Goal: Task Accomplishment & Management: Complete application form

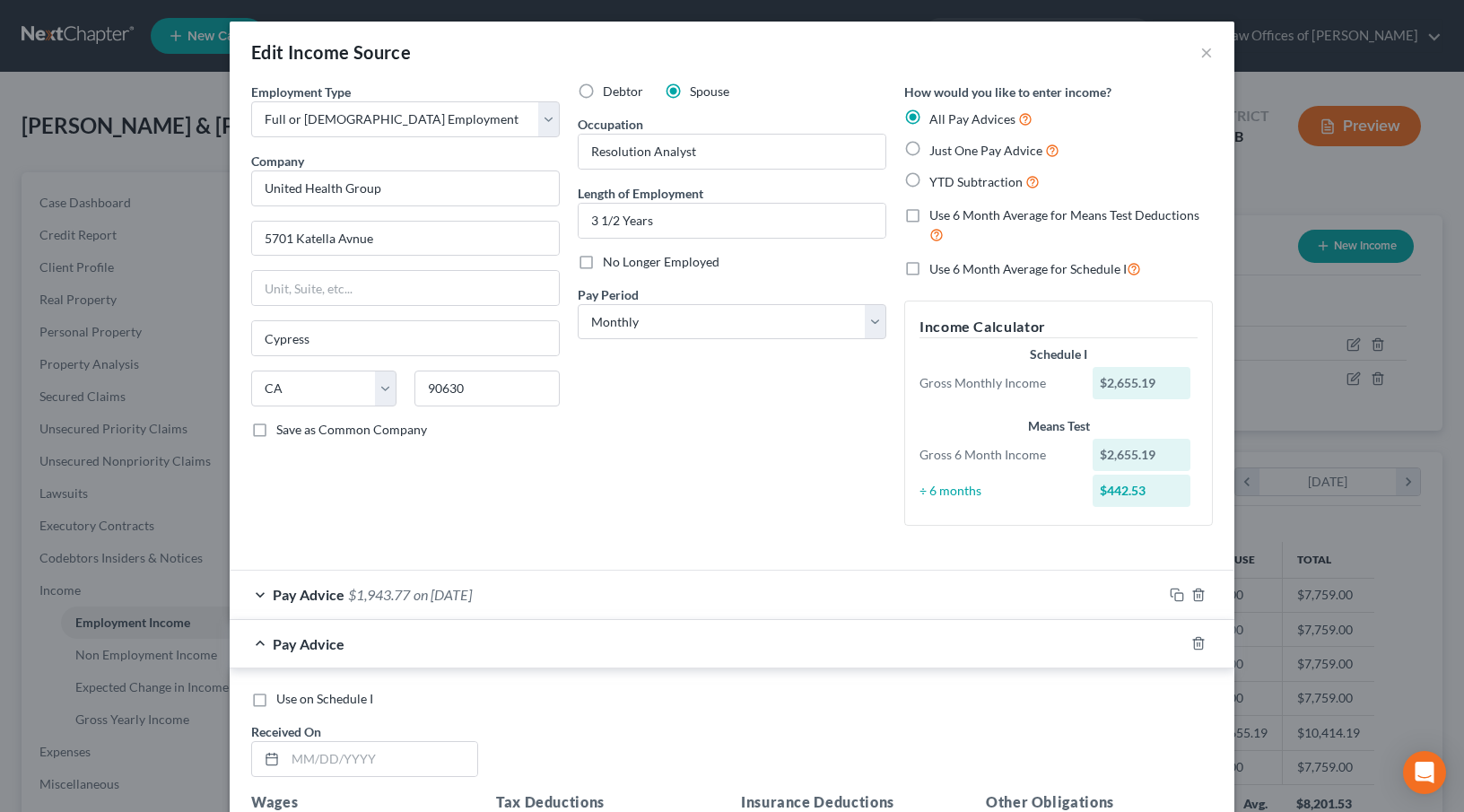
select select "0"
select select "4"
select select "0"
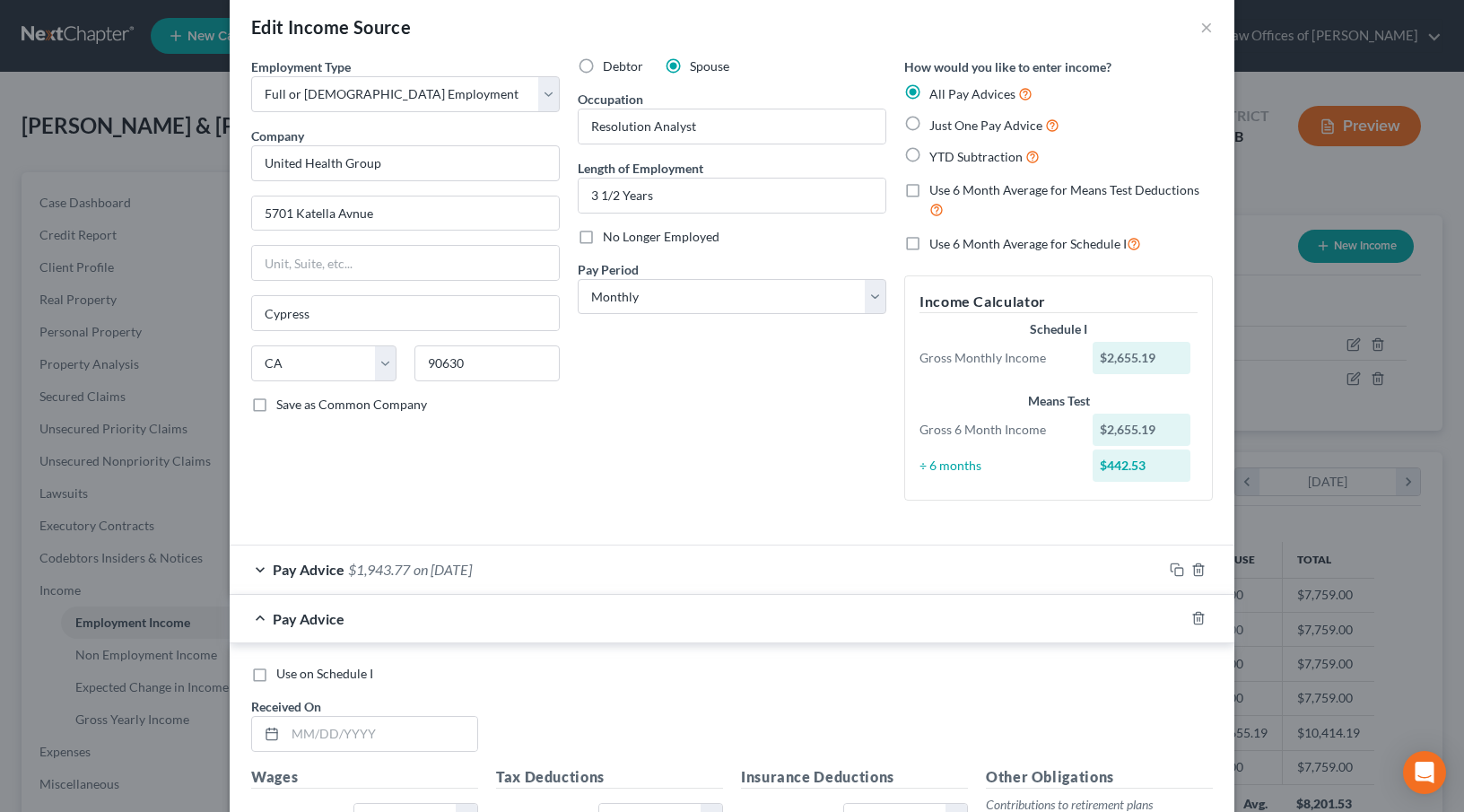
scroll to position [30, 0]
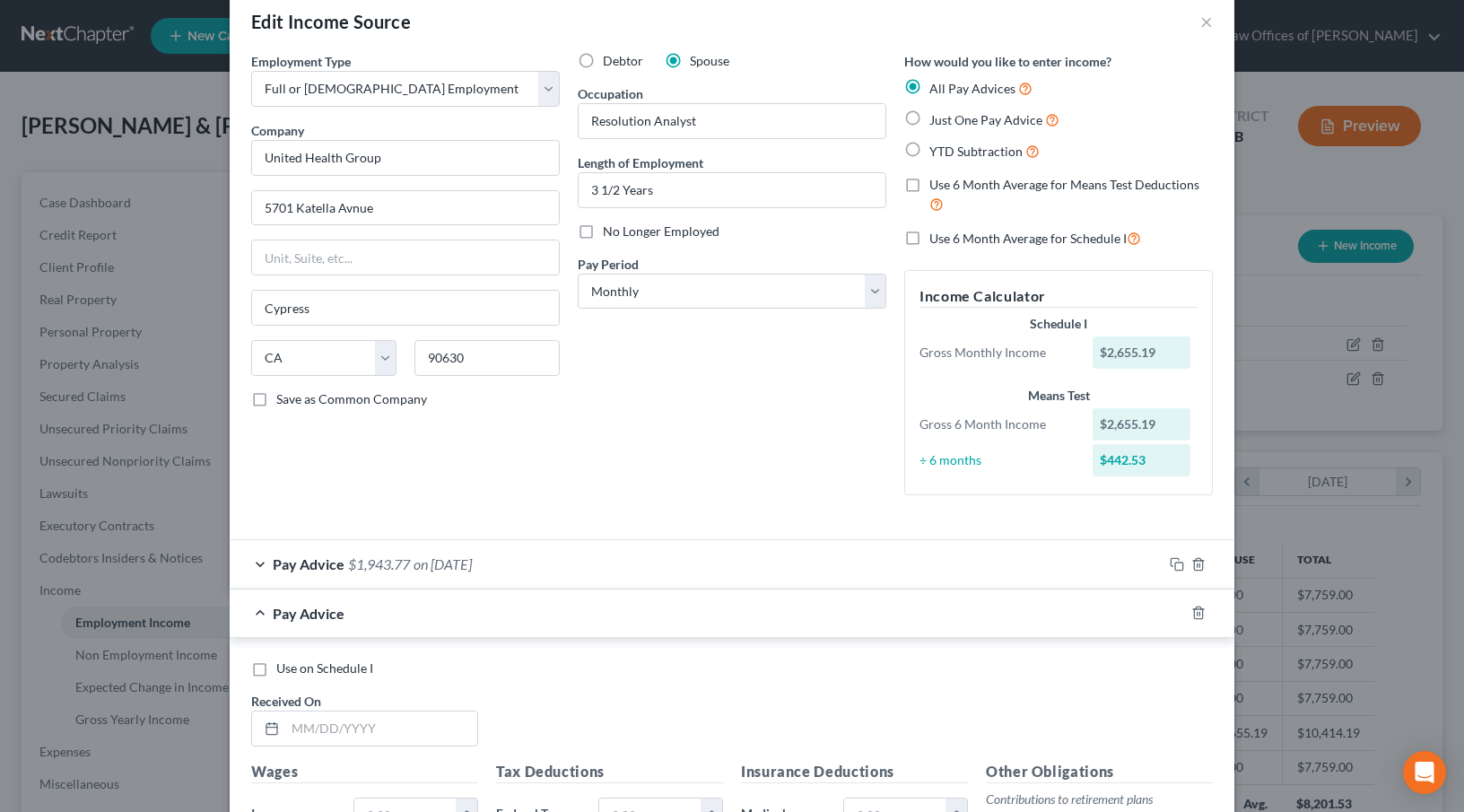
click at [950, 464] on div "÷ 6 months" at bounding box center [997, 460] width 173 height 18
click at [1200, 614] on line "button" at bounding box center [1200, 615] width 0 height 4
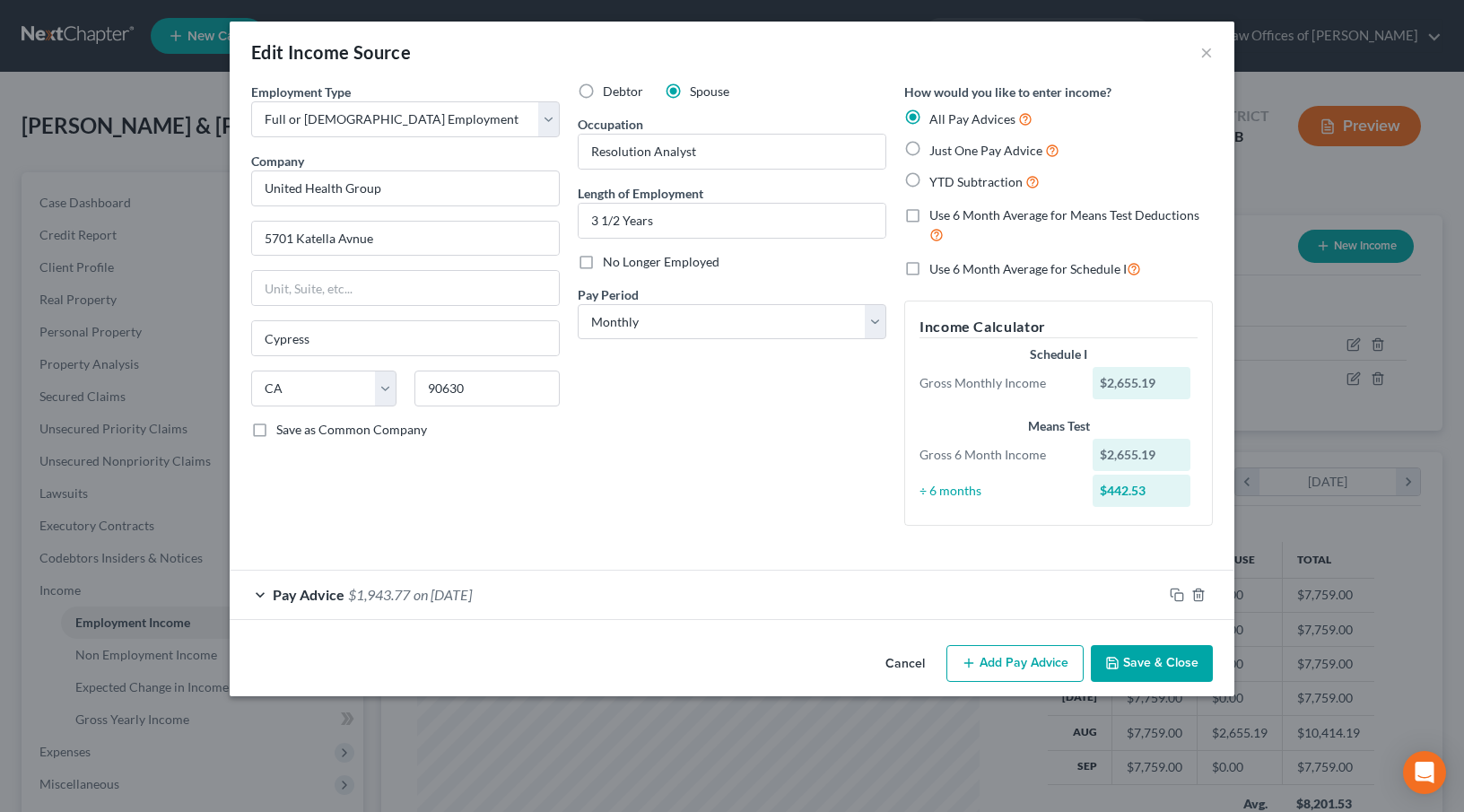
scroll to position [0, 0]
click at [929, 151] on label "Just One Pay Advice" at bounding box center [994, 150] width 130 height 21
click at [937, 151] on input "Just One Pay Advice" at bounding box center [943, 146] width 11 height 11
radio input "true"
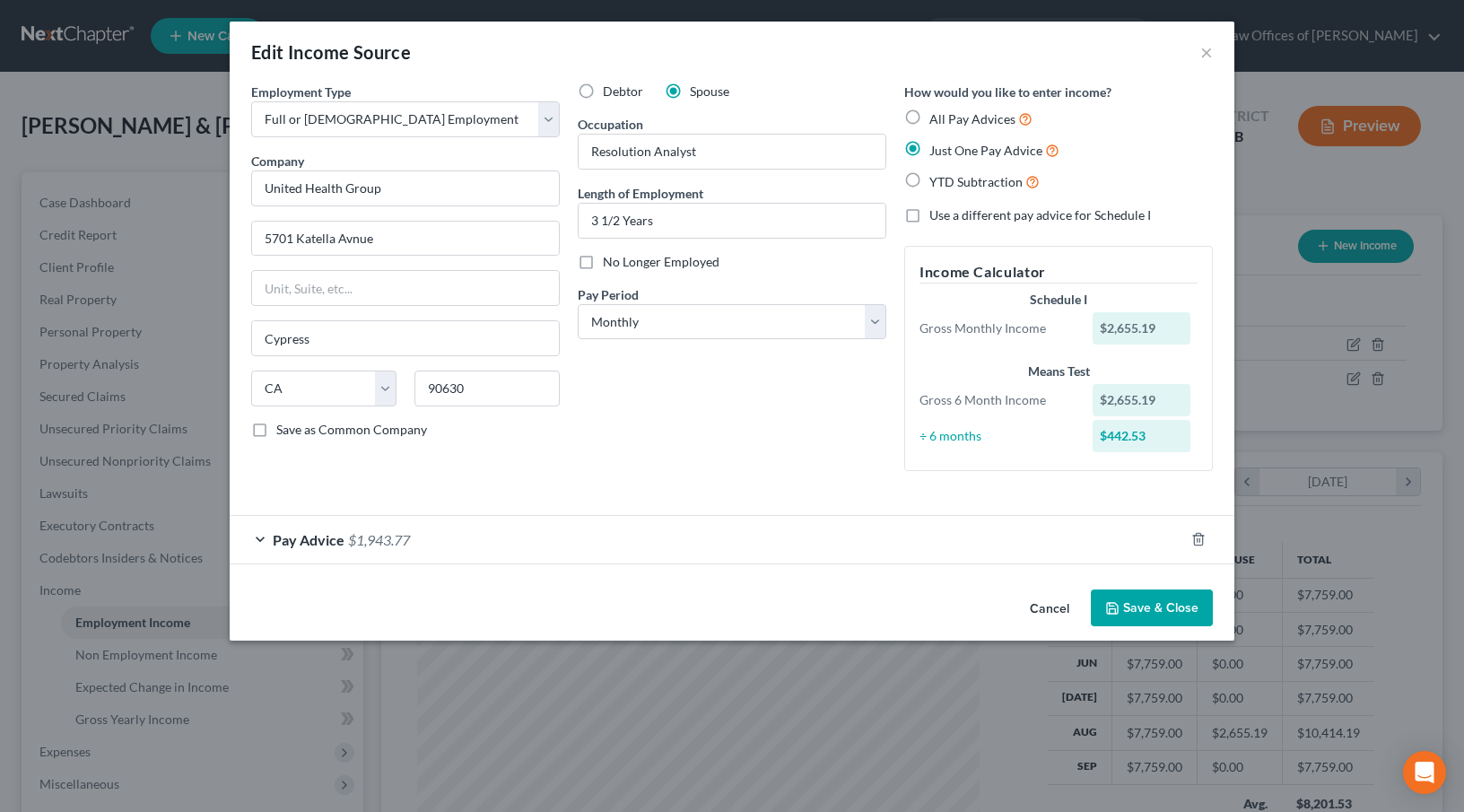
click at [655, 550] on div "Pay Advice $1,943.77" at bounding box center [707, 539] width 955 height 47
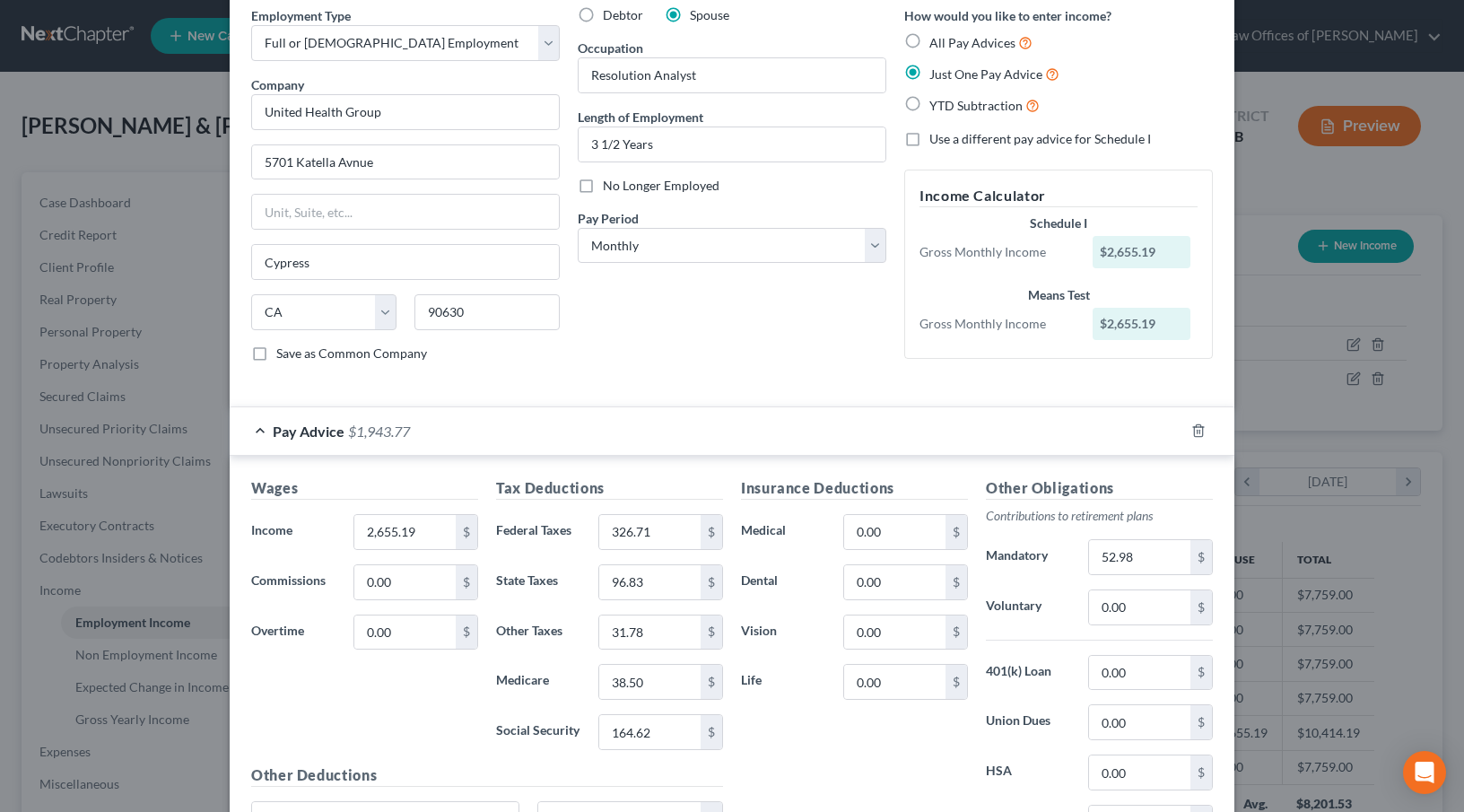
scroll to position [75, 0]
click at [712, 259] on select "Select Monthly Twice Monthly Every Other Week Weekly" at bounding box center [732, 248] width 309 height 36
select select "2"
click at [578, 230] on select "Select Monthly Twice Monthly Every Other Week Weekly" at bounding box center [732, 248] width 309 height 36
click at [732, 334] on div "Debtor Spouse Occupation Resolution Analyst Length of Employment 3 1/2 Years No…" at bounding box center [732, 194] width 326 height 371
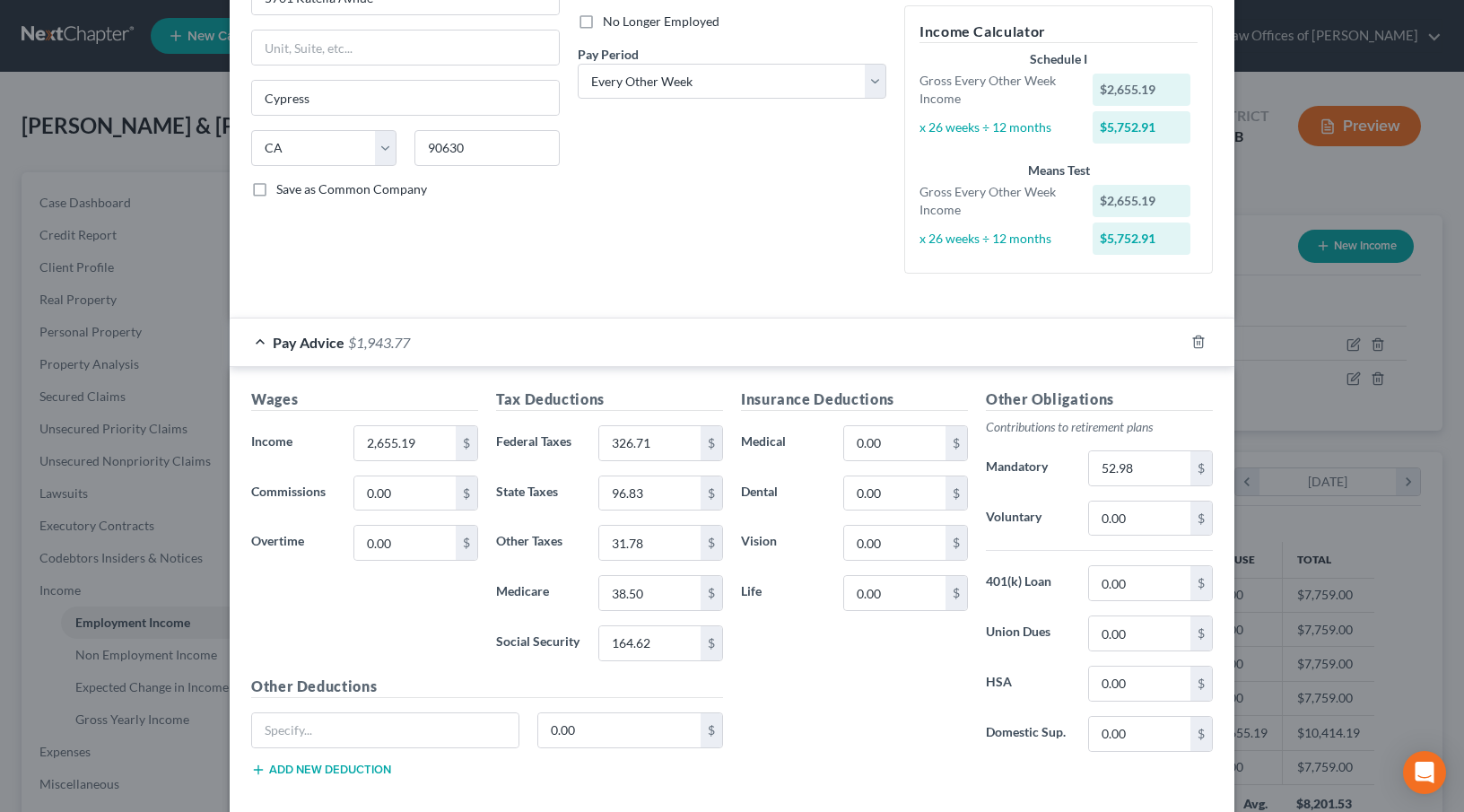
scroll to position [51, 0]
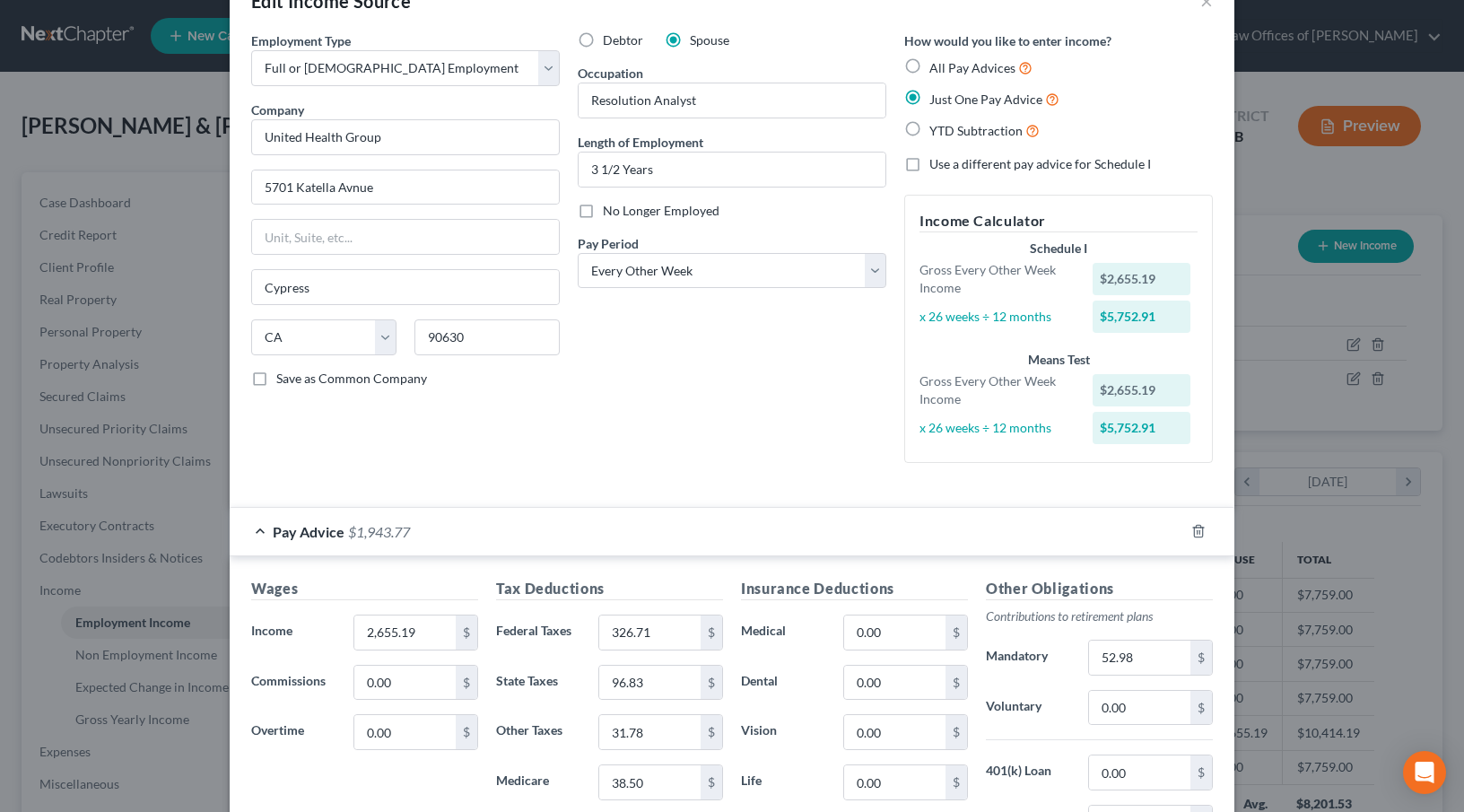
click at [929, 64] on label "All Pay Advices" at bounding box center [980, 68] width 103 height 21
click at [937, 64] on input "All Pay Advices" at bounding box center [943, 63] width 11 height 11
radio input "true"
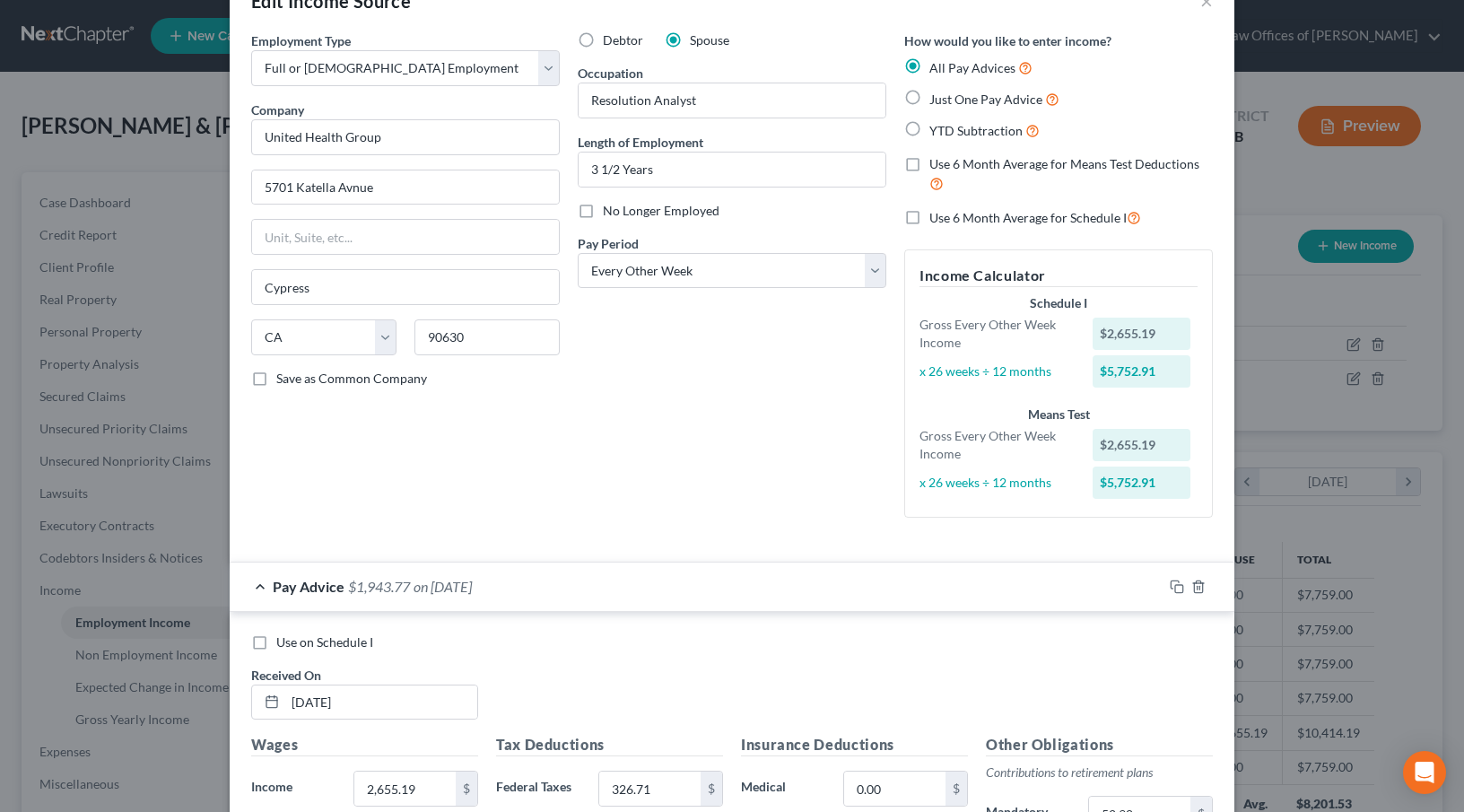
click at [677, 577] on div "Pay Advice $1,943.77 on [DATE]" at bounding box center [697, 586] width 933 height 47
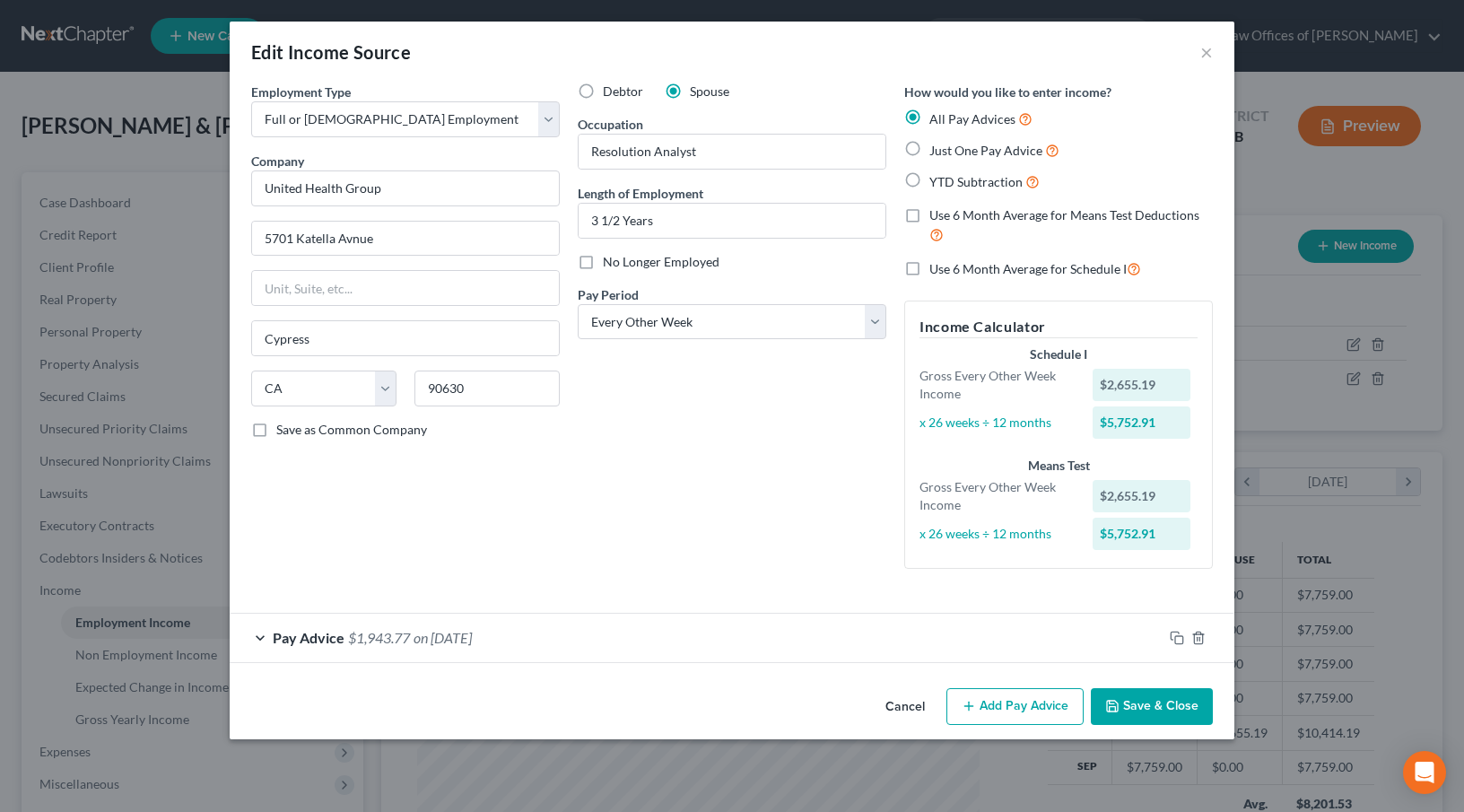
scroll to position [0, 0]
click at [997, 709] on button "Add Pay Advice" at bounding box center [1014, 707] width 137 height 38
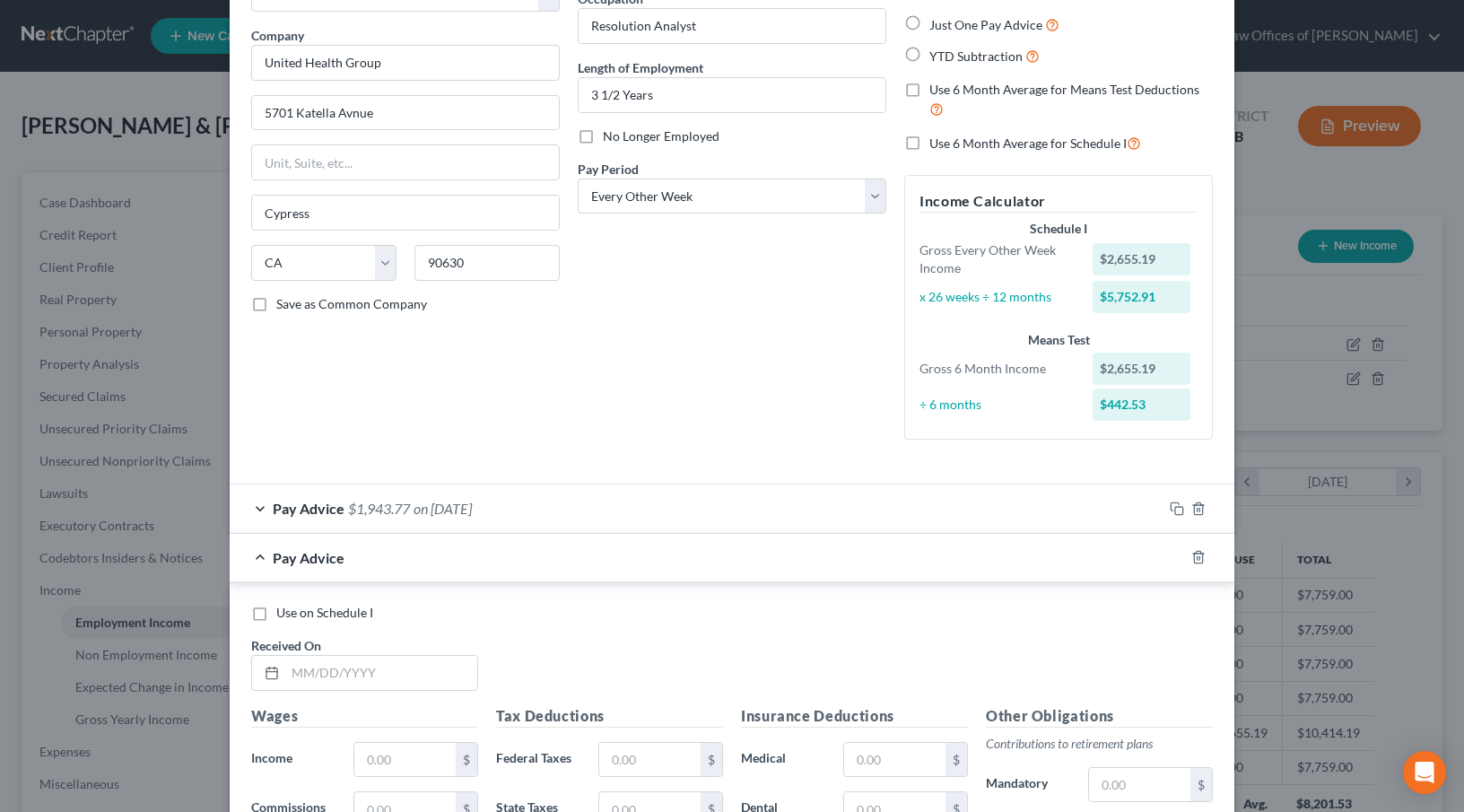
scroll to position [210, 0]
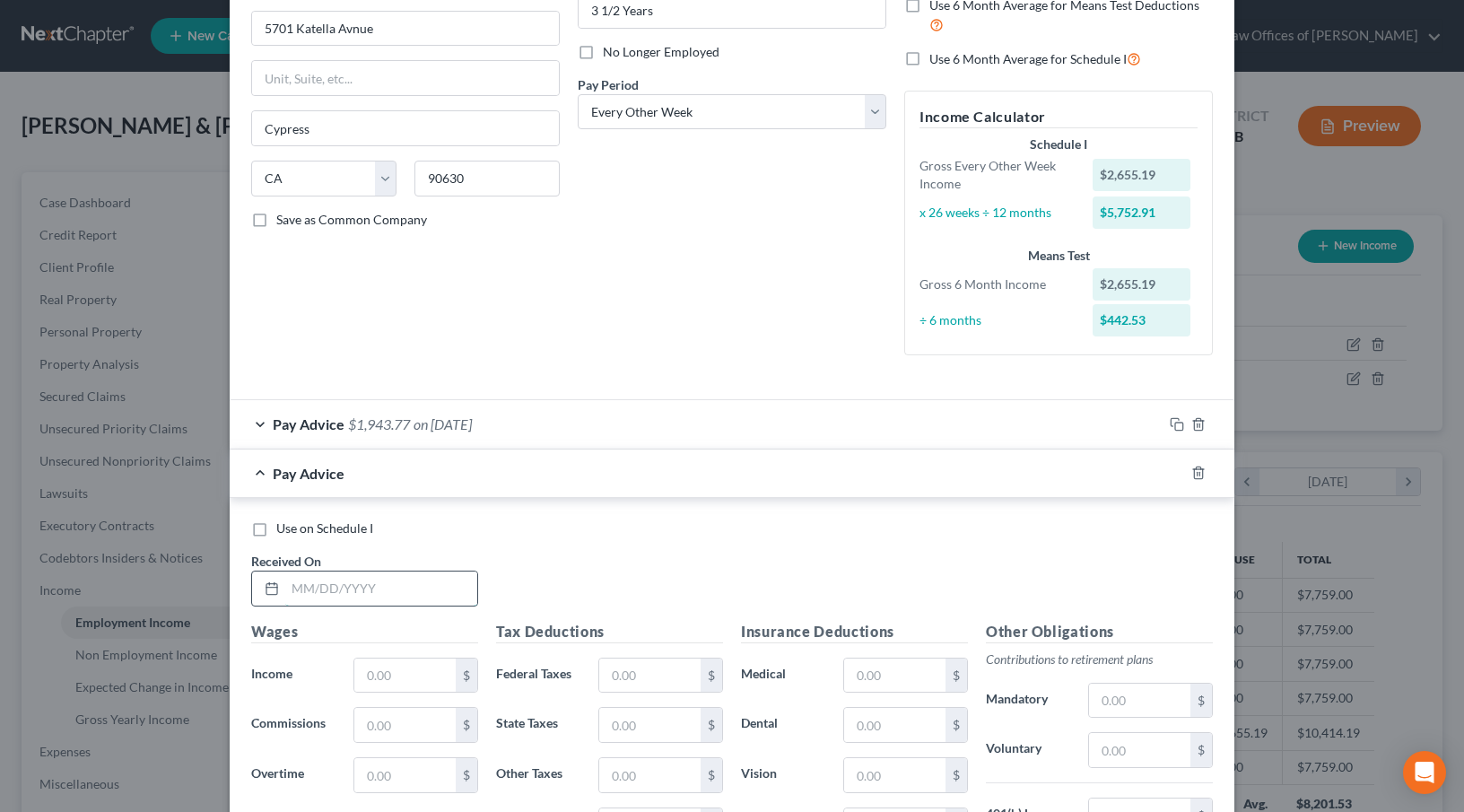
click at [336, 588] on input "text" at bounding box center [381, 589] width 192 height 34
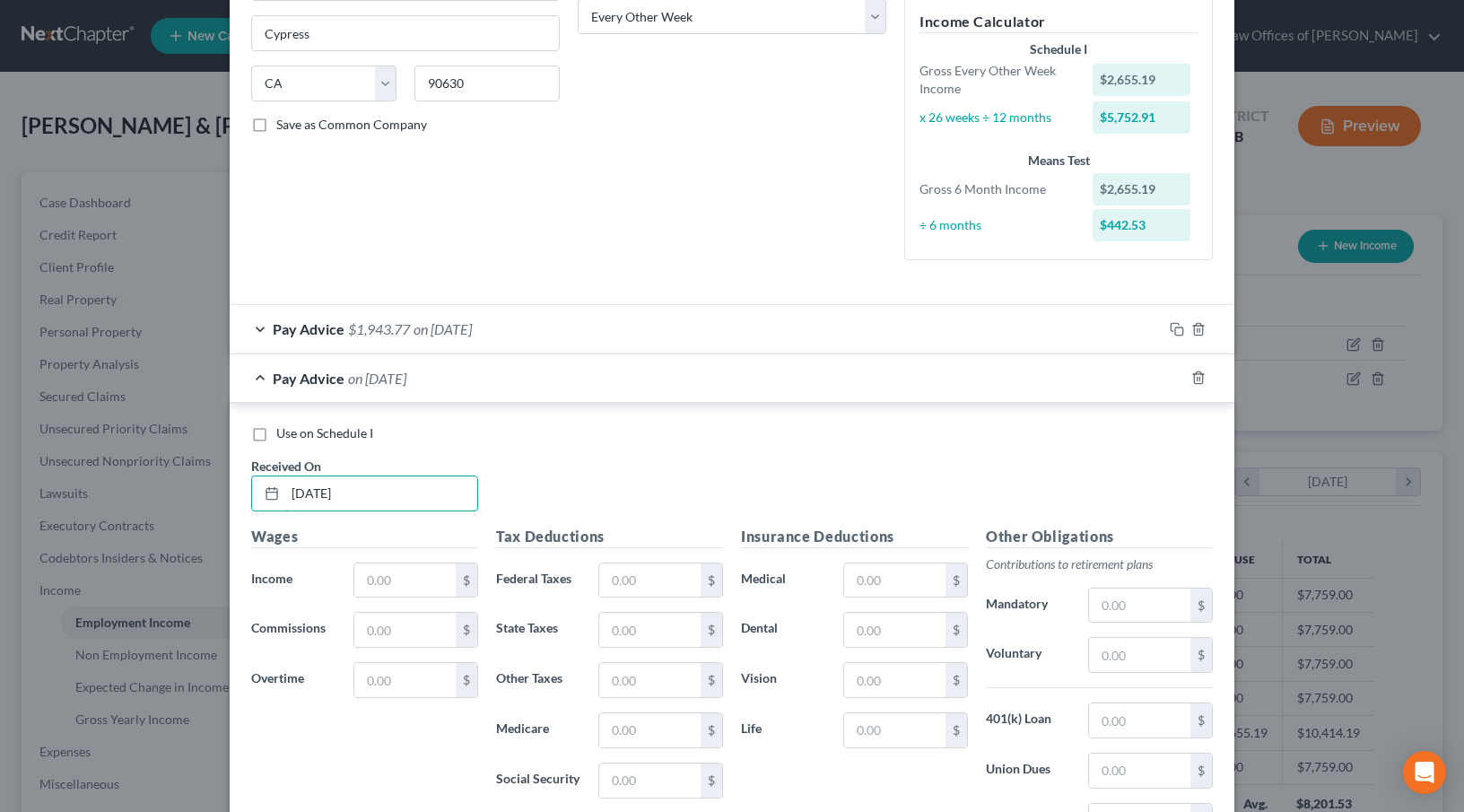
scroll to position [314, 0]
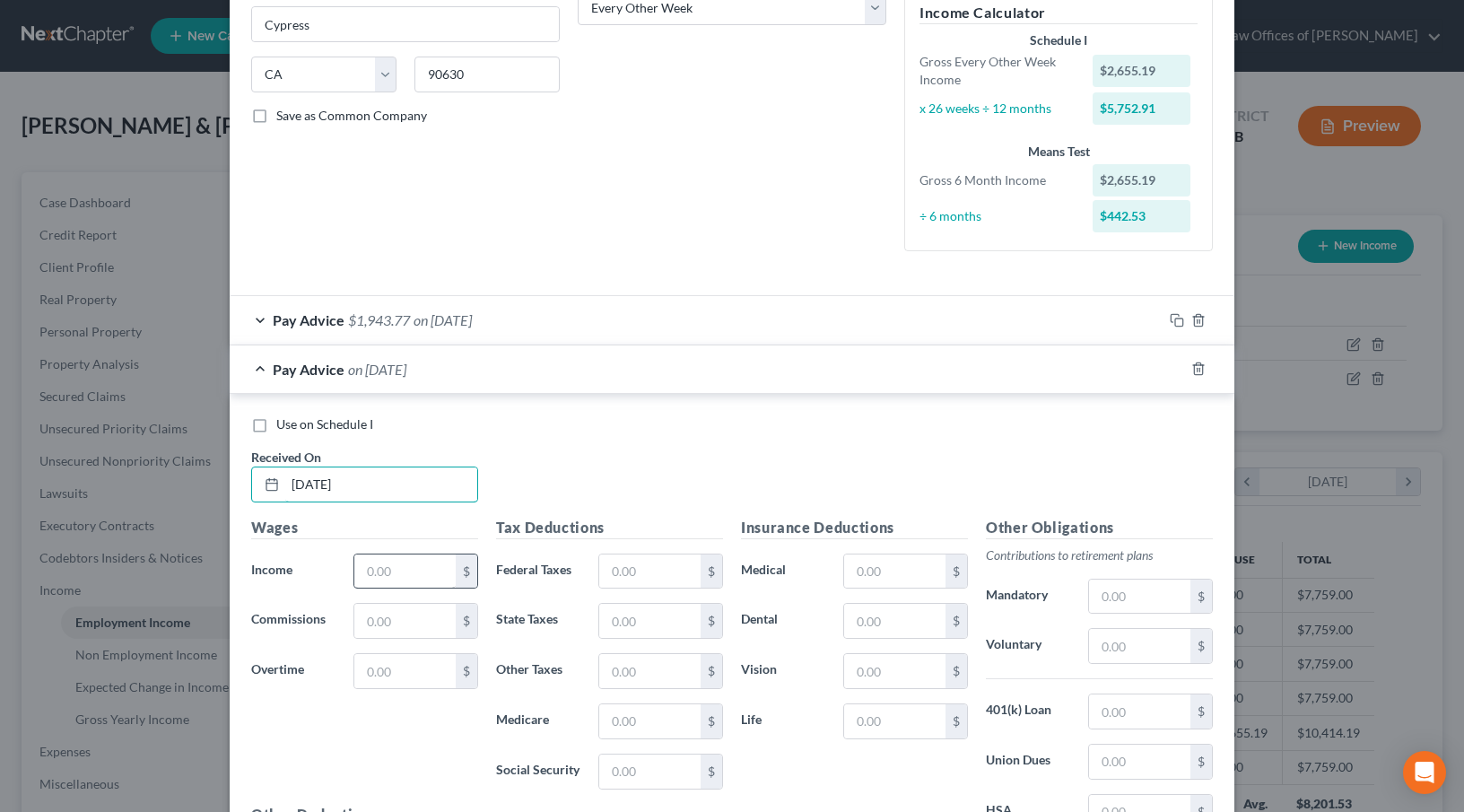
type input "[DATE]"
click at [398, 571] on input "text" at bounding box center [405, 572] width 101 height 34
click at [431, 562] on input "168" at bounding box center [405, 572] width 101 height 34
type input "1,682.40"
click at [614, 576] on input "text" at bounding box center [649, 572] width 101 height 34
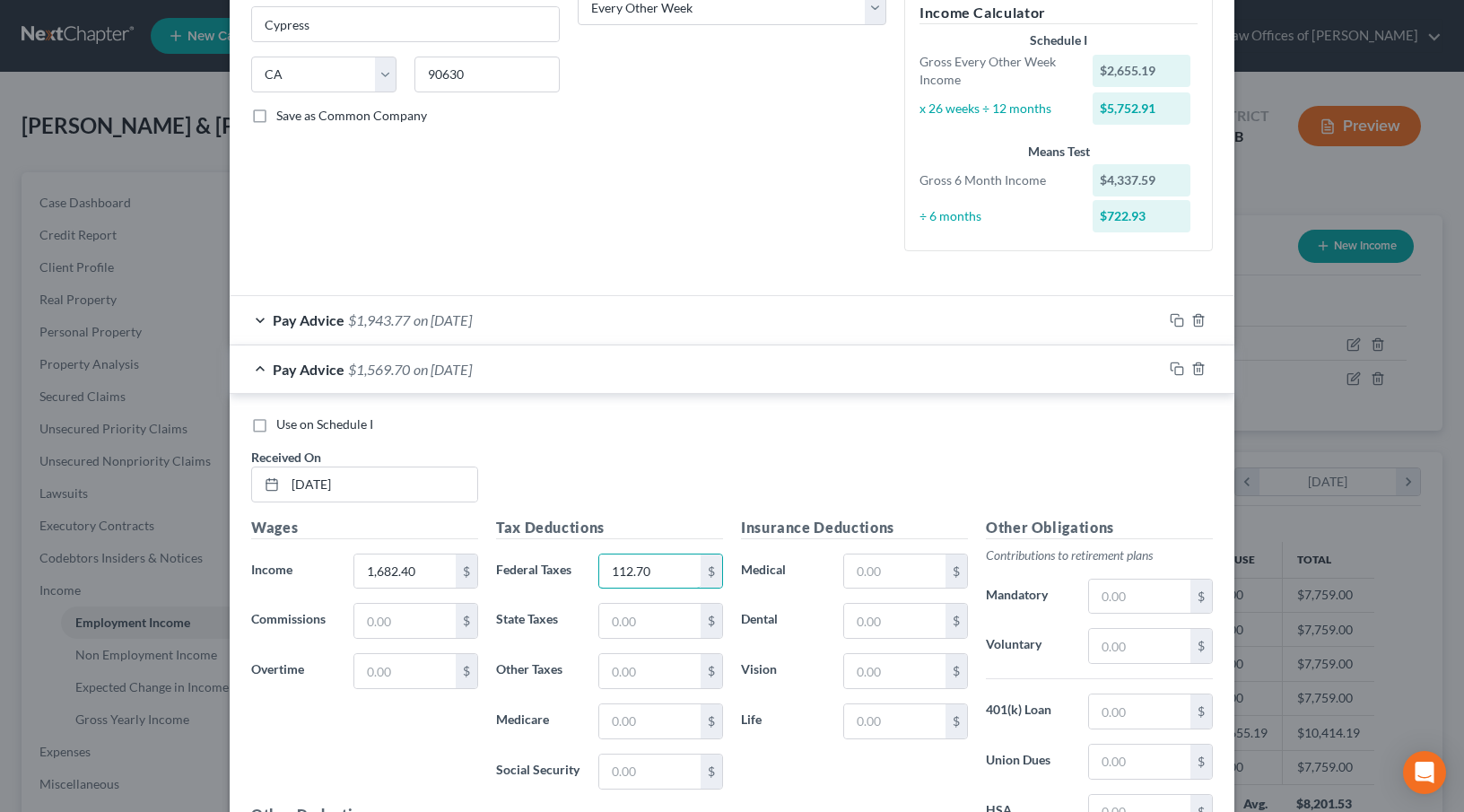
type input "112.70"
click at [646, 781] on input "text" at bounding box center [649, 771] width 101 height 34
type input "104.31"
click at [614, 722] on input "text" at bounding box center [649, 721] width 101 height 34
type input "24.40"
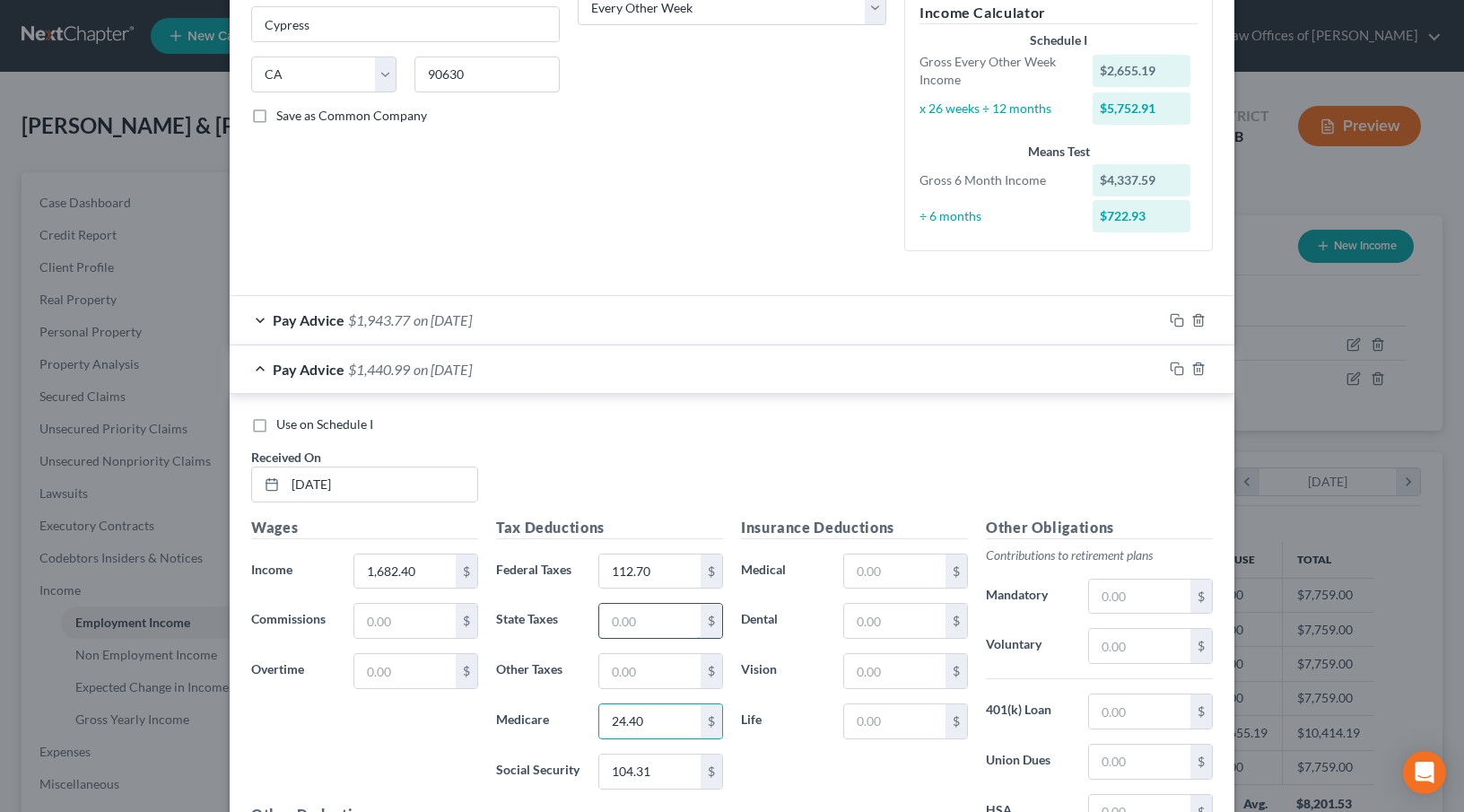
click at [611, 625] on input "text" at bounding box center [649, 621] width 101 height 34
type input "23.22"
click at [615, 679] on input "text" at bounding box center [649, 671] width 101 height 34
type input "20.11"
click at [1109, 597] on input "text" at bounding box center [1139, 596] width 101 height 34
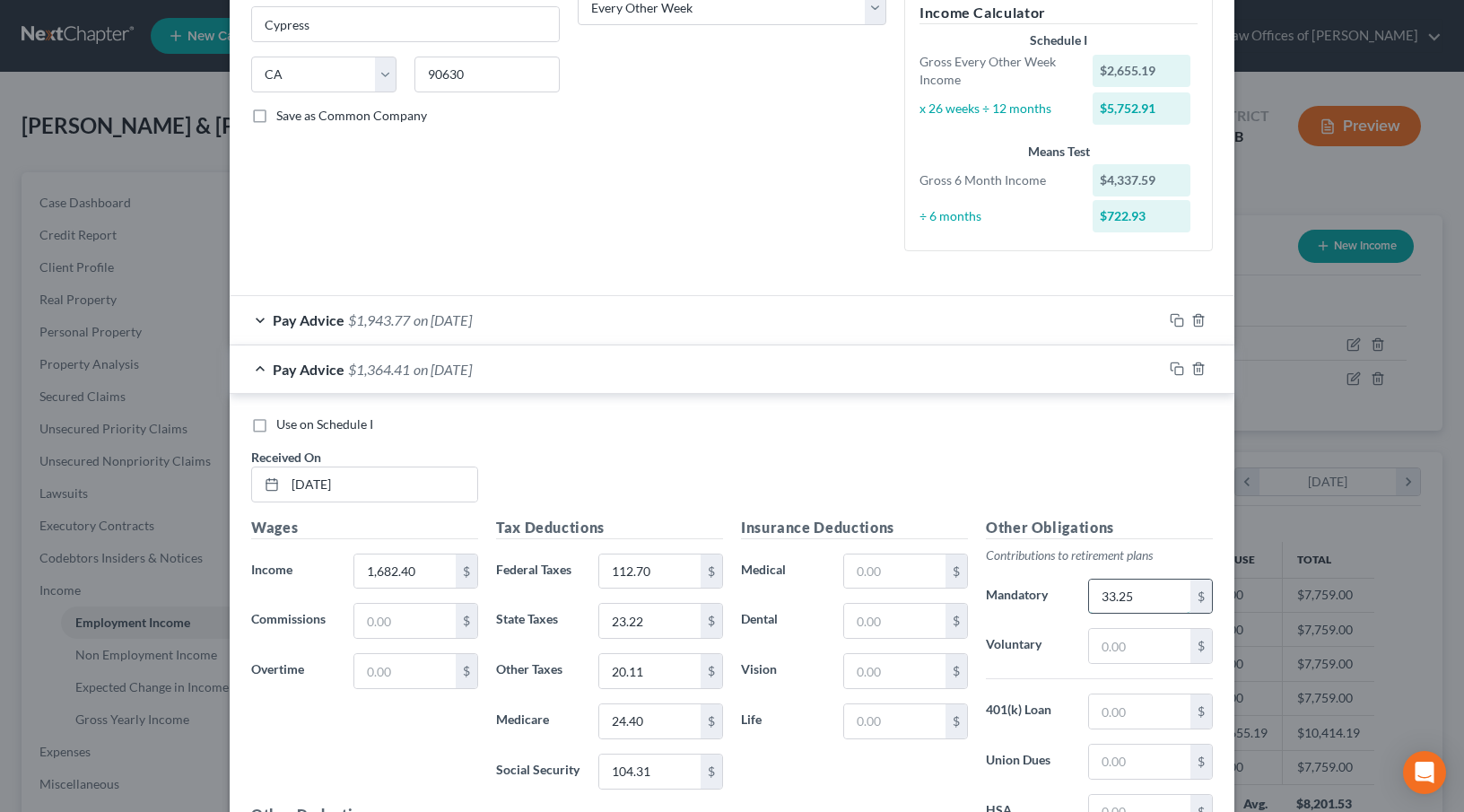
click at [1154, 596] on input "33.25" at bounding box center [1139, 596] width 101 height 34
type input "33.52"
click at [839, 453] on div "Use on Schedule I Received On * [DATE]" at bounding box center [732, 466] width 979 height 101
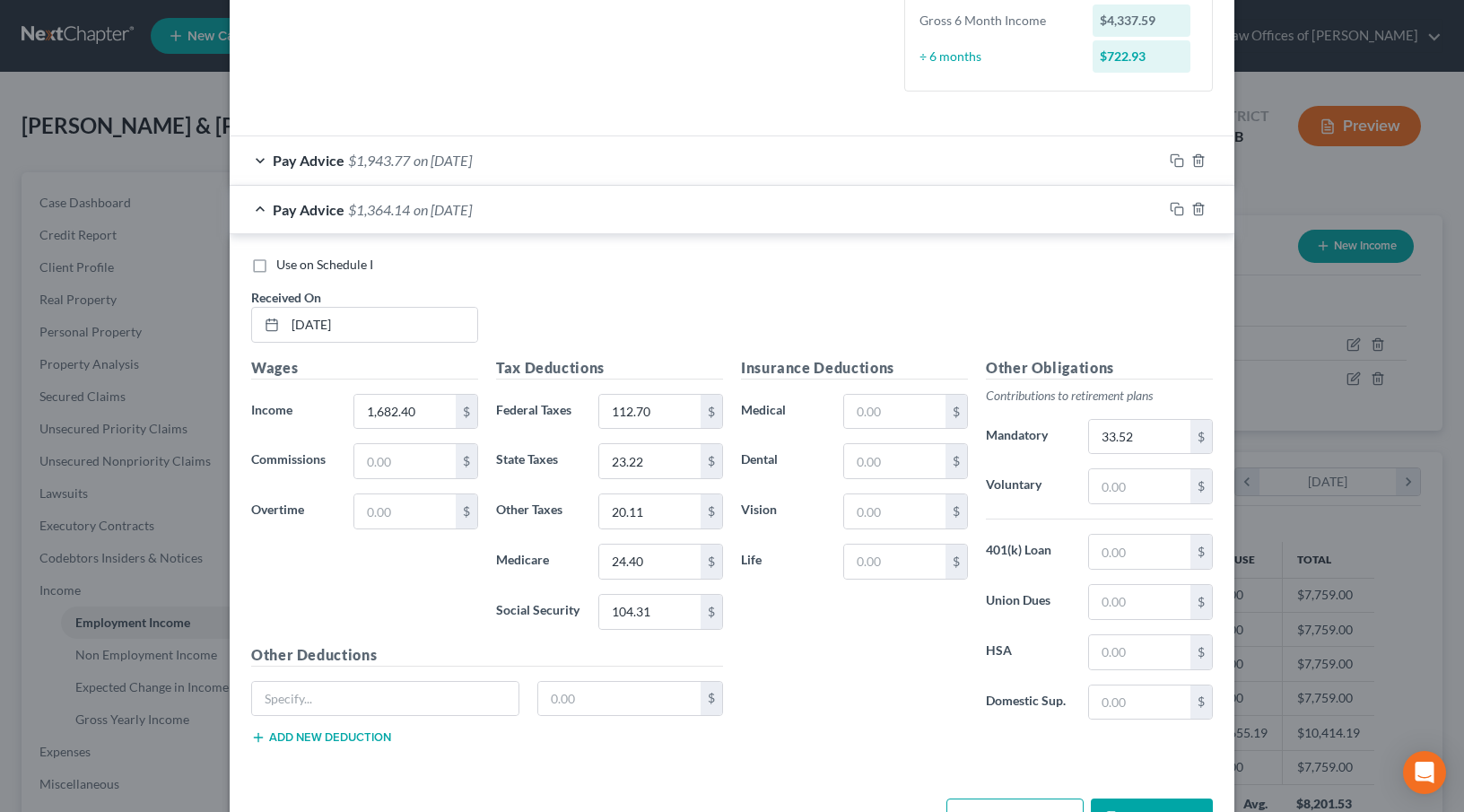
scroll to position [534, 0]
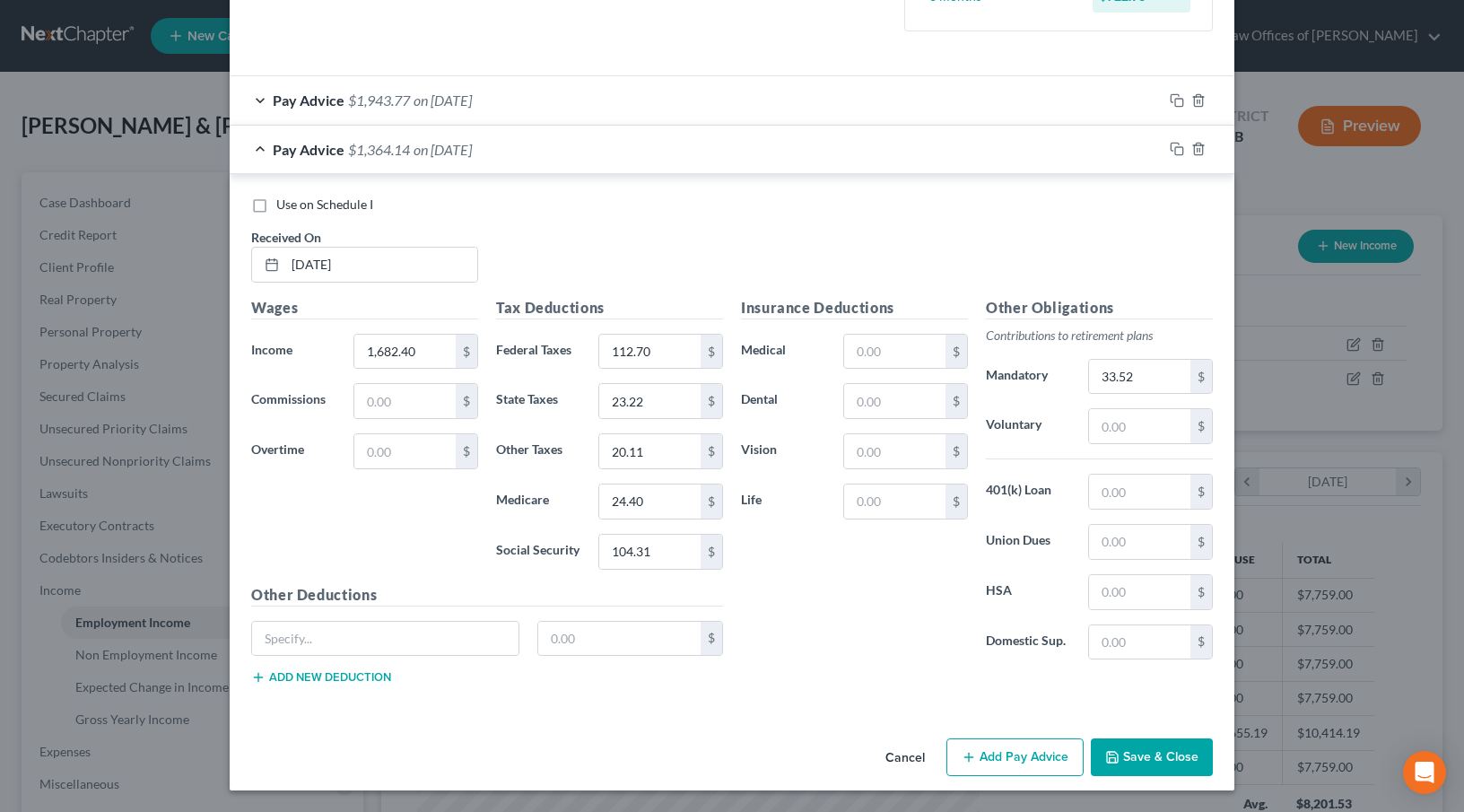
click at [683, 156] on div "Pay Advice $1,364.14 on [DATE]" at bounding box center [697, 150] width 933 height 47
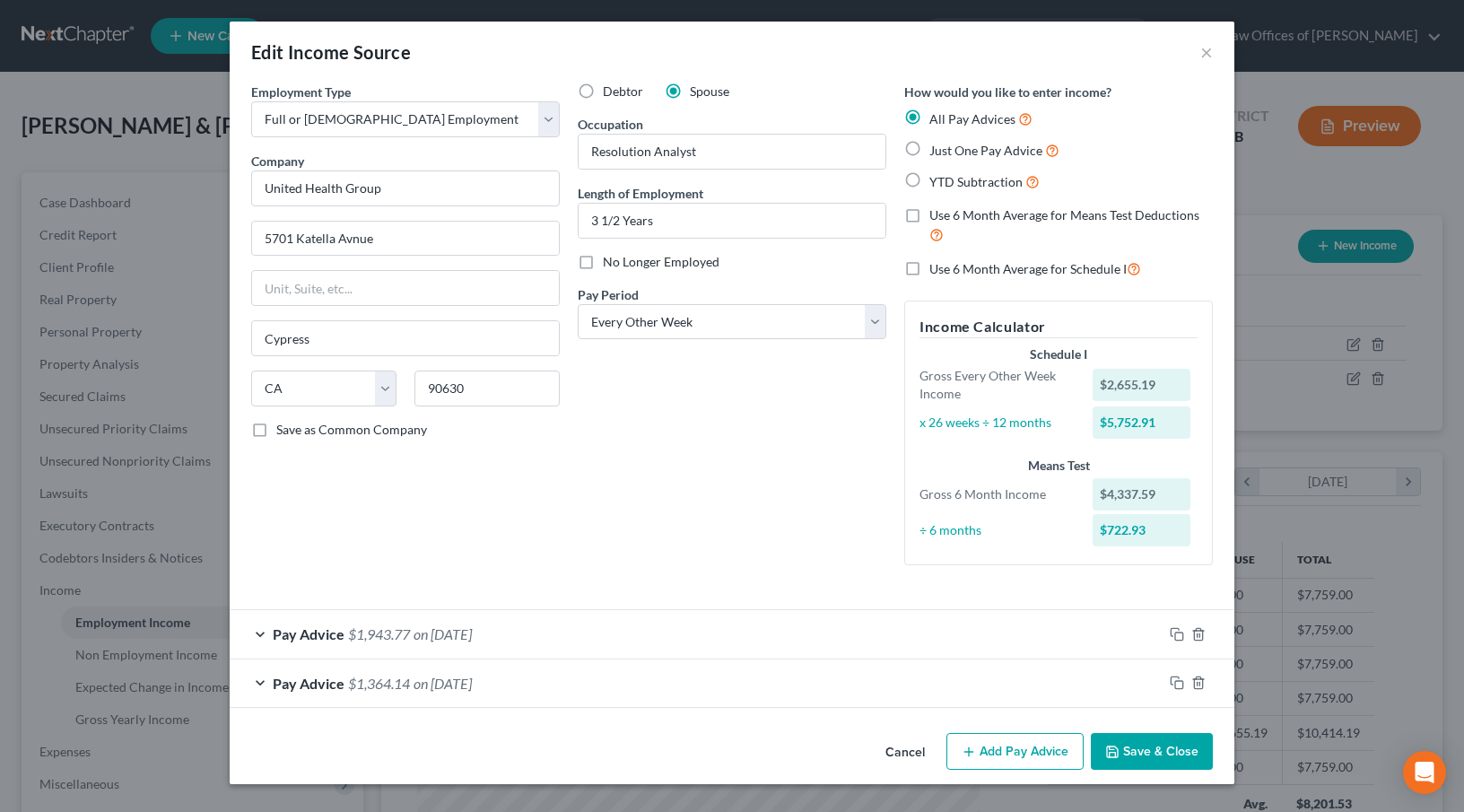
scroll to position [0, 0]
click at [929, 215] on label "Use 6 Month Average for Means Test Deductions" at bounding box center [1071, 225] width 284 height 39
click at [937, 215] on input "Use 6 Month Average for Means Test Deductions" at bounding box center [943, 212] width 11 height 11
drag, startPoint x: 914, startPoint y: 215, endPoint x: 878, endPoint y: 259, distance: 56.9
click at [929, 215] on label "Use 6 Month Average for Means Test Deductions" at bounding box center [1071, 225] width 284 height 39
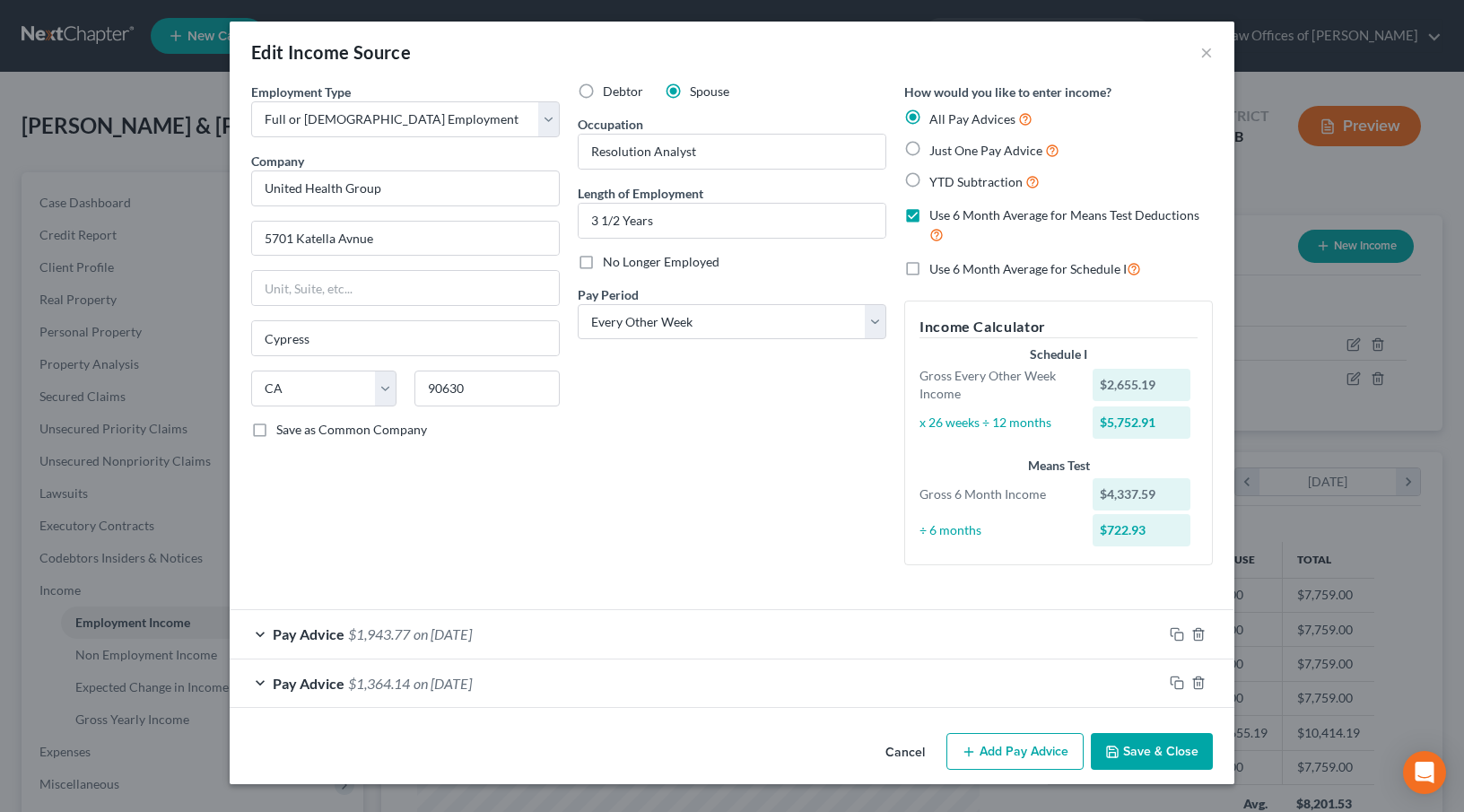
click at [937, 215] on input "Use 6 Month Average for Means Test Deductions" at bounding box center [943, 212] width 11 height 11
checkbox input "false"
click at [994, 750] on button "Add Pay Advice" at bounding box center [1014, 752] width 137 height 38
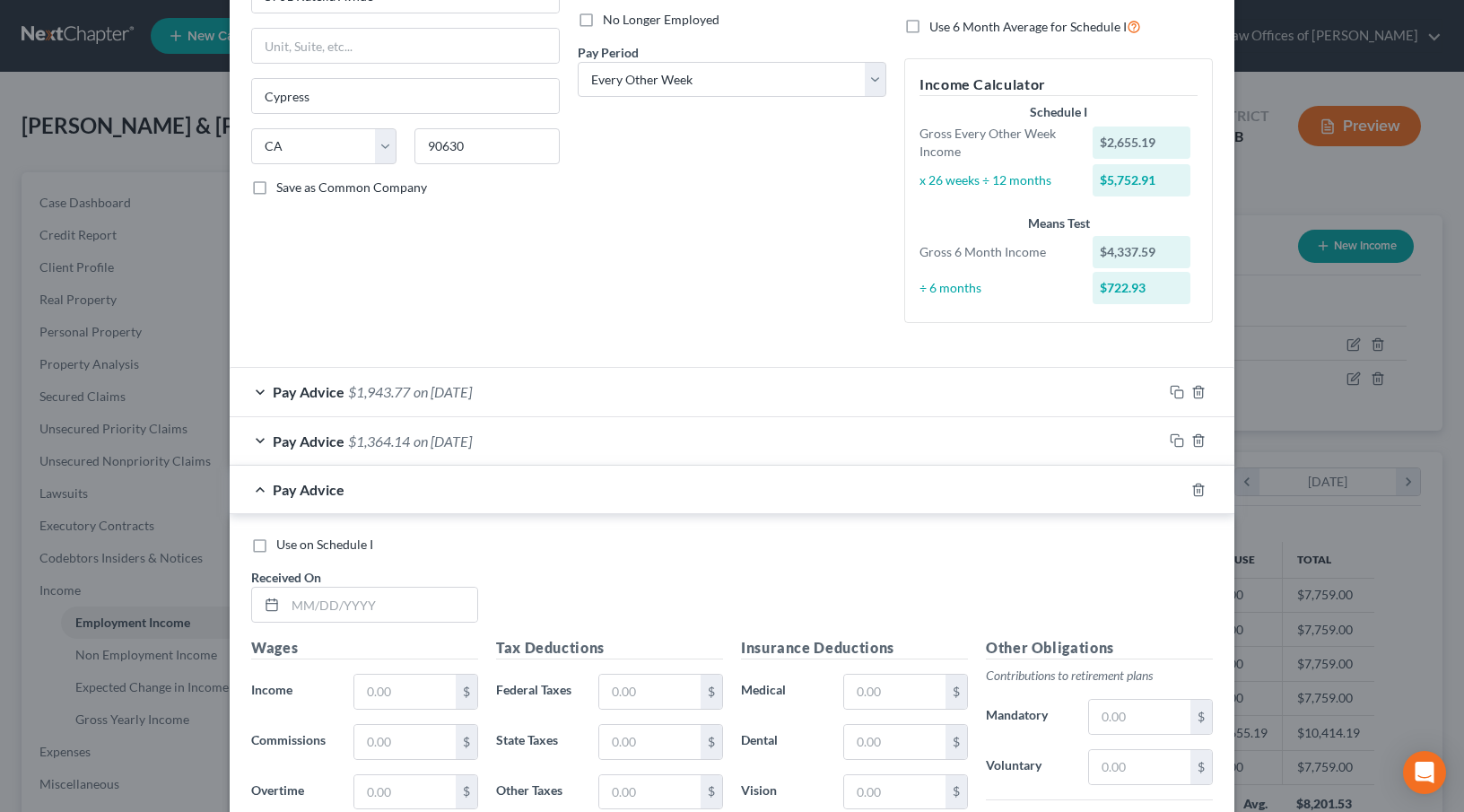
scroll to position [432, 0]
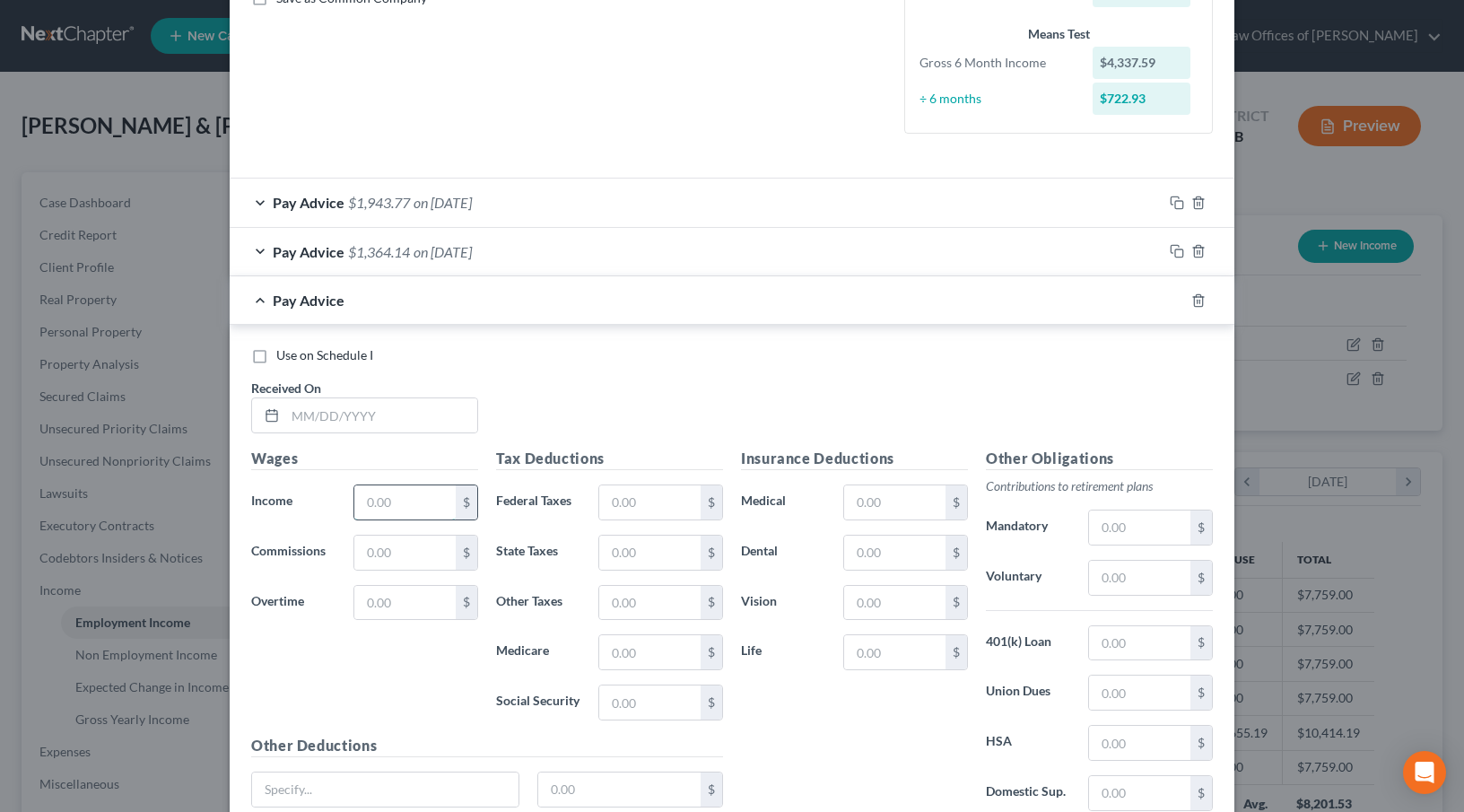
click at [384, 497] on input "text" at bounding box center [405, 503] width 101 height 34
click at [430, 508] on input "1,992." at bounding box center [405, 503] width 101 height 34
type input "1,992.77"
click at [372, 423] on input "text" at bounding box center [381, 415] width 192 height 34
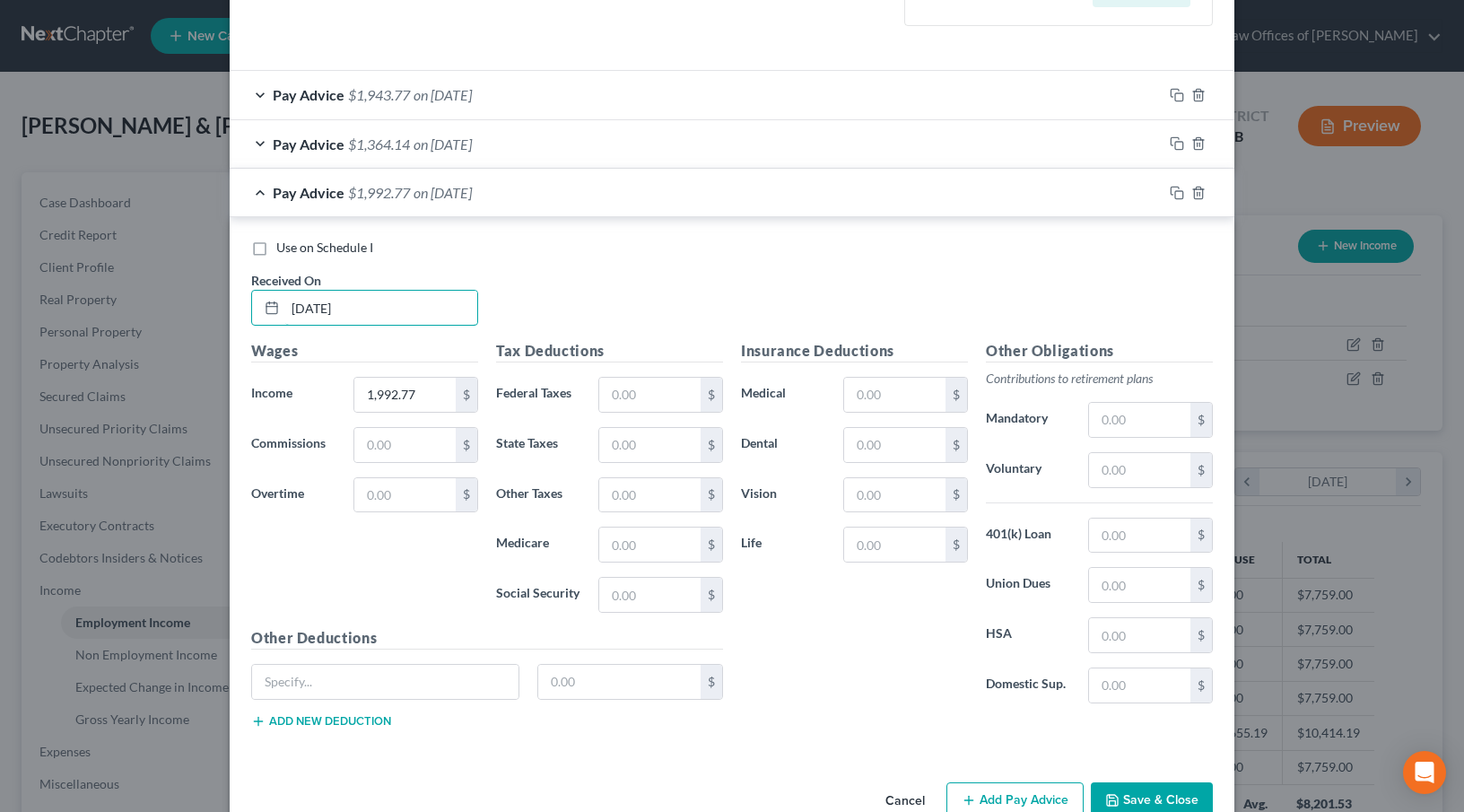
scroll to position [545, 0]
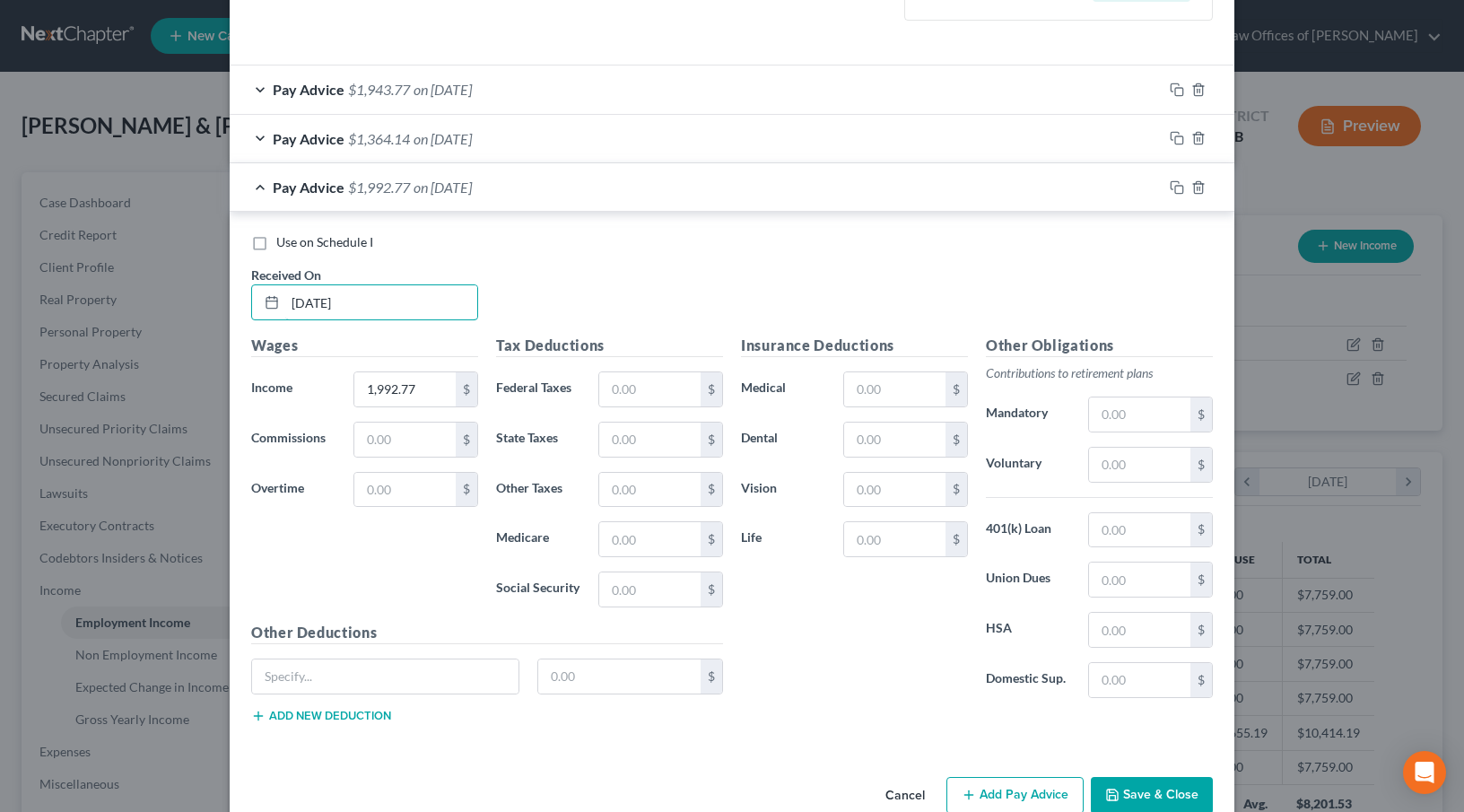
type input "[DATE]"
click at [637, 377] on input "text" at bounding box center [649, 389] width 101 height 34
type input "180.98"
drag, startPoint x: 610, startPoint y: 581, endPoint x: 610, endPoint y: 569, distance: 12.0
click at [610, 581] on input "text" at bounding box center [649, 590] width 101 height 34
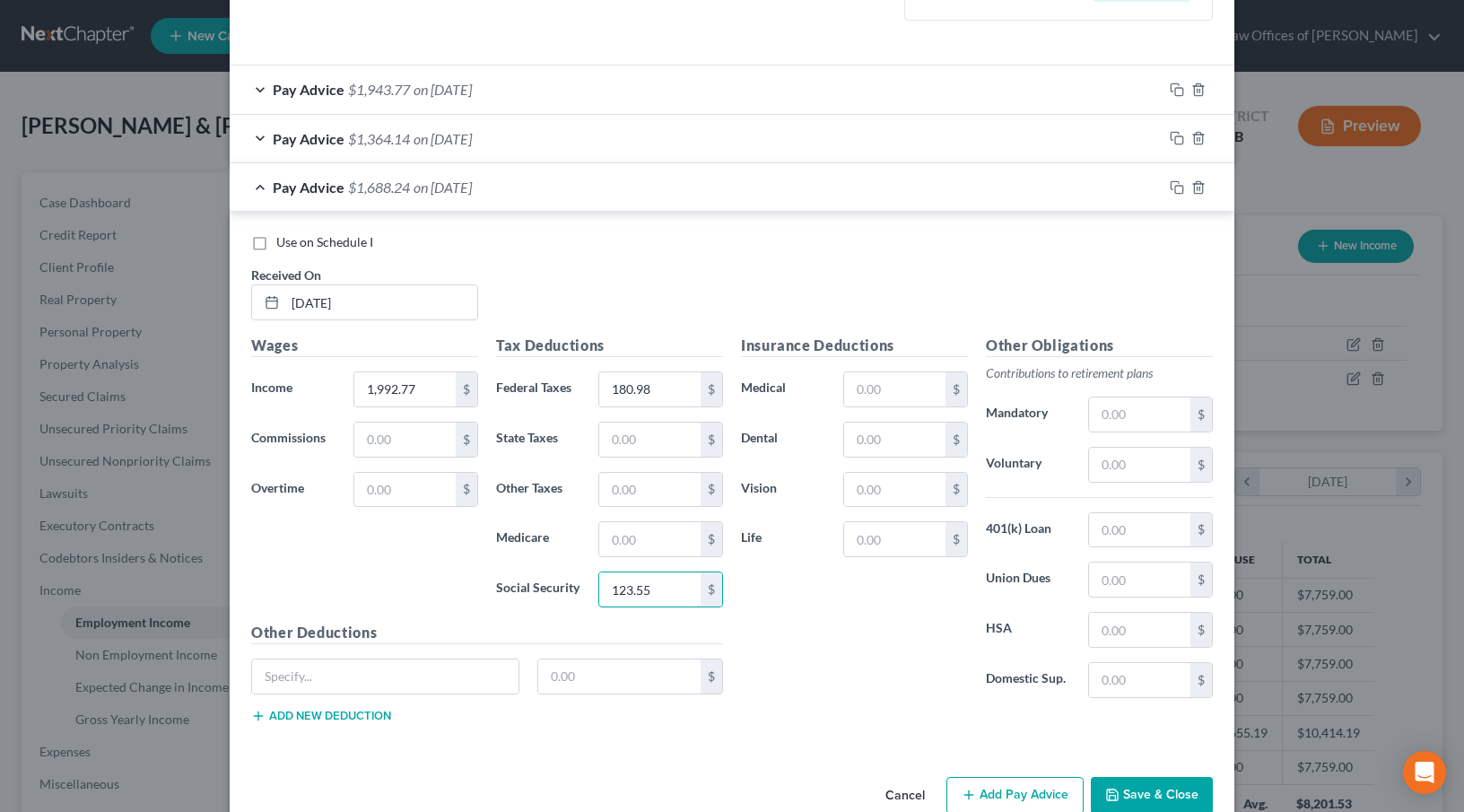
type input "123.55"
click at [613, 539] on input "text" at bounding box center [649, 539] width 101 height 34
type input "28.89"
click at [641, 448] on input "text" at bounding box center [649, 440] width 101 height 34
type input "30.05"
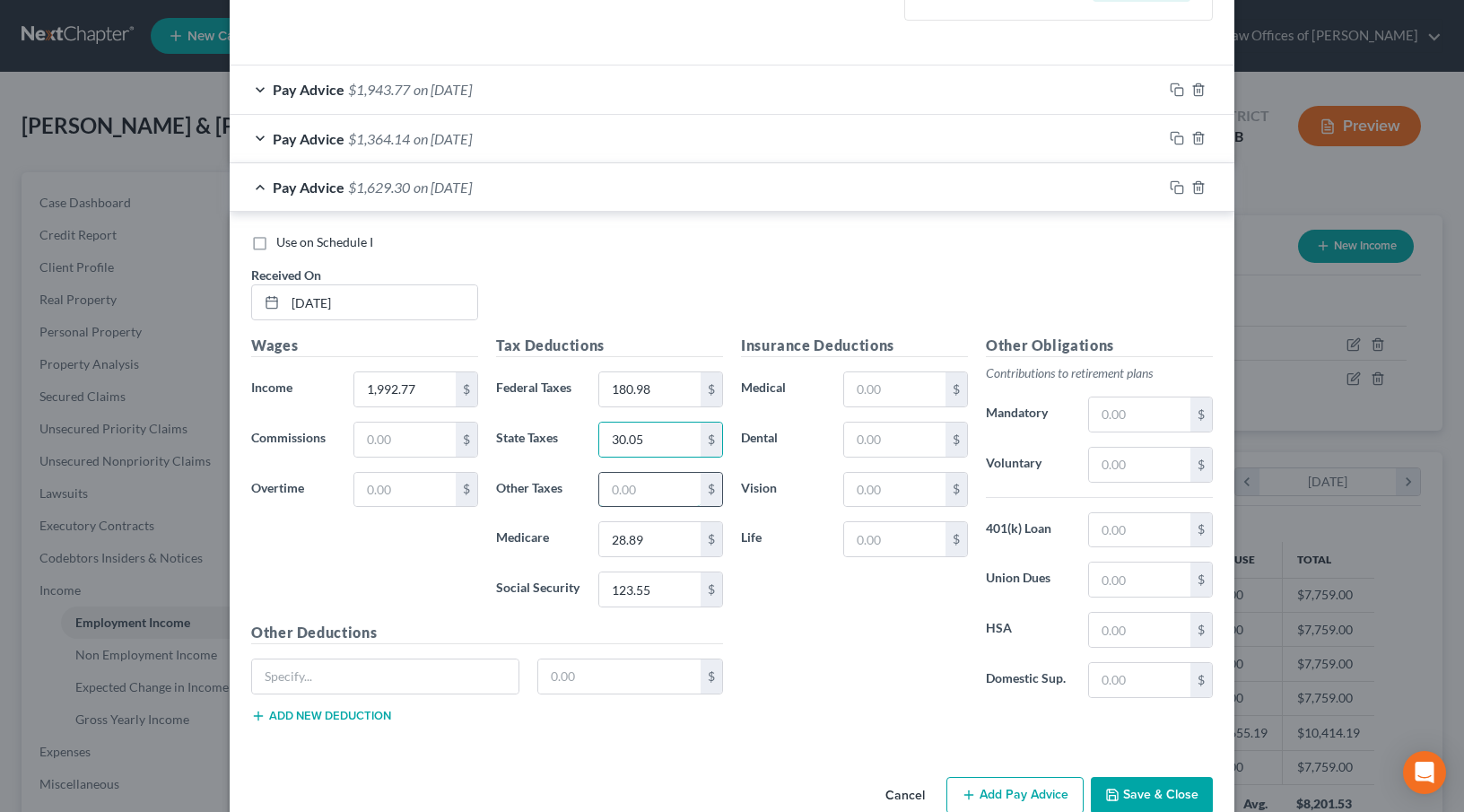
click at [615, 493] on input "text" at bounding box center [649, 490] width 101 height 34
type input "23.84"
drag, startPoint x: 1120, startPoint y: 401, endPoint x: 698, endPoint y: 171, distance: 480.6
click at [1120, 400] on input "text" at bounding box center [1139, 415] width 101 height 34
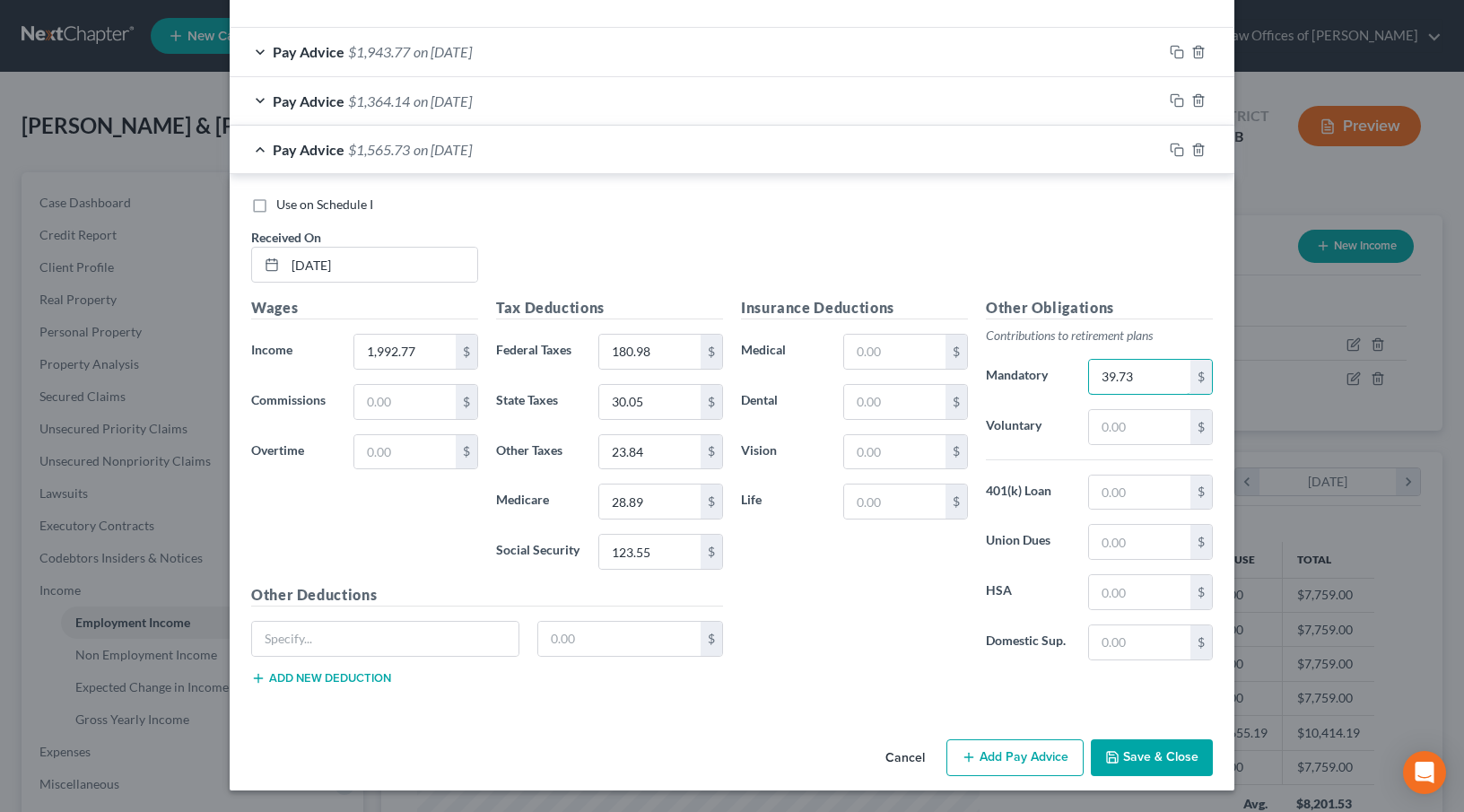
scroll to position [582, 0]
type input "39.73"
click at [661, 156] on div "Pay Advice $1,565.73 on [DATE]" at bounding box center [697, 150] width 933 height 47
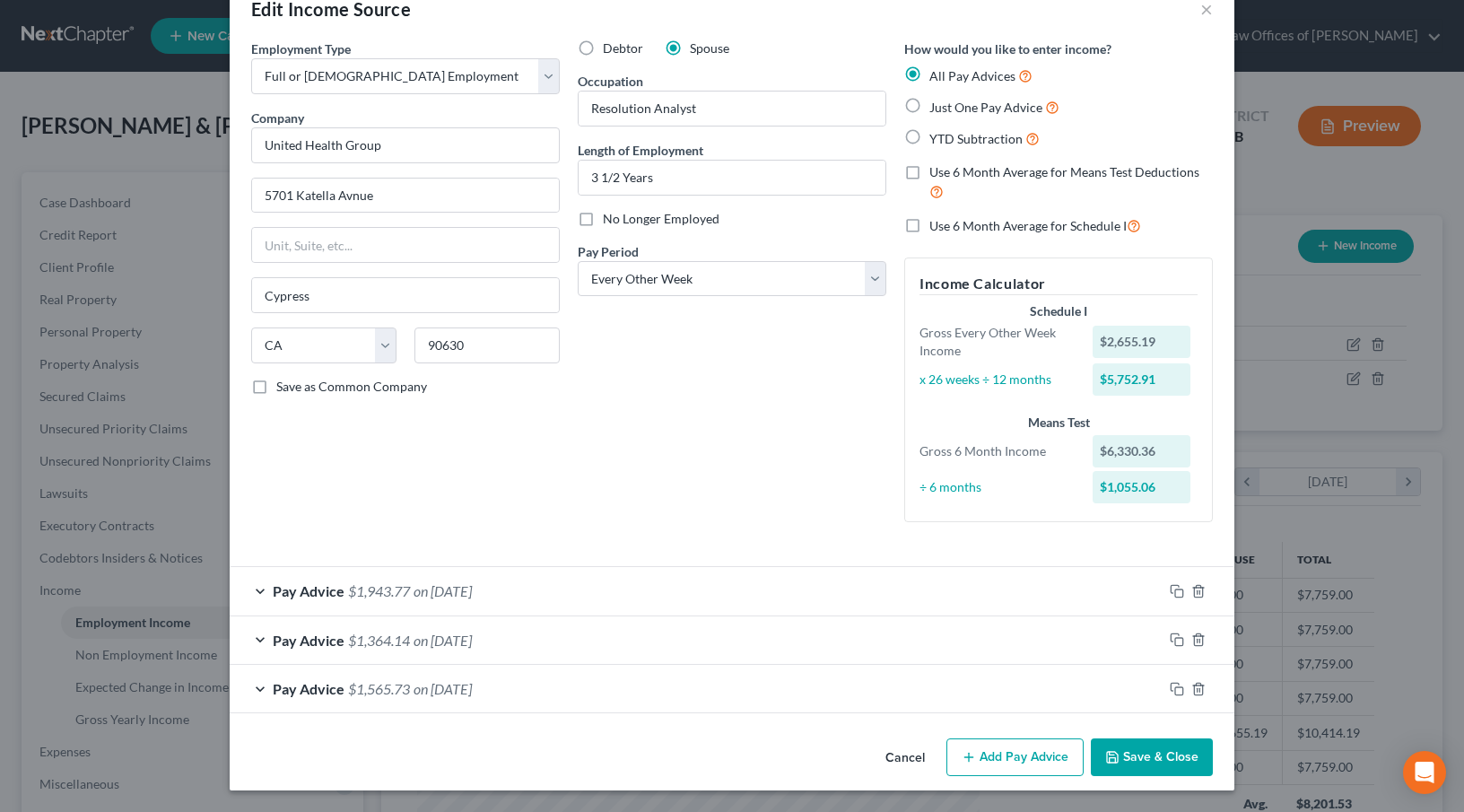
scroll to position [44, 0]
click at [979, 757] on button "Add Pay Advice" at bounding box center [1014, 757] width 137 height 38
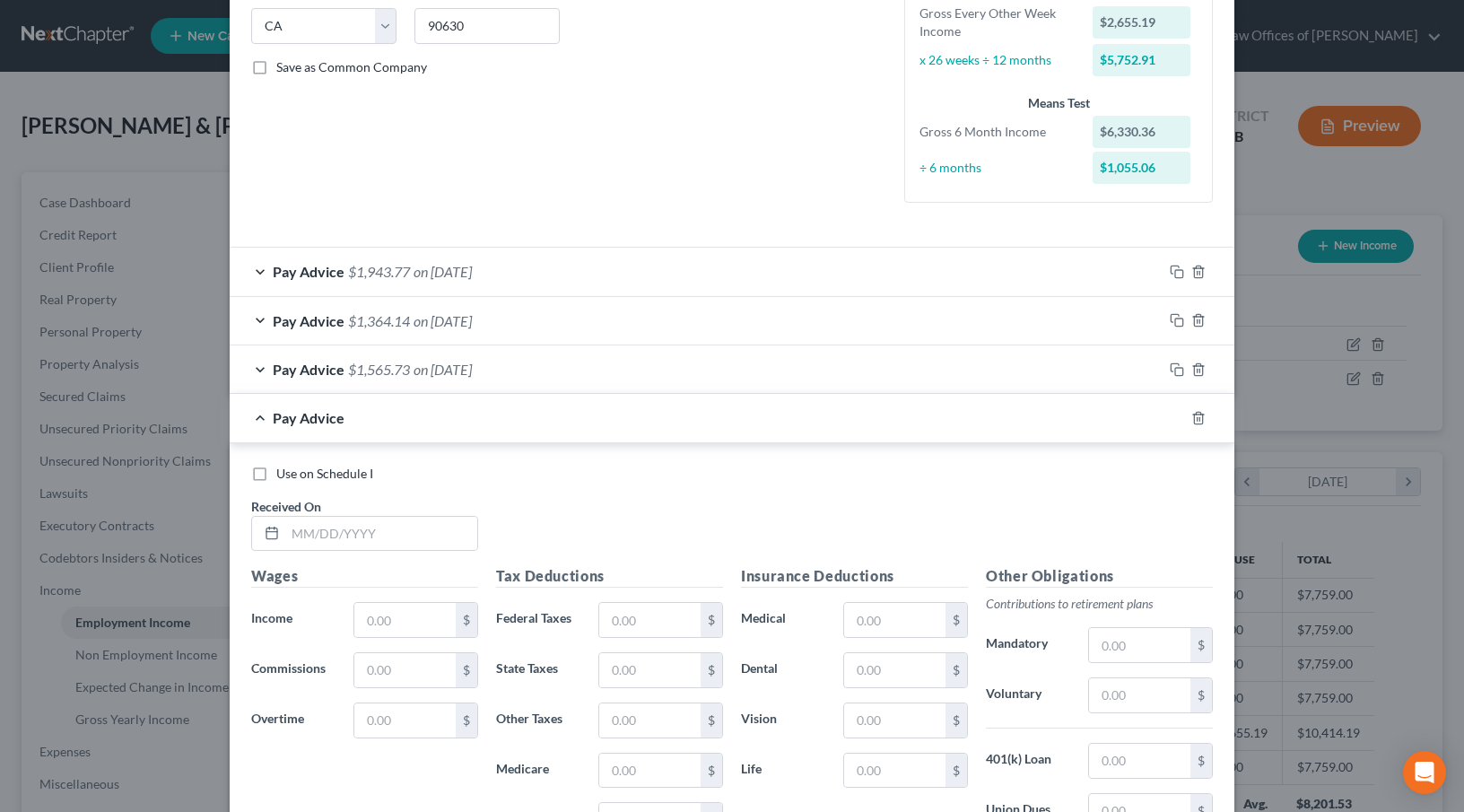
scroll to position [394, 0]
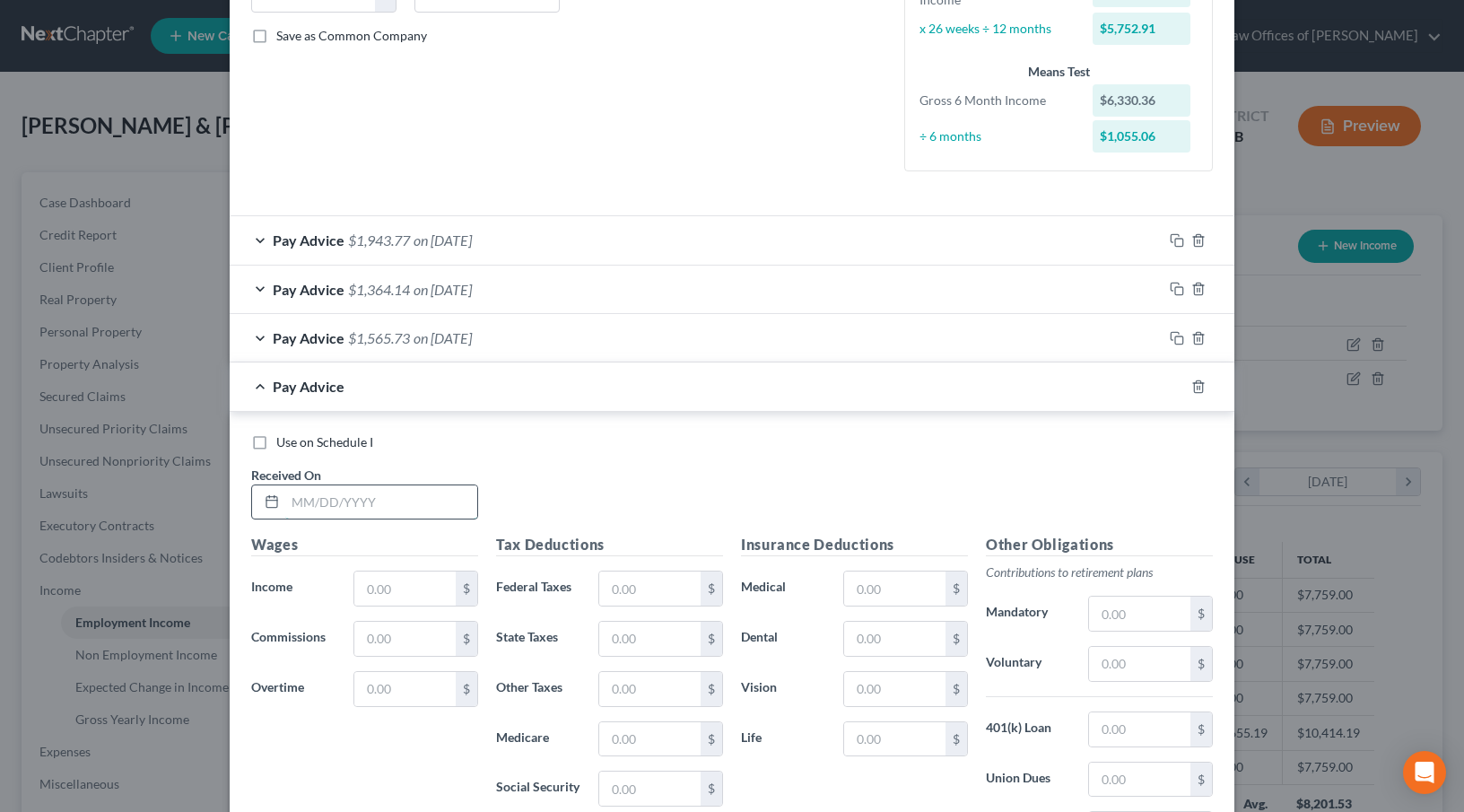
click at [323, 499] on input "text" at bounding box center [381, 503] width 192 height 34
type input "[DATE]"
click at [363, 583] on input "text" at bounding box center [405, 589] width 101 height 34
type input "1,523.54"
click at [626, 575] on input "text" at bounding box center [649, 589] width 101 height 34
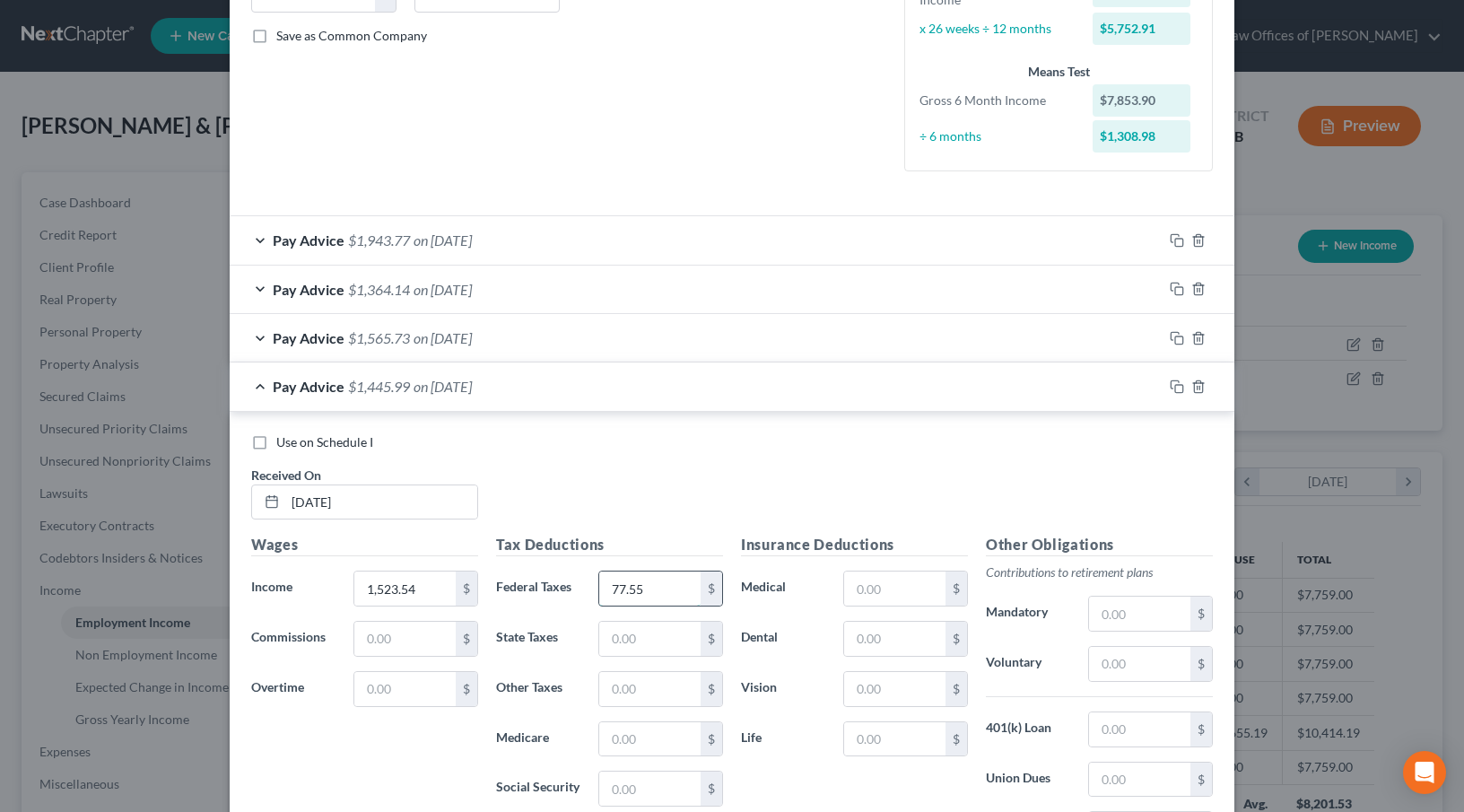
click at [634, 593] on input "77.55" at bounding box center [649, 589] width 101 height 34
click at [631, 590] on input "77.55" at bounding box center [649, 589] width 101 height 34
type input "77.75"
click at [614, 787] on input "text" at bounding box center [649, 788] width 101 height 34
type input "94.46"
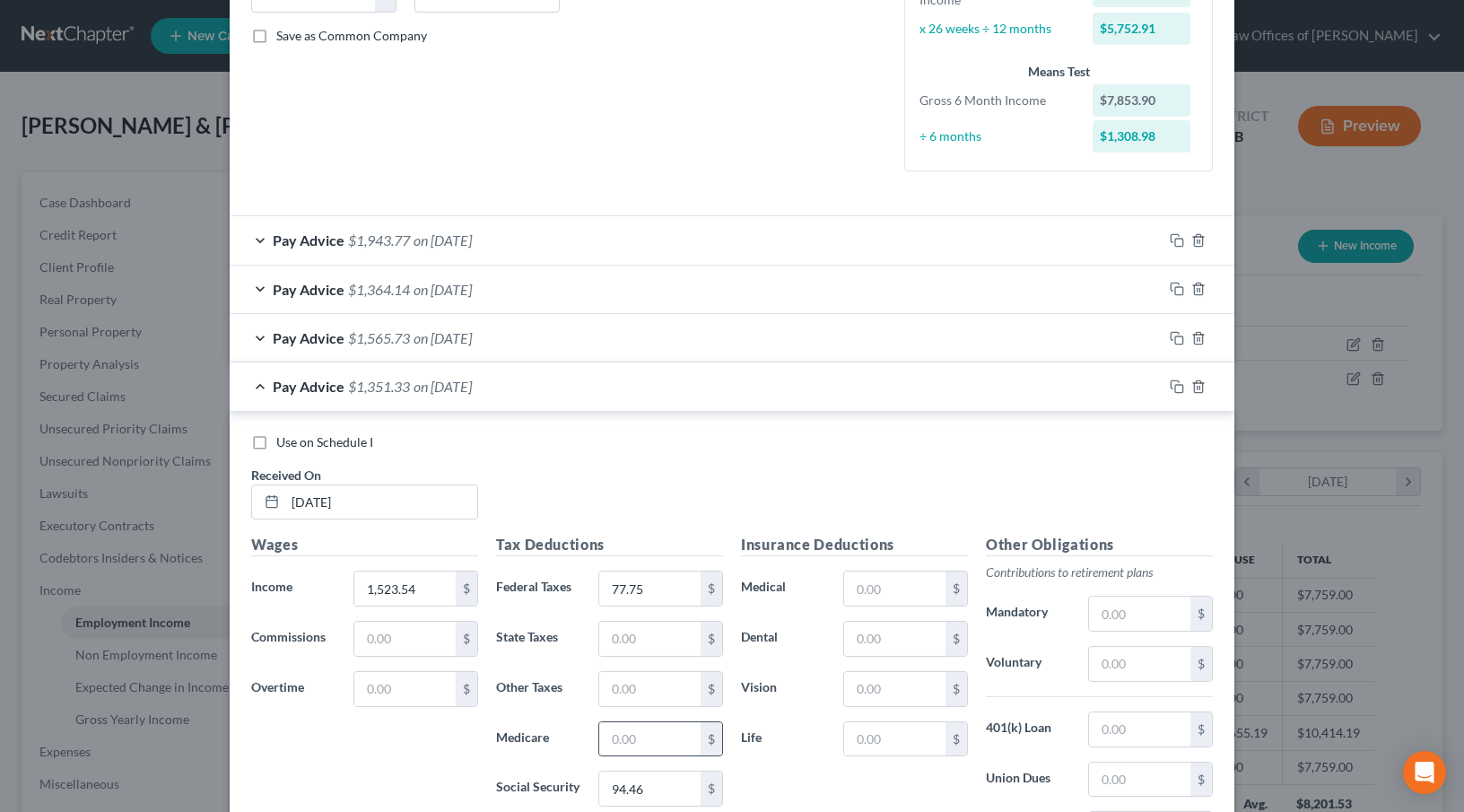
click at [642, 744] on input "text" at bounding box center [649, 739] width 101 height 34
type input "22.10"
click at [601, 644] on input "text" at bounding box center [649, 639] width 101 height 34
type input "19.73"
click at [620, 685] on input "text" at bounding box center [649, 689] width 101 height 34
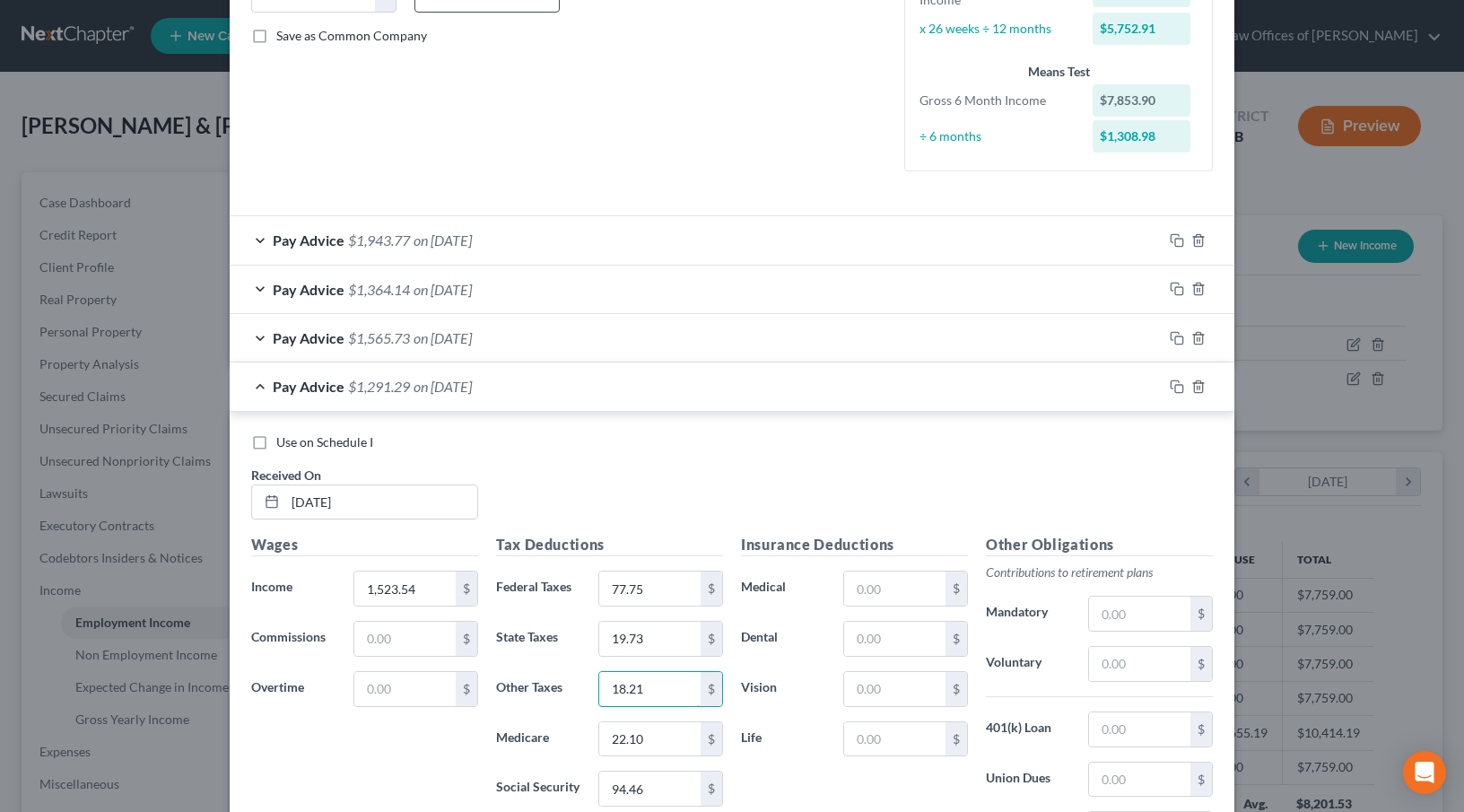
type input "18.21"
click at [1110, 627] on input "text" at bounding box center [1139, 614] width 101 height 34
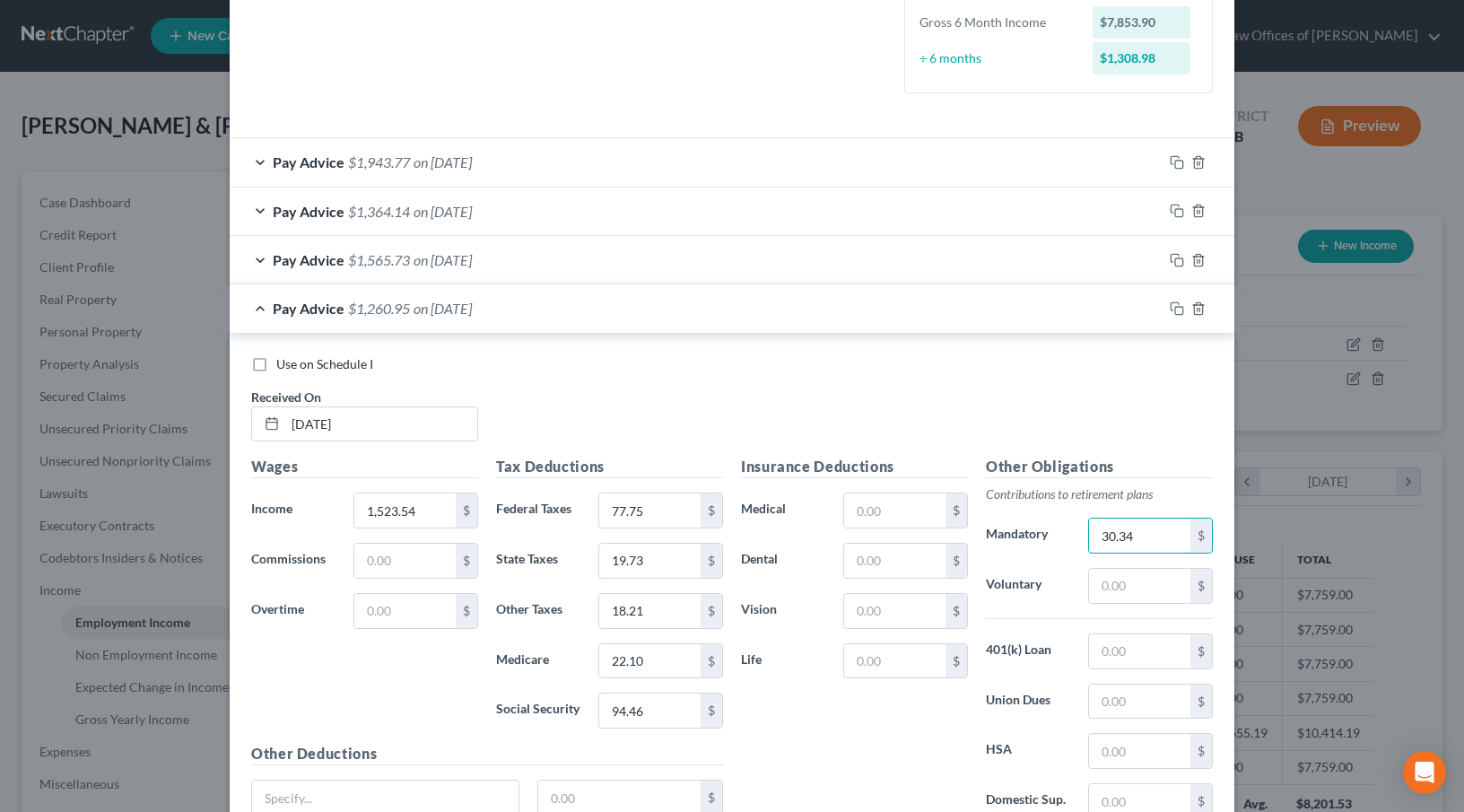
scroll to position [631, 0]
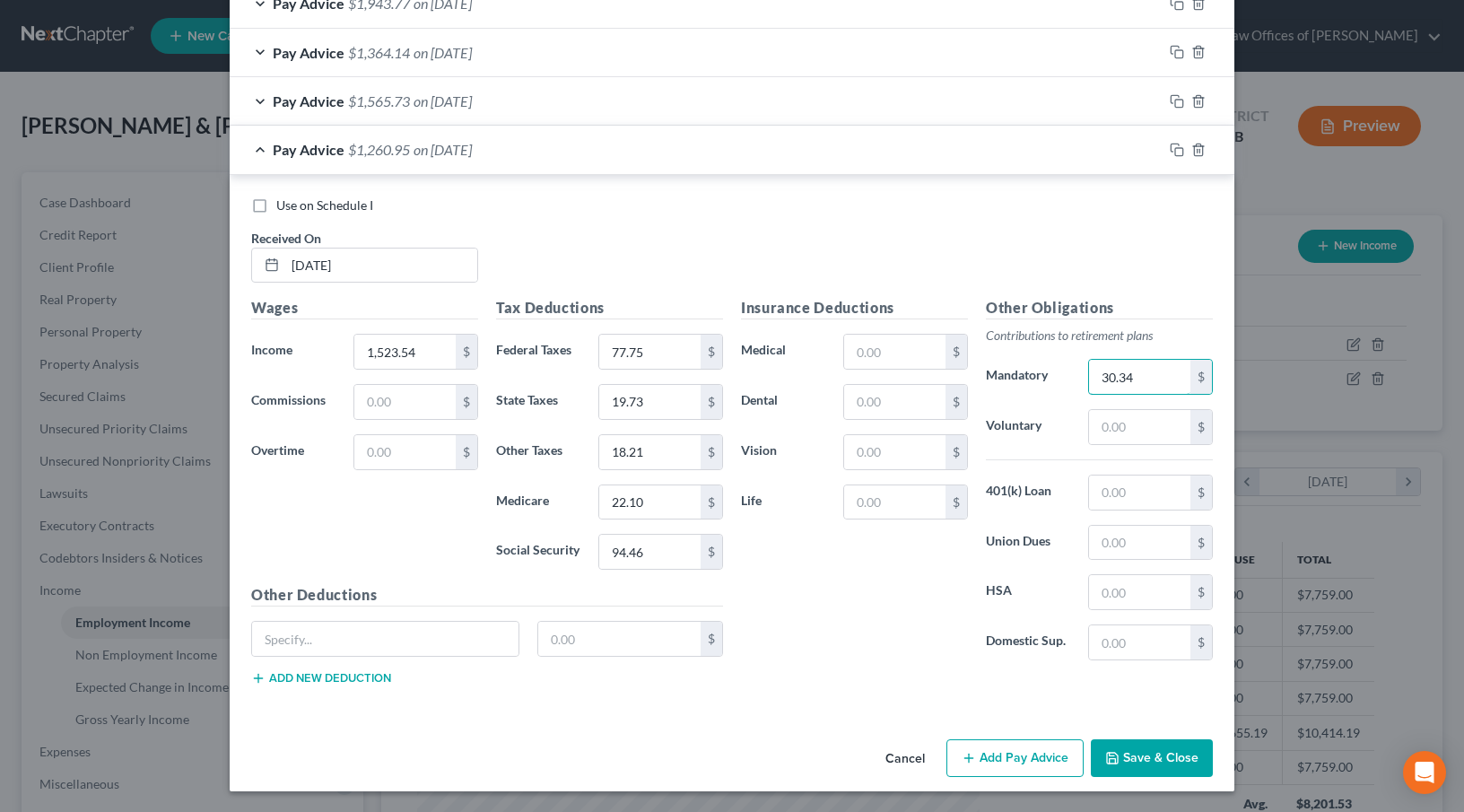
type input "30.34"
click at [633, 156] on div "Pay Advice $1,260.95 on [DATE]" at bounding box center [697, 150] width 933 height 47
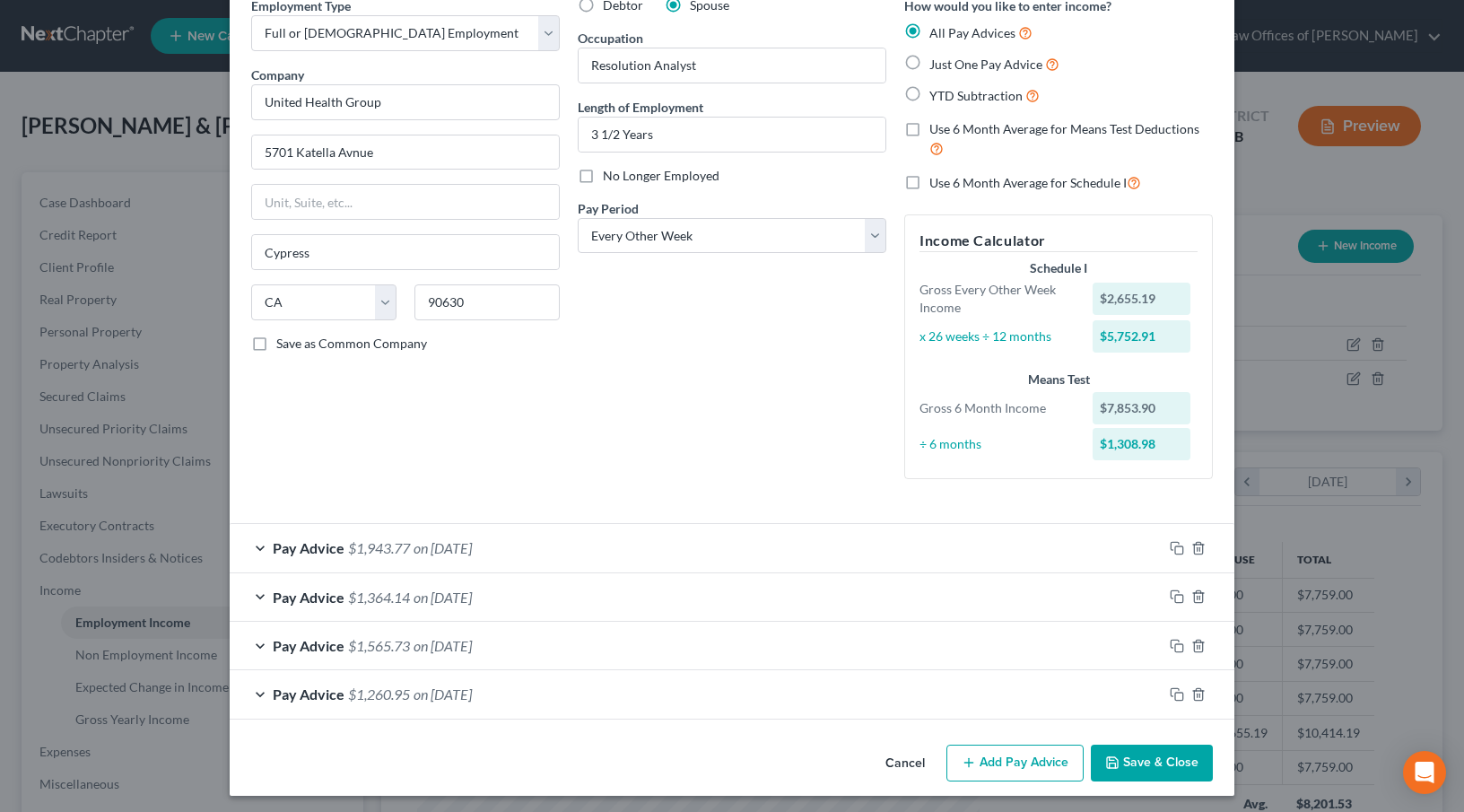
scroll to position [92, 0]
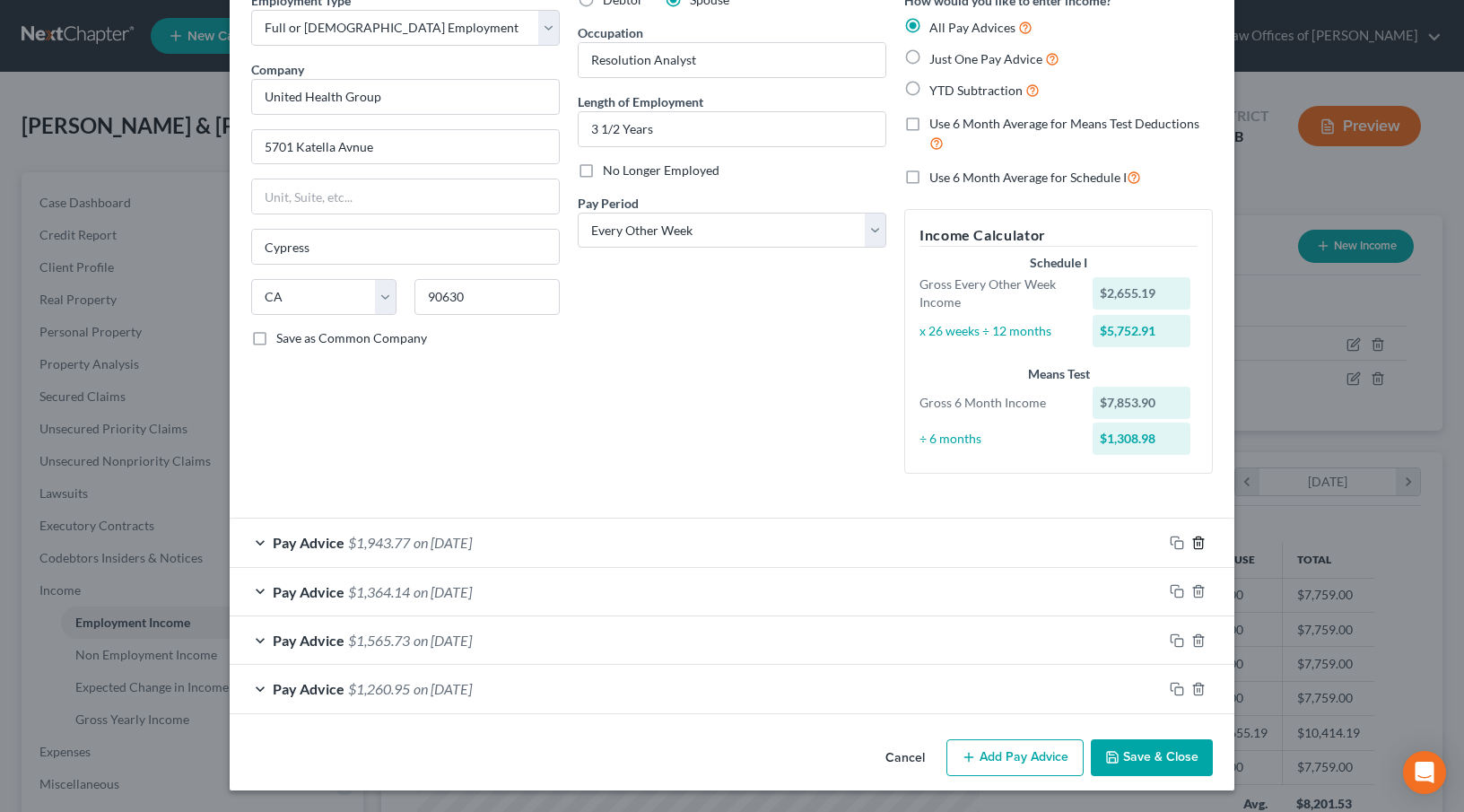
click at [1192, 540] on icon "button" at bounding box center [1198, 542] width 14 height 14
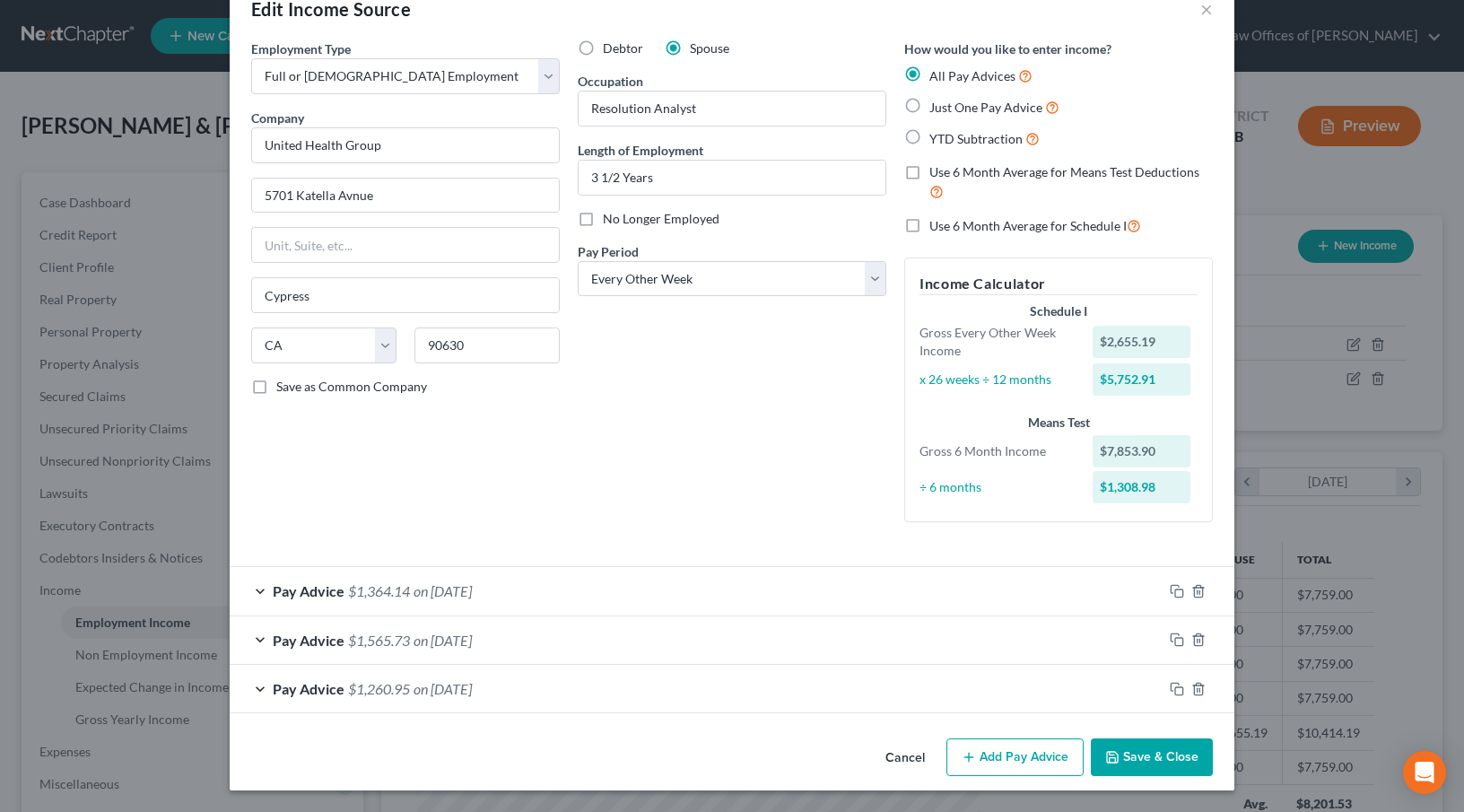
scroll to position [44, 0]
click at [1191, 594] on icon "button" at bounding box center [1198, 591] width 14 height 14
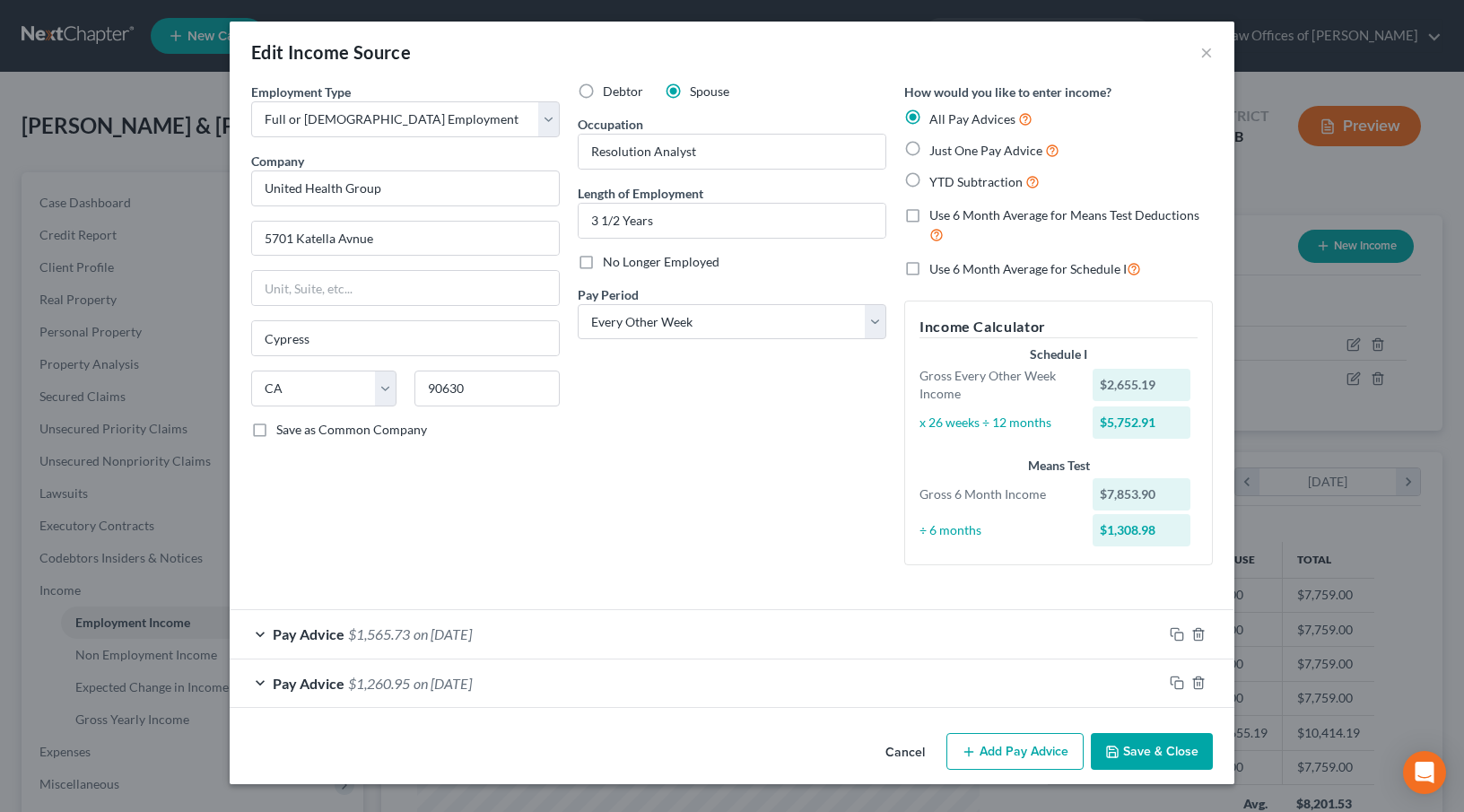
scroll to position [0, 0]
click at [1192, 627] on icon "button" at bounding box center [1198, 634] width 14 height 14
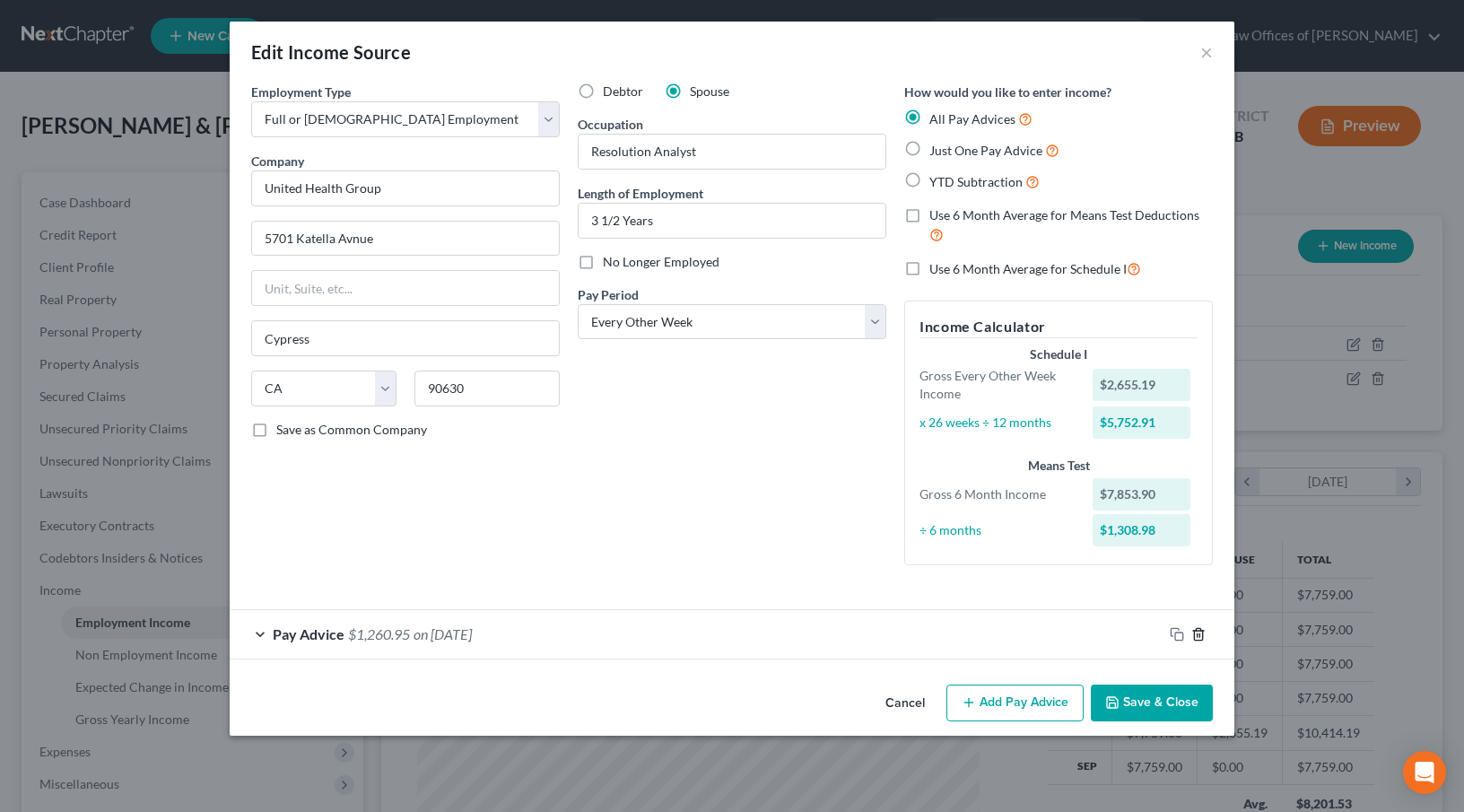
click at [1198, 634] on line "button" at bounding box center [1198, 635] width 0 height 4
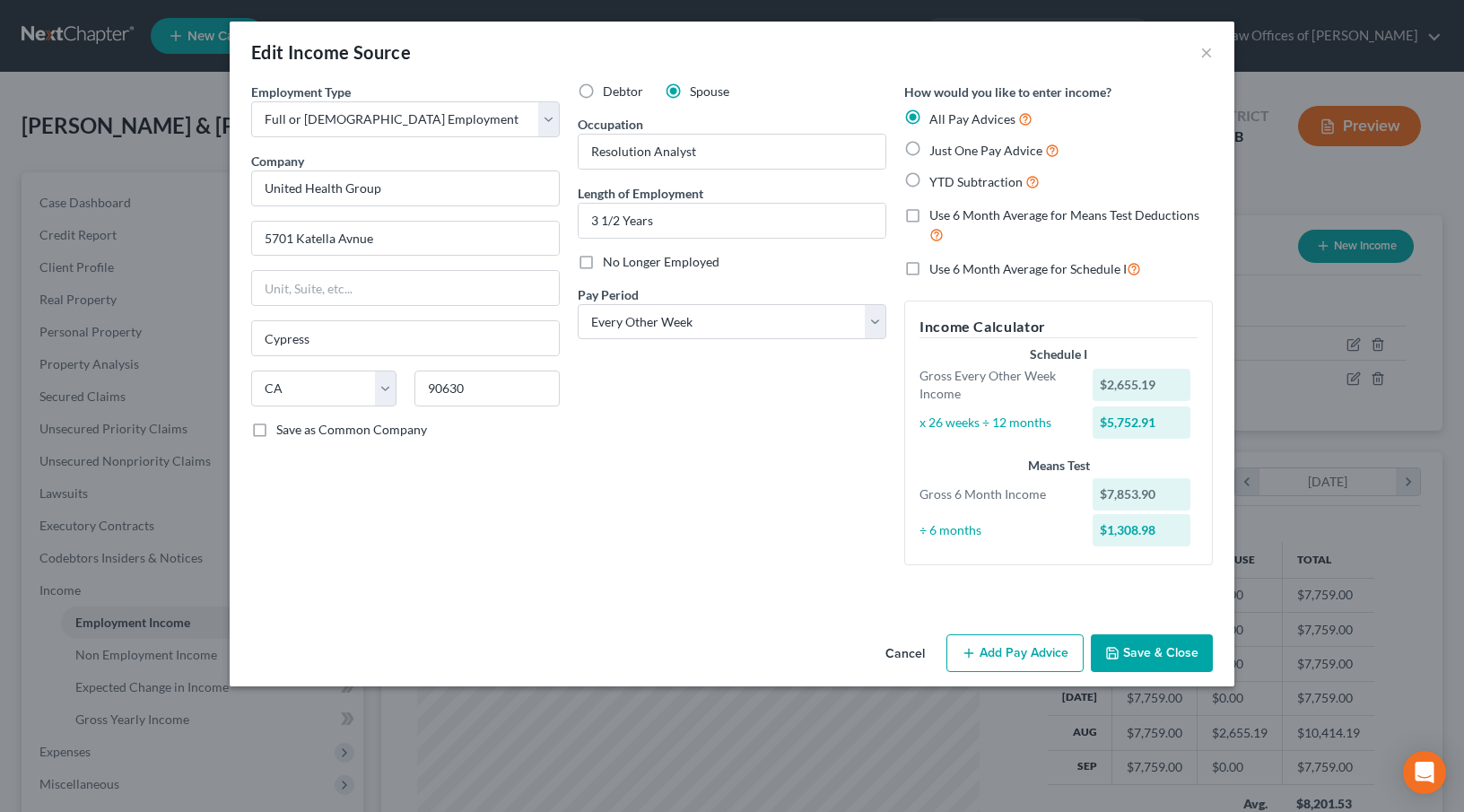
click at [1020, 659] on button "Add Pay Advice" at bounding box center [1014, 653] width 137 height 38
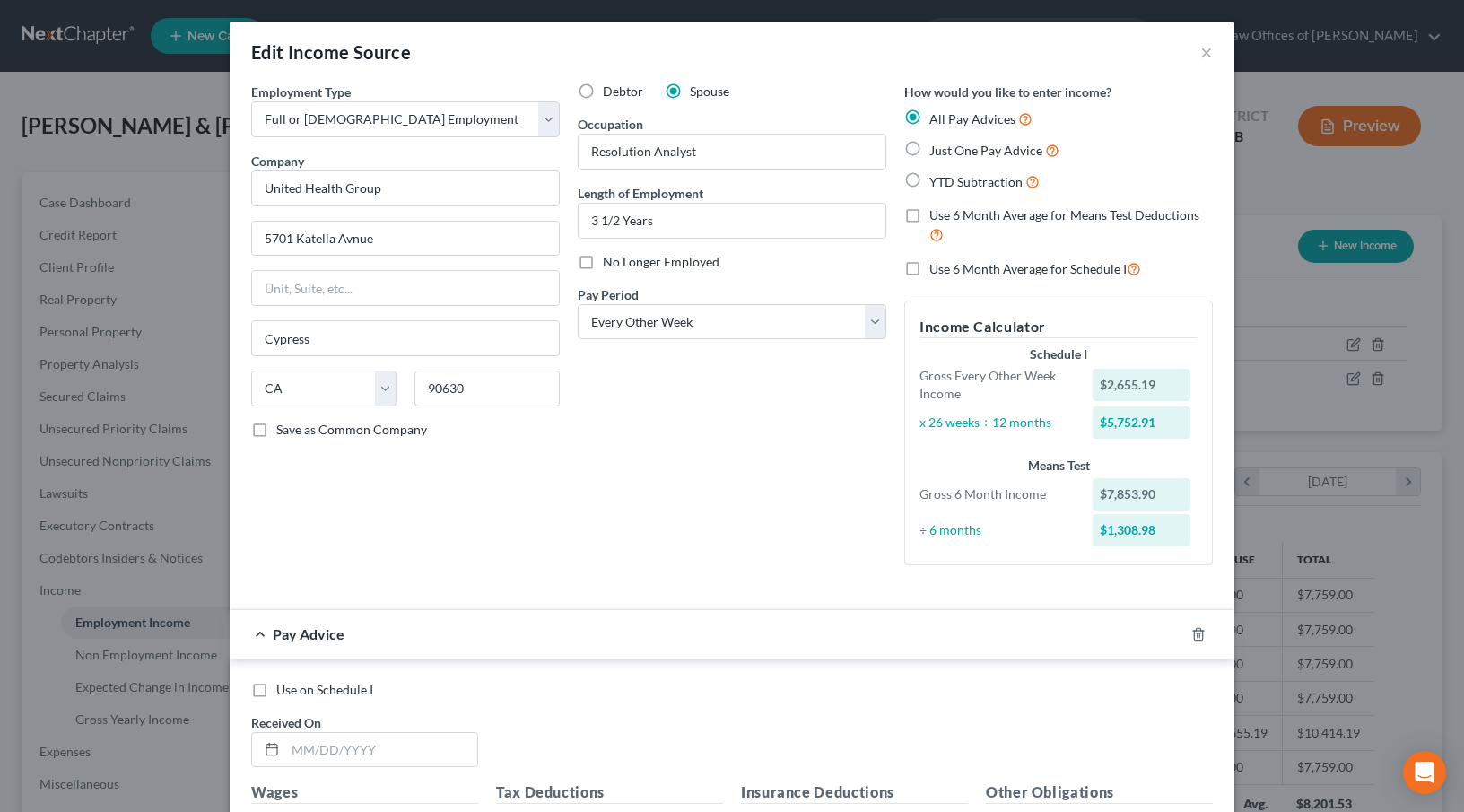
click at [929, 155] on label "Just One Pay Advice" at bounding box center [994, 150] width 130 height 21
click at [937, 151] on input "Just One Pay Advice" at bounding box center [943, 146] width 11 height 11
radio input "true"
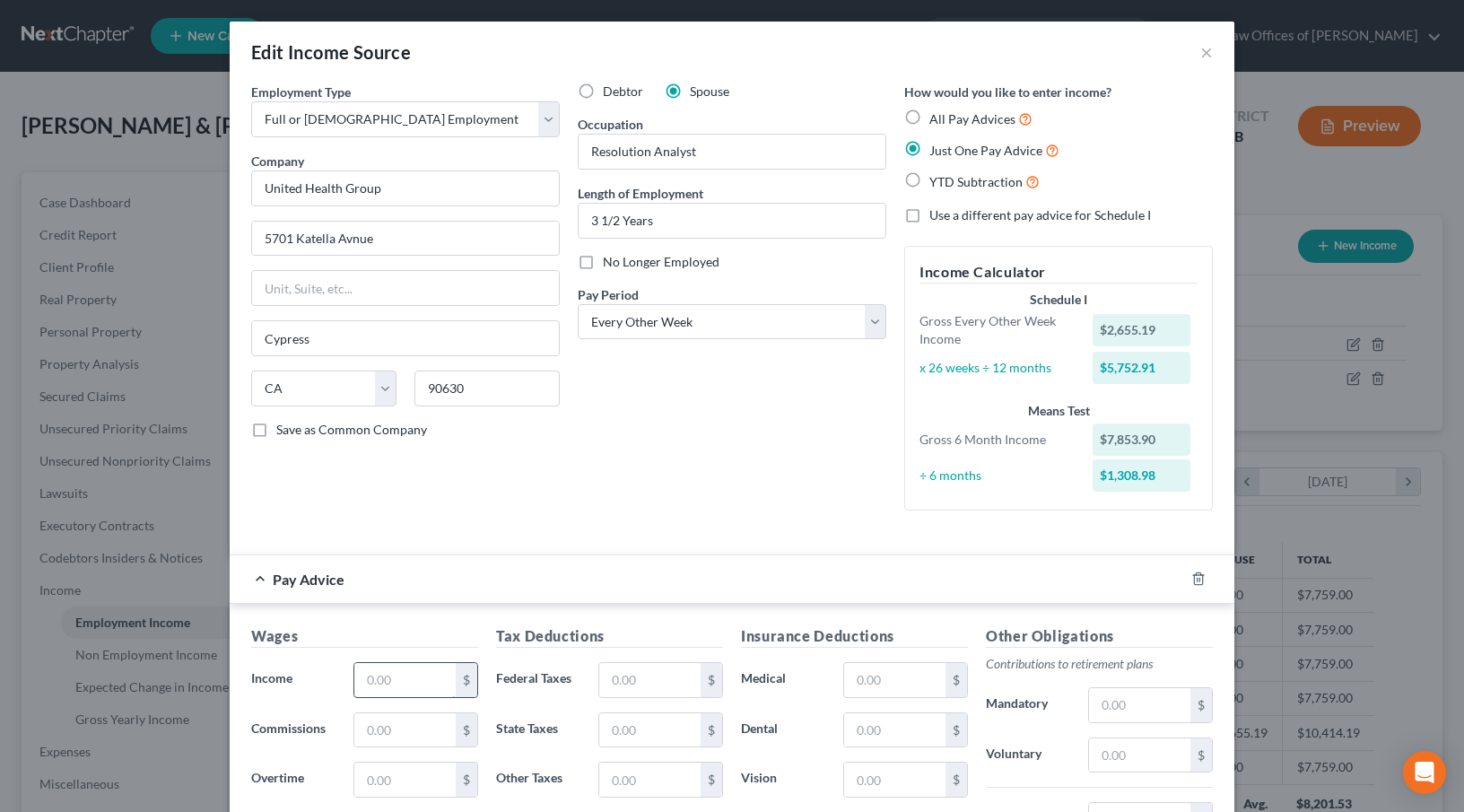
click at [392, 687] on input "text" at bounding box center [405, 680] width 101 height 34
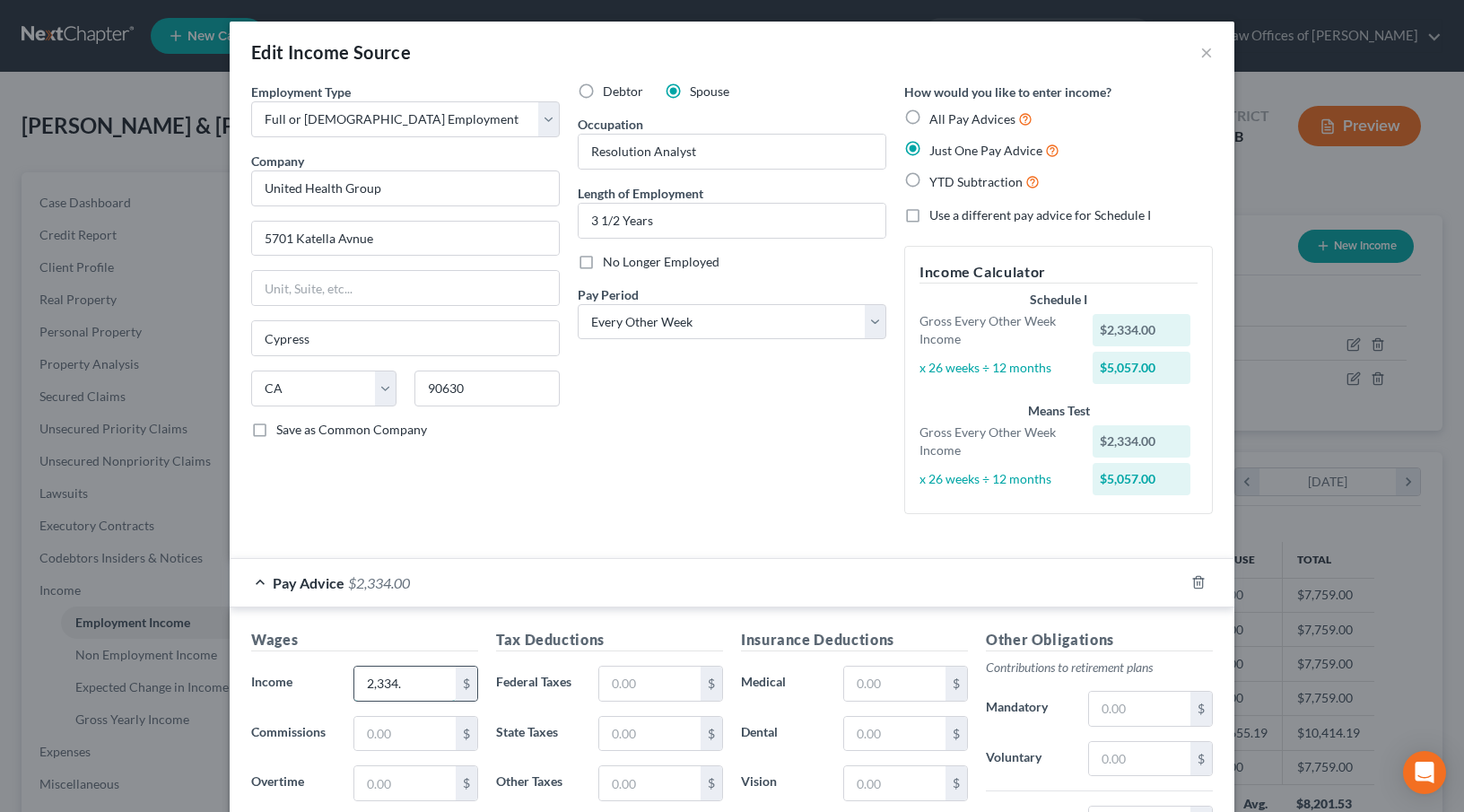
click at [418, 684] on input "2,334." at bounding box center [405, 683] width 101 height 34
click at [421, 683] on input "2,334." at bounding box center [405, 683] width 101 height 34
type input "2,334.74"
click at [656, 673] on input "text" at bounding box center [649, 683] width 101 height 34
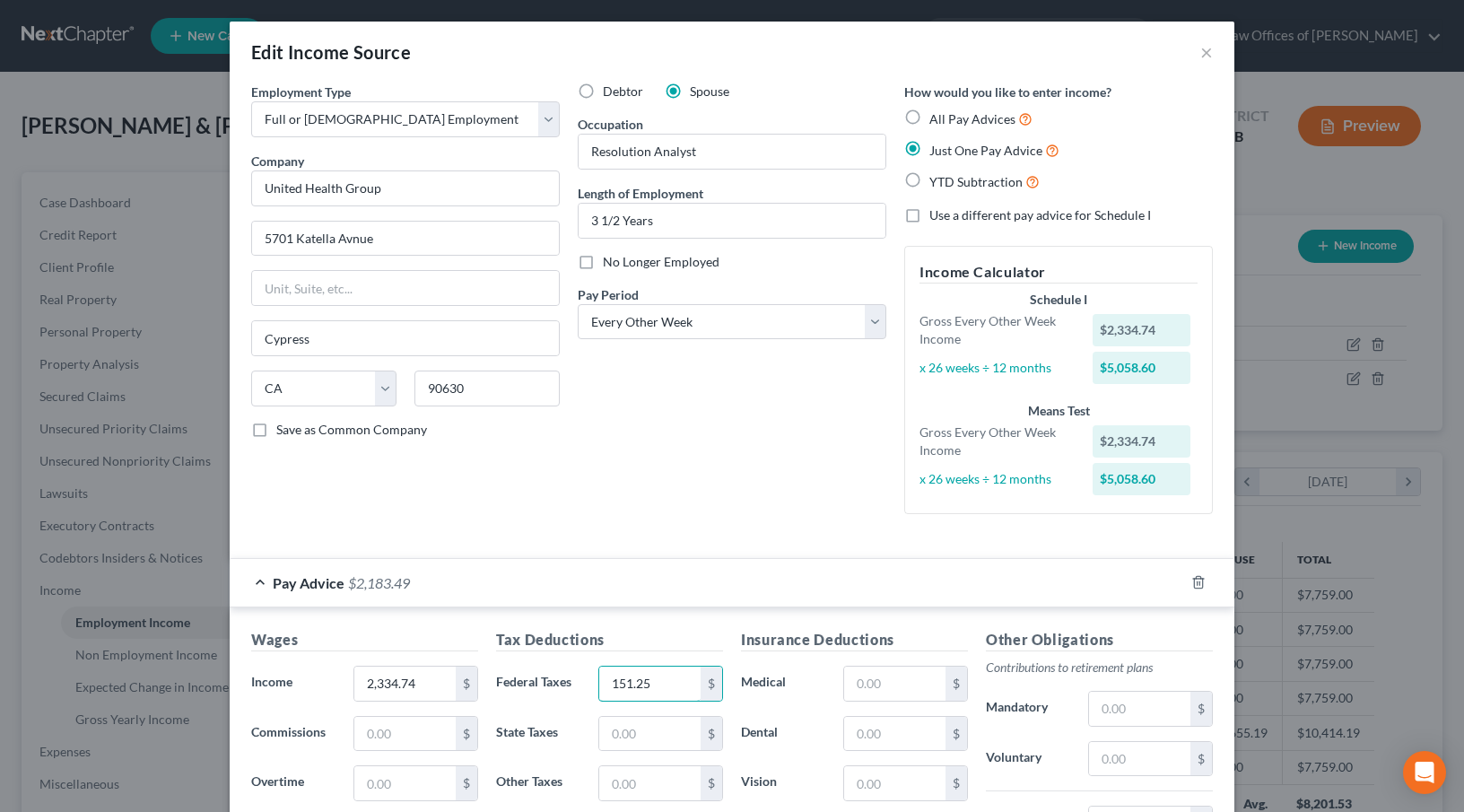
type input "151.25"
click at [617, 733] on input "text" at bounding box center [649, 734] width 101 height 34
type input "144.75"
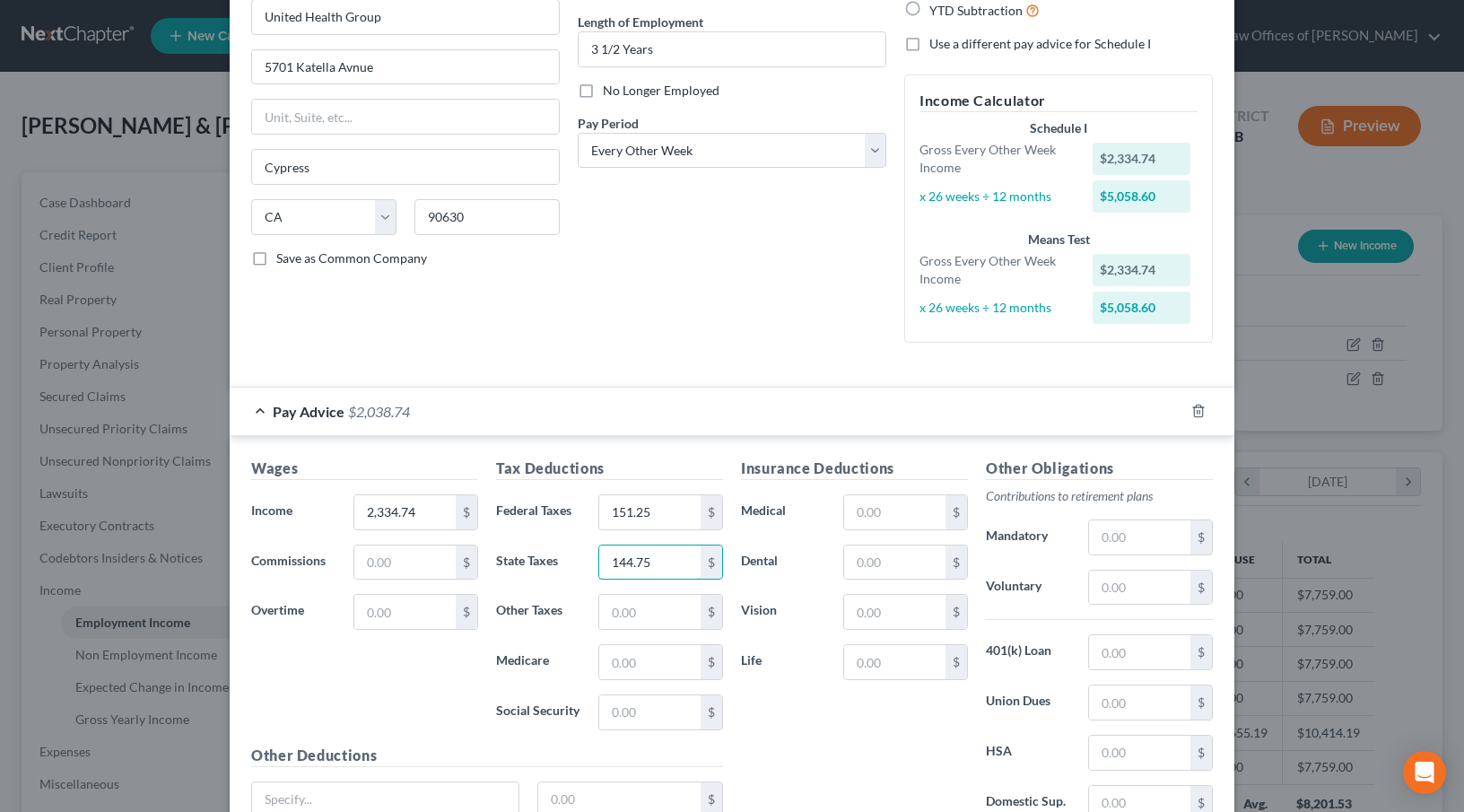
scroll to position [240, 0]
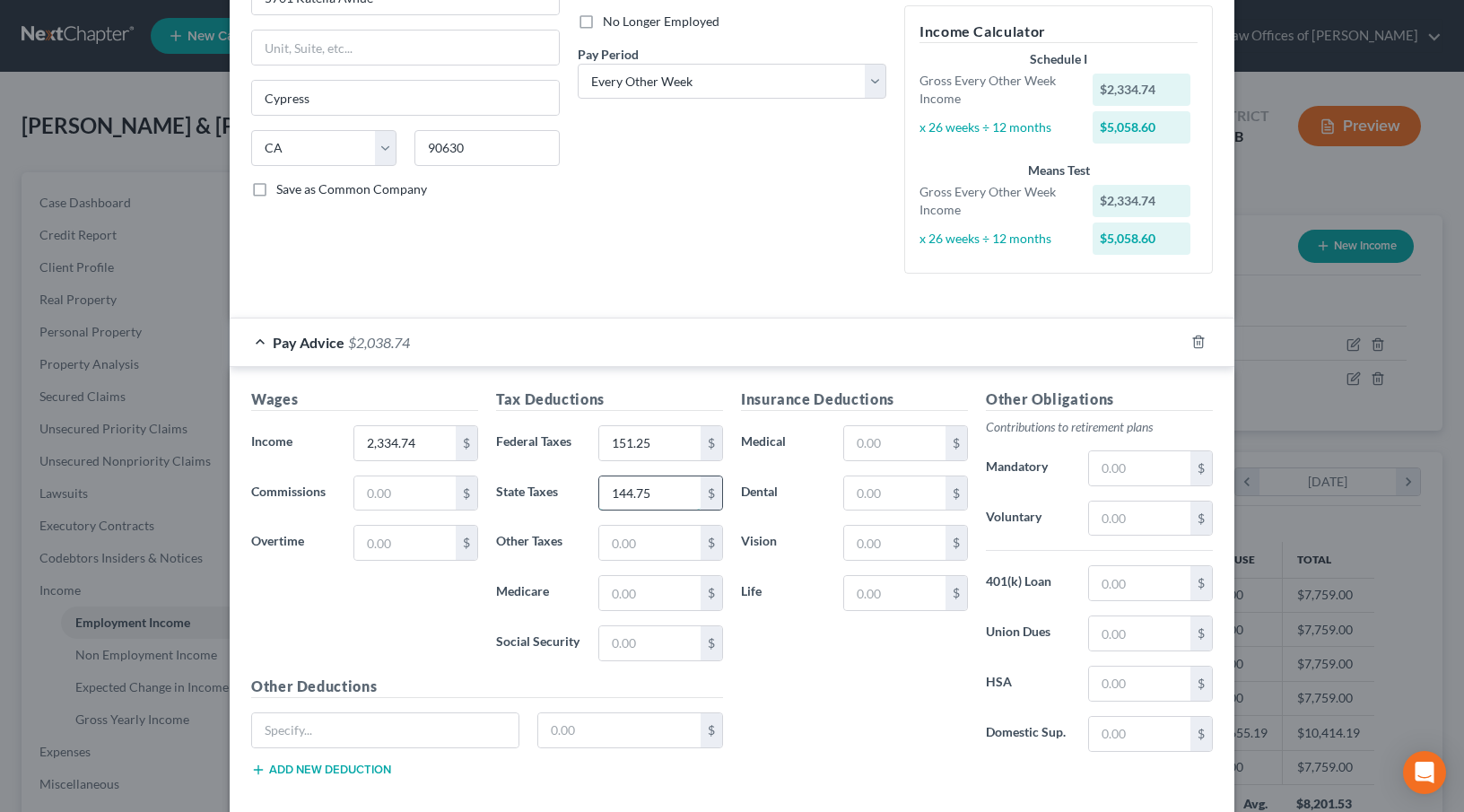
drag, startPoint x: 661, startPoint y: 497, endPoint x: 601, endPoint y: 489, distance: 60.5
click at [601, 489] on input "144.75" at bounding box center [649, 493] width 101 height 34
click at [614, 652] on input "text" at bounding box center [649, 644] width 101 height 34
paste input "144.75"
type input "144.75"
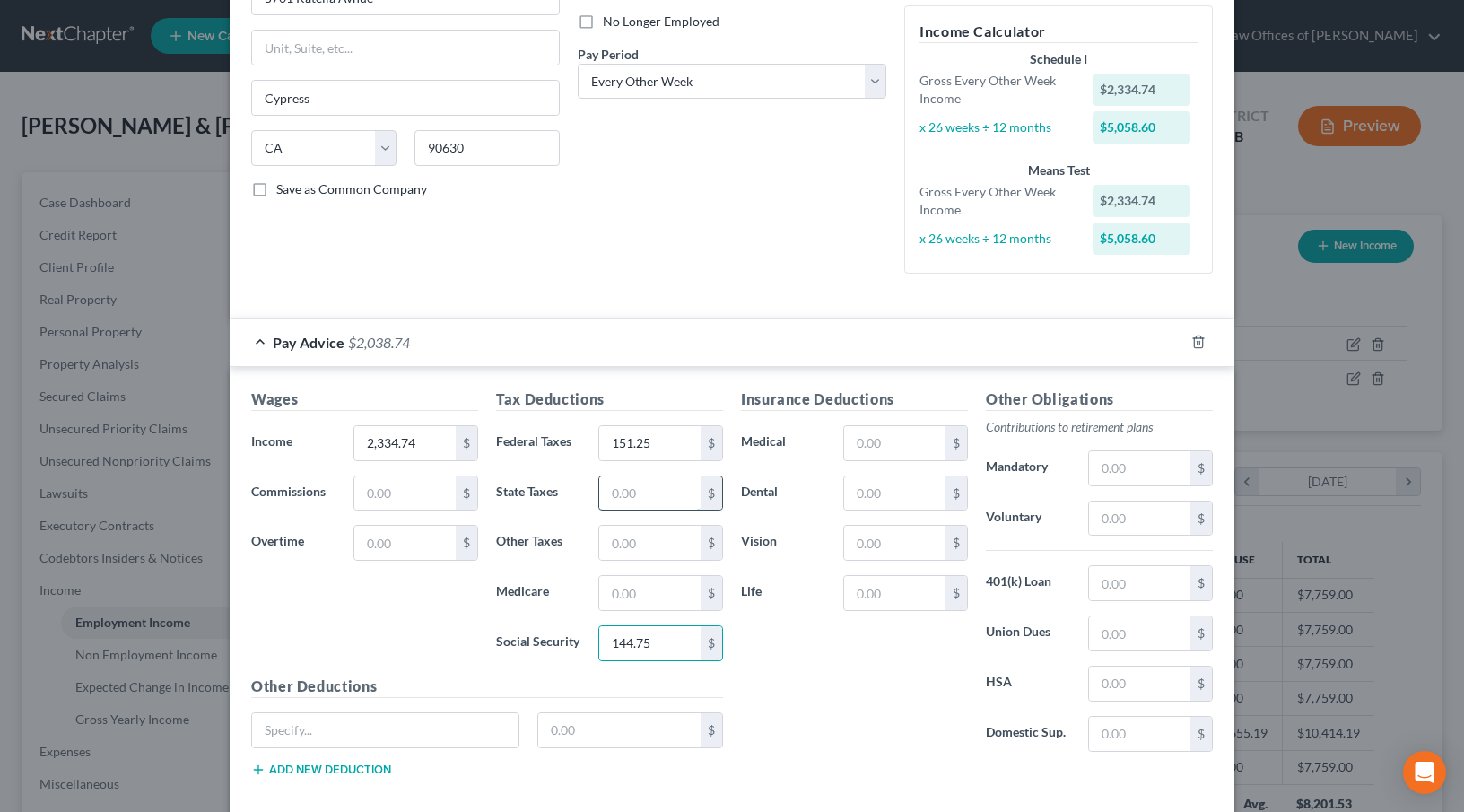
click at [626, 489] on input "text" at bounding box center [649, 493] width 101 height 34
type input "3"
click at [612, 595] on input "text" at bounding box center [649, 593] width 101 height 34
type input "38.05"
click at [608, 537] on input "text" at bounding box center [649, 543] width 101 height 34
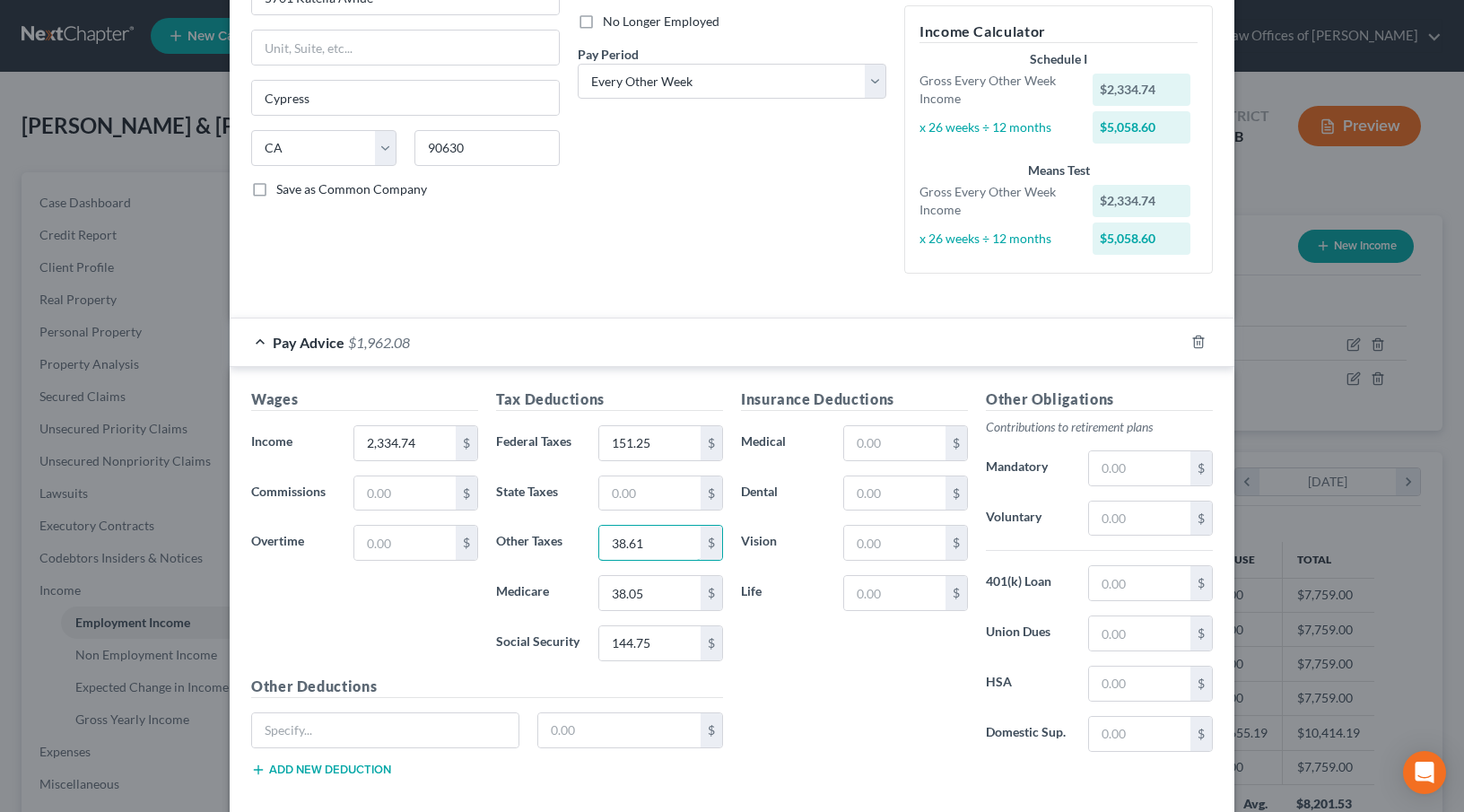
type input "38.61"
click at [619, 490] on input "text" at bounding box center [649, 493] width 101 height 34
type input "27.93"
click at [402, 601] on div "Wages Income * 2,334.74 $ Commissions $ Overtime $" at bounding box center [364, 532] width 245 height 287
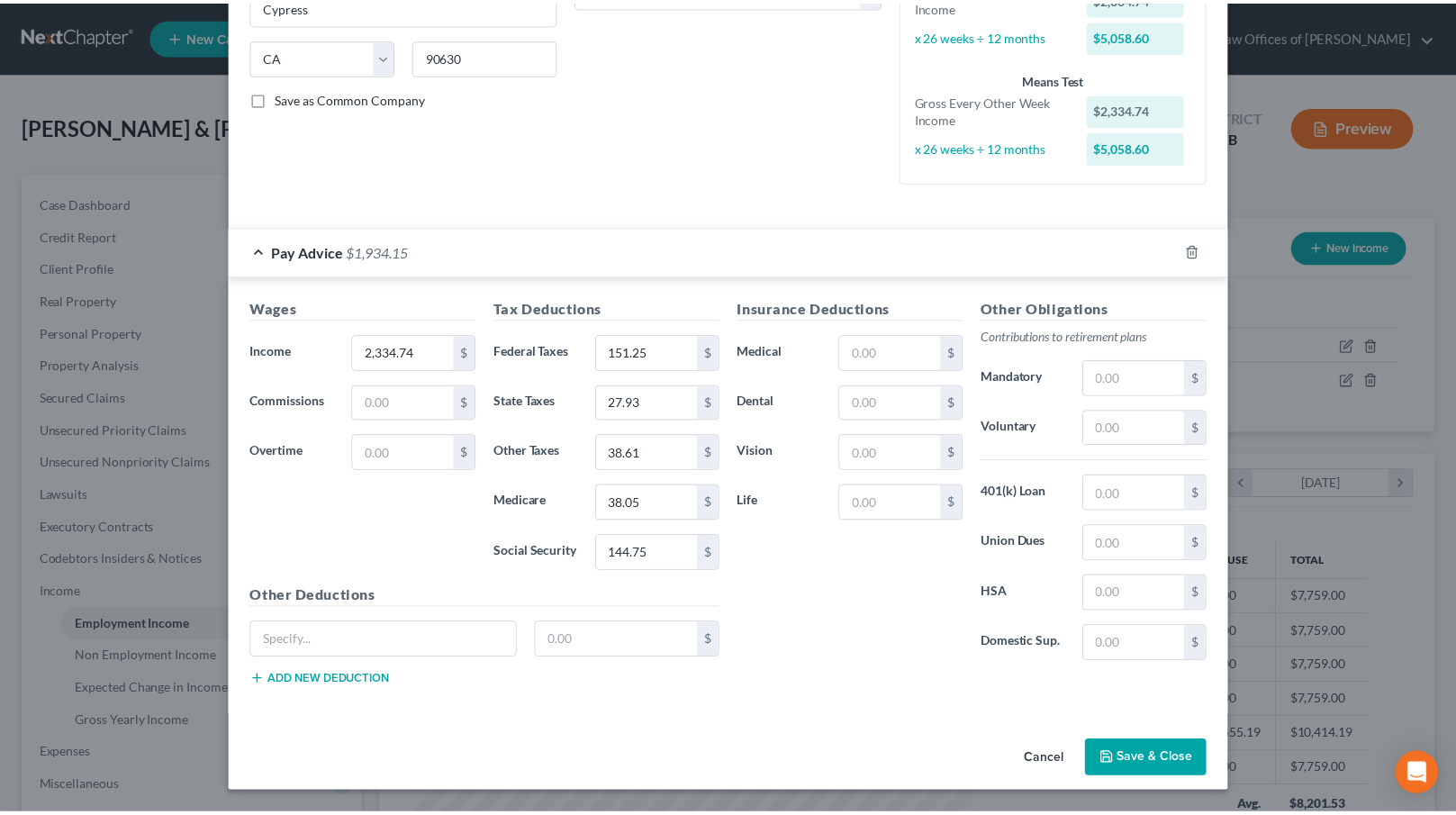
scroll to position [333, 0]
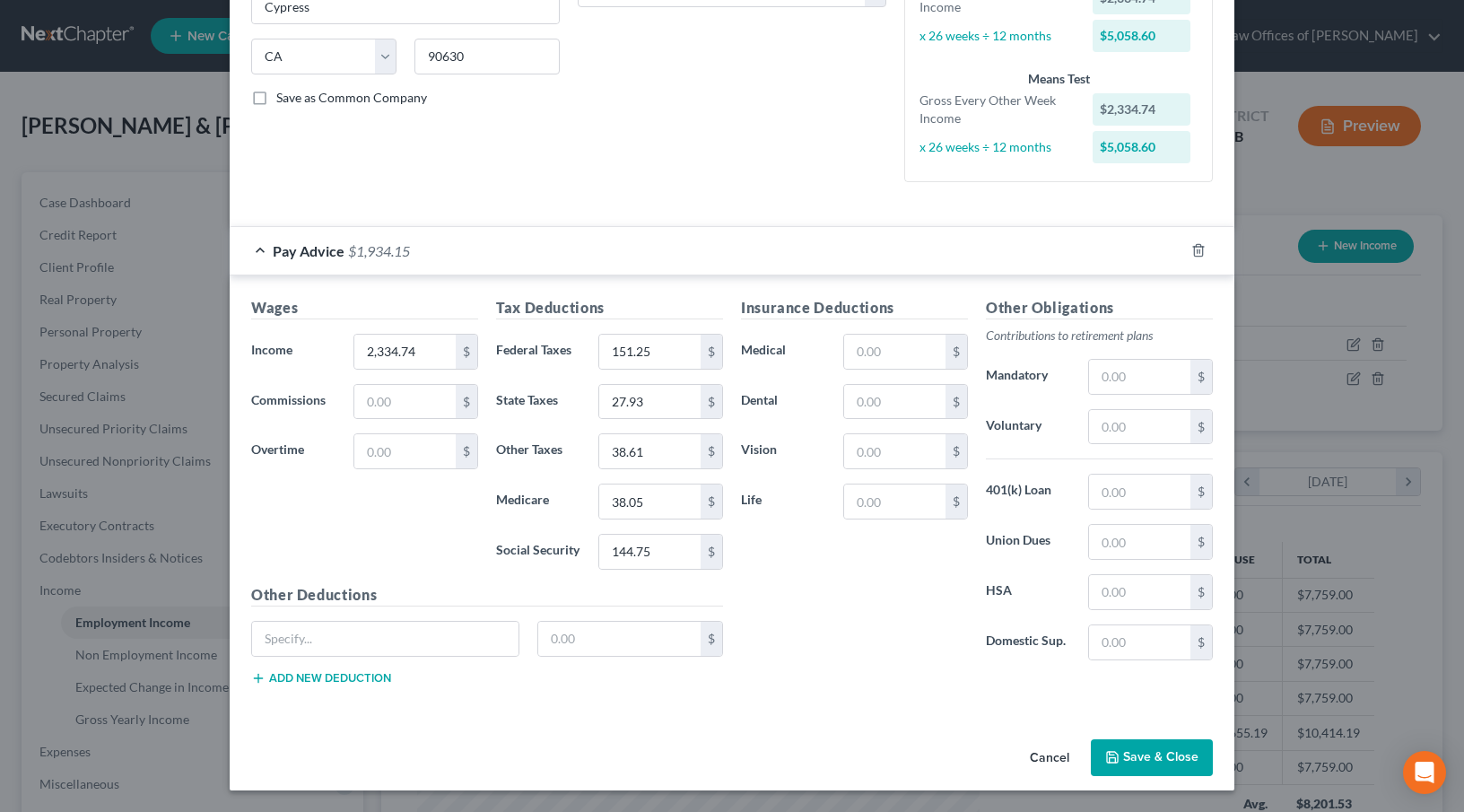
click at [1128, 750] on button "Save & Close" at bounding box center [1152, 758] width 122 height 38
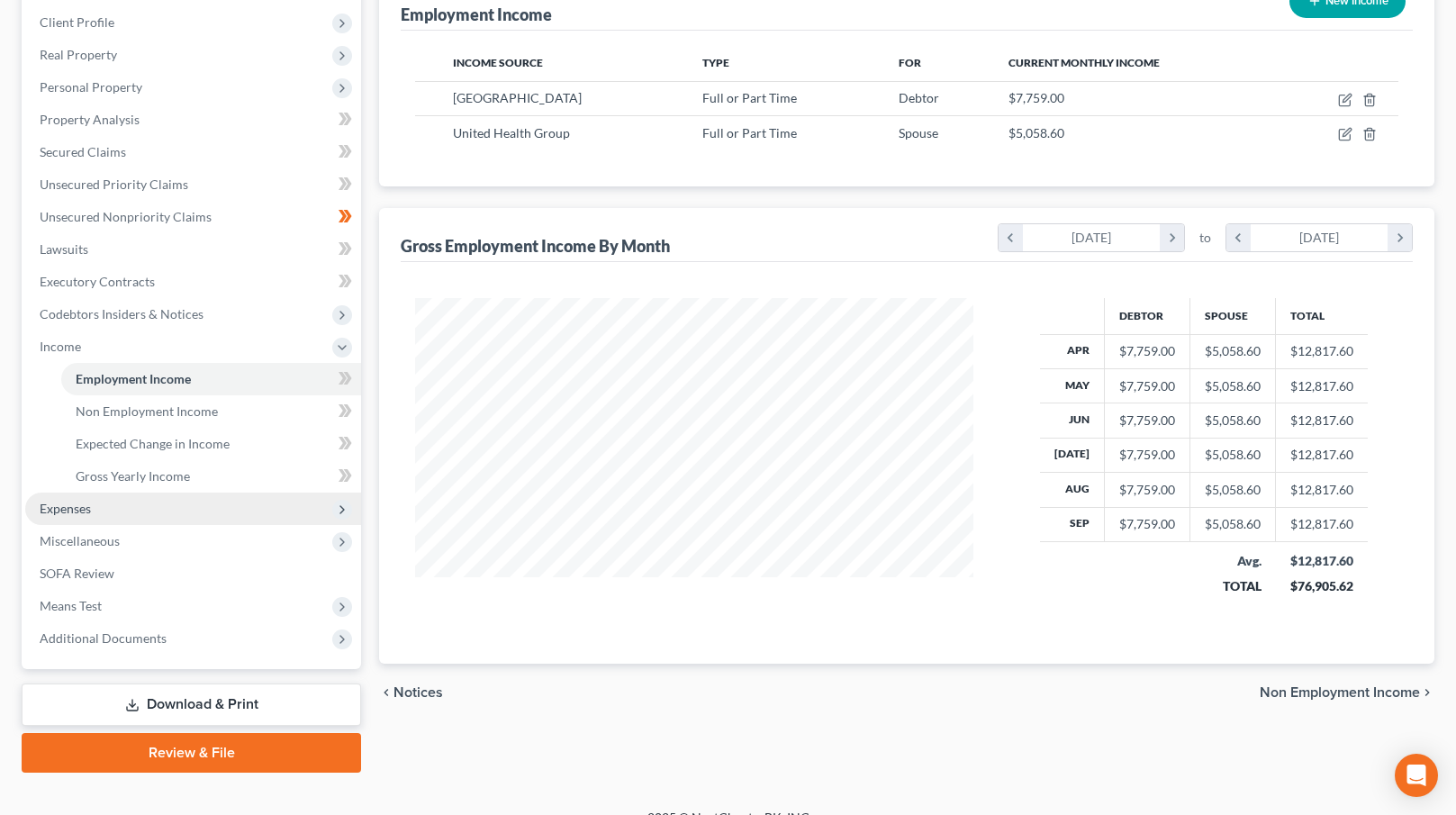
scroll to position [270, 0]
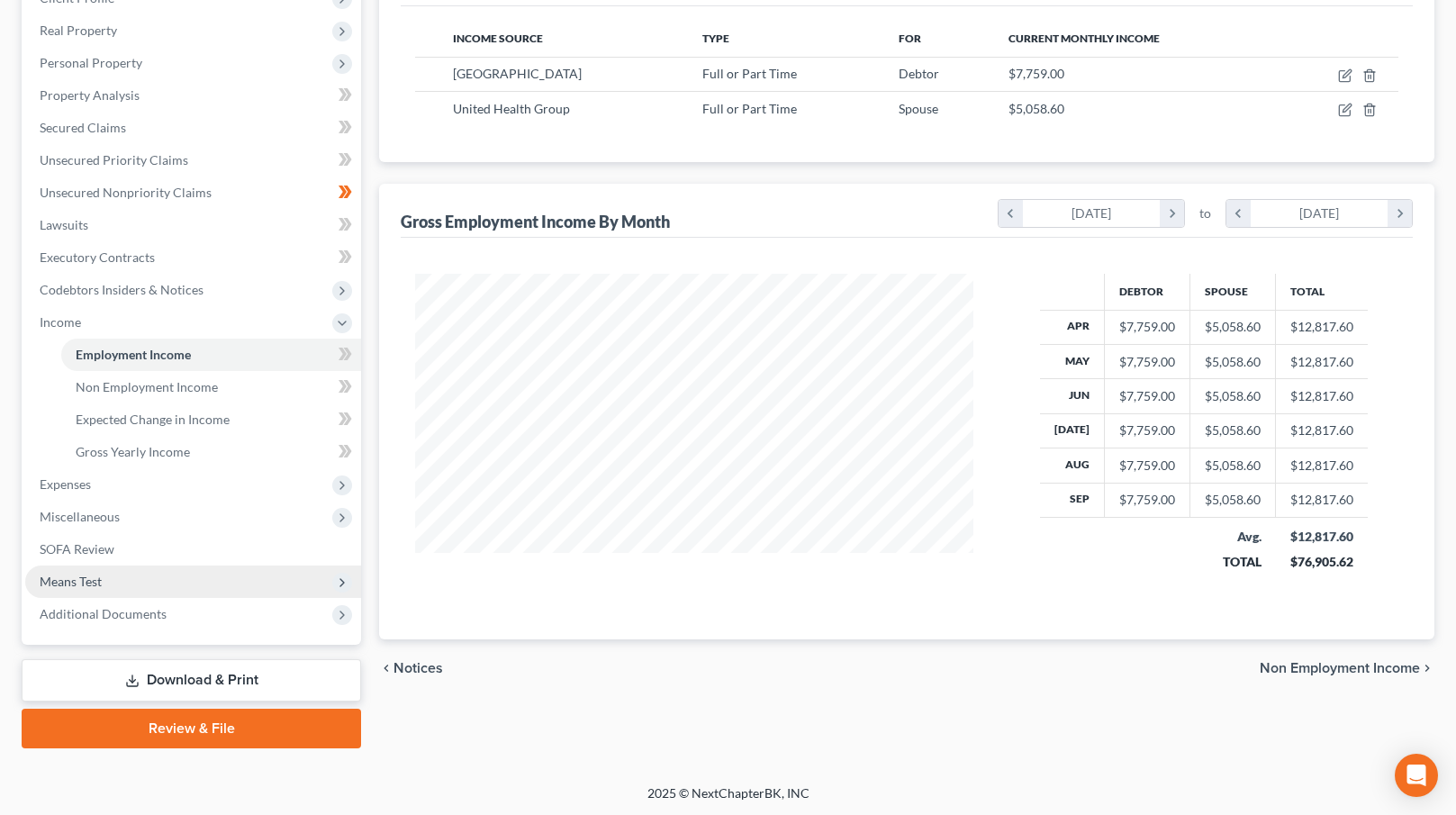
click at [130, 575] on span "Means Test" at bounding box center [194, 581] width 336 height 32
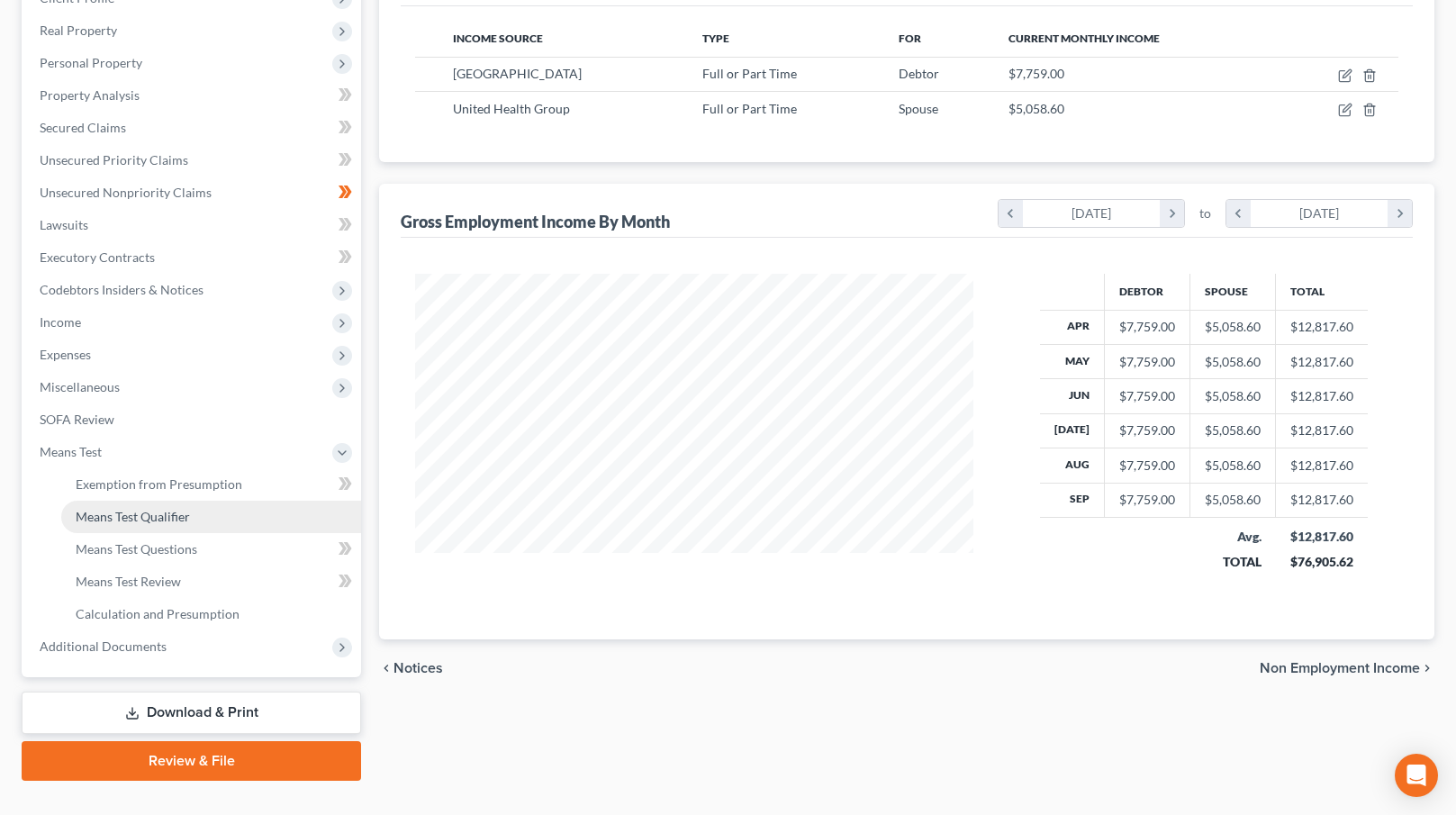
click at [197, 517] on link "Means Test Qualifier" at bounding box center [211, 517] width 300 height 32
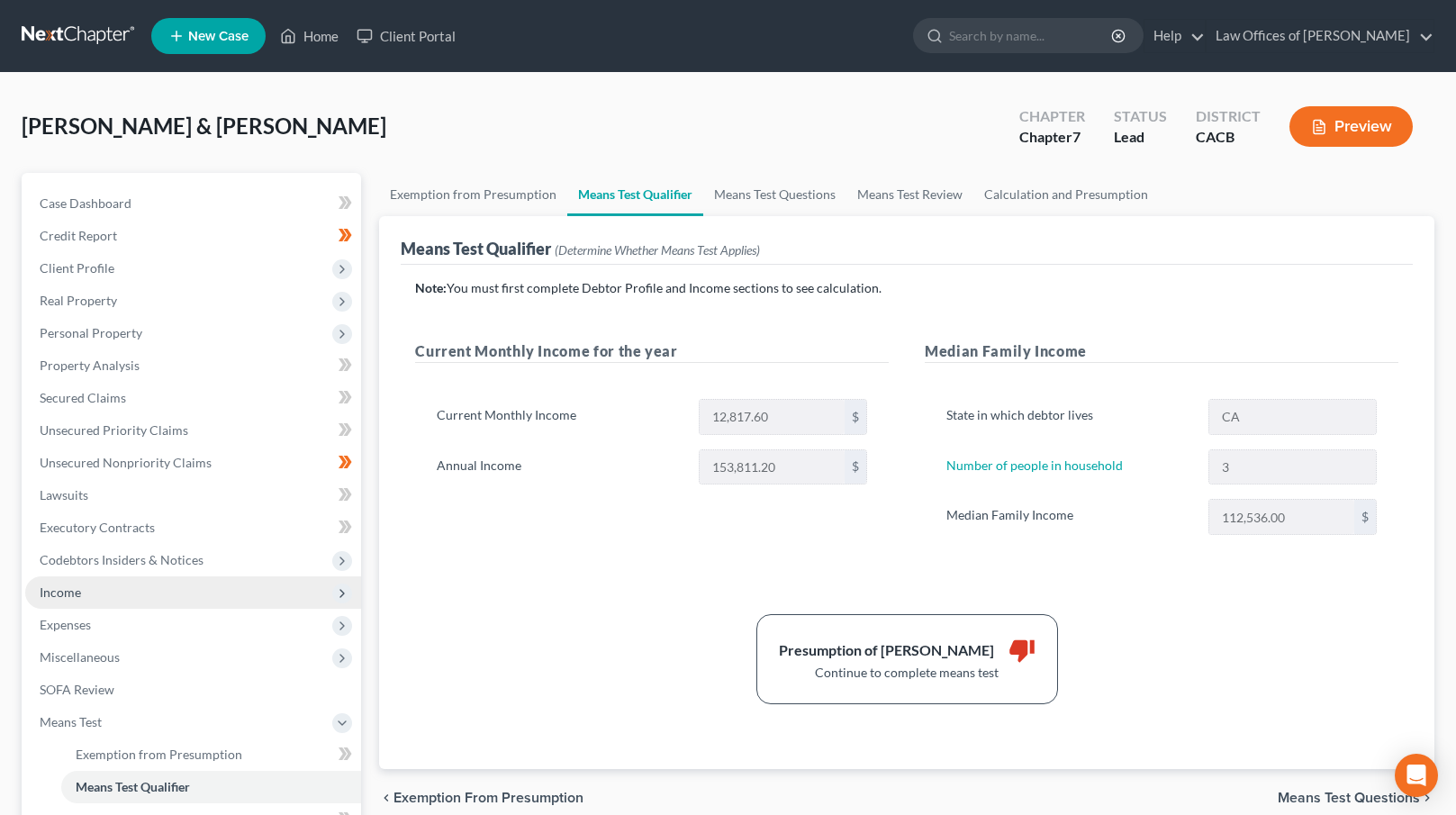
click at [141, 591] on span "Income" at bounding box center [194, 593] width 336 height 32
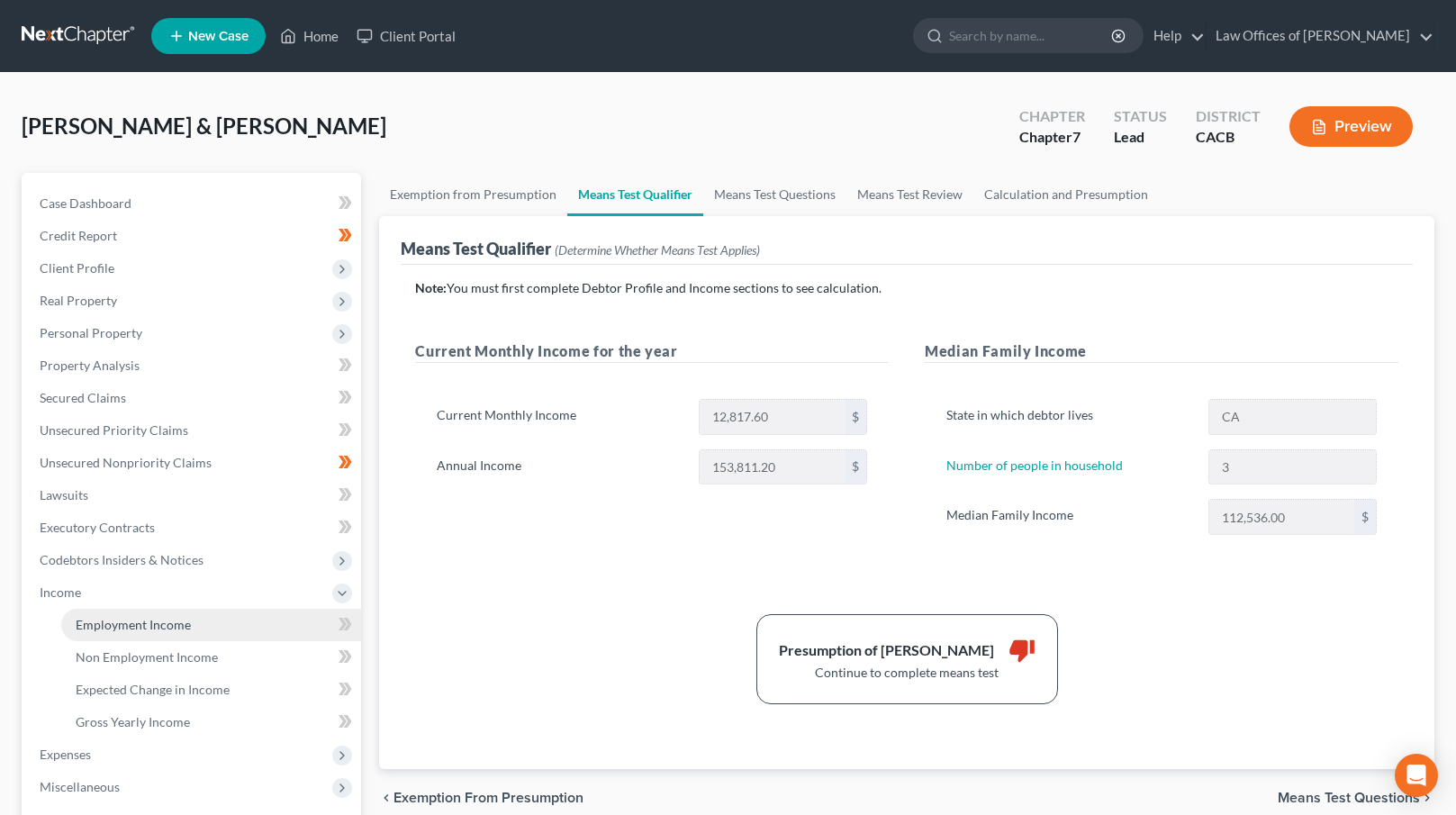
click at [142, 619] on span "Employment Income" at bounding box center [133, 624] width 115 height 15
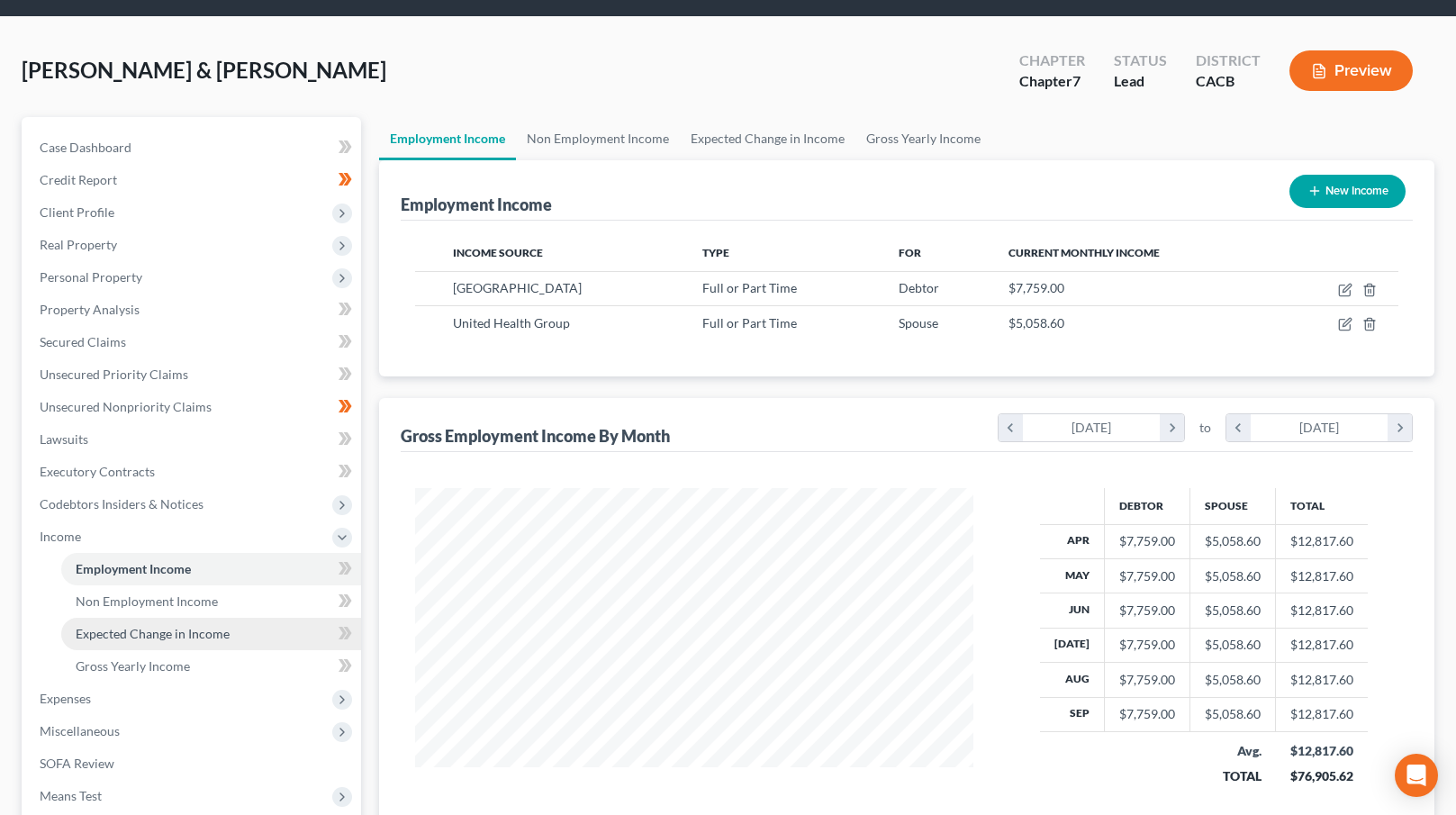
scroll to position [113, 0]
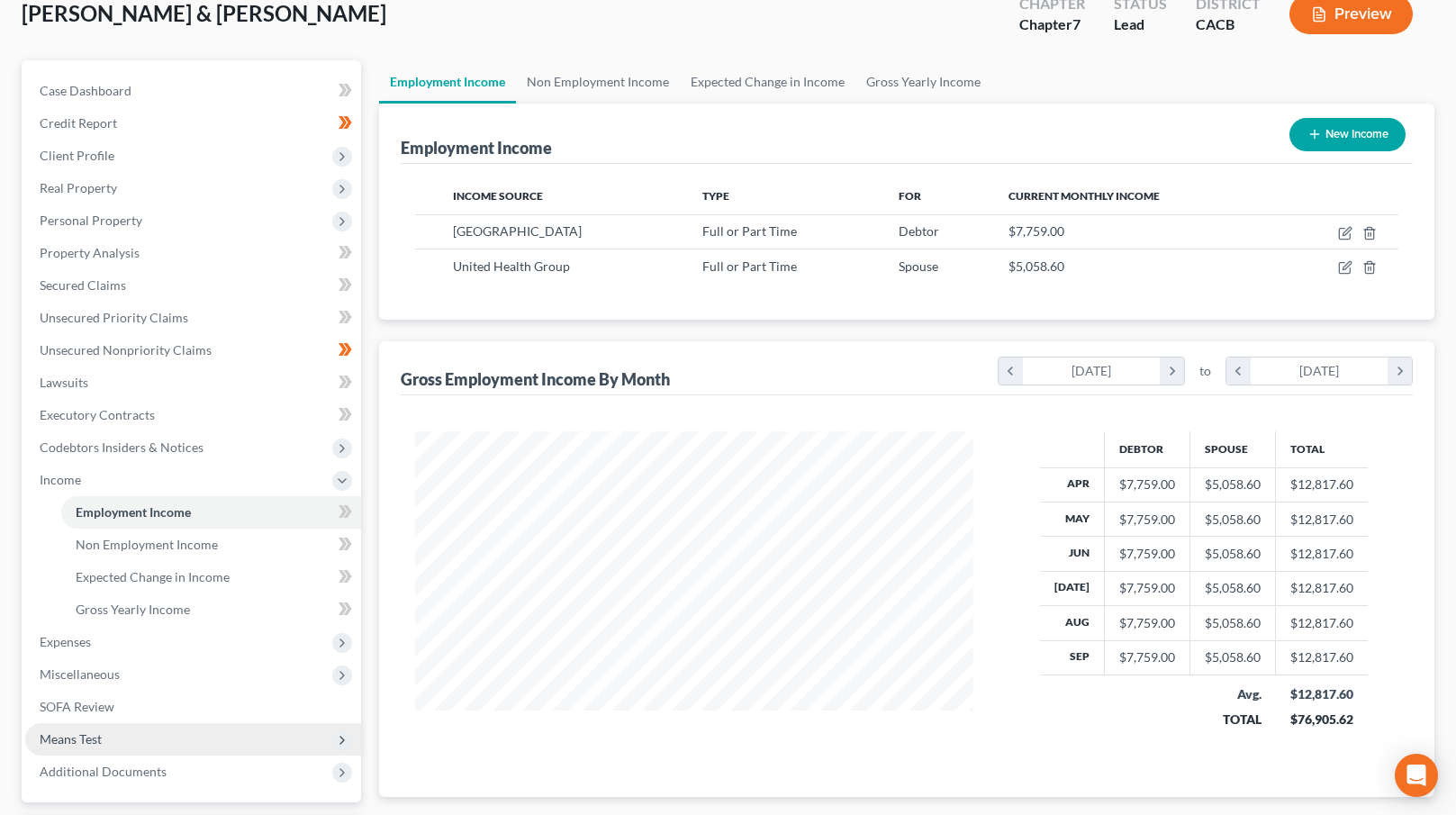
click at [204, 736] on span "Means Test" at bounding box center [194, 739] width 336 height 32
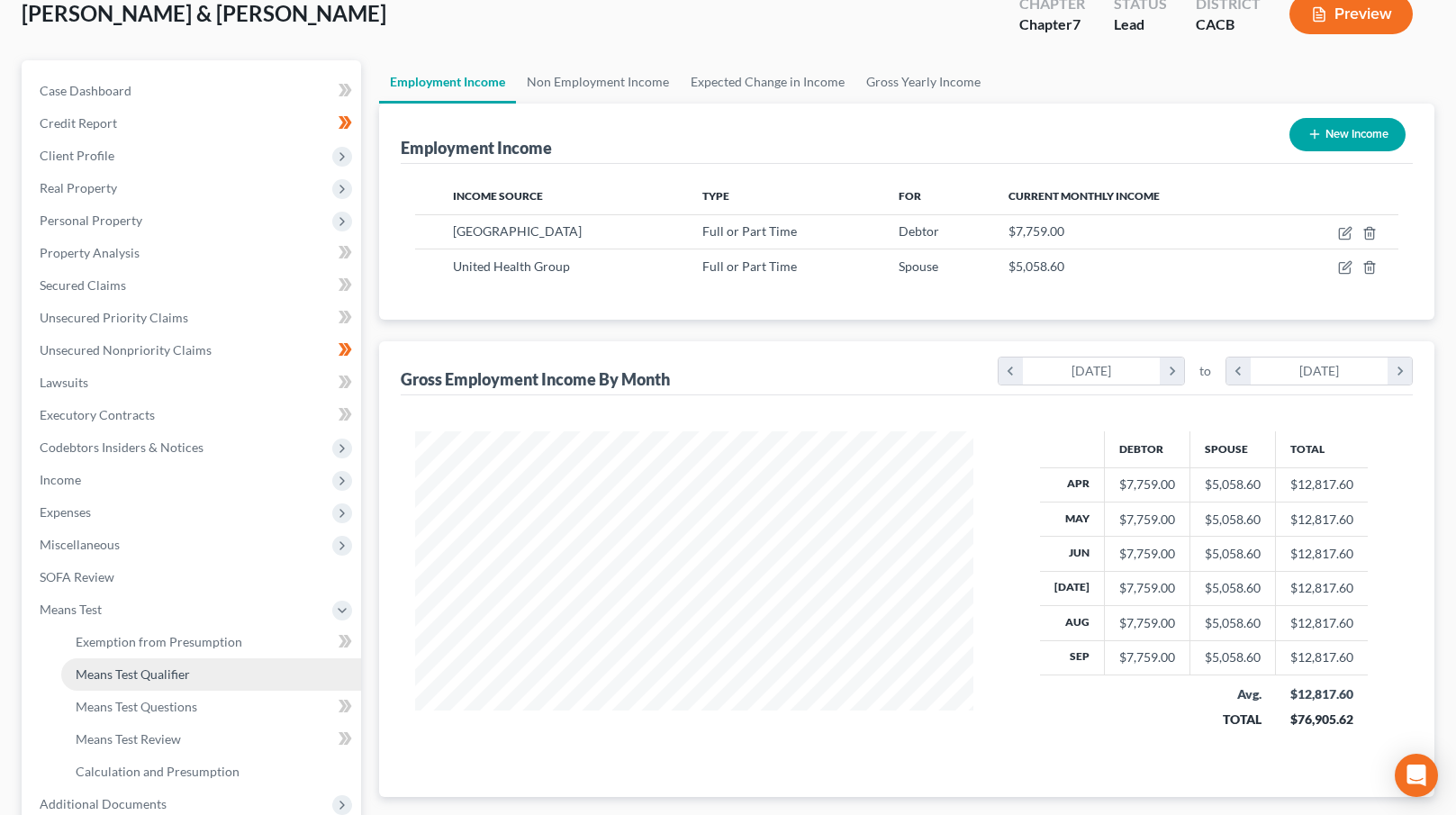
click at [216, 669] on link "Means Test Qualifier" at bounding box center [211, 674] width 300 height 32
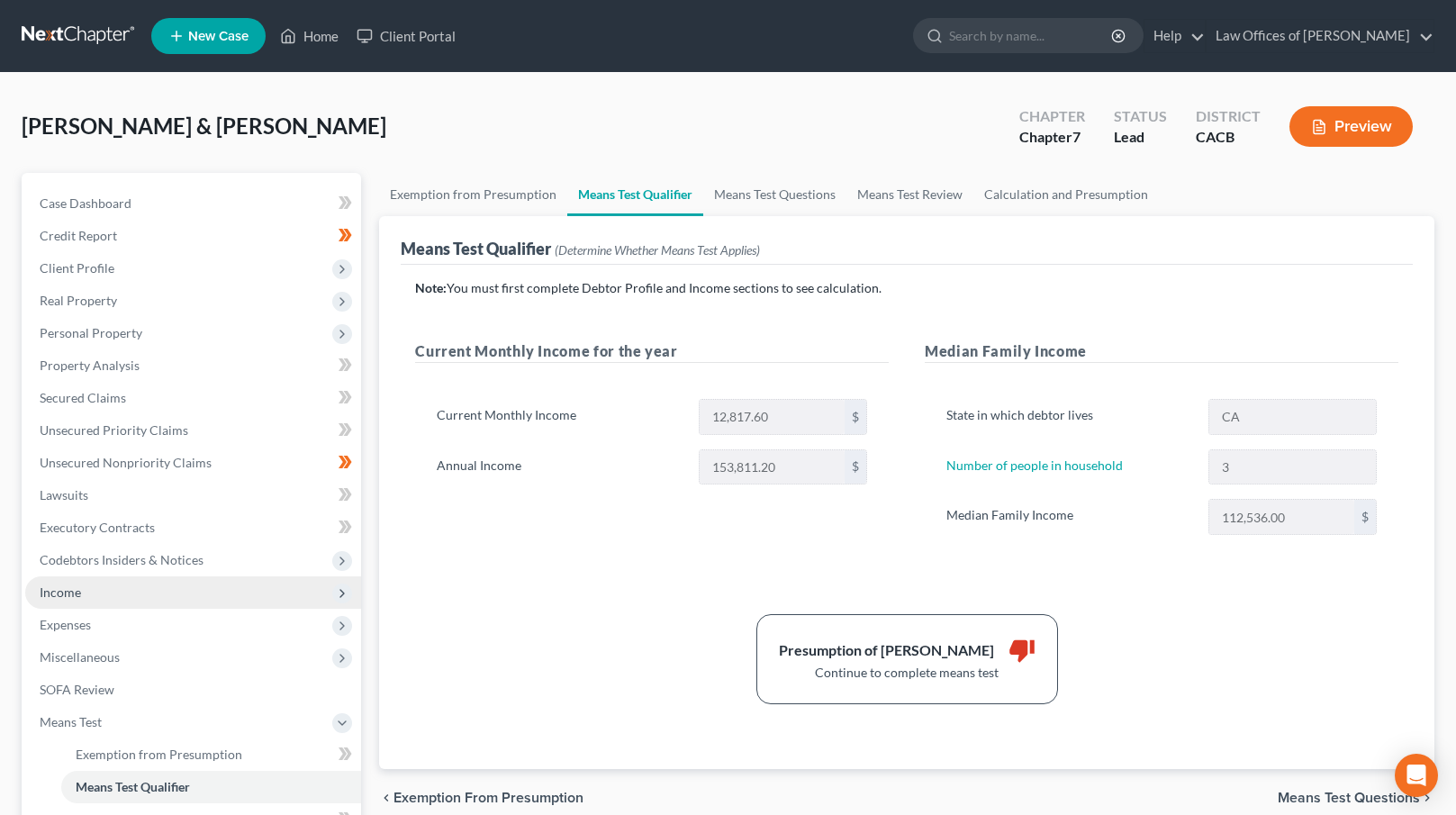
click at [120, 588] on span "Income" at bounding box center [194, 593] width 336 height 32
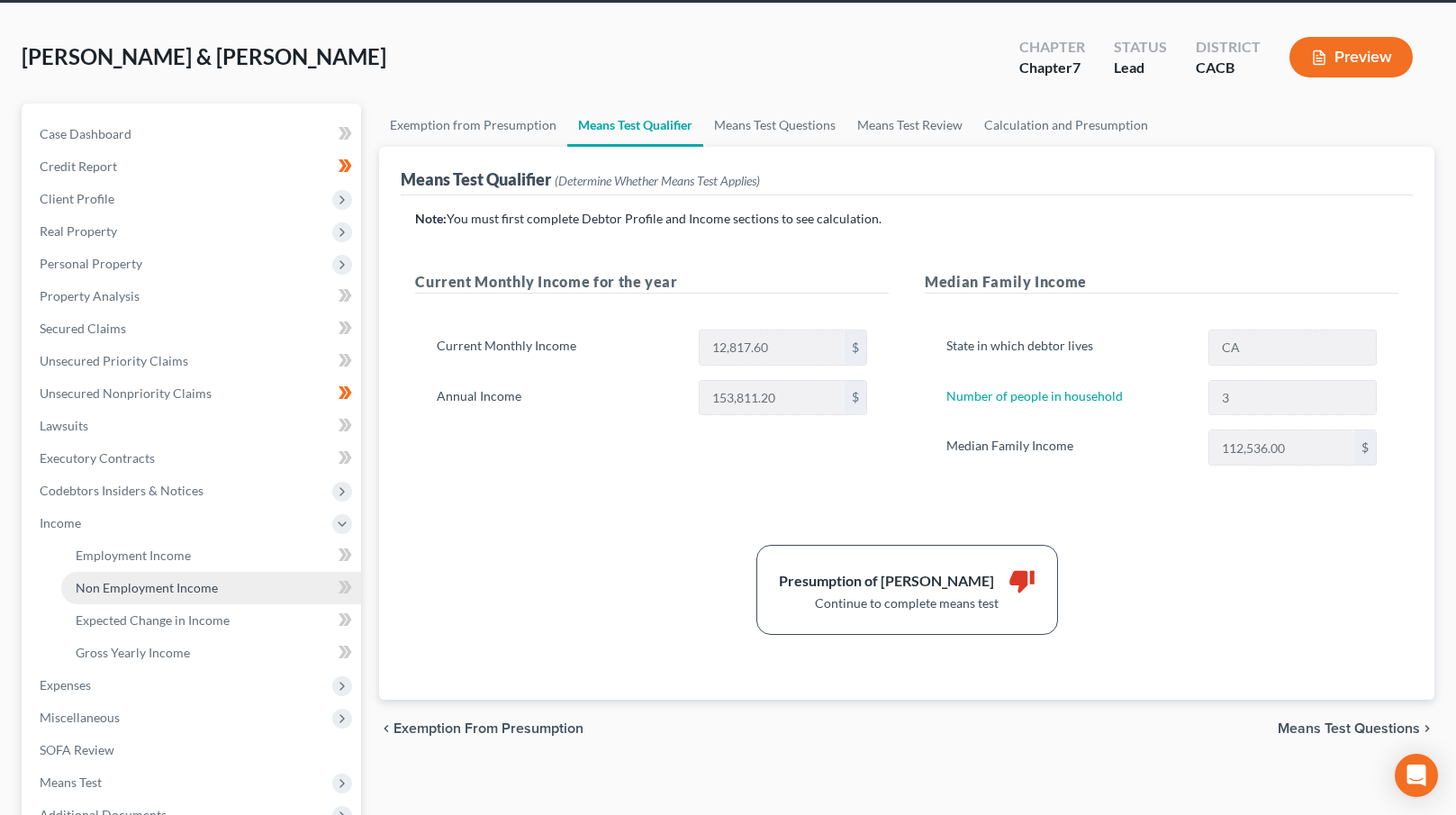
scroll to position [75, 0]
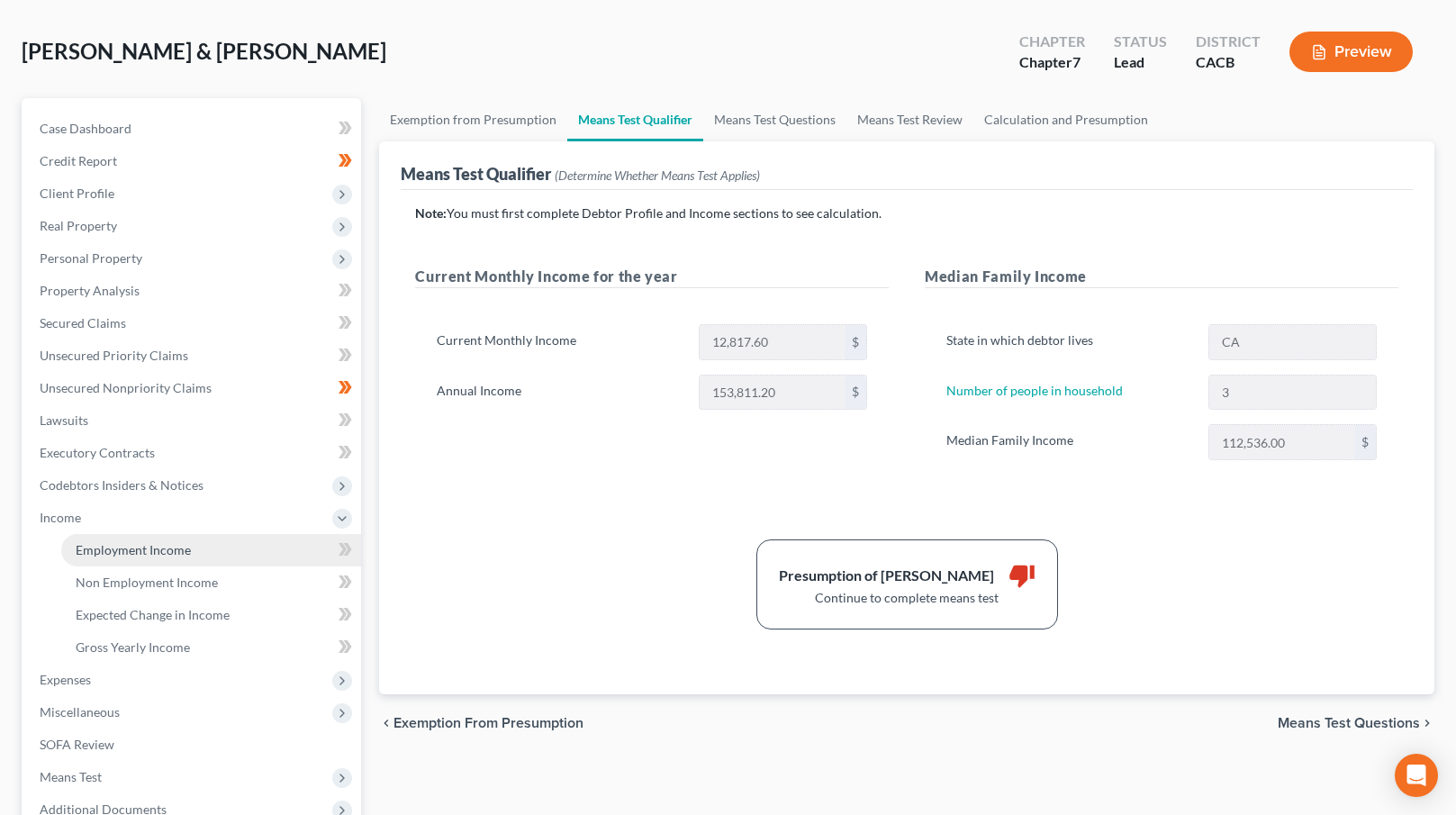
click at [180, 553] on span "Employment Income" at bounding box center [133, 550] width 115 height 15
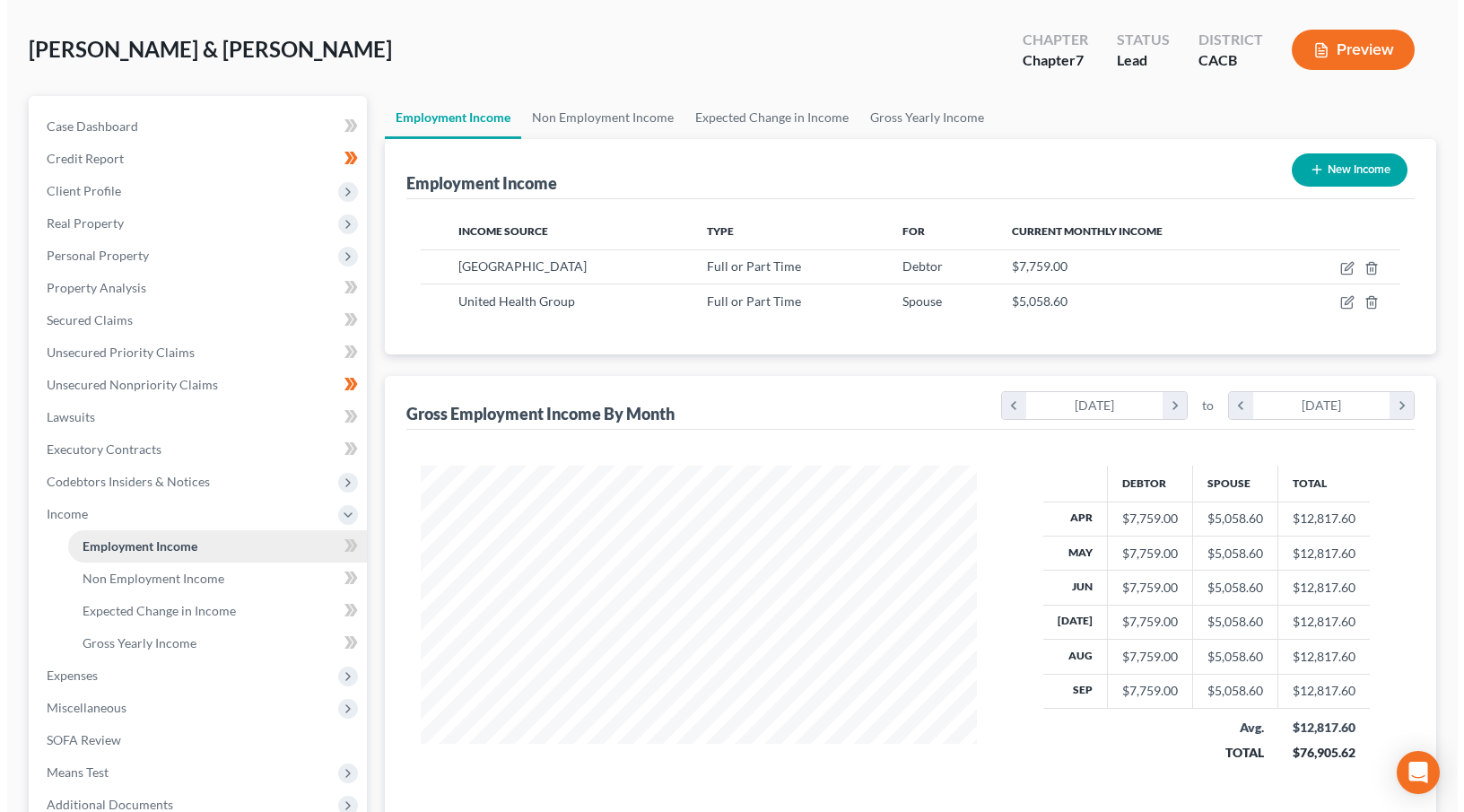
scroll to position [85, 0]
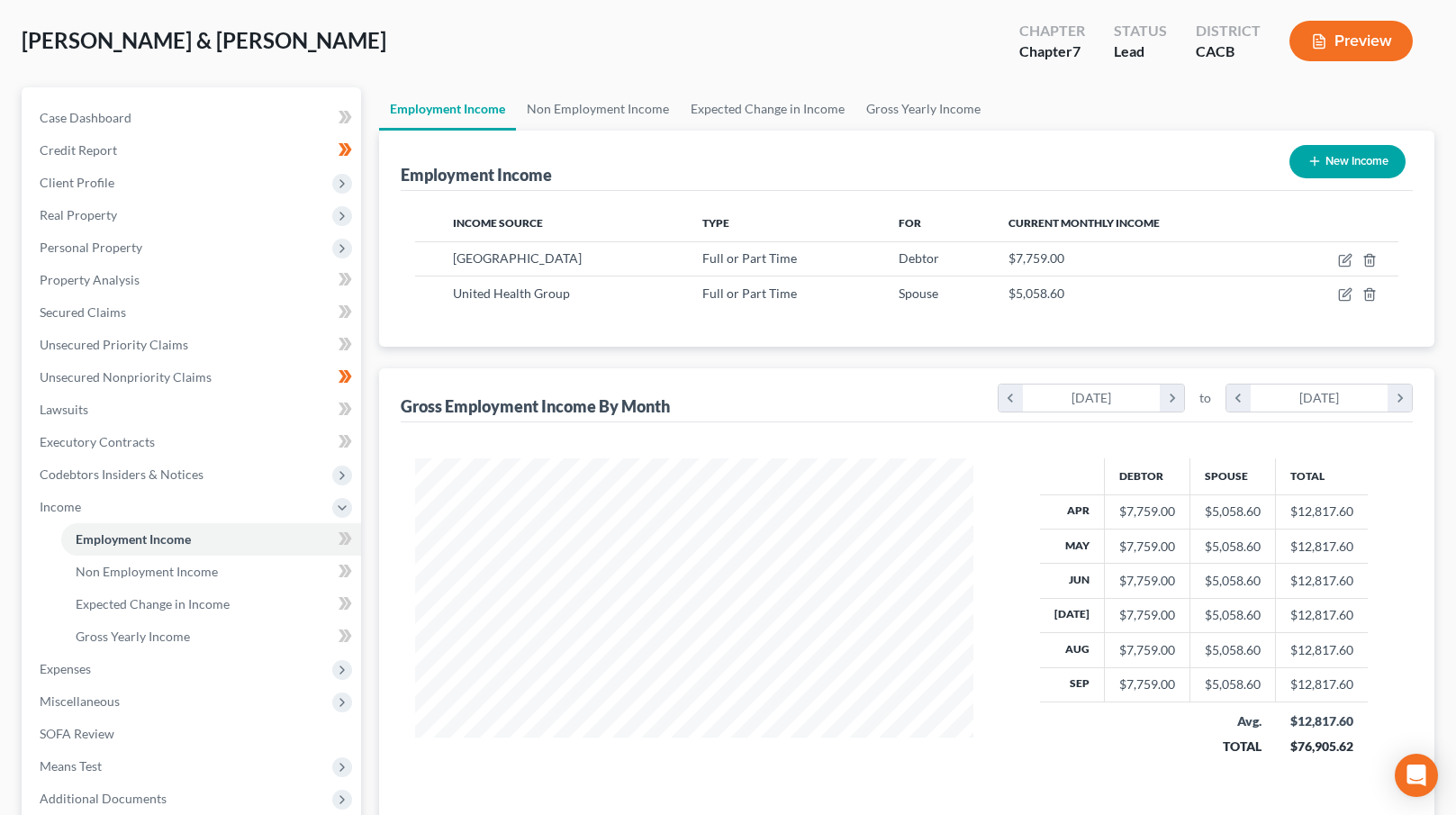
click at [1358, 167] on button "New Income" at bounding box center [1348, 161] width 116 height 33
select select "0"
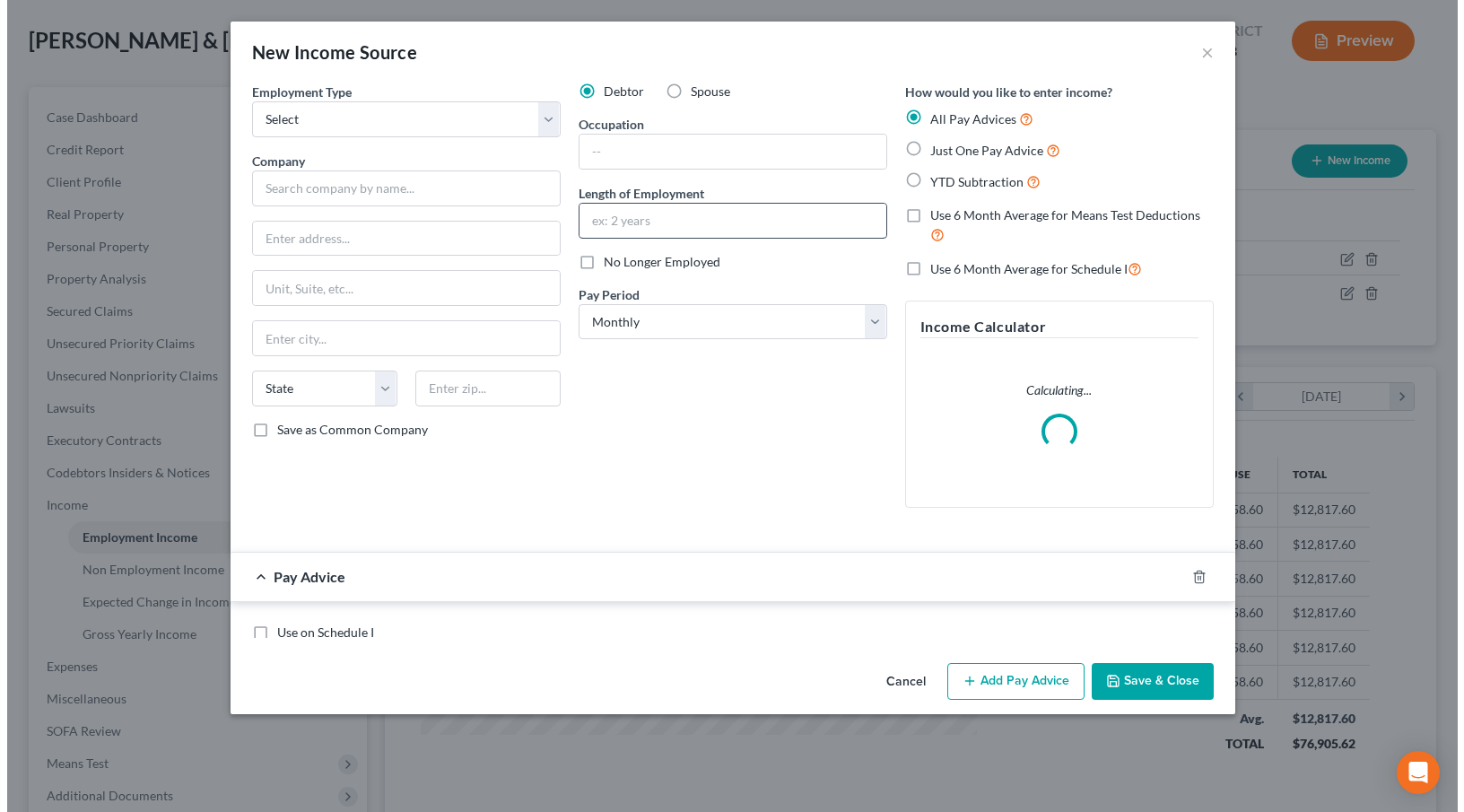
scroll to position [321, 597]
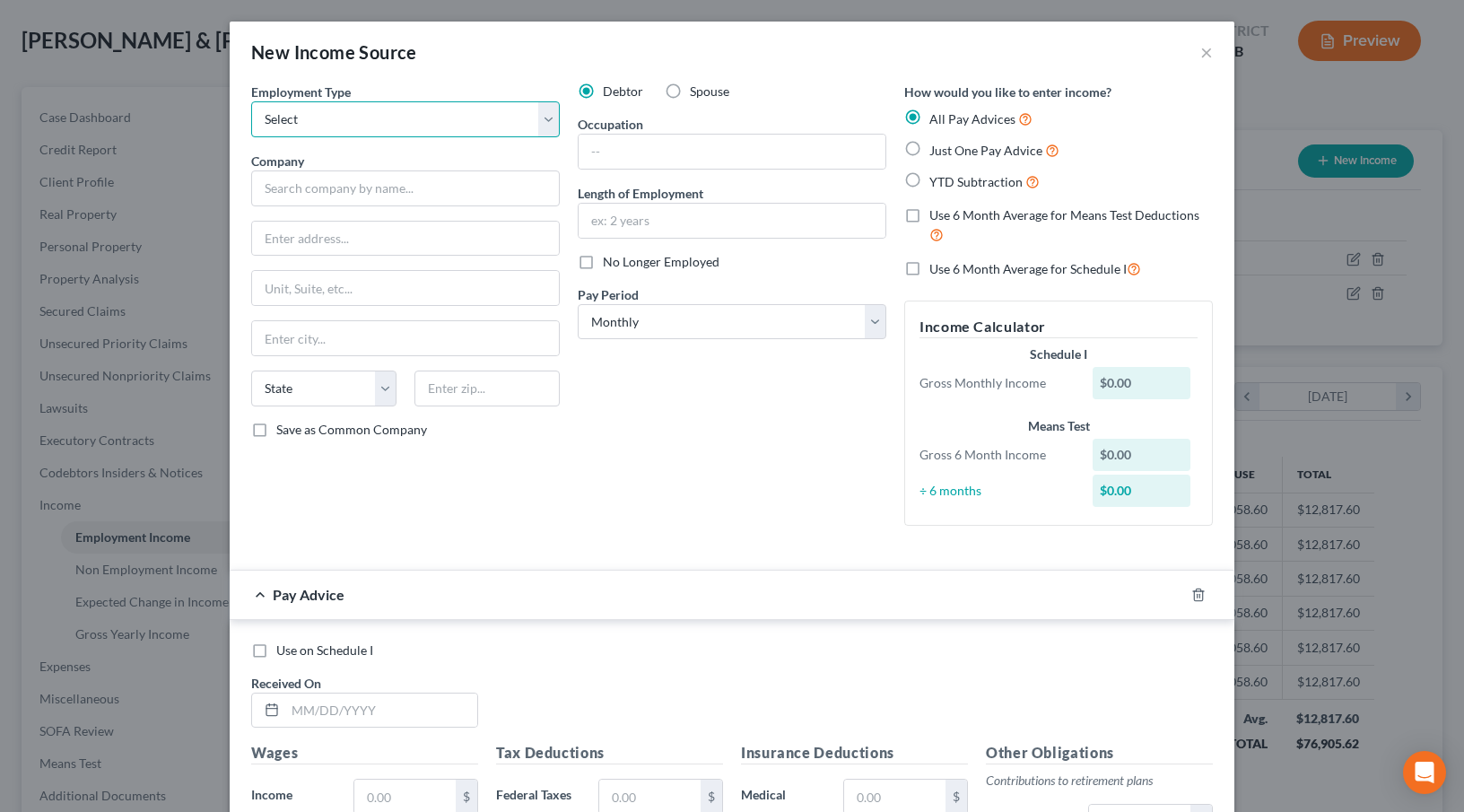
click at [502, 123] on select "Select Full or [DEMOGRAPHIC_DATA] Employment Self Employment" at bounding box center [405, 119] width 309 height 36
select select "0"
click at [251, 101] on select "Select Full or [DEMOGRAPHIC_DATA] Employment Self Employment" at bounding box center [405, 119] width 309 height 36
click at [690, 86] on label "Spouse" at bounding box center [710, 91] width 40 height 18
click at [697, 86] on input "Spouse" at bounding box center [703, 88] width 11 height 11
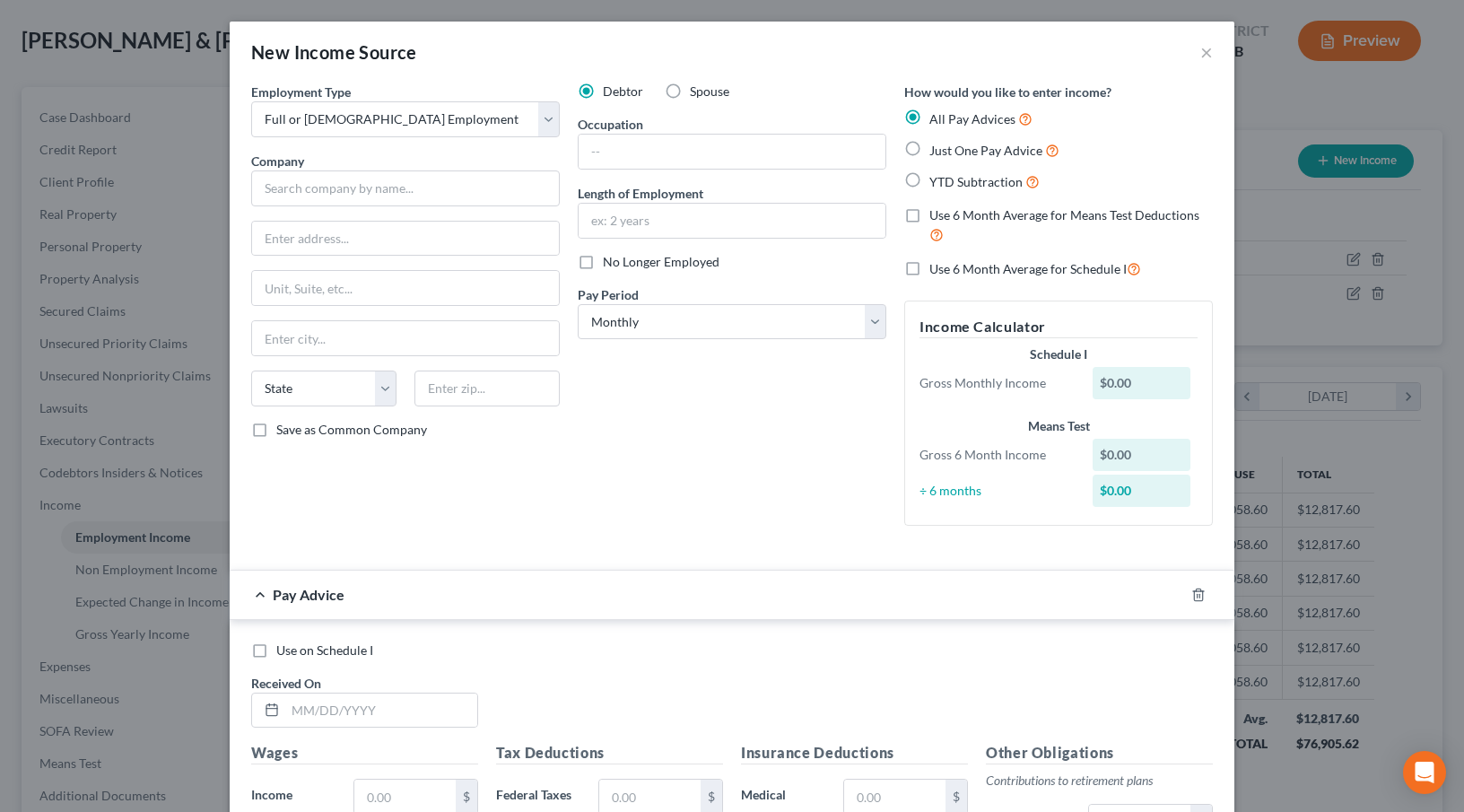
radio input "true"
click at [617, 145] on input "text" at bounding box center [732, 151] width 307 height 34
click at [326, 193] on input "text" at bounding box center [405, 188] width 309 height 36
type input "[GEOGRAPHIC_DATA][PERSON_NAME]"
click at [609, 167] on input "text" at bounding box center [732, 151] width 307 height 34
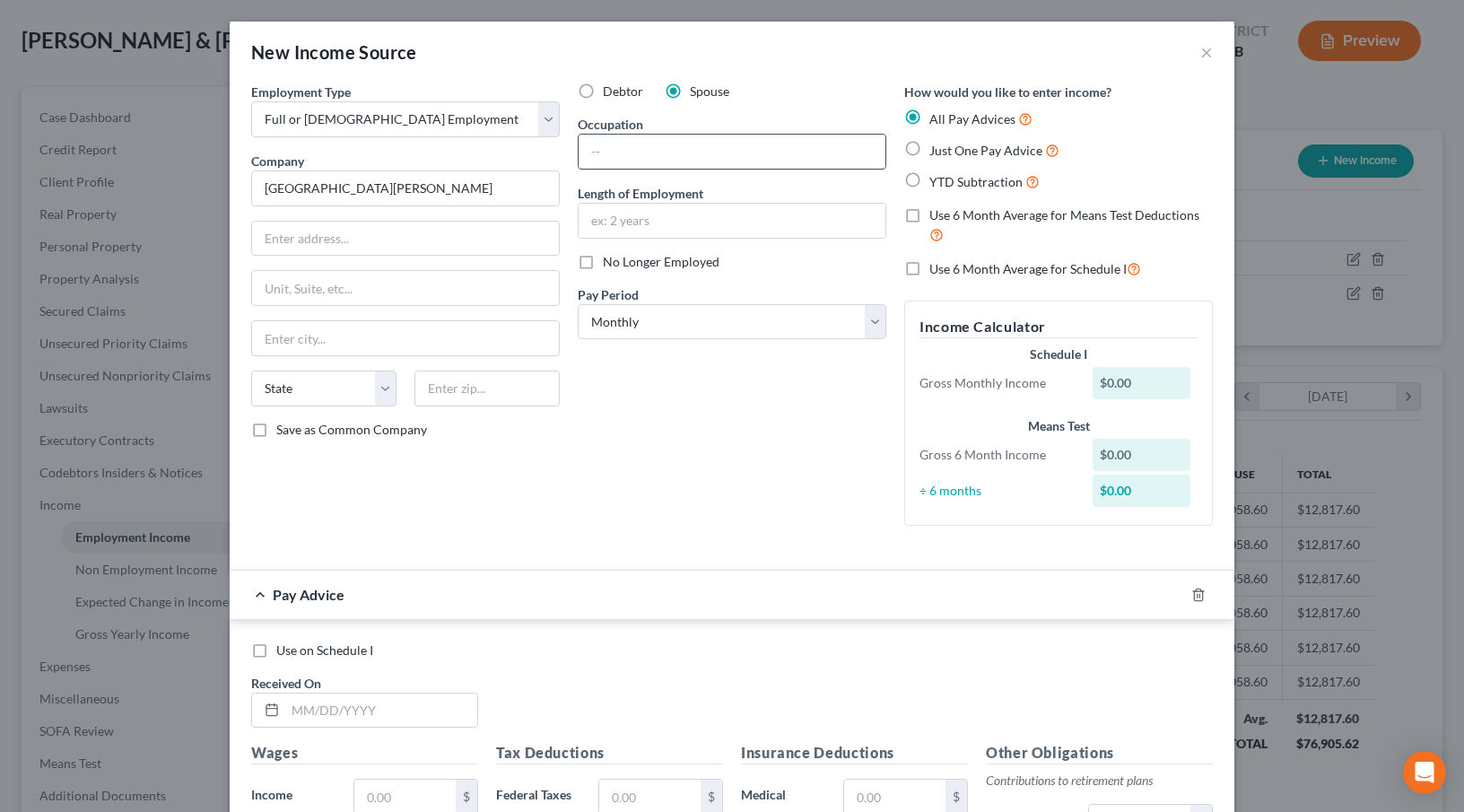
type input "e"
type input "T"
type input "Receptionist"
click at [324, 218] on div "Employment Type * Select Full or [DEMOGRAPHIC_DATA] Employment Self Employment …" at bounding box center [405, 311] width 326 height 458
click at [303, 240] on input "text" at bounding box center [405, 238] width 307 height 34
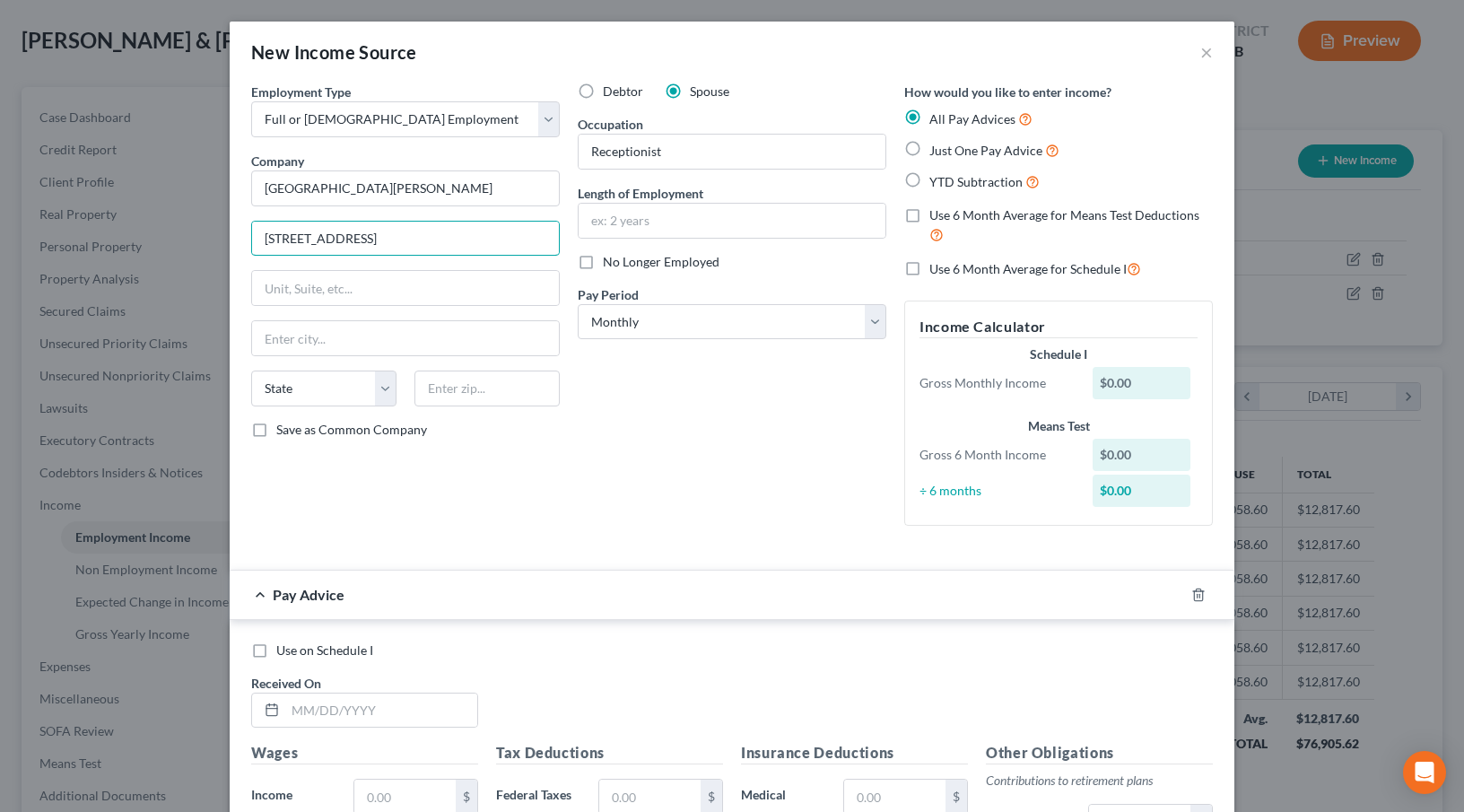
type input "[STREET_ADDRESS]"
click at [465, 387] on input "text" at bounding box center [487, 389] width 146 height 36
type input "90262"
type input "Lynwood"
select select "4"
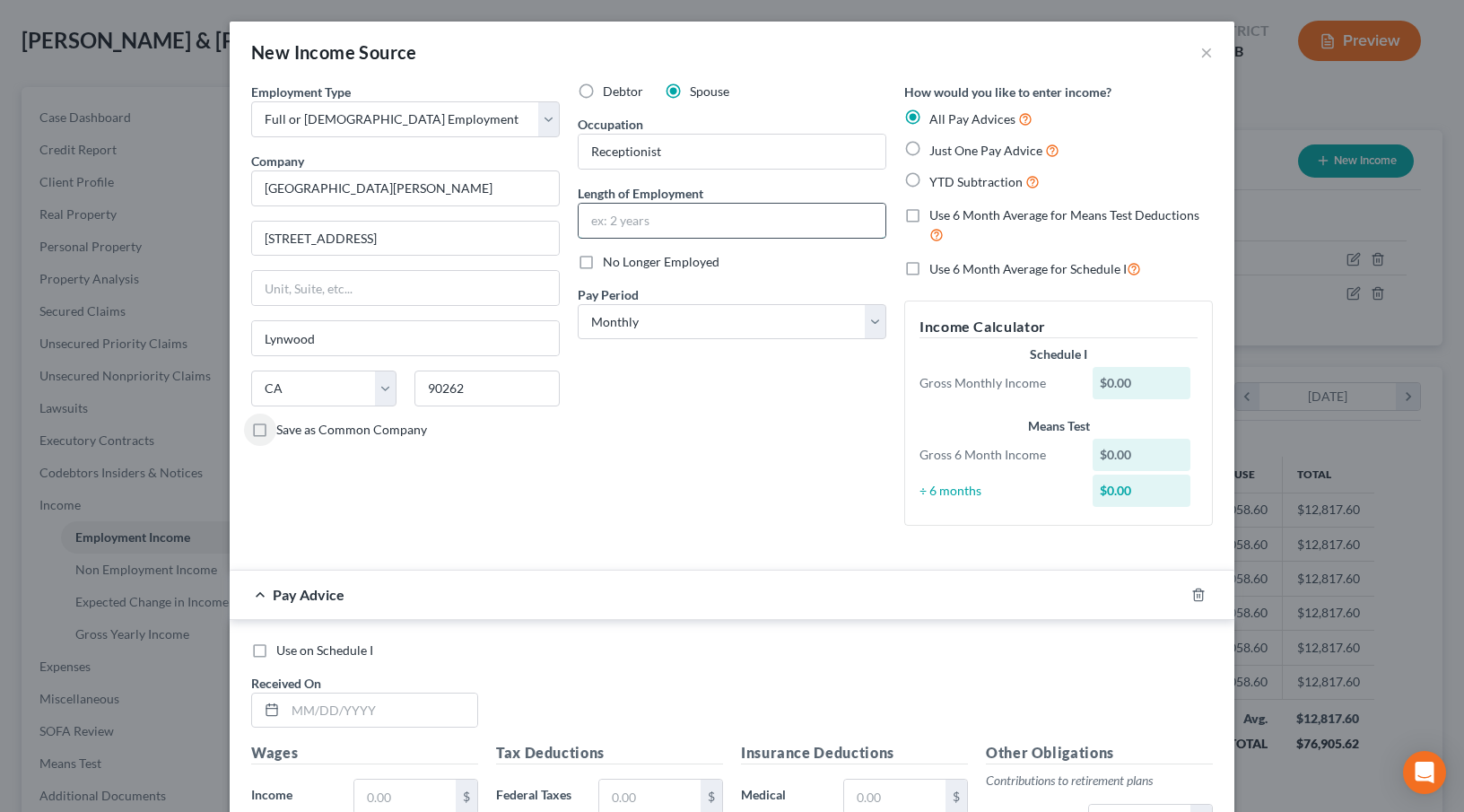
click at [697, 221] on input "text" at bounding box center [732, 221] width 307 height 34
type input "3 Years"
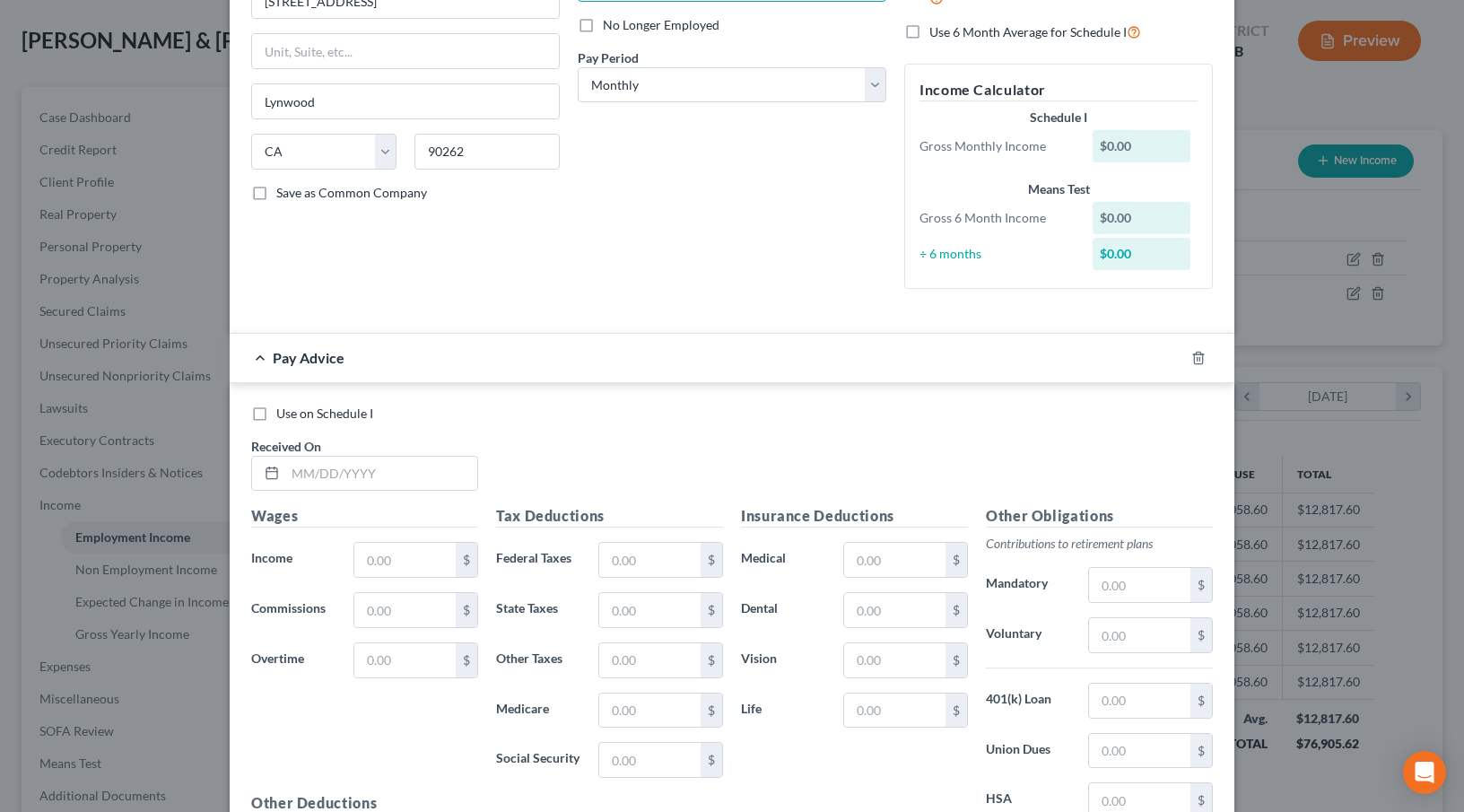
scroll to position [243, 0]
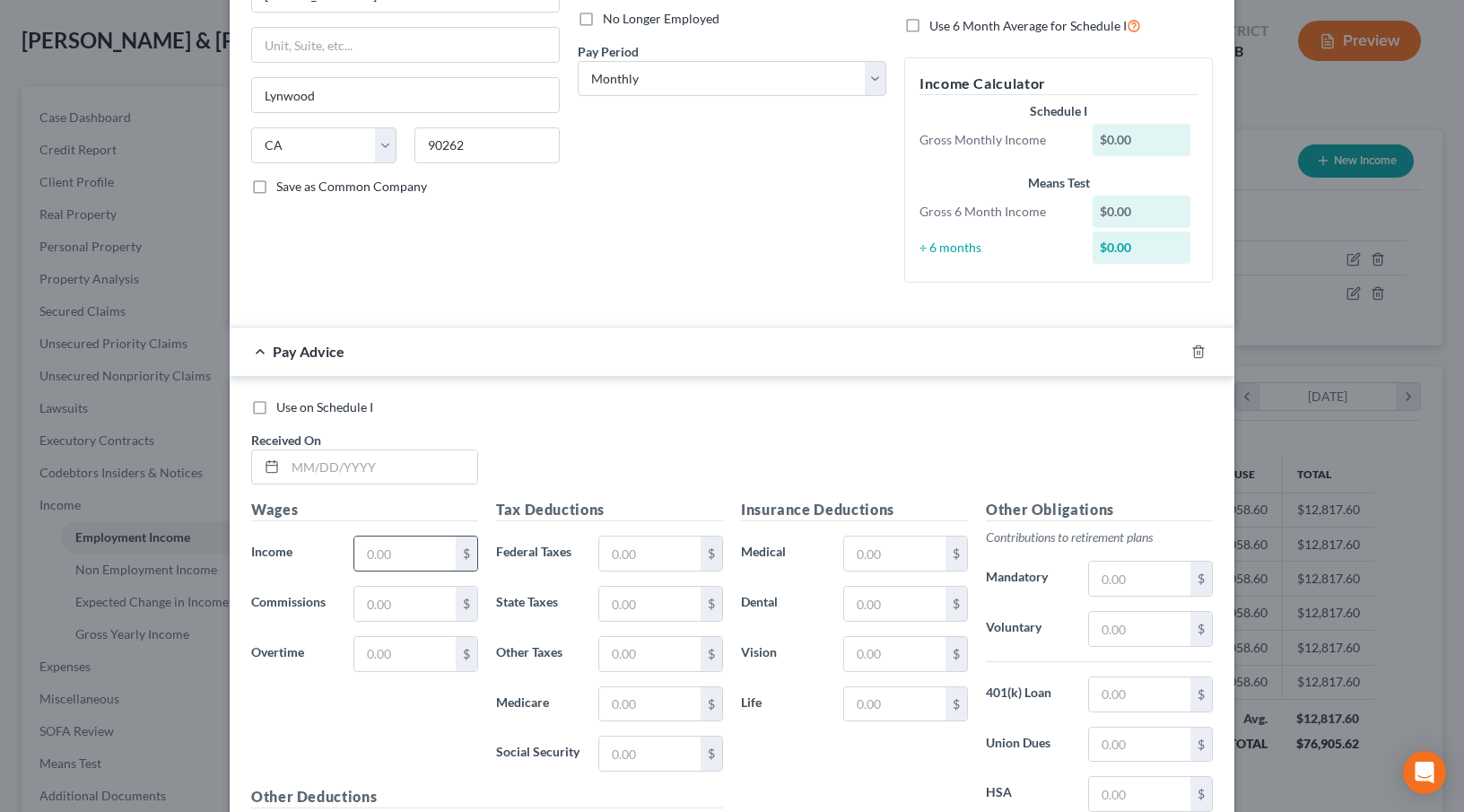
click at [392, 551] on input "text" at bounding box center [405, 554] width 101 height 34
type input "0"
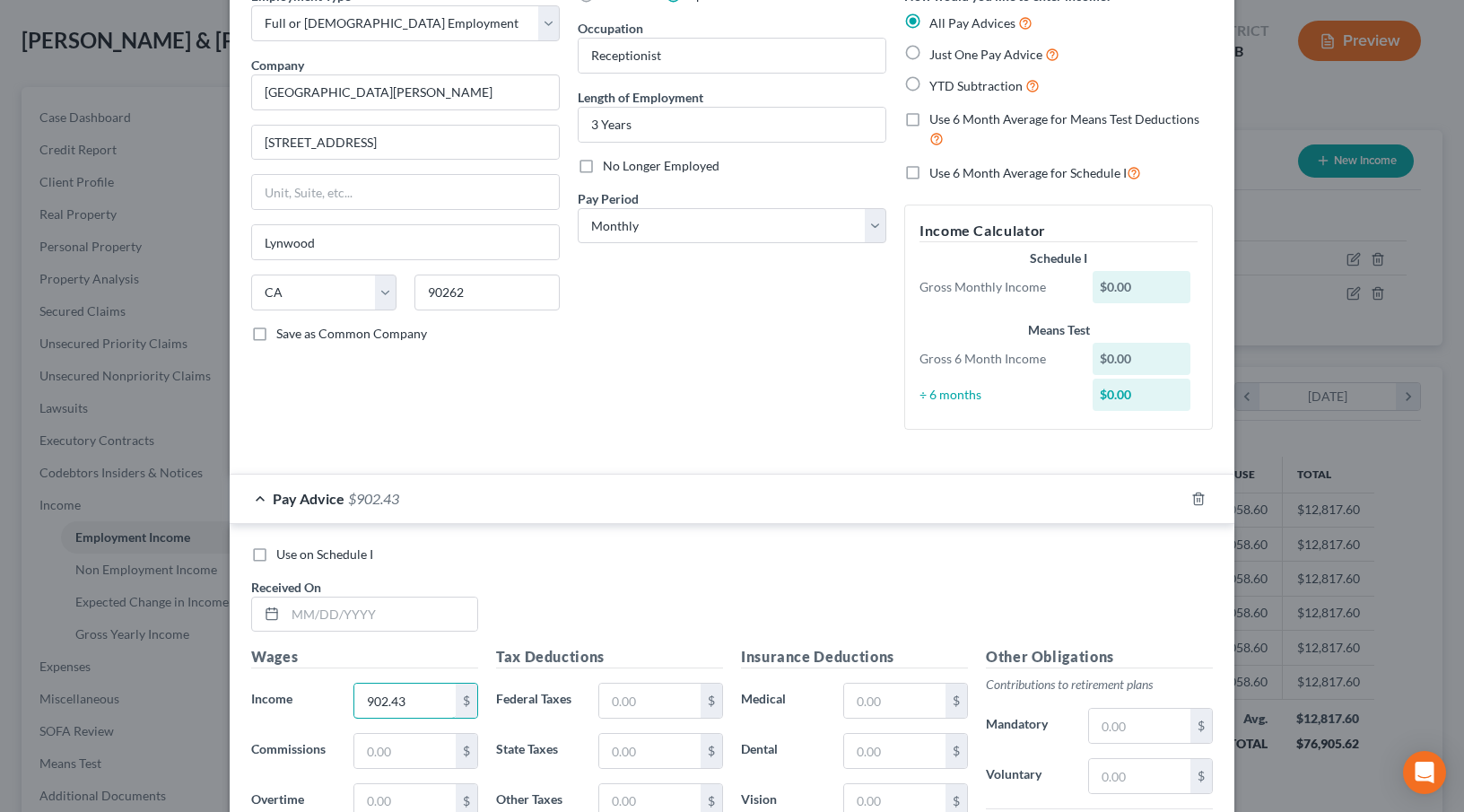
scroll to position [0, 0]
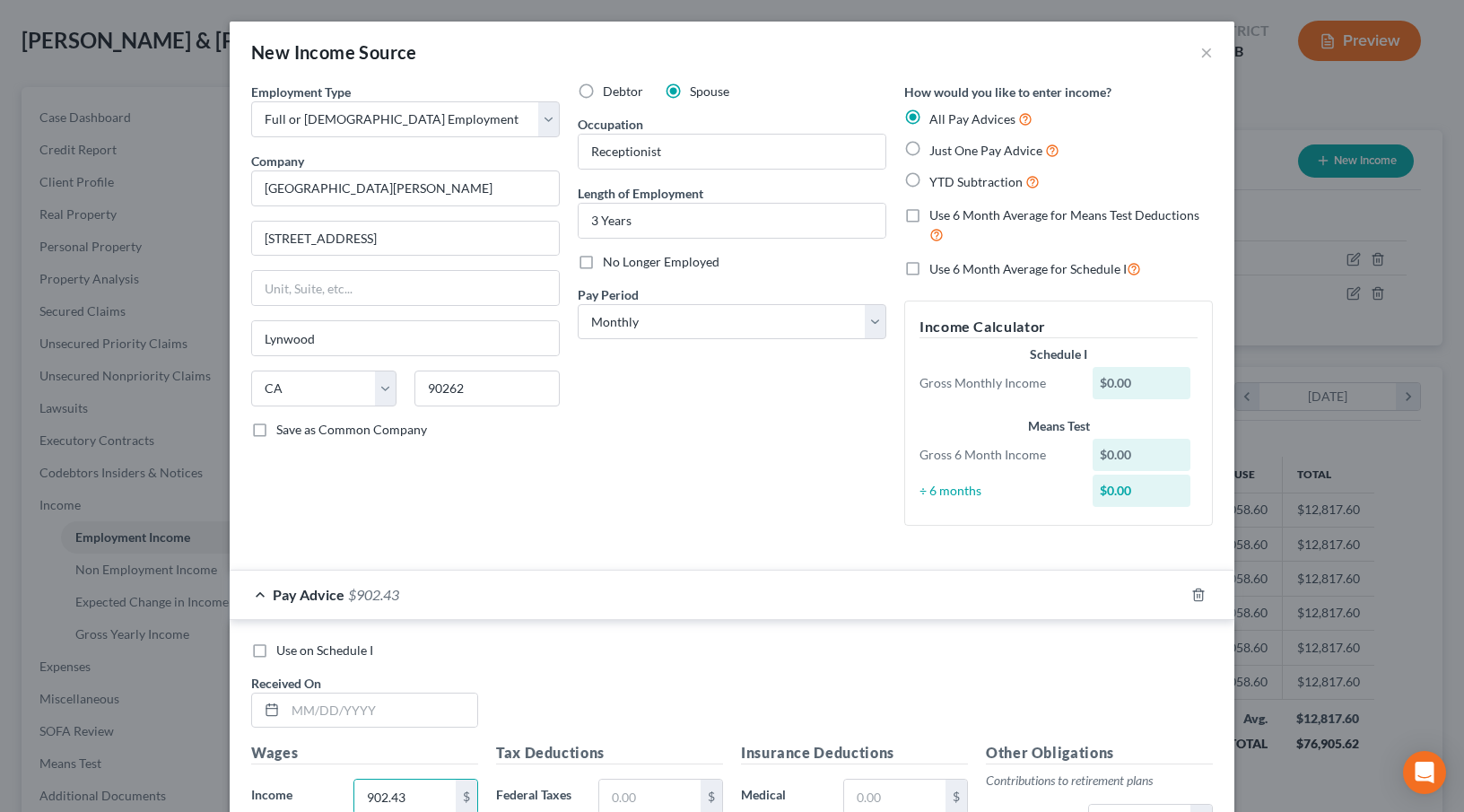
type input "902.43"
click at [929, 147] on label "Just One Pay Advice" at bounding box center [994, 150] width 130 height 21
click at [937, 147] on input "Just One Pay Advice" at bounding box center [943, 146] width 11 height 11
radio input "true"
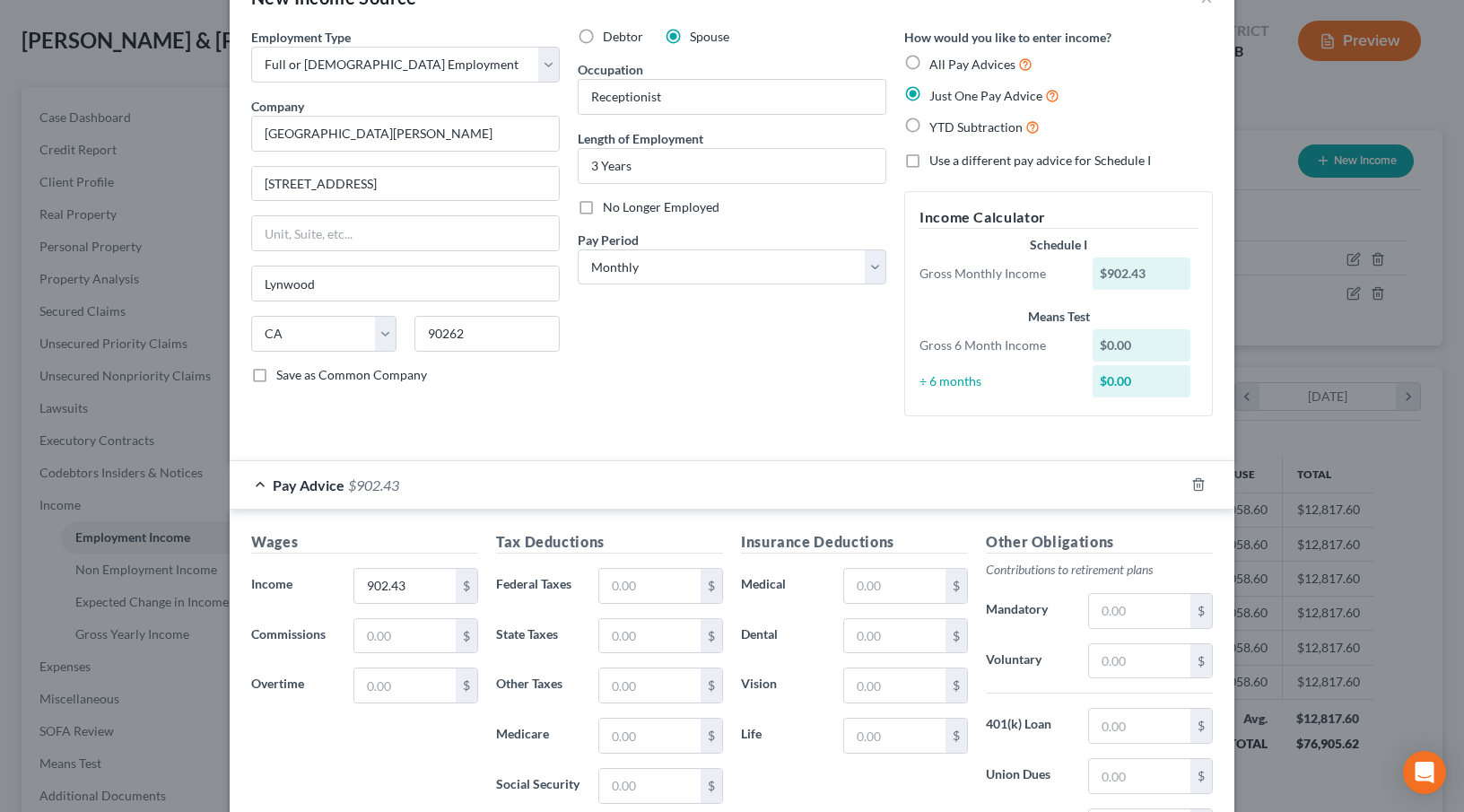
scroll to position [59, 0]
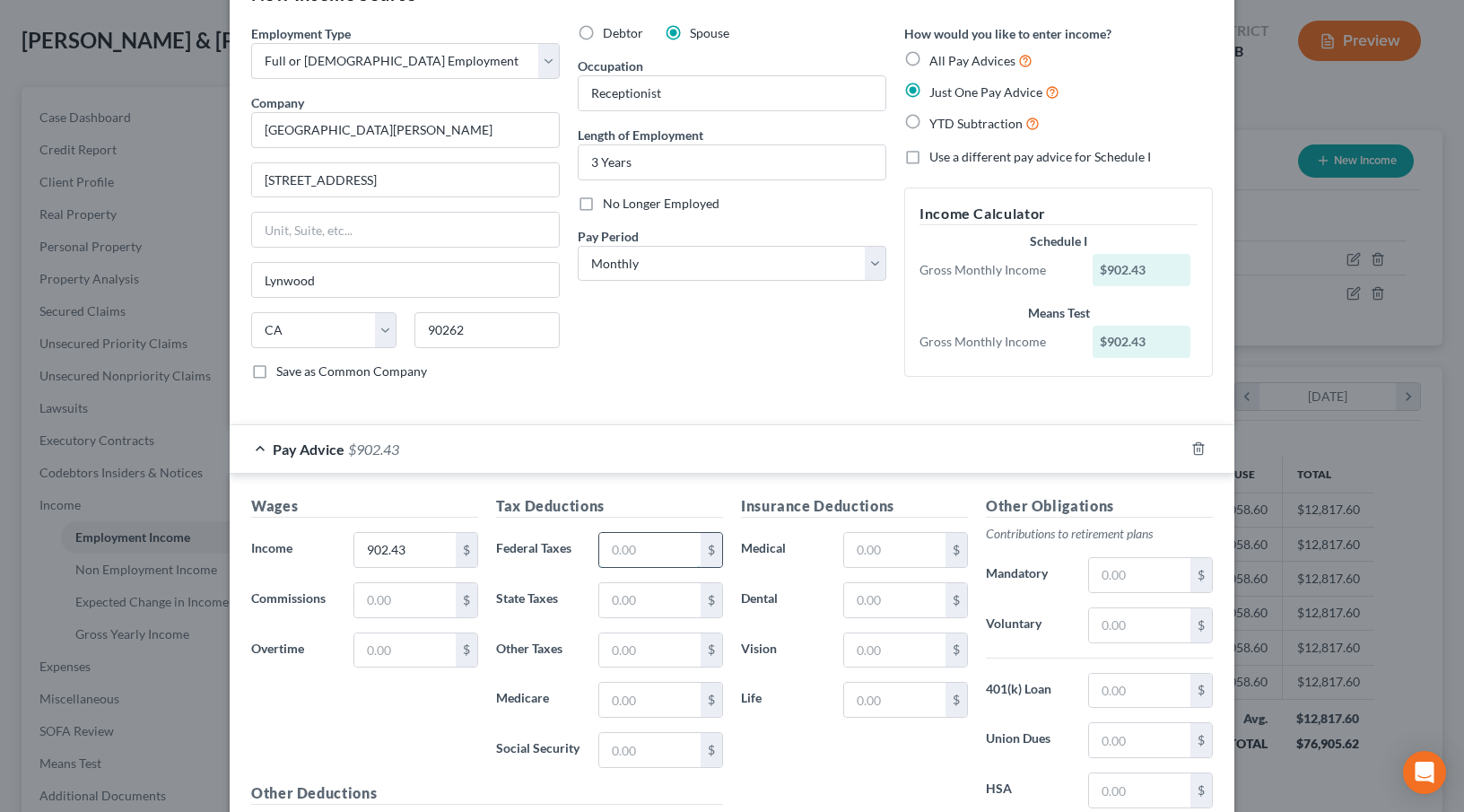
click at [633, 539] on input "text" at bounding box center [649, 550] width 101 height 34
type input "36.50"
click at [629, 752] on input "text" at bounding box center [649, 750] width 101 height 34
type input "13.09"
type input "55.95"
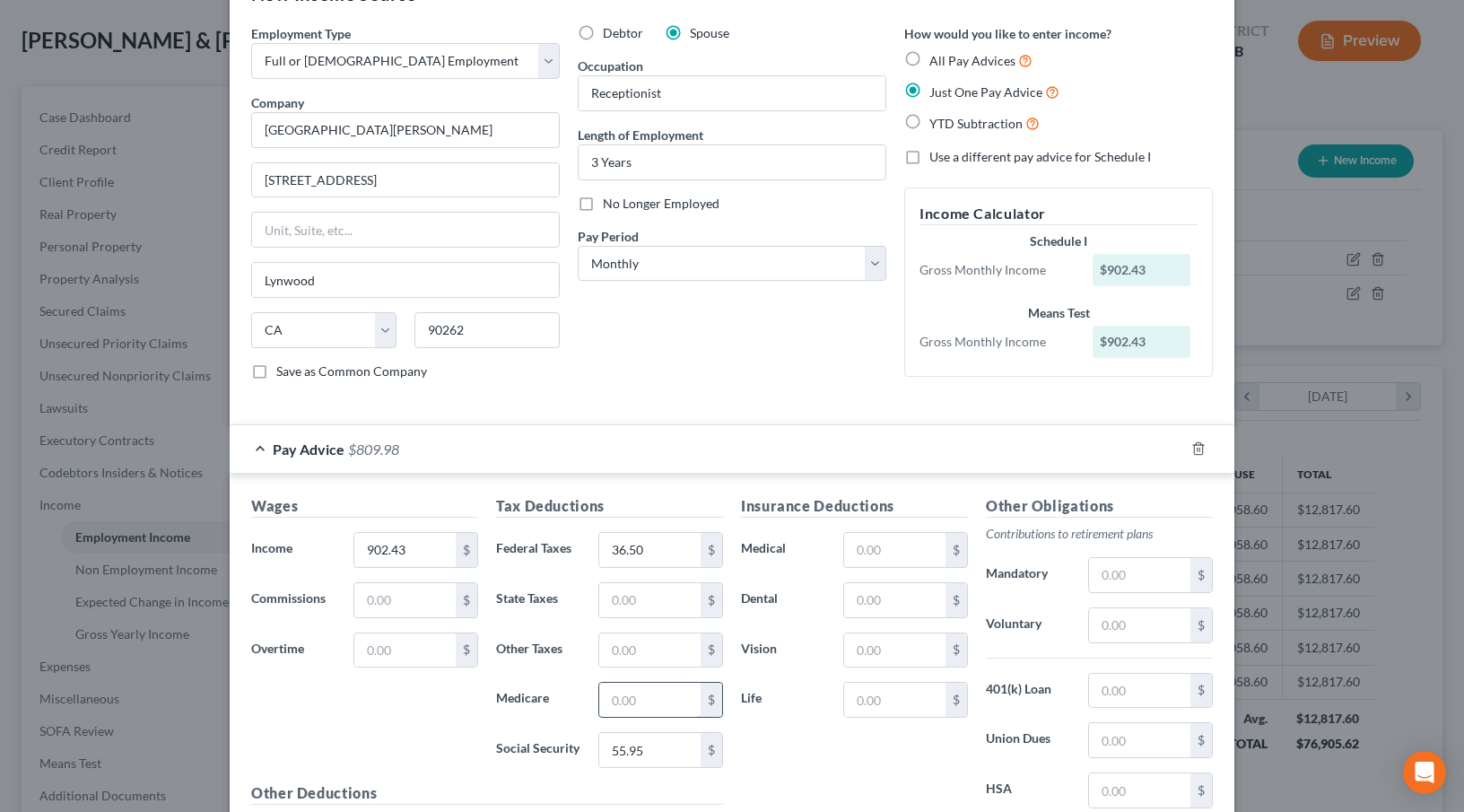
paste input "13.09"
type input "13.09"
click at [611, 651] on input "text" at bounding box center [649, 650] width 101 height 34
type input "5.57"
click at [625, 600] on input "text" at bounding box center [649, 600] width 101 height 34
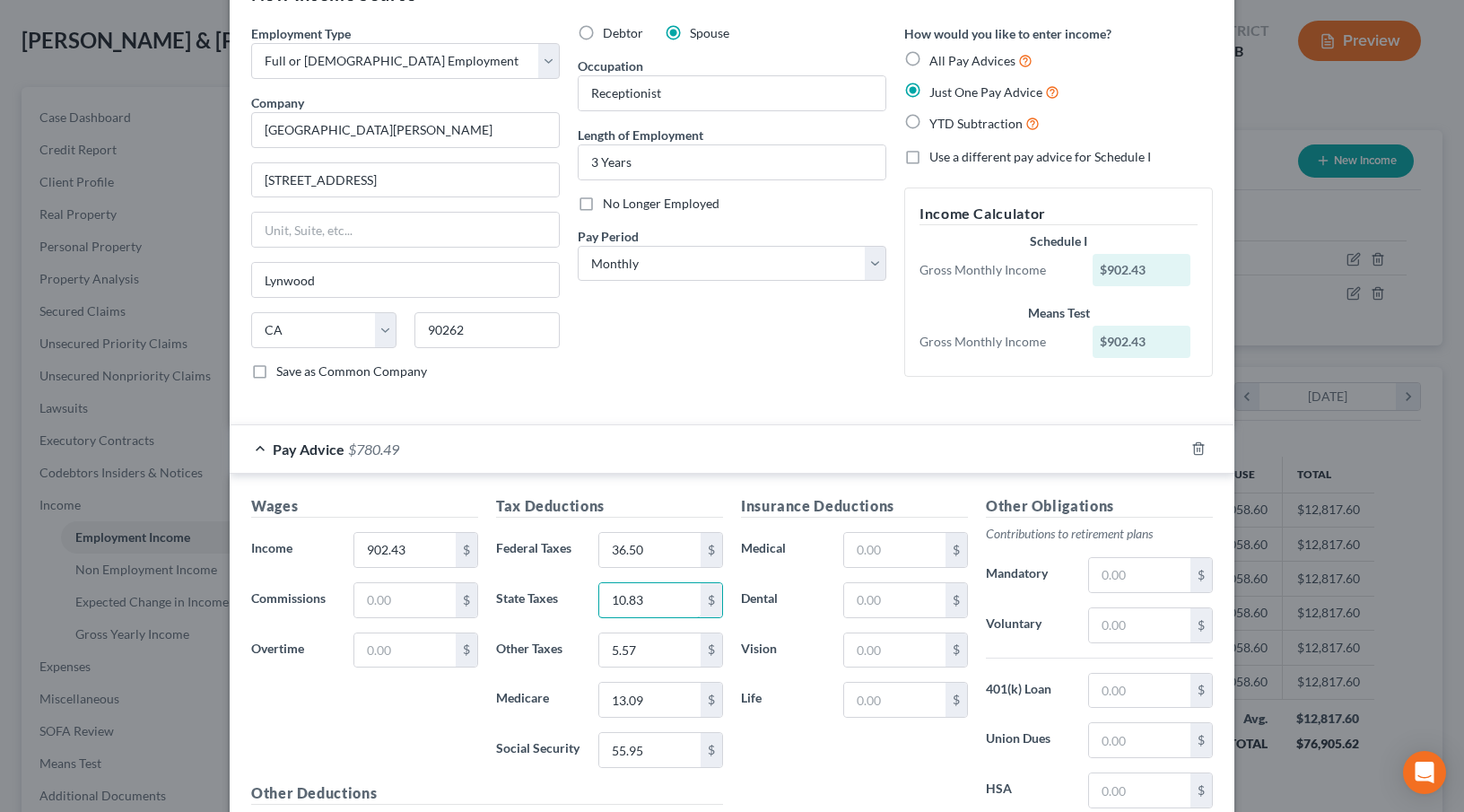
type input "10.83"
click at [1108, 745] on input "text" at bounding box center [1139, 740] width 101 height 34
type input "20.54"
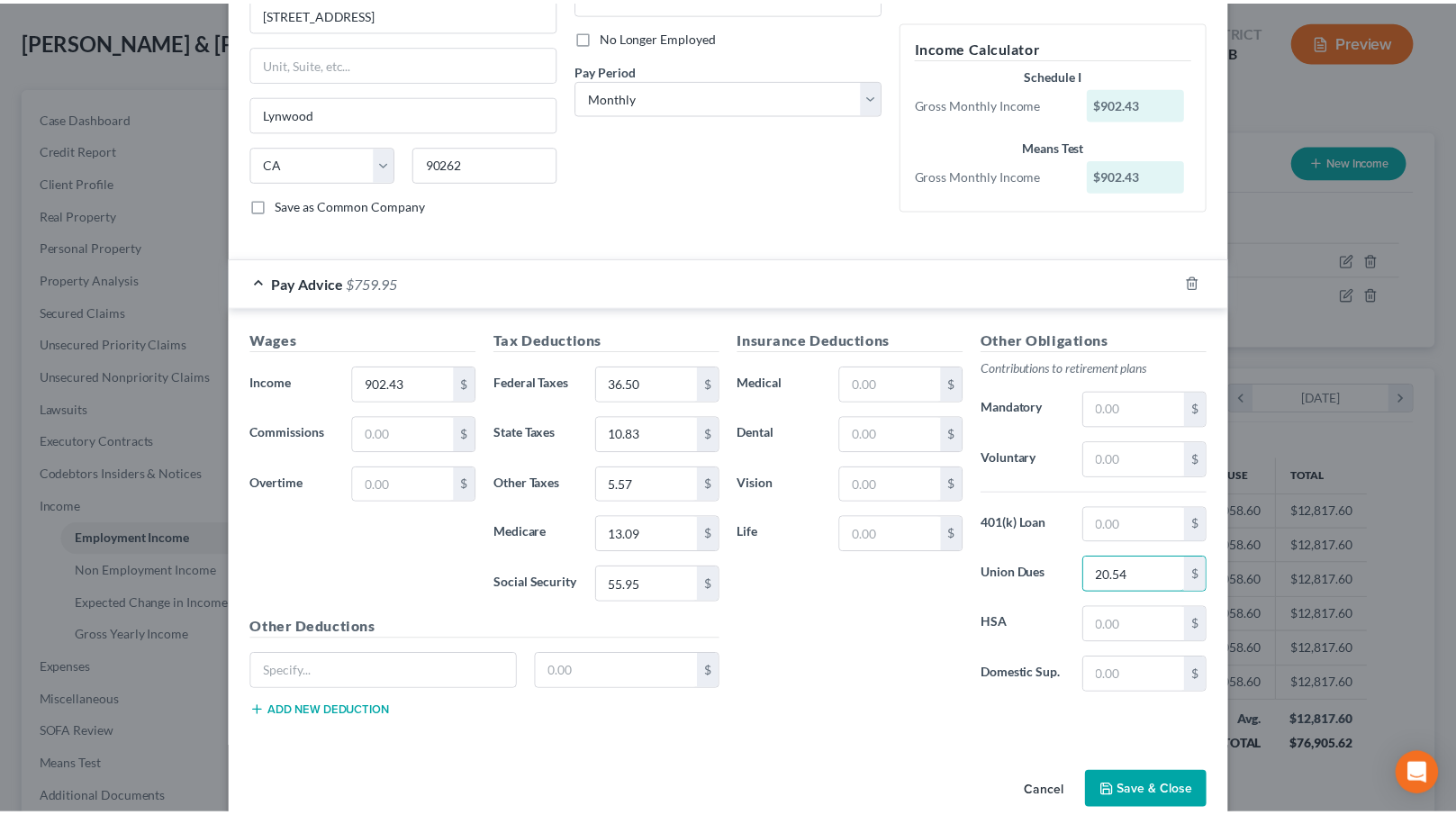
scroll to position [257, 0]
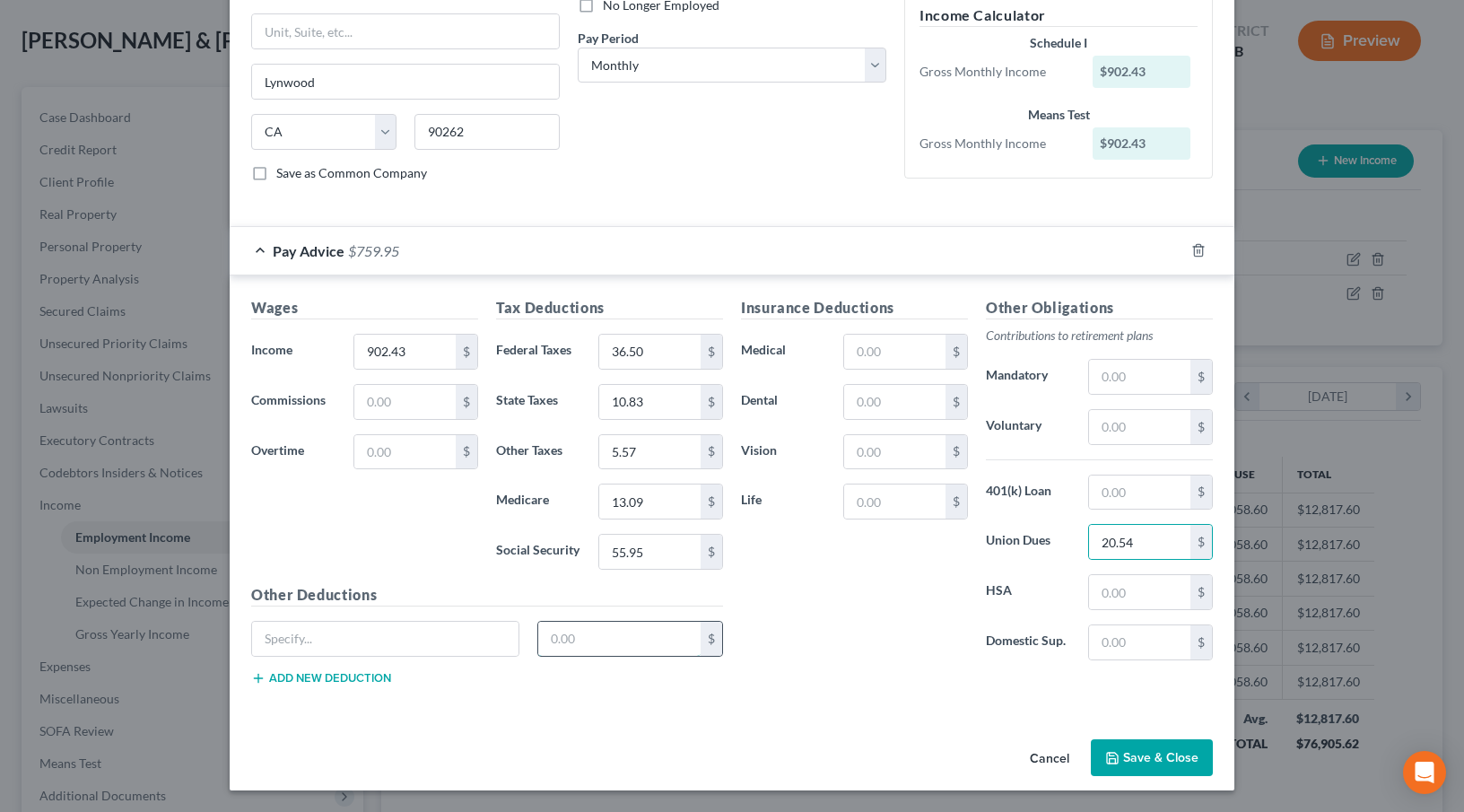
click at [583, 634] on input "text" at bounding box center [620, 639] width 164 height 34
type input "2.67"
click at [349, 643] on input "text" at bounding box center [385, 639] width 267 height 34
type input "SCFee"
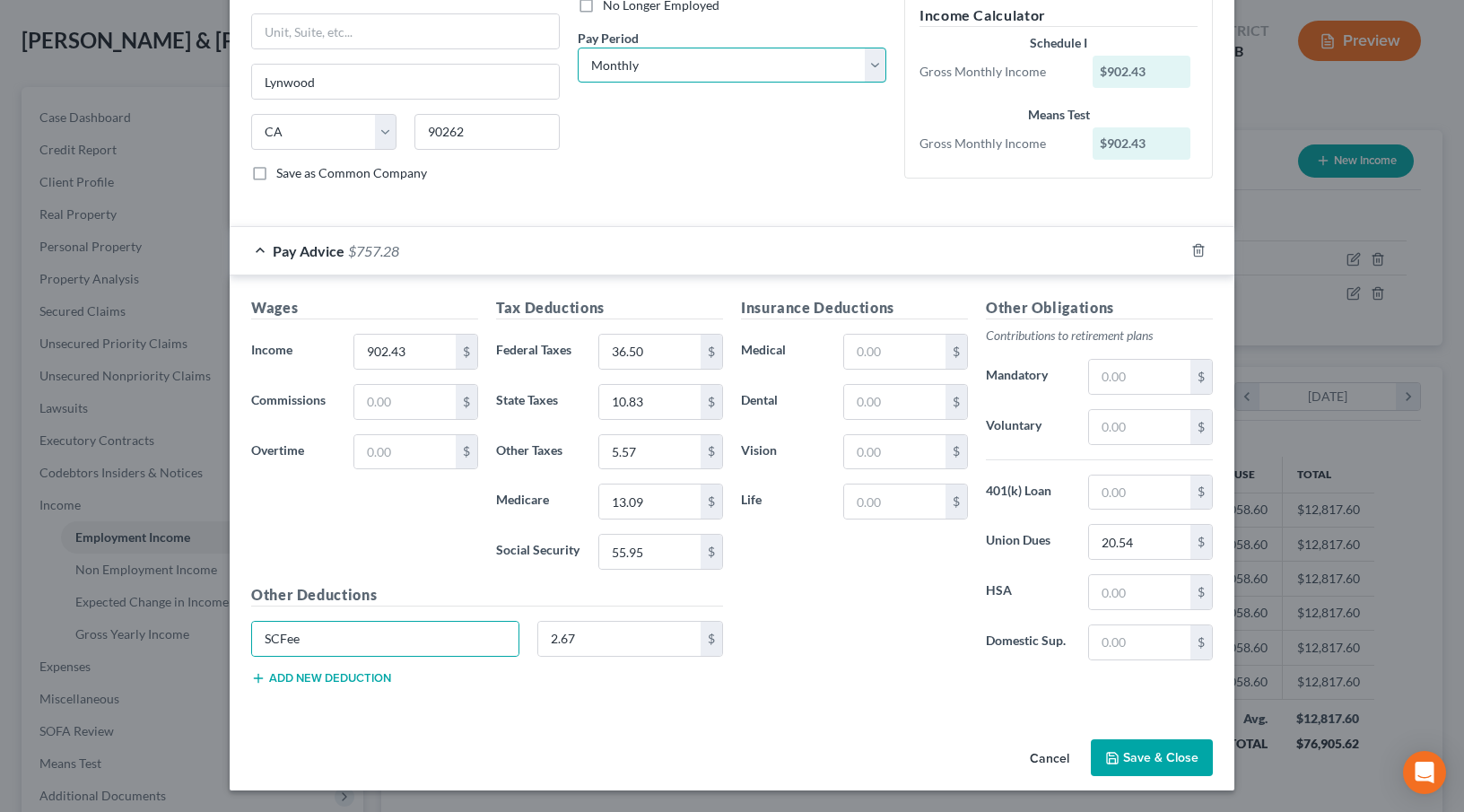
click at [691, 63] on select "Select Monthly Twice Monthly Every Other Week Weekly" at bounding box center [732, 65] width 309 height 36
select select "2"
click at [578, 47] on select "Select Monthly Twice Monthly Every Other Week Weekly" at bounding box center [732, 65] width 309 height 36
click at [686, 155] on div "Debtor Spouse Occupation Receptionist Length of Employment 3 Years No Longer Em…" at bounding box center [732, 11] width 326 height 371
click at [1122, 749] on button "Save & Close" at bounding box center [1152, 758] width 122 height 38
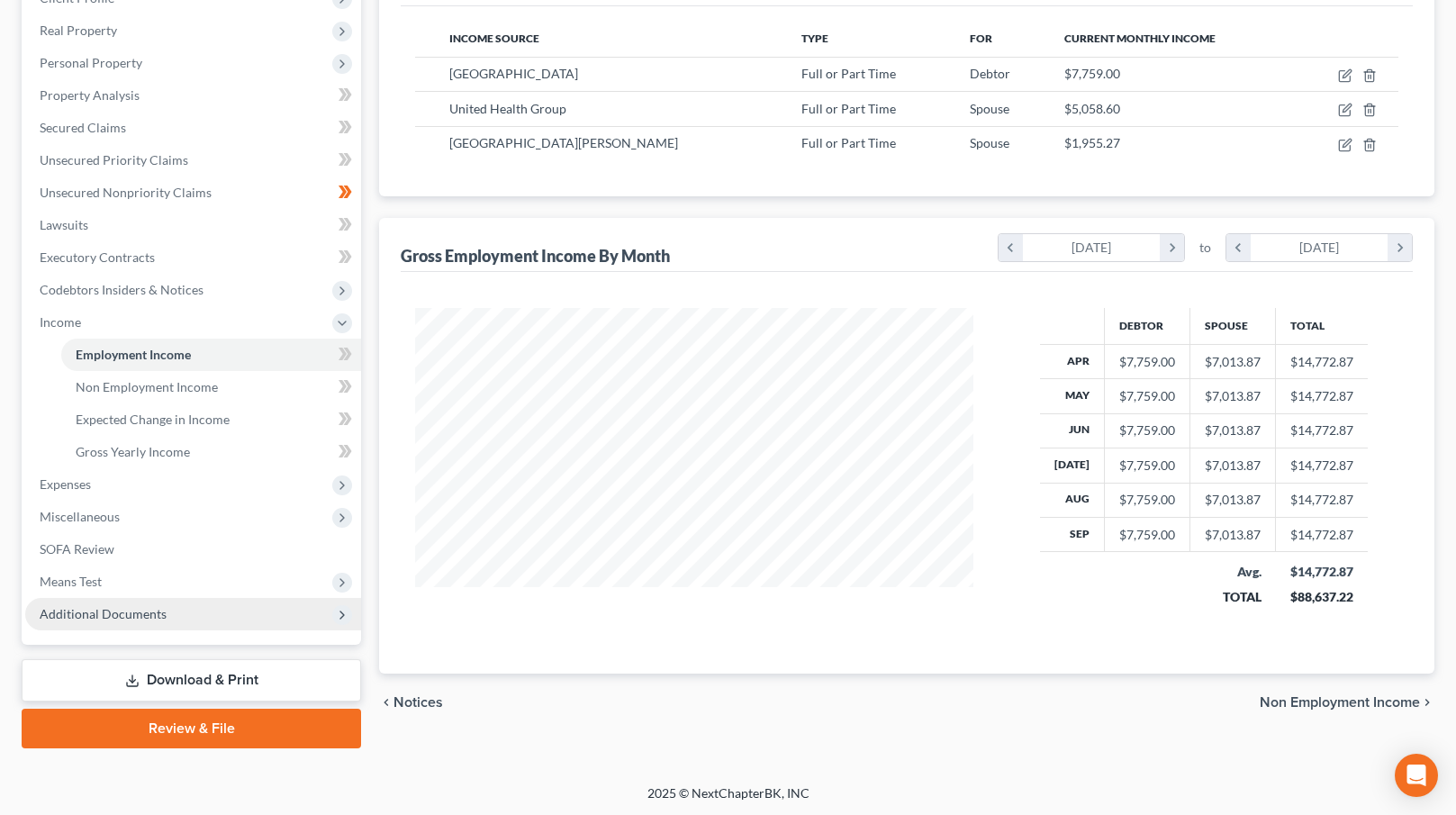
scroll to position [270, 0]
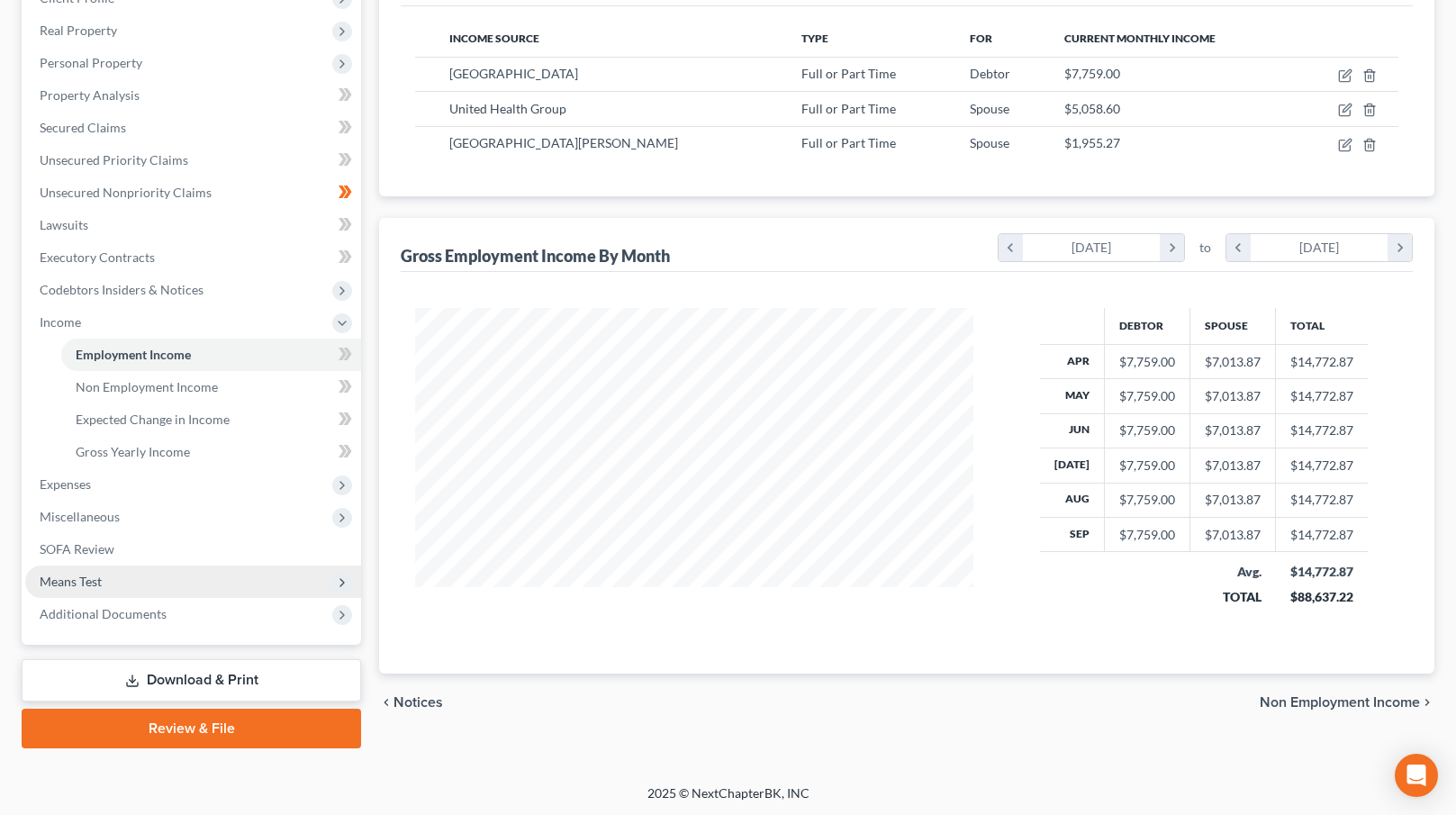
click at [136, 587] on span "Means Test" at bounding box center [194, 581] width 336 height 32
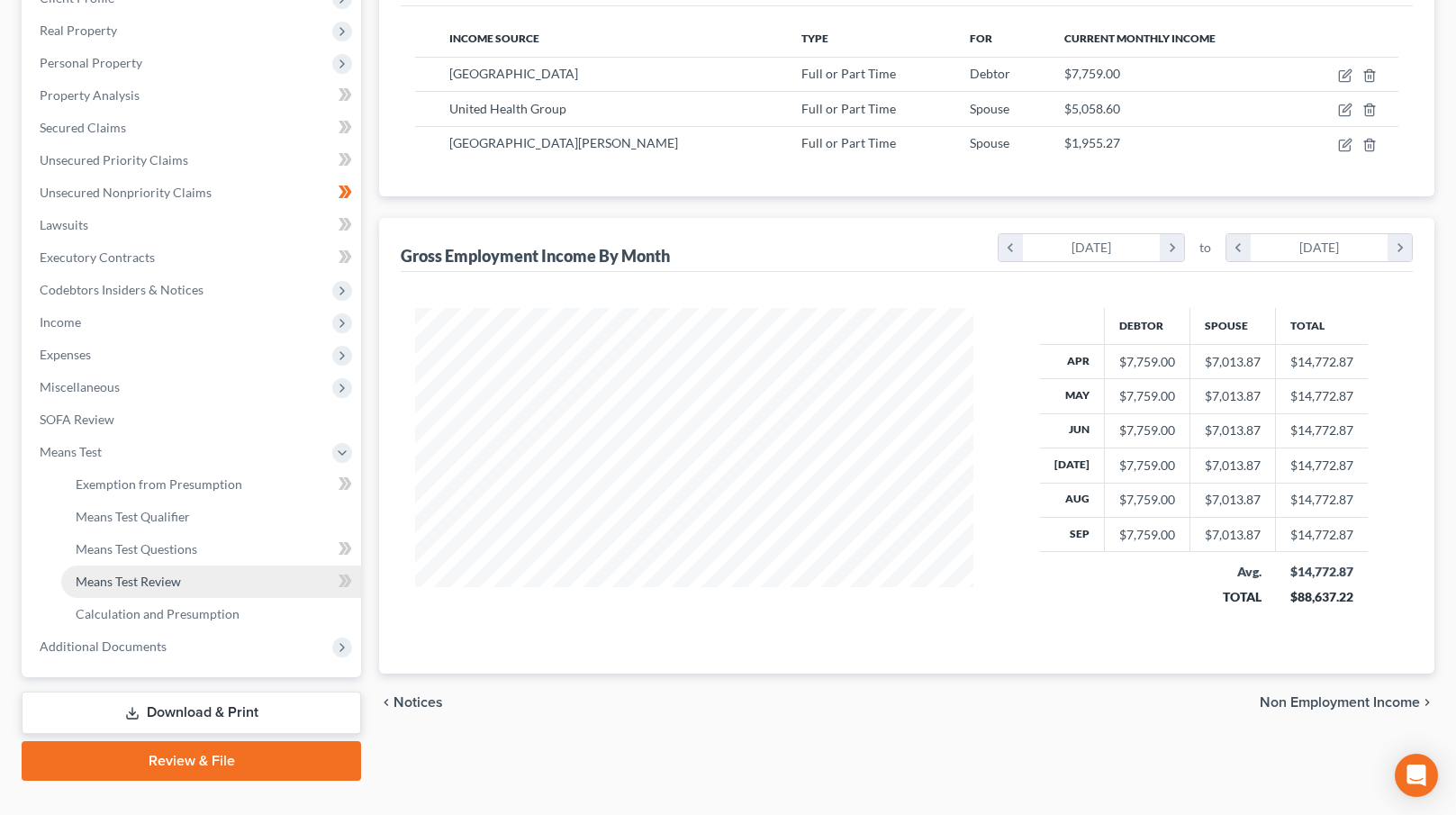
click at [161, 570] on link "Means Test Review" at bounding box center [211, 581] width 300 height 32
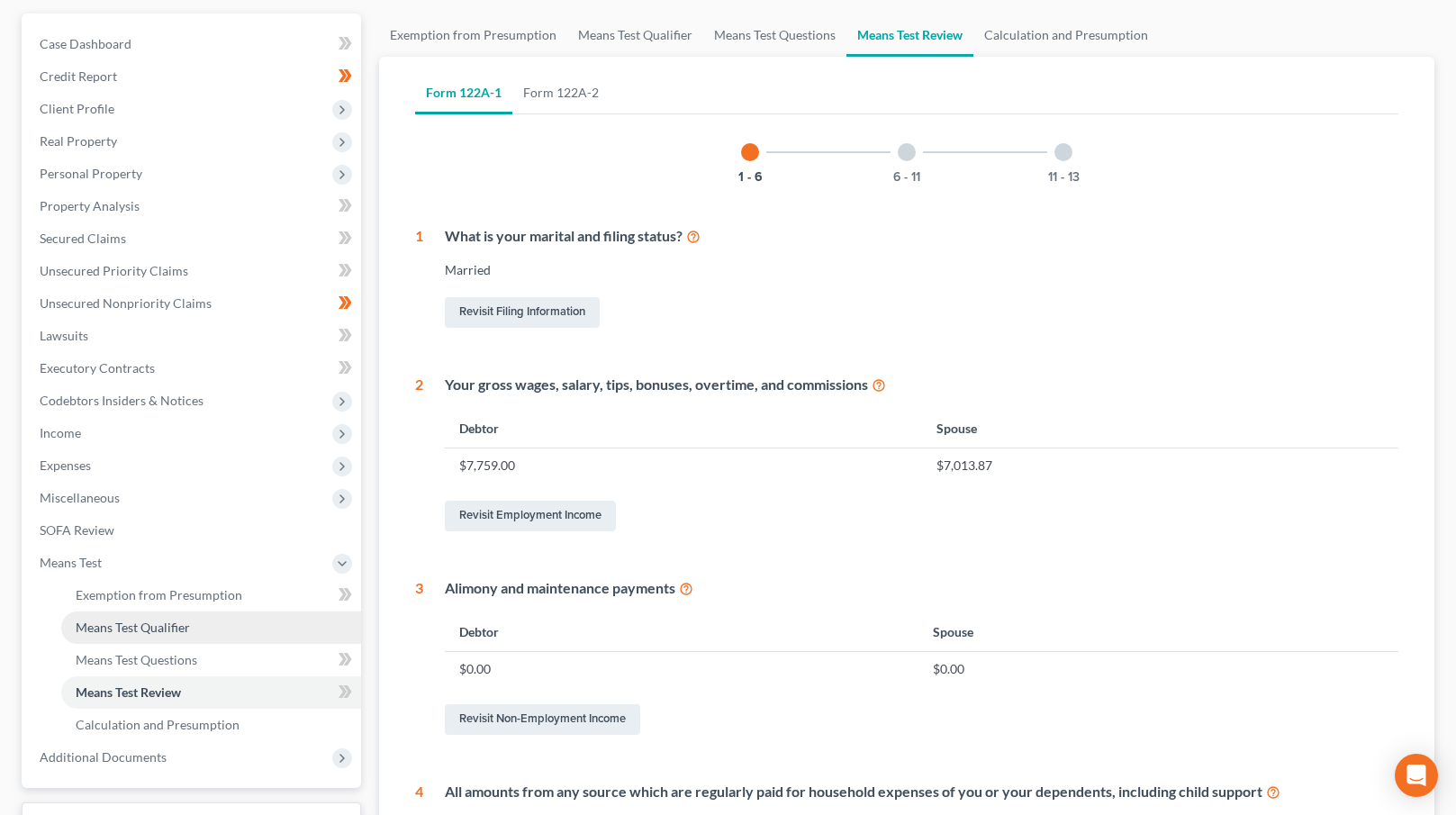
click at [177, 631] on span "Means Test Qualifier" at bounding box center [133, 627] width 114 height 15
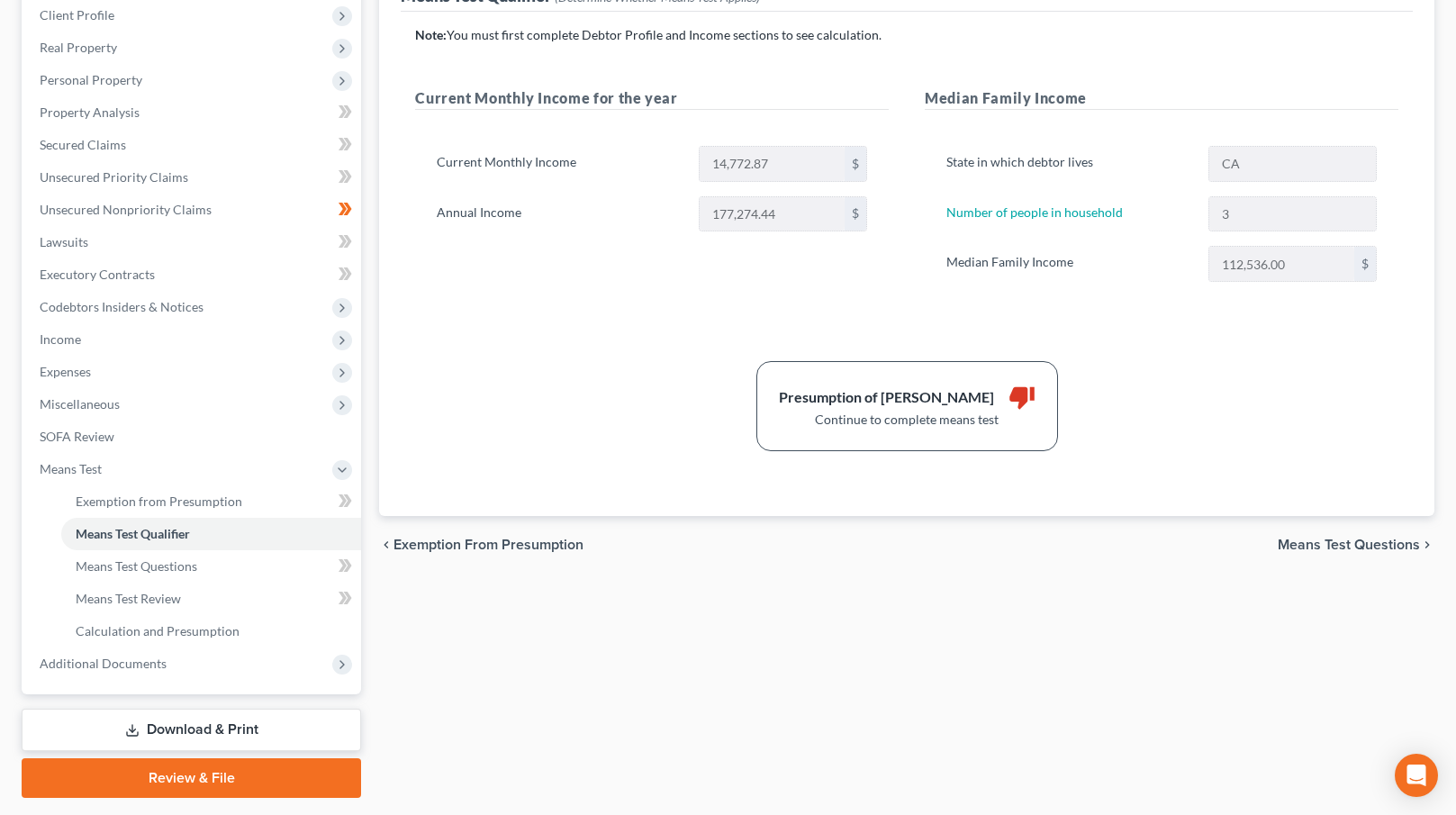
scroll to position [303, 0]
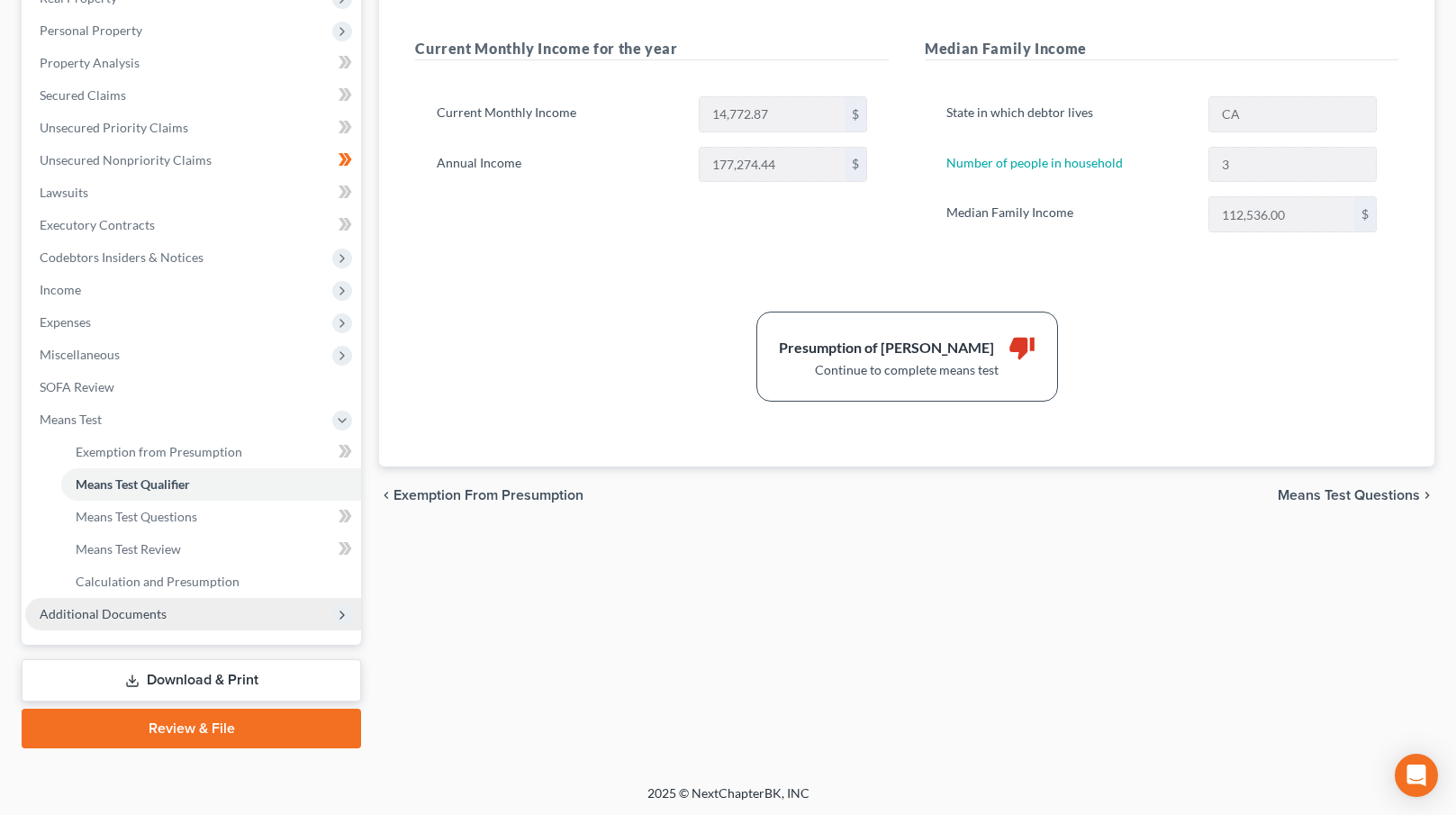
click at [194, 617] on span "Additional Documents" at bounding box center [194, 615] width 336 height 32
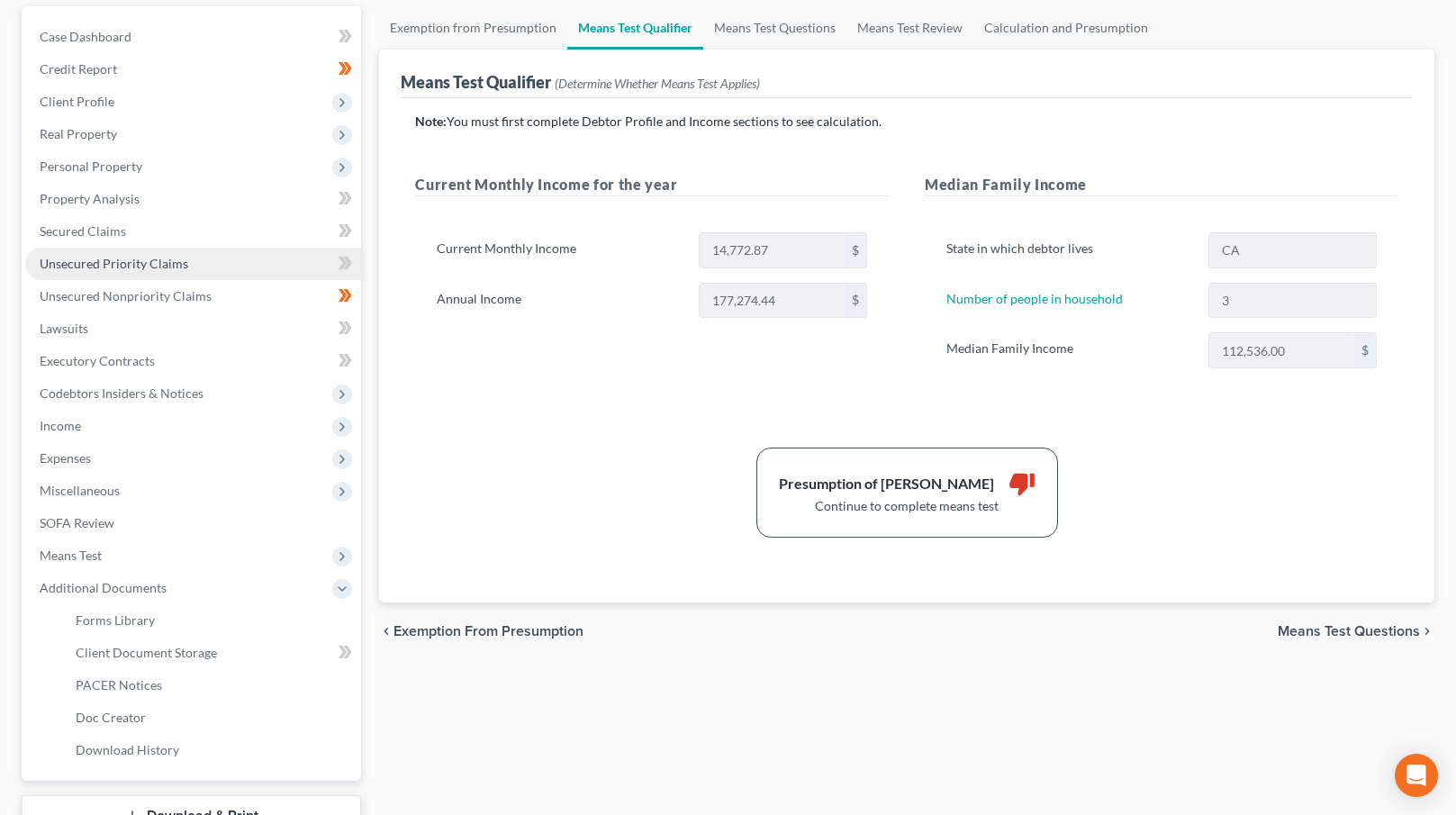
scroll to position [0, 0]
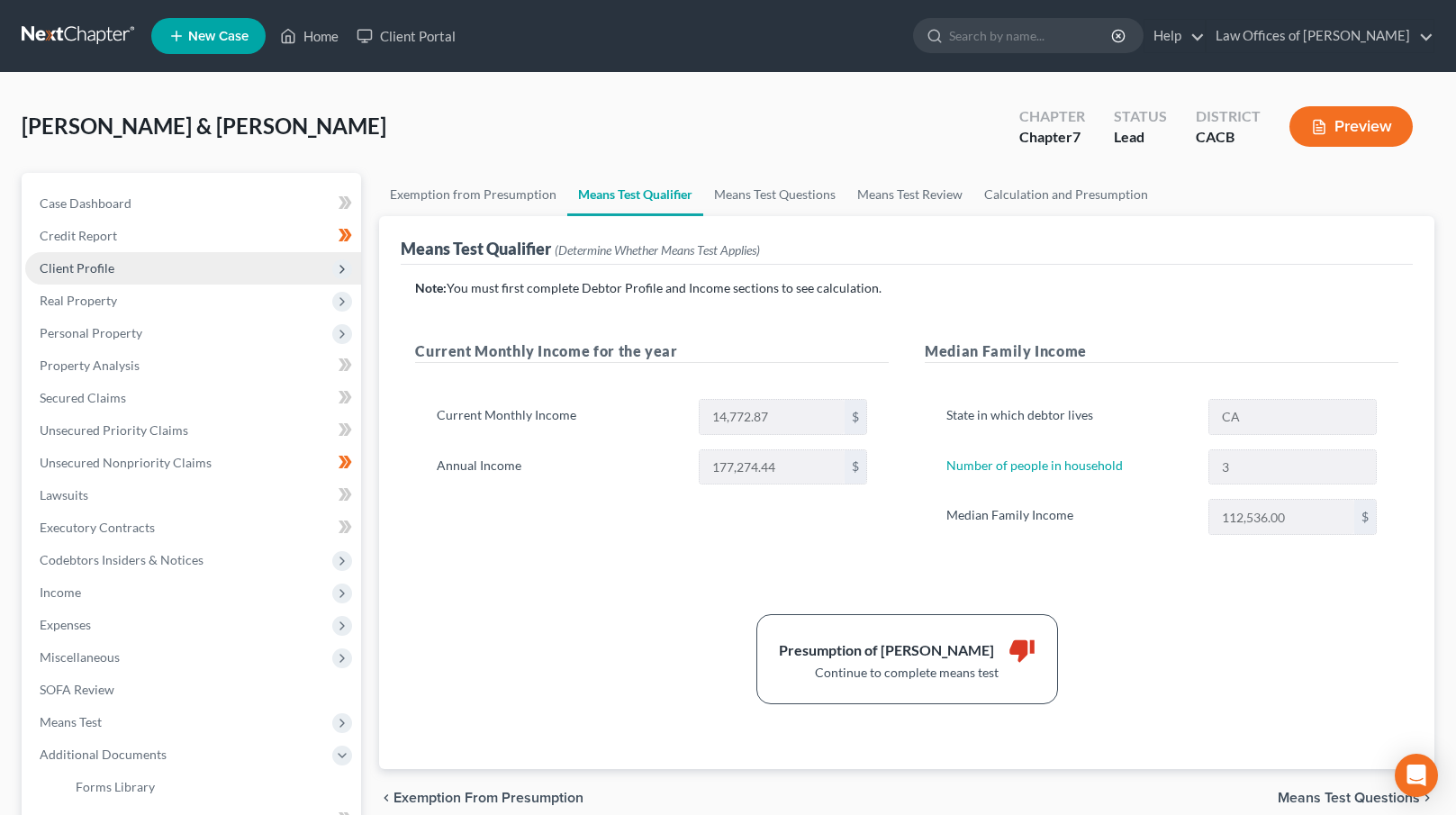
click at [133, 263] on span "Client Profile" at bounding box center [194, 268] width 336 height 32
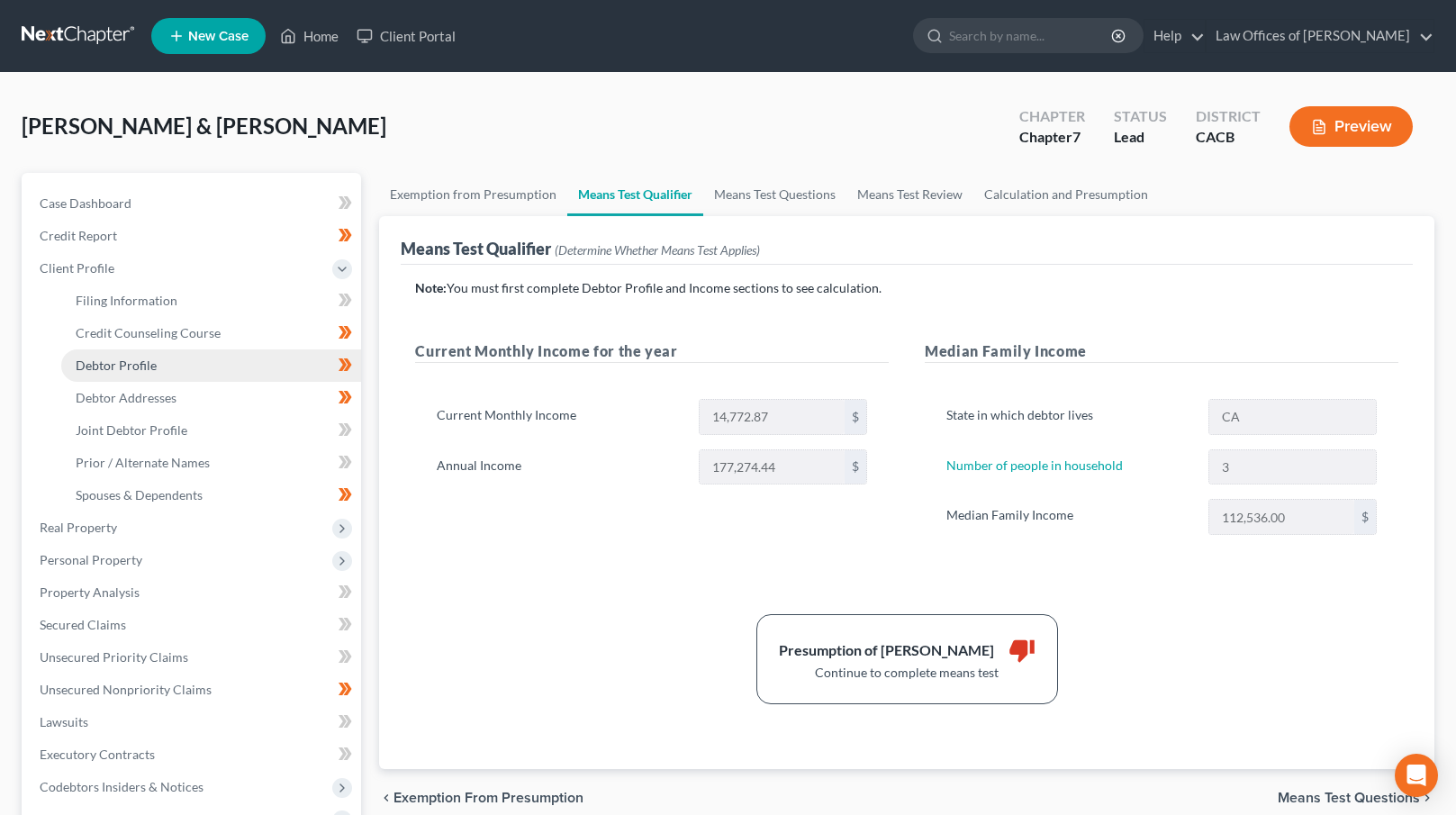
click at [165, 356] on link "Debtor Profile" at bounding box center [211, 366] width 300 height 32
select select "1"
select select "2"
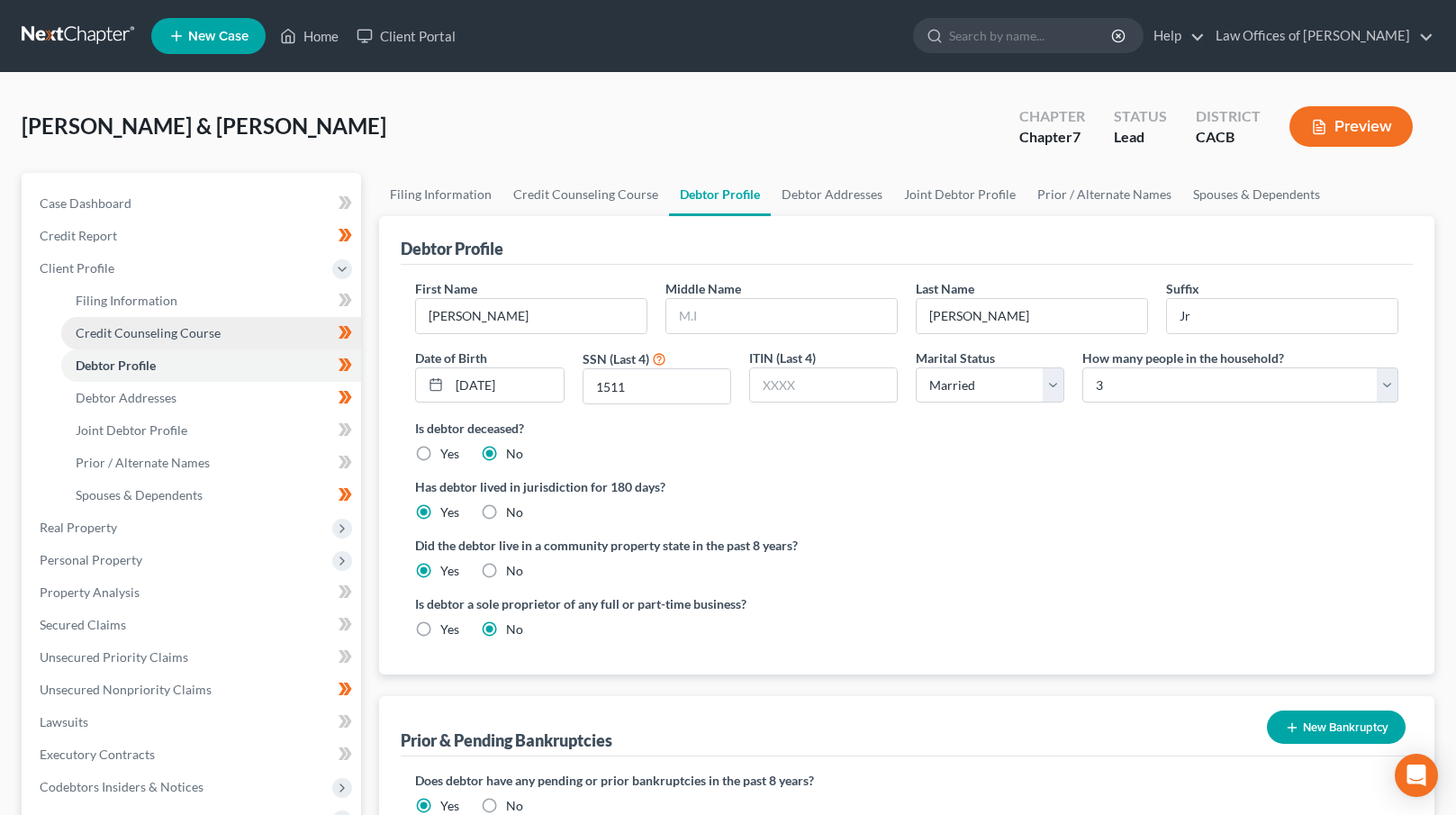
click at [230, 329] on link "Credit Counseling Course" at bounding box center [211, 333] width 300 height 32
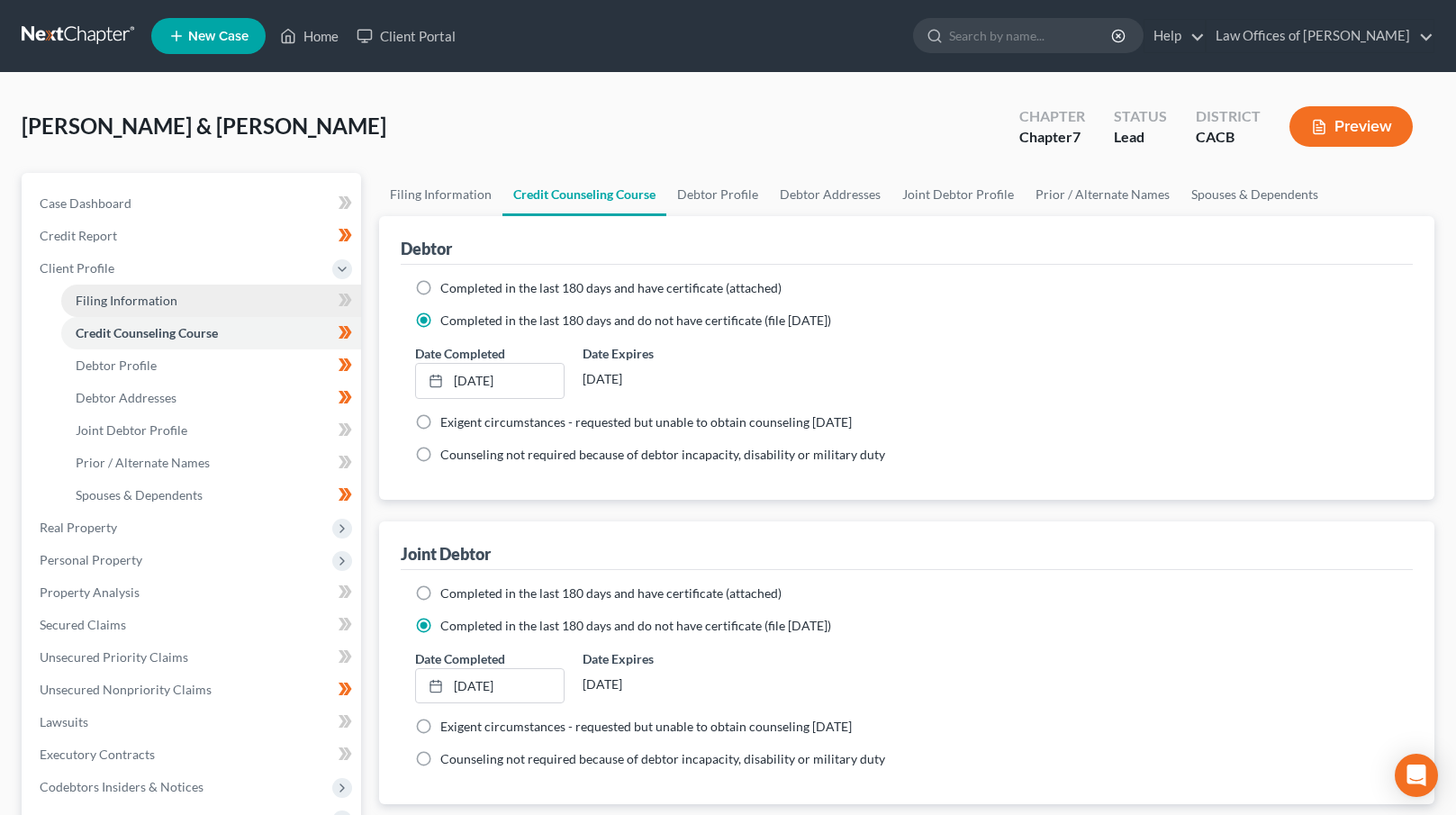
click at [218, 300] on link "Filing Information" at bounding box center [211, 301] width 300 height 32
select select "1"
select select "0"
select select "7"
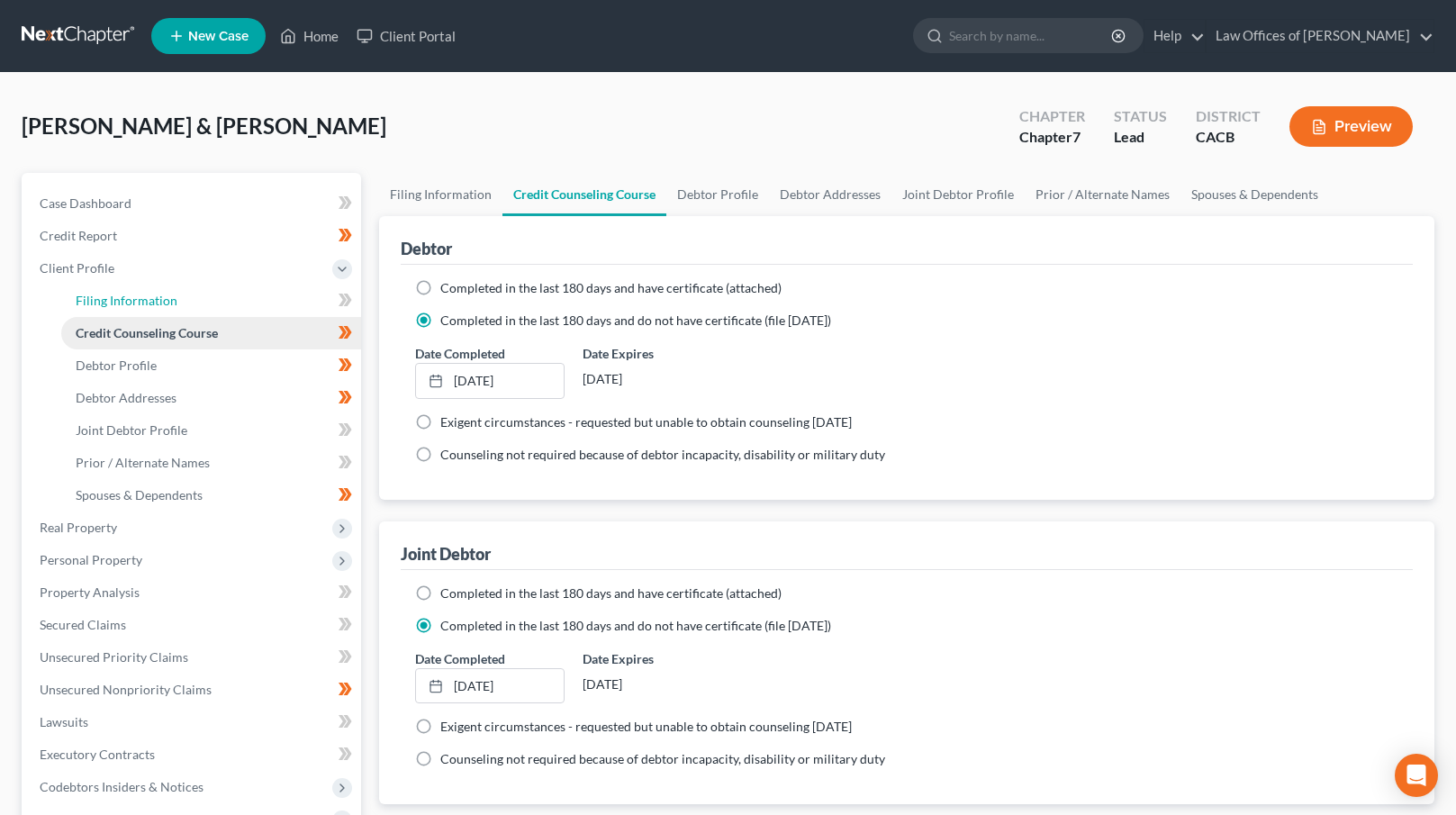
select select "0"
select select "4"
select select "0"
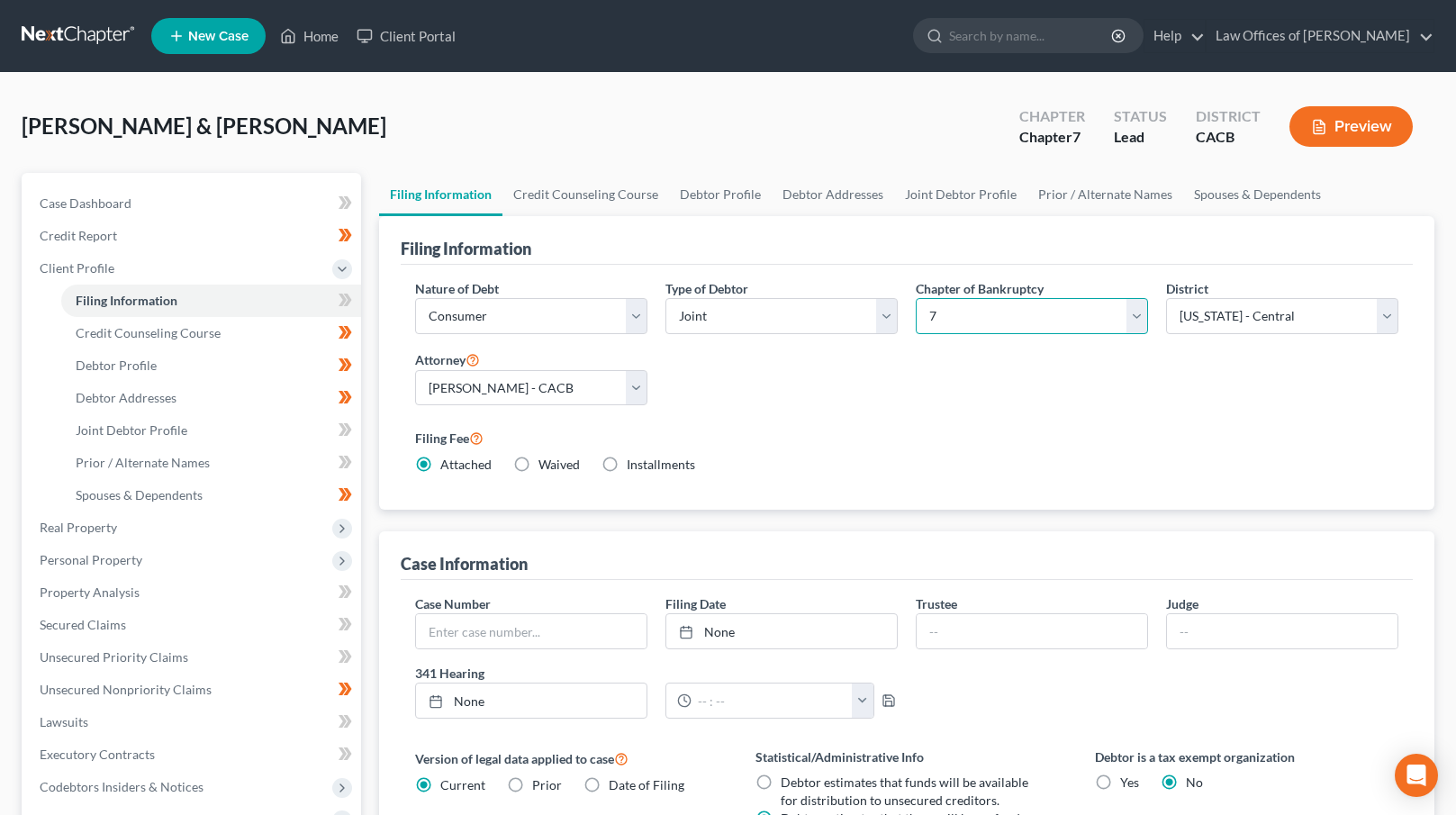
click at [983, 311] on select "Select 7 11 12 13" at bounding box center [1031, 316] width 233 height 36
select select "3"
click at [916, 298] on select "Select 7 11 12 13" at bounding box center [1031, 316] width 233 height 36
click at [823, 373] on div "Nature of Debt Select Business Consumer Other Nature of Business Select Clearin…" at bounding box center [907, 384] width 1001 height 210
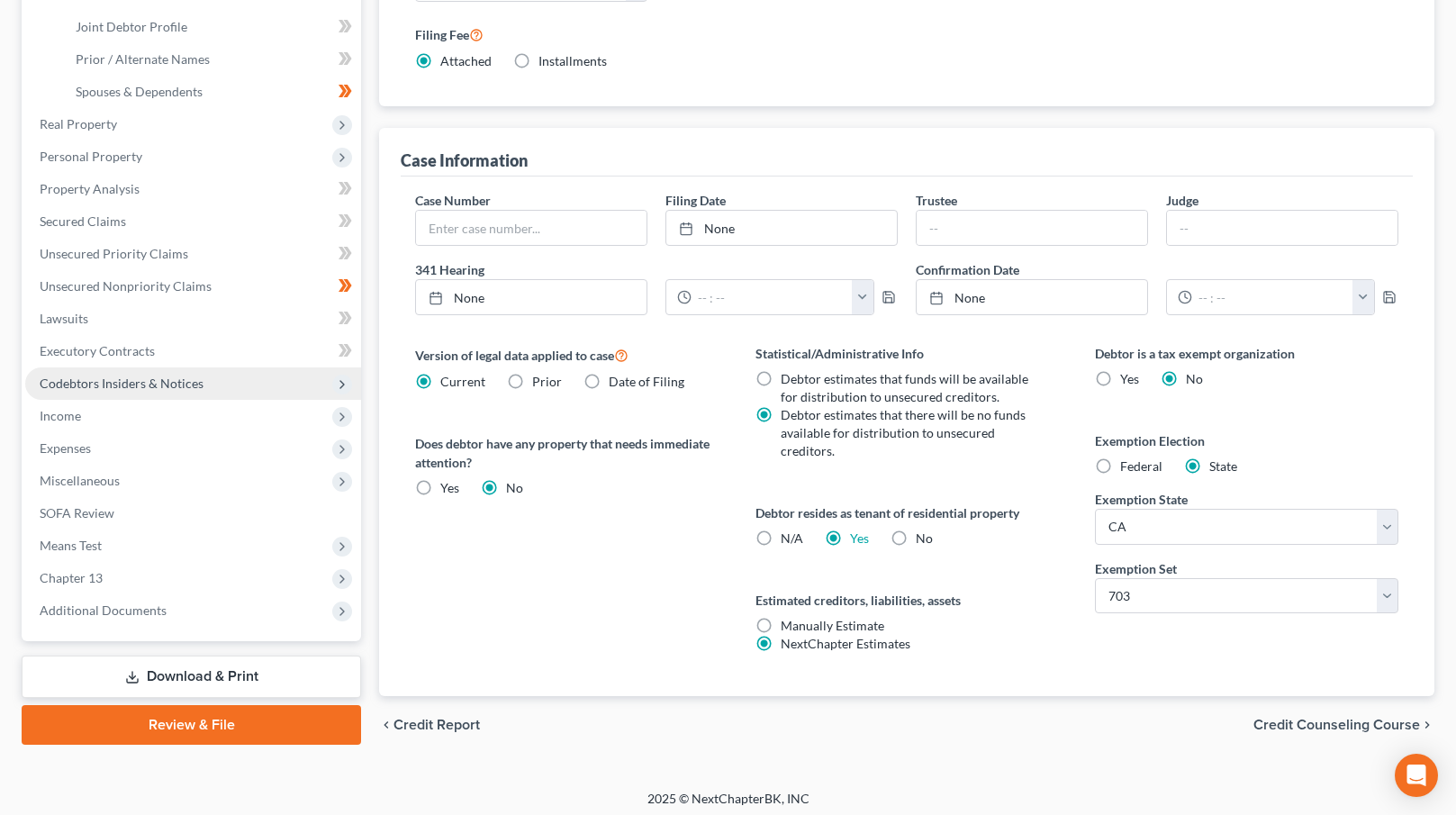
scroll to position [409, 0]
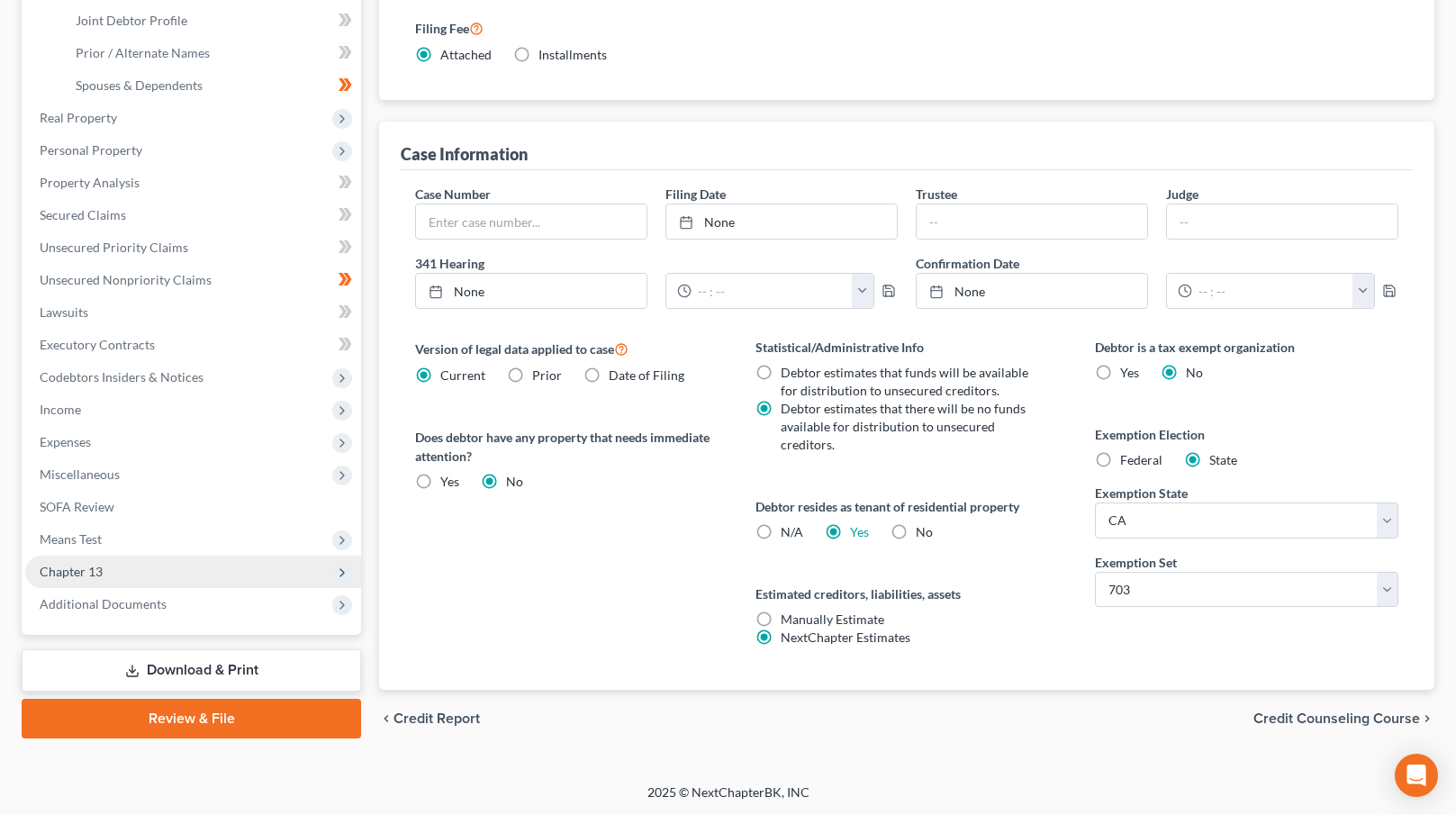
click at [132, 572] on span "Chapter 13" at bounding box center [194, 572] width 336 height 32
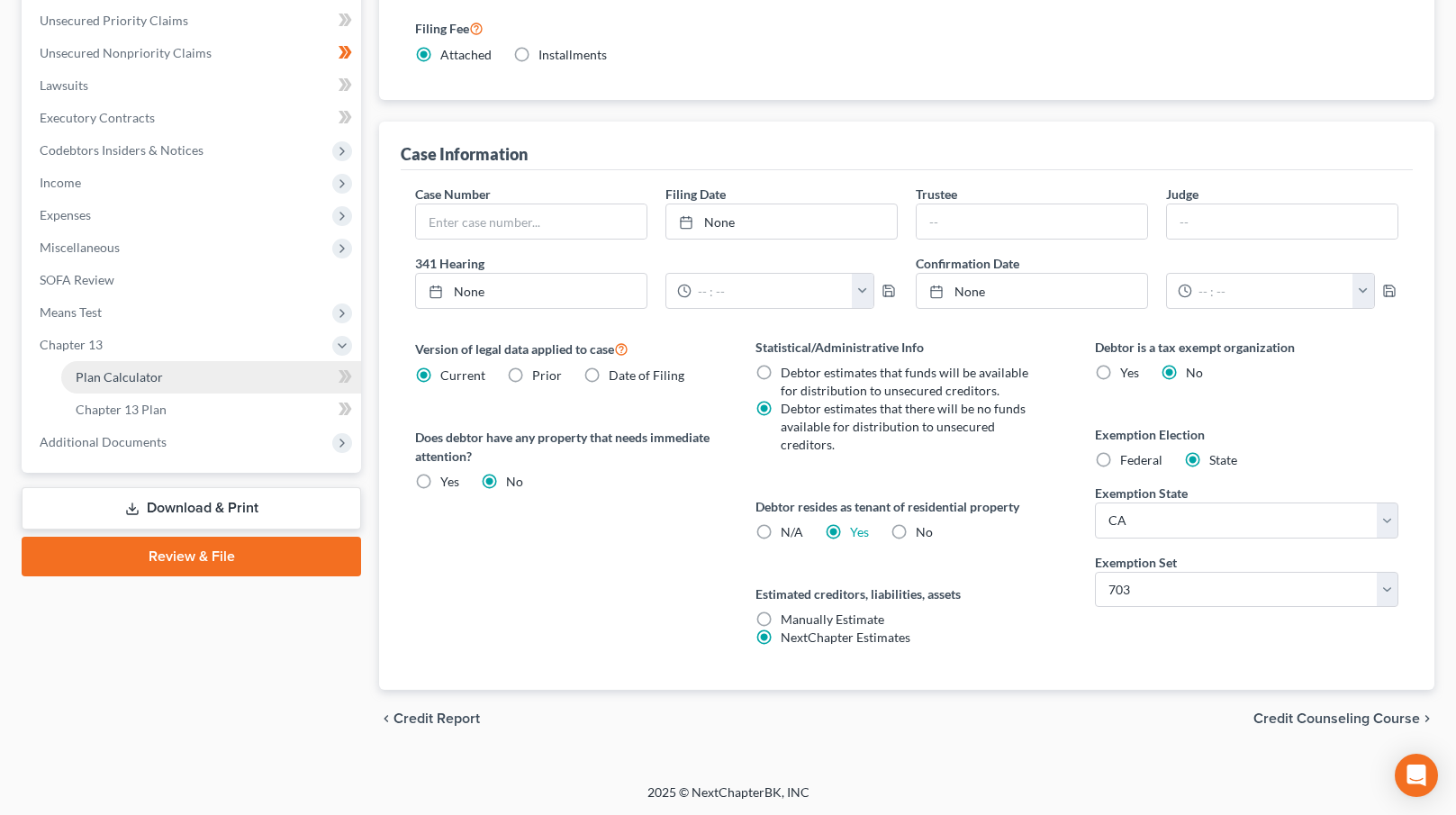
click at [163, 383] on link "Plan Calculator" at bounding box center [211, 377] width 300 height 32
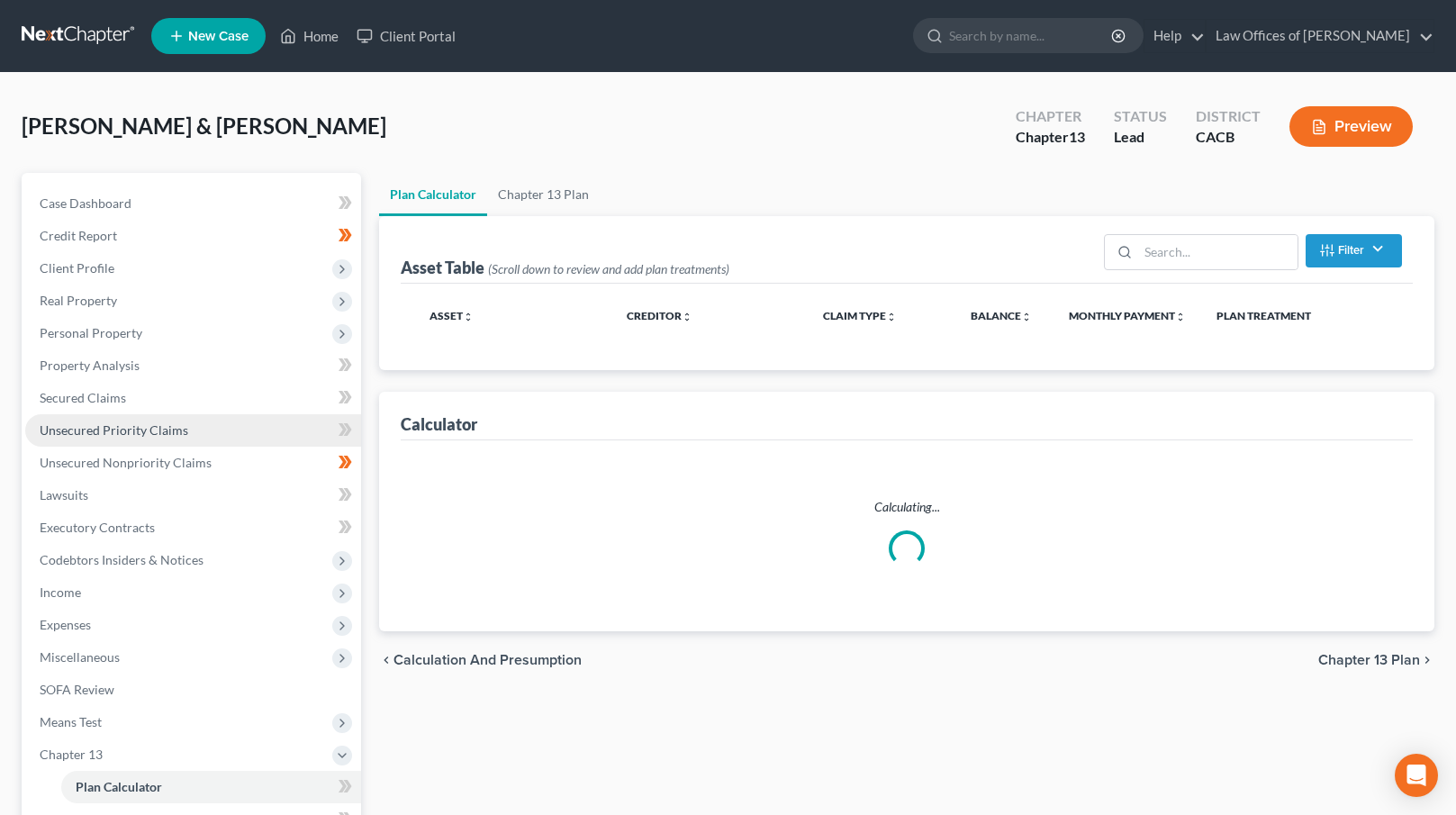
select select "59"
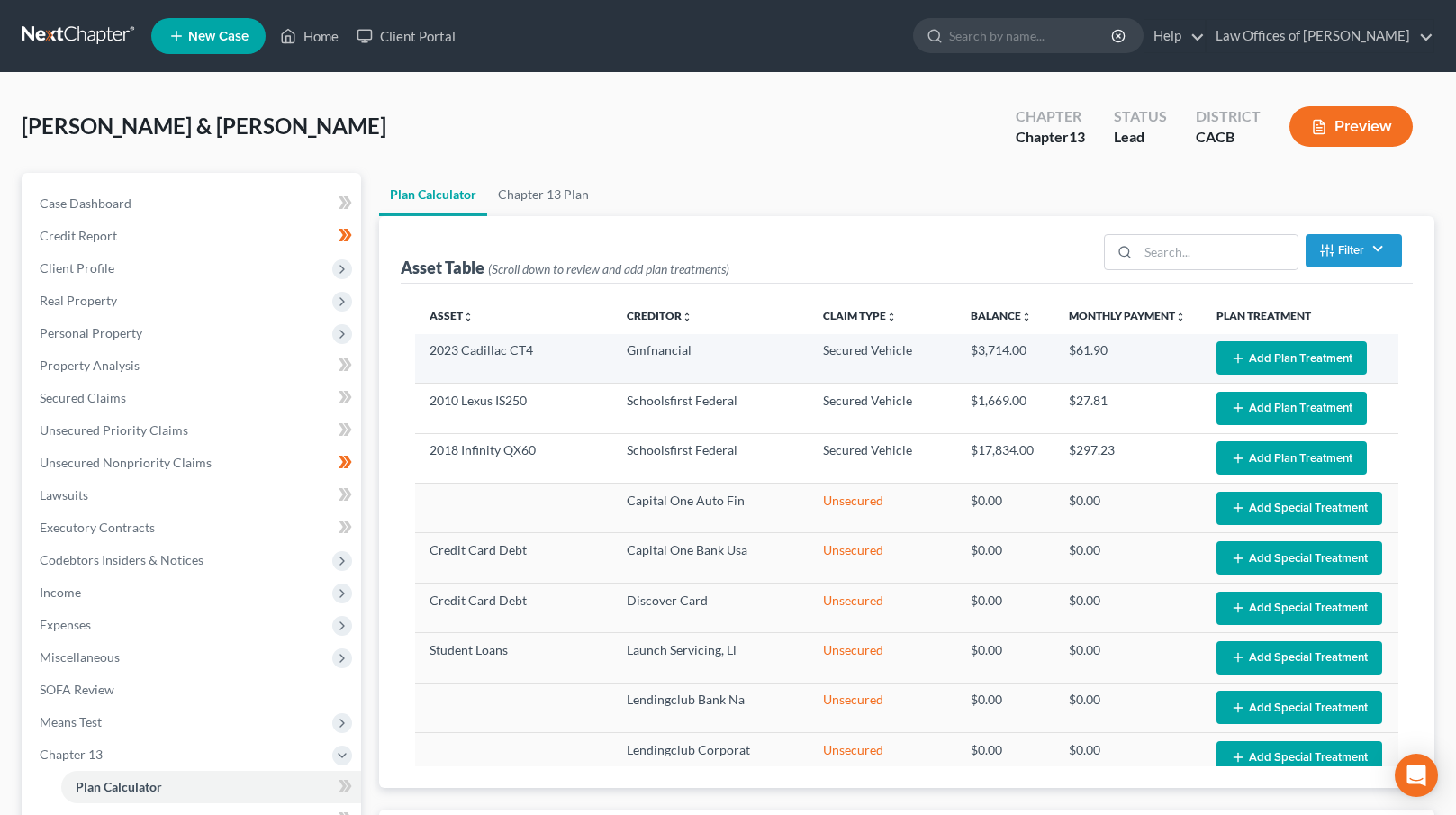
click at [1243, 356] on button "Add Plan Treatment" at bounding box center [1292, 357] width 150 height 33
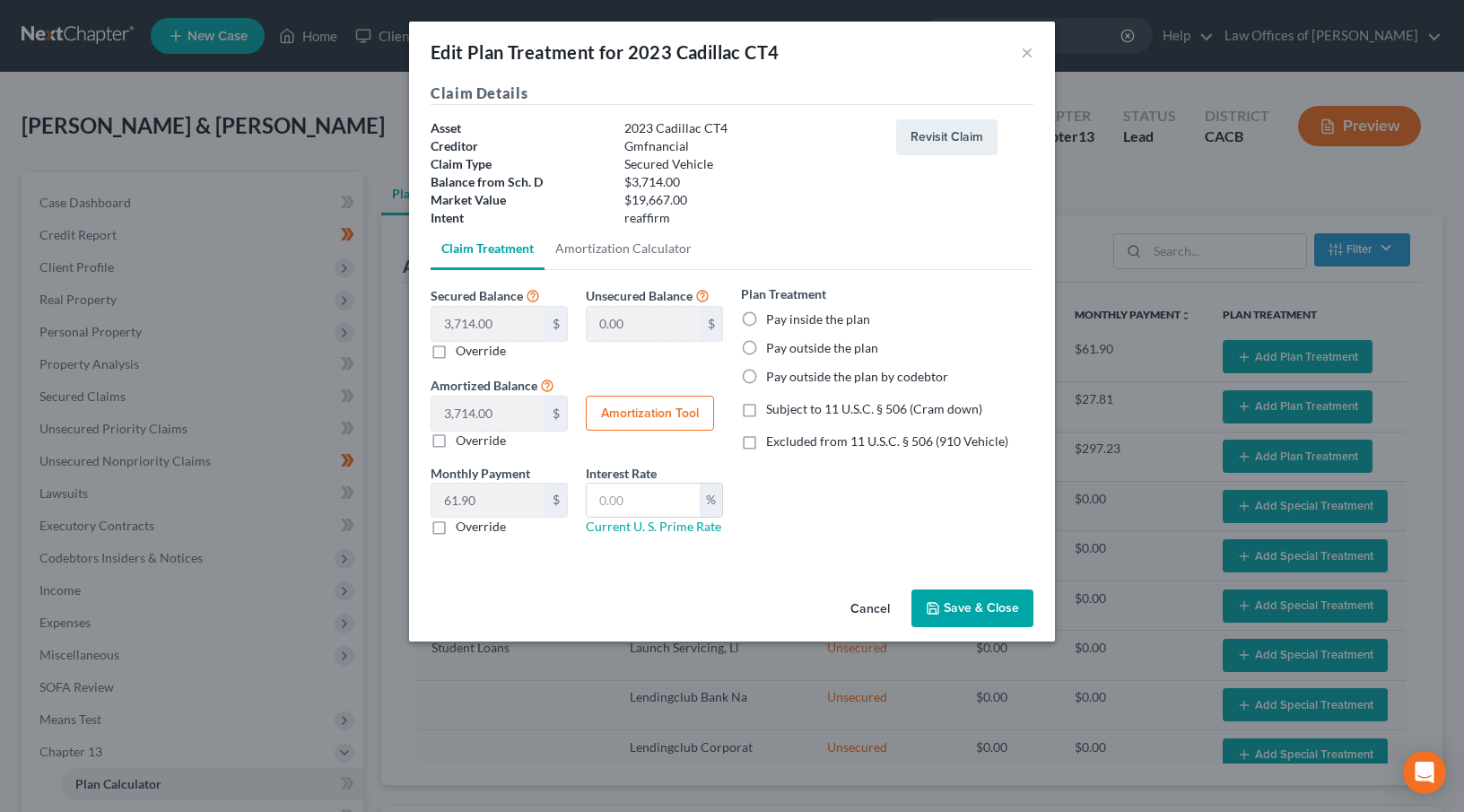
click at [773, 344] on label "Pay outside the plan" at bounding box center [822, 347] width 113 height 18
click at [773, 344] on input "Pay outside the plan" at bounding box center [779, 344] width 11 height 11
radio input "true"
click at [981, 608] on button "Save & Close" at bounding box center [972, 609] width 122 height 38
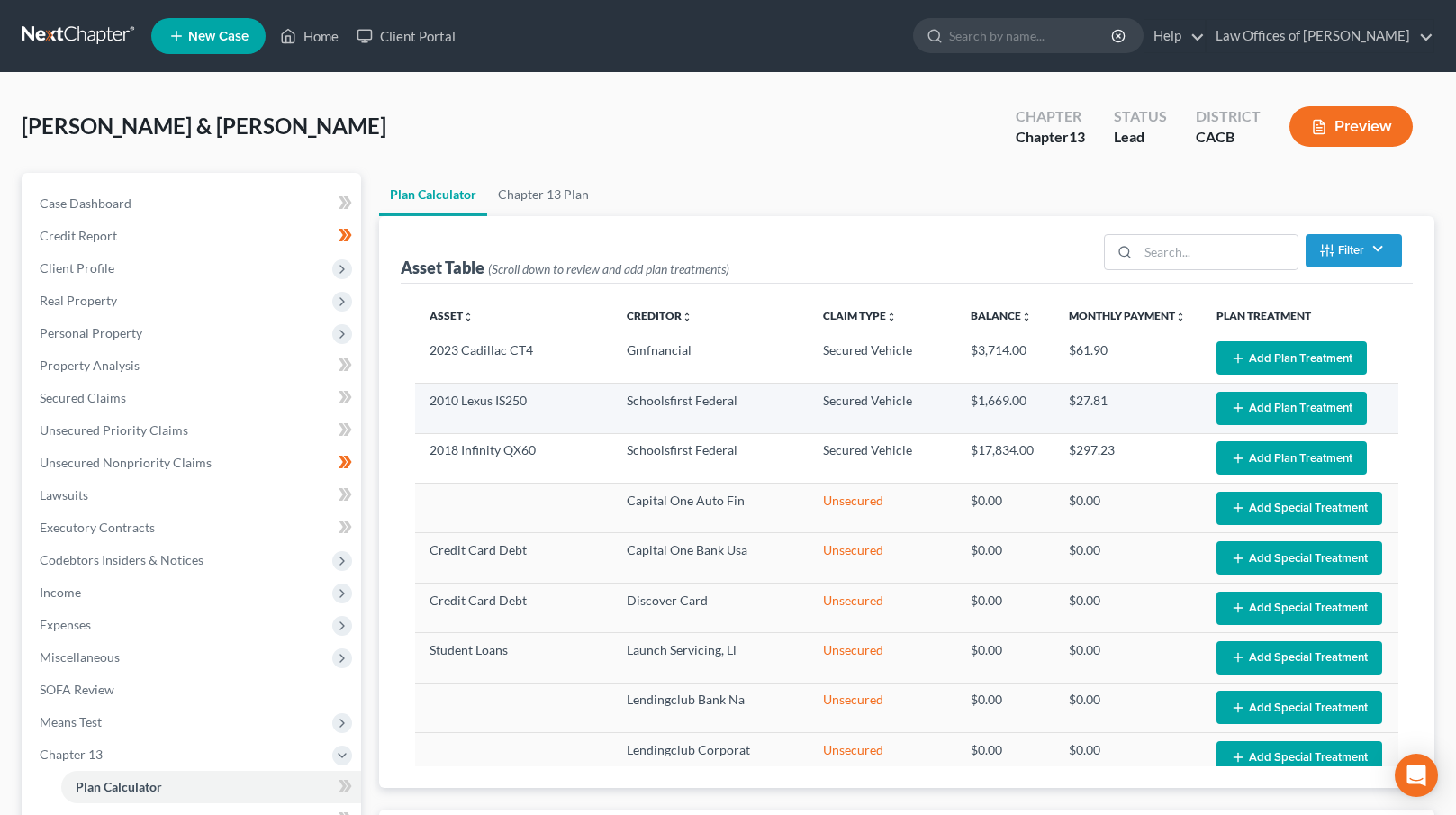
select select "59"
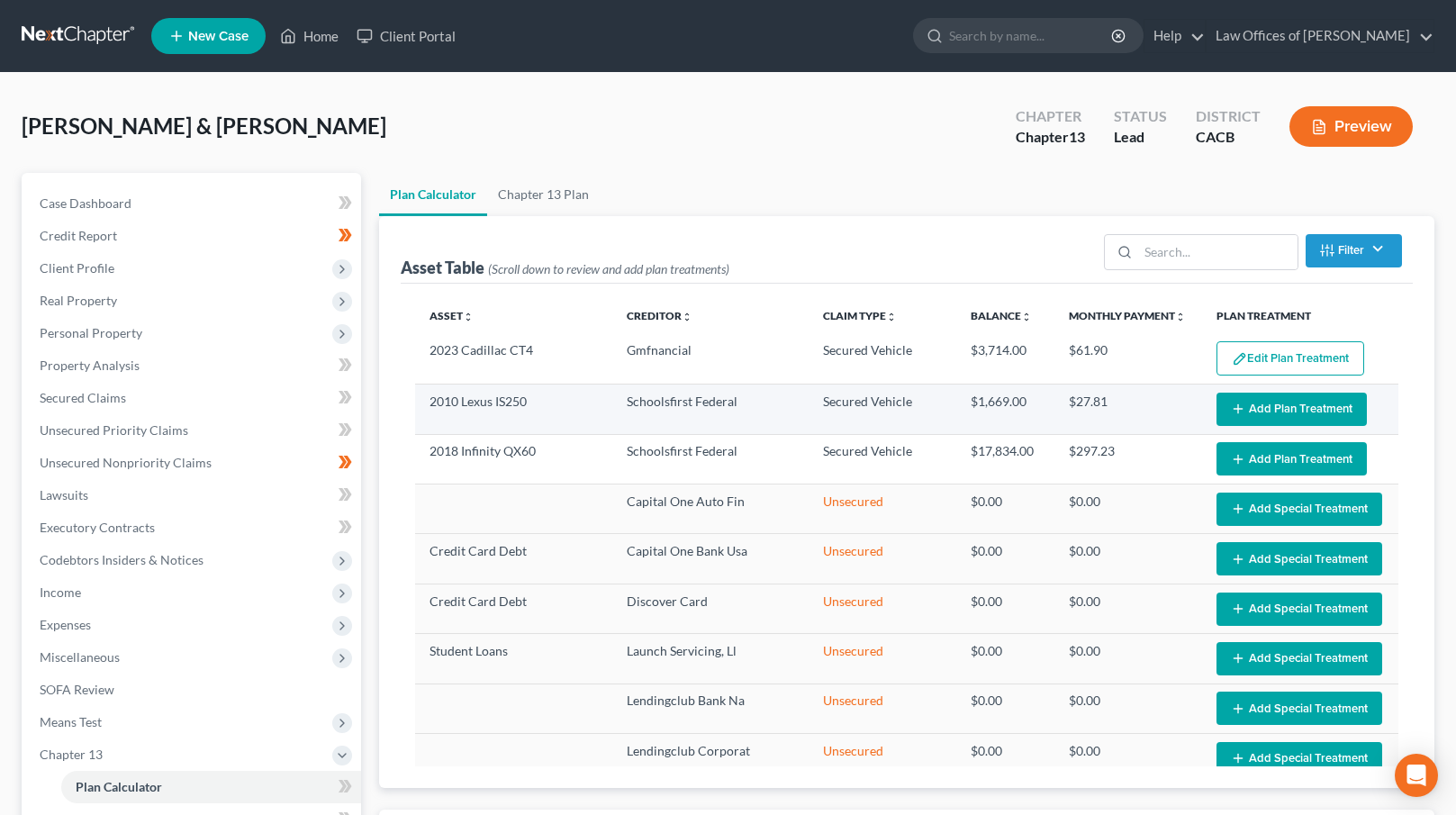
click at [1275, 406] on button "Add Plan Treatment" at bounding box center [1292, 408] width 150 height 33
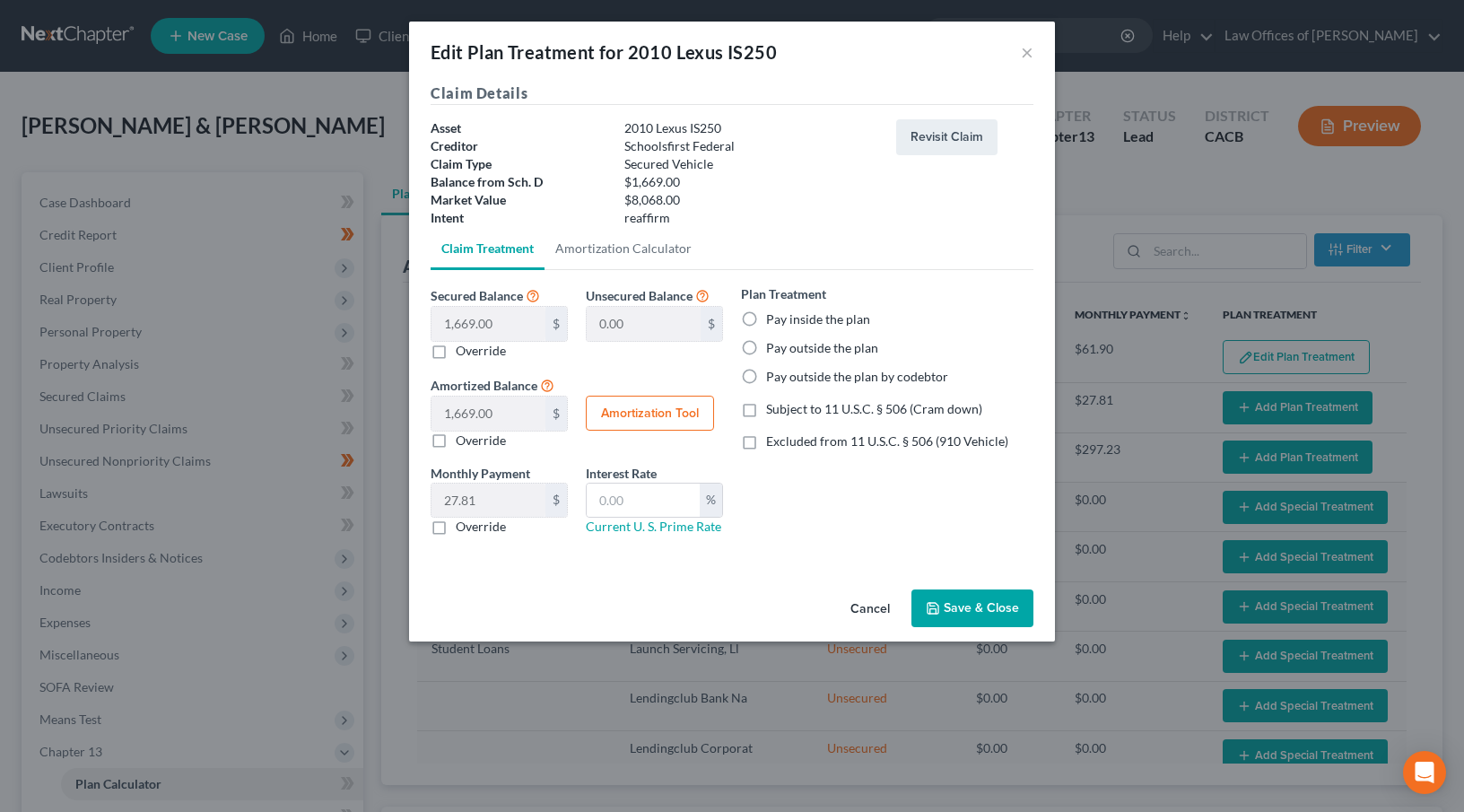
click at [829, 353] on label "Pay outside the plan" at bounding box center [822, 347] width 113 height 18
click at [785, 351] on input "Pay outside the plan" at bounding box center [779, 344] width 11 height 11
radio input "true"
click at [979, 607] on button "Save & Close" at bounding box center [972, 609] width 122 height 38
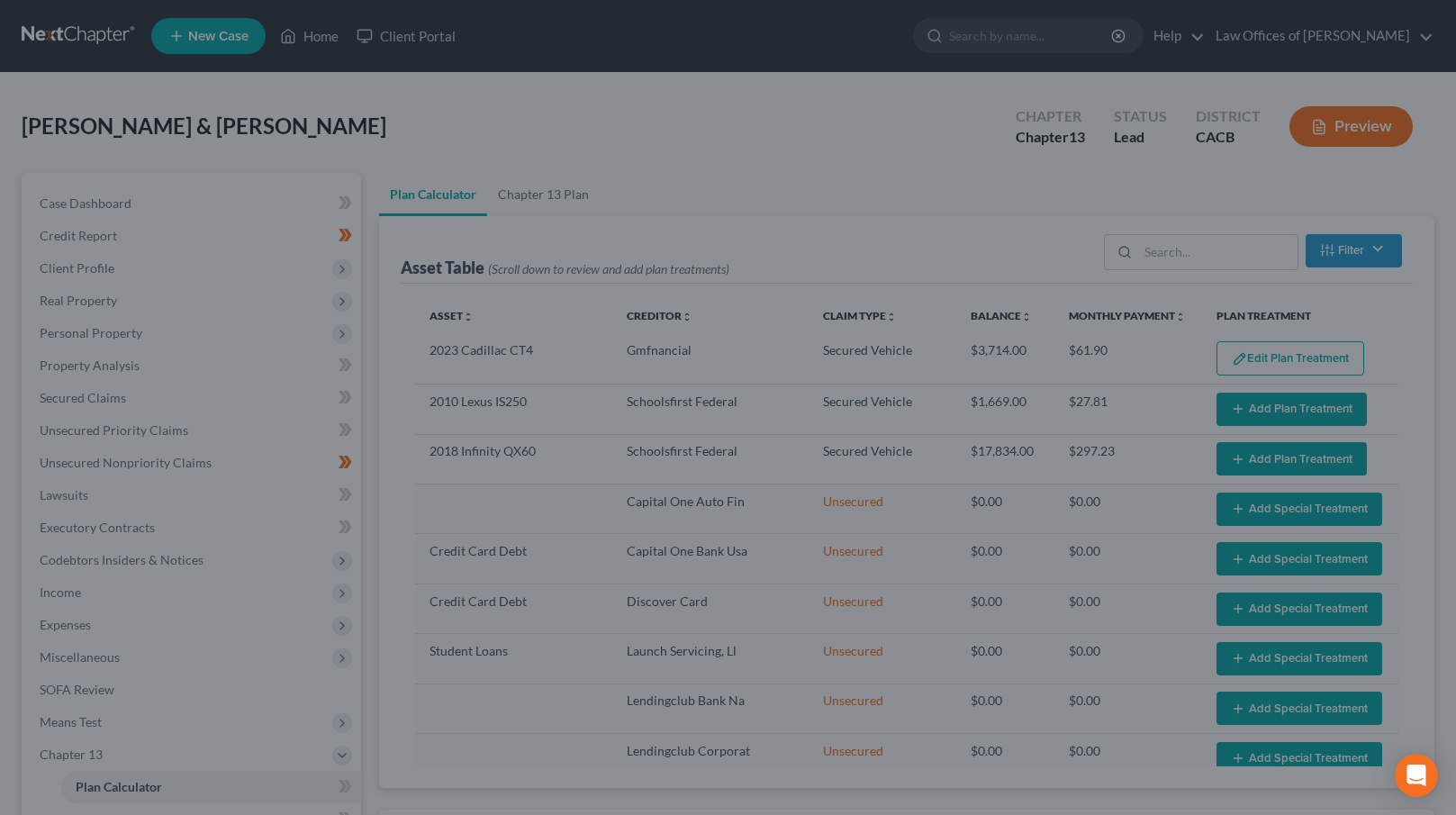
select select "59"
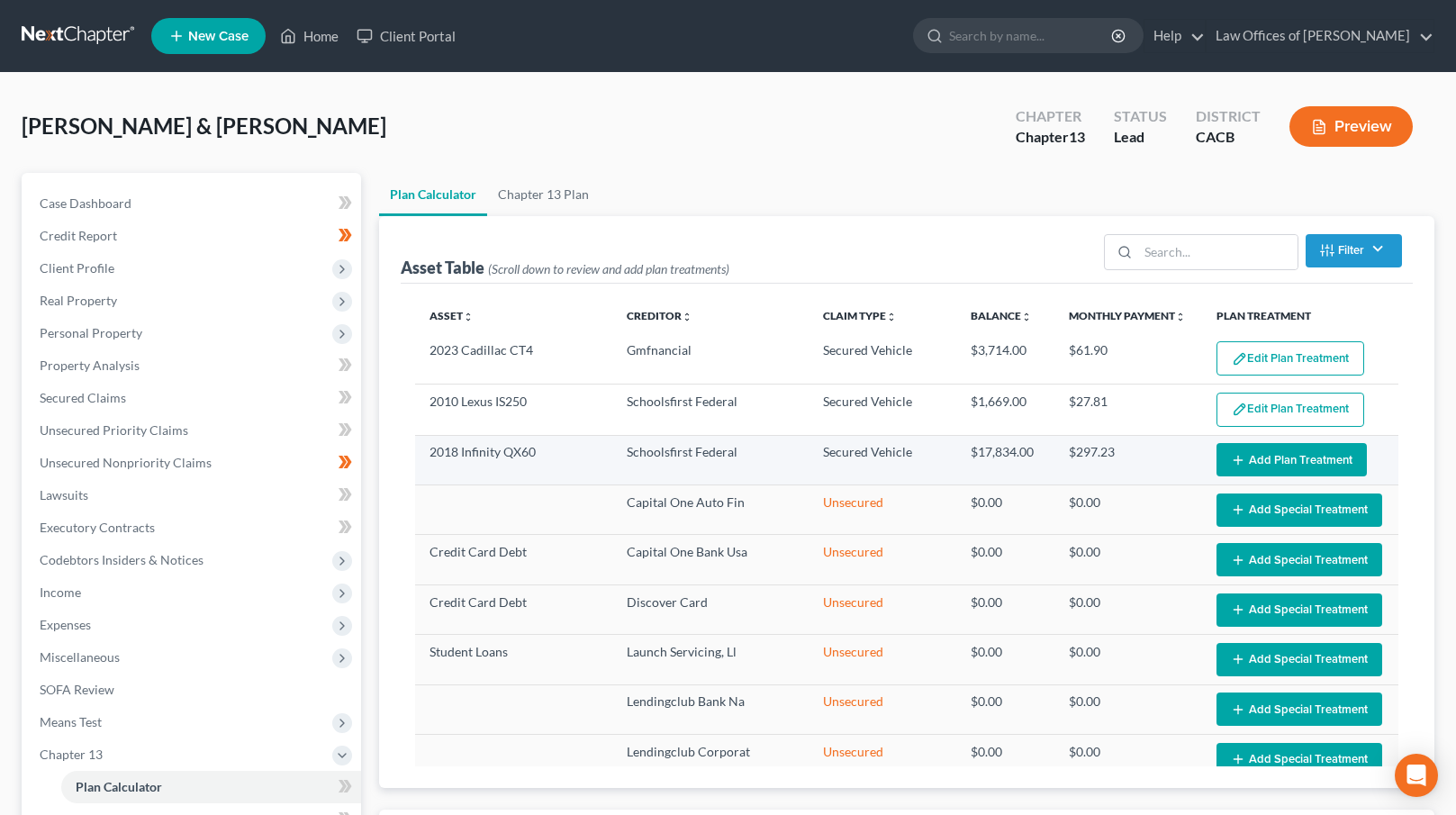
click at [1260, 455] on button "Add Plan Treatment" at bounding box center [1292, 459] width 150 height 33
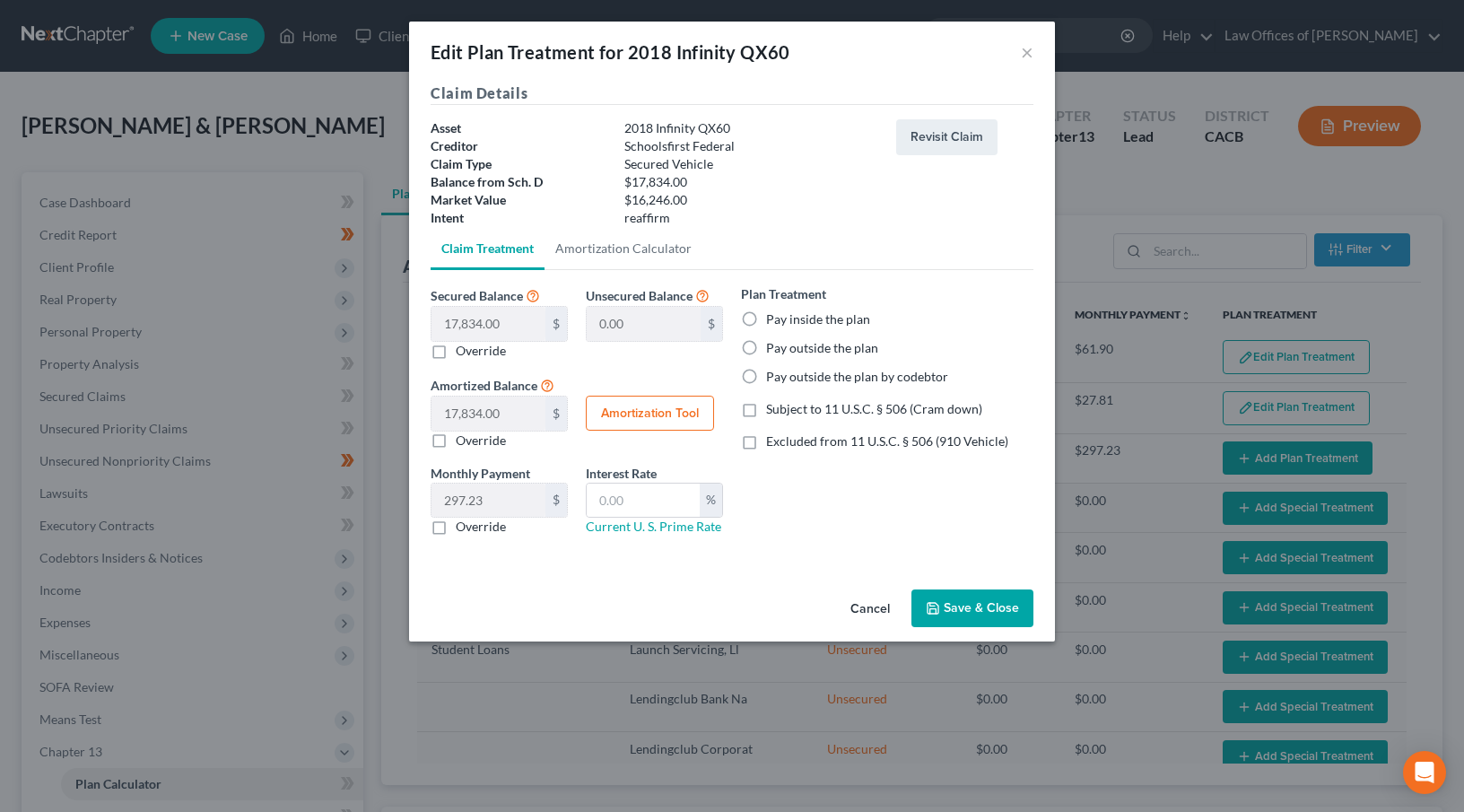
click at [805, 343] on label "Pay outside the plan" at bounding box center [822, 347] width 113 height 18
click at [785, 343] on input "Pay outside the plan" at bounding box center [779, 344] width 11 height 11
radio input "true"
click at [990, 609] on button "Save & Close" at bounding box center [972, 609] width 122 height 38
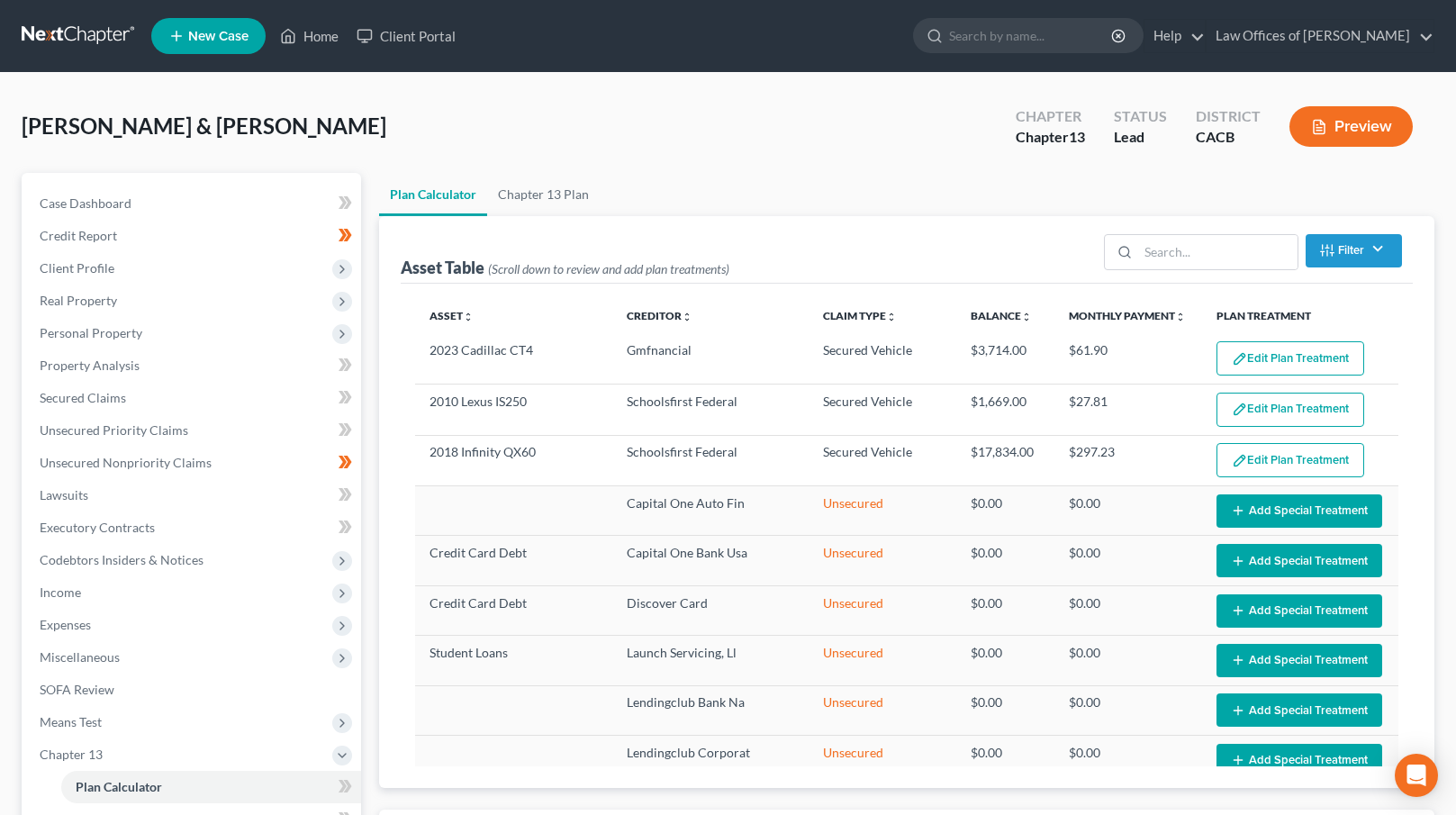
select select "59"
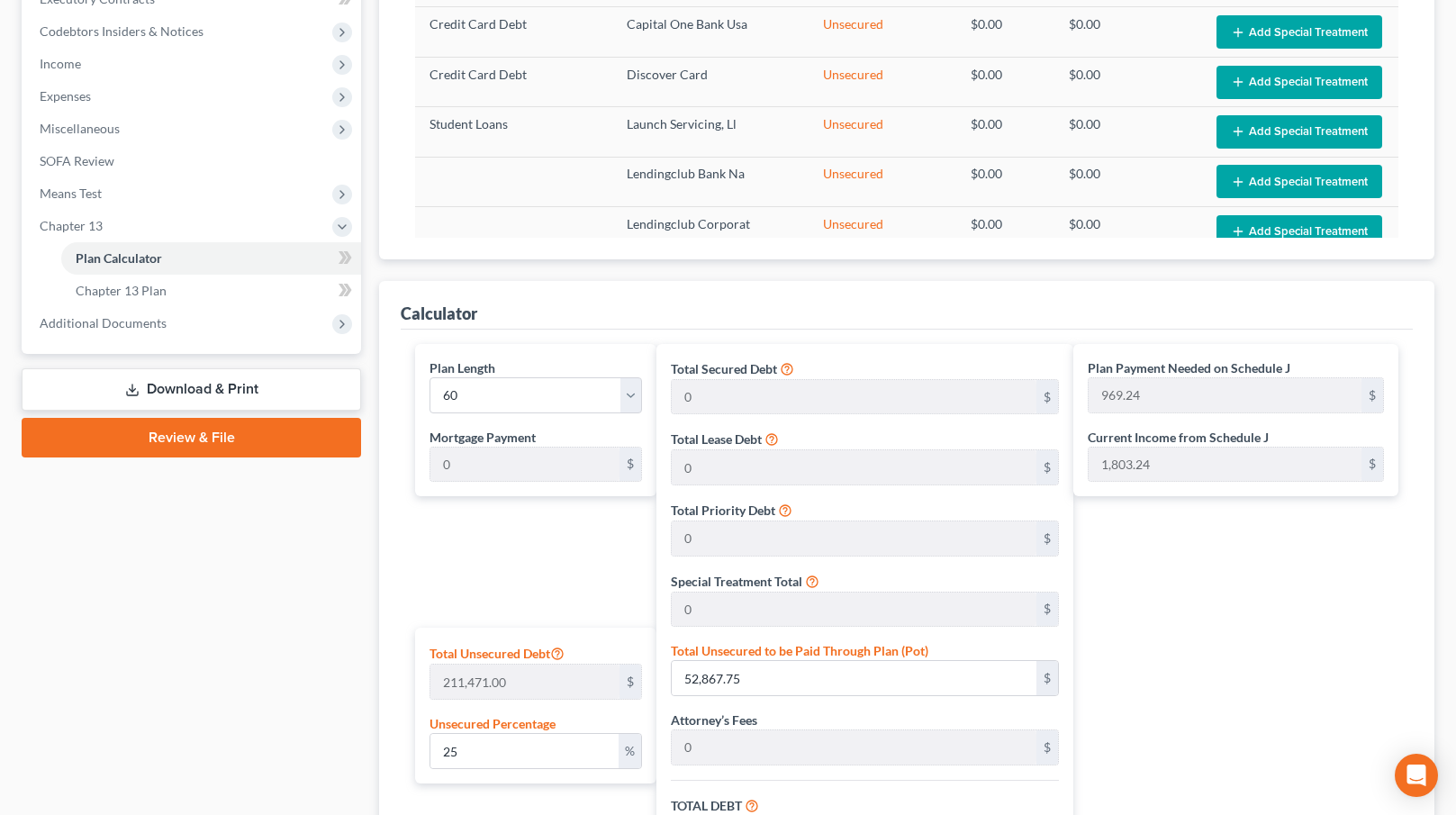
scroll to position [518, 0]
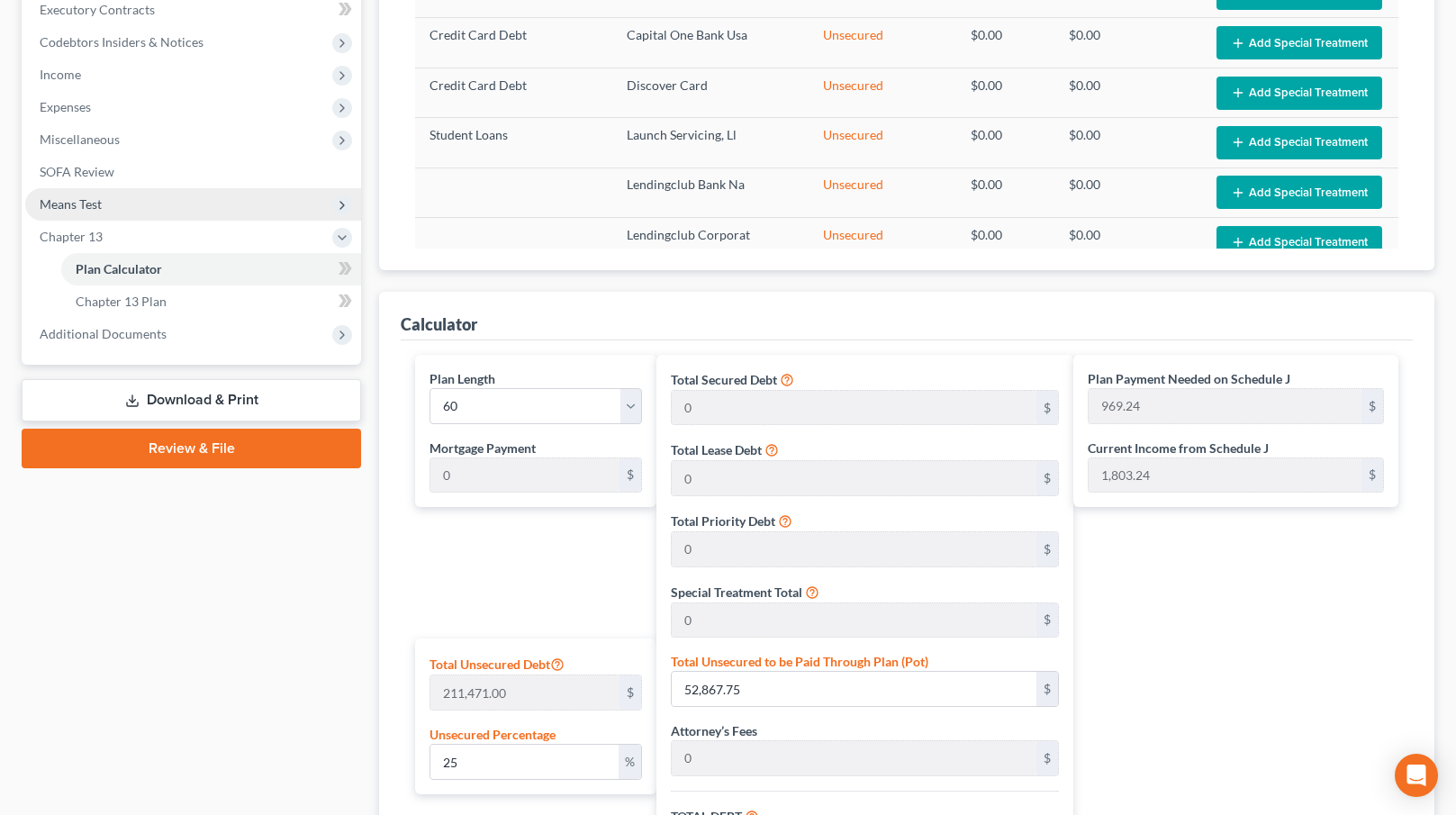
click at [209, 199] on span "Means Test" at bounding box center [194, 204] width 336 height 32
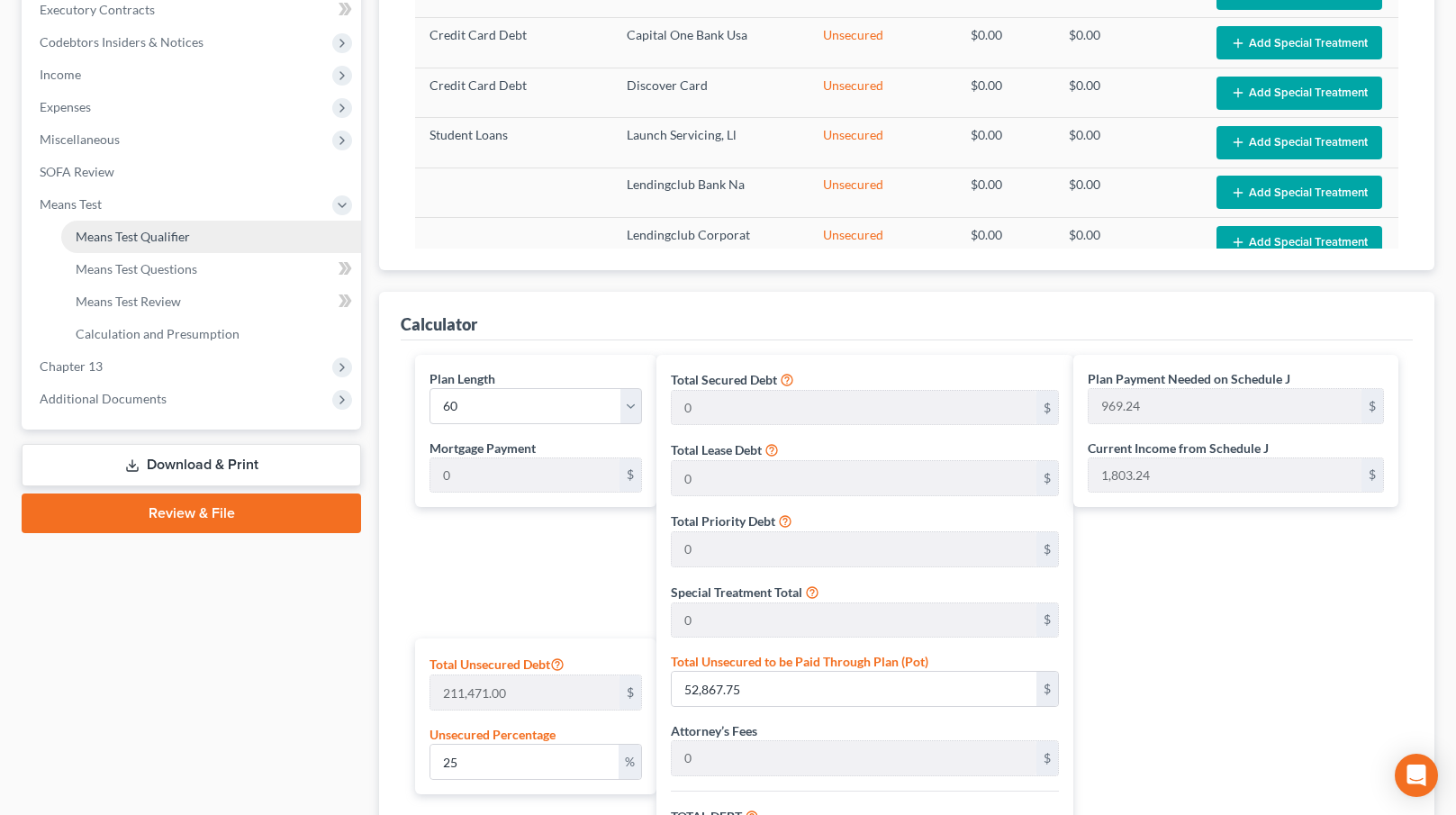
click at [215, 238] on link "Means Test Qualifier" at bounding box center [211, 237] width 300 height 32
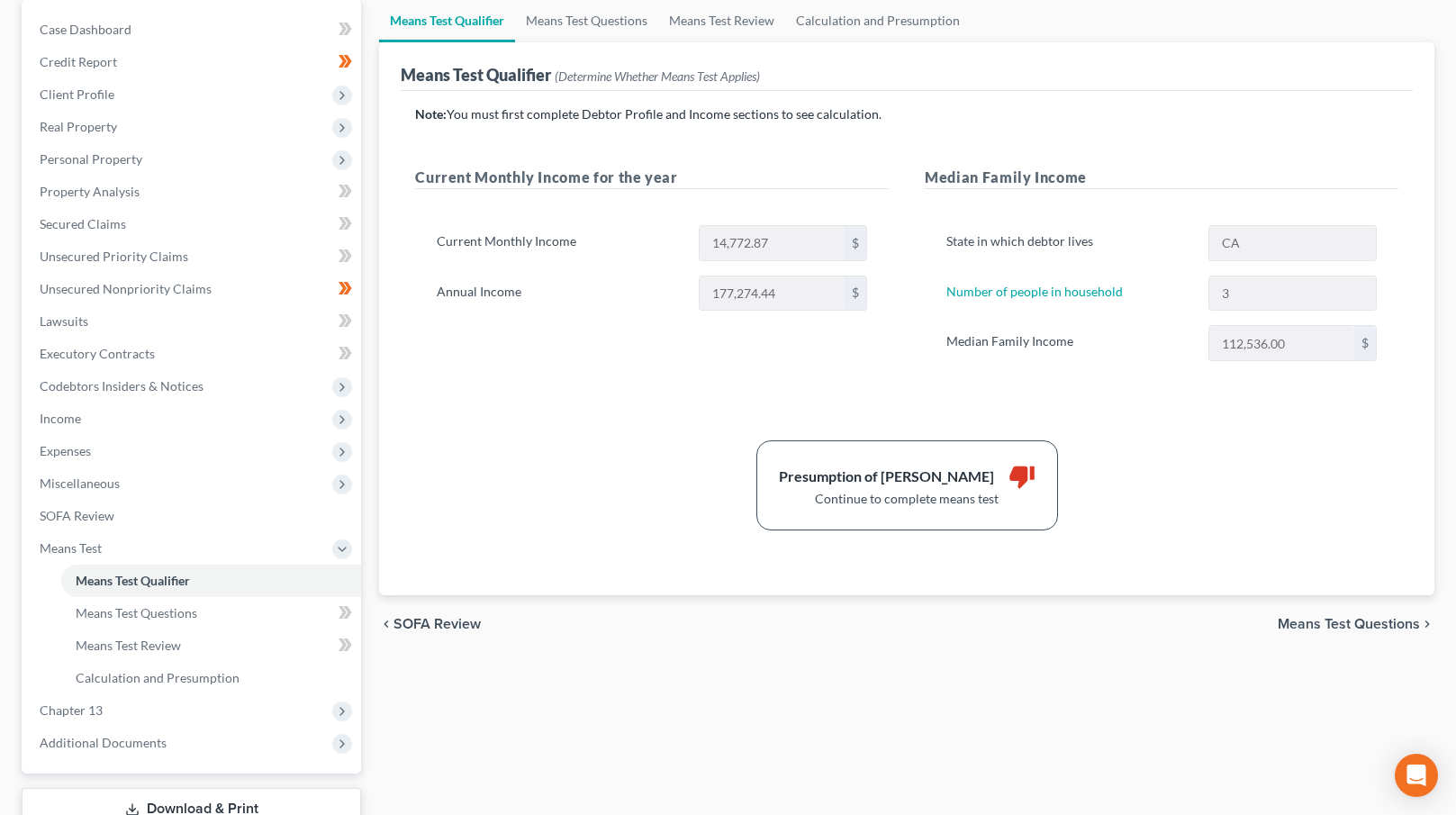
scroll to position [239, 0]
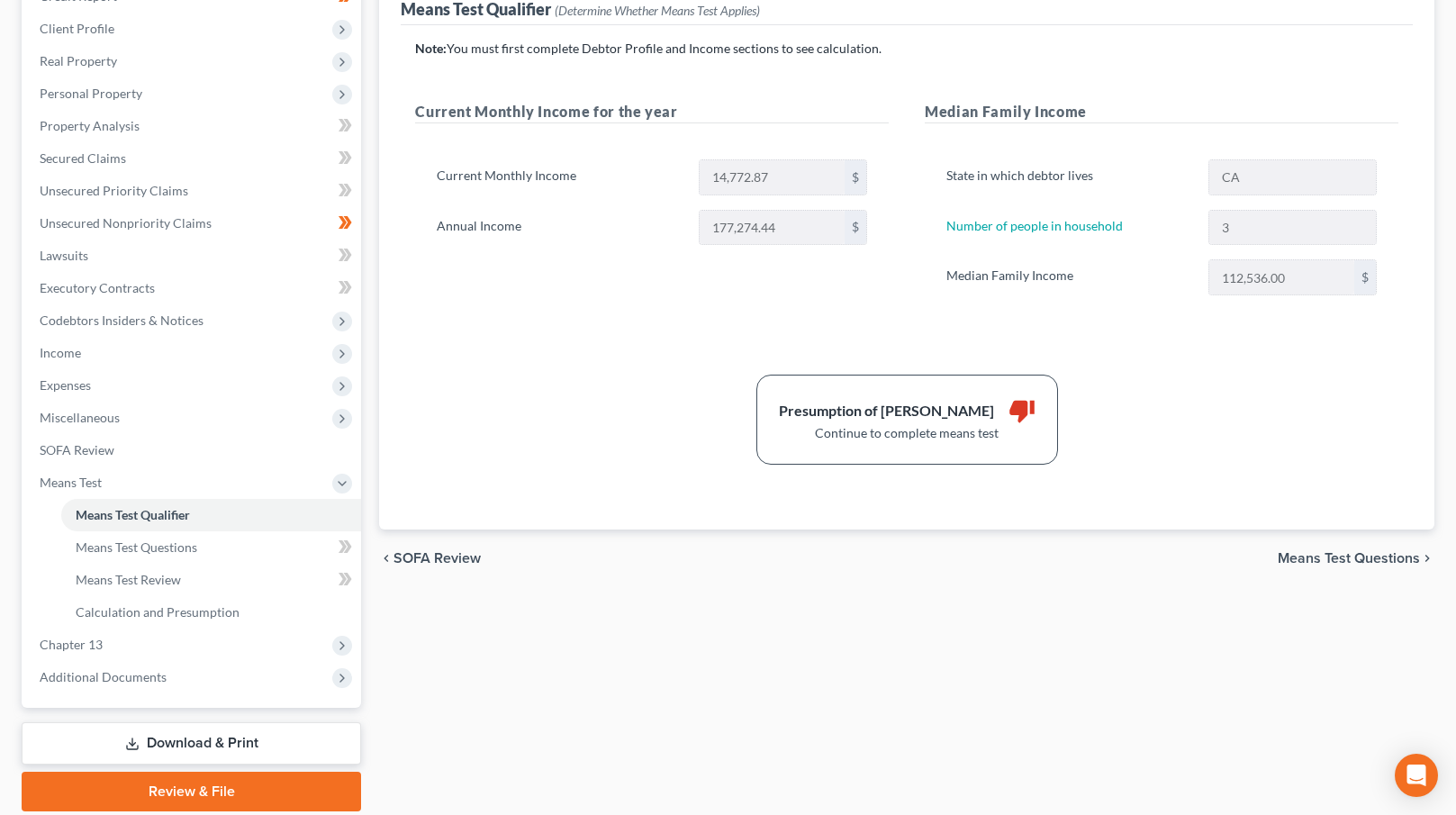
click at [1358, 557] on span "Means Test Questions" at bounding box center [1349, 558] width 142 height 14
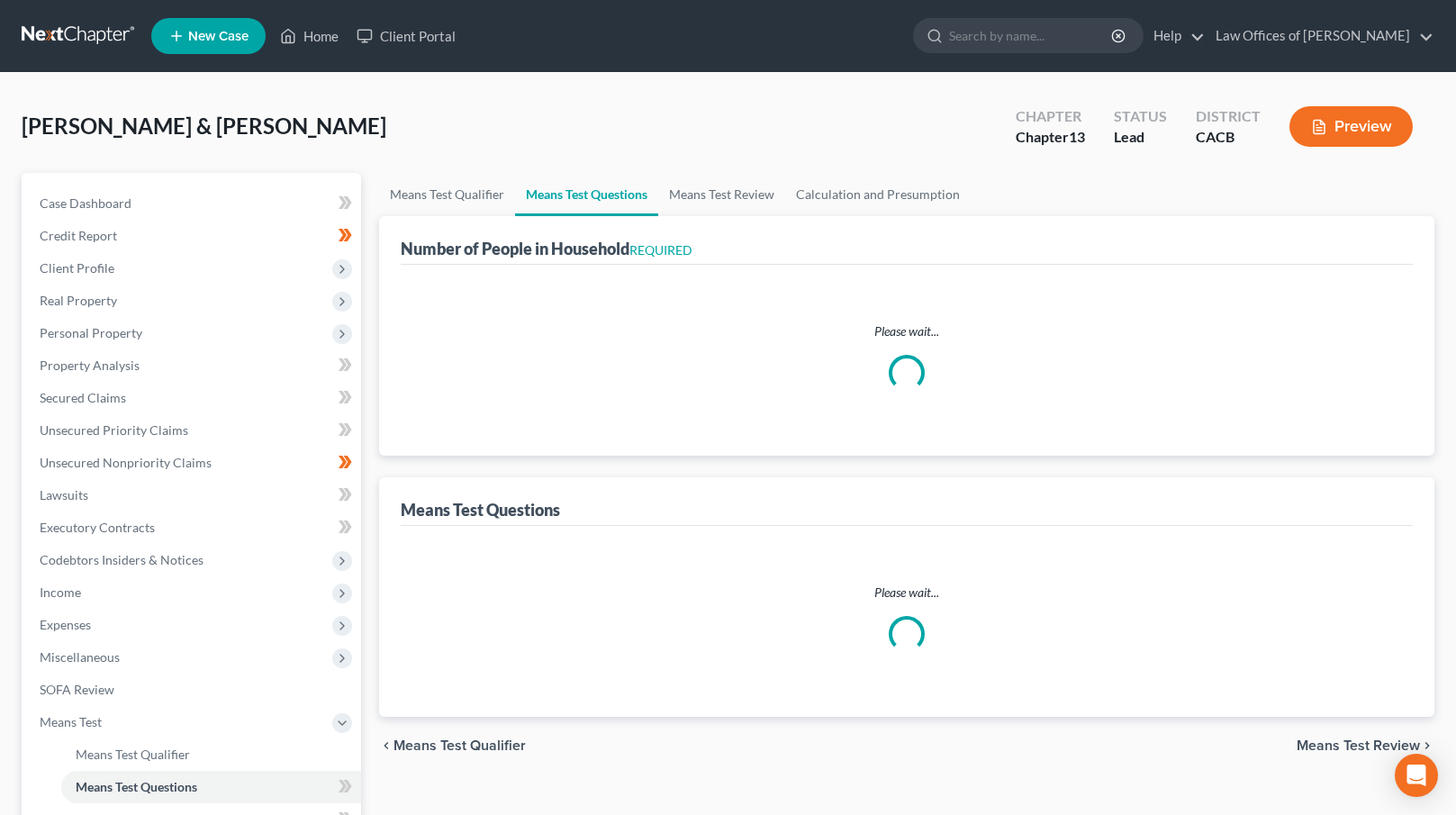
select select "1"
select select "60"
select select "1"
select select "60"
select select "1"
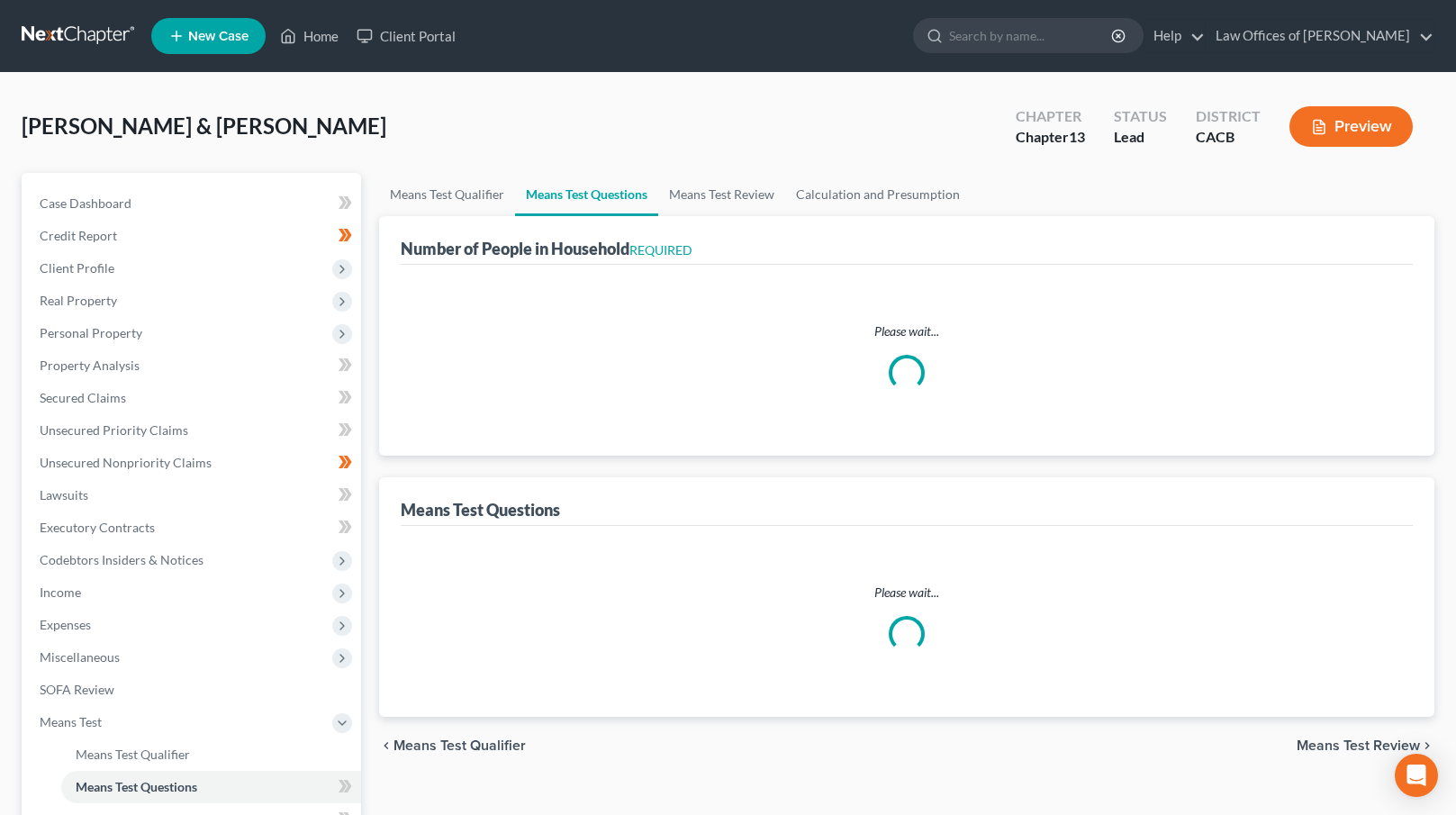
select select "60"
select select "4"
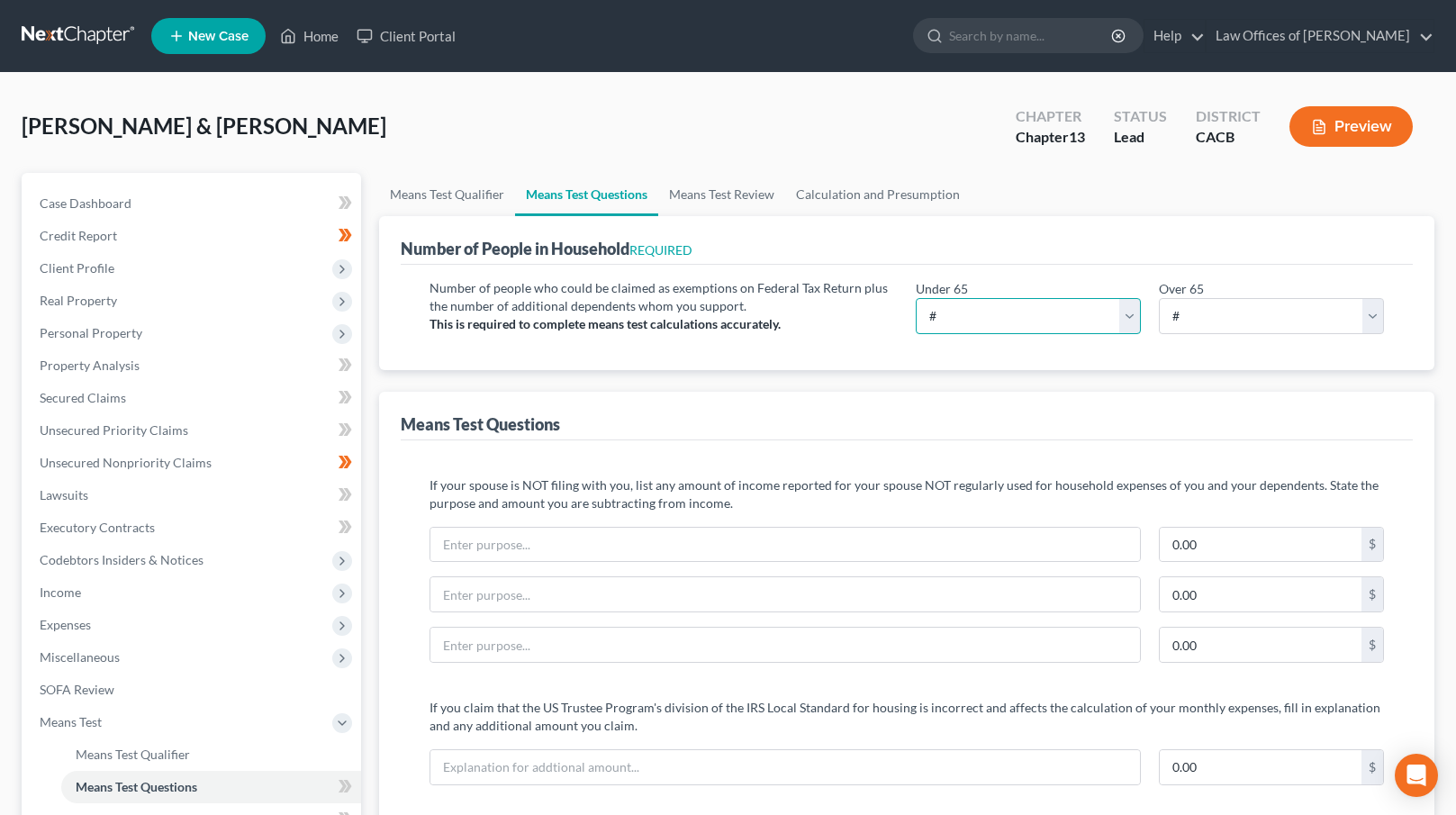
click at [968, 319] on select "# 0 1 2 3 4 5 6 7 8 9 10" at bounding box center [1028, 316] width 225 height 36
select select "3"
click at [916, 298] on select "# 0 1 2 3 4 5 6 7 8 9 10" at bounding box center [1028, 316] width 225 height 36
click at [1295, 324] on select "# 0 1 2 3 4 5 6 7 8 9 10" at bounding box center [1271, 316] width 225 height 36
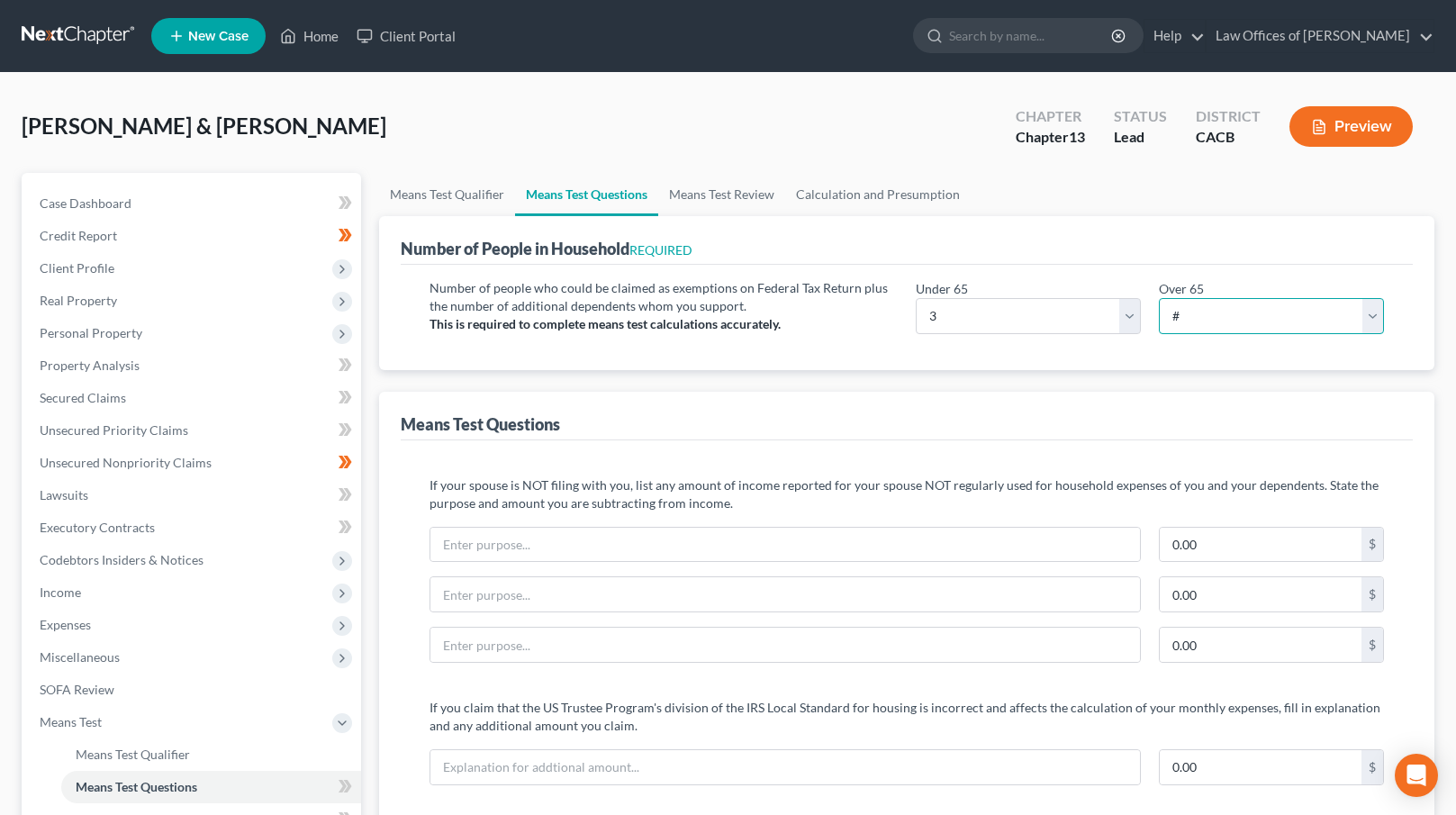
select select "0"
click at [1159, 298] on select "# 0 1 2 3 4 5 6 7 8 9 10" at bounding box center [1271, 316] width 225 height 36
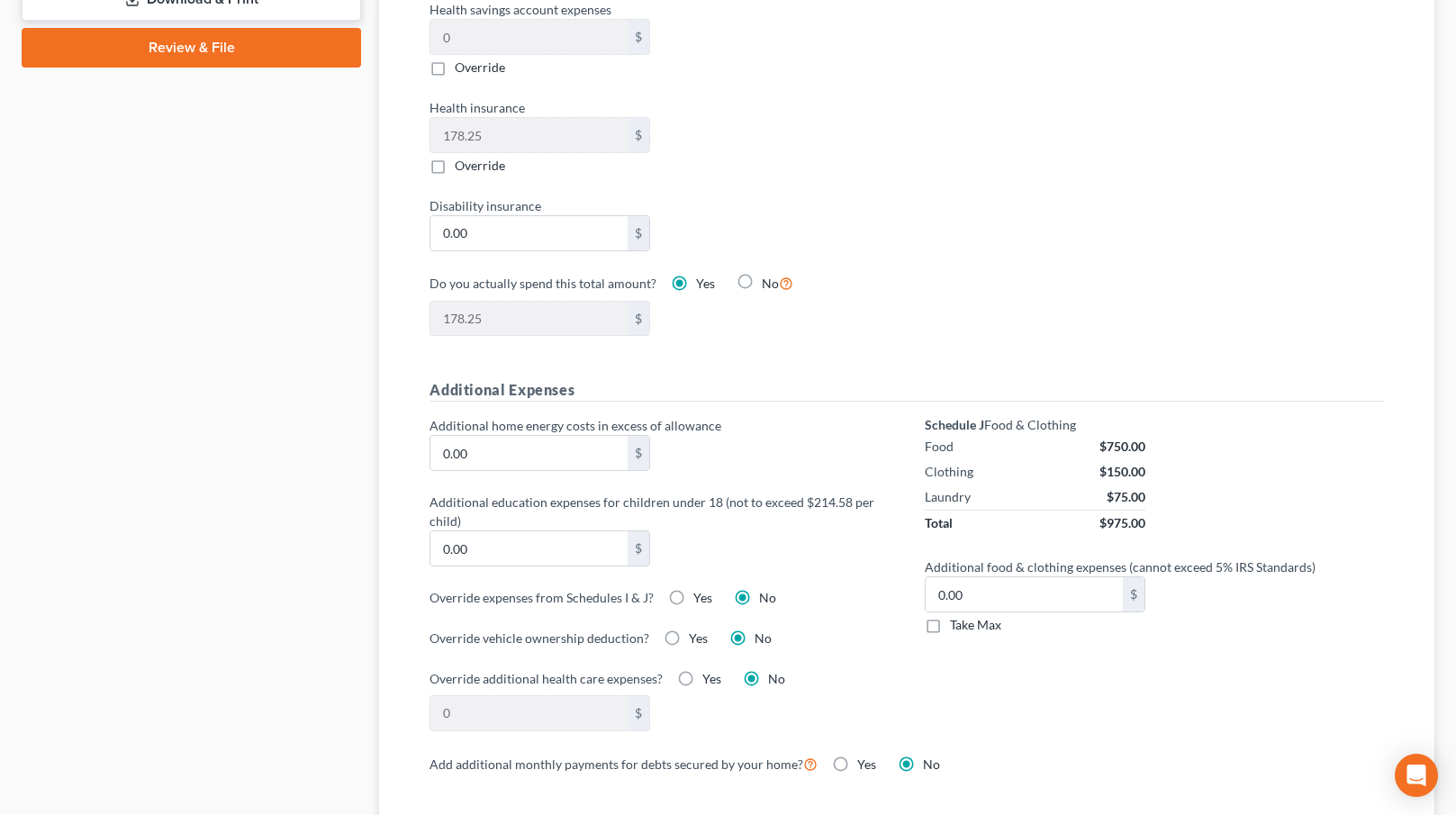
scroll to position [1007, 0]
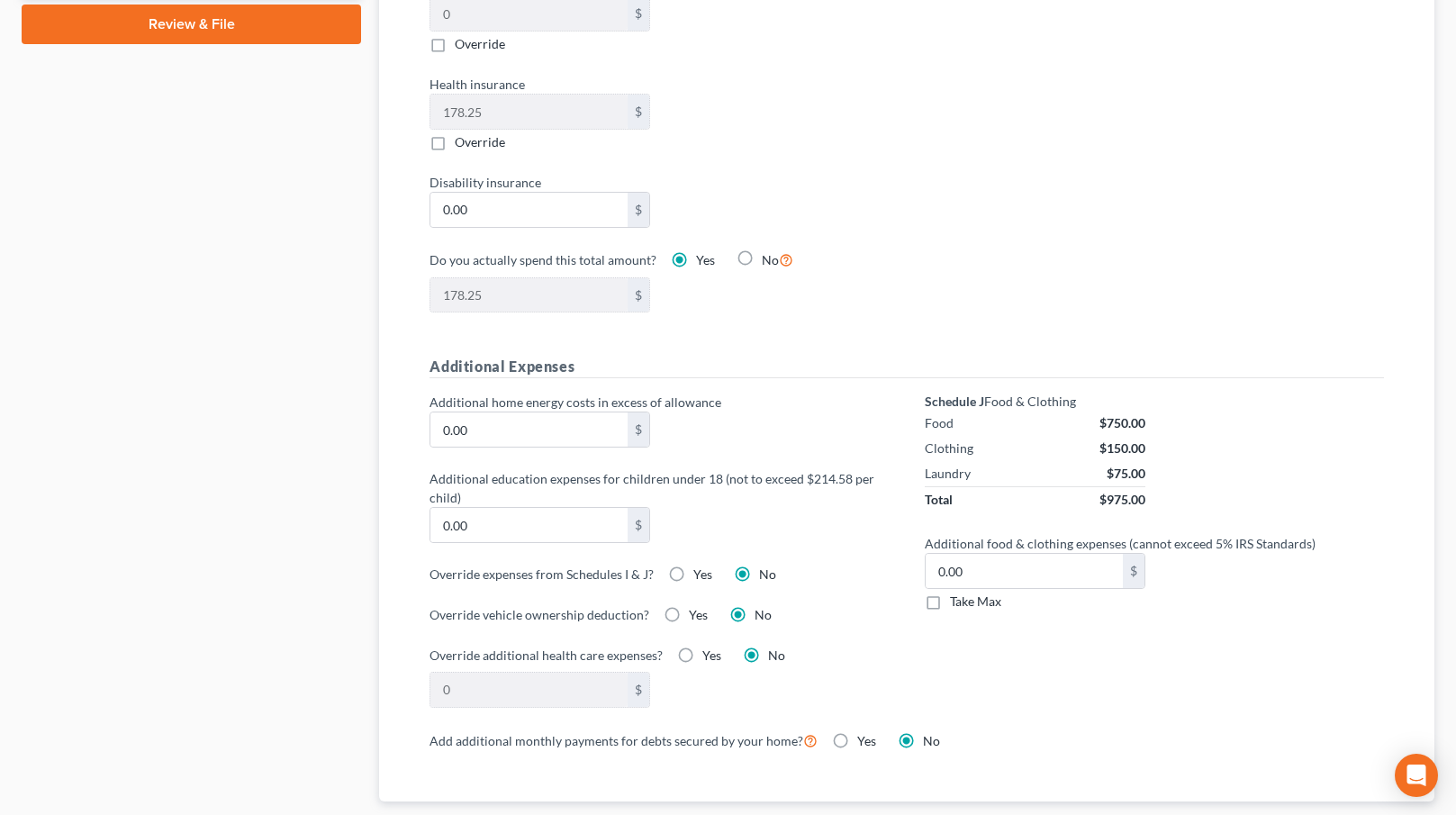
click at [950, 600] on label "Take Max" at bounding box center [975, 601] width 51 height 18
click at [957, 600] on input "Take Max" at bounding box center [963, 598] width 11 height 11
checkbox input "true"
type input "63.00"
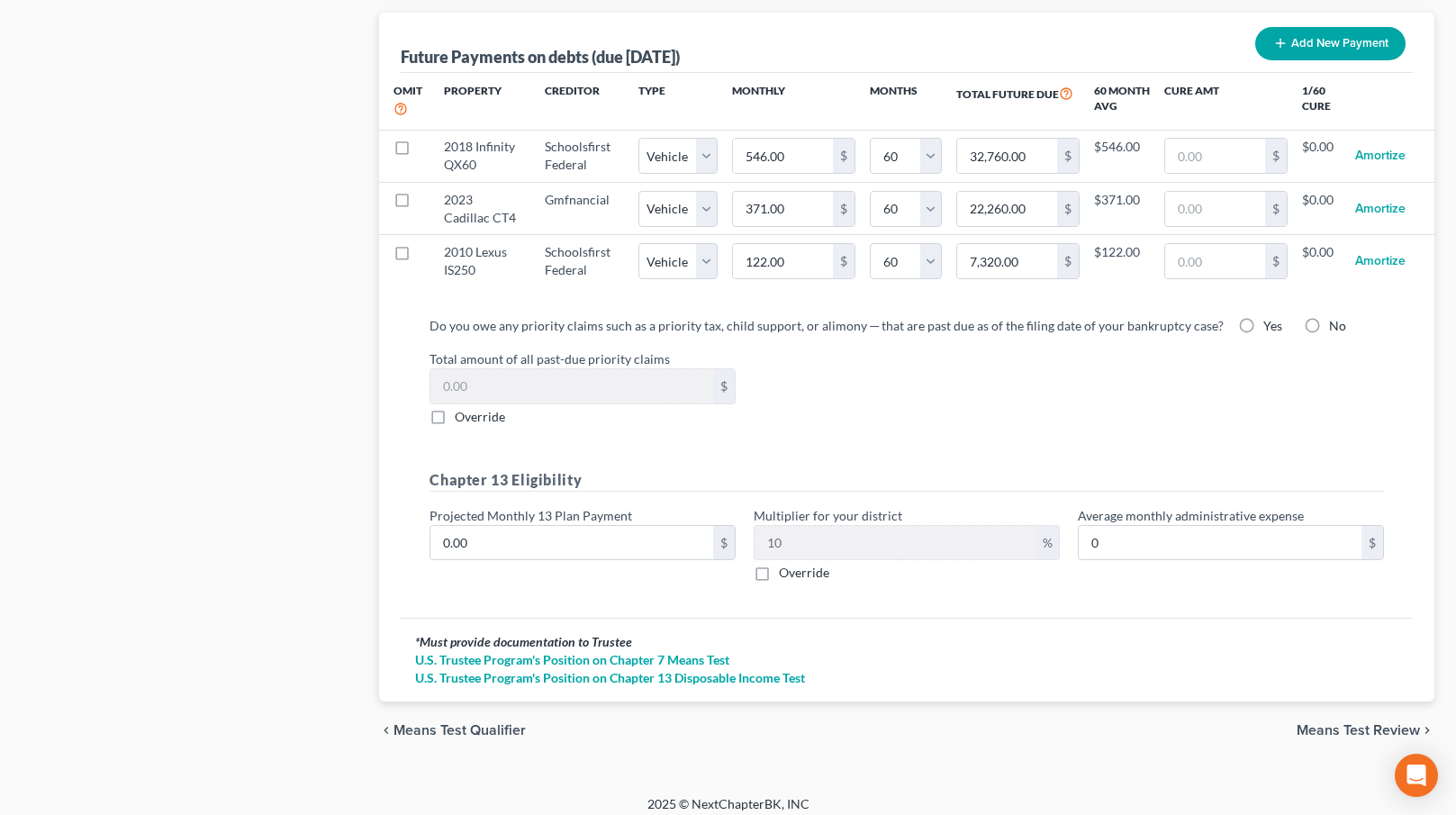
scroll to position [1829, 0]
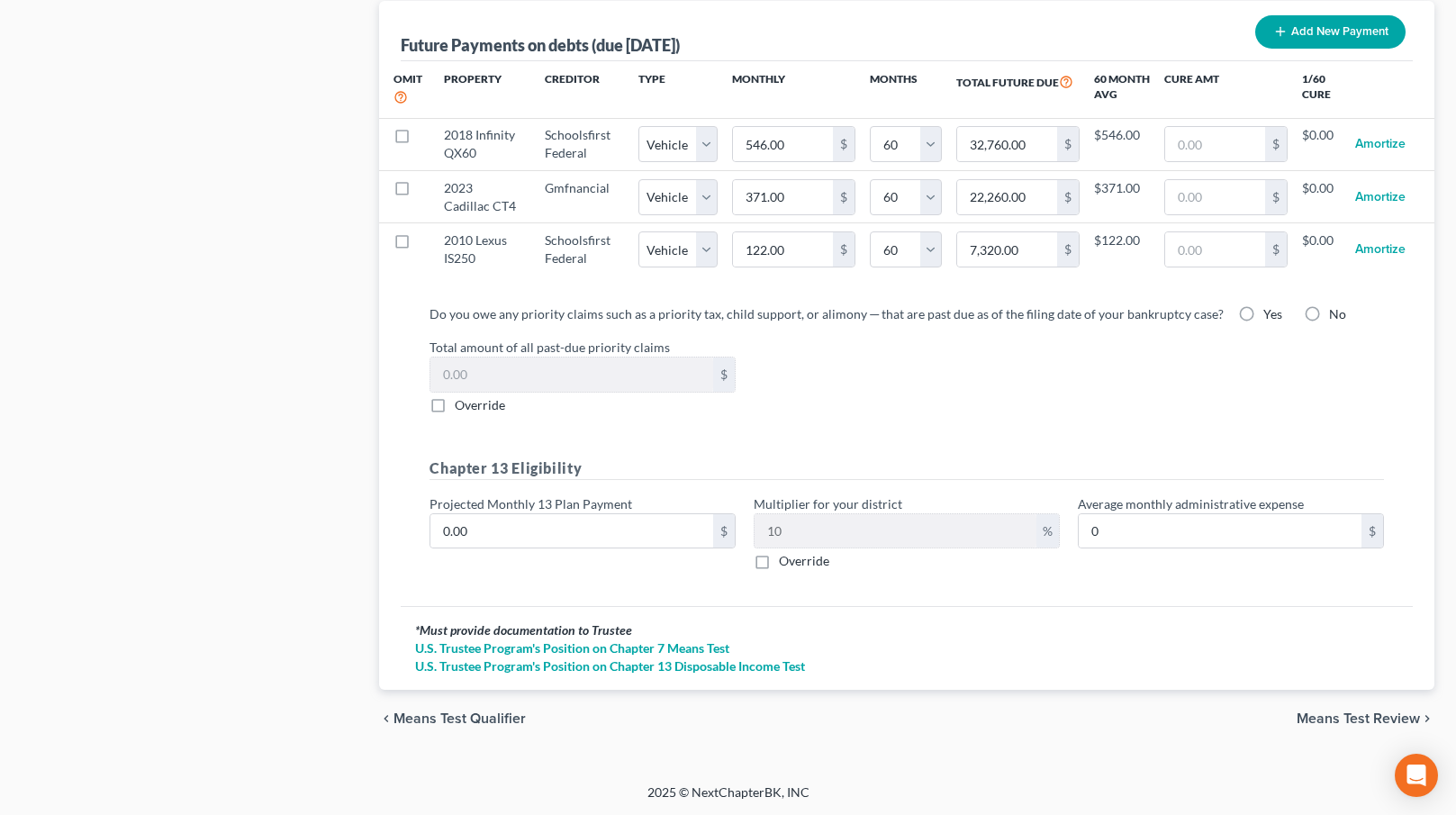
click at [1343, 713] on span "Means Test Review" at bounding box center [1358, 718] width 123 height 14
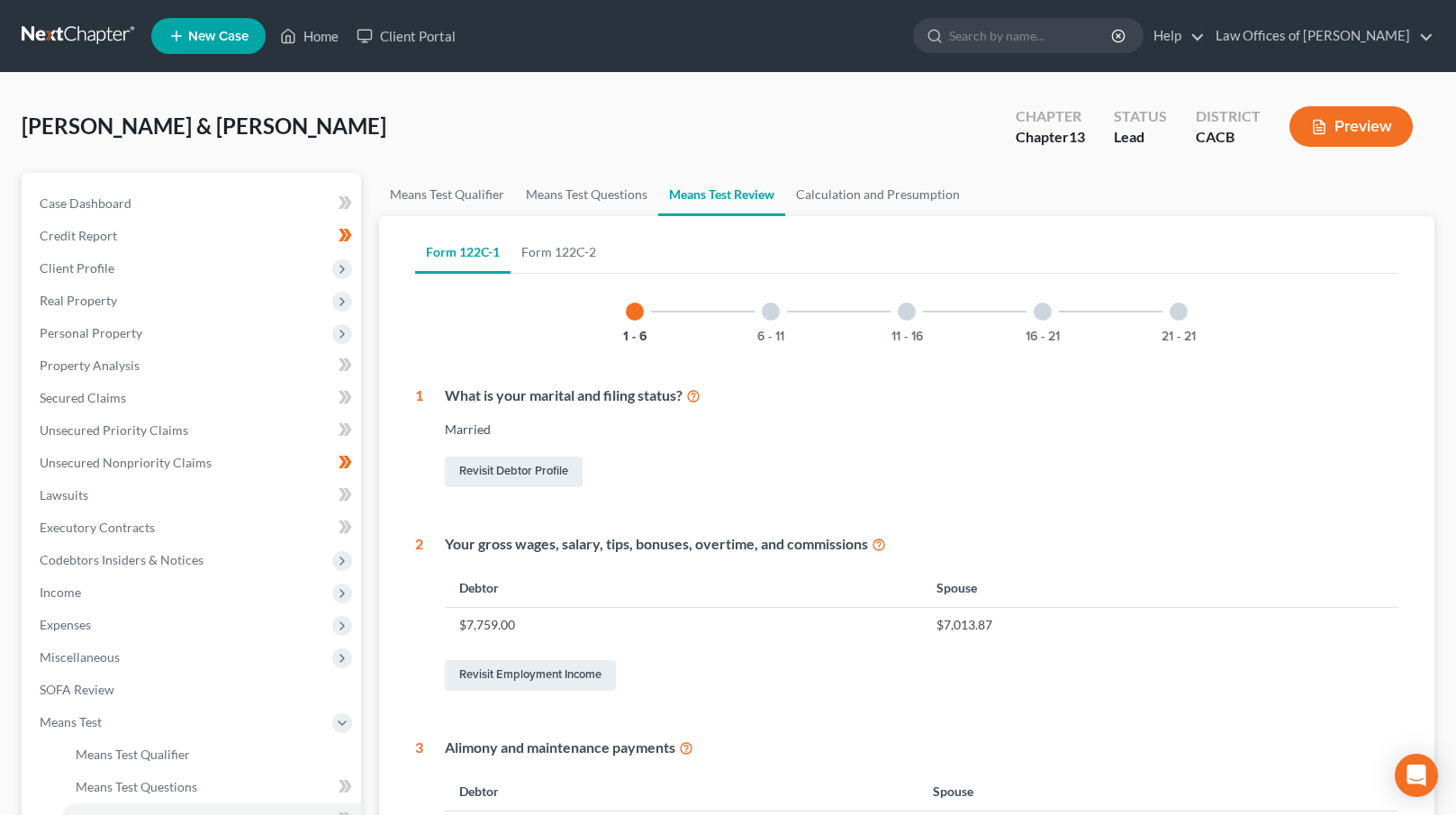
click at [769, 313] on div at bounding box center [770, 312] width 18 height 18
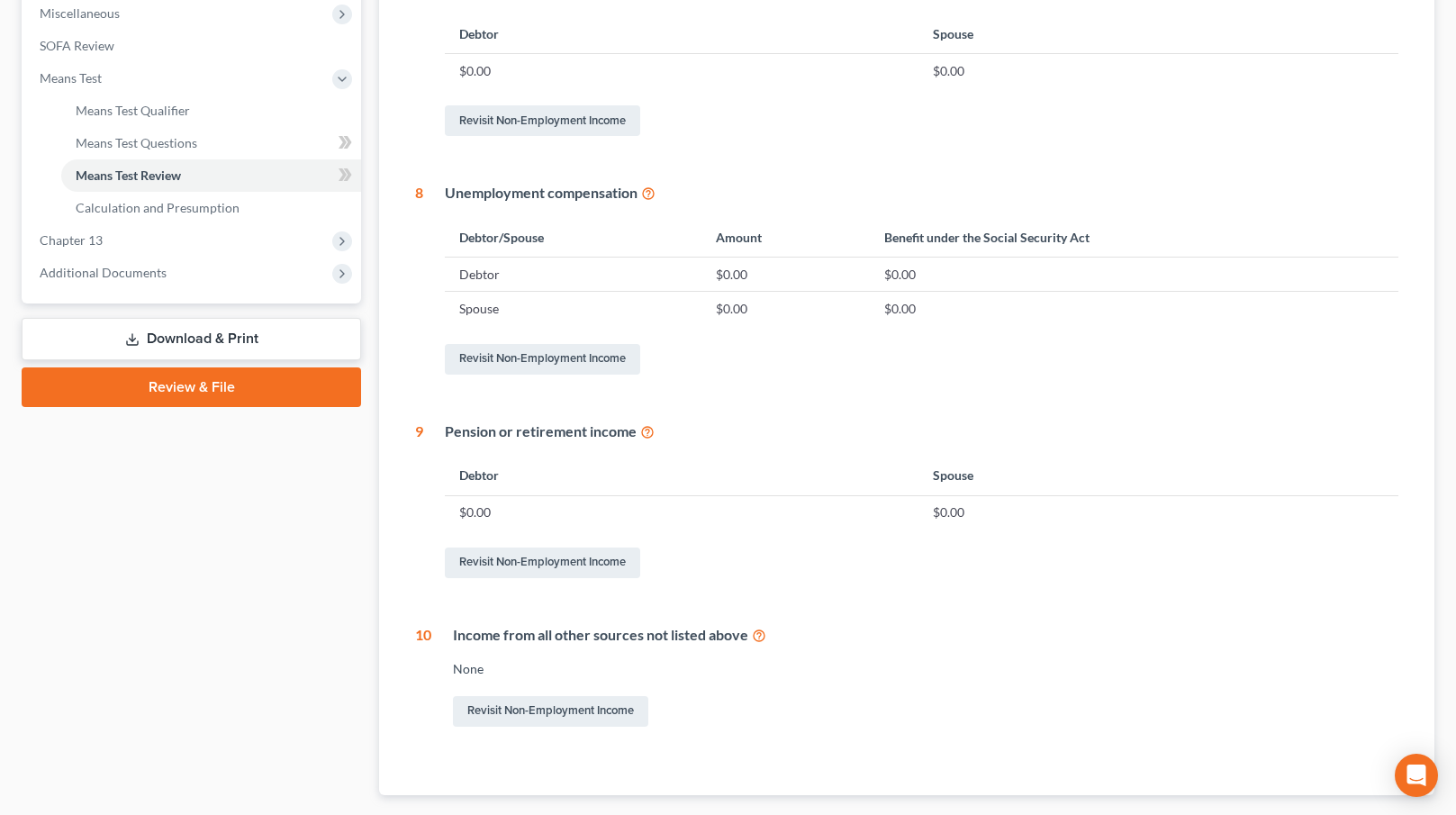
scroll to position [148, 0]
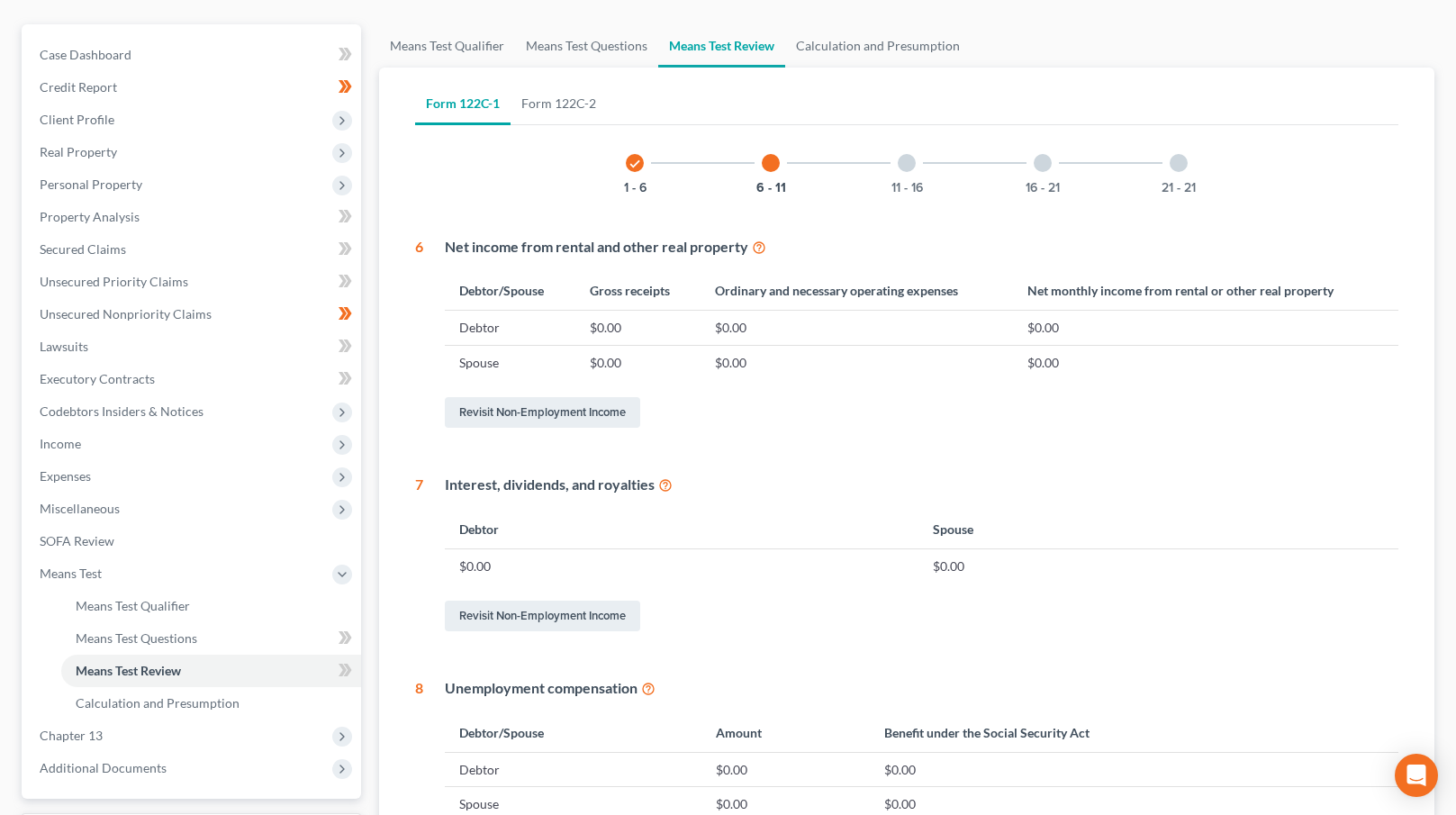
click at [909, 166] on div at bounding box center [906, 162] width 18 height 18
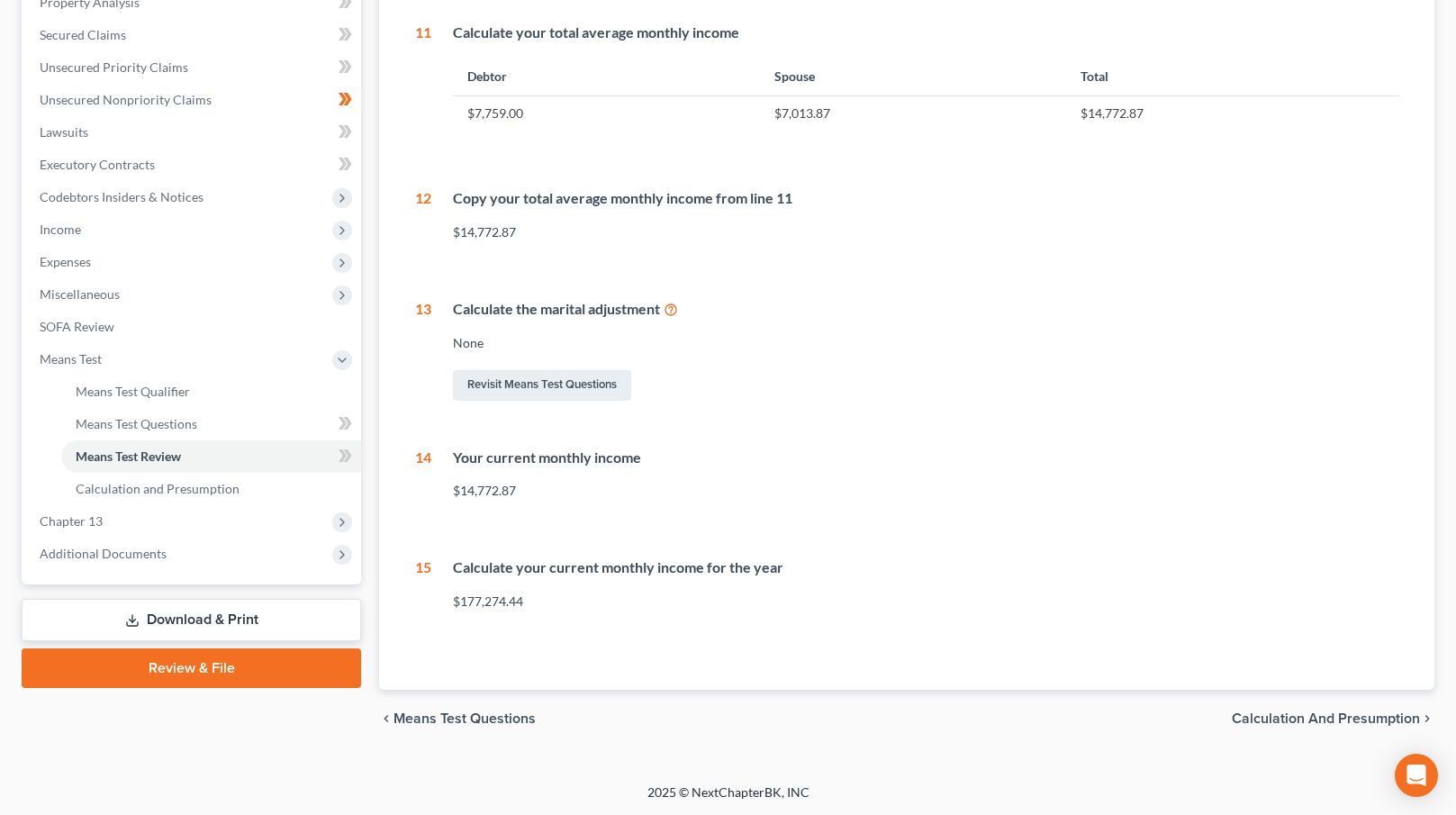
scroll to position [0, 0]
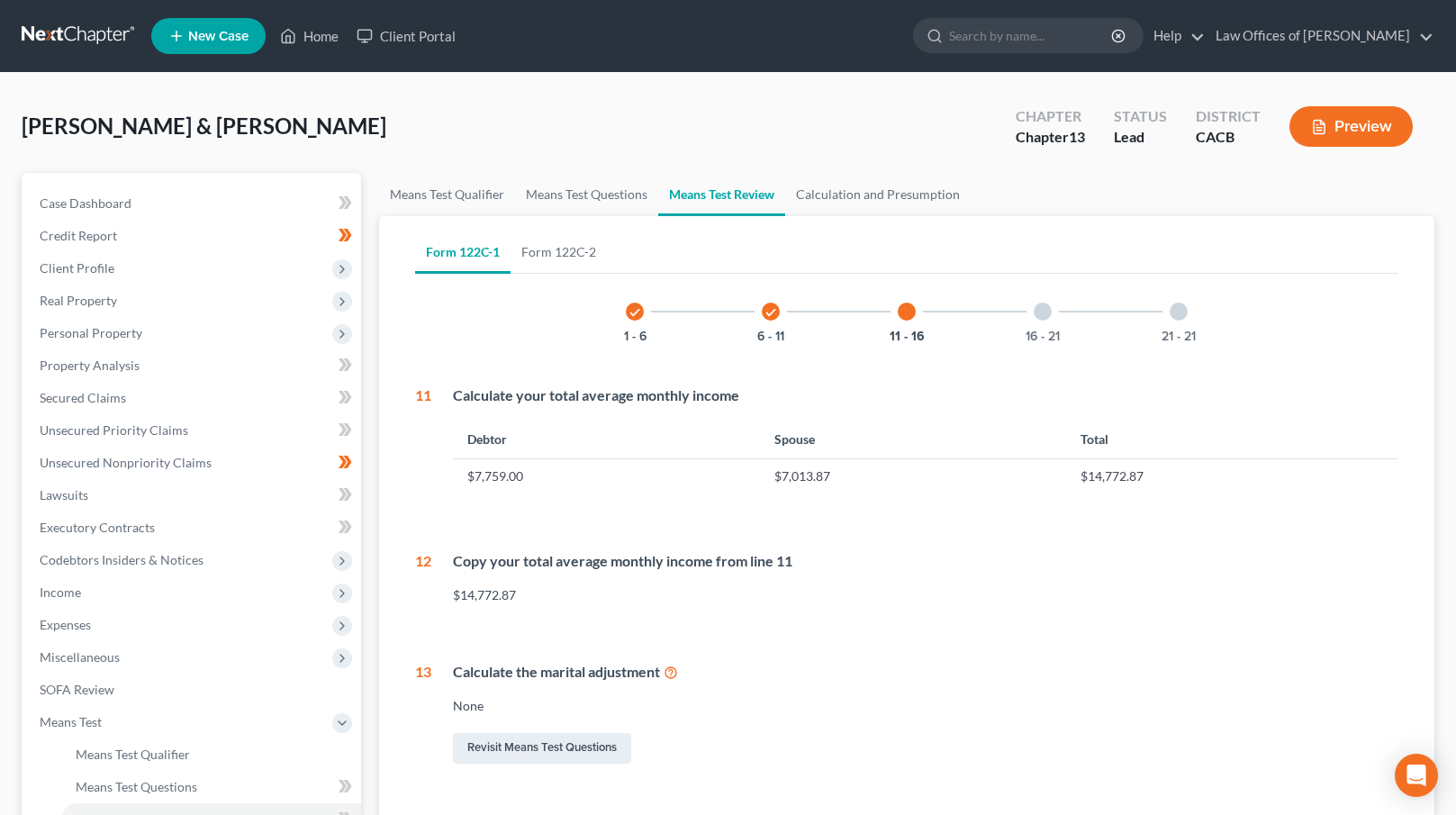
click at [1039, 313] on div at bounding box center [1042, 312] width 18 height 18
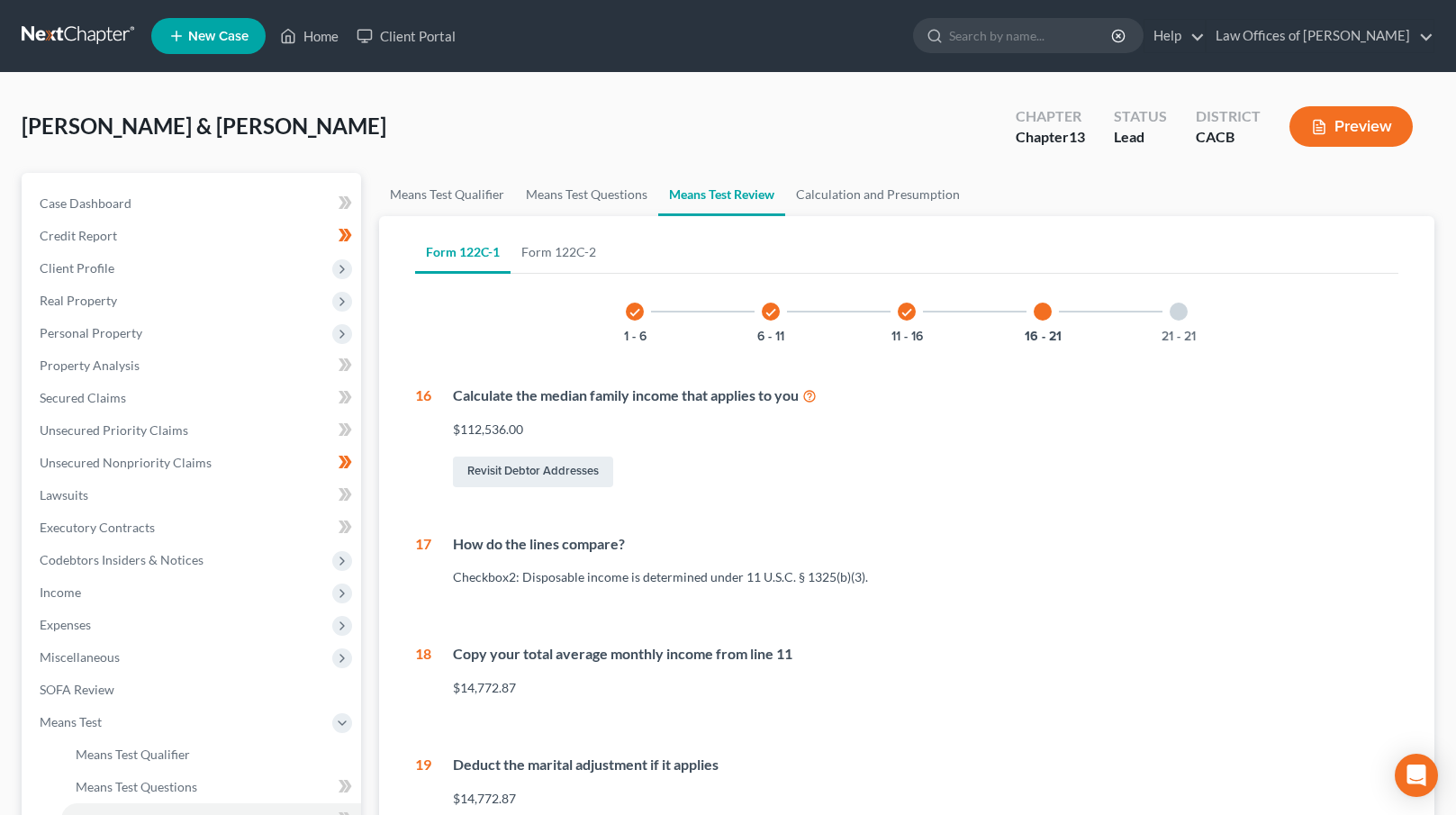
click at [1181, 313] on div at bounding box center [1179, 312] width 18 height 18
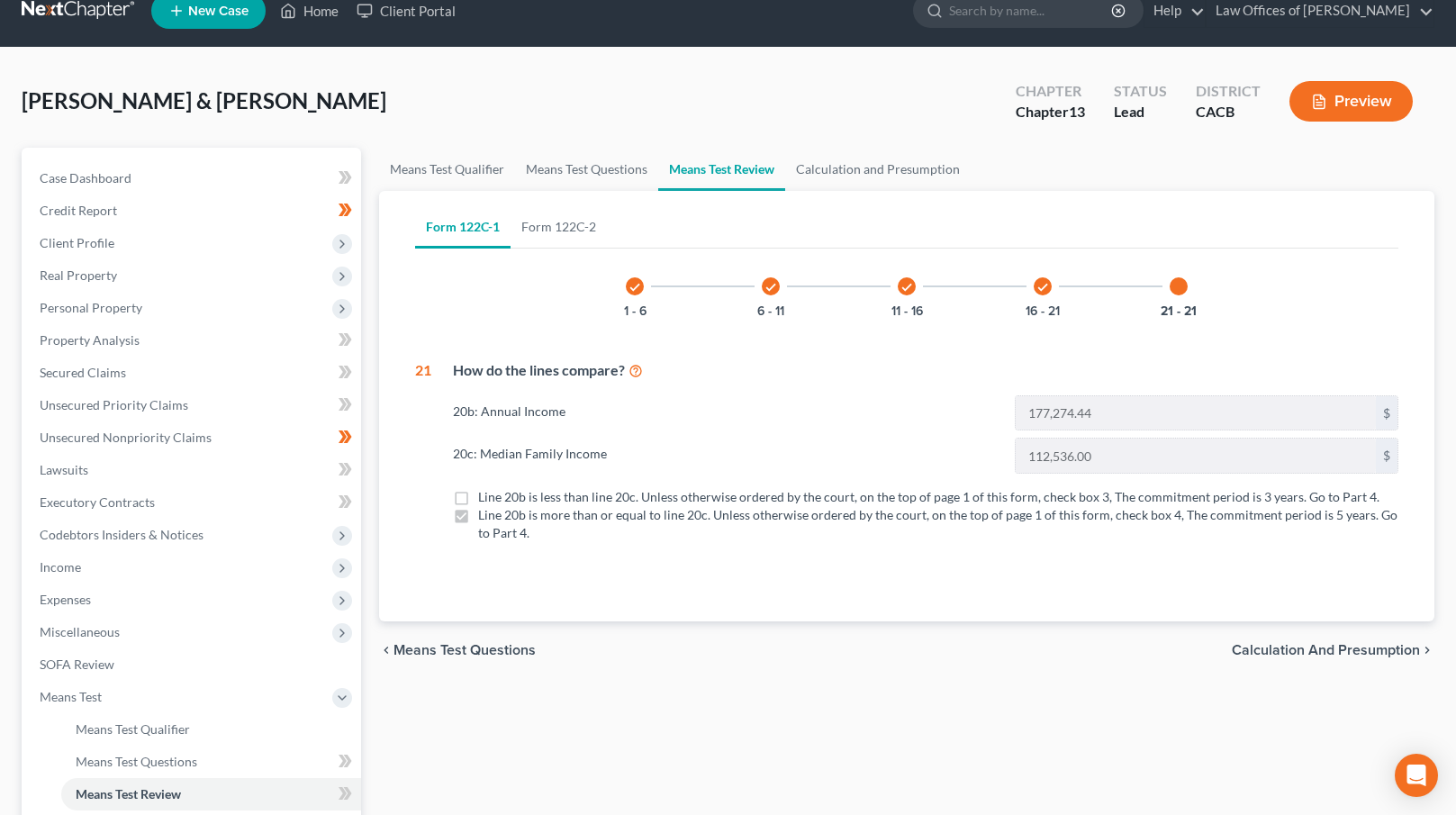
scroll to position [63, 0]
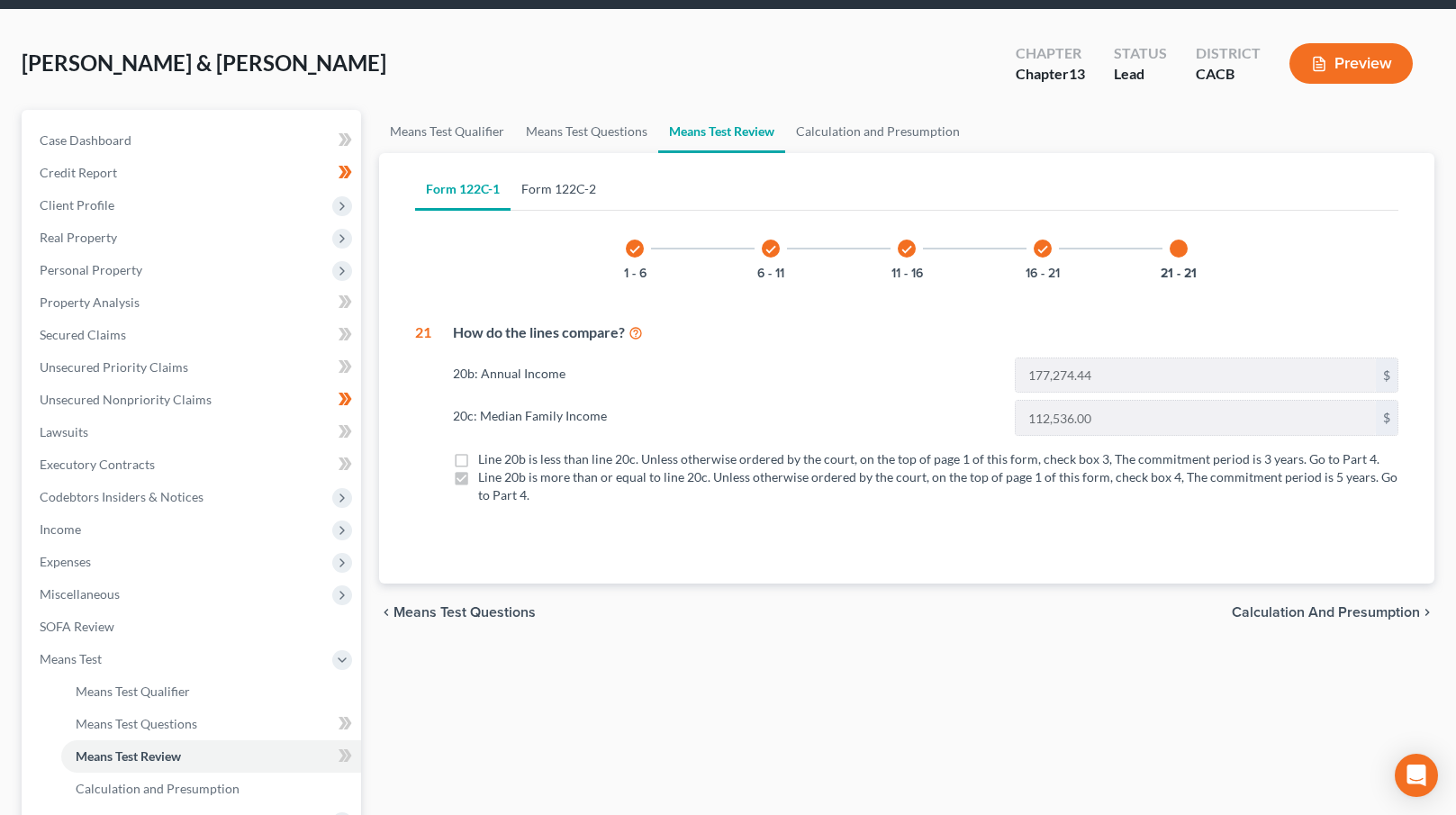
click at [579, 187] on link "Form 122C-2" at bounding box center [558, 189] width 96 height 44
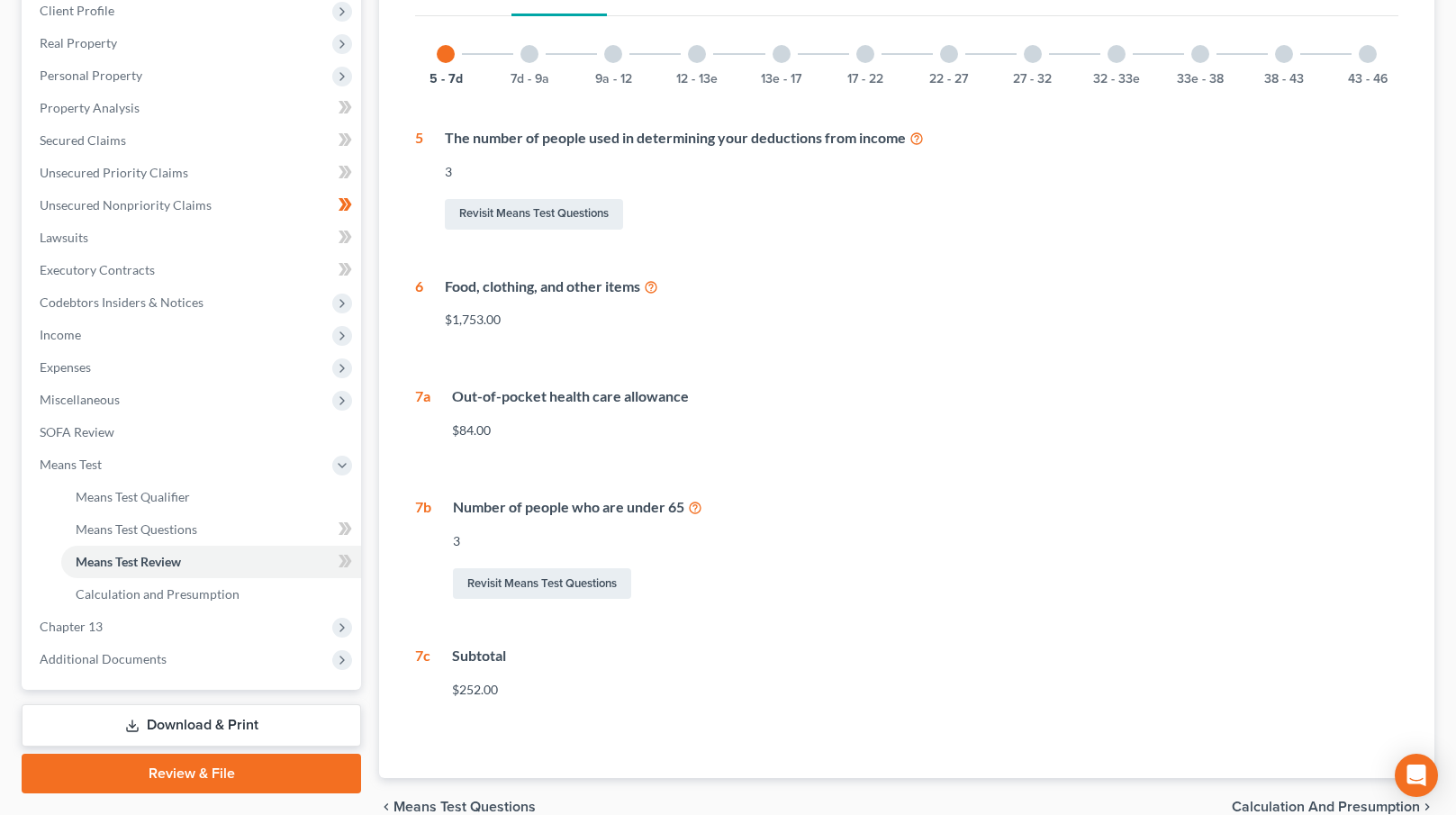
scroll to position [245, 0]
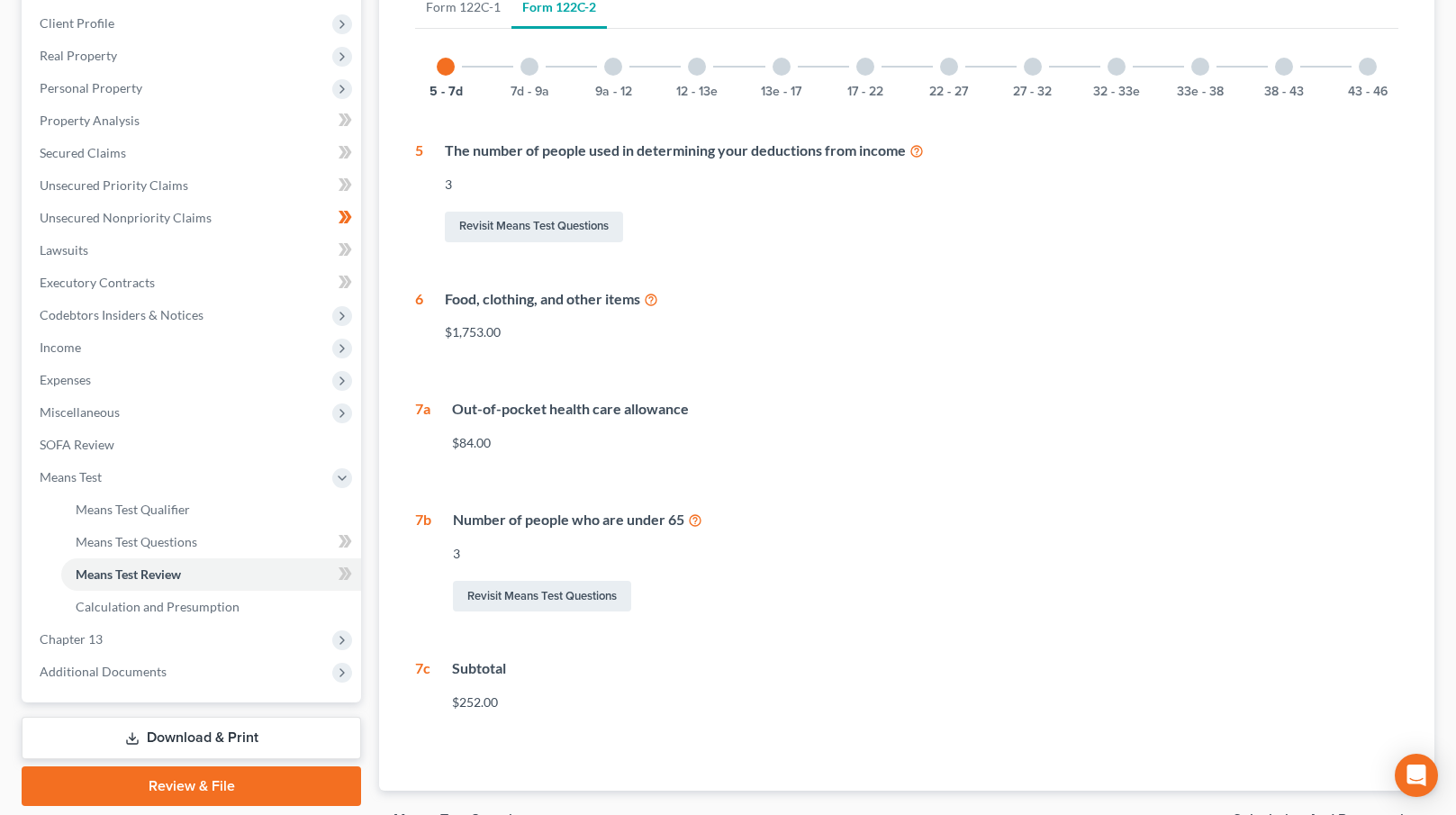
click at [527, 56] on div "7d - 9a" at bounding box center [529, 66] width 61 height 61
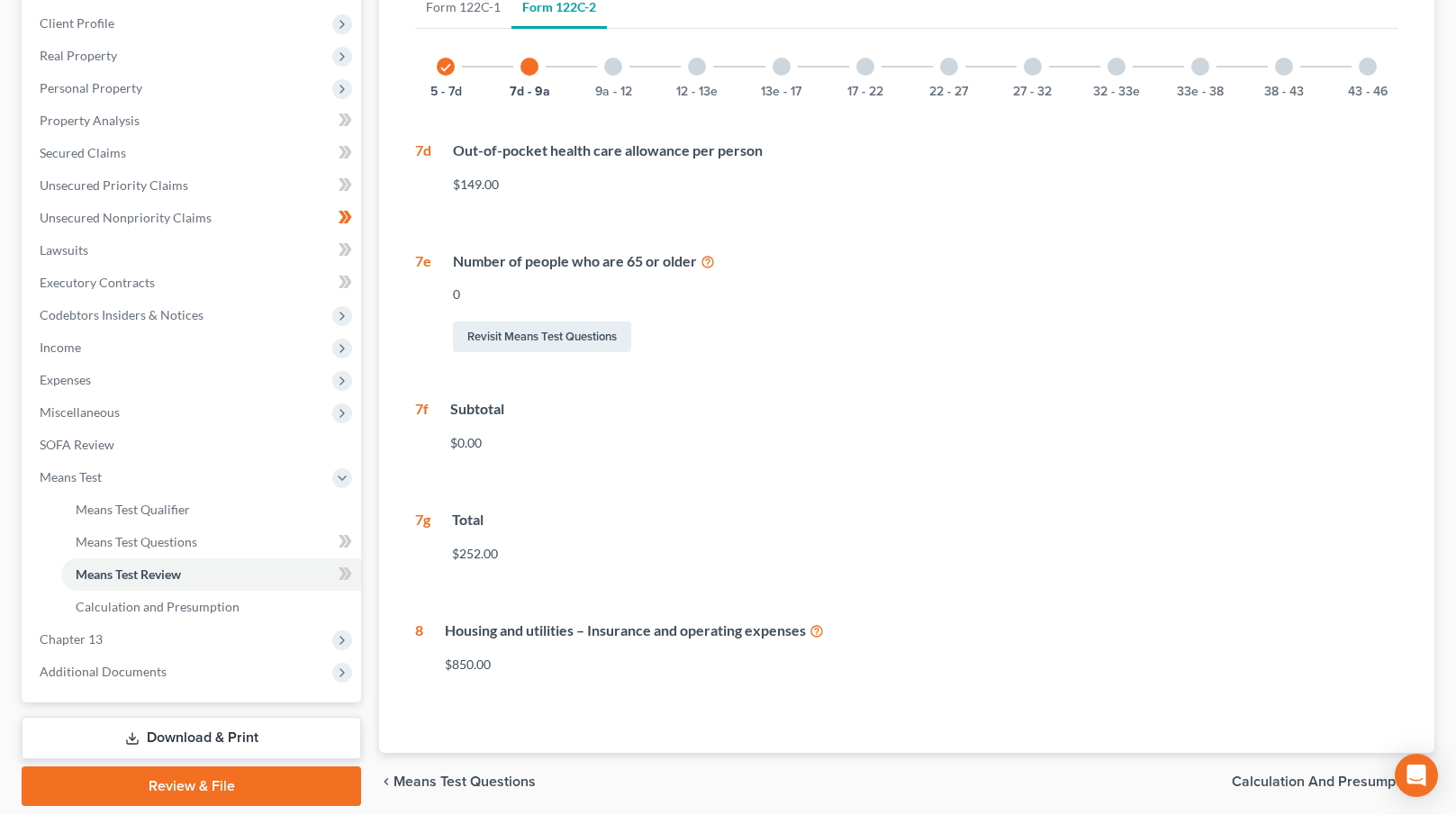
click at [626, 65] on div "9a - 12" at bounding box center [613, 66] width 61 height 61
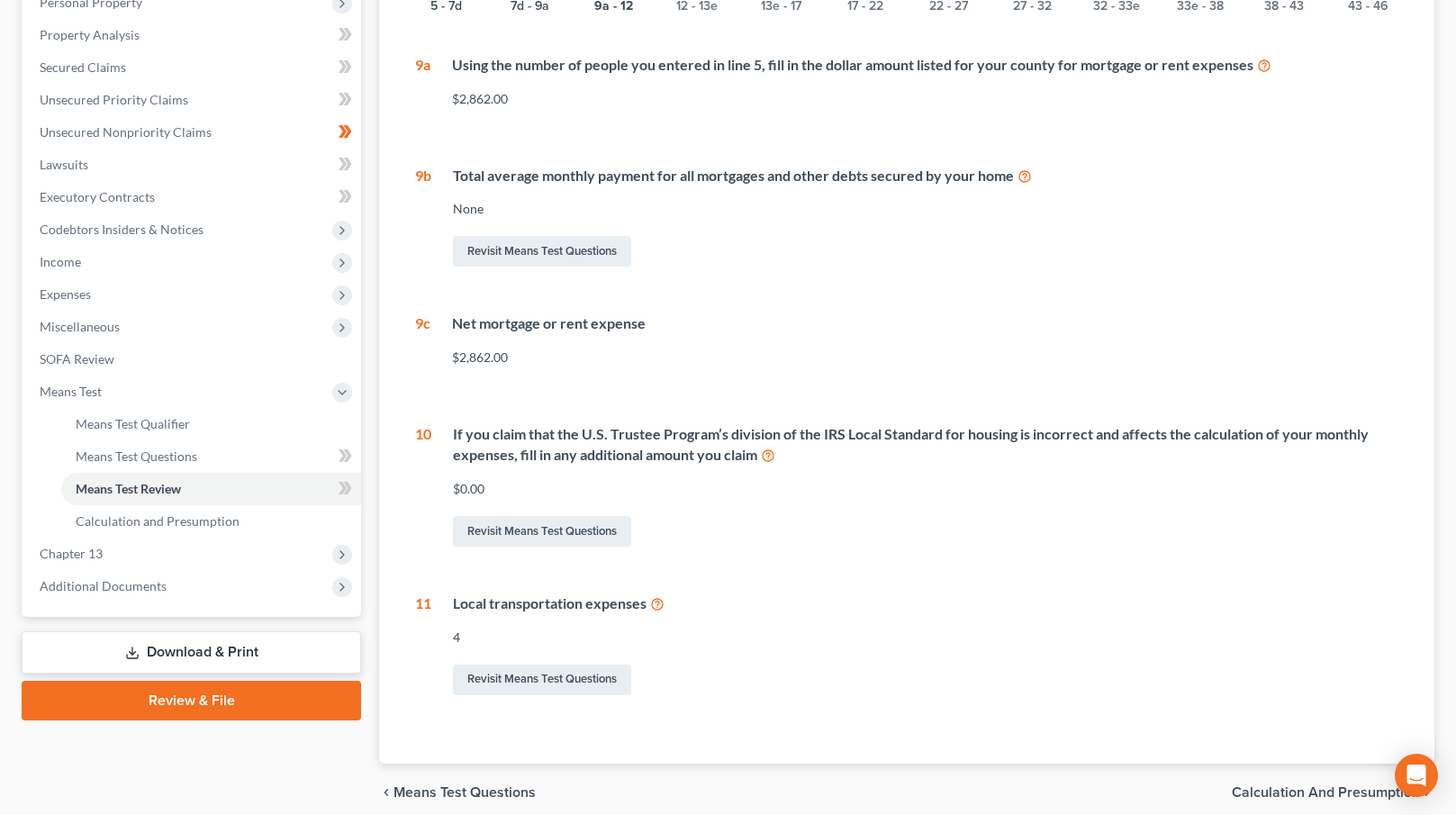
scroll to position [216, 0]
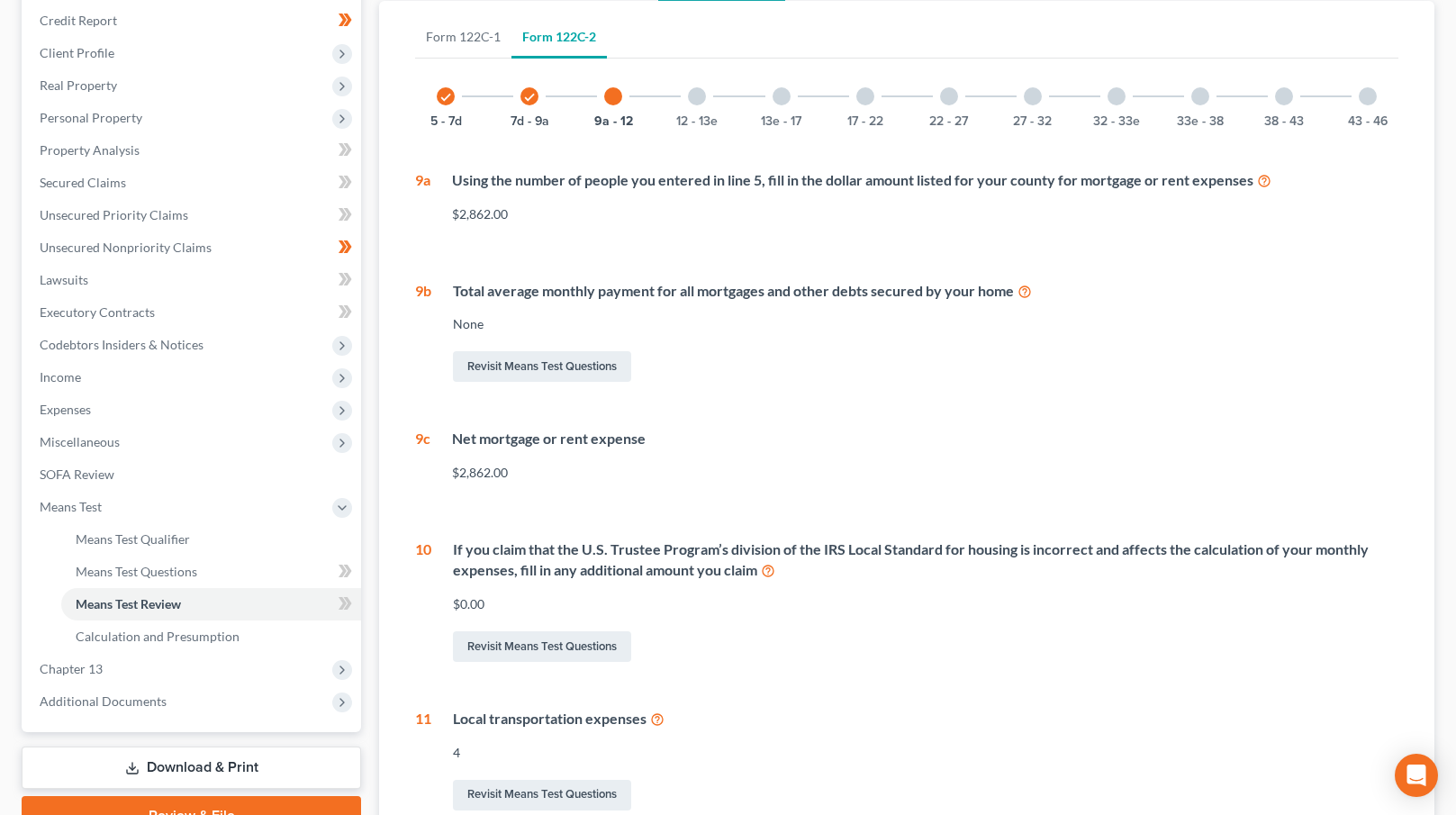
click at [696, 93] on div at bounding box center [696, 96] width 18 height 18
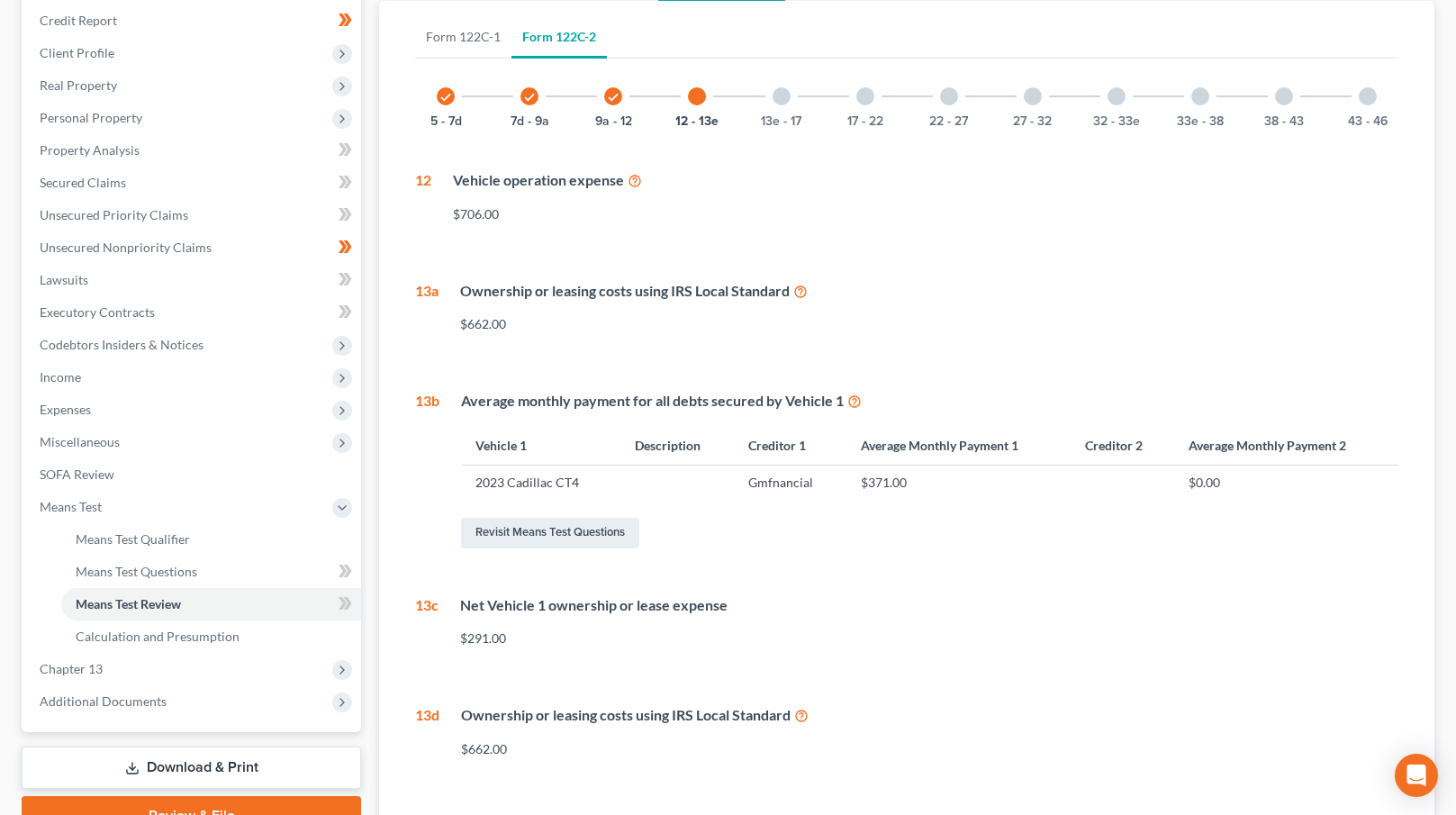
click at [781, 96] on div at bounding box center [782, 96] width 18 height 18
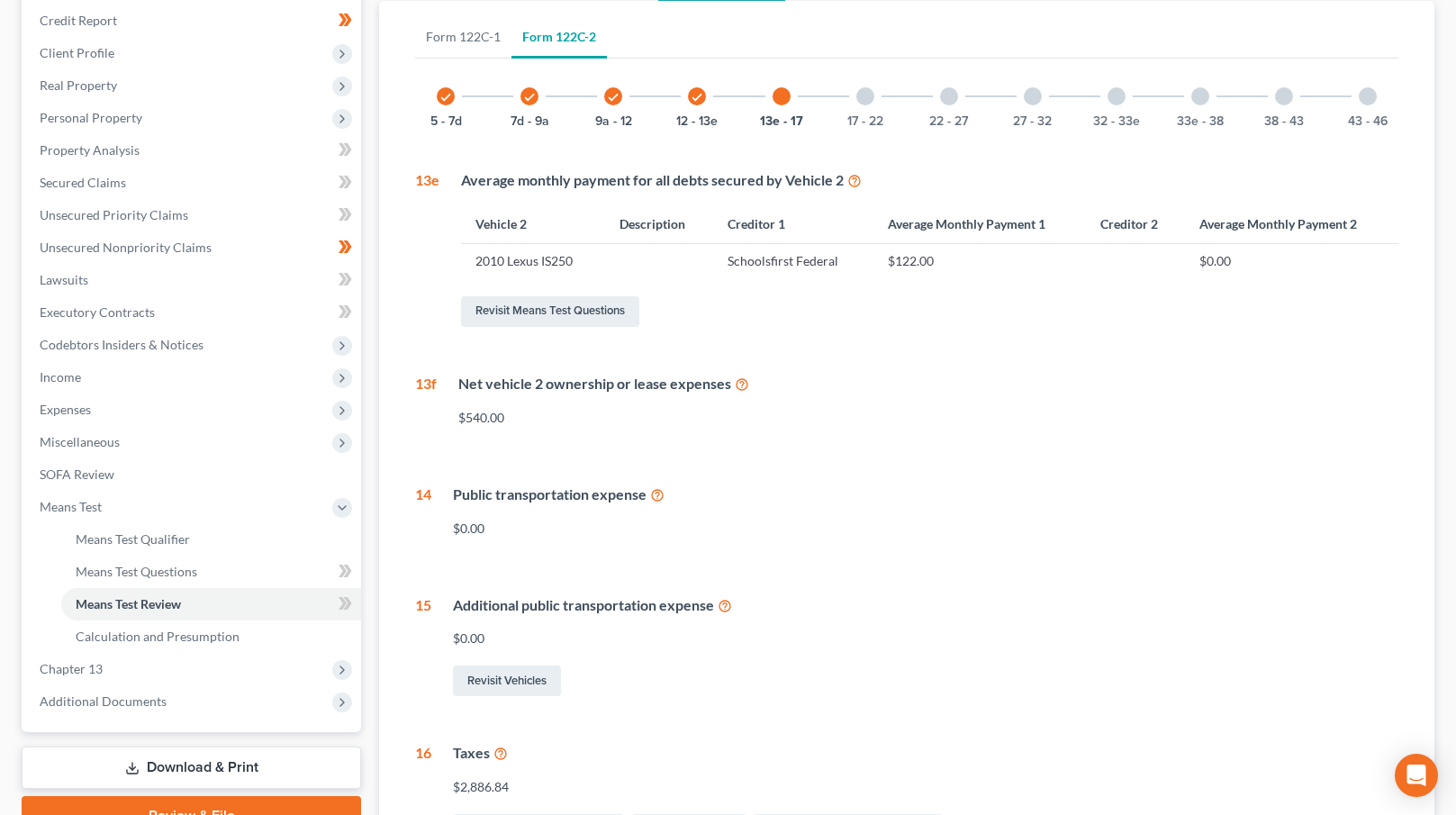
click at [861, 97] on div at bounding box center [865, 96] width 18 height 18
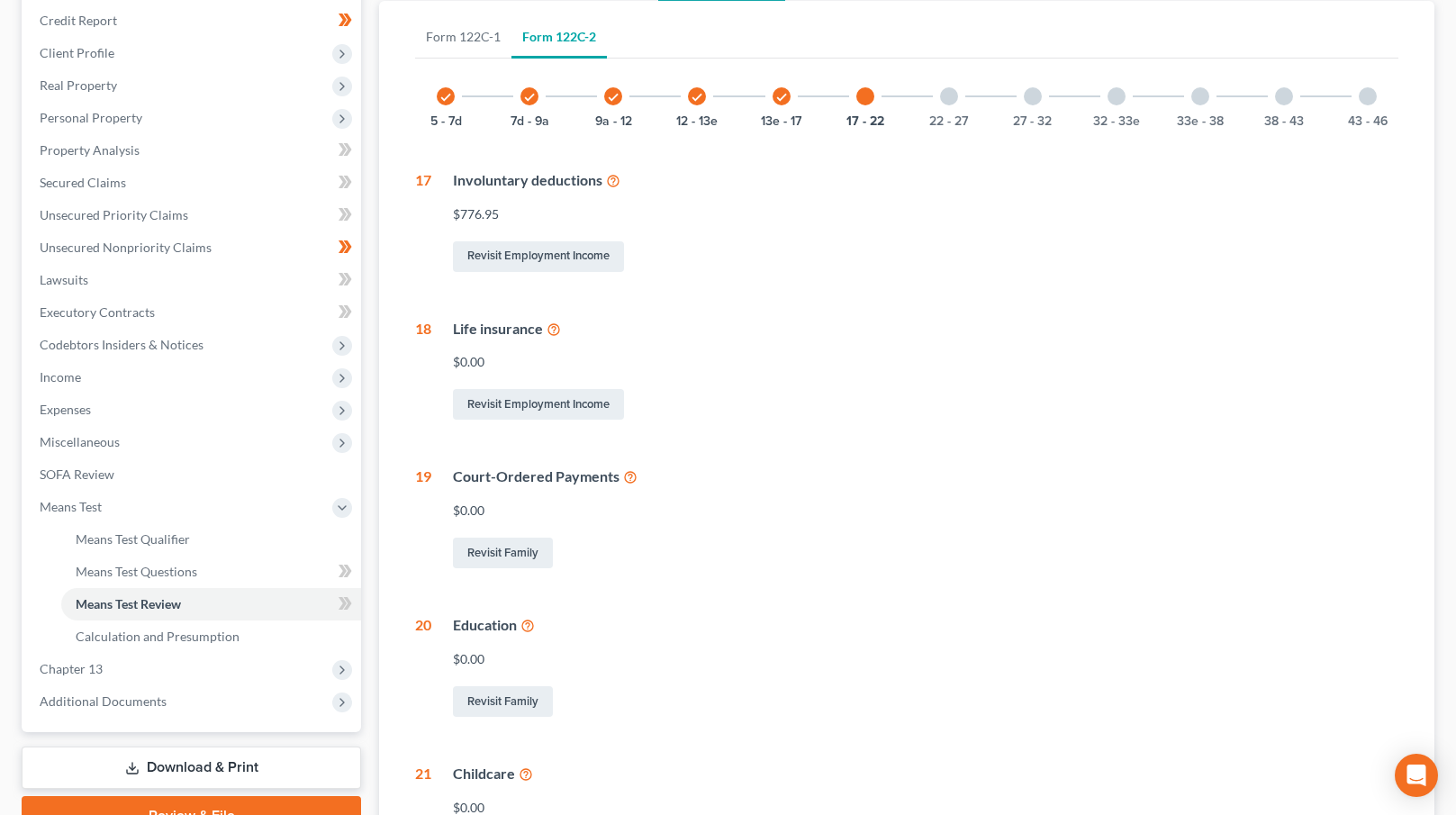
click at [951, 99] on div at bounding box center [949, 96] width 18 height 18
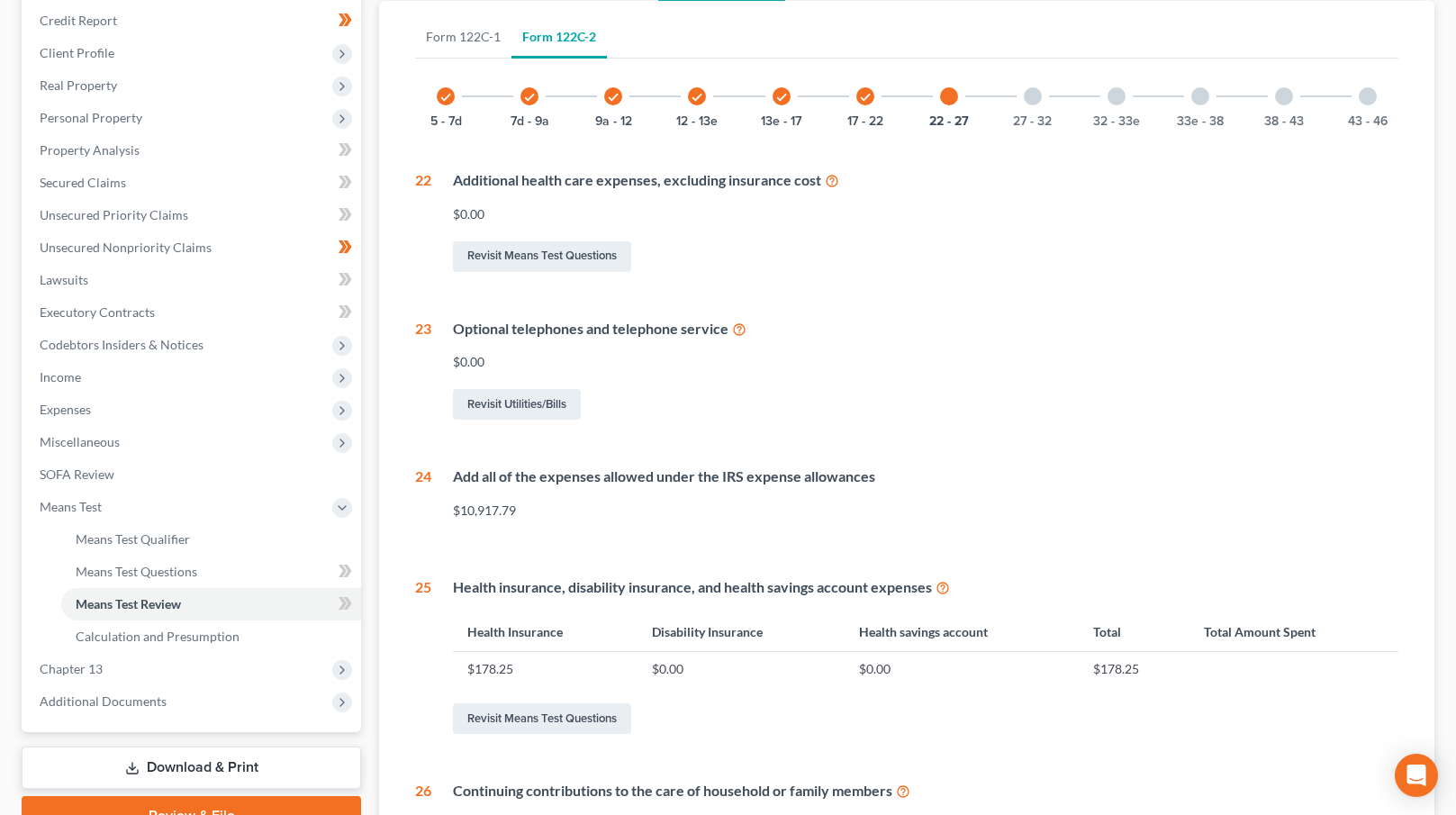
click at [1027, 96] on div at bounding box center [1032, 96] width 18 height 18
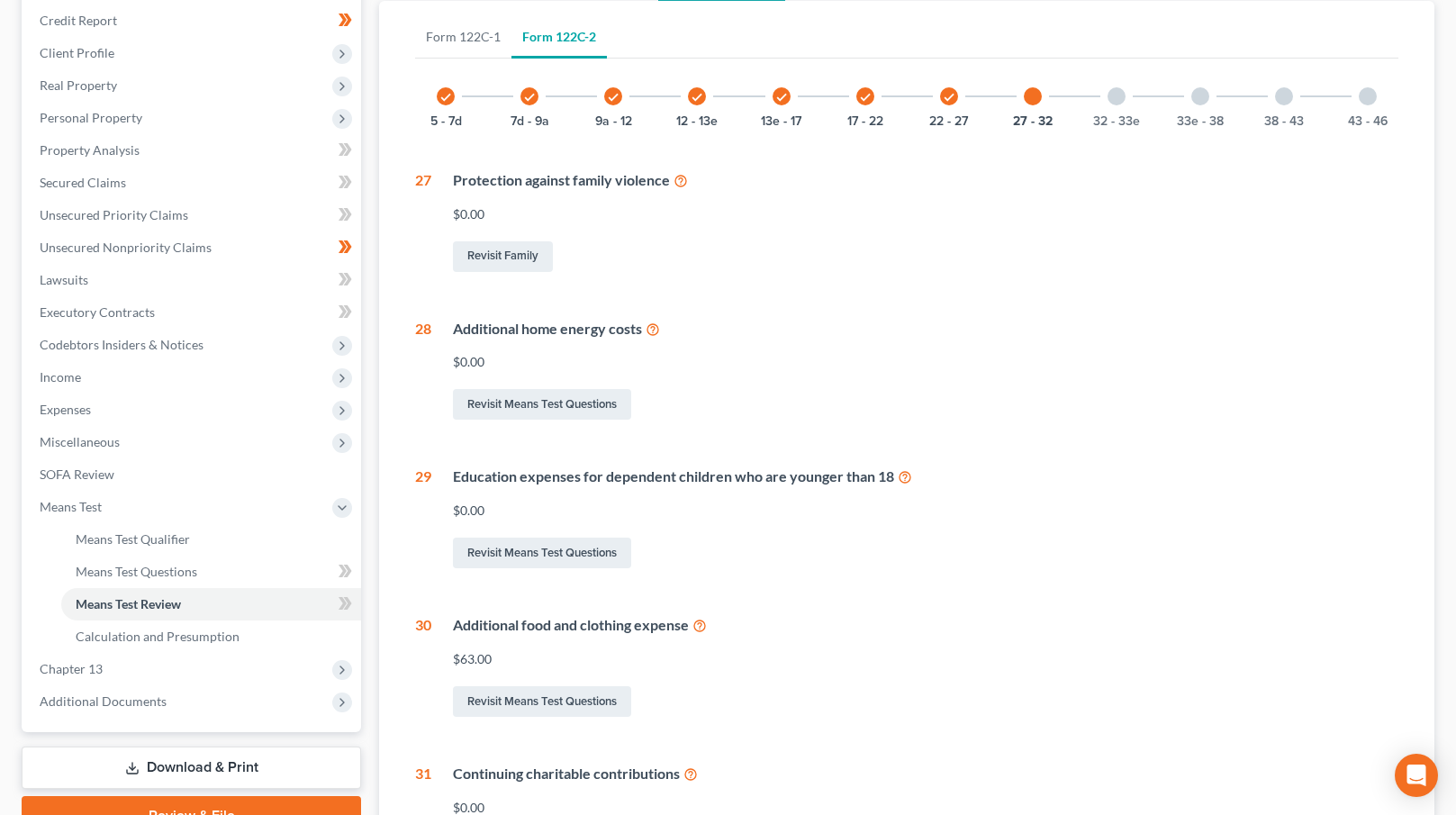
click at [1136, 96] on div "32 - 33e" at bounding box center [1116, 96] width 61 height 61
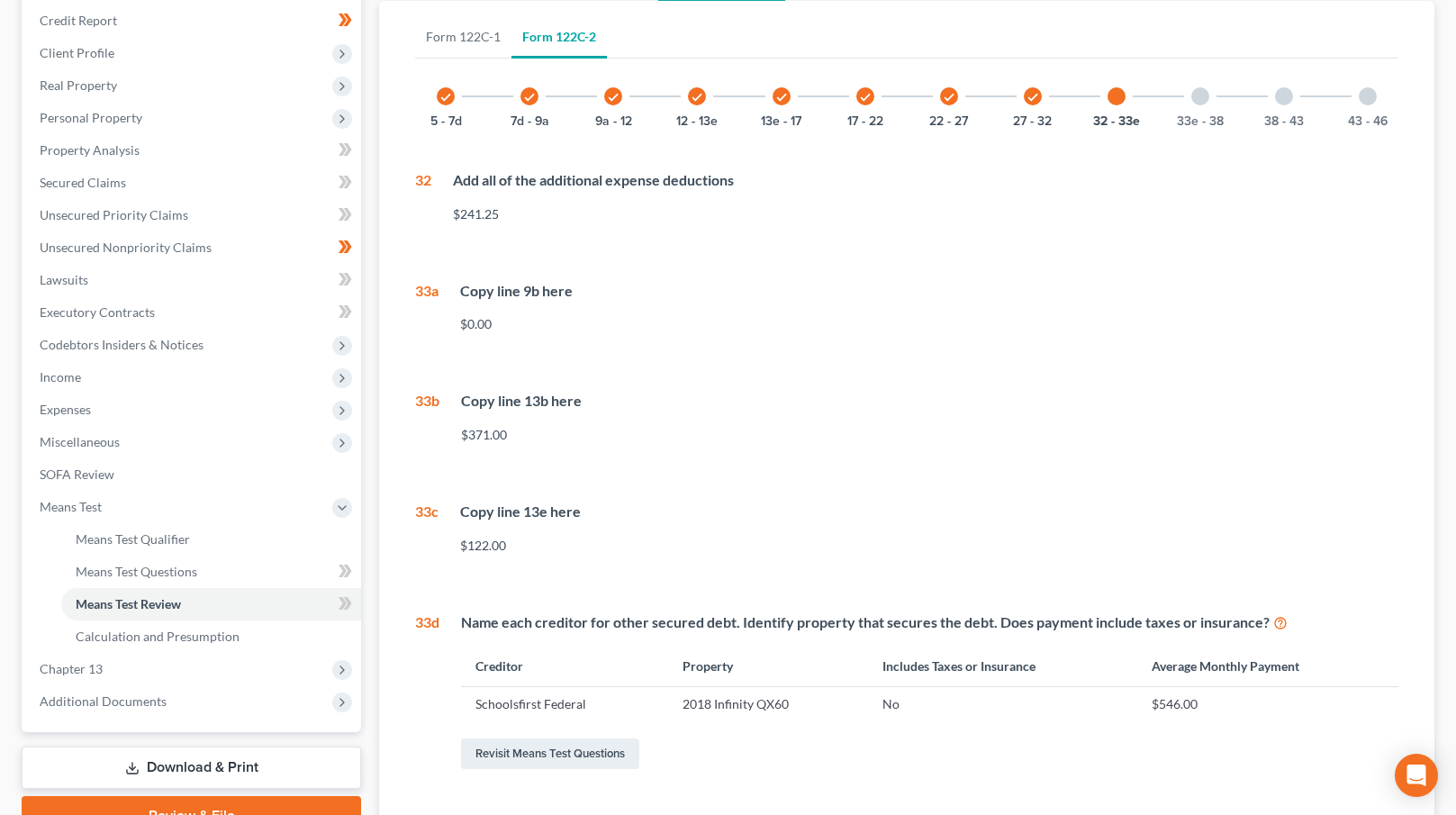
click at [1205, 98] on div at bounding box center [1200, 96] width 18 height 18
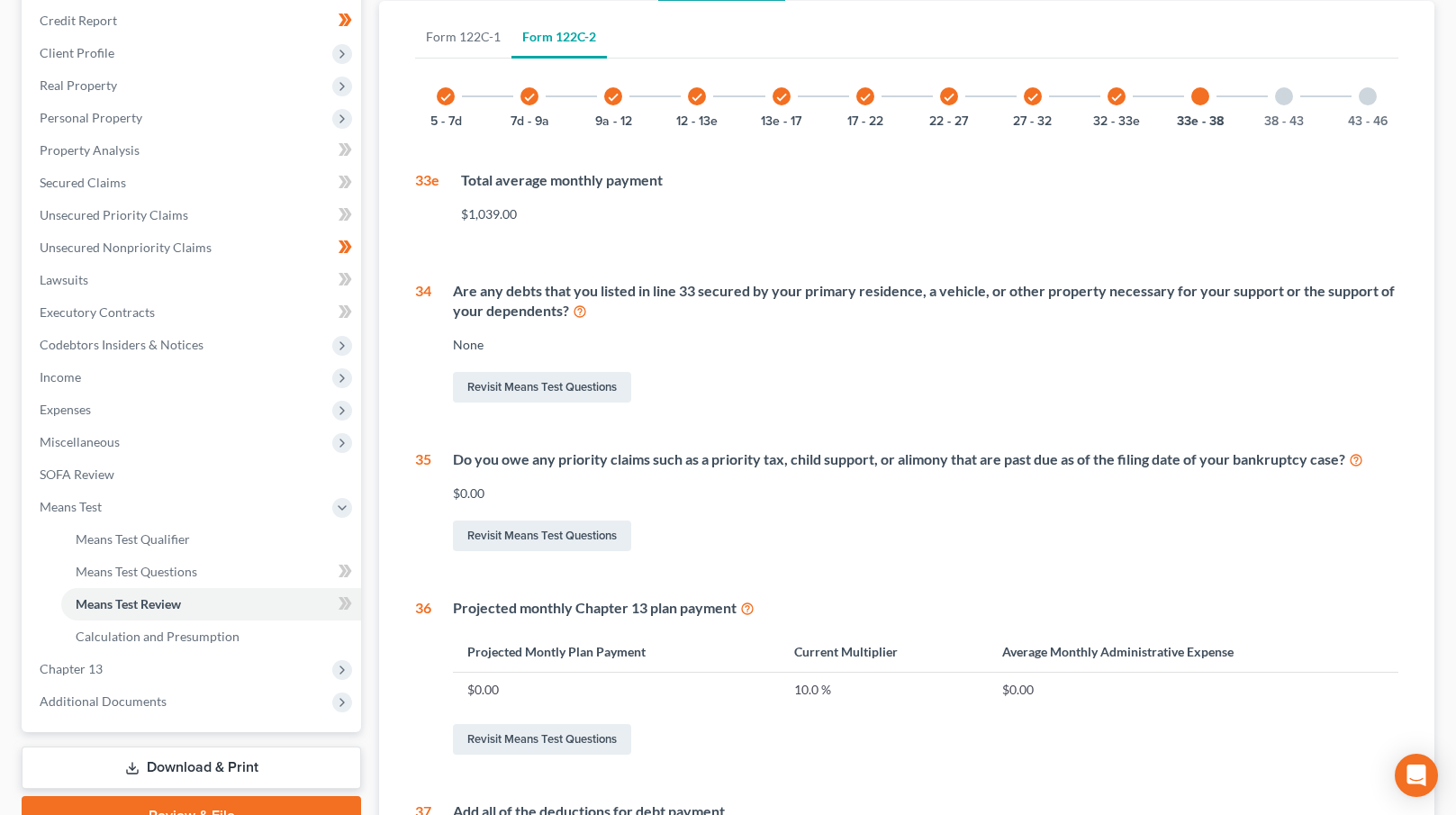
click at [1284, 99] on div at bounding box center [1284, 96] width 18 height 18
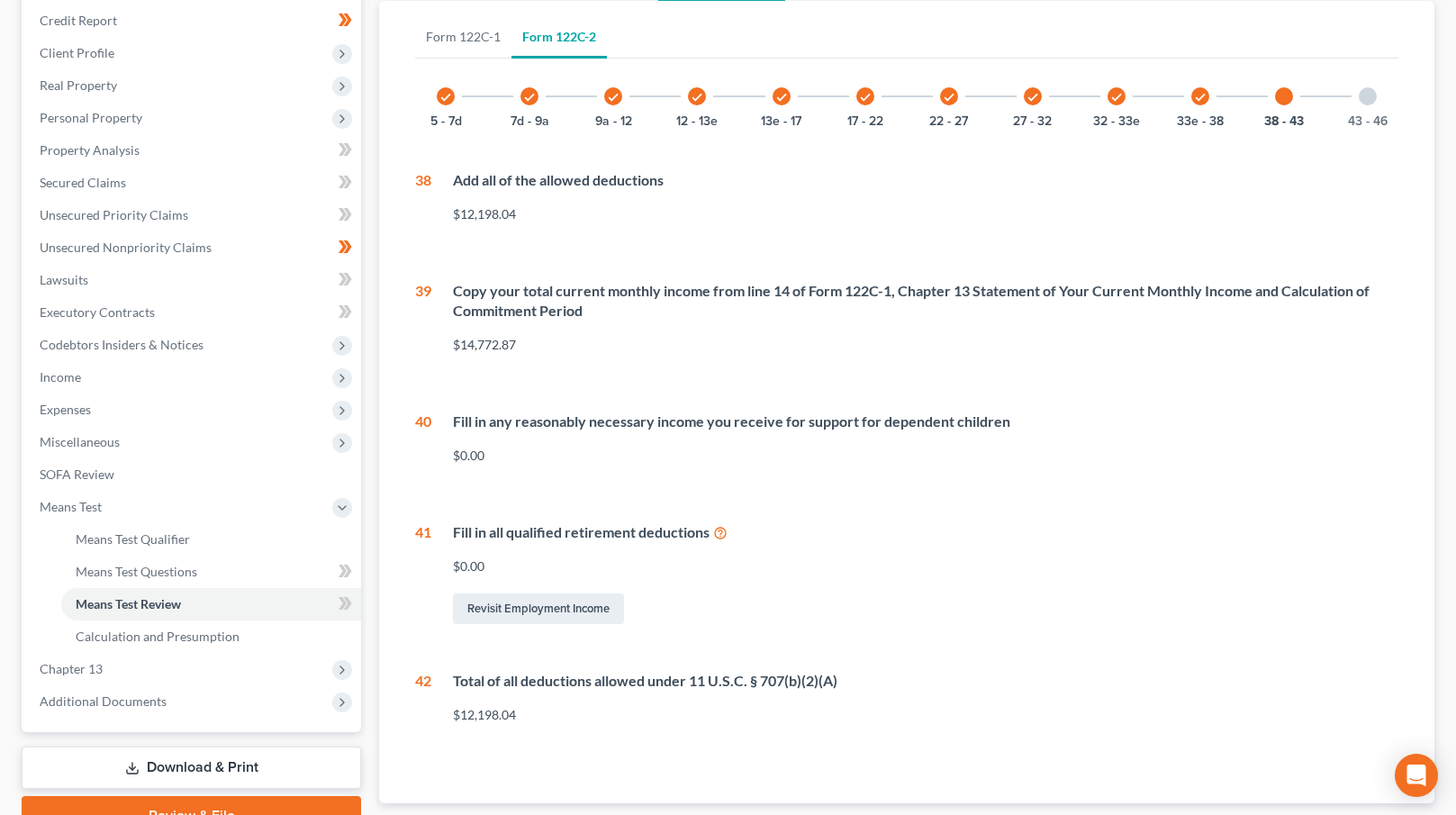
click at [1368, 99] on div at bounding box center [1368, 96] width 18 height 18
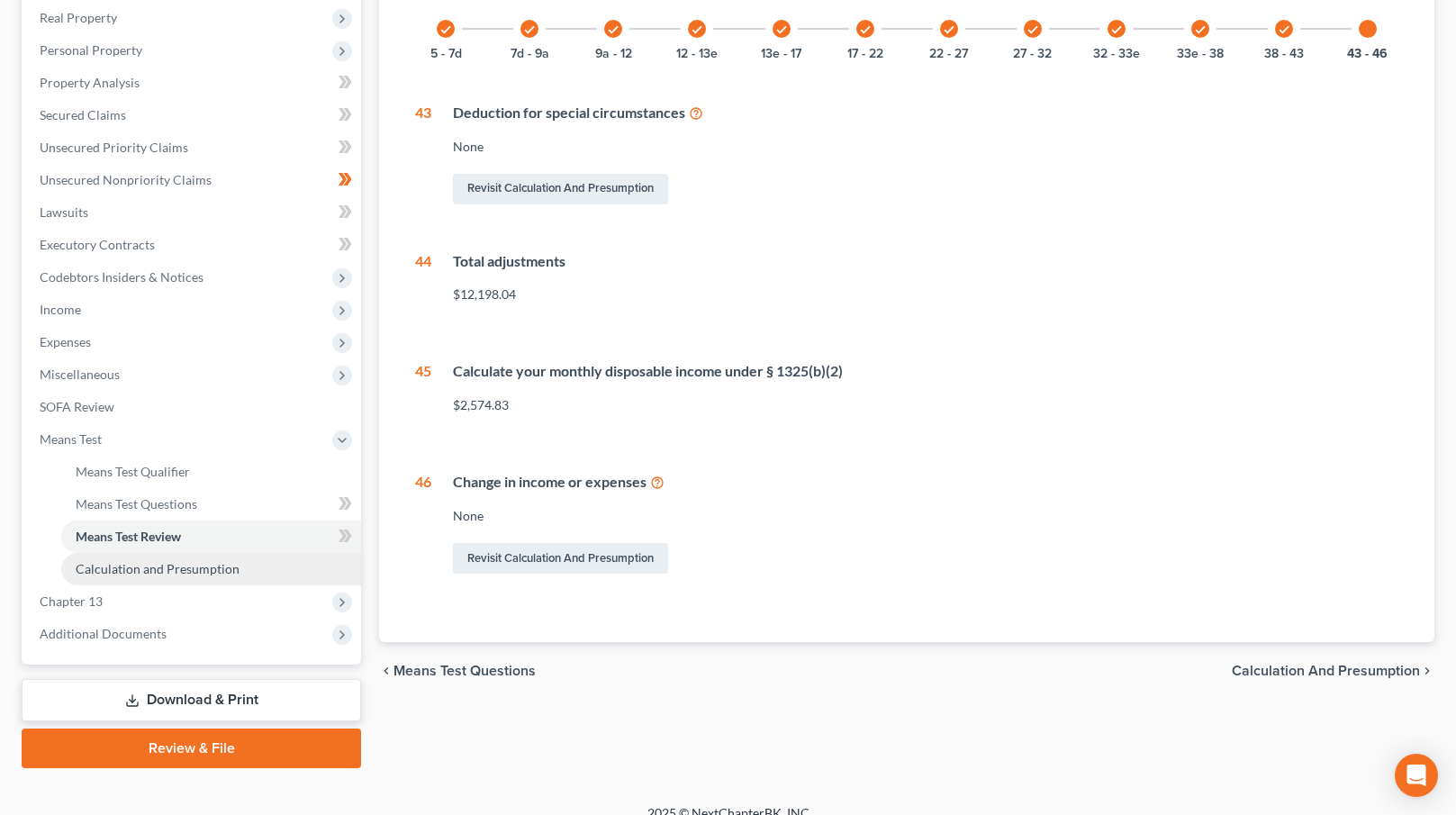
click at [251, 553] on link "Calculation and Presumption" at bounding box center [211, 569] width 300 height 32
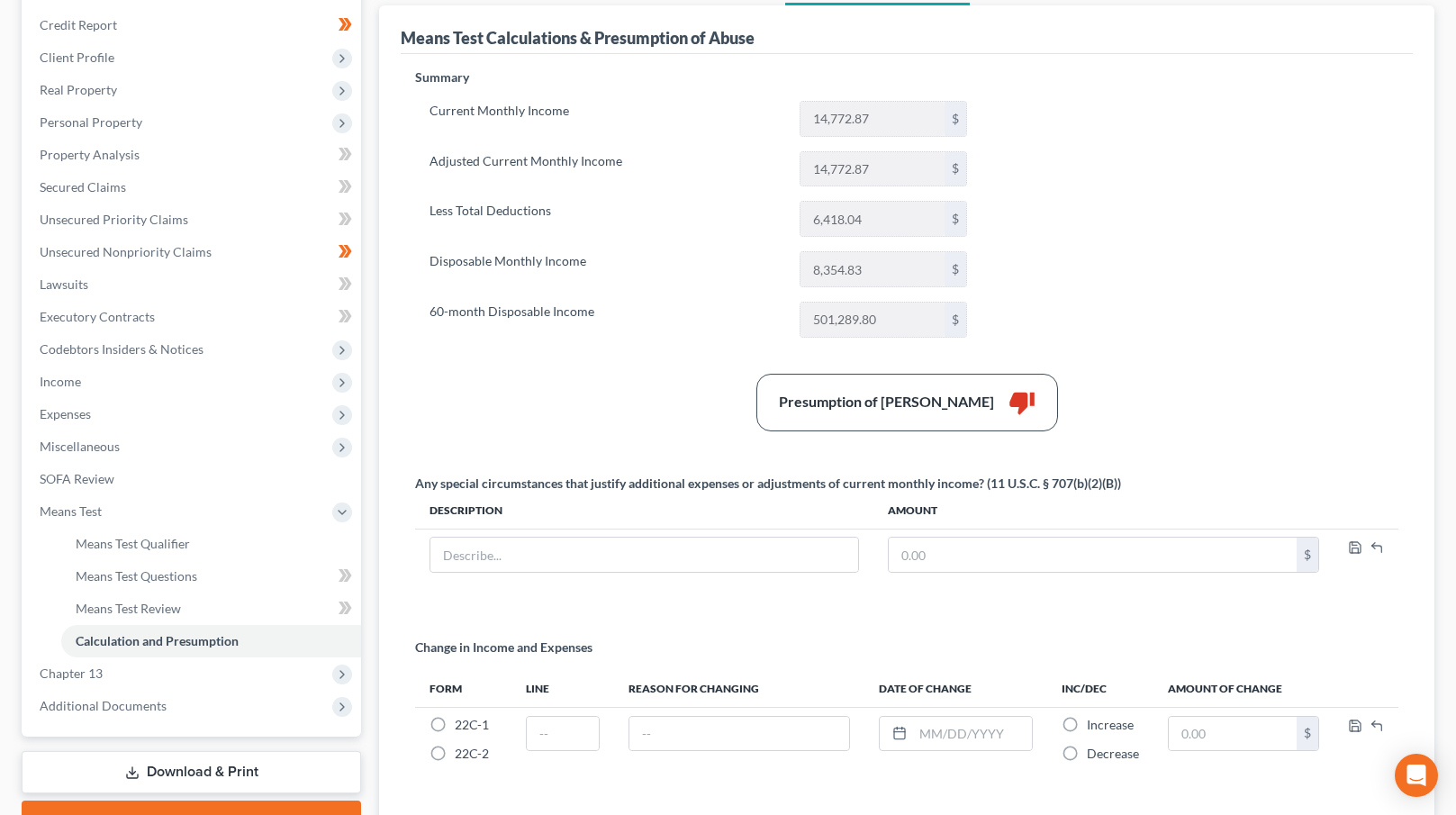
scroll to position [195, 0]
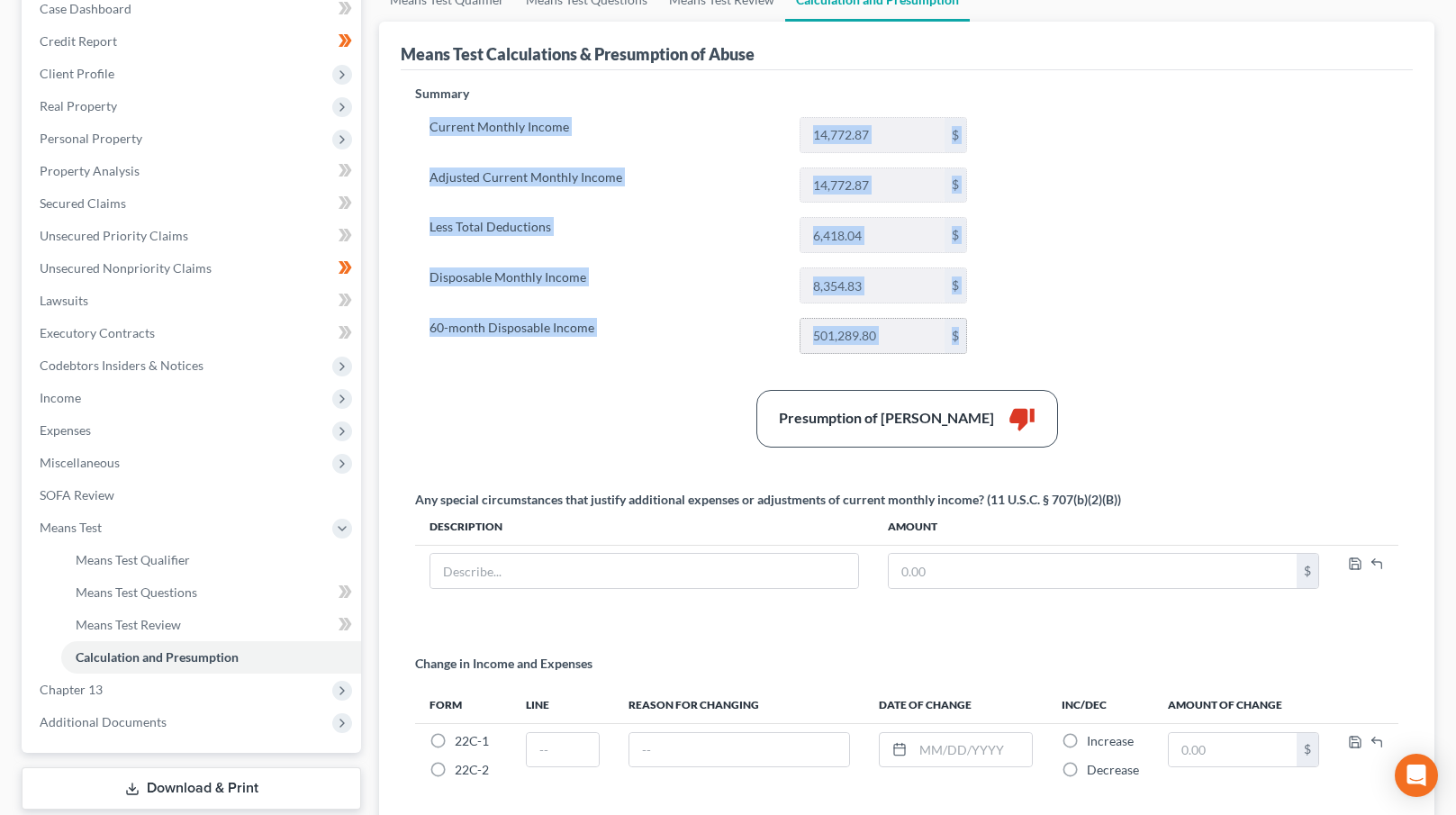
drag, startPoint x: 430, startPoint y: 122, endPoint x: 946, endPoint y: 351, distance: 564.5
click at [974, 370] on div "Summary Current Monthly Income 14,772.87 $ Adjusted Current Monthly Income 14,7…" at bounding box center [907, 453] width 1001 height 738
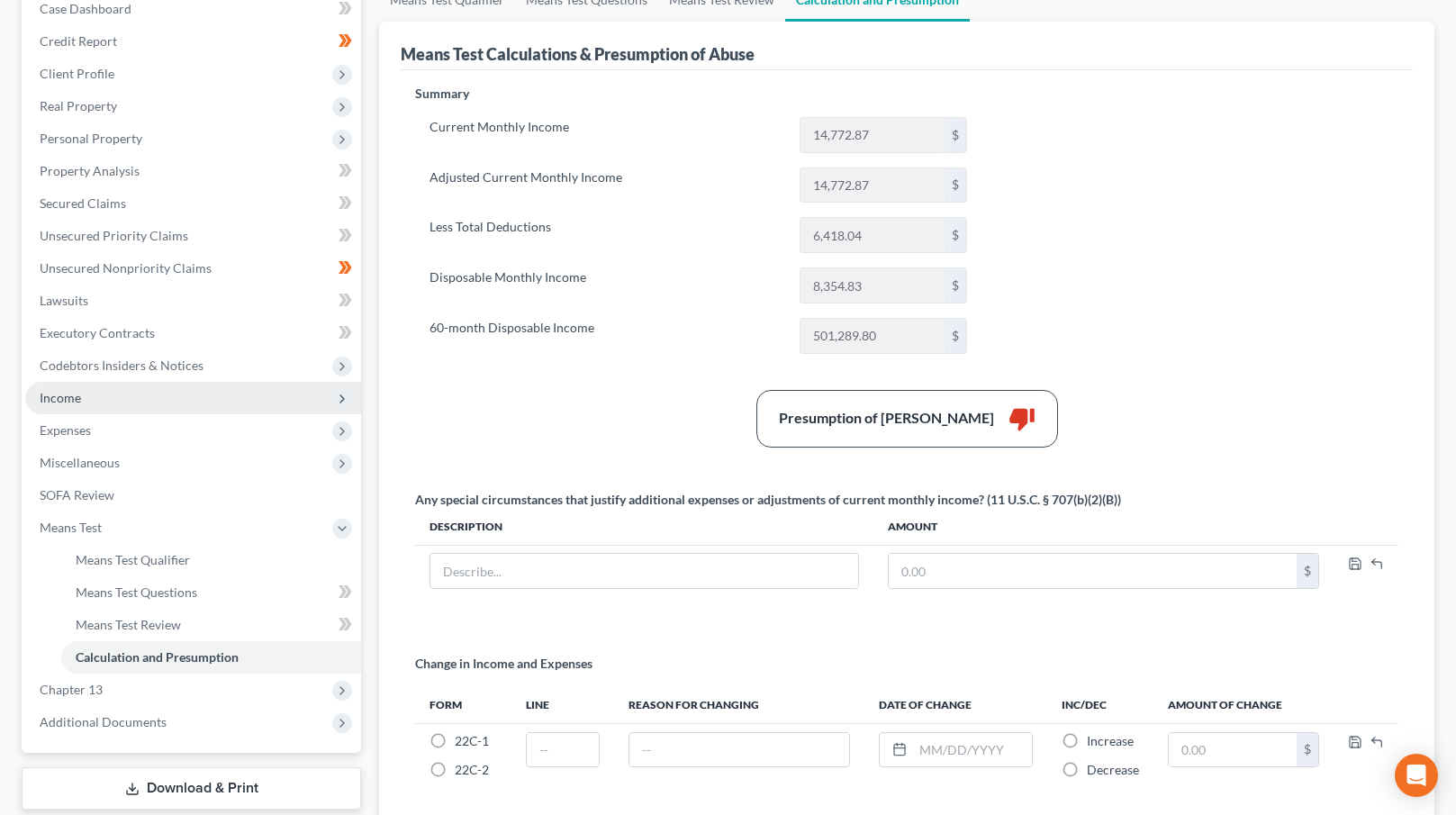
click at [104, 402] on span "Income" at bounding box center [194, 398] width 336 height 32
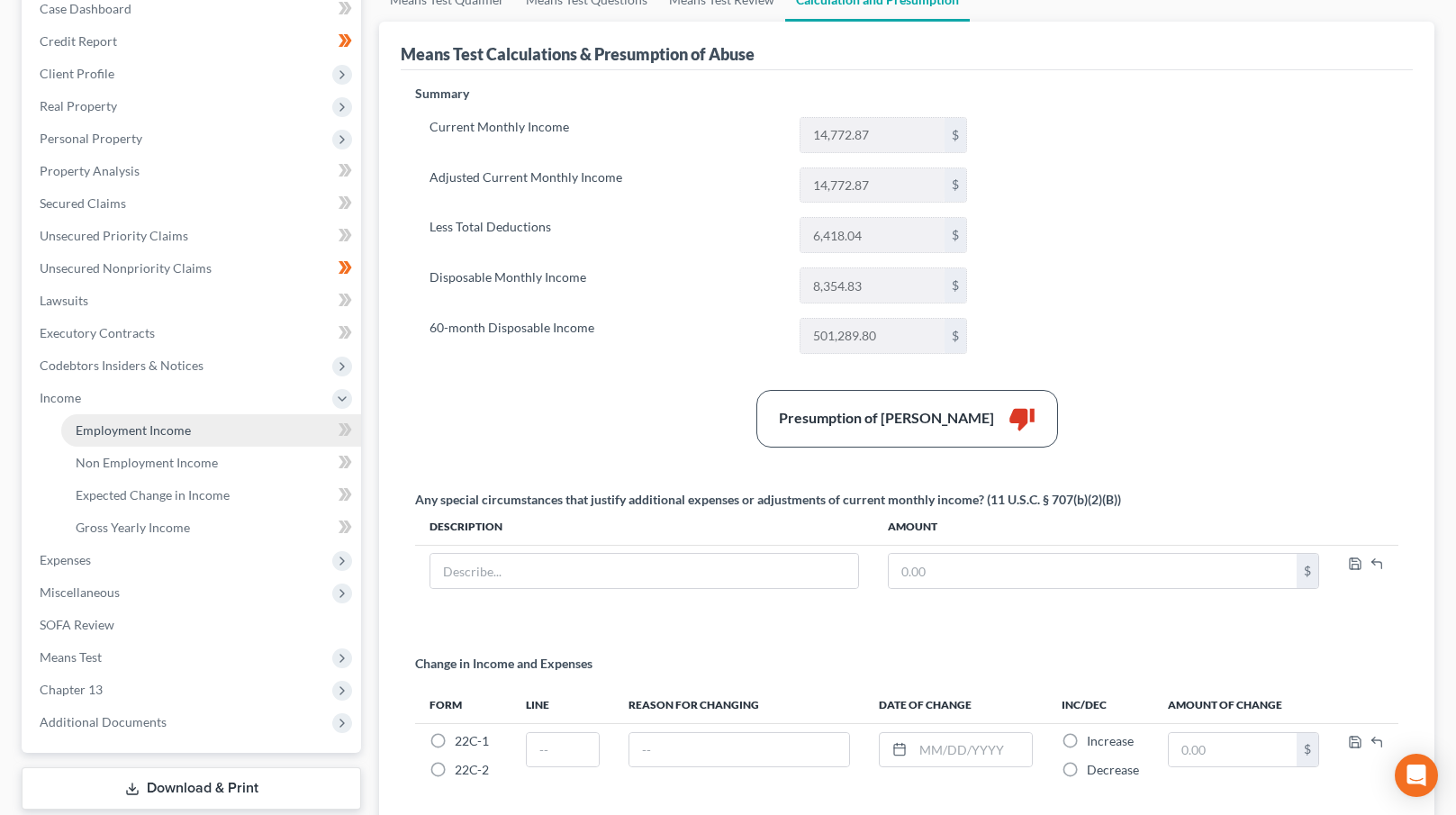
click at [121, 421] on link "Employment Income" at bounding box center [211, 430] width 300 height 32
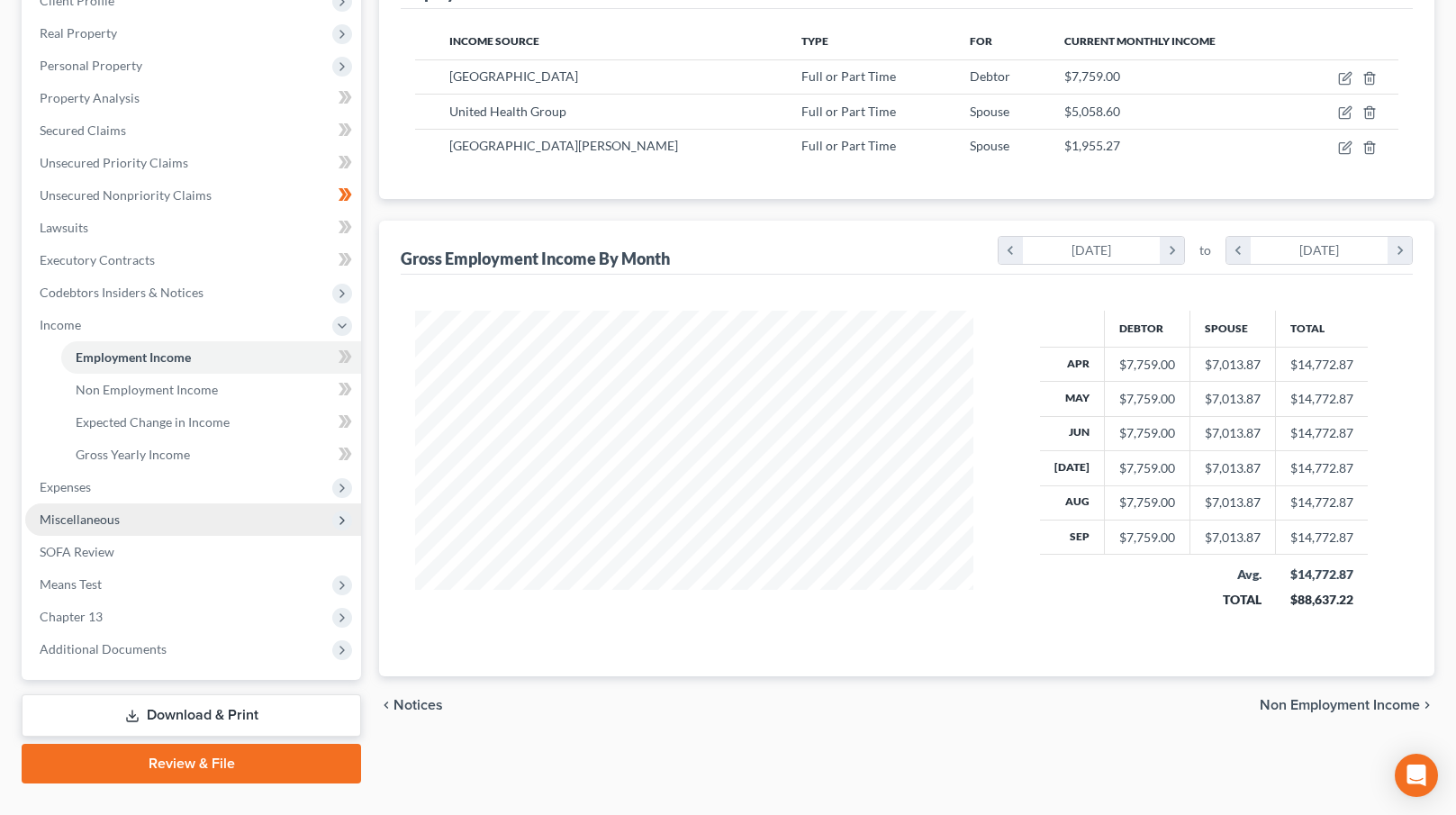
scroll to position [269, 0]
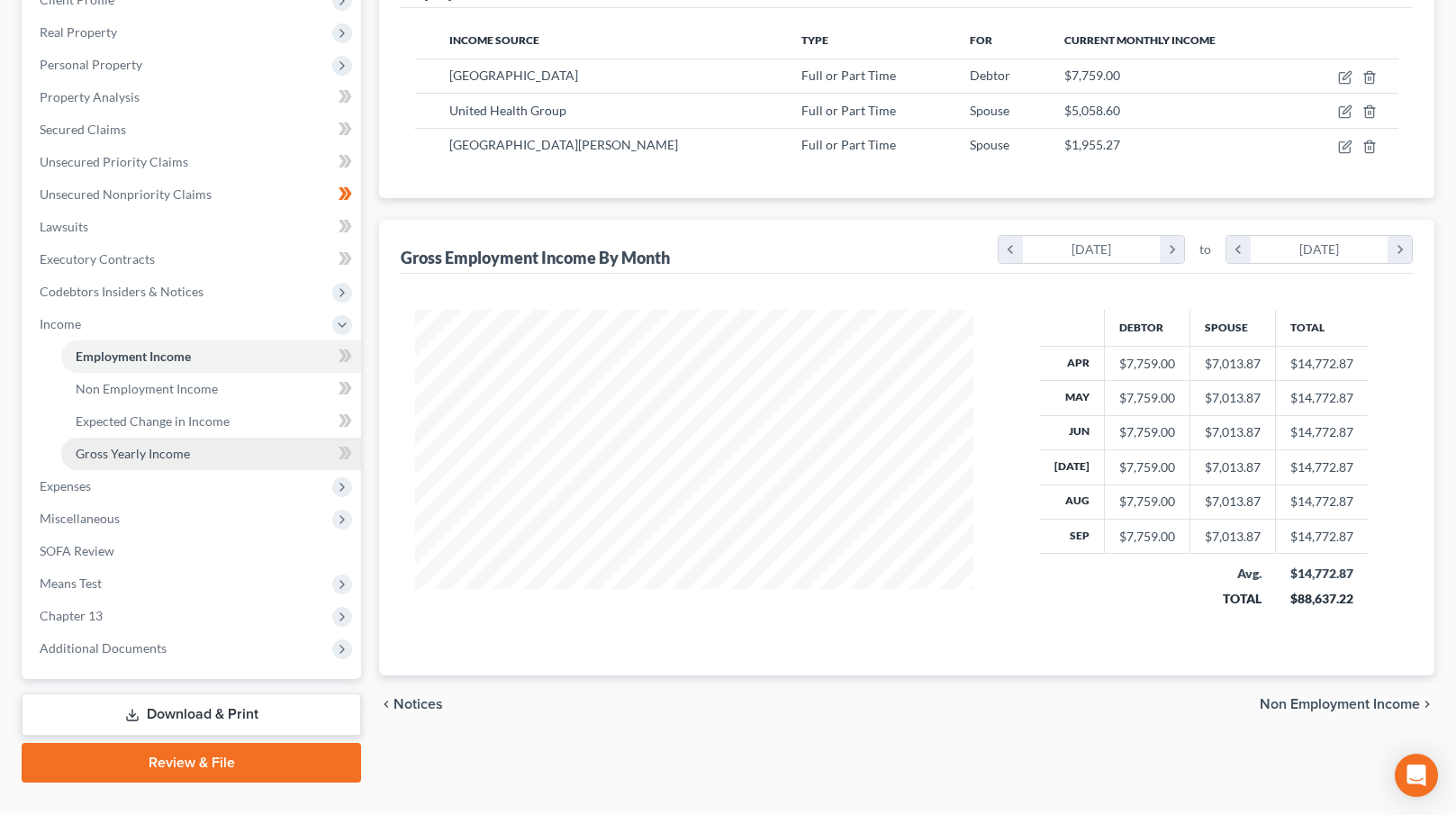
click at [180, 459] on span "Gross Yearly Income" at bounding box center [133, 453] width 114 height 15
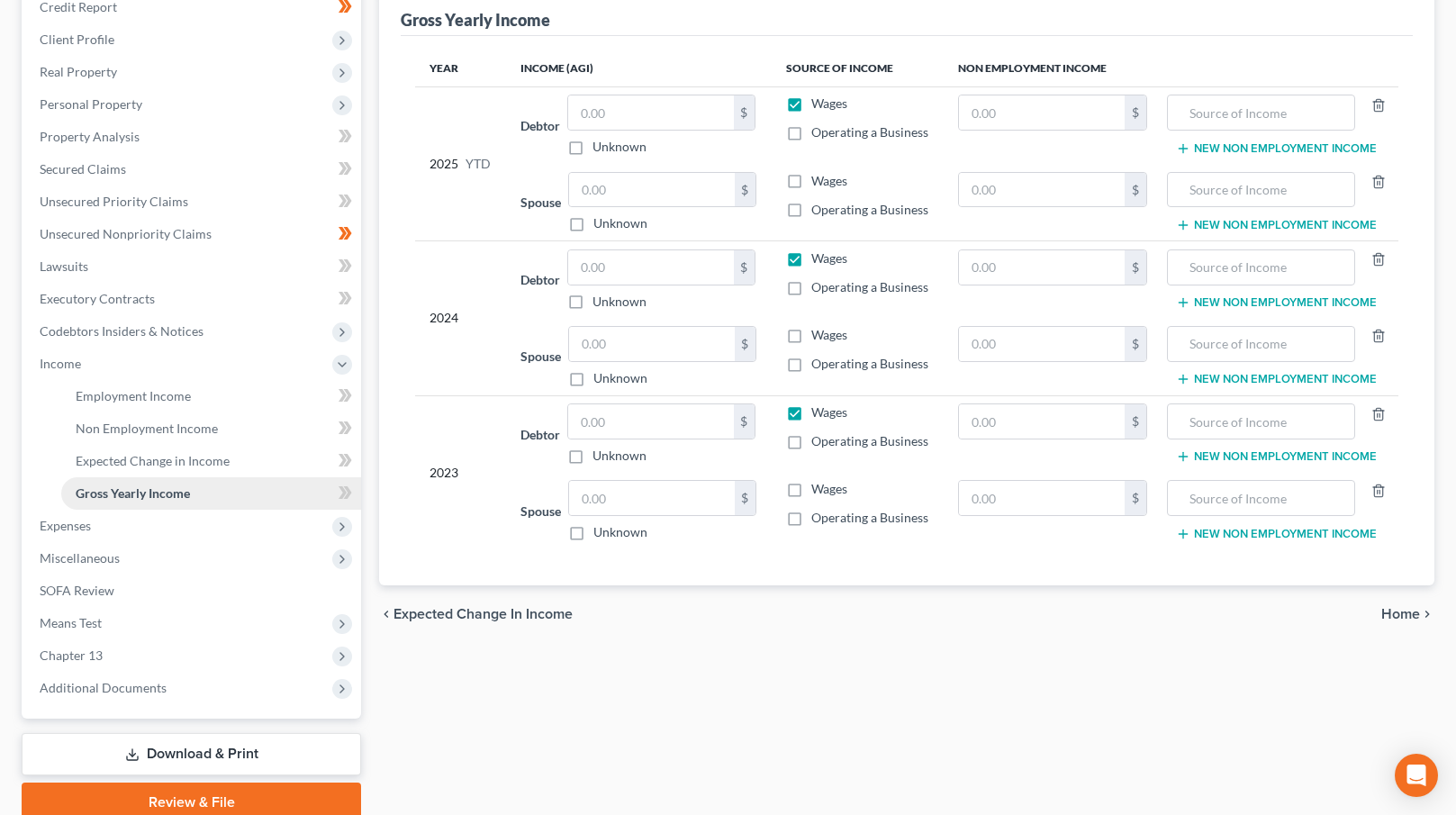
scroll to position [303, 0]
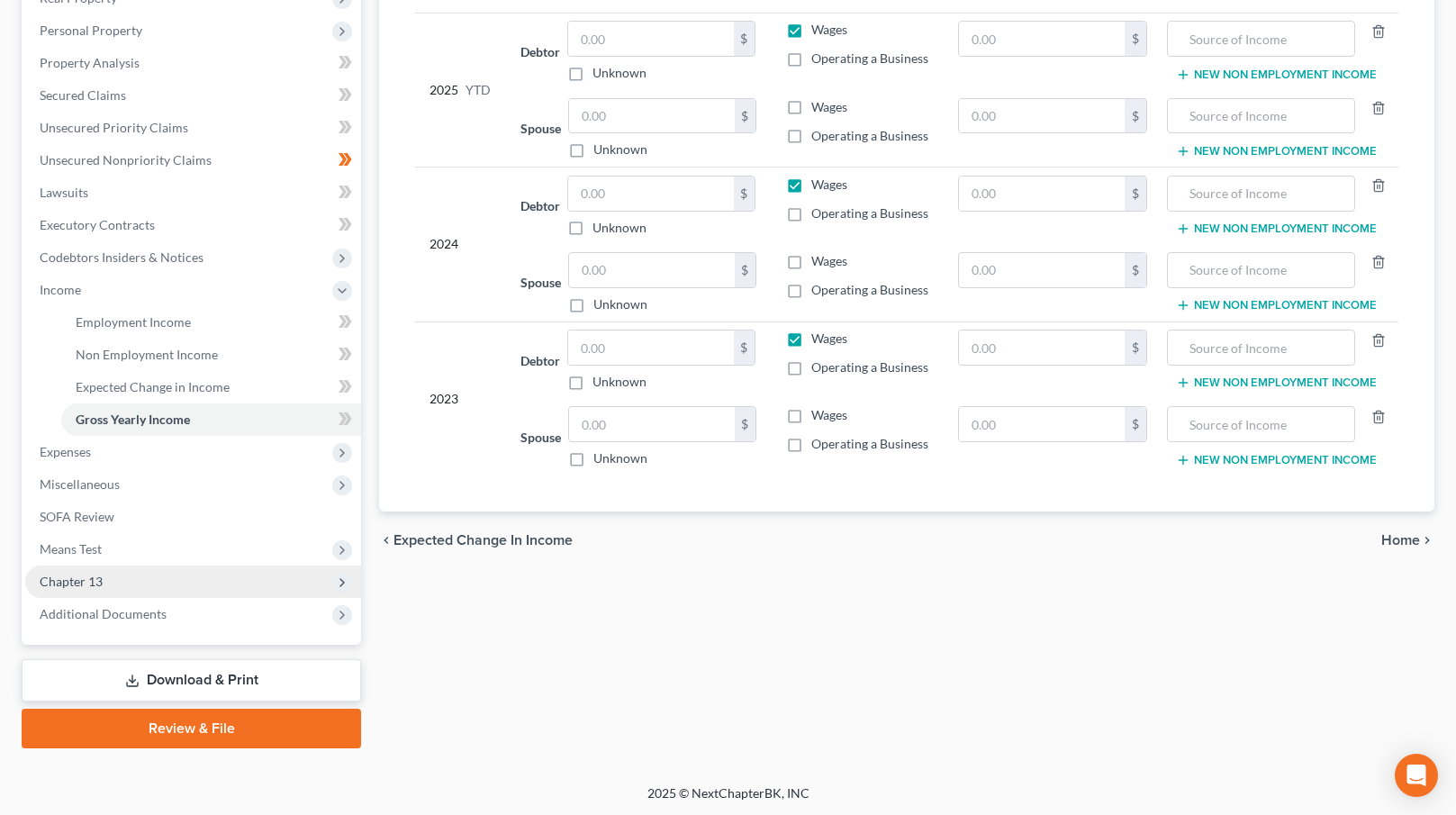
click at [162, 575] on span "Chapter 13" at bounding box center [194, 581] width 336 height 32
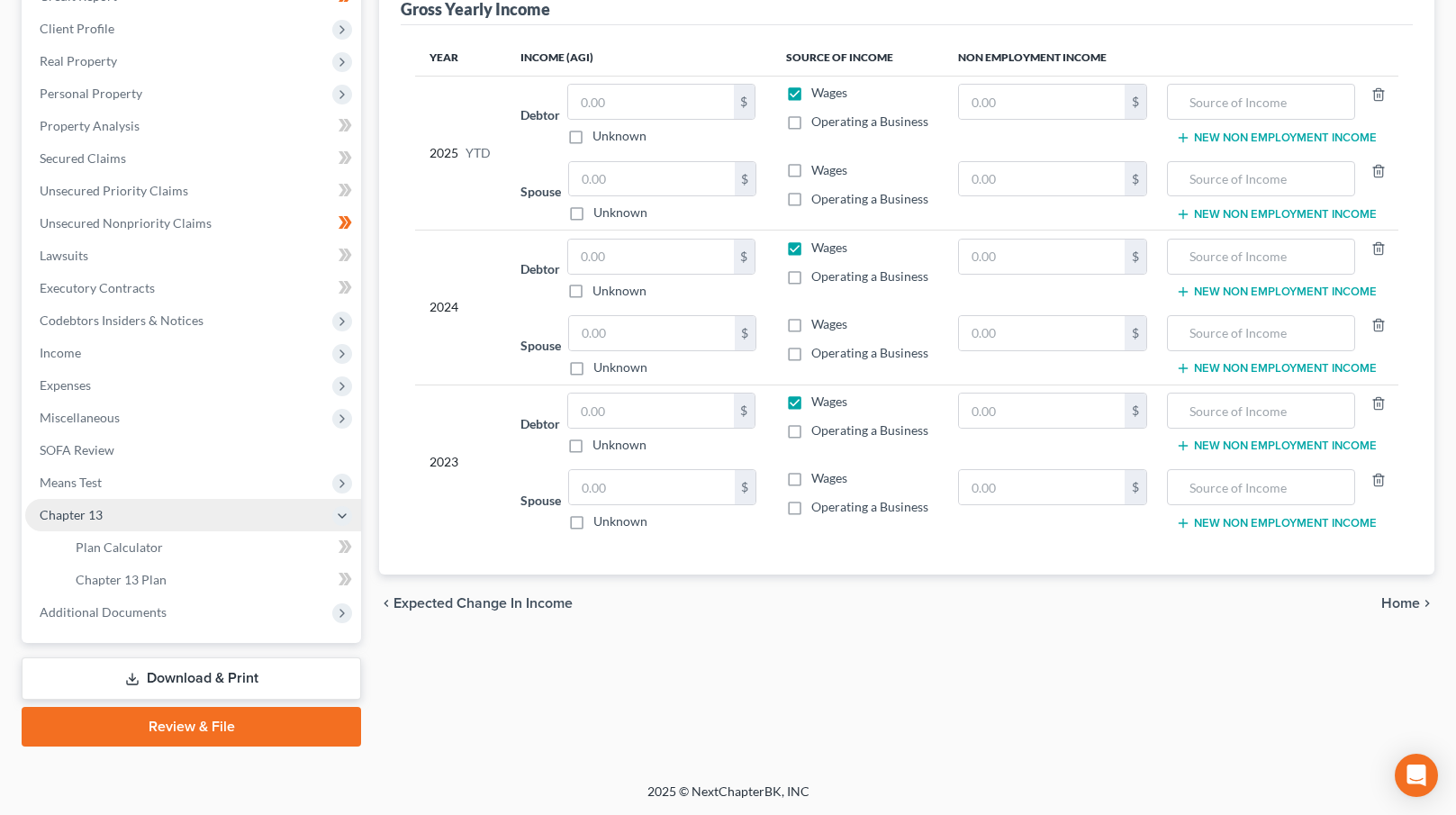
scroll to position [237, 0]
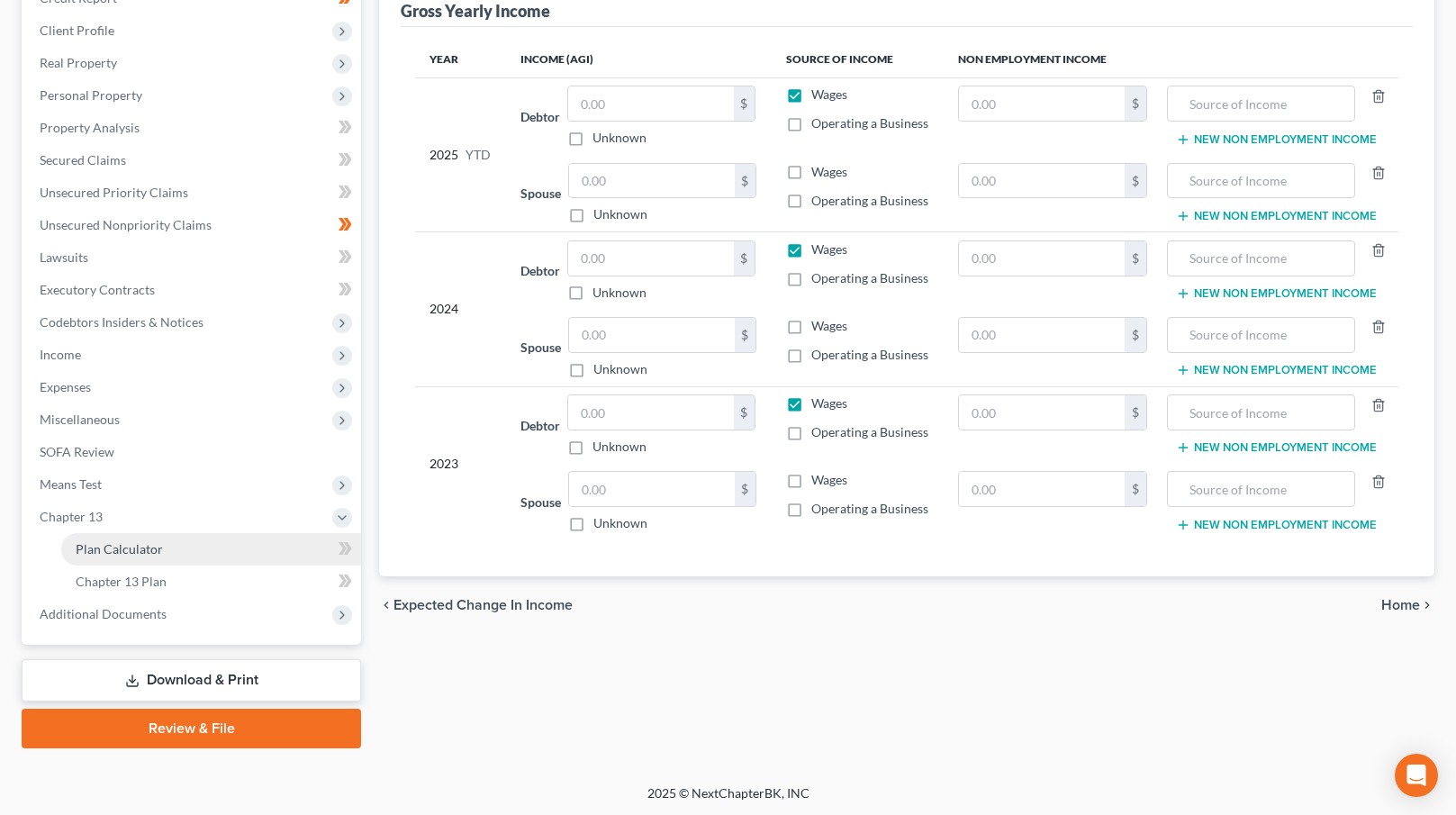
click at [235, 545] on link "Plan Calculator" at bounding box center [211, 549] width 300 height 32
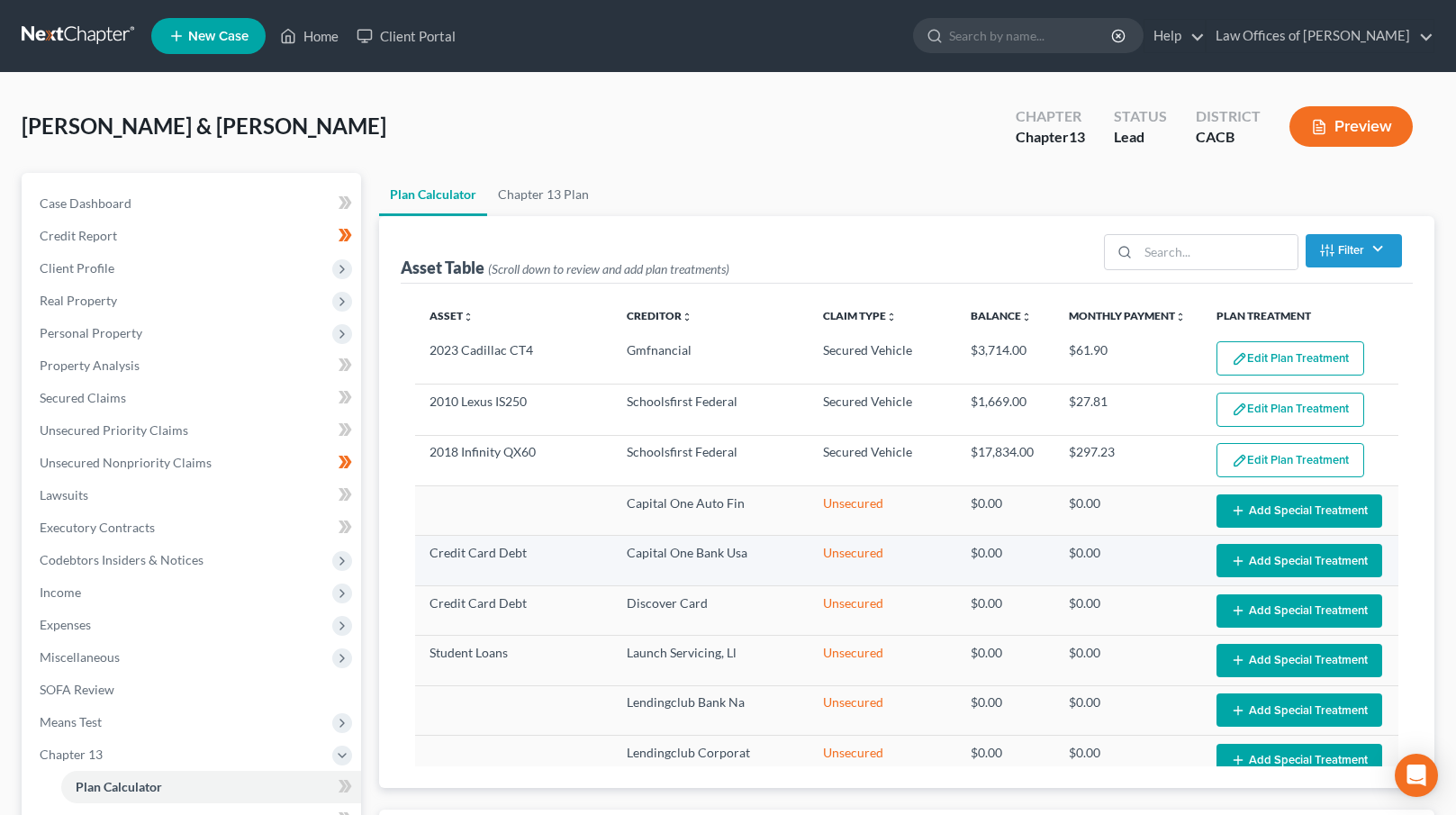
select select "59"
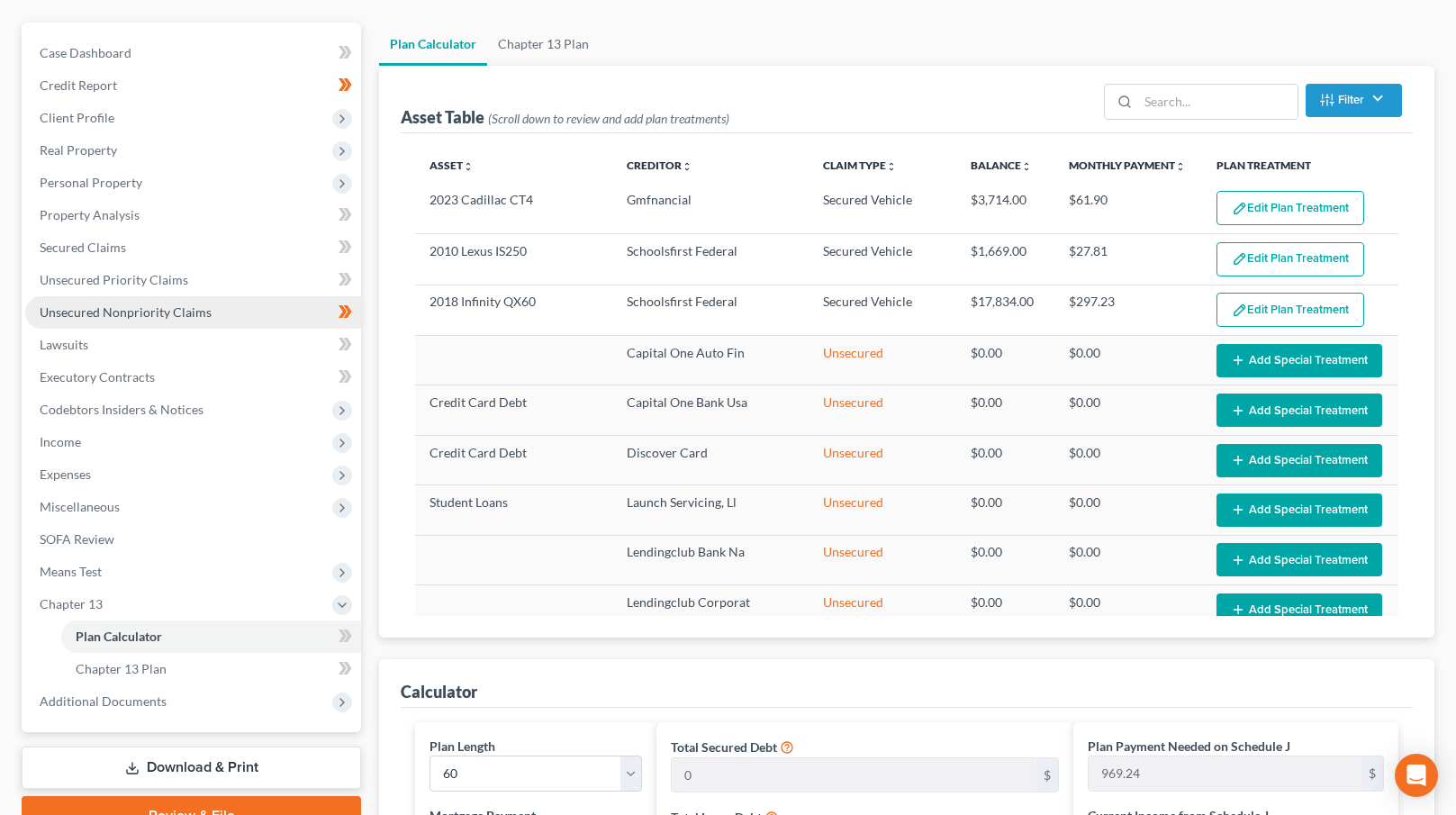
scroll to position [40, 0]
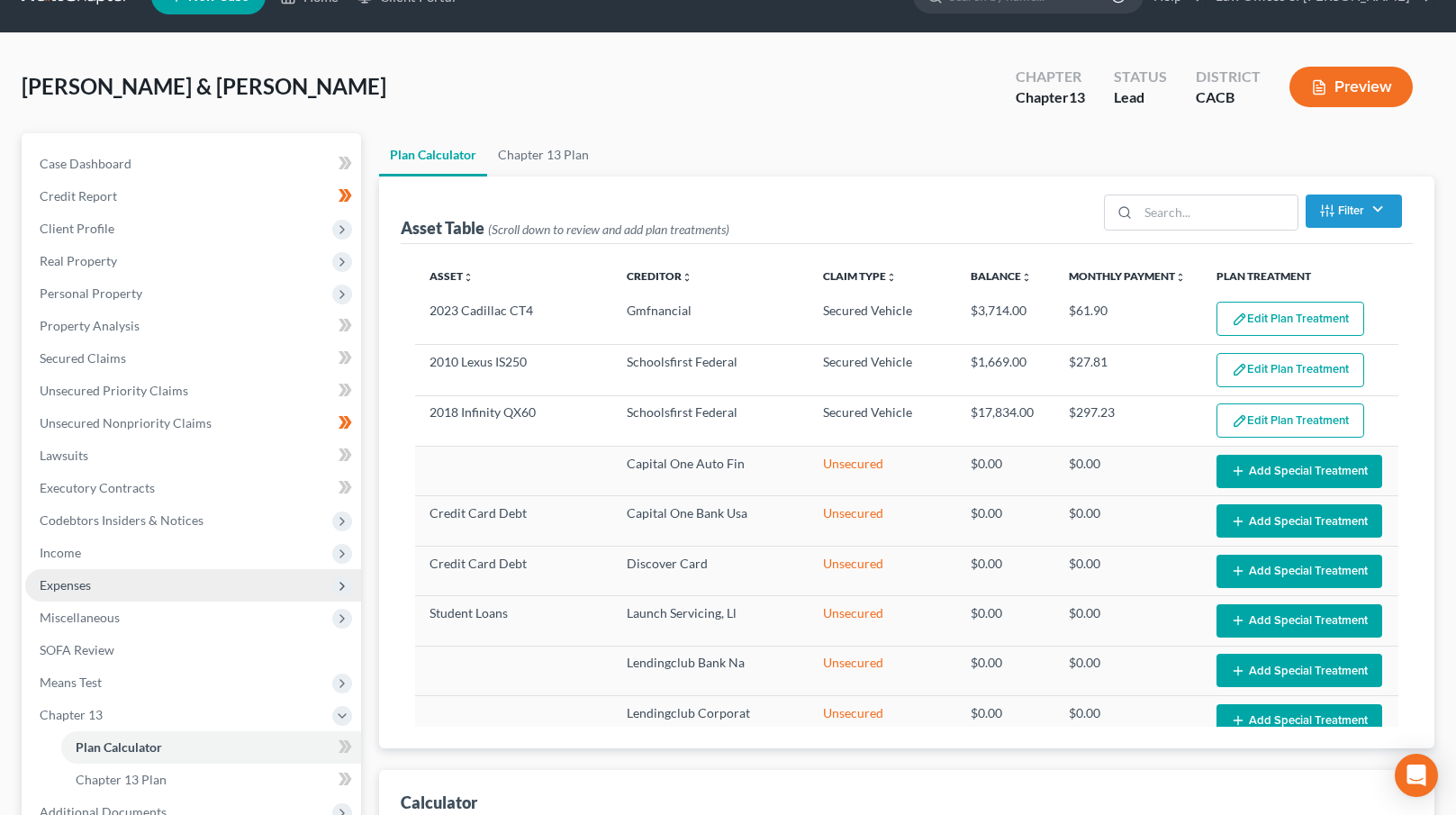
click at [132, 581] on span "Expenses" at bounding box center [194, 585] width 336 height 32
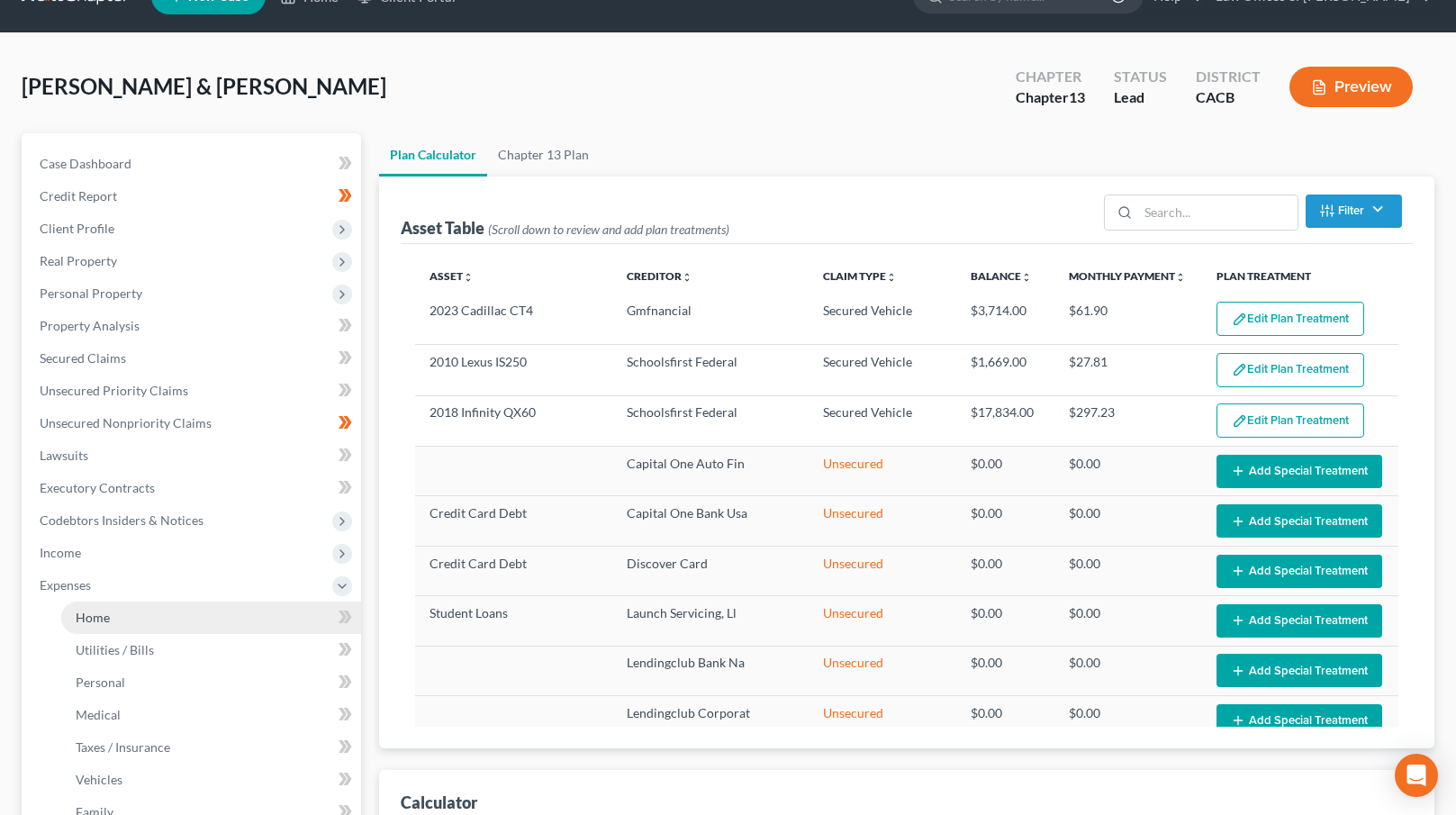
click at [159, 607] on link "Home" at bounding box center [211, 617] width 300 height 32
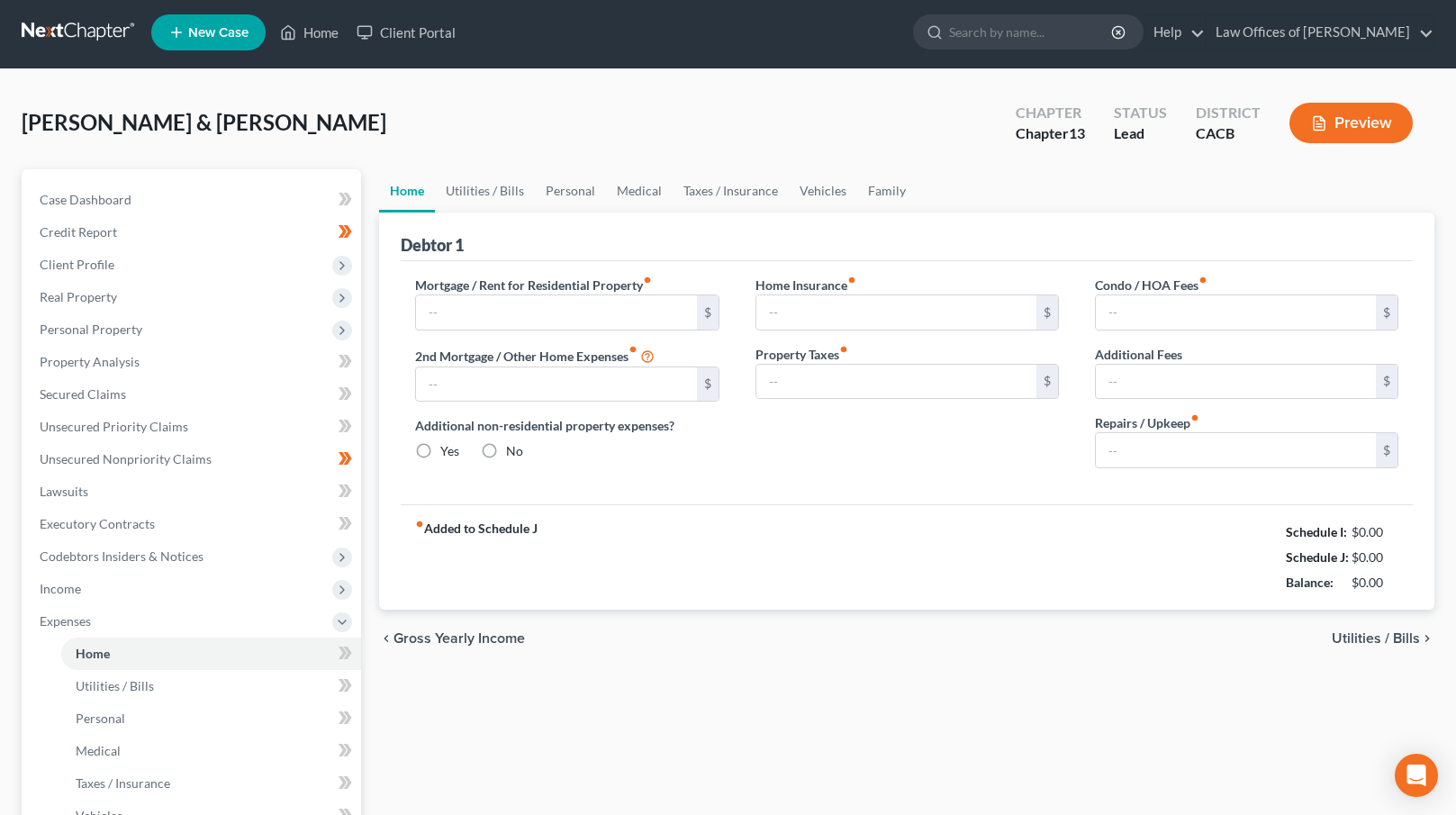
type input "3,100.00"
type input "0.00"
radio input "true"
type input "0.00"
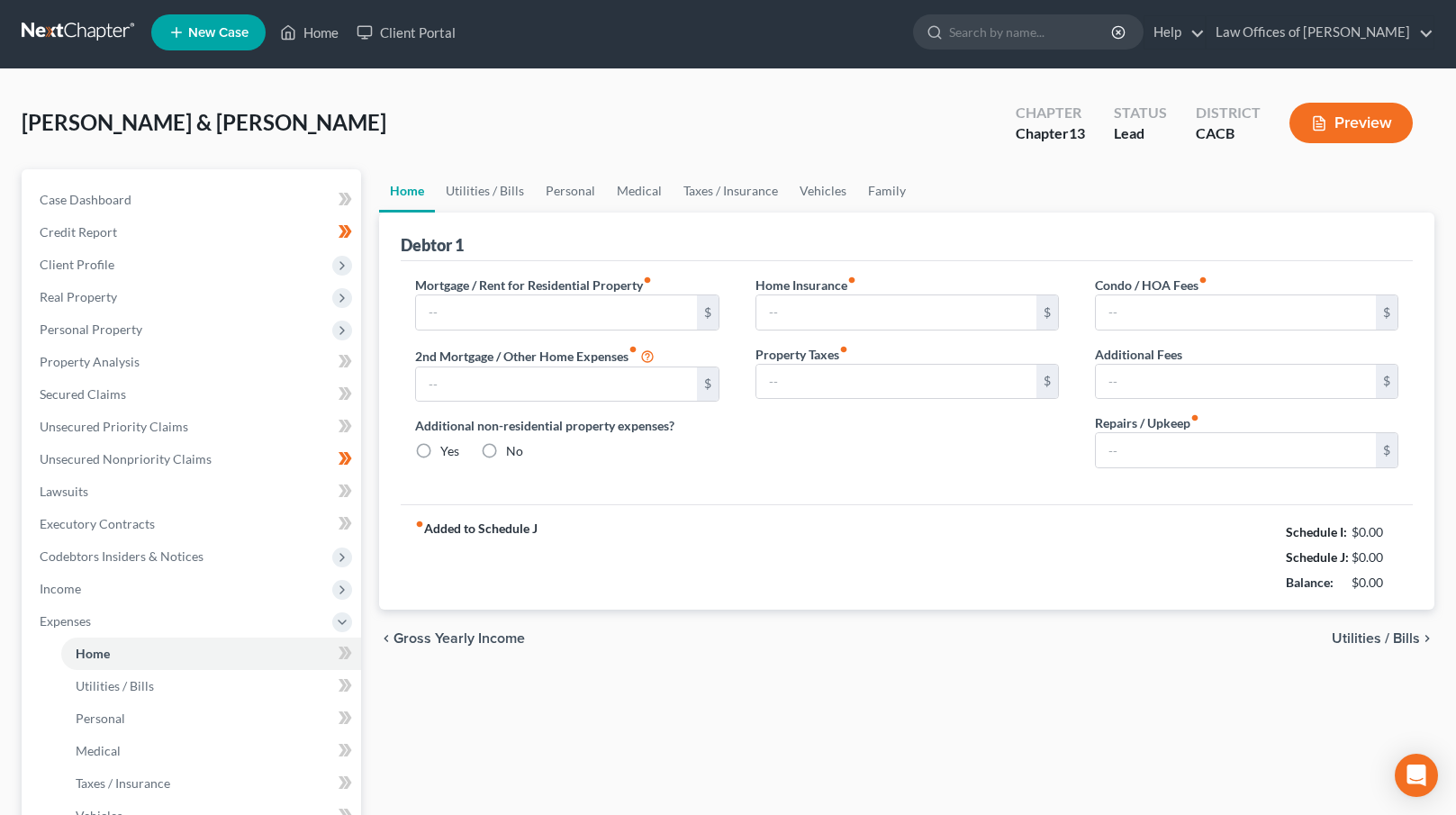
type input "0.00"
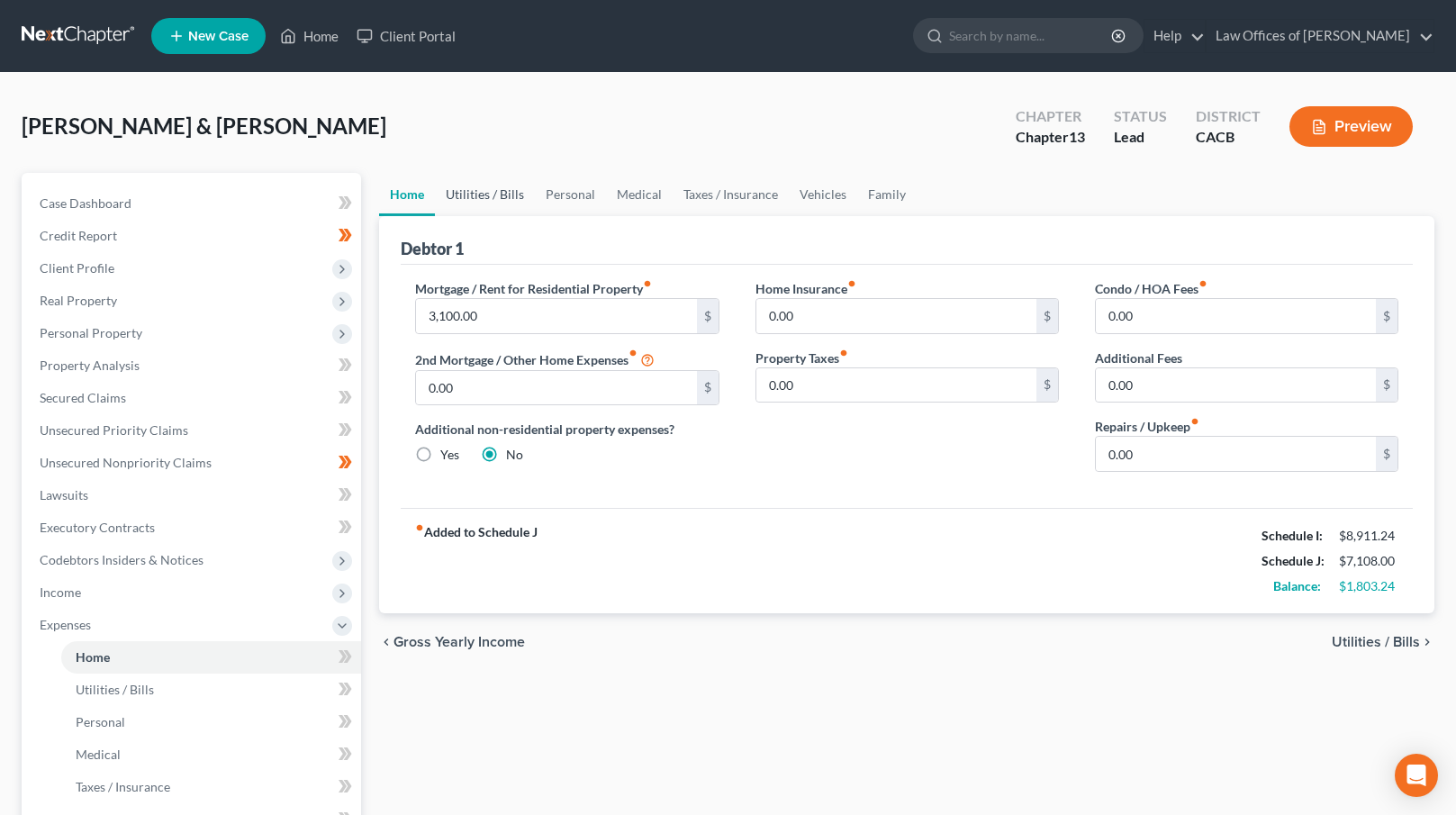
click at [488, 198] on link "Utilities / Bills" at bounding box center [484, 195] width 100 height 44
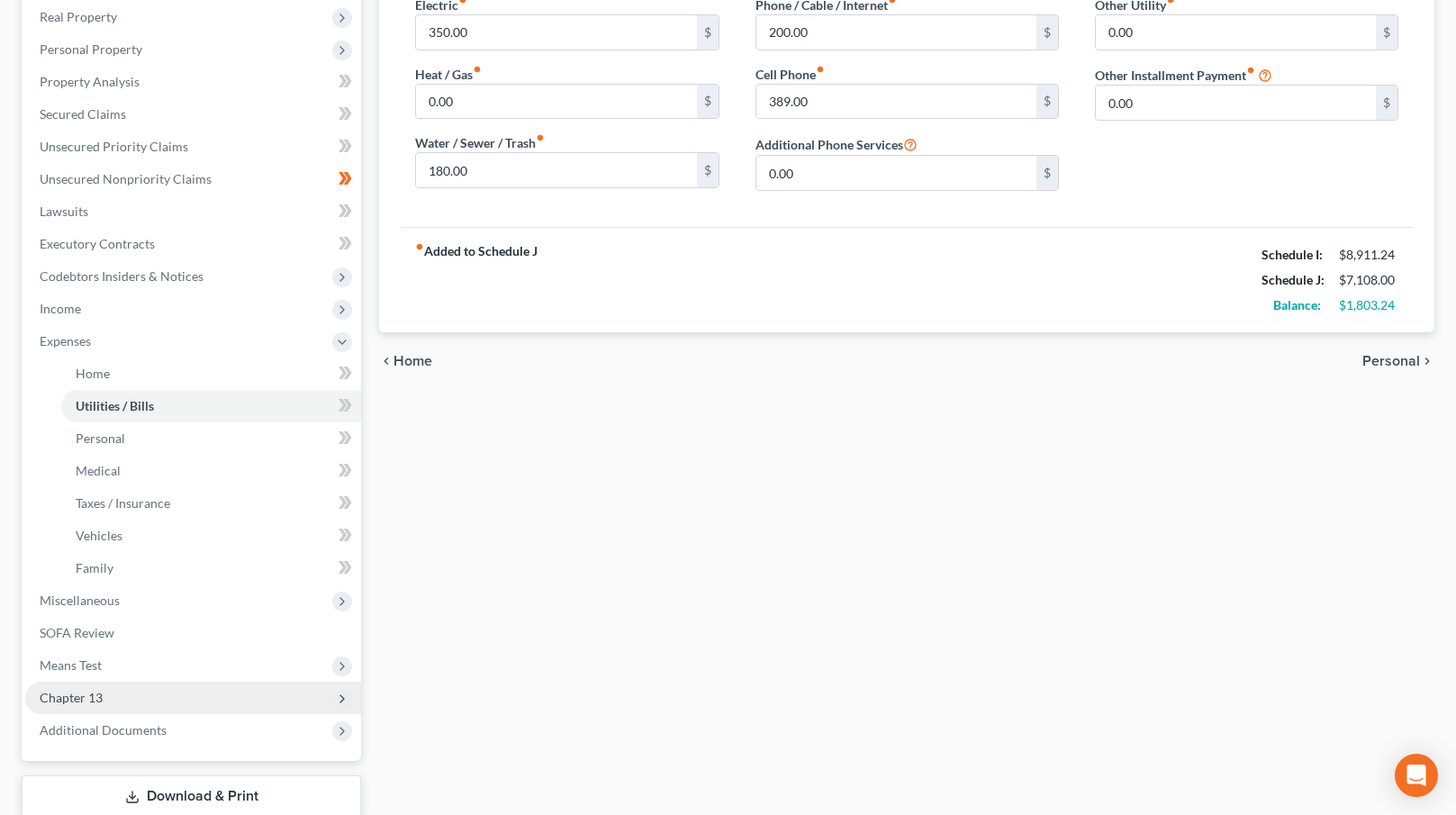
click at [189, 691] on span "Chapter 13" at bounding box center [194, 698] width 336 height 32
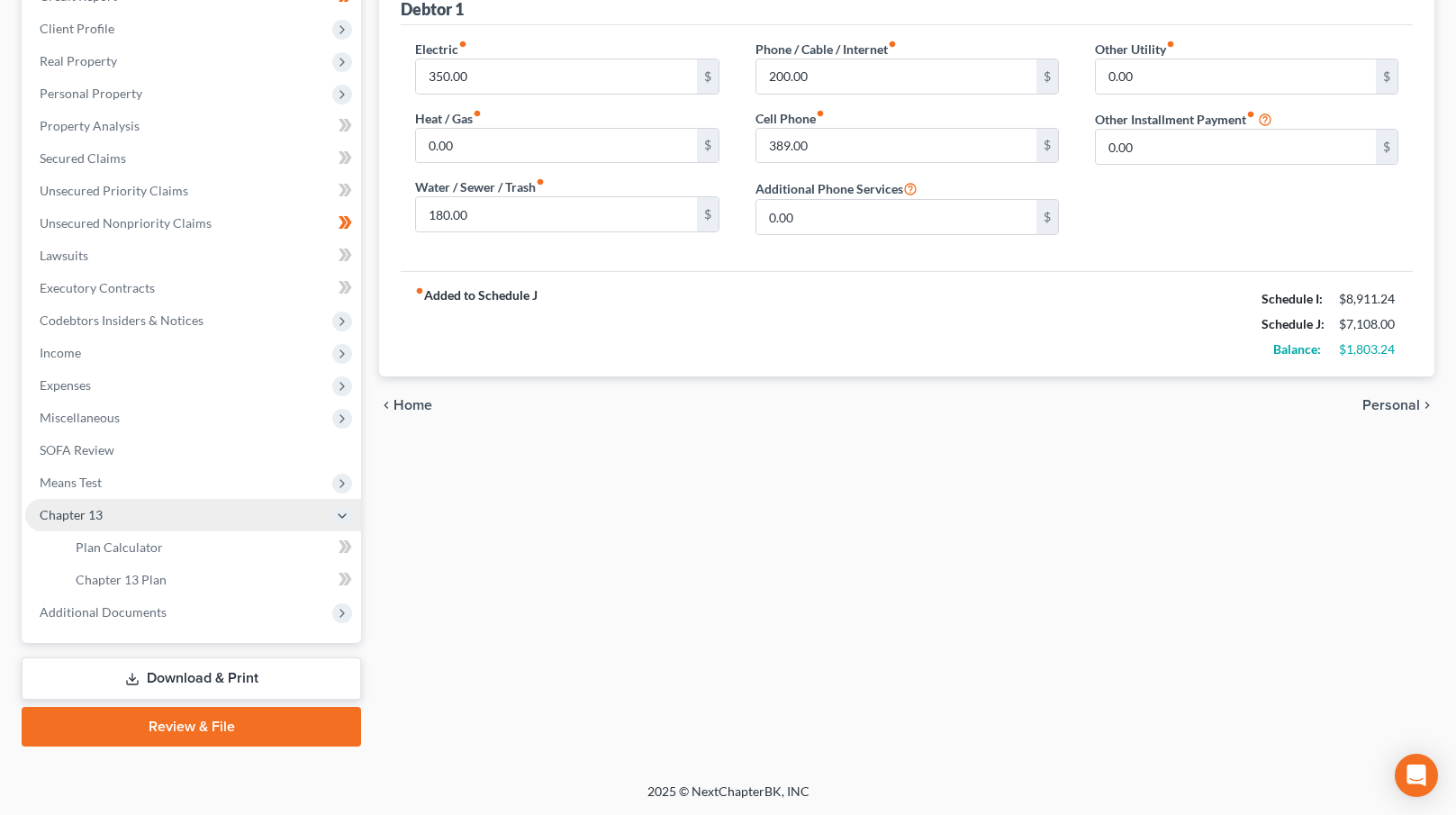
scroll to position [237, 0]
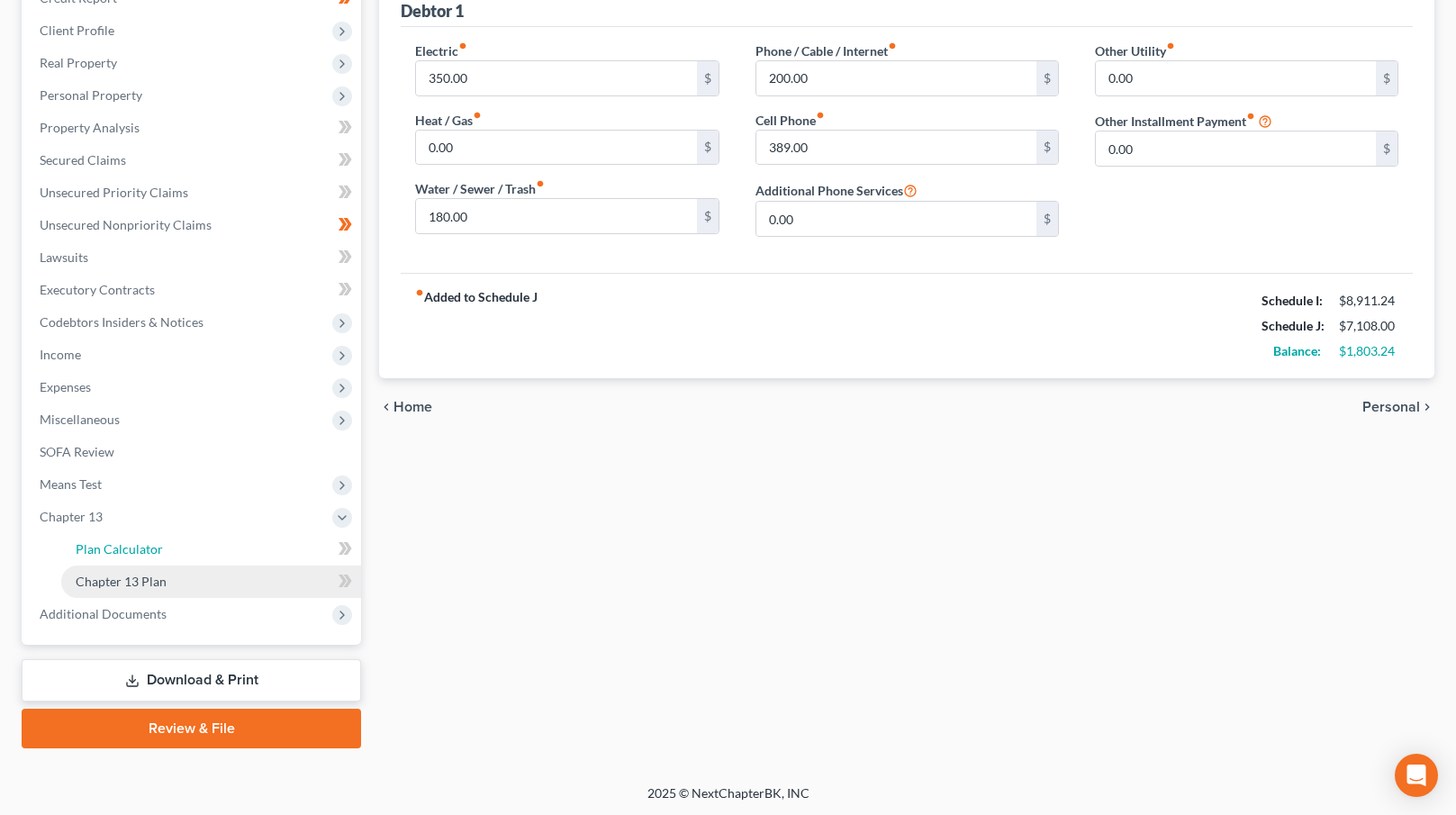
drag, startPoint x: 169, startPoint y: 547, endPoint x: 360, endPoint y: 564, distance: 191.8
click at [169, 547] on link "Plan Calculator" at bounding box center [211, 549] width 300 height 32
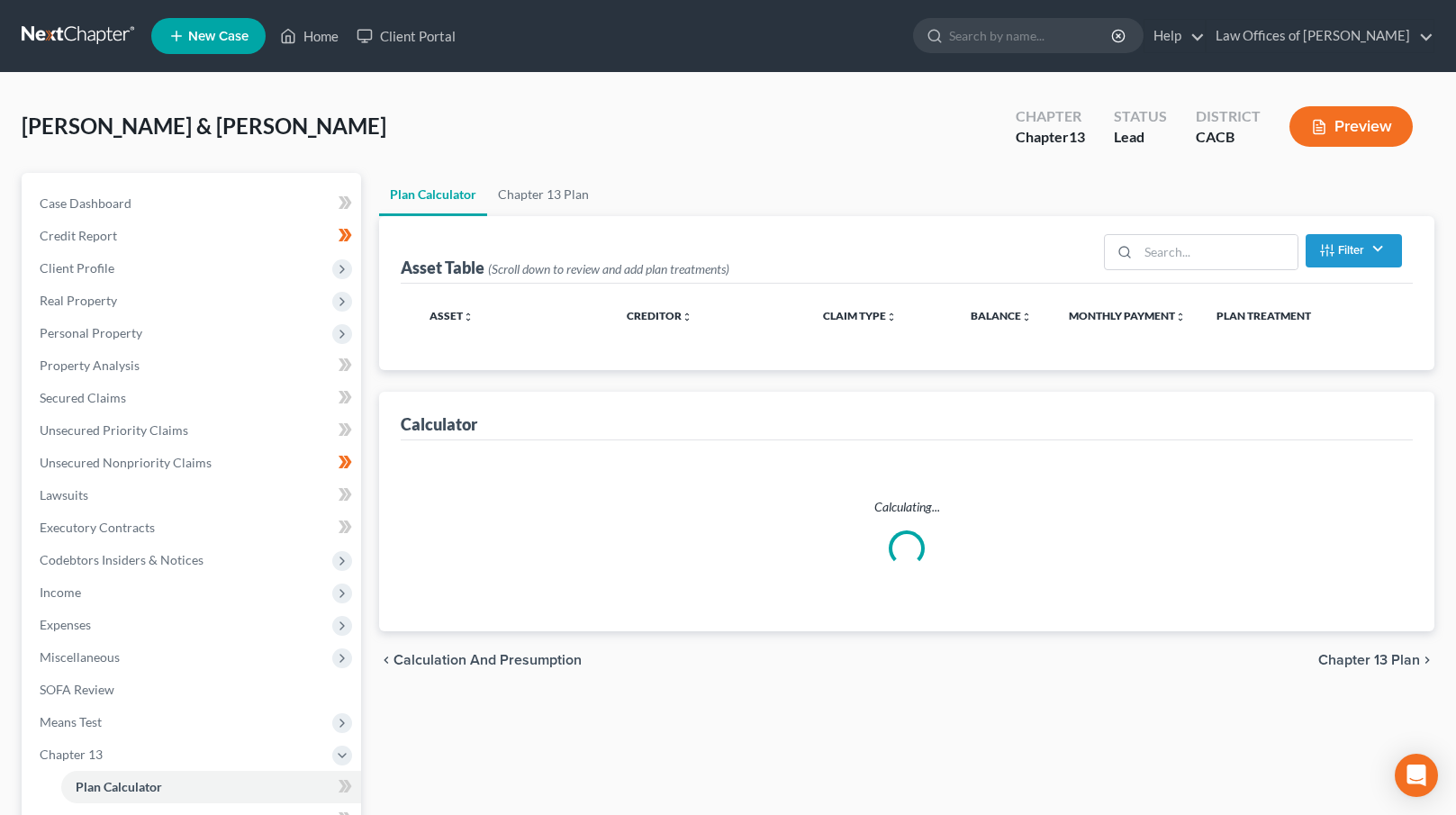
select select "59"
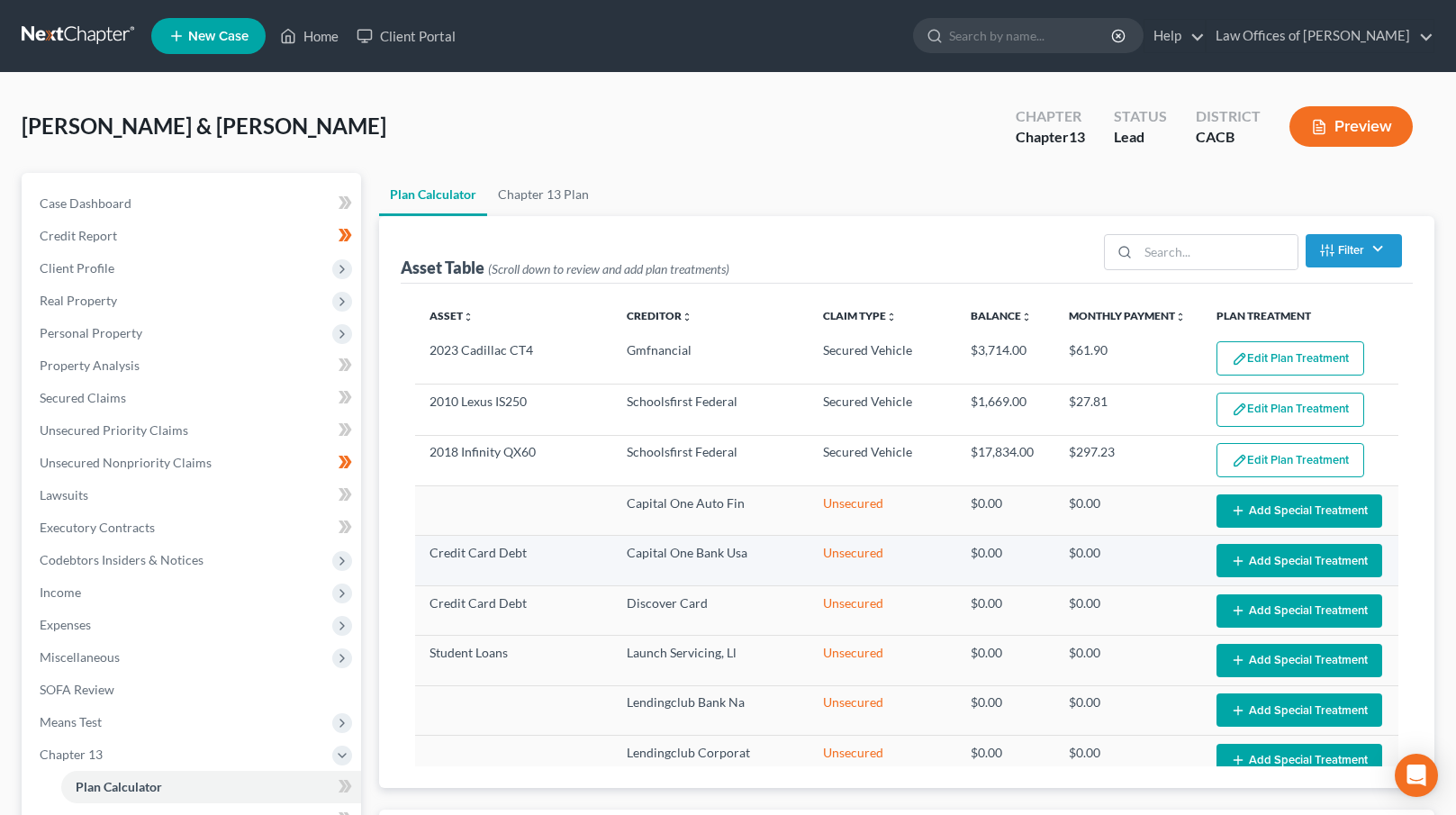
select select "59"
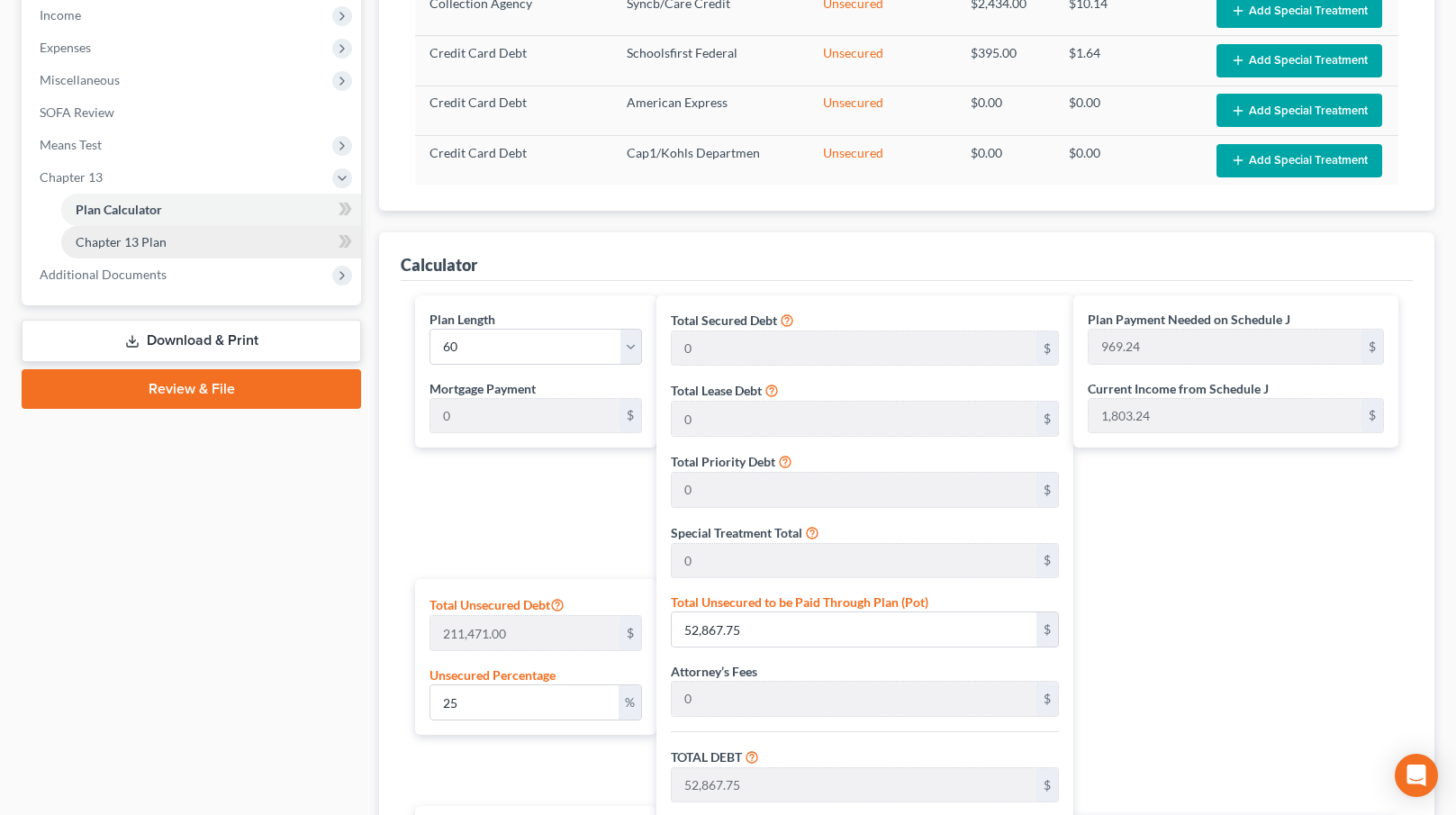
scroll to position [567, 0]
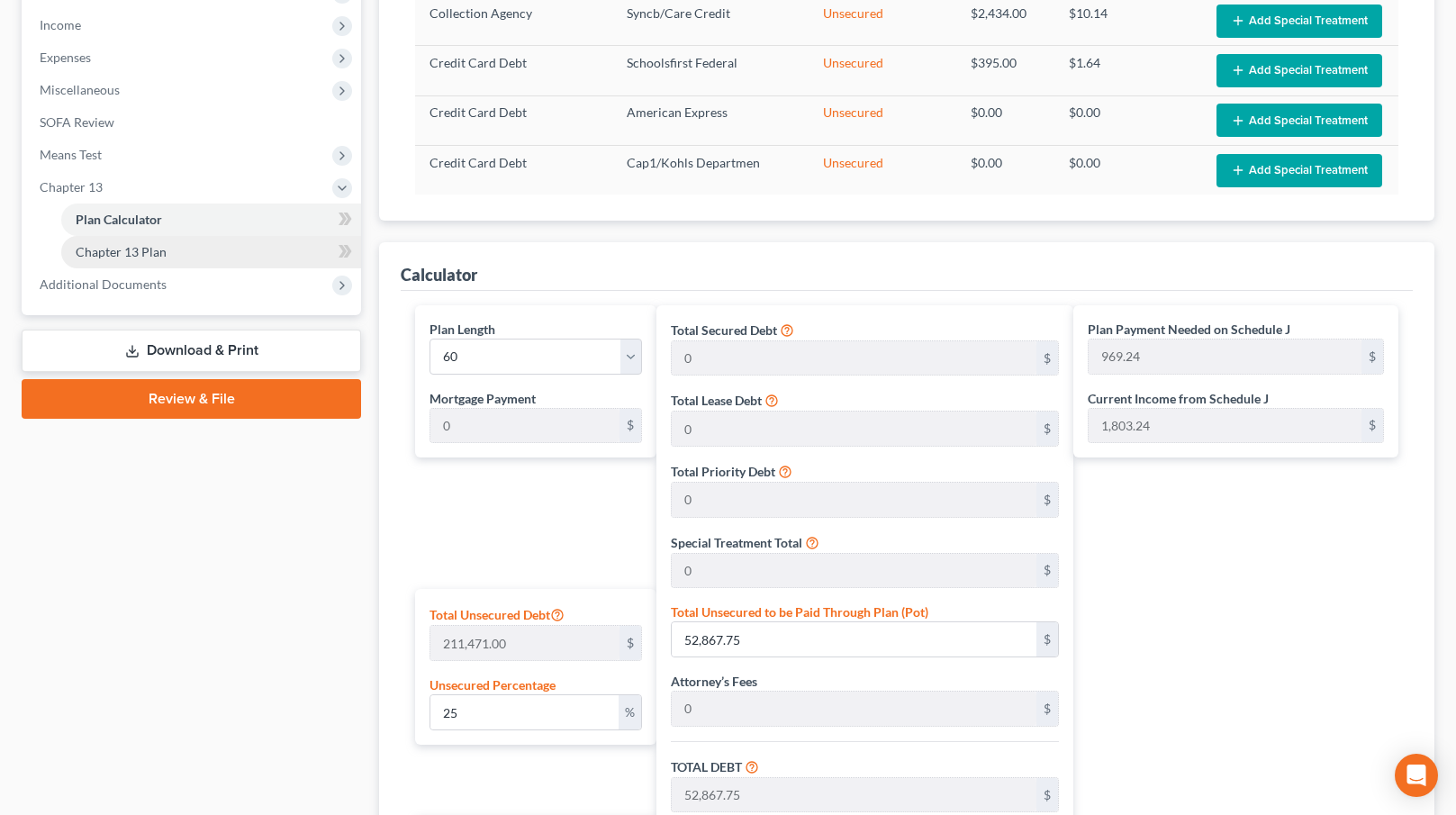
click at [188, 246] on link "Chapter 13 Plan" at bounding box center [211, 252] width 300 height 32
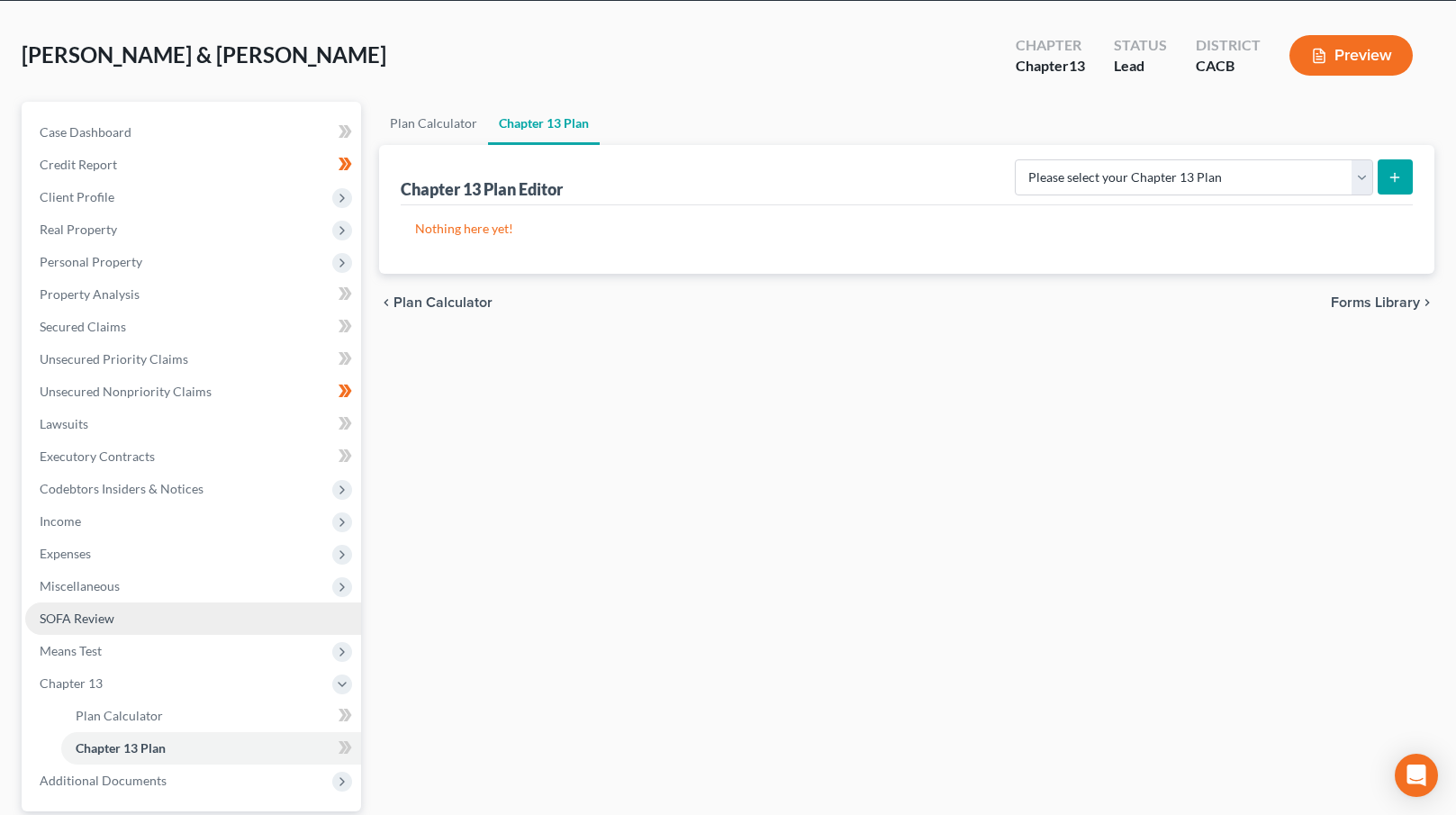
scroll to position [217, 0]
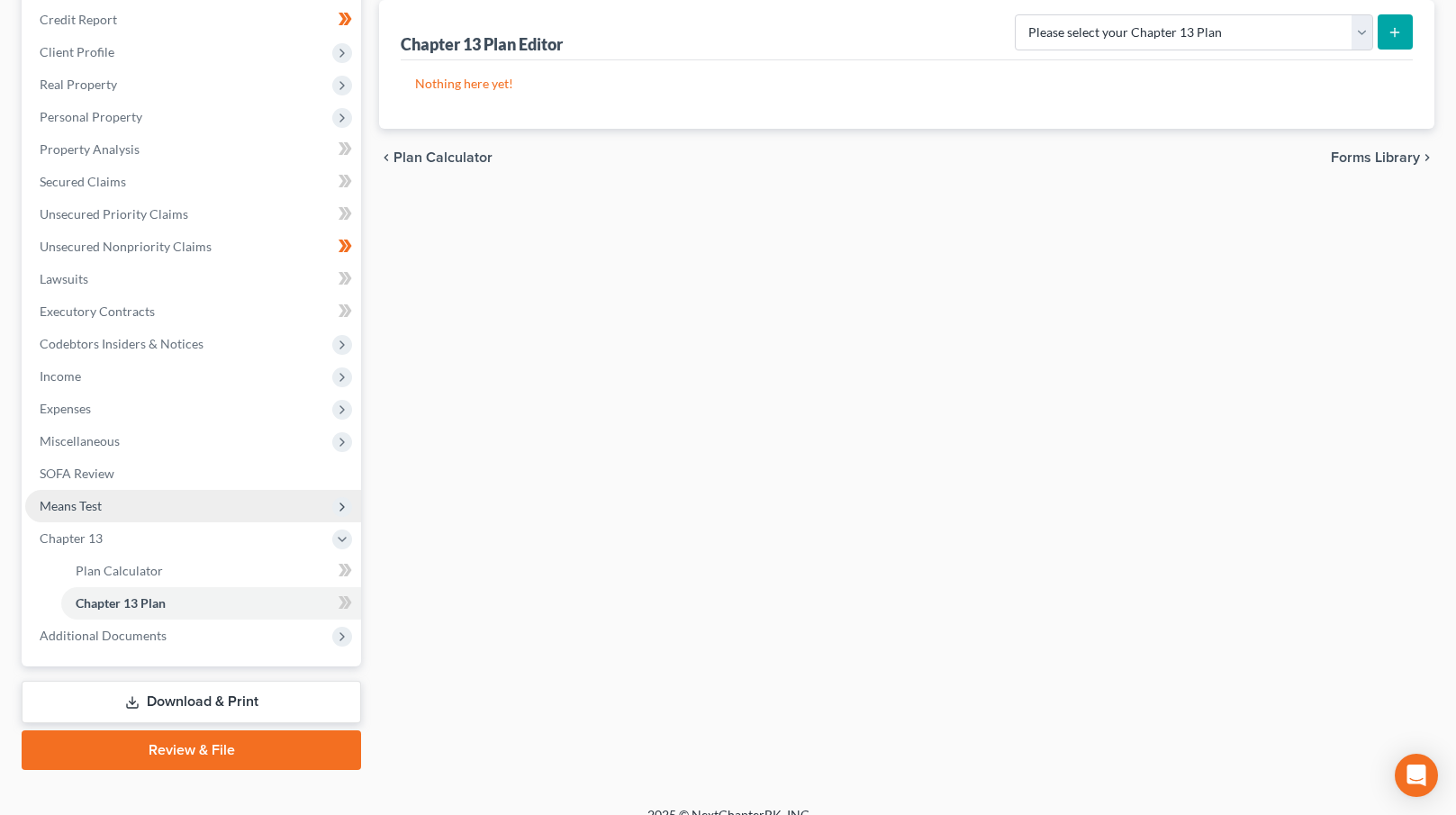
click at [174, 496] on span "Means Test" at bounding box center [194, 506] width 336 height 32
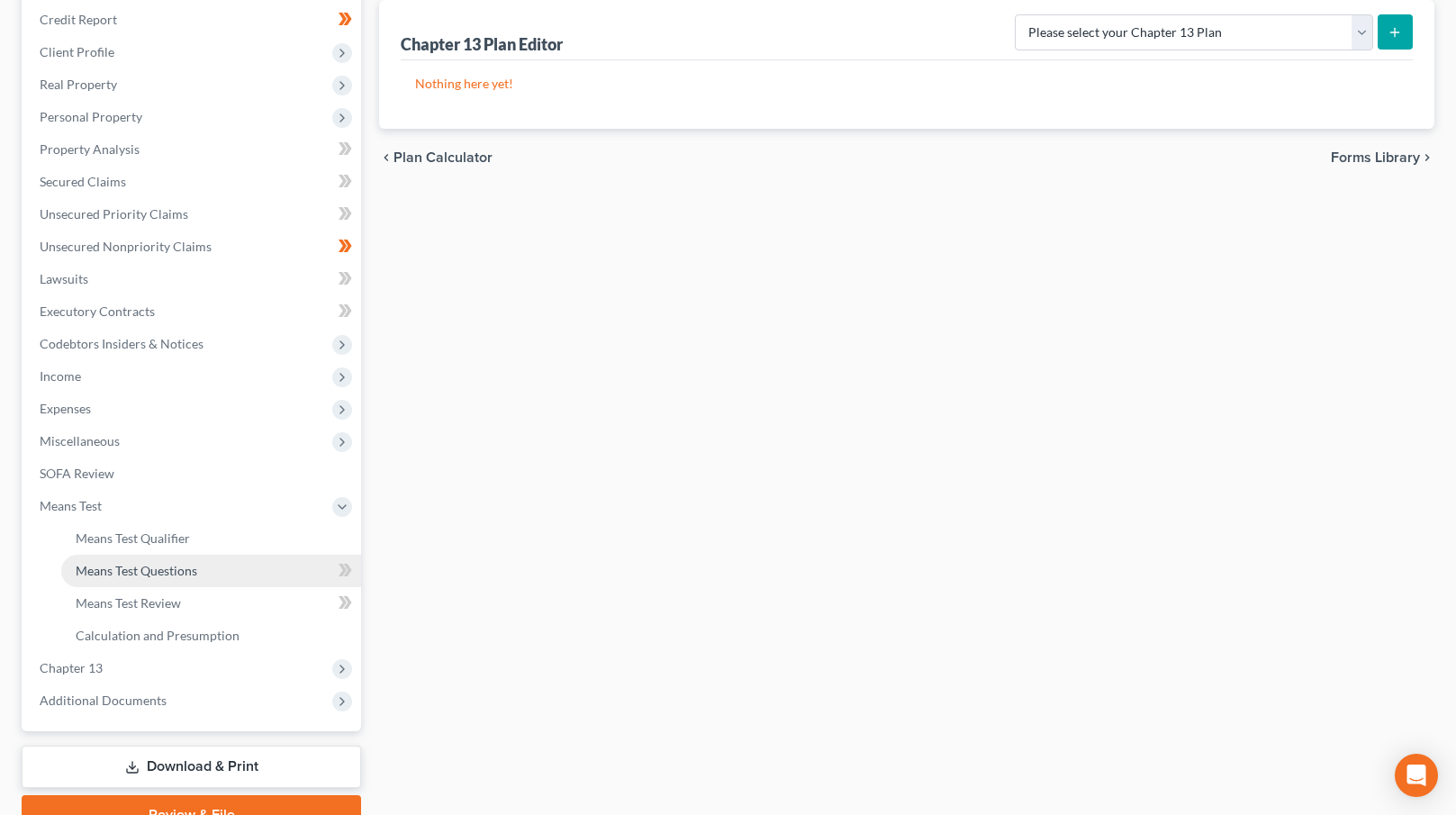
click at [201, 562] on link "Means Test Questions" at bounding box center [211, 571] width 300 height 32
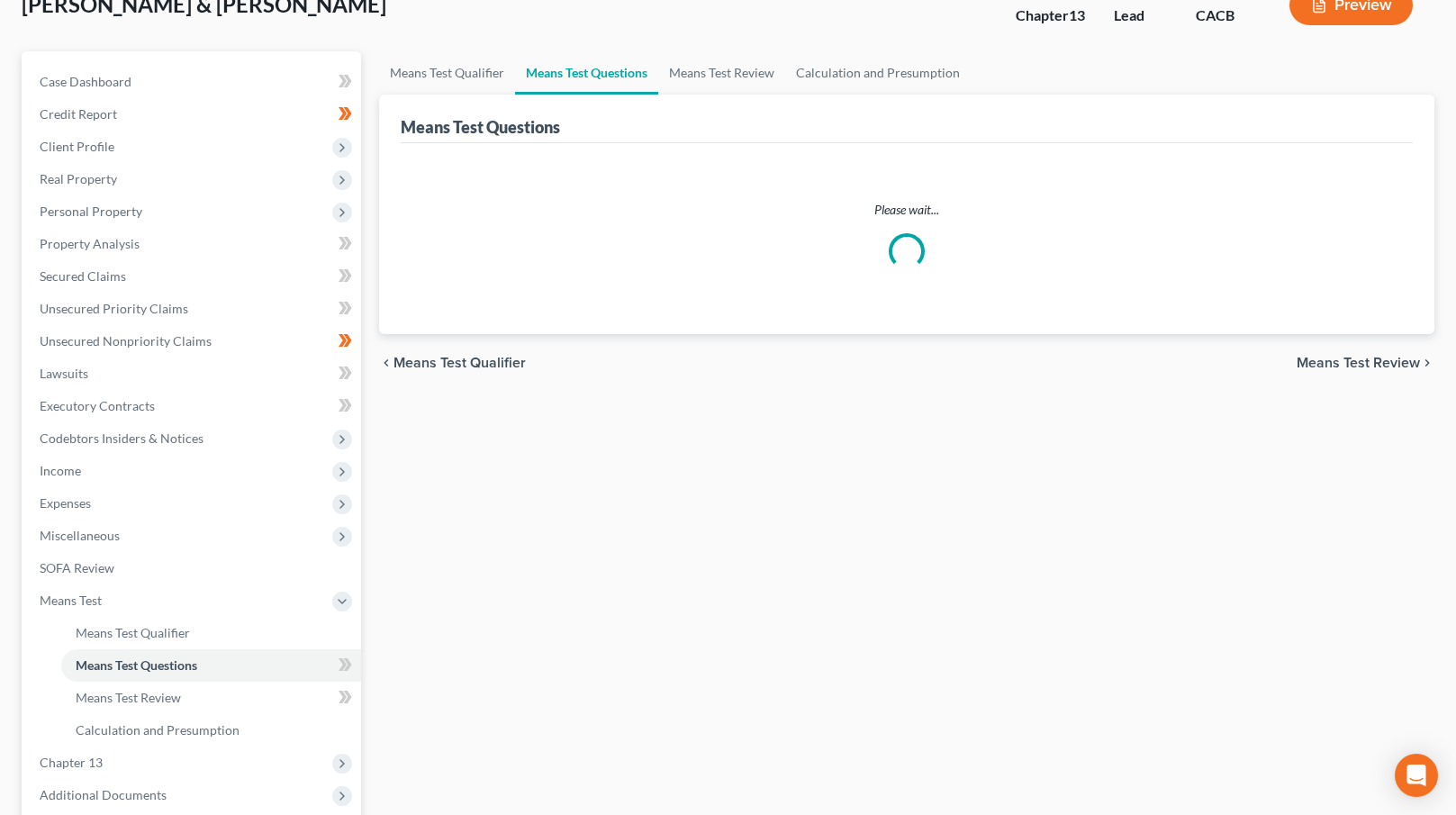
scroll to position [303, 0]
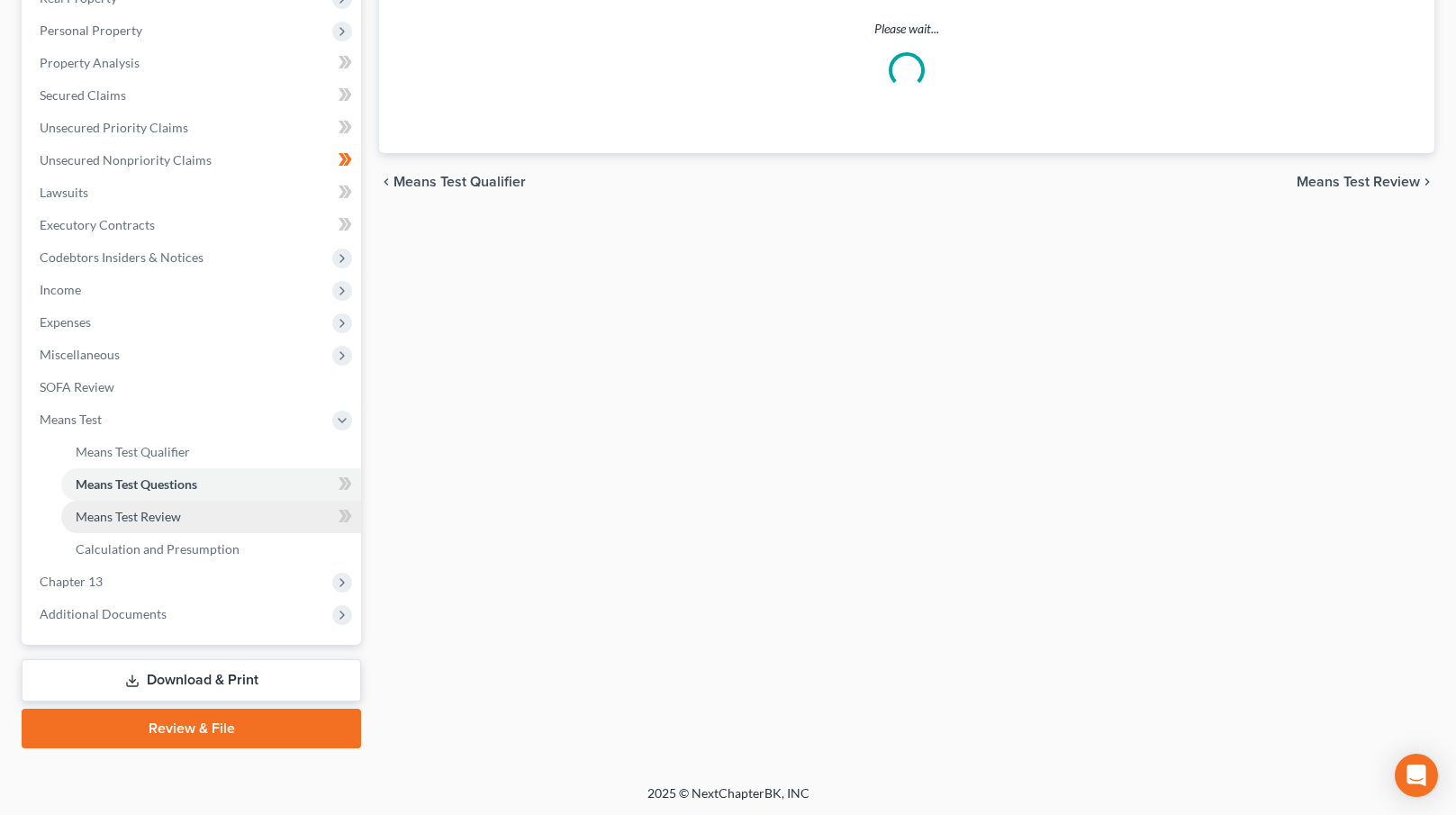
select select "3"
select select "0"
select select "1"
select select "60"
select select "1"
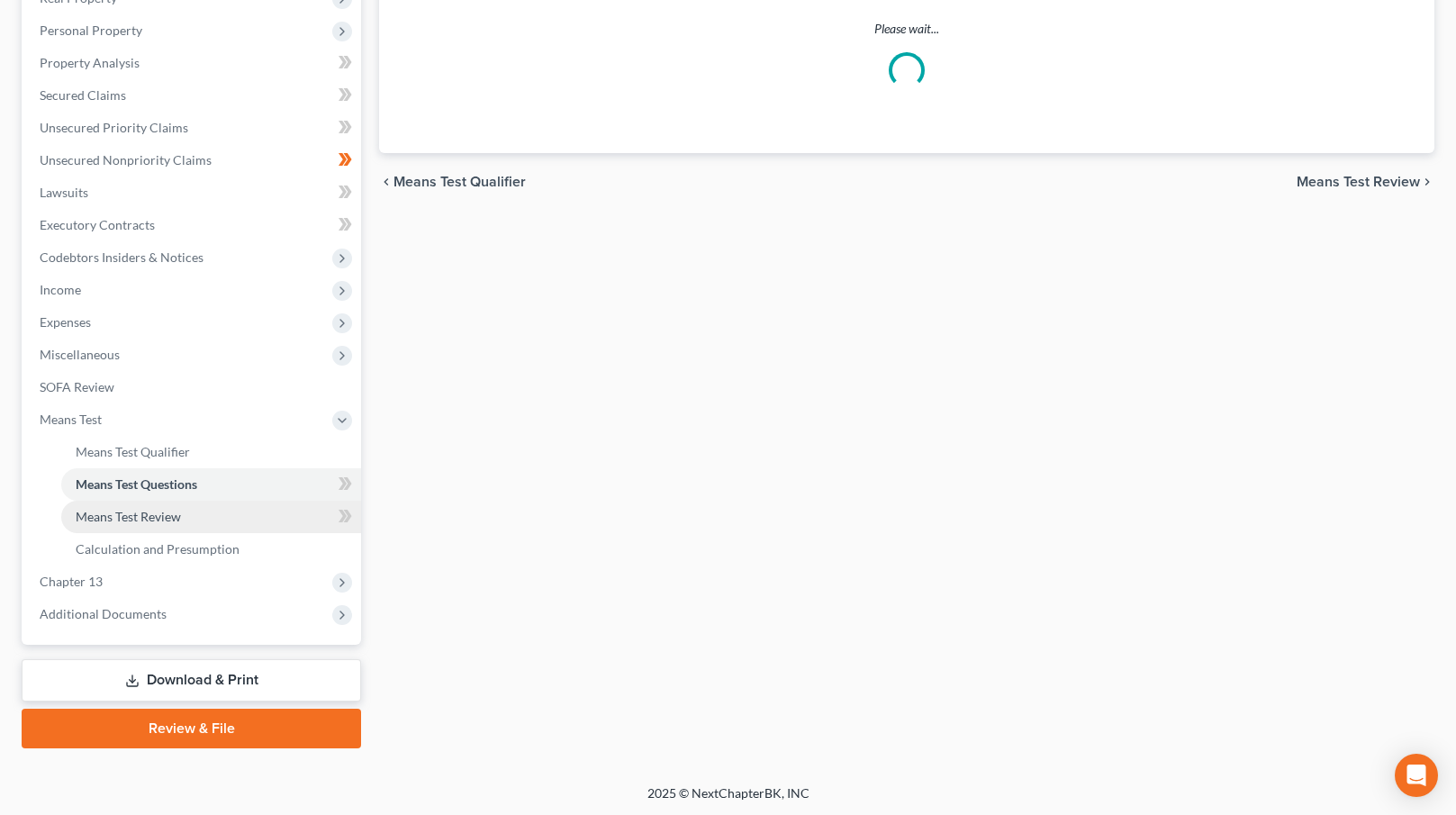
select select "60"
select select "1"
select select "60"
select select "4"
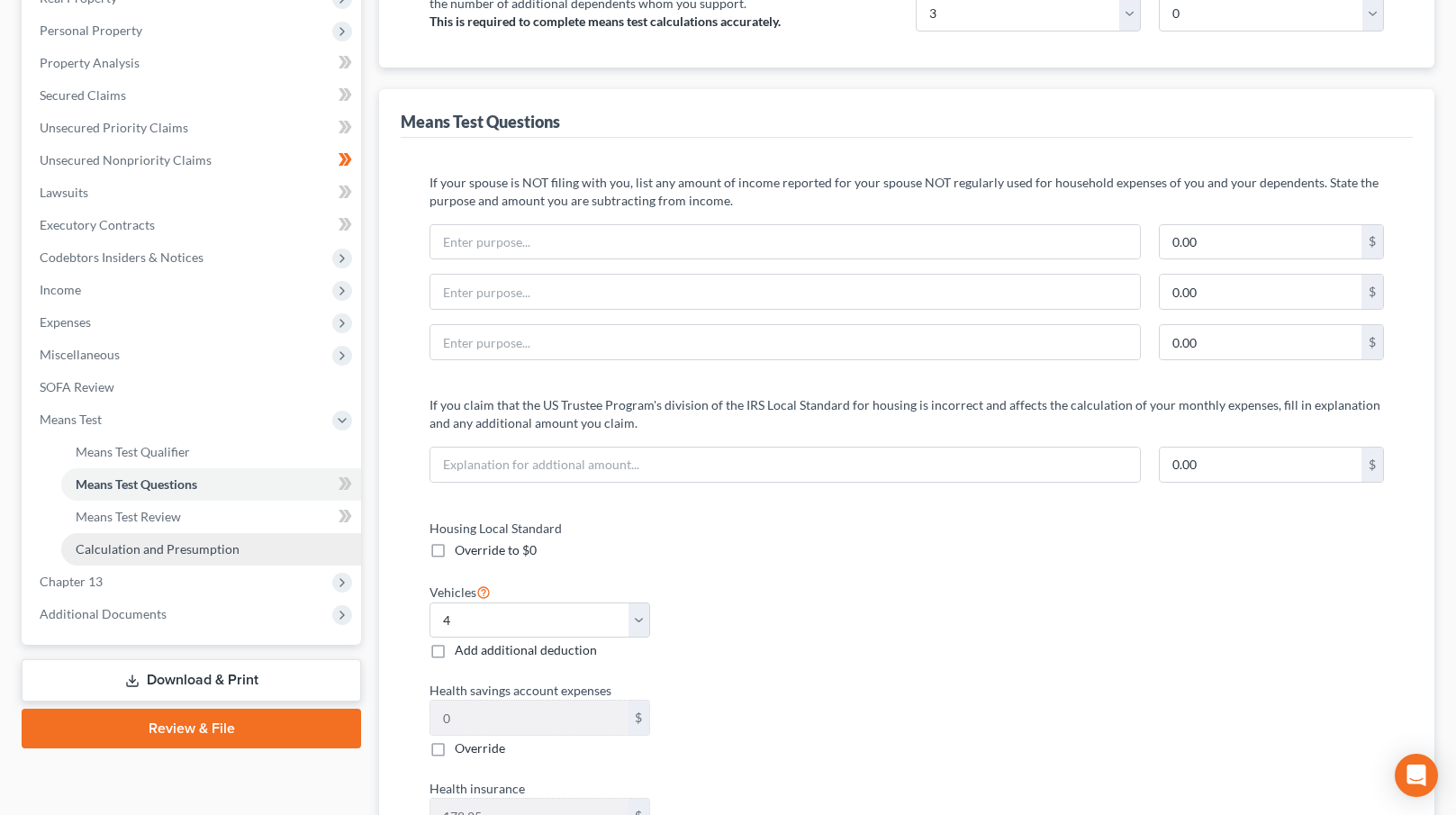
click at [199, 553] on span "Calculation and Presumption" at bounding box center [158, 549] width 164 height 15
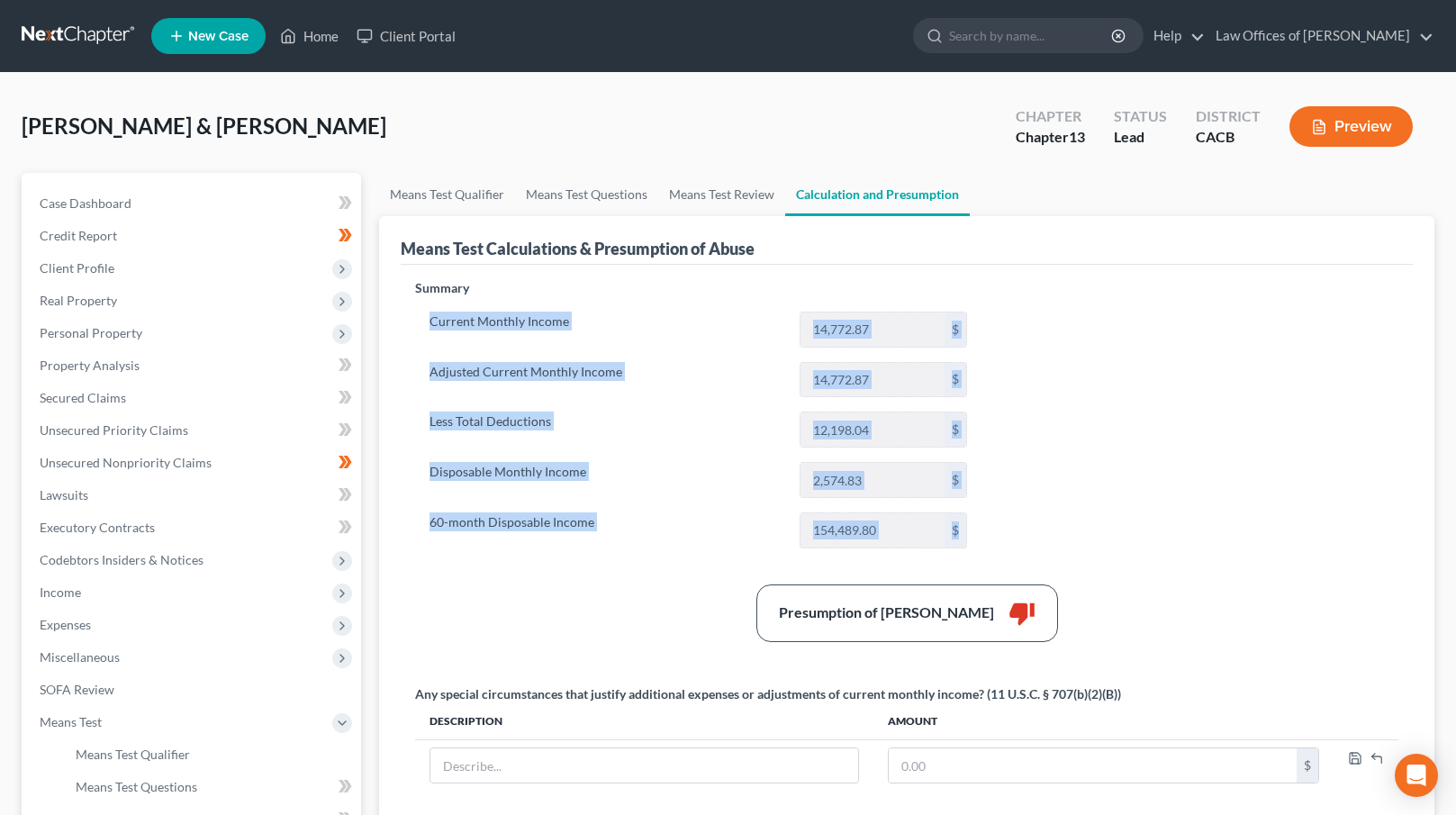
drag, startPoint x: 474, startPoint y: 320, endPoint x: 981, endPoint y: 552, distance: 557.6
click at [981, 552] on div "Summary Current Monthly Income 14,772.87 $ Adjusted Current Monthly Income 14,7…" at bounding box center [698, 421] width 584 height 284
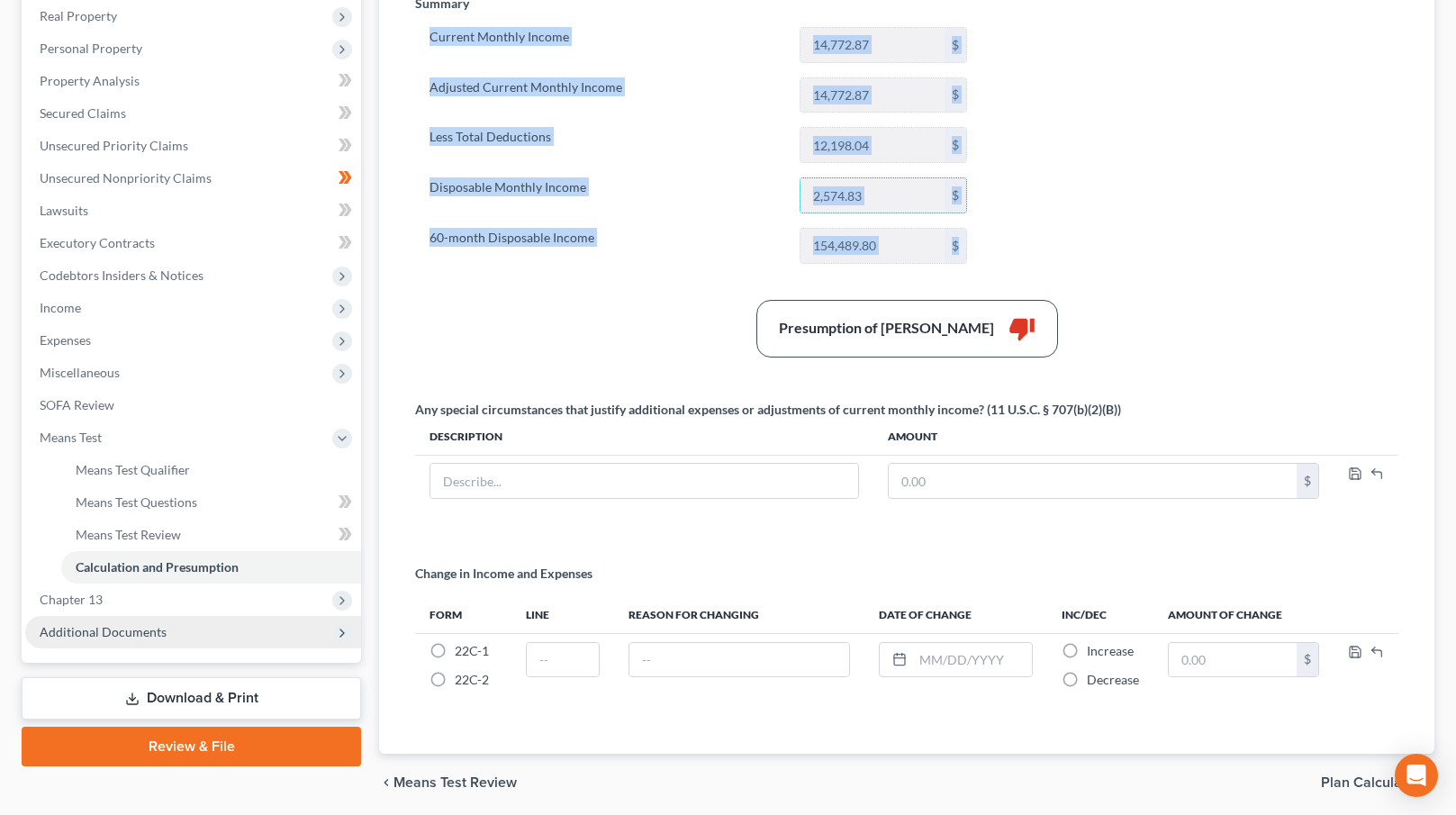
scroll to position [349, 0]
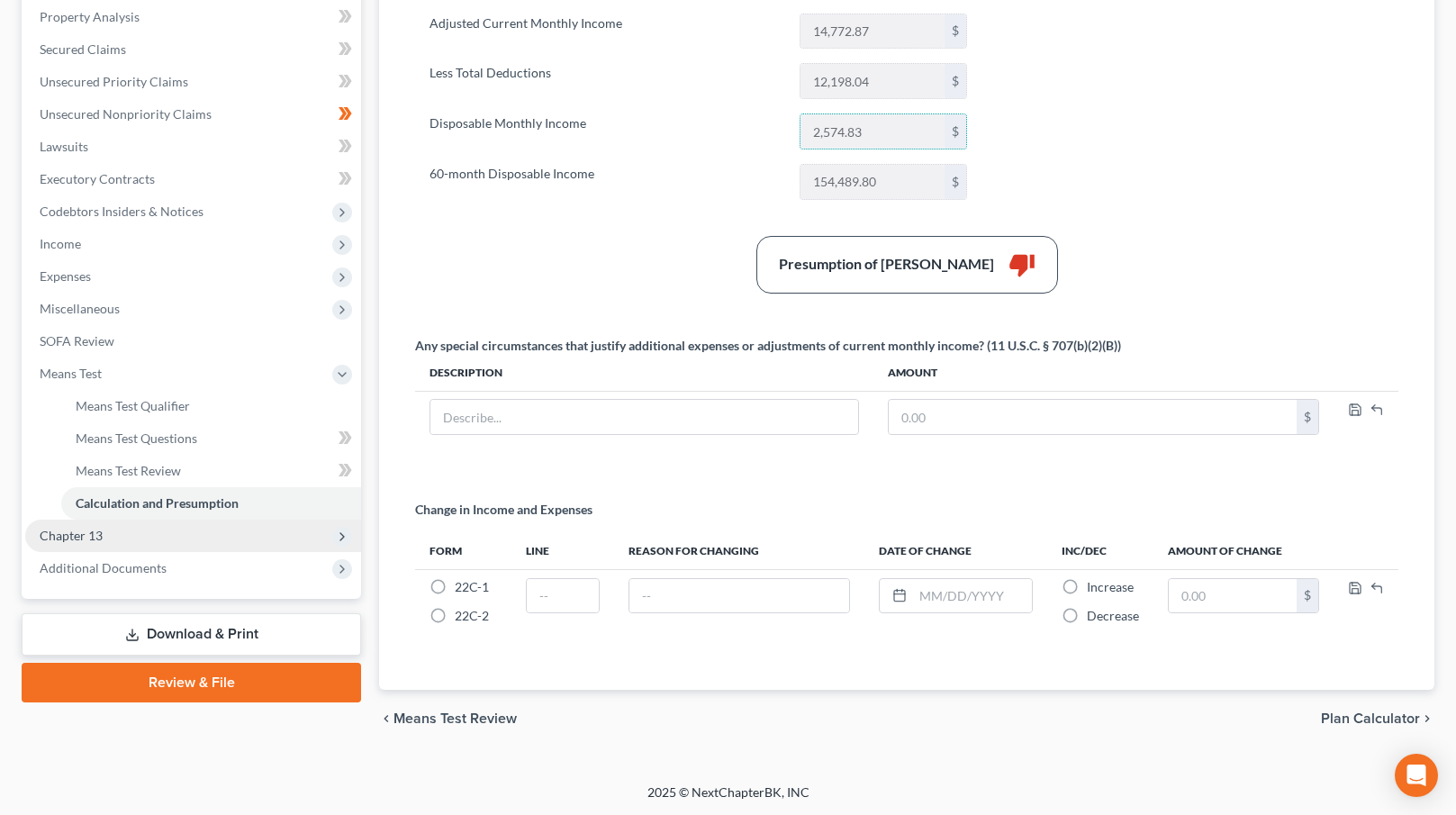
click at [177, 529] on span "Chapter 13" at bounding box center [194, 536] width 336 height 32
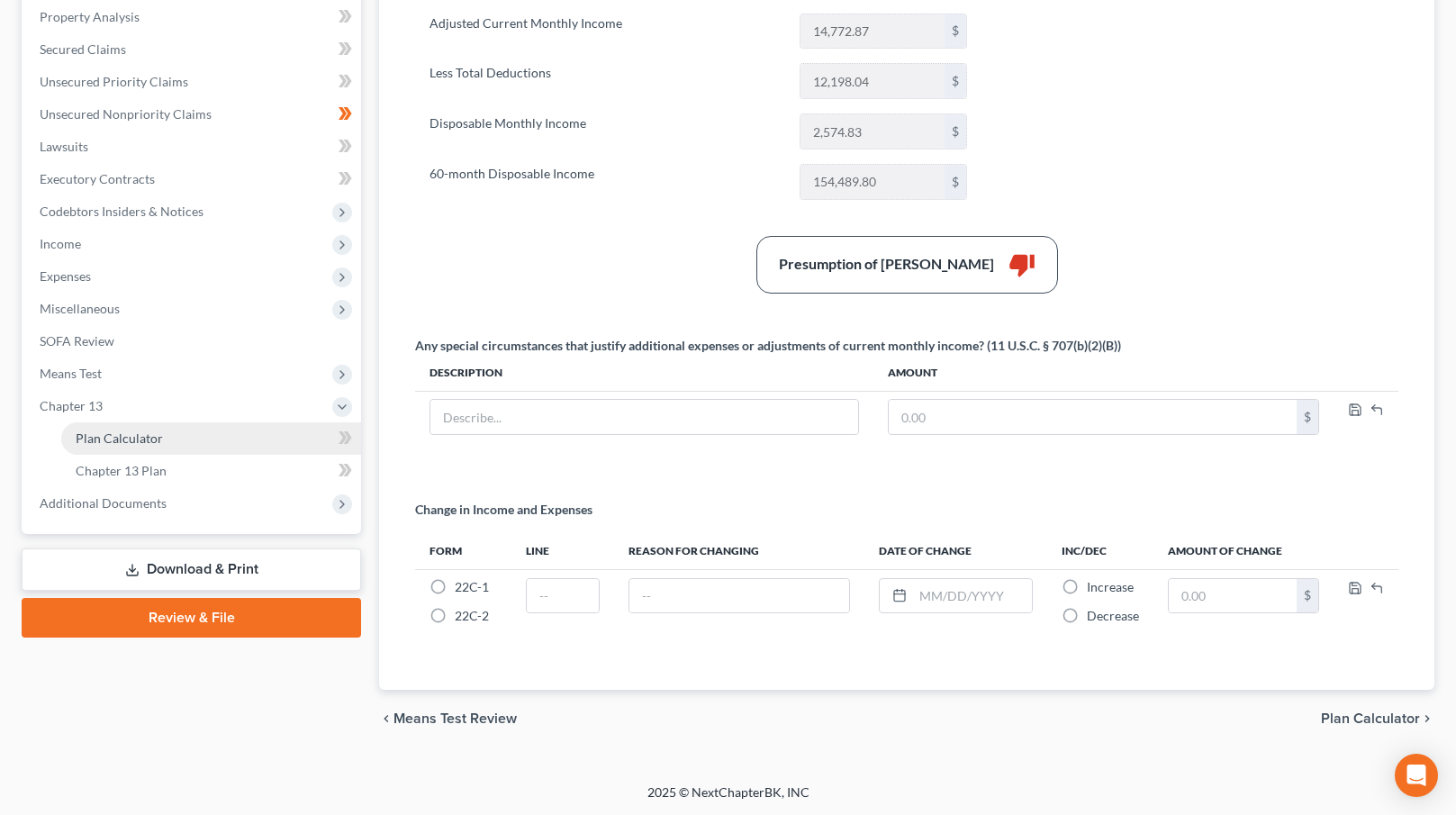
click at [188, 442] on link "Plan Calculator" at bounding box center [211, 439] width 300 height 32
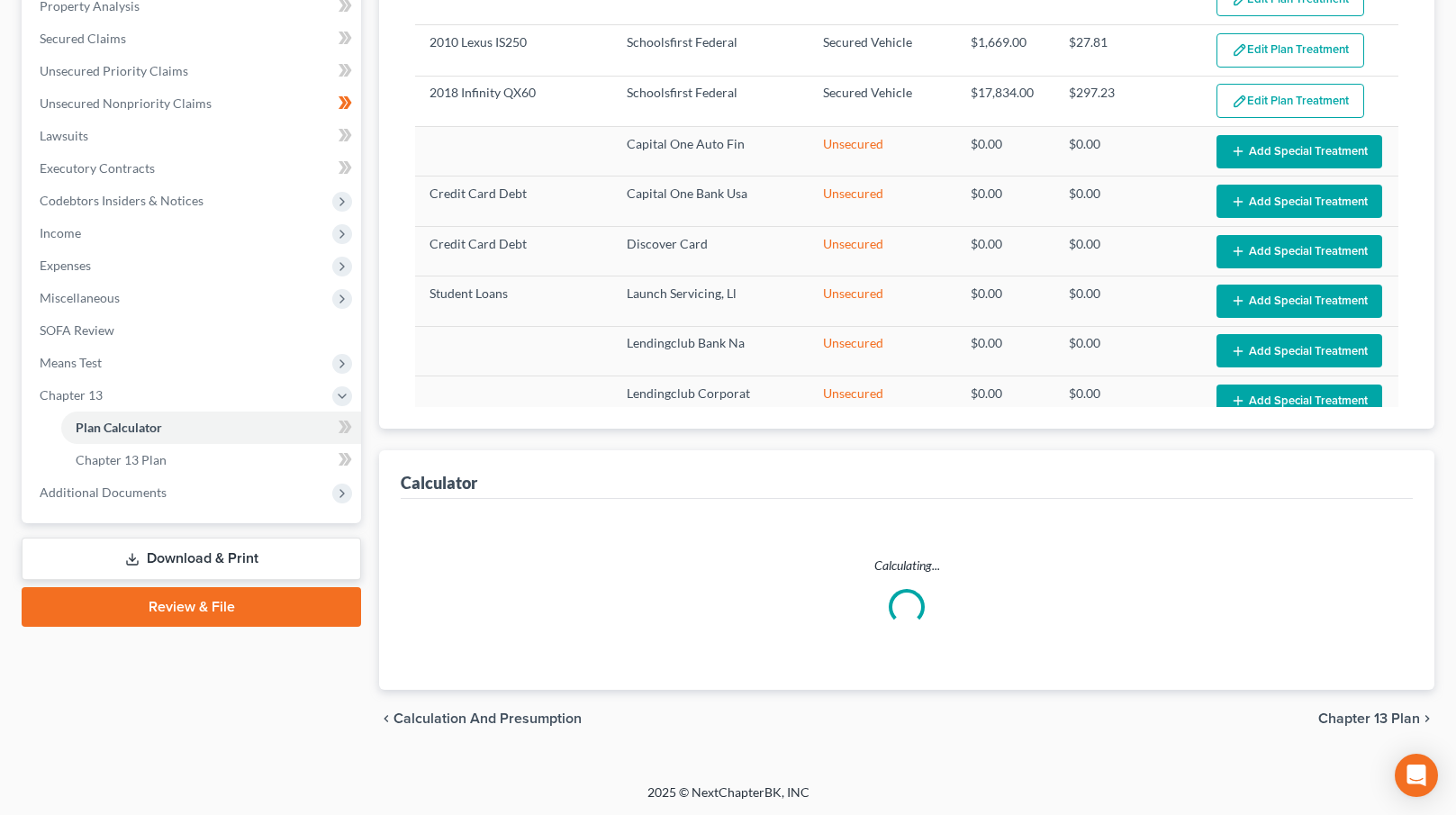
select select "59"
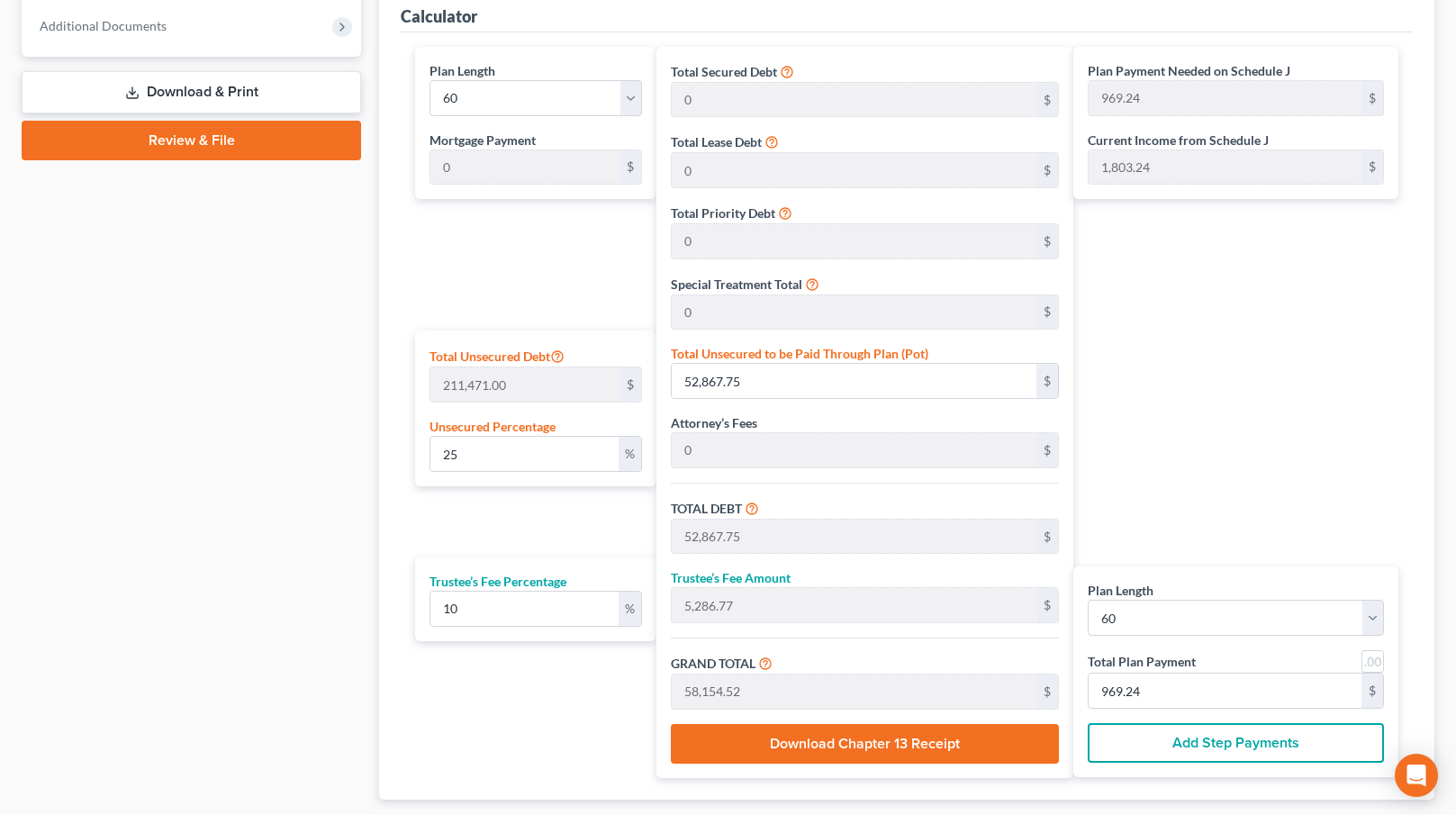
scroll to position [804, 0]
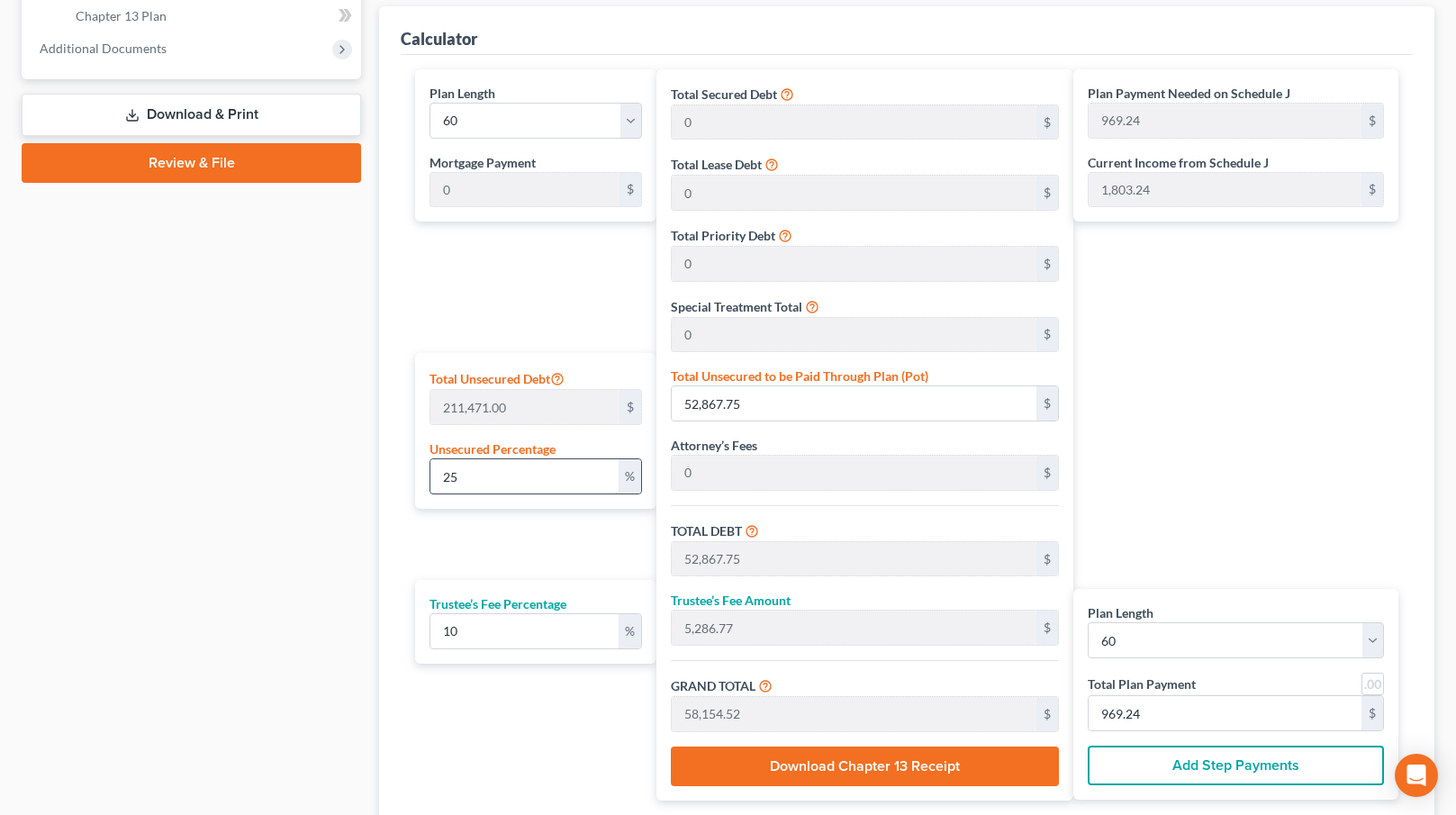
click at [466, 474] on input "25" at bounding box center [524, 477] width 188 height 34
type input "7"
type input "14,802.97"
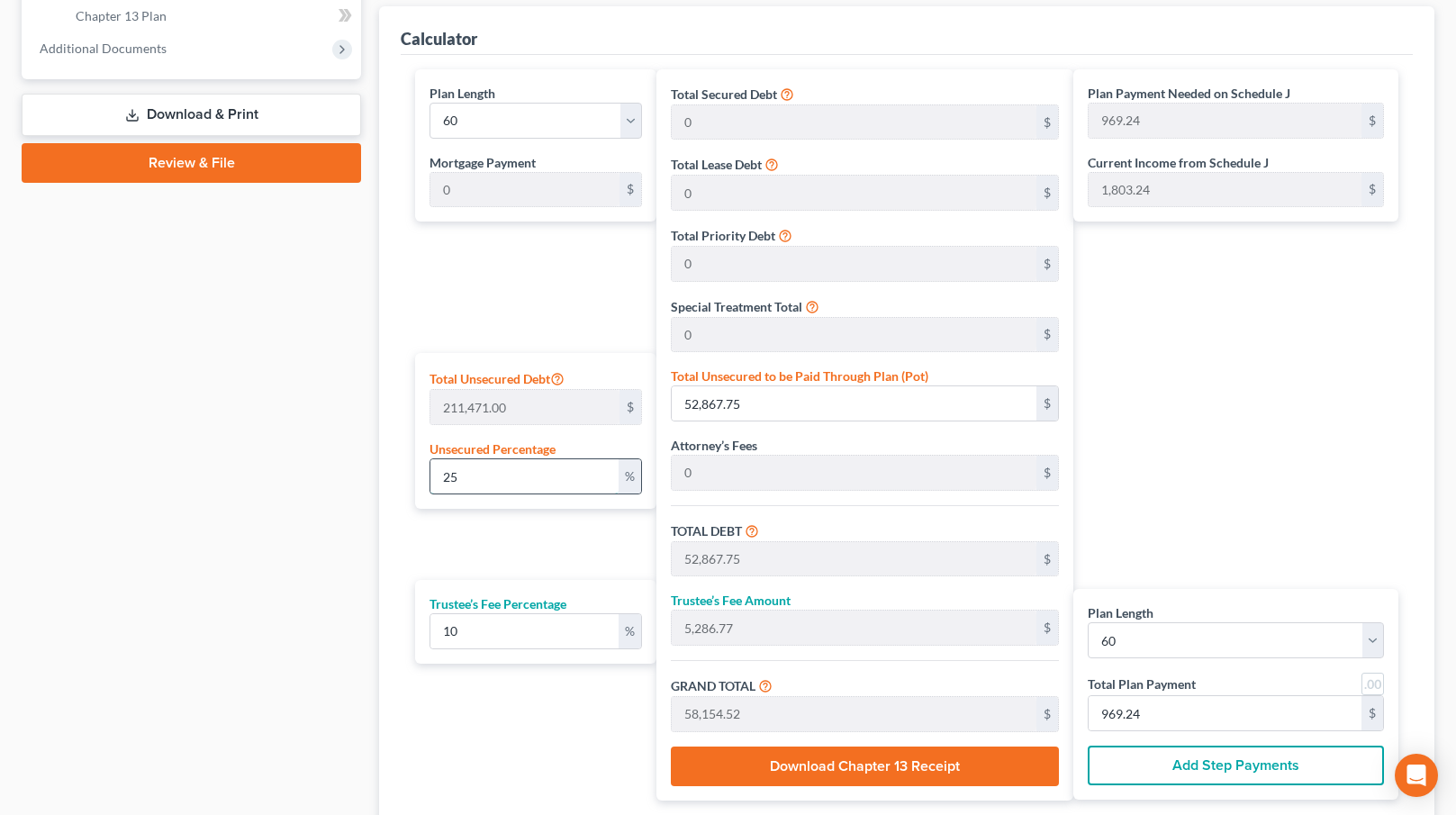
type input "1,480.29"
type input "16,283.26"
type input "271.38"
type input "75"
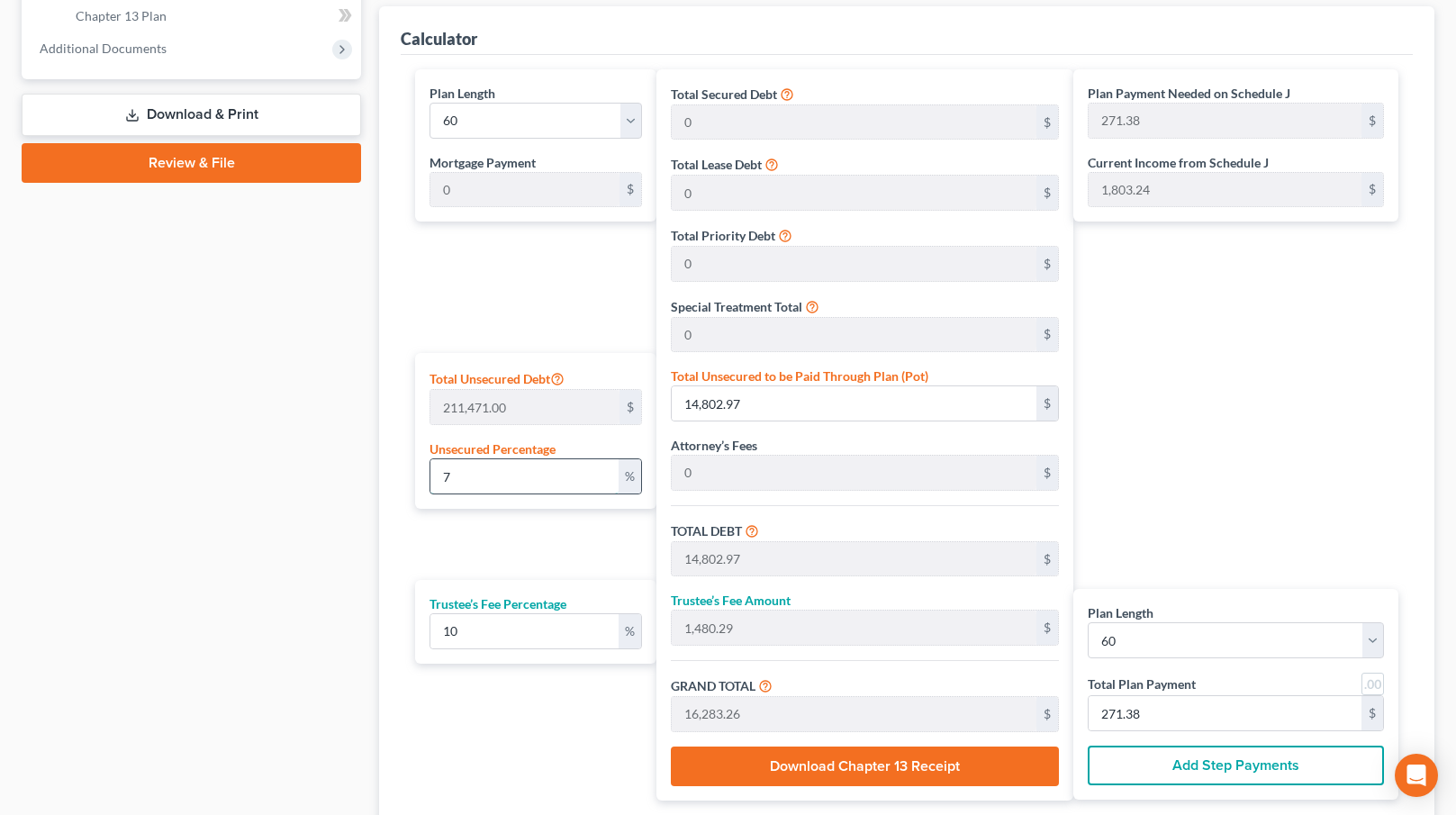
type input "158,603.25"
type input "15,860.32"
type input "174,463.57"
type input "2,907.72"
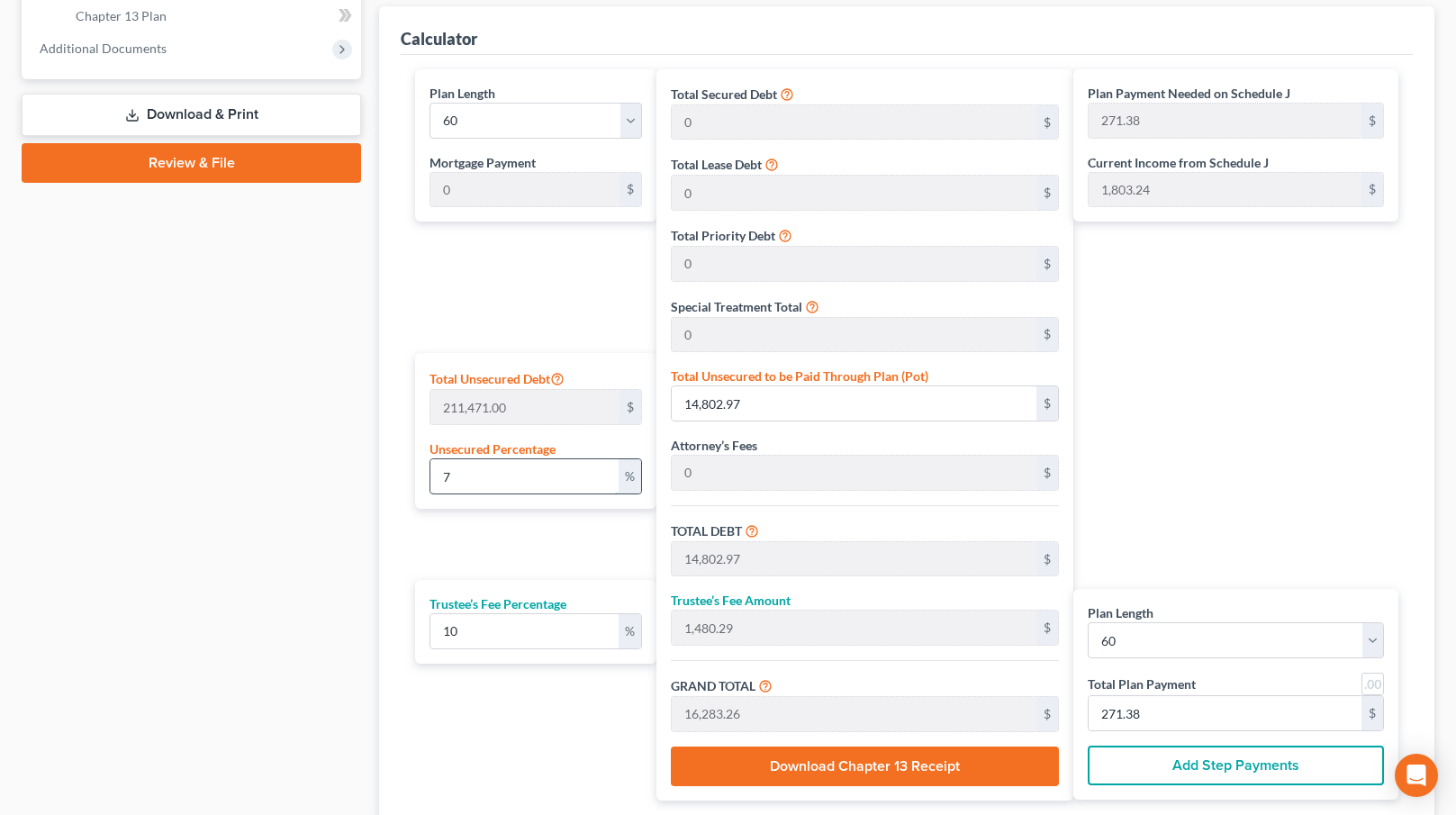
type input "2,907.72"
click at [511, 550] on div "Plan Length 1 2 3 4 5 6 7 8 9 10 11 12 13 14 15 16 17 18 19 20 21 22 23 24 25 2…" at bounding box center [532, 435] width 251 height 731
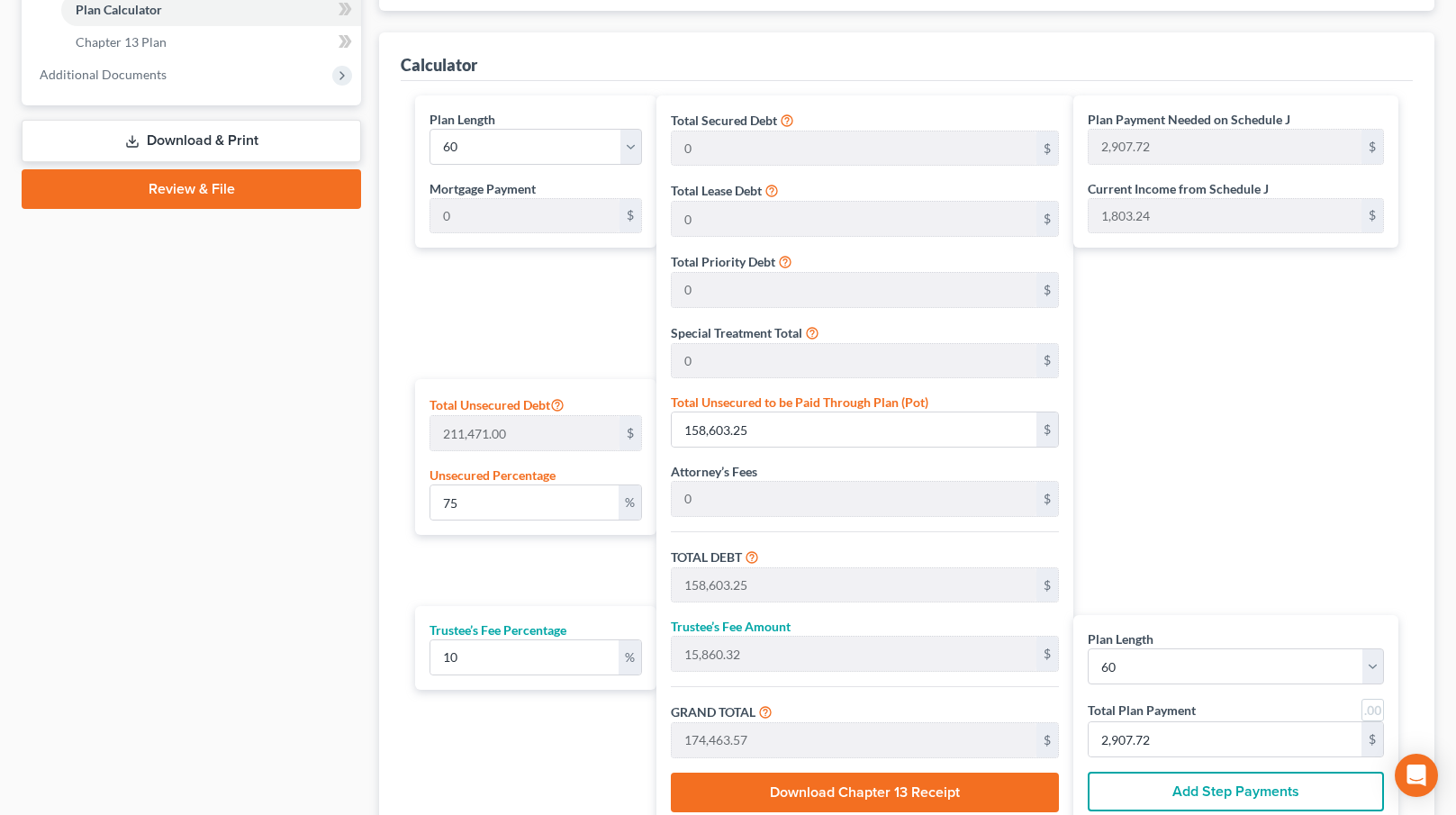
scroll to position [772, 0]
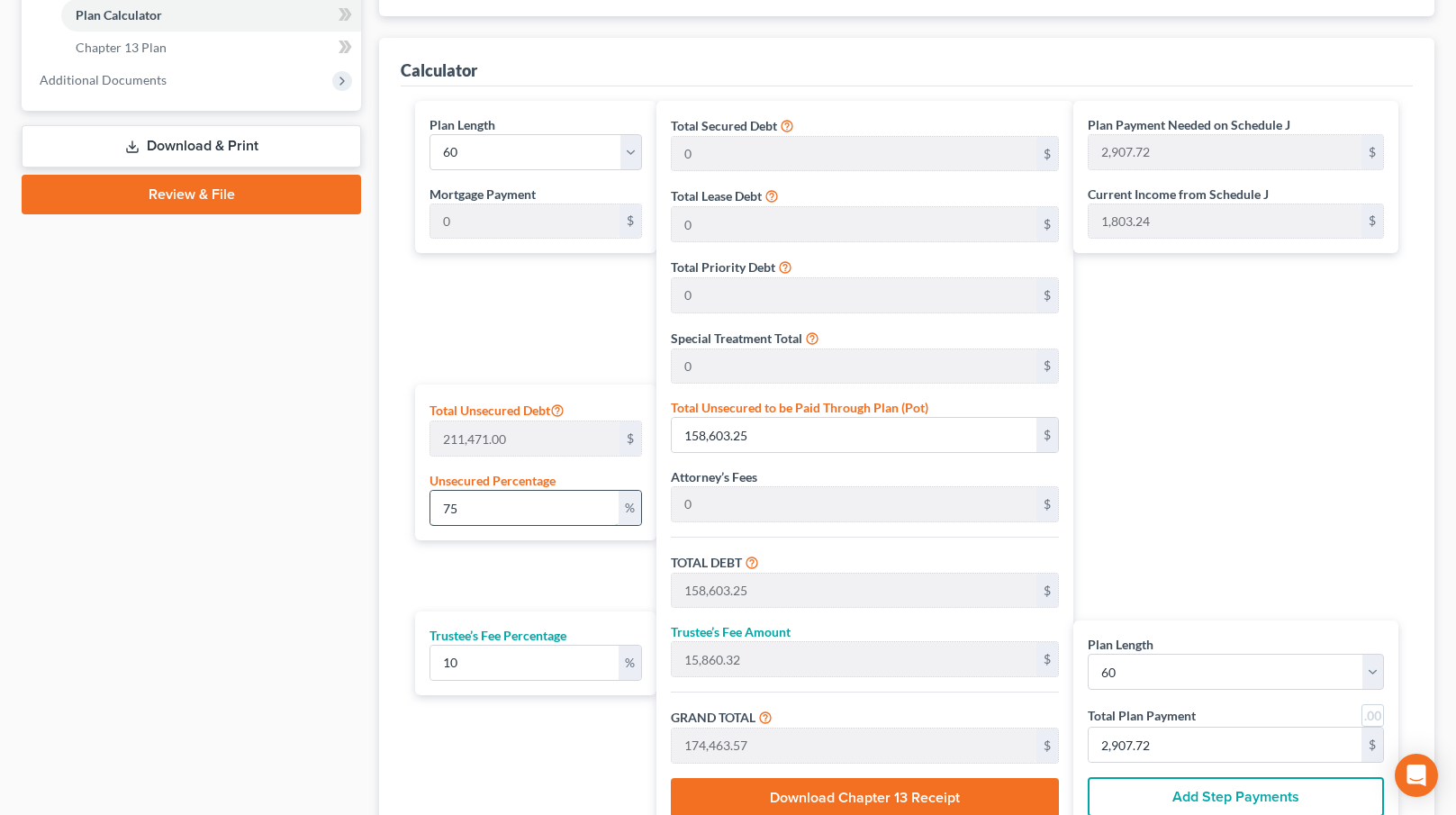
click at [475, 498] on input "75" at bounding box center [524, 508] width 188 height 34
type input "7"
type input "14,802.97"
type input "1,480.29"
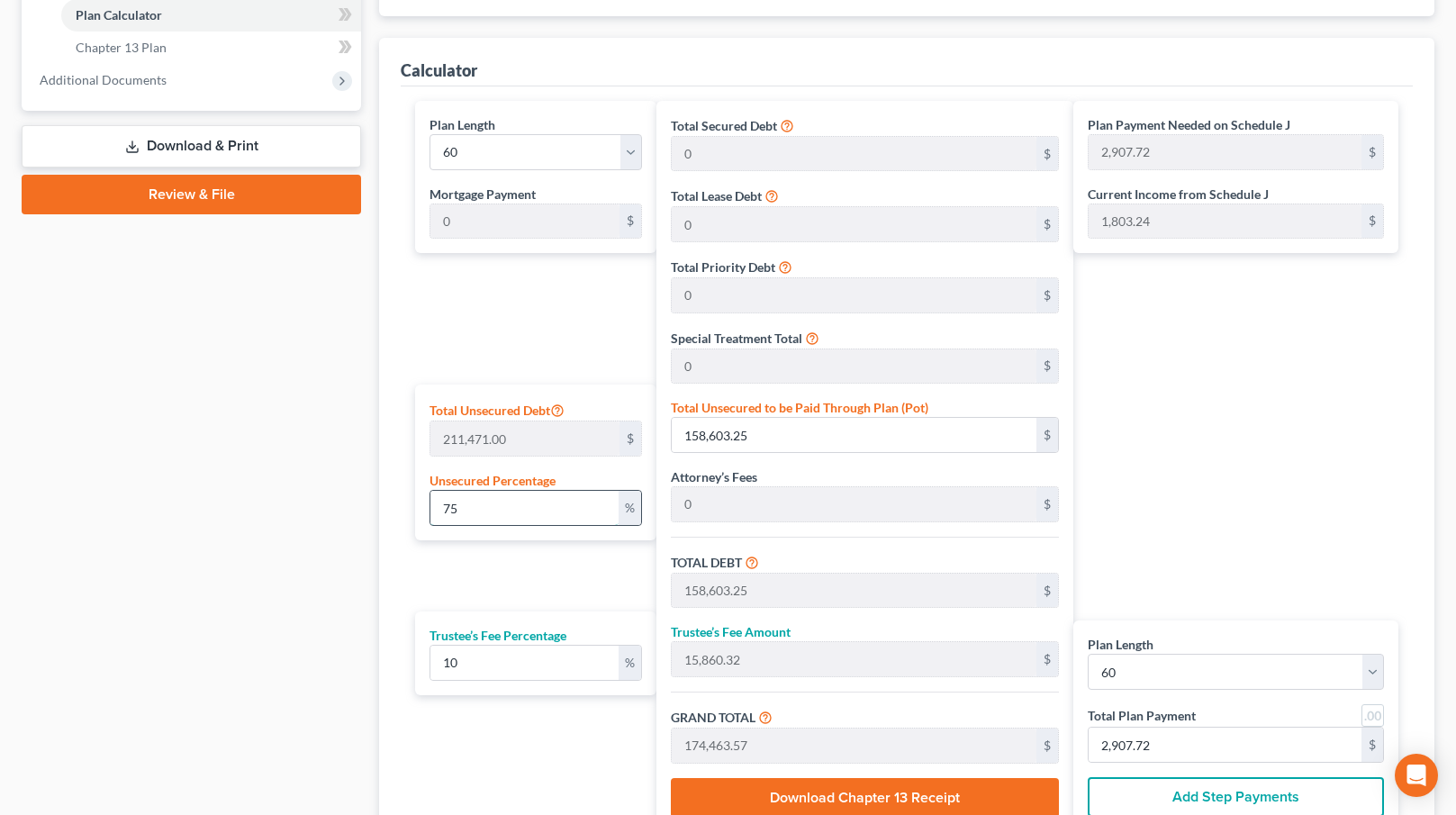
type input "16,283.26"
type input "271.38"
type input "73"
type input "154,373.83"
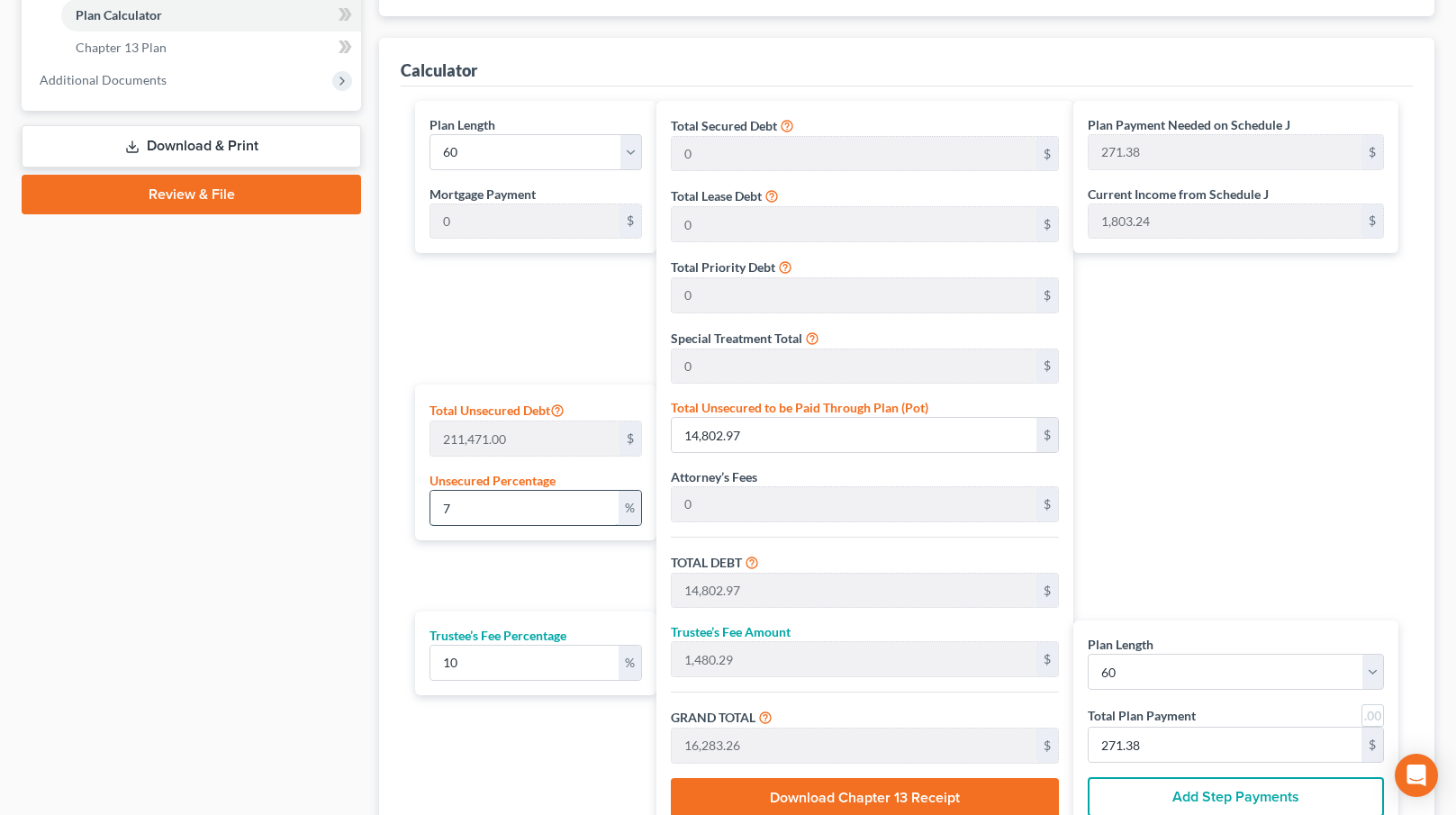
type input "154,373.83"
type input "15,437.38"
type input "169,811.21"
type input "2,830.18"
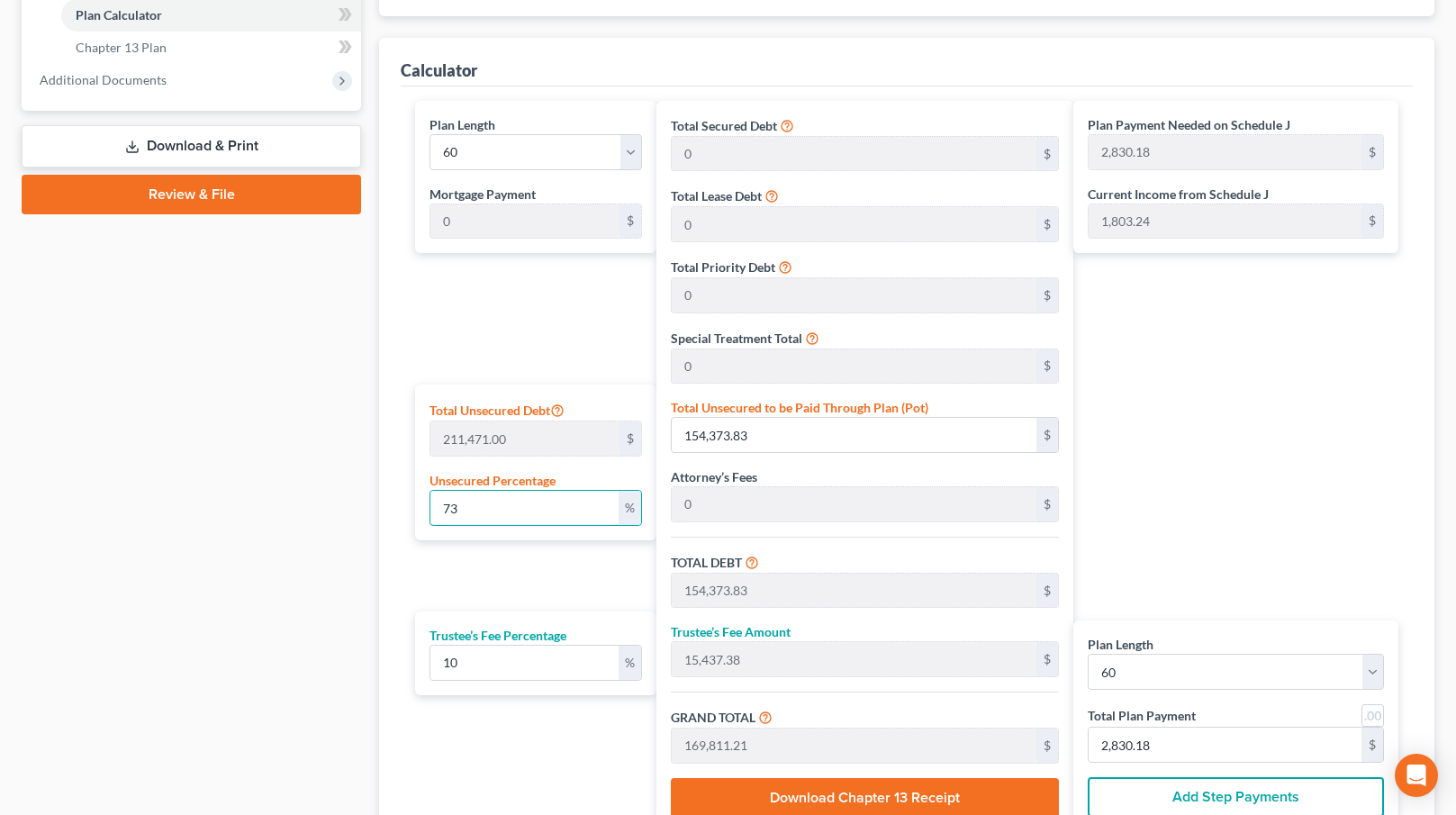
type input "7"
type input "14,802.97"
type input "1,480.29"
type input "16,283.26"
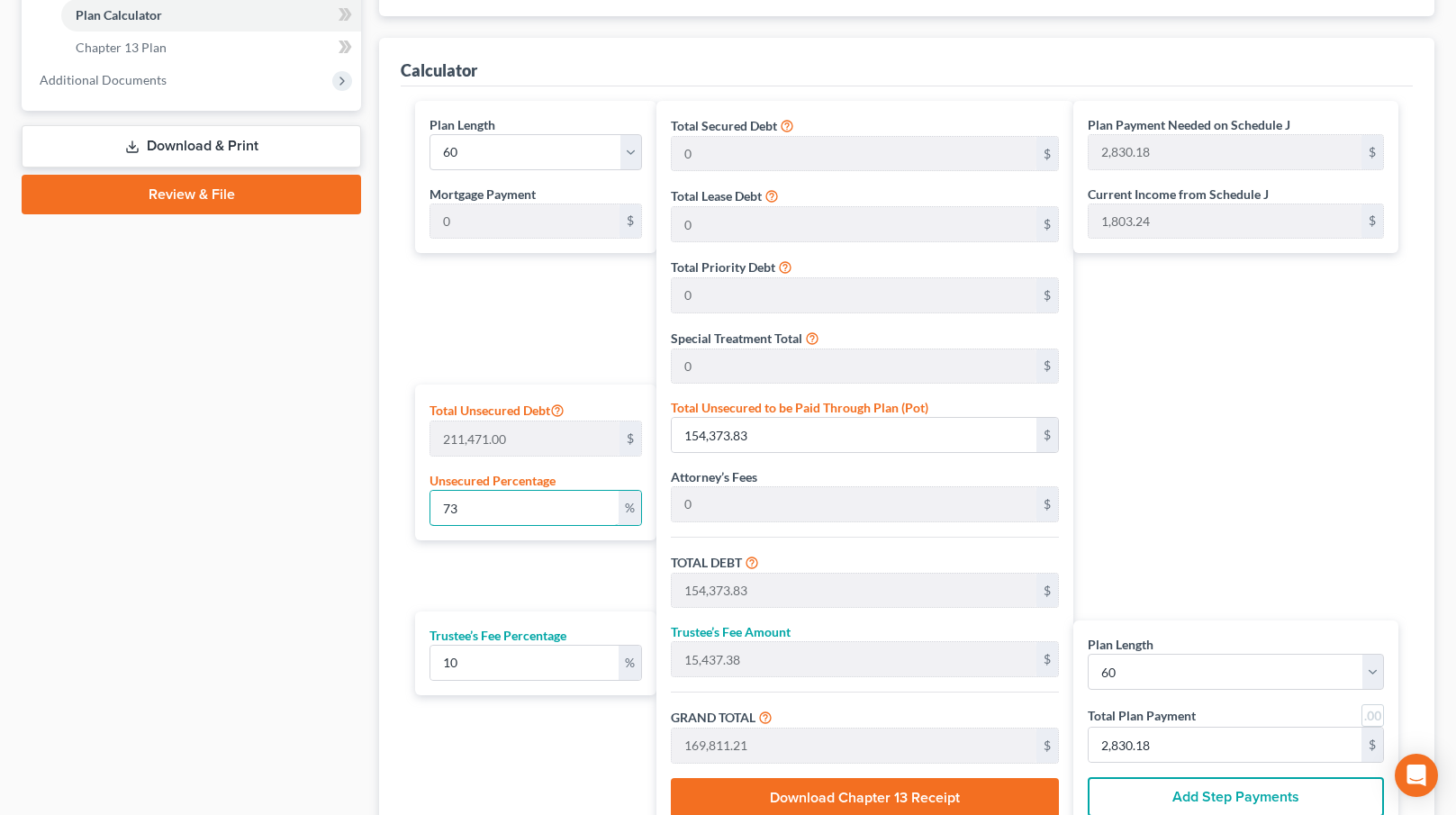
type input "271.38"
type input "74"
type input "156,488.54"
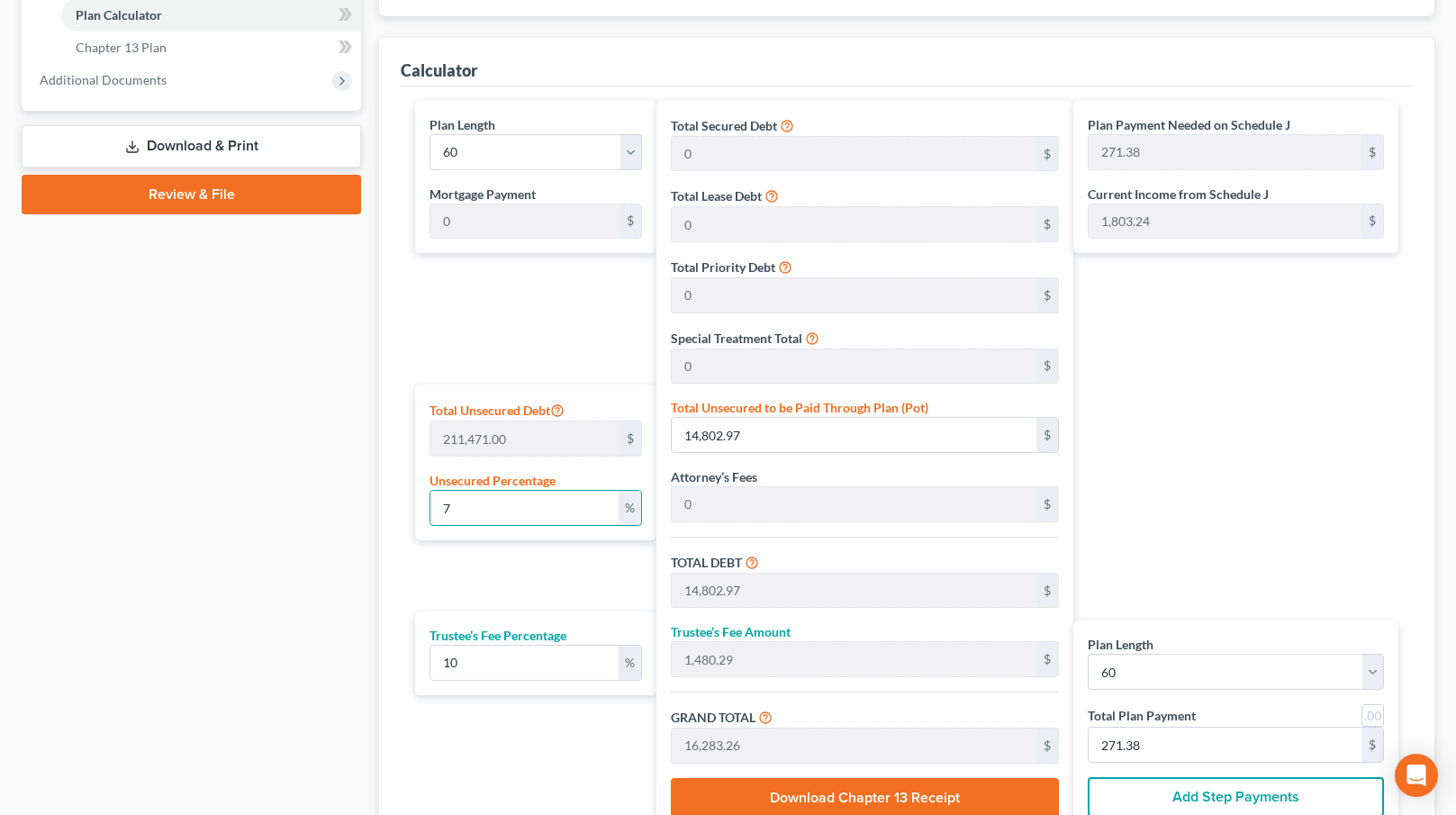
type input "15,648.85"
type input "172,137.39"
type input "2,868.95"
type input "74"
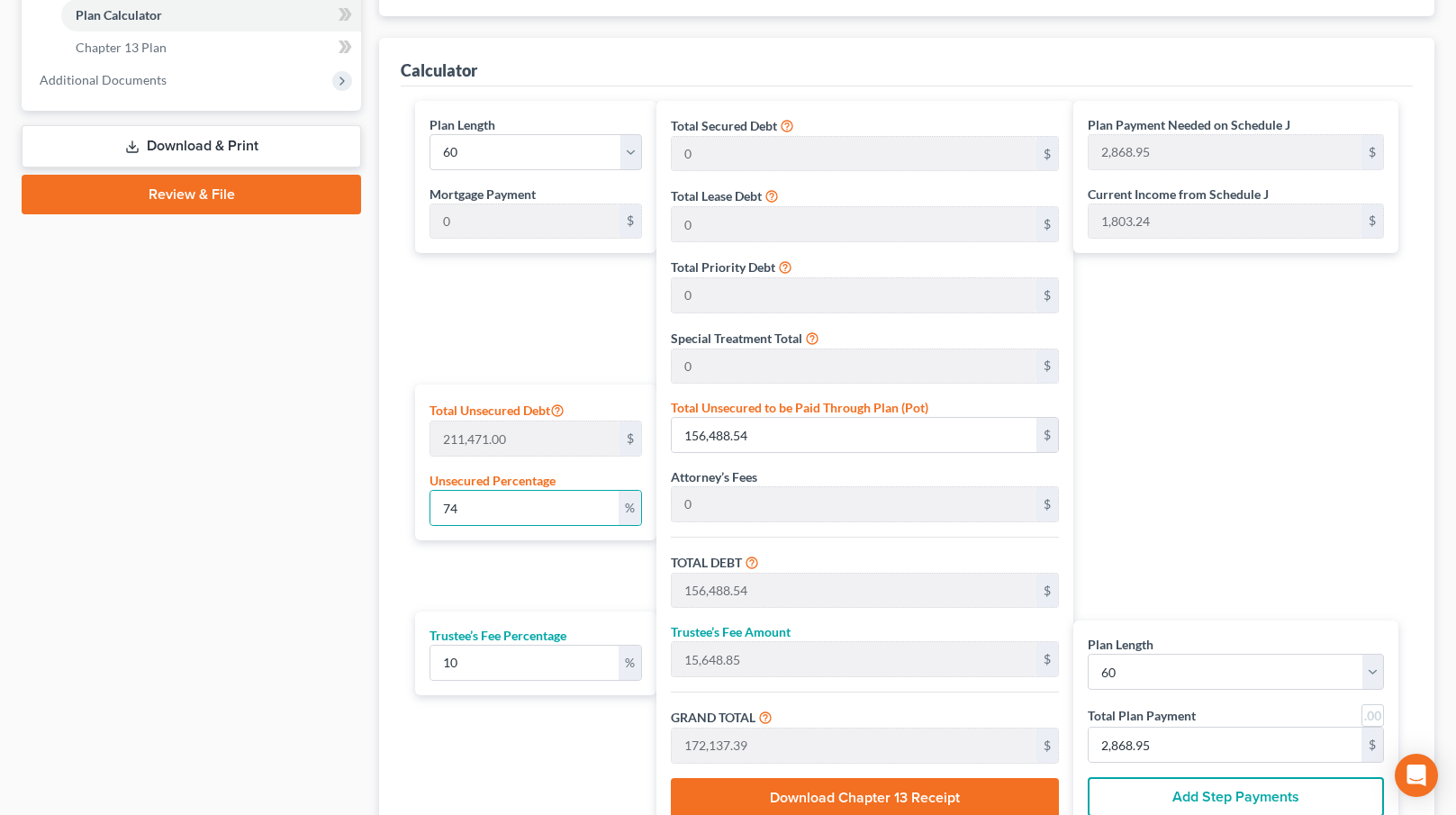
click at [489, 570] on div "Plan Length 1 2 3 4 5 6 7 8 9 10 11 12 13 14 15 16 17 18 19 20 21 22 23 24 25 2…" at bounding box center [532, 466] width 251 height 731
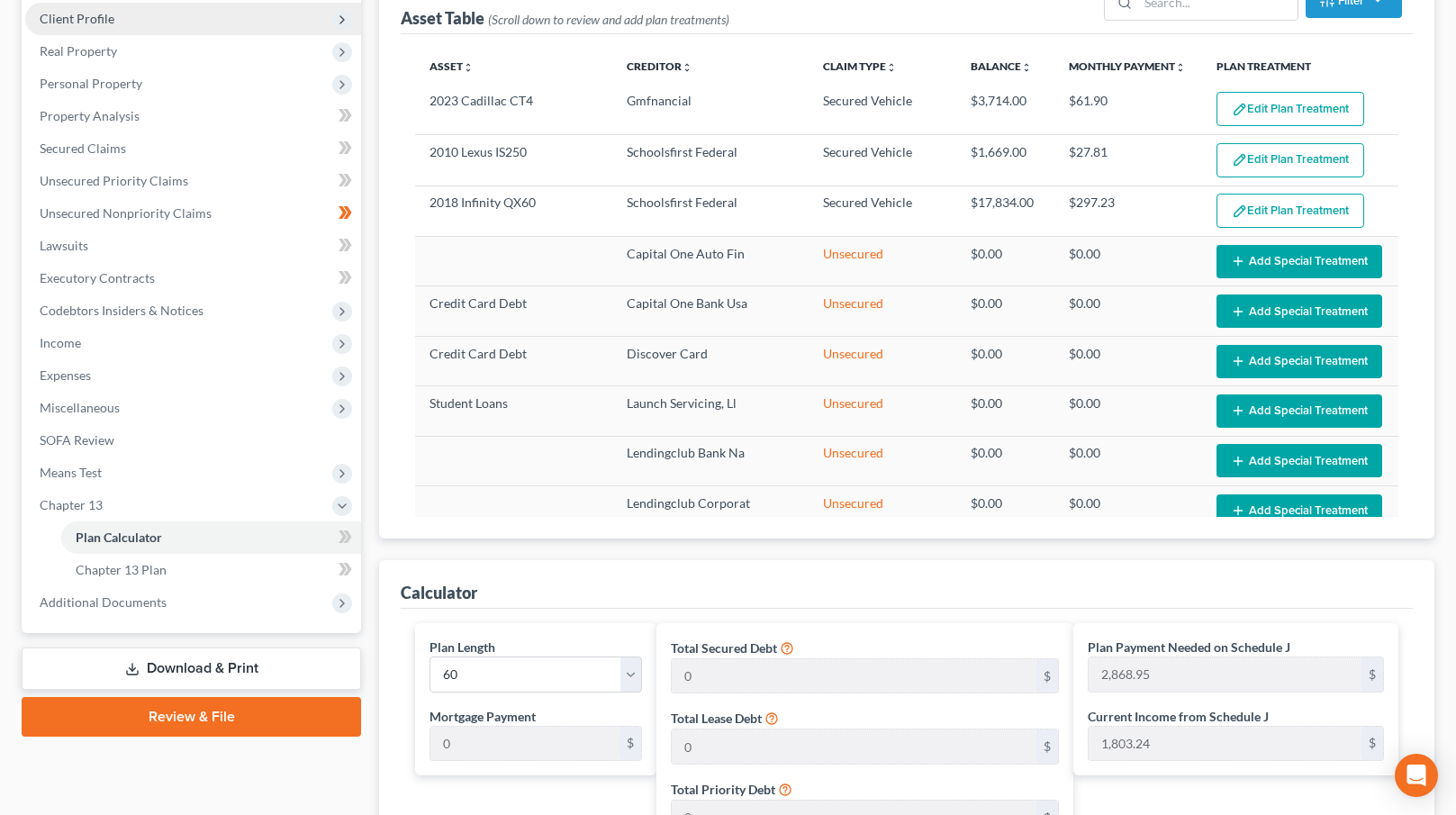
scroll to position [3, 0]
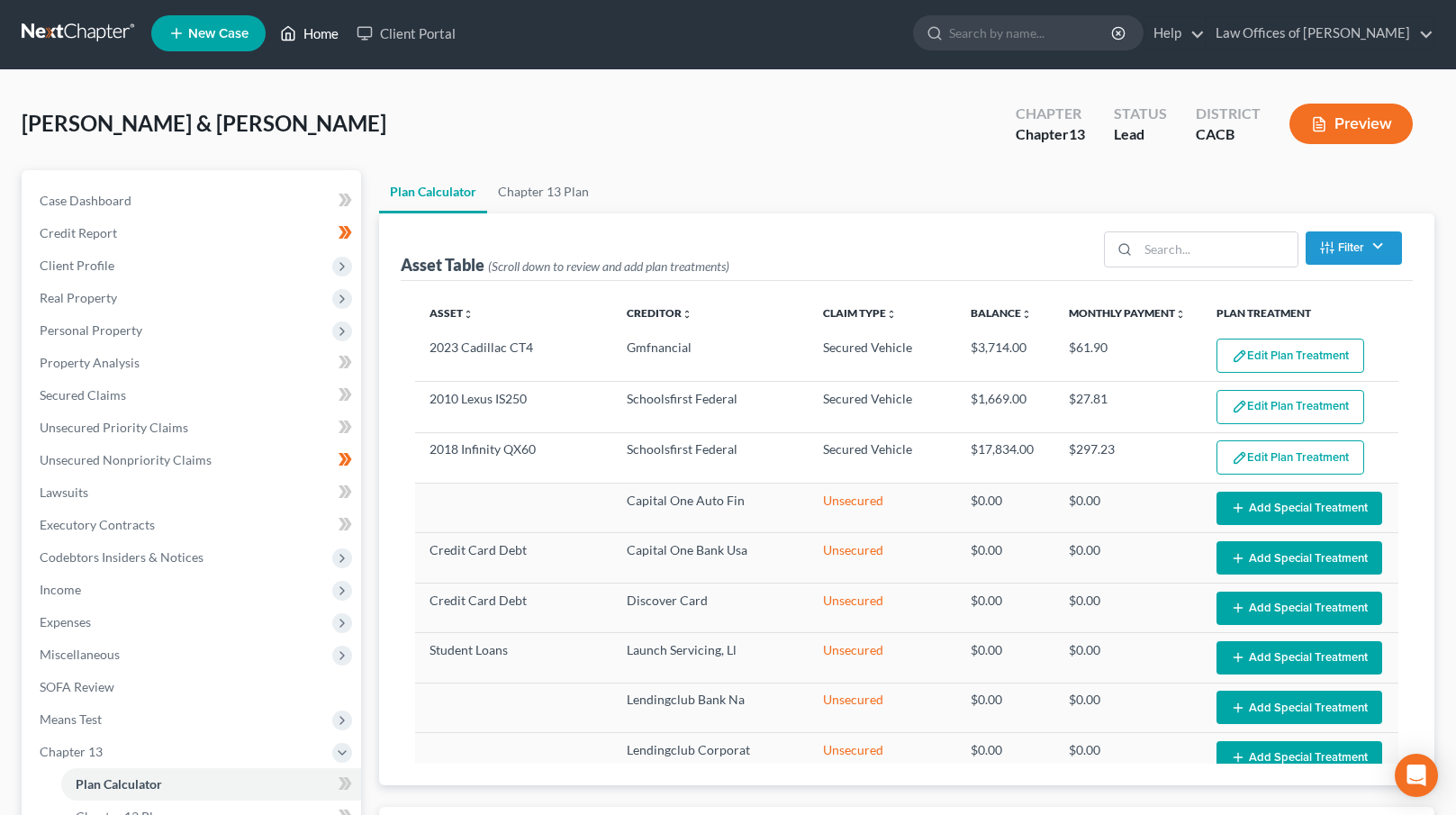
click at [329, 30] on link "Home" at bounding box center [309, 33] width 77 height 32
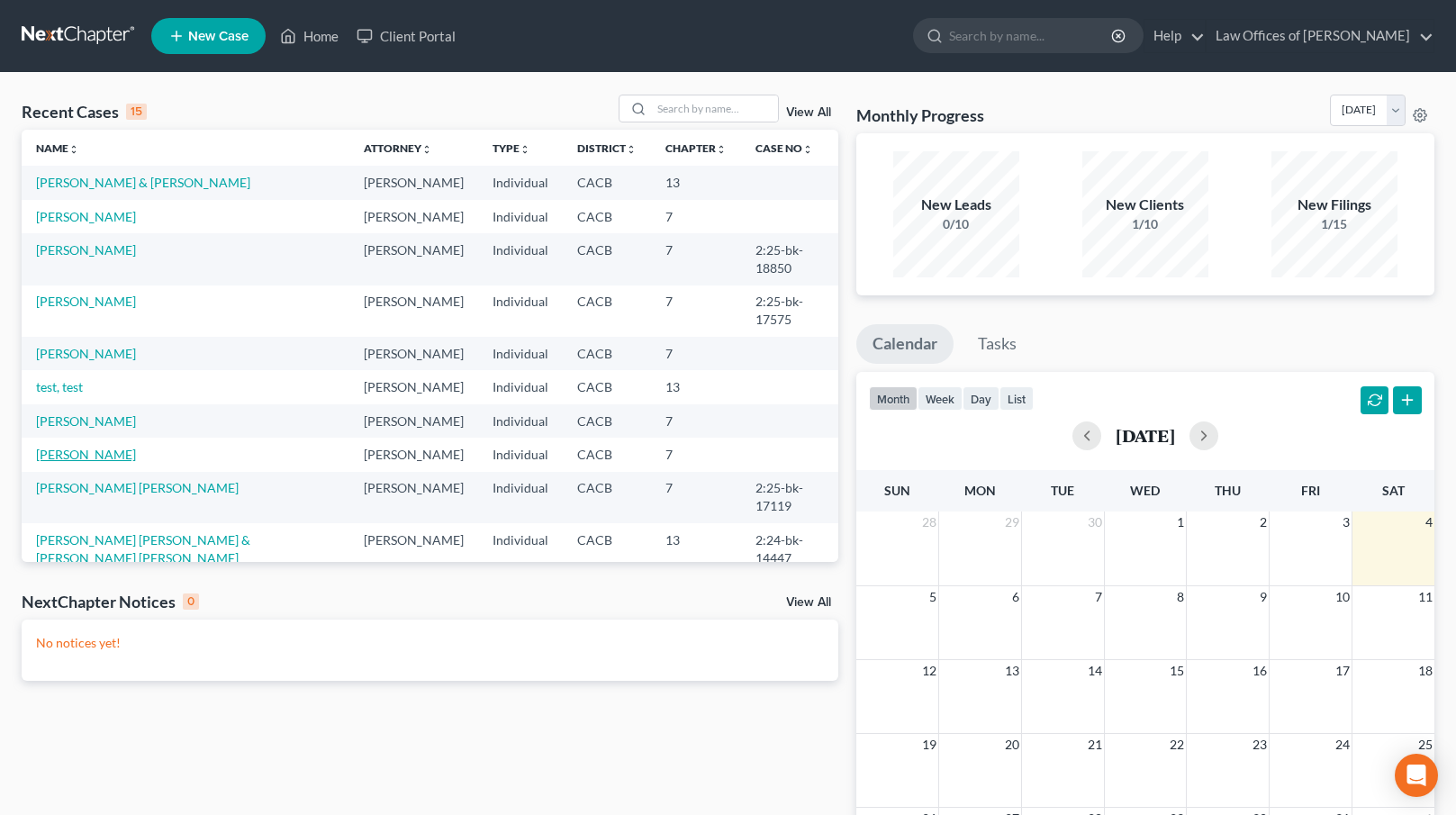
click at [99, 446] on link "[PERSON_NAME]" at bounding box center [85, 454] width 100 height 15
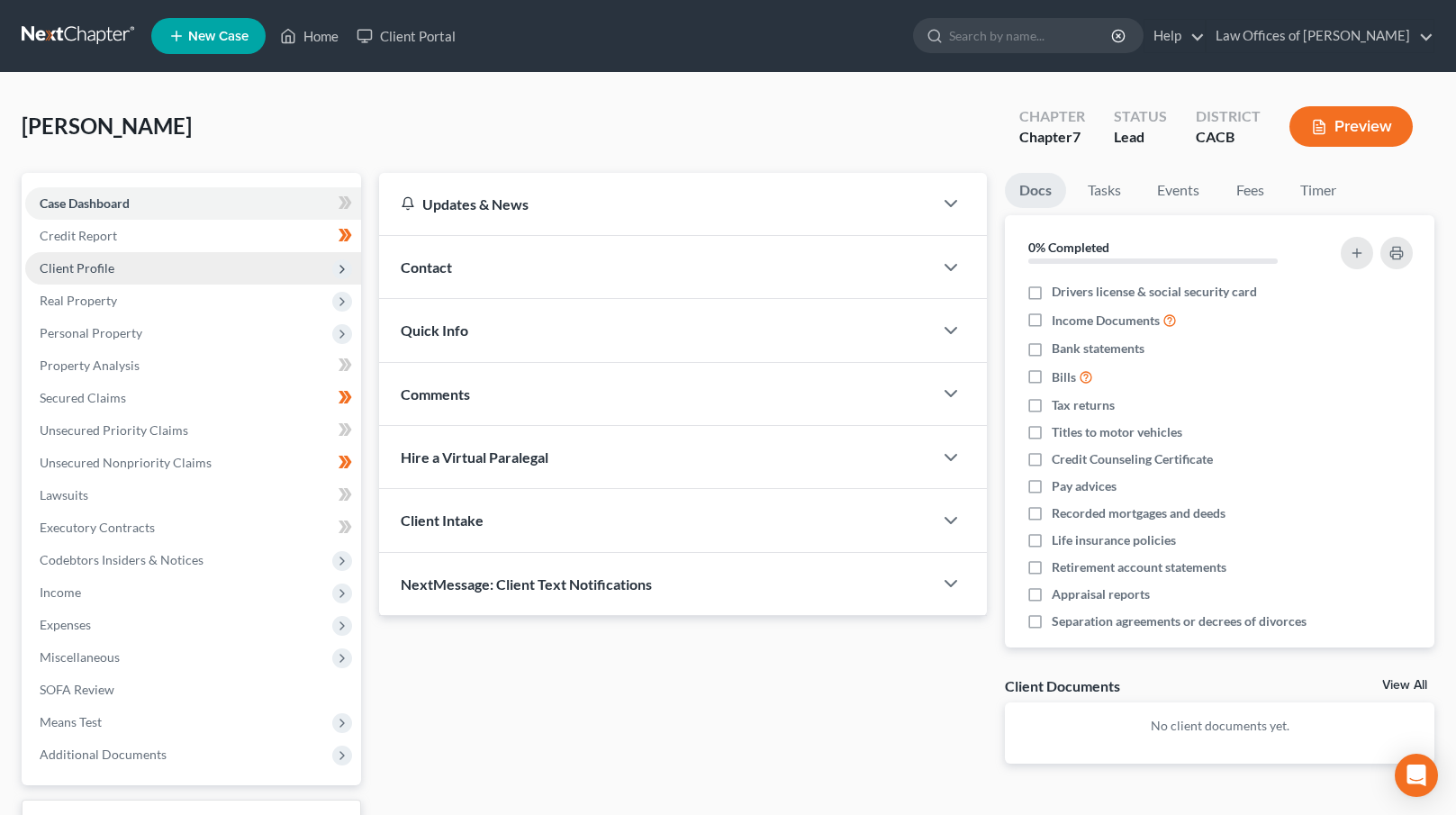
click at [117, 262] on span "Client Profile" at bounding box center [194, 268] width 336 height 32
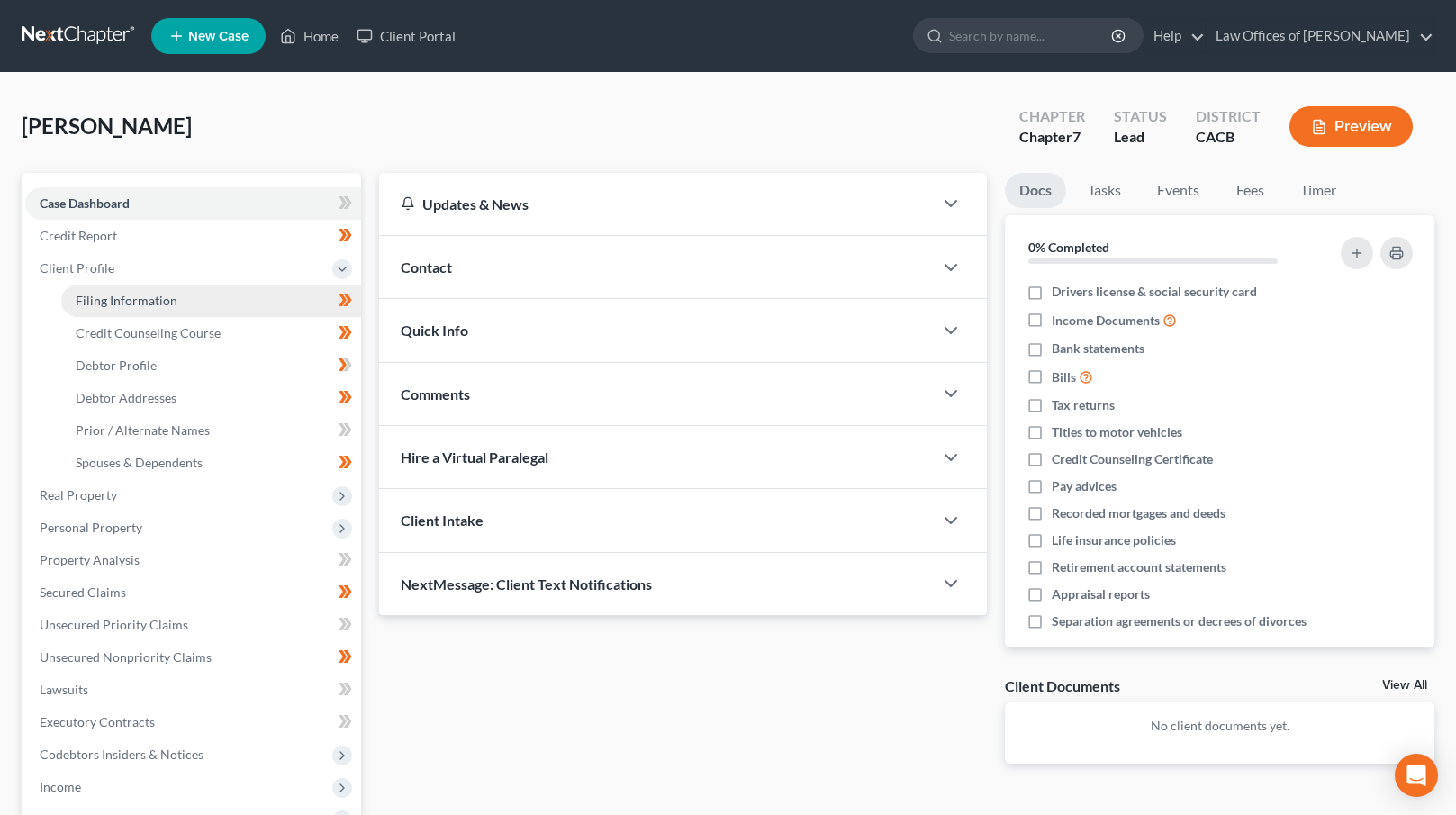
click at [125, 293] on span "Filing Information" at bounding box center [126, 300] width 102 height 15
select select "1"
select select "0"
select select "7"
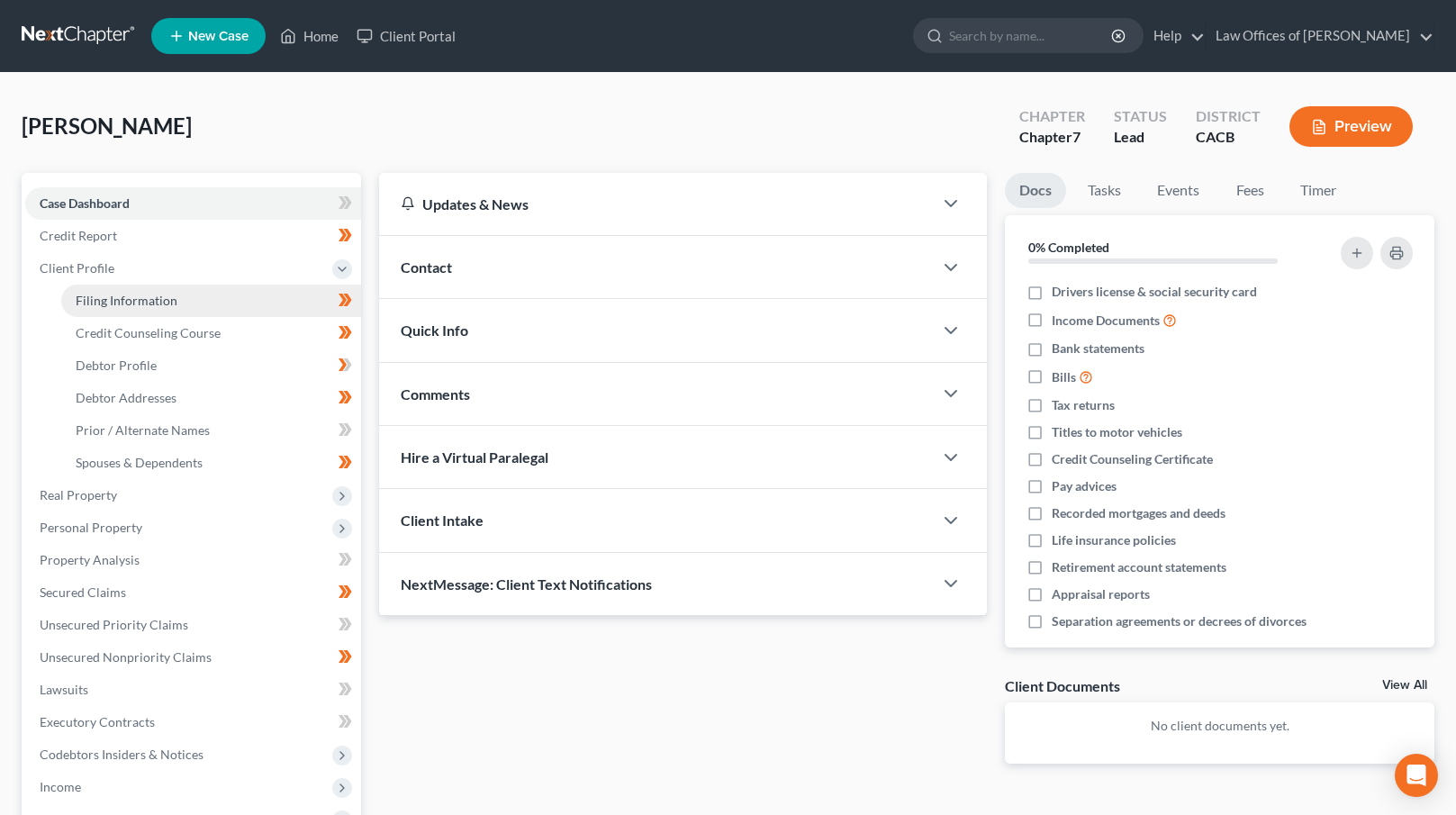
select select "0"
select select "4"
select select "0"
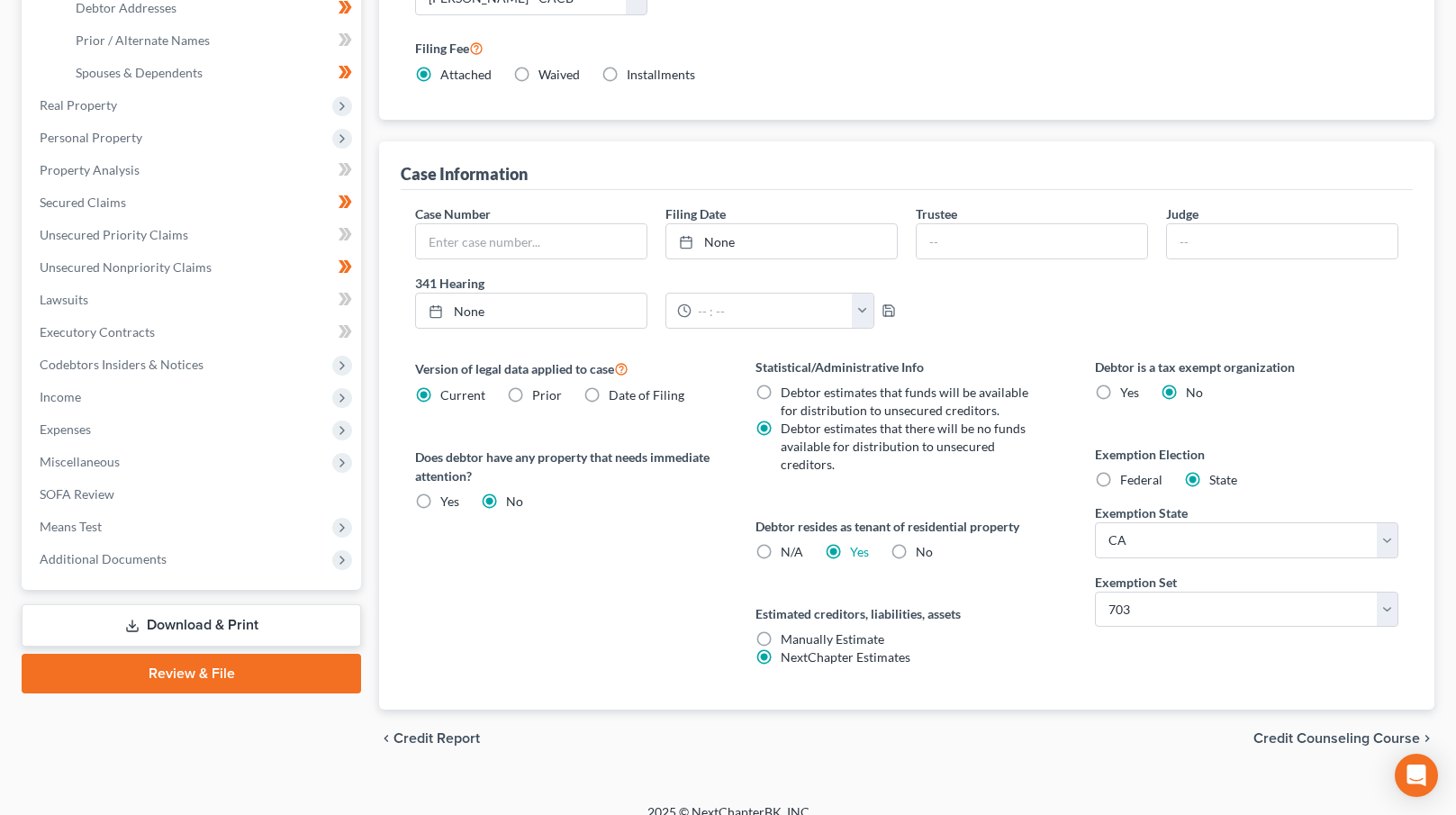
scroll to position [409, 0]
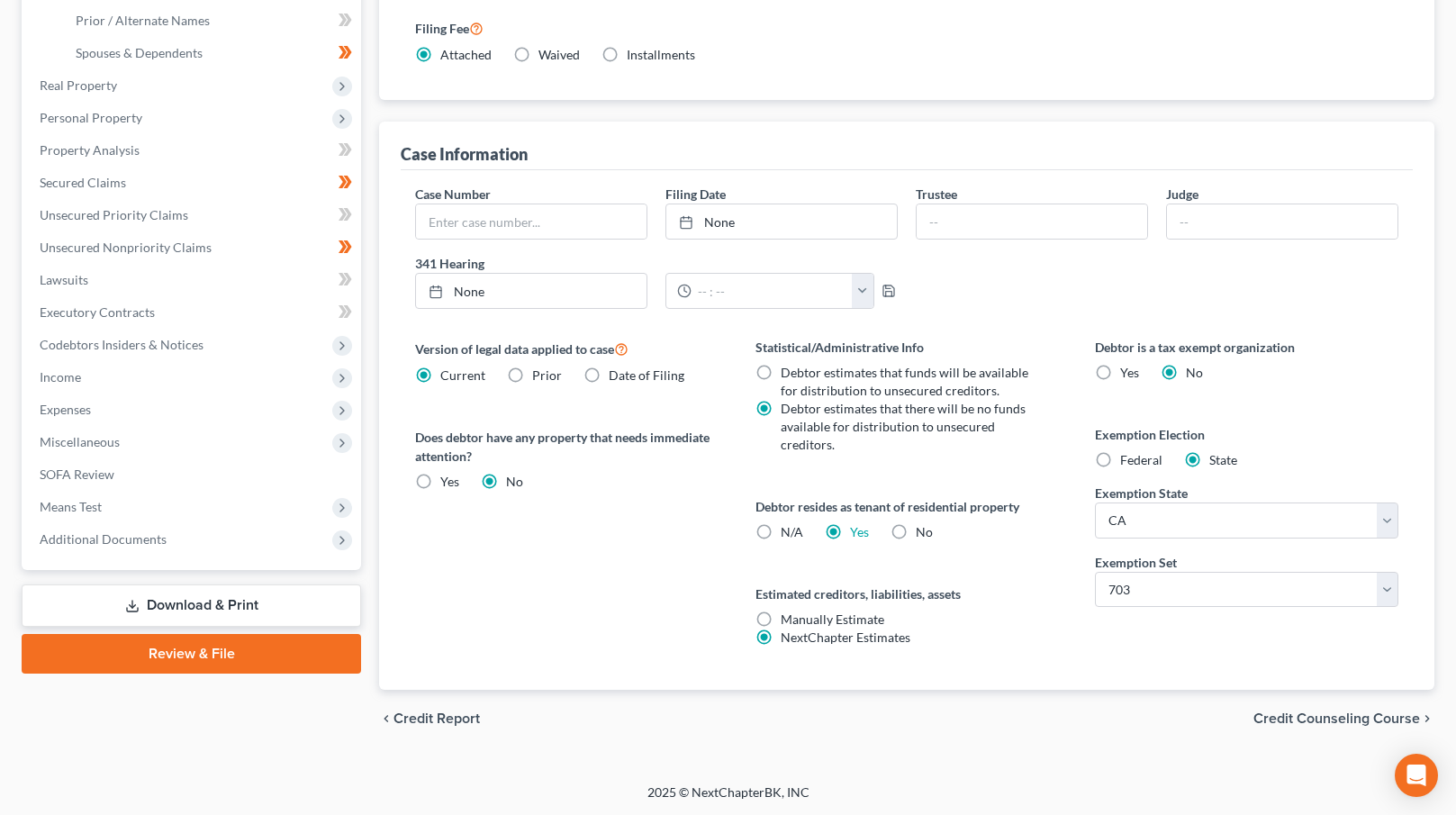
click at [1329, 722] on span "Credit Counseling Course" at bounding box center [1336, 718] width 166 height 14
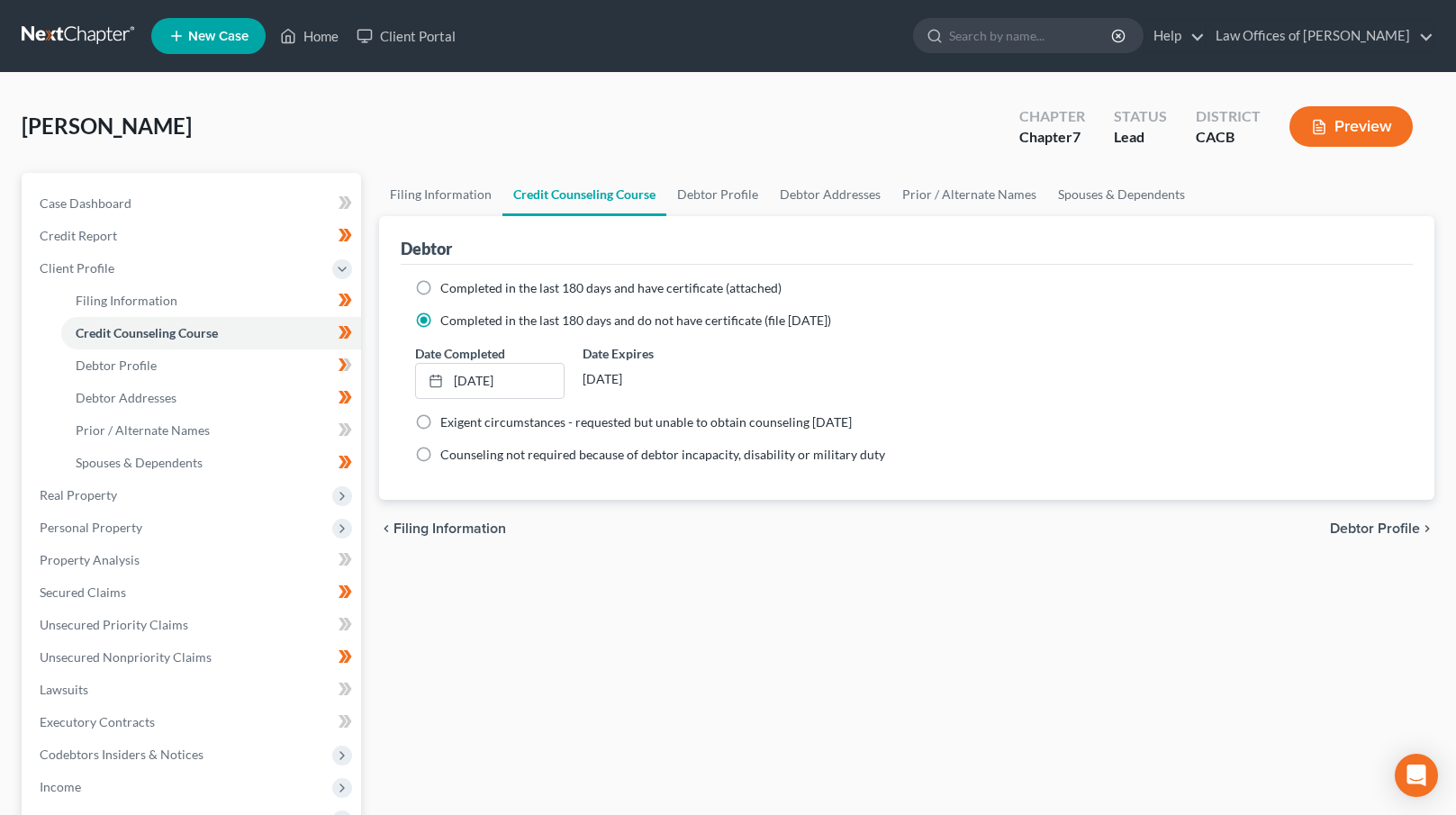
click at [1356, 524] on span "Debtor Profile" at bounding box center [1374, 528] width 90 height 14
select select "0"
select select "1"
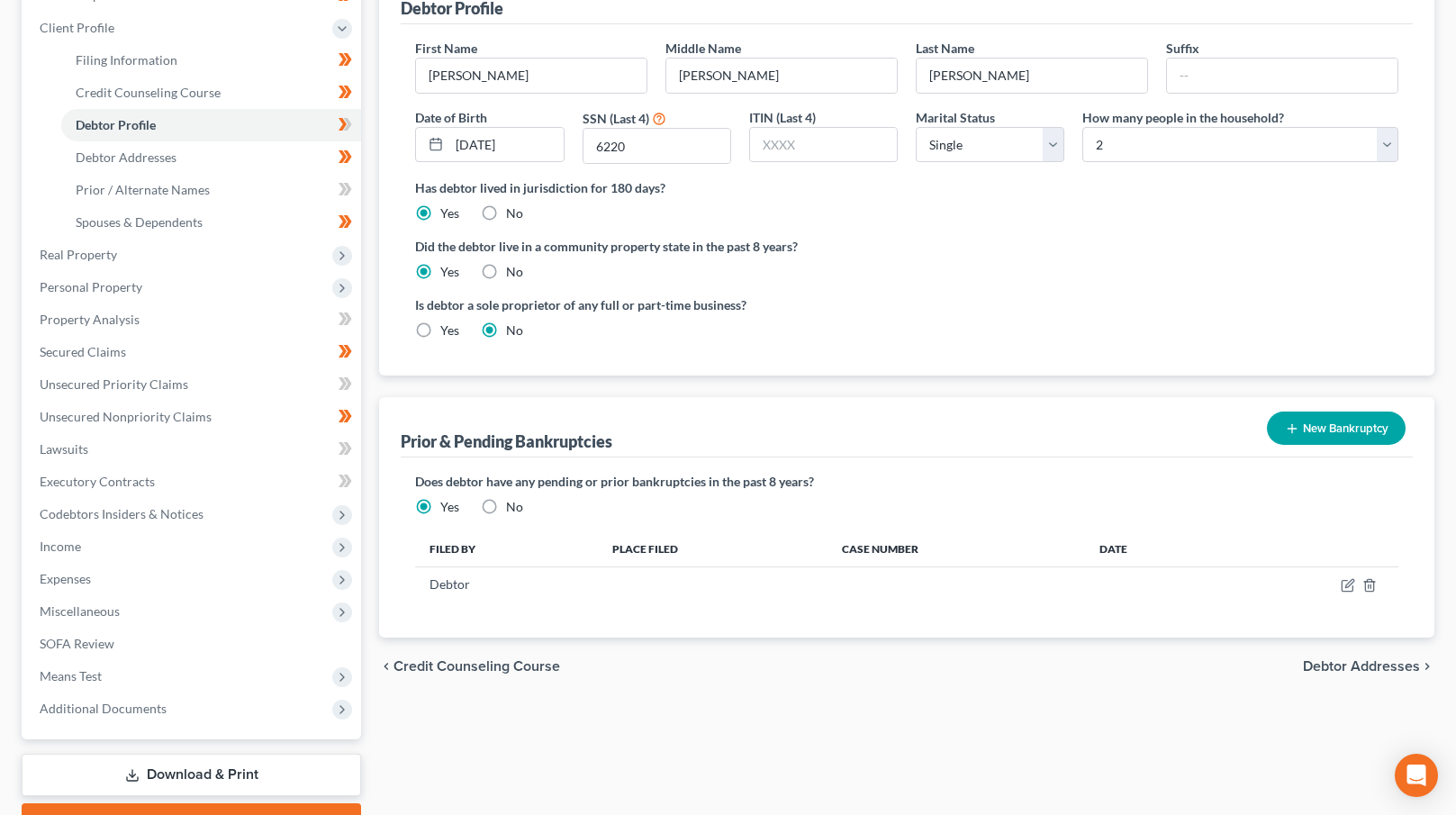
scroll to position [276, 0]
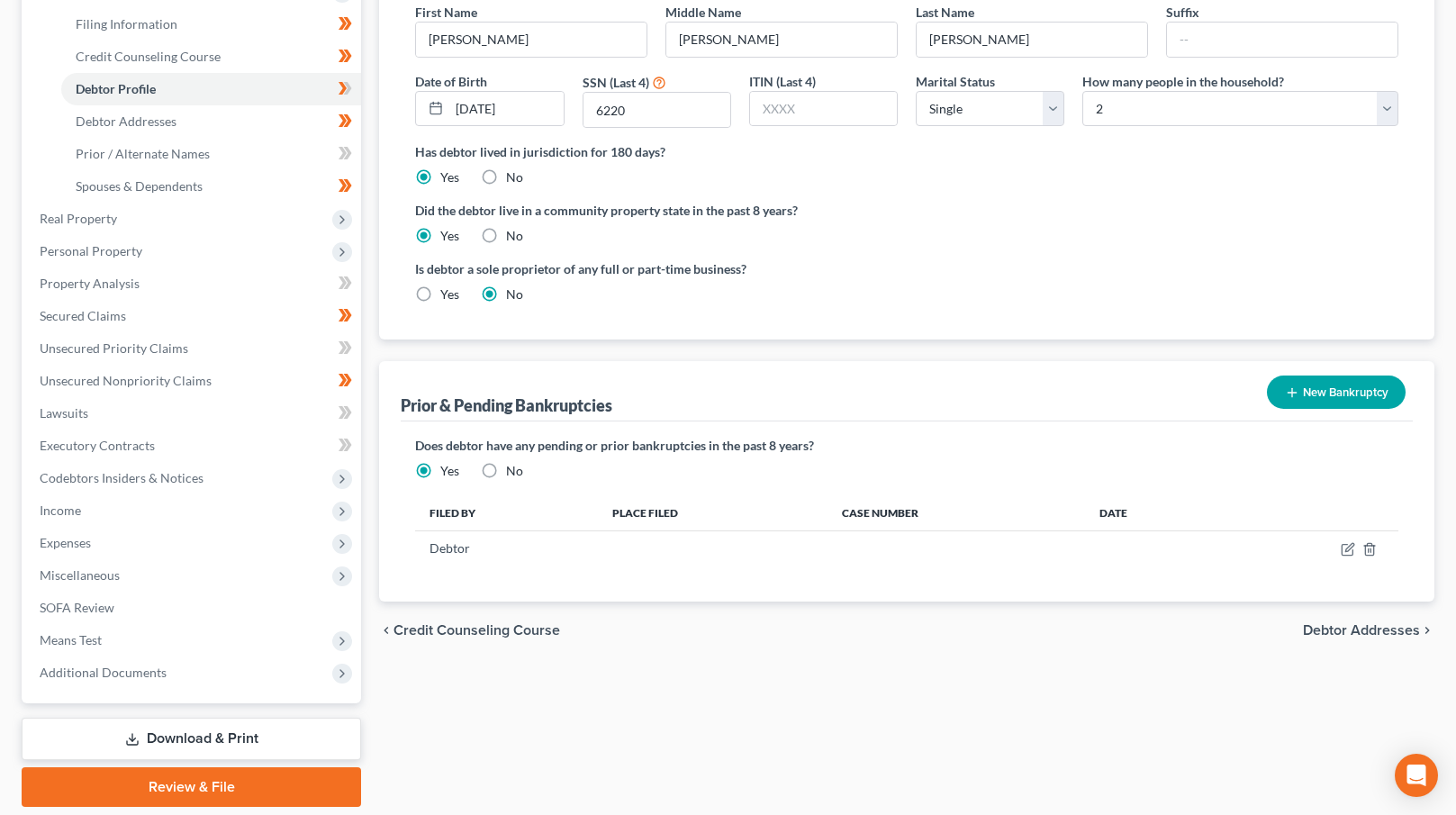
click at [435, 634] on span "Credit Counseling Course" at bounding box center [476, 630] width 166 height 14
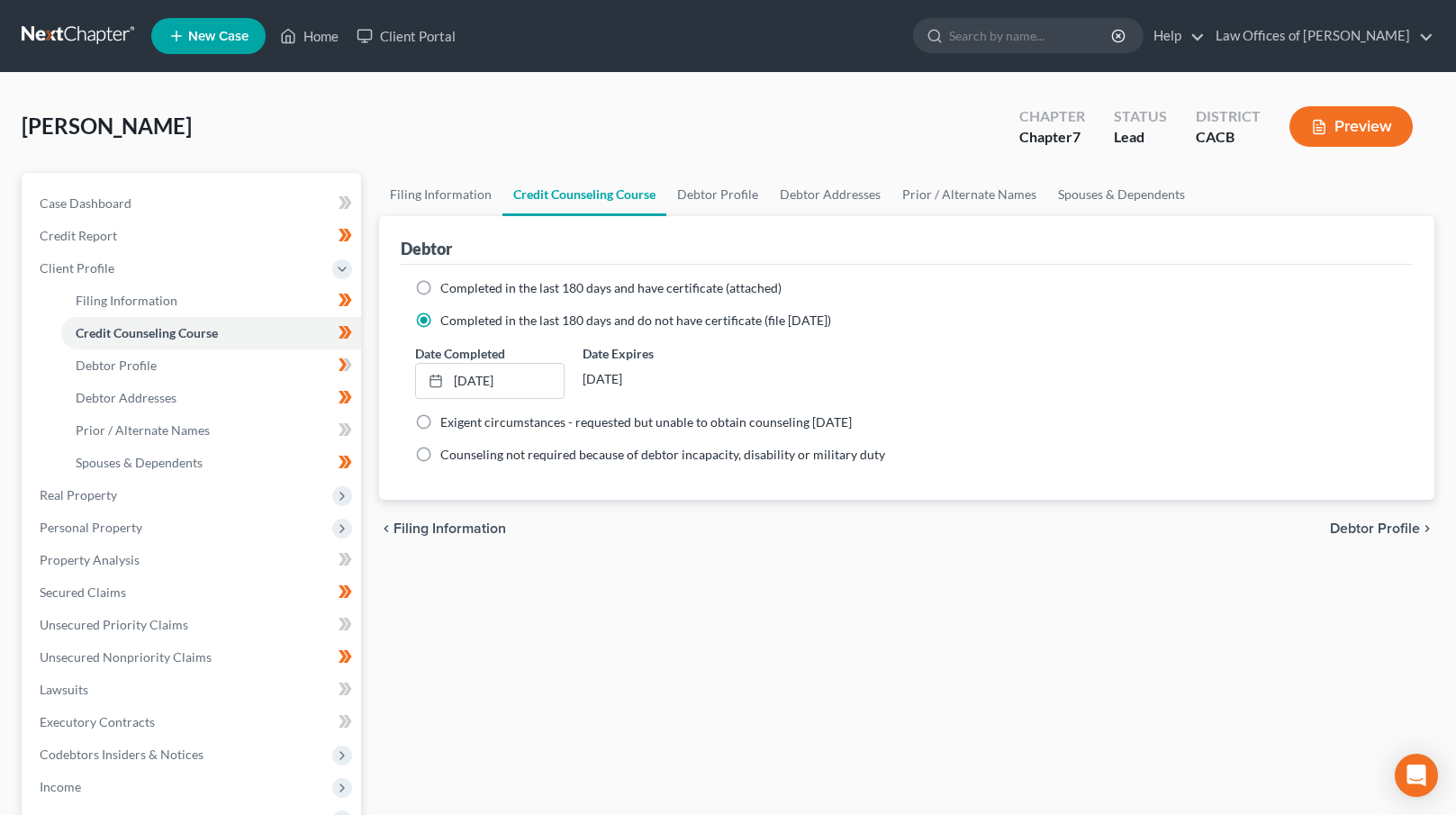
click at [1362, 530] on span "Debtor Profile" at bounding box center [1374, 528] width 90 height 14
select select "0"
select select "1"
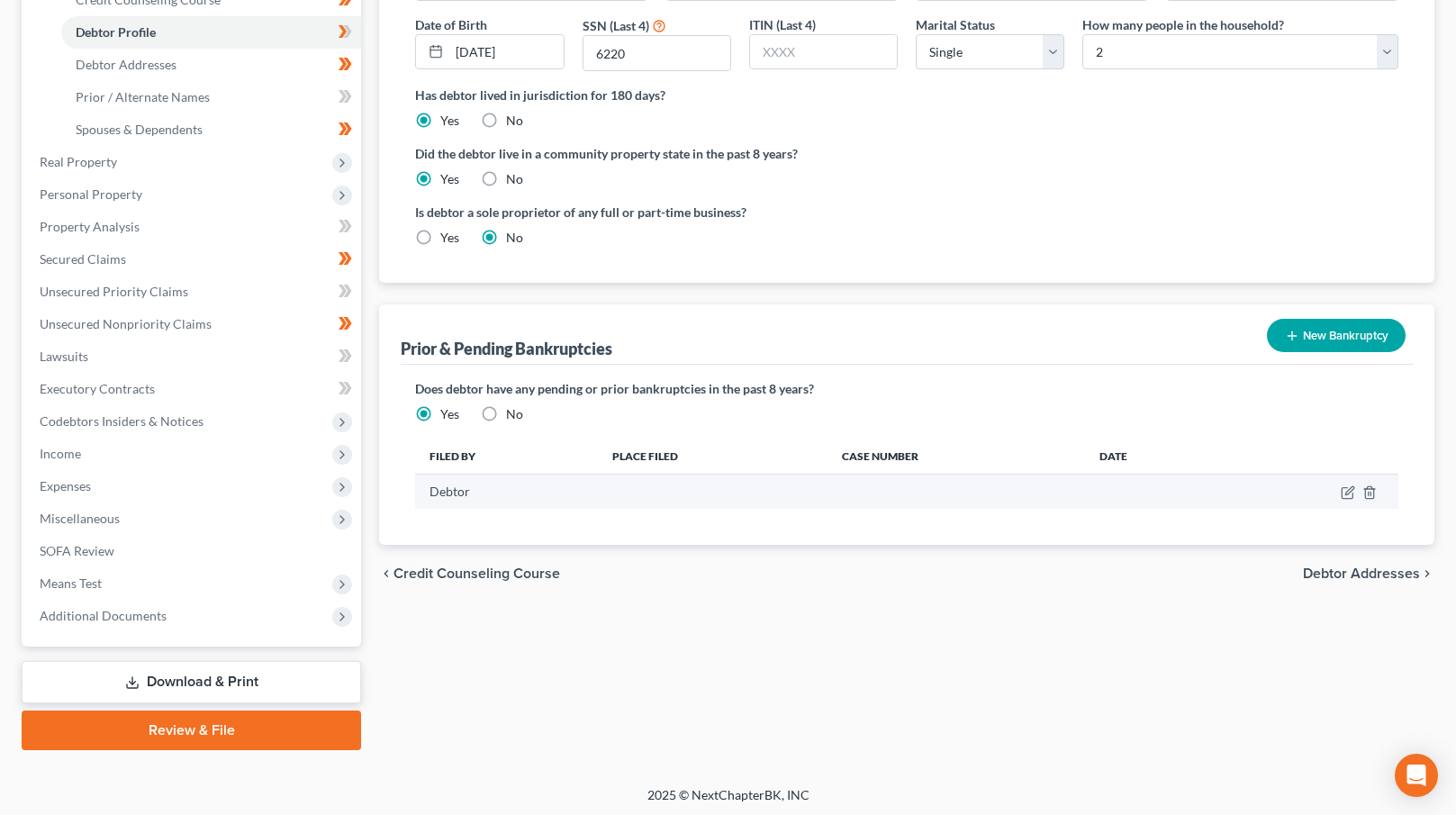
scroll to position [335, 0]
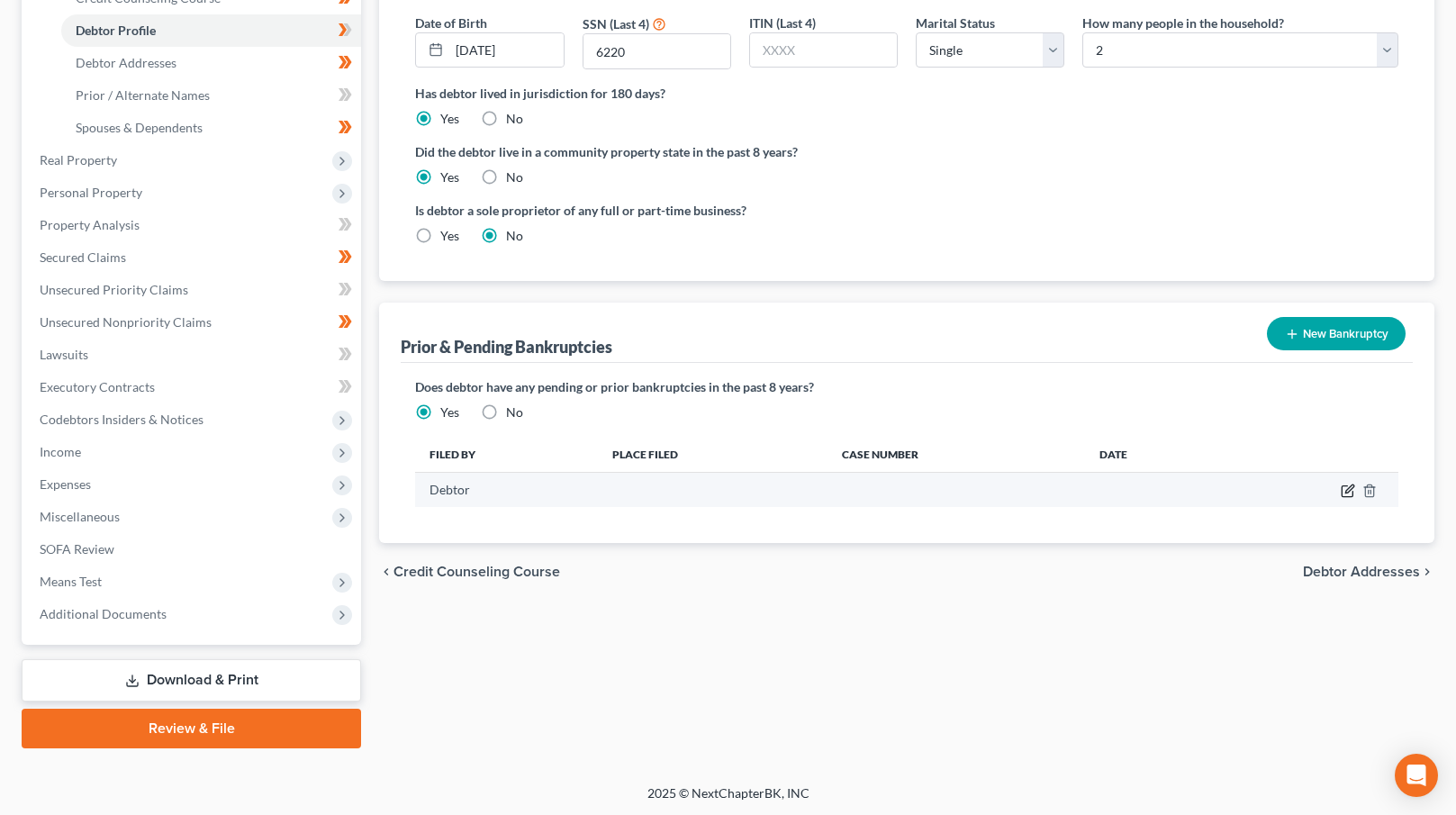
click at [1343, 489] on icon "button" at bounding box center [1348, 490] width 14 height 14
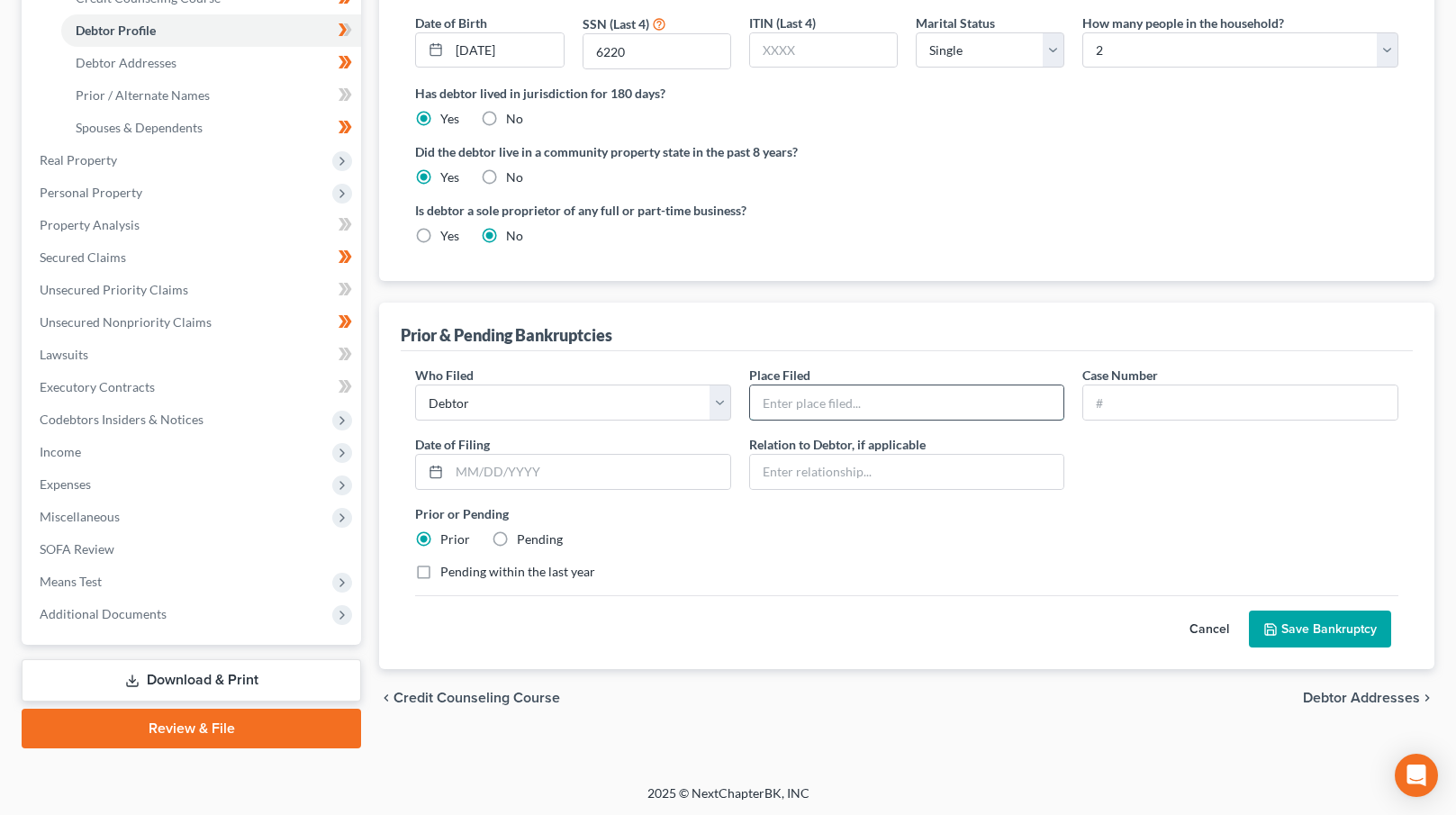
click at [924, 401] on input "text" at bounding box center [907, 403] width 314 height 34
type input "[GEOGRAPHIC_DATA]"
click at [810, 475] on input "text" at bounding box center [907, 472] width 314 height 34
type input "Self"
click at [625, 474] on input "text" at bounding box center [590, 472] width 281 height 34
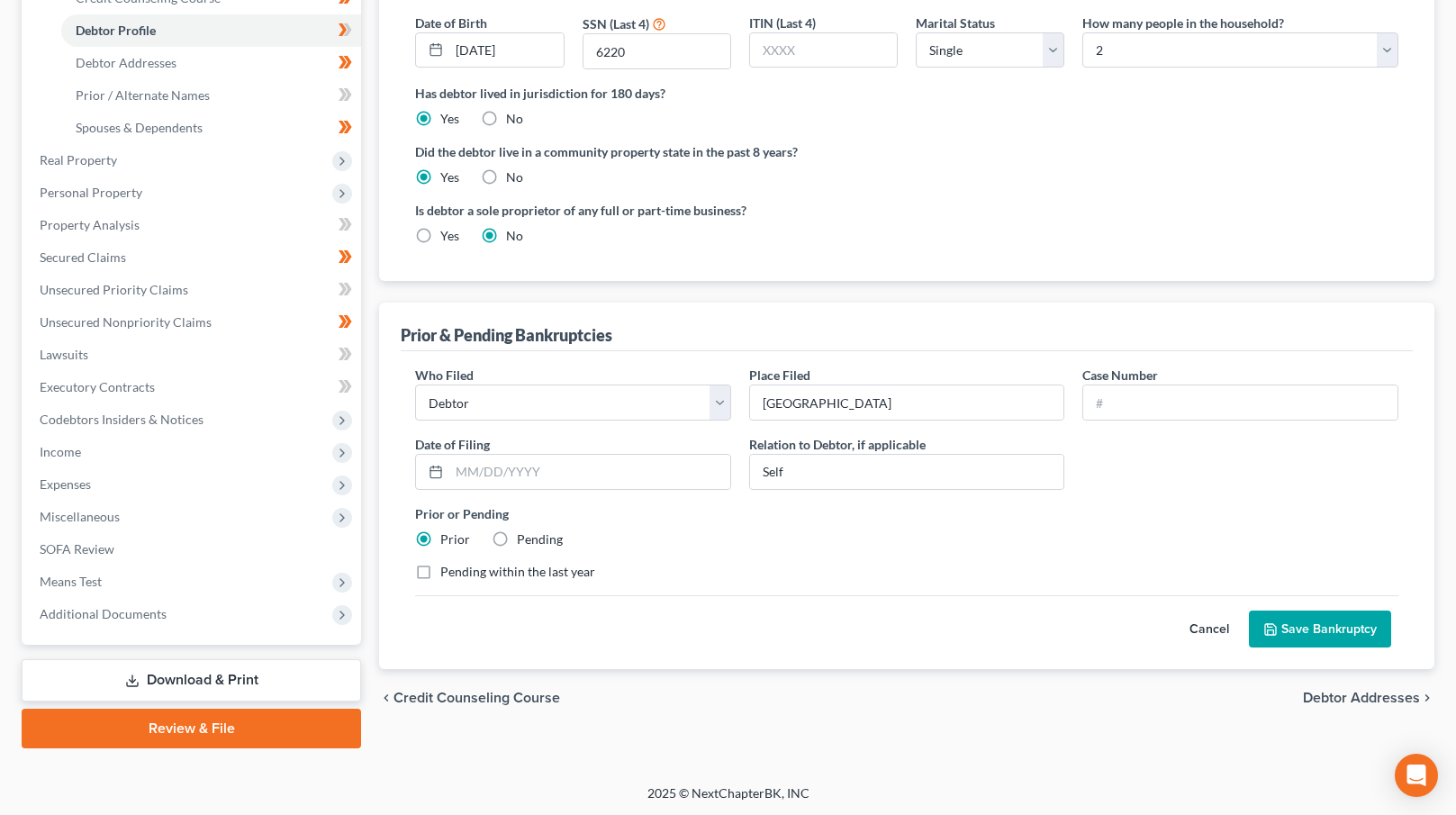
click at [1318, 627] on button "Save Bankruptcy" at bounding box center [1320, 630] width 142 height 38
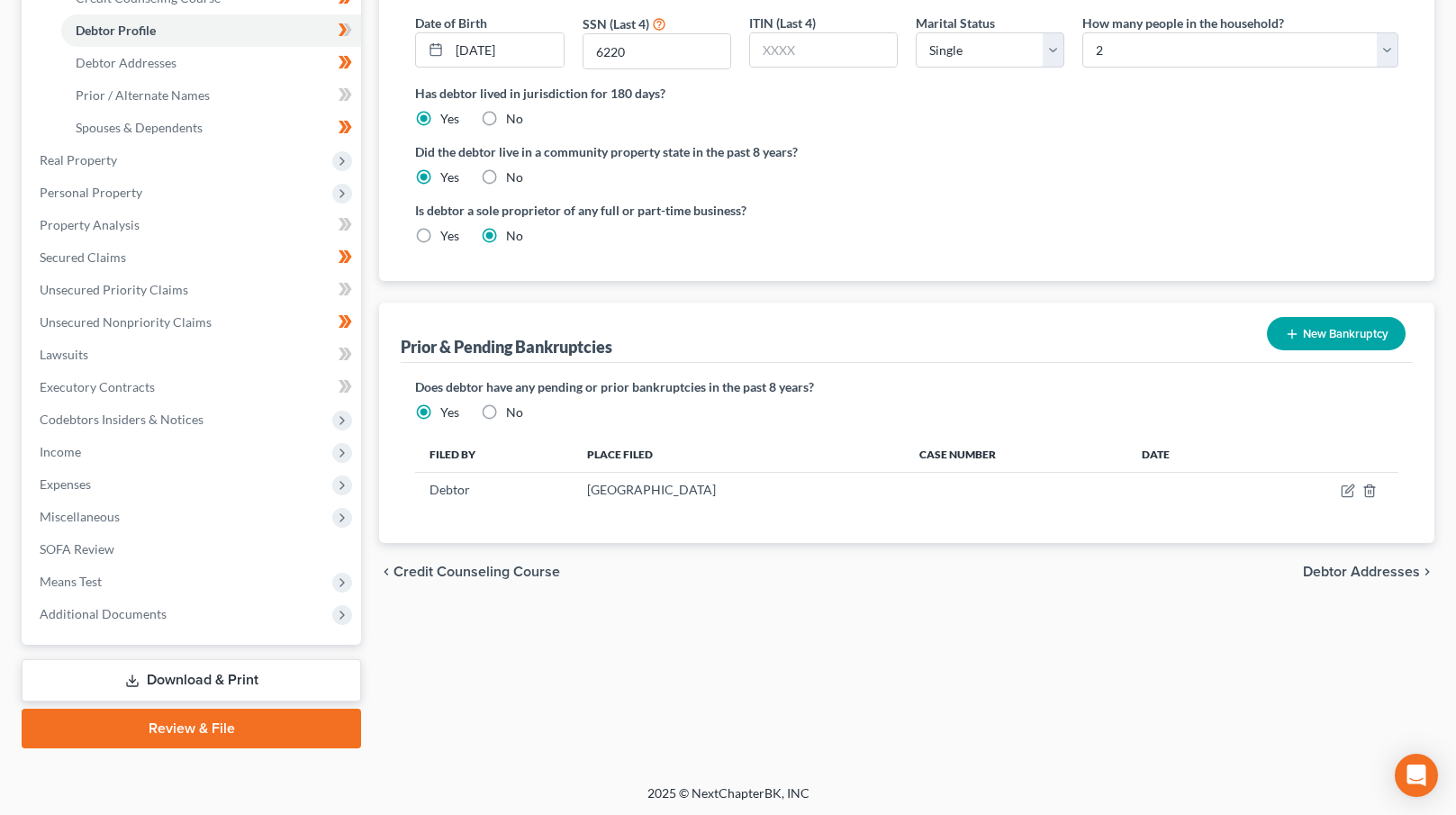
click at [1346, 566] on span "Debtor Addresses" at bounding box center [1361, 571] width 117 height 14
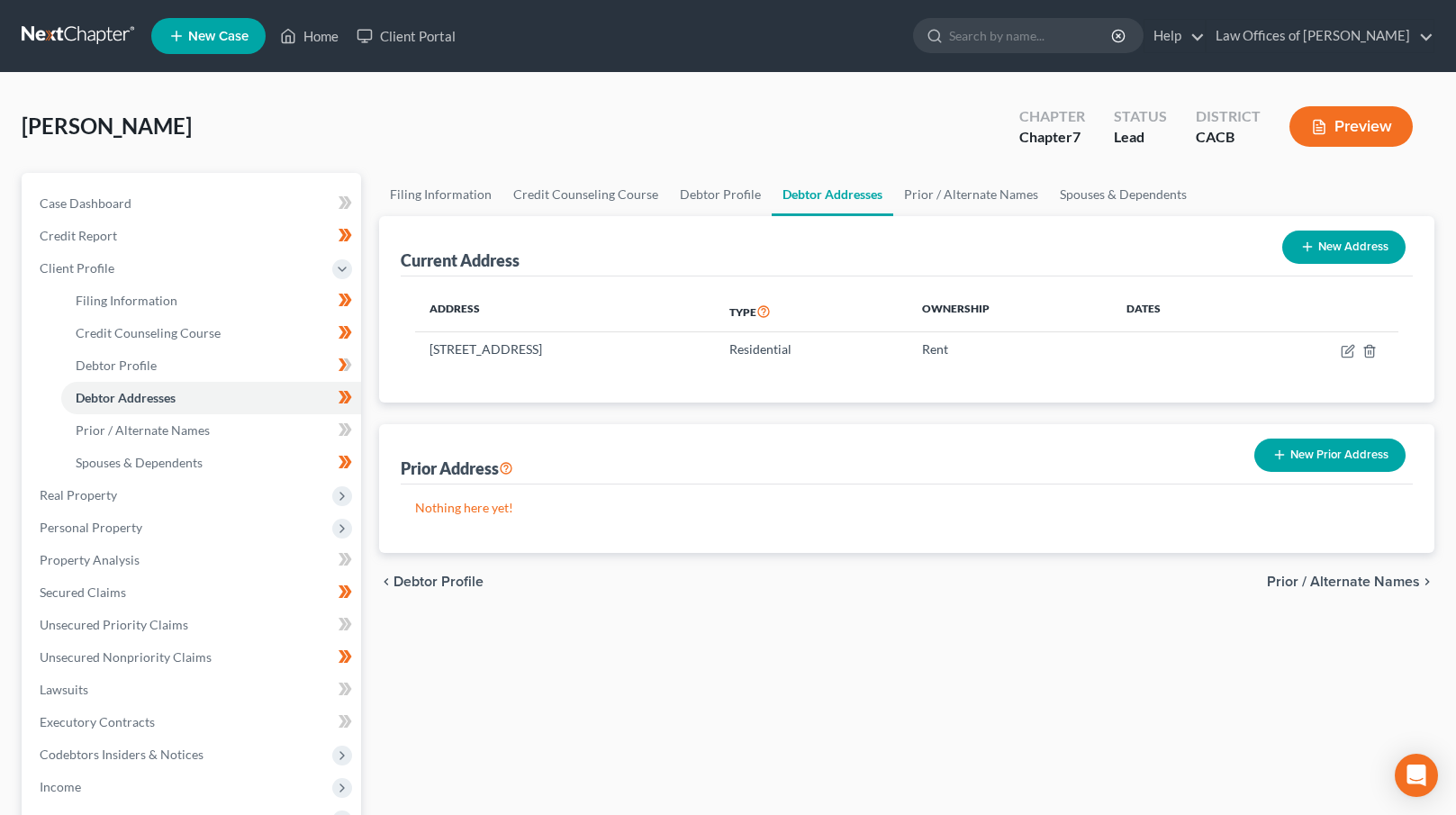
click at [1355, 579] on span "Prior / Alternate Names" at bounding box center [1343, 581] width 153 height 14
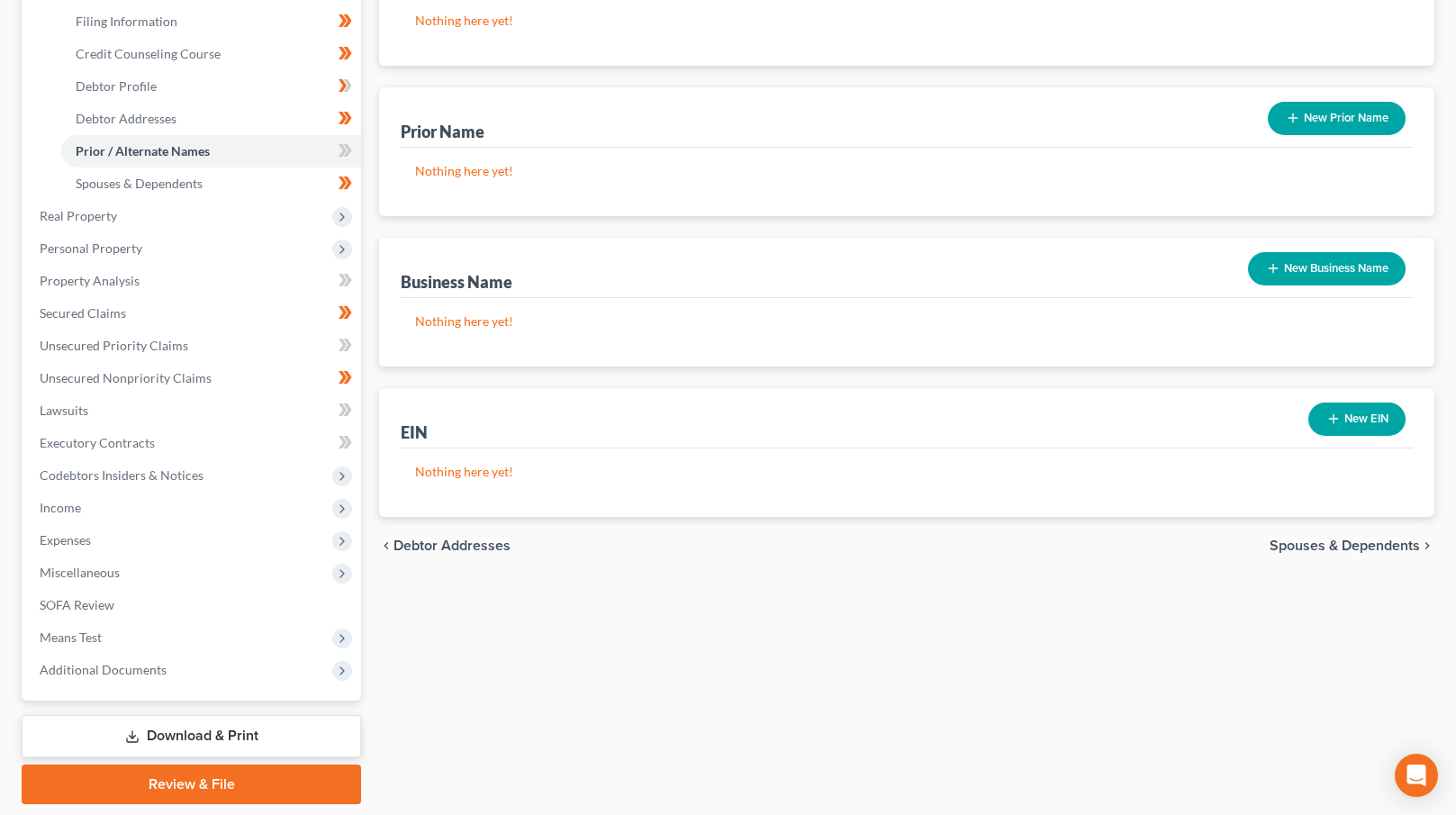
click at [1329, 544] on span "Spouses & Dependents" at bounding box center [1345, 545] width 150 height 14
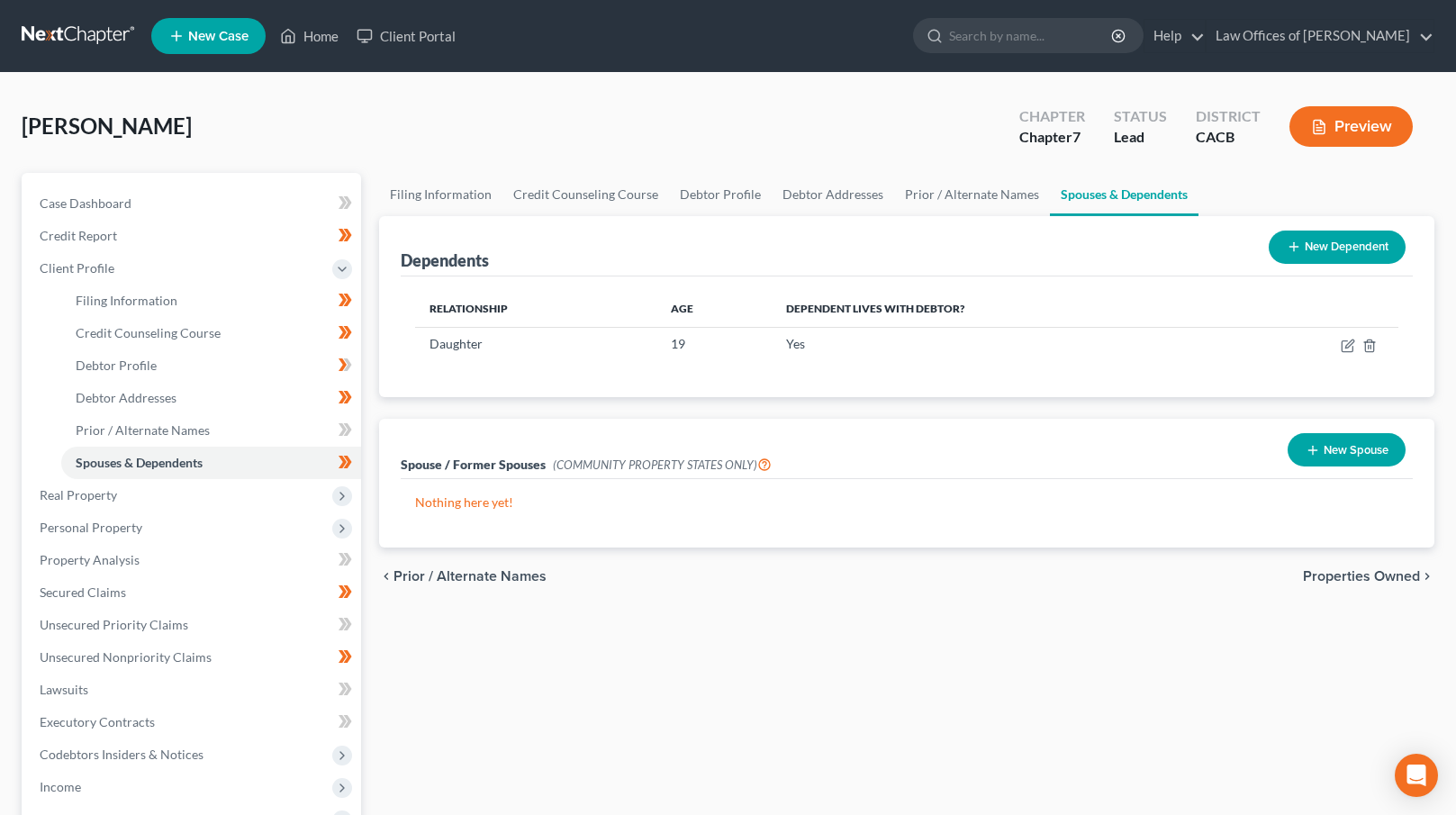
click at [1361, 575] on span "Properties Owned" at bounding box center [1361, 576] width 117 height 14
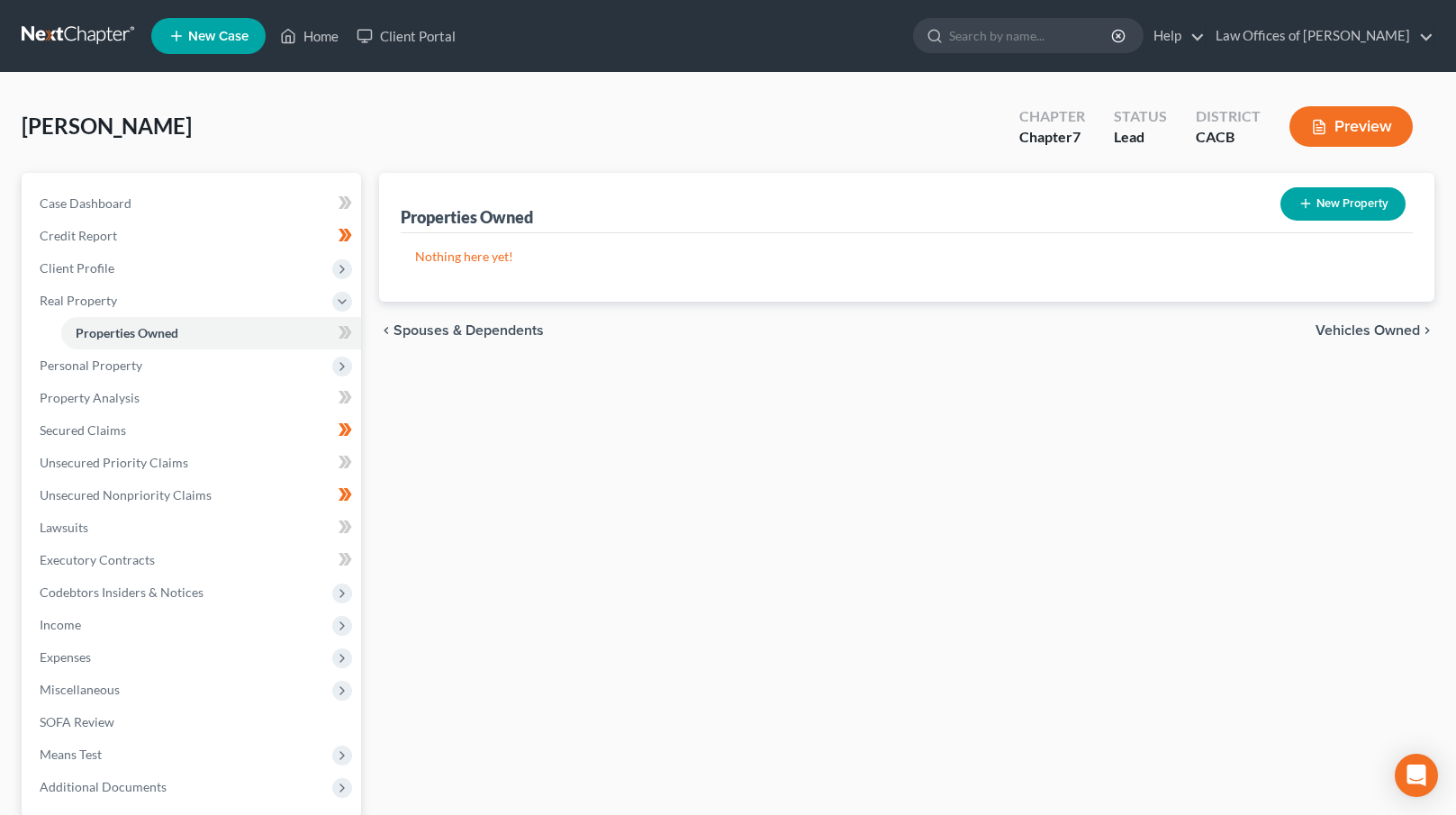
click at [1346, 328] on span "Vehicles Owned" at bounding box center [1368, 330] width 104 height 14
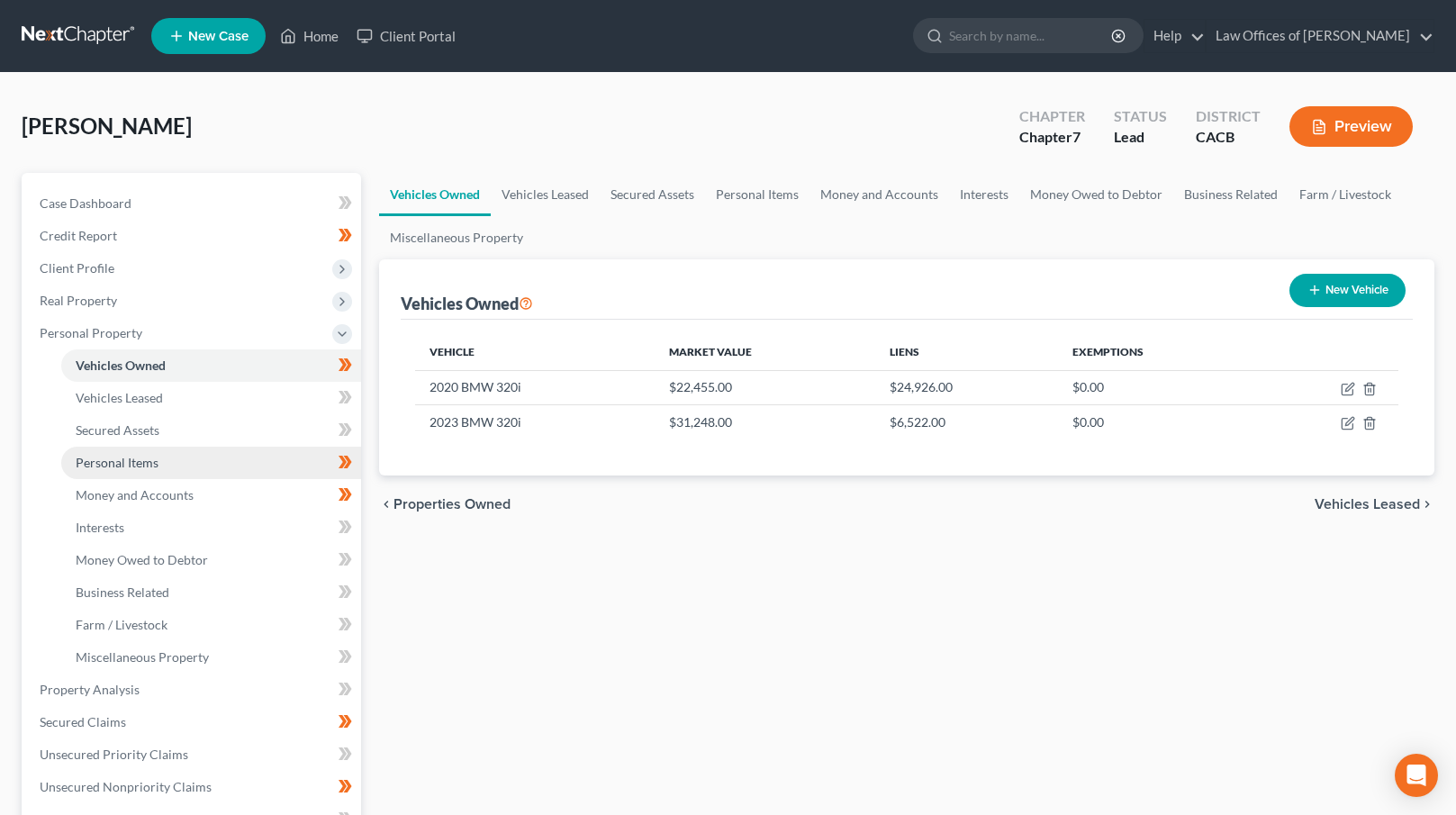
click at [200, 454] on link "Personal Items" at bounding box center [211, 463] width 300 height 32
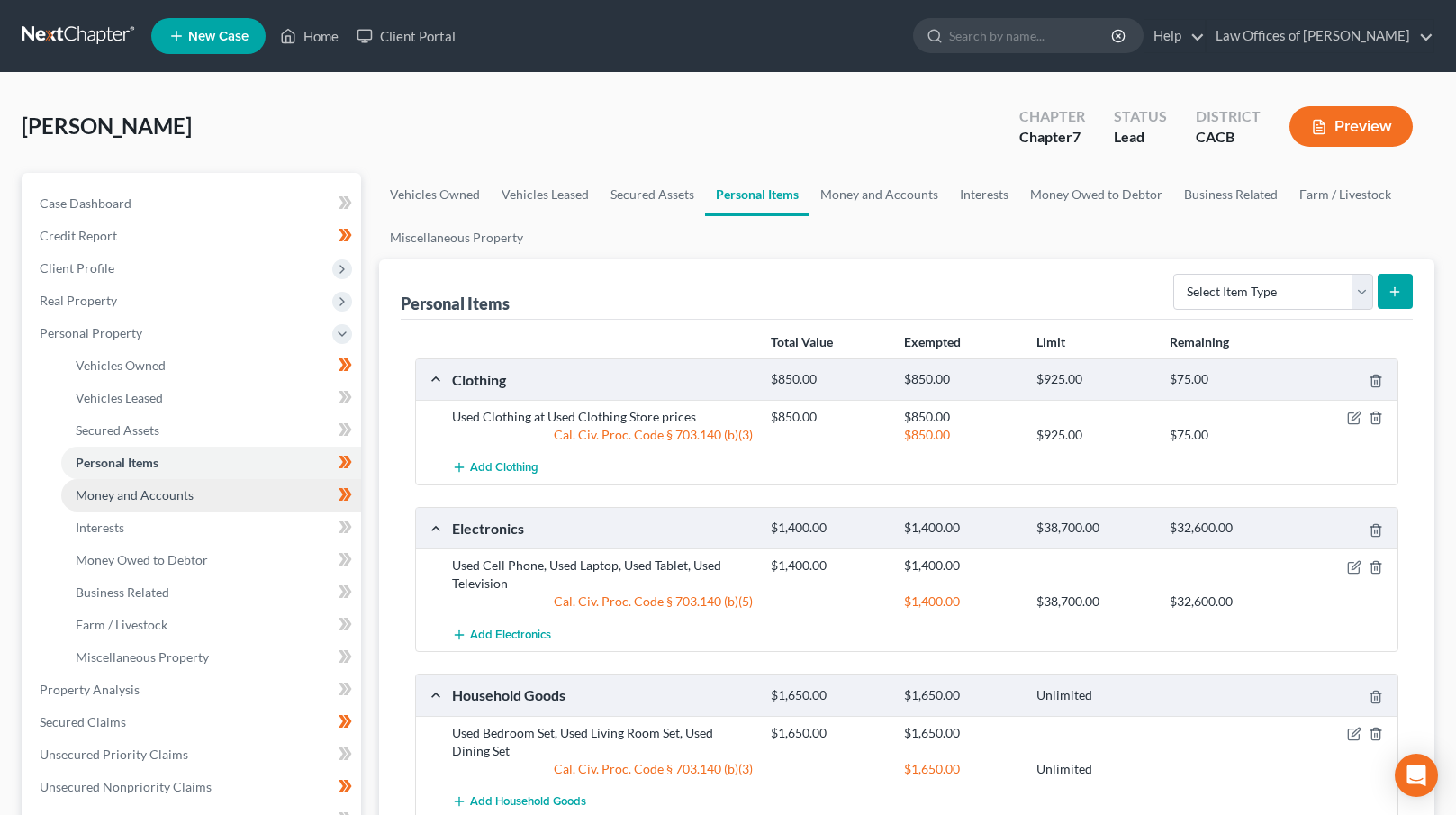
click at [205, 490] on link "Money and Accounts" at bounding box center [211, 495] width 300 height 32
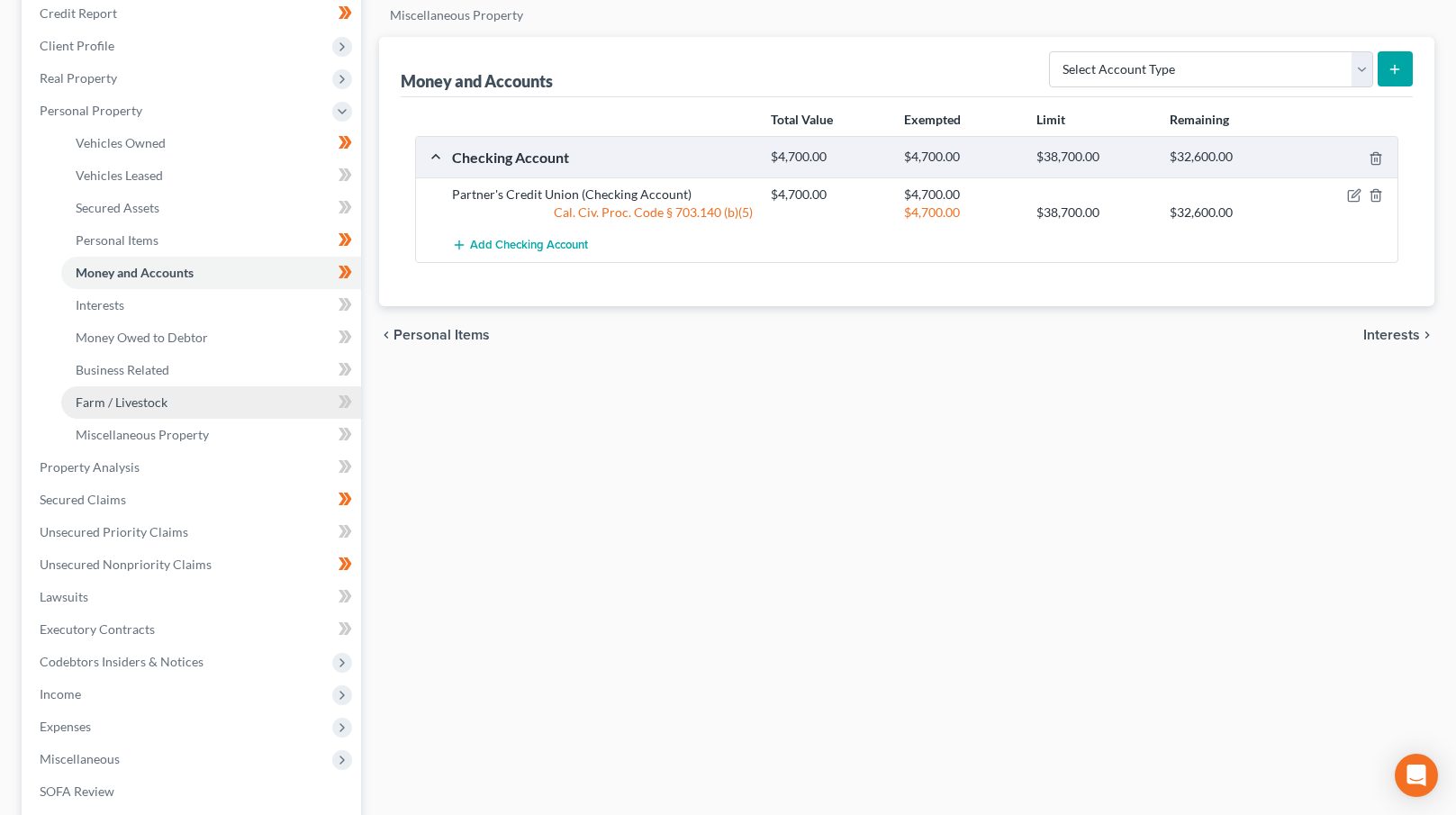
scroll to position [372, 0]
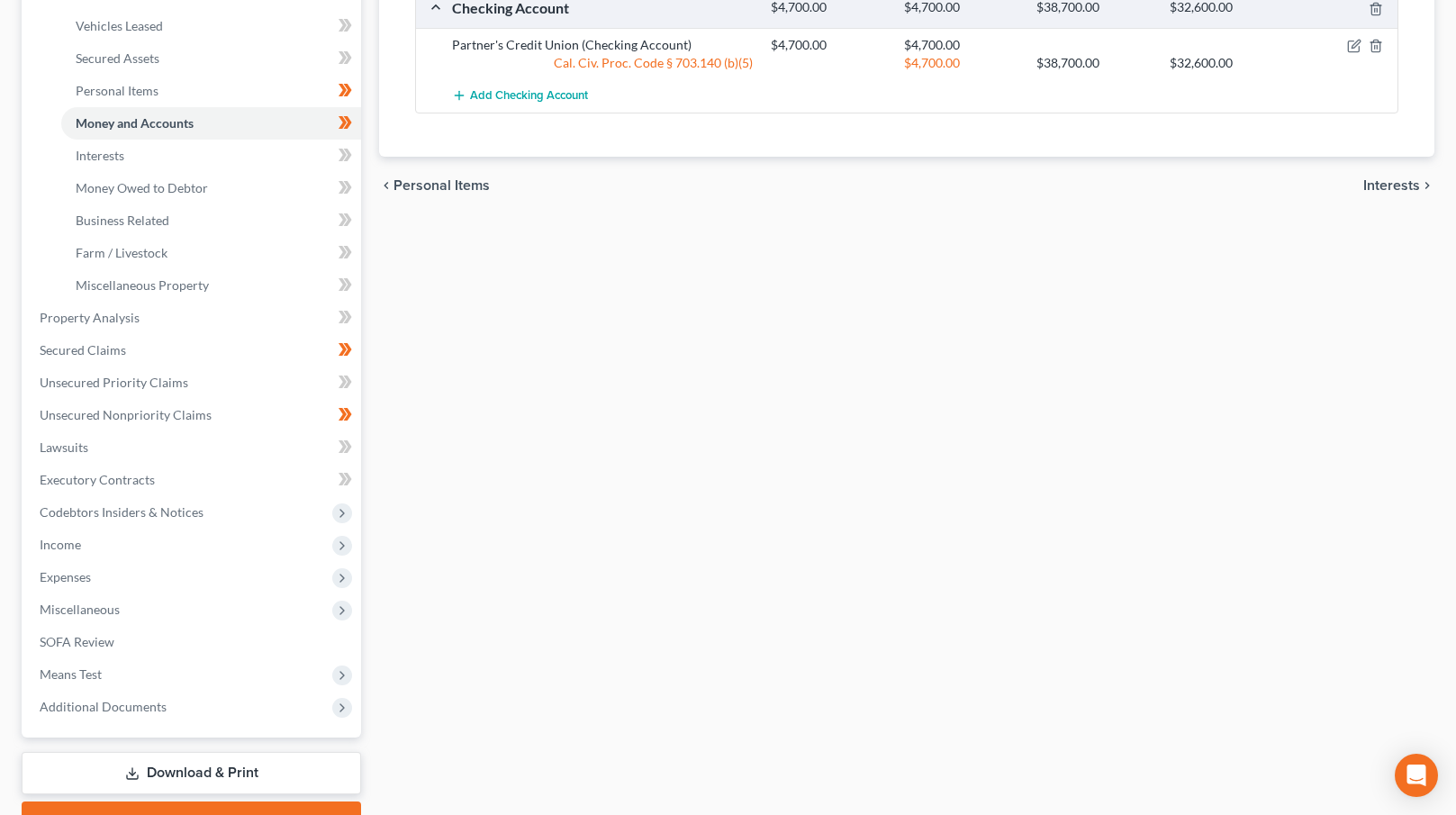
click at [1394, 189] on span "Interests" at bounding box center [1391, 185] width 57 height 14
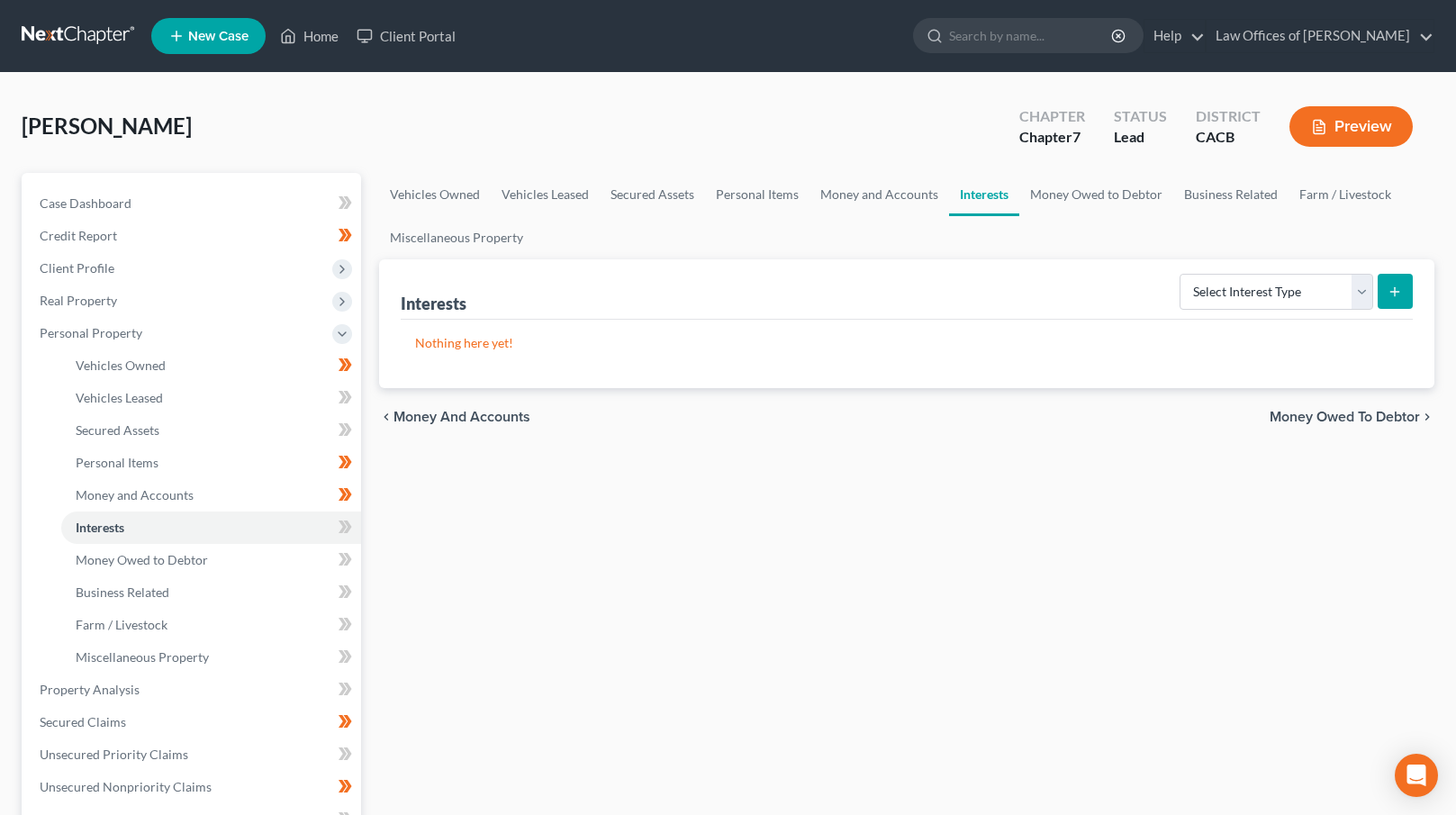
click at [1349, 414] on span "Money Owed to Debtor" at bounding box center [1345, 416] width 150 height 14
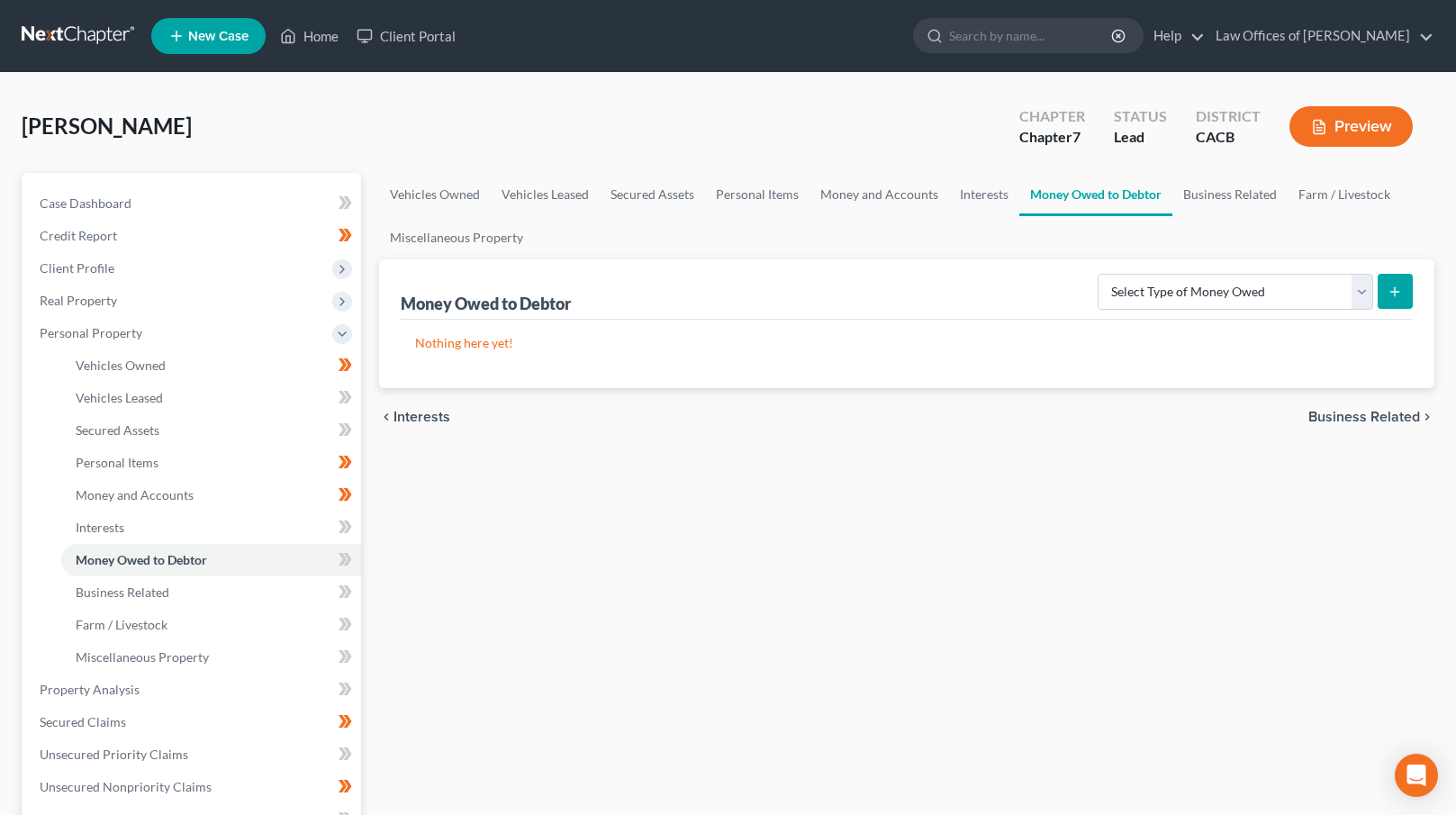
click at [1341, 414] on span "Business Related" at bounding box center [1365, 416] width 112 height 14
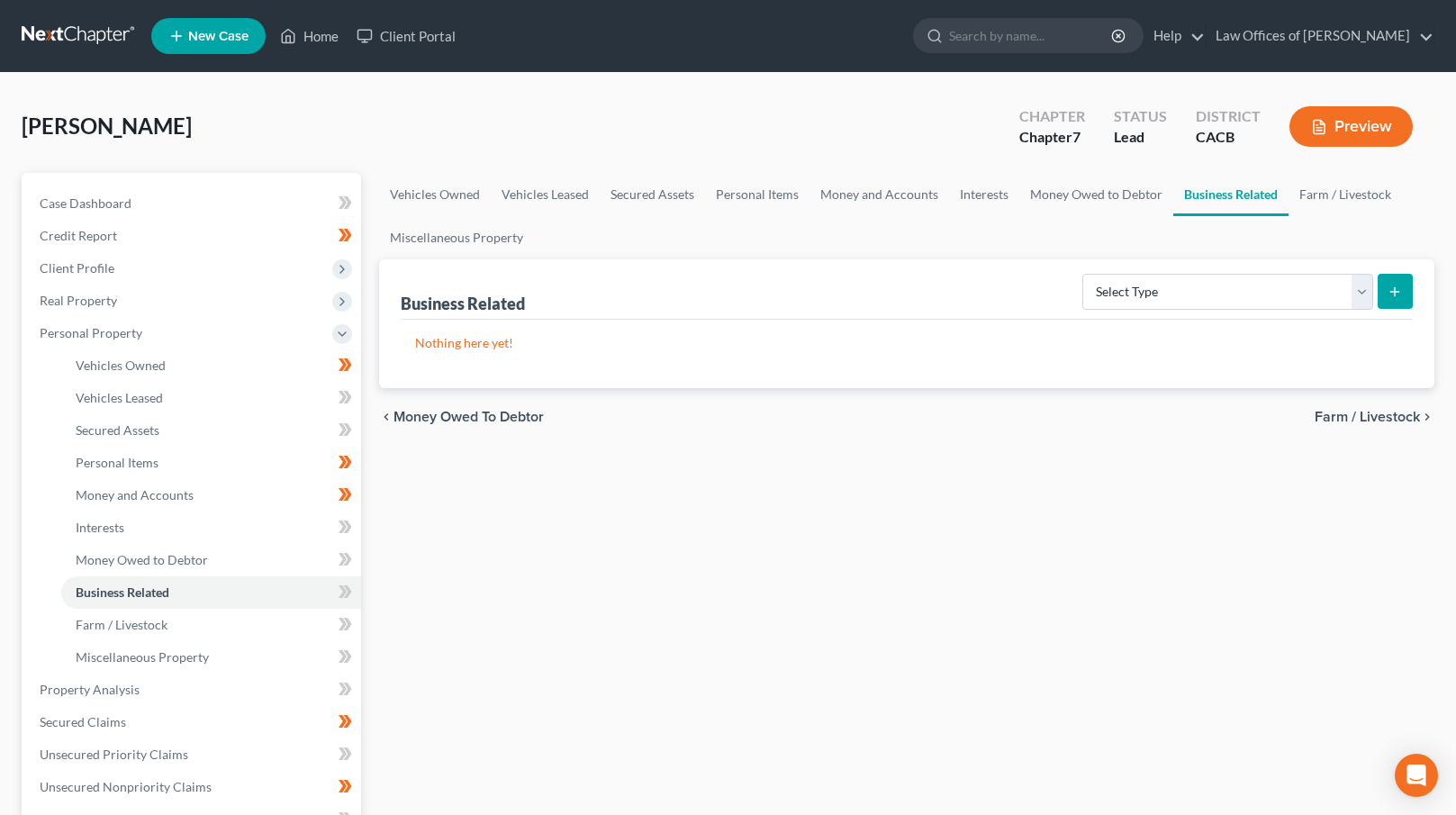
click at [1357, 405] on div "chevron_left Money Owed to Debtor Farm / Livestock chevron_right" at bounding box center [906, 417] width 1055 height 58
click at [1358, 413] on span "Farm / Livestock" at bounding box center [1367, 416] width 105 height 14
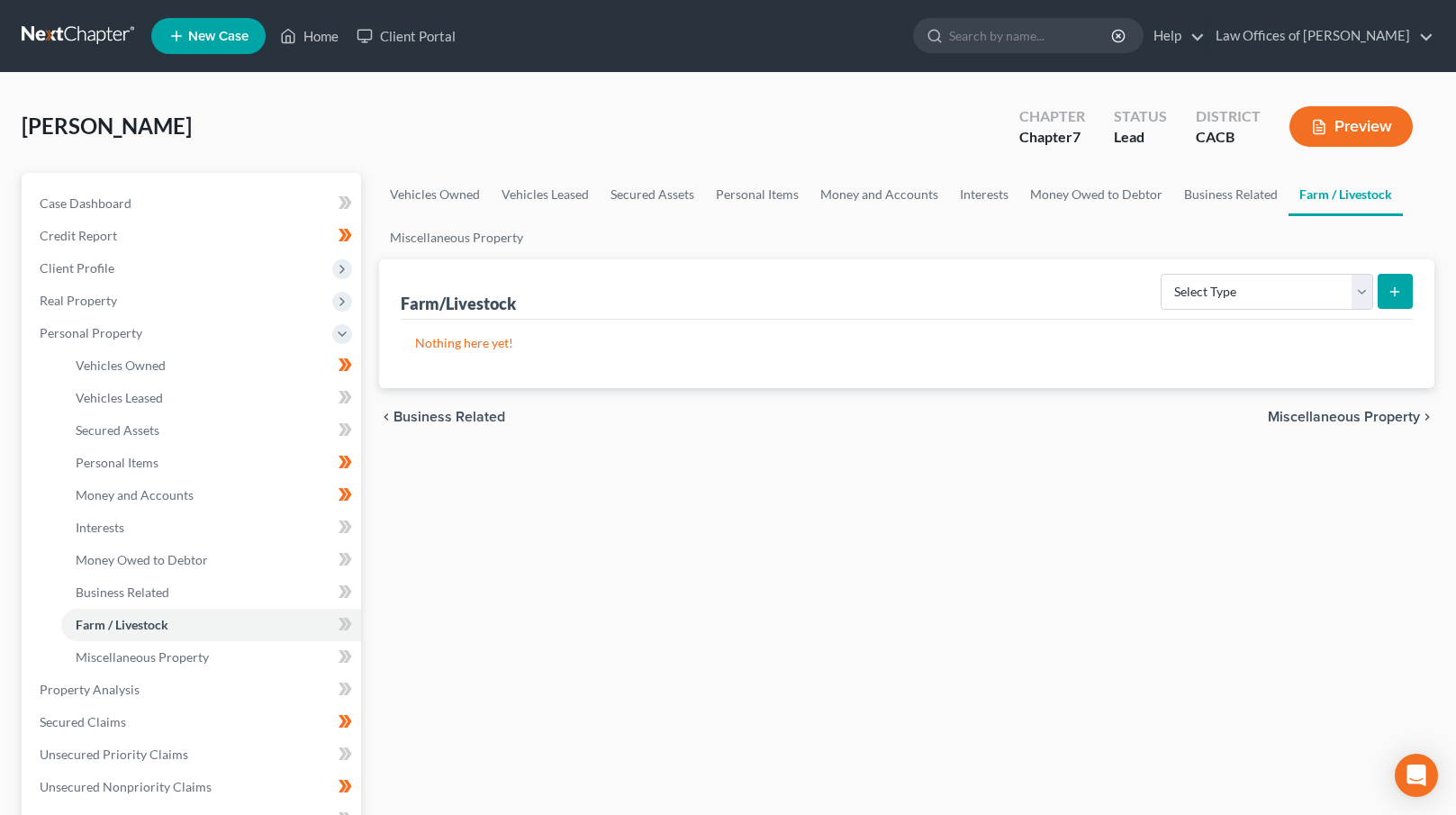
click at [1341, 416] on span "Miscellaneous Property" at bounding box center [1344, 416] width 152 height 14
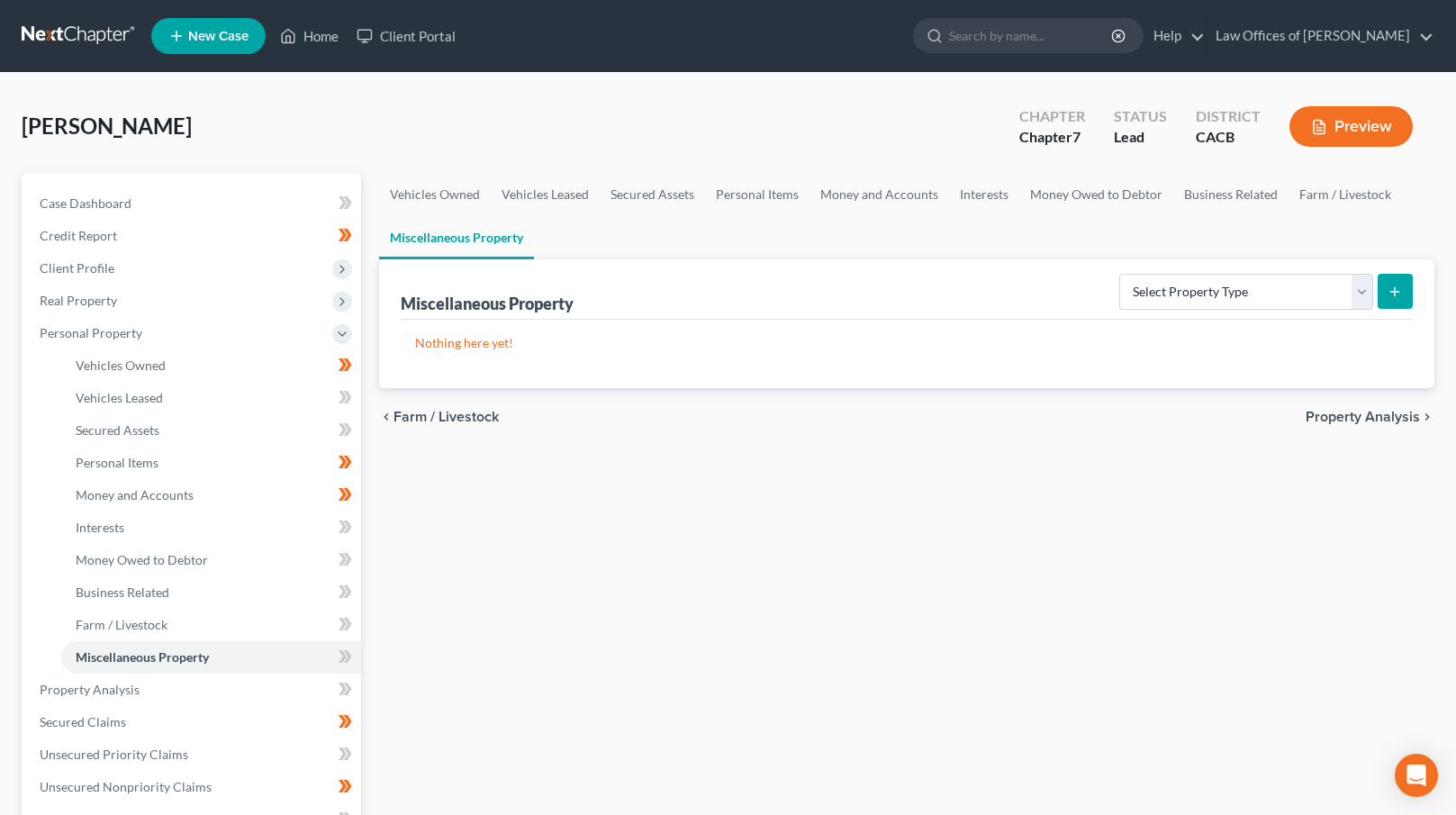
click at [1332, 413] on span "Property Analysis" at bounding box center [1363, 416] width 114 height 14
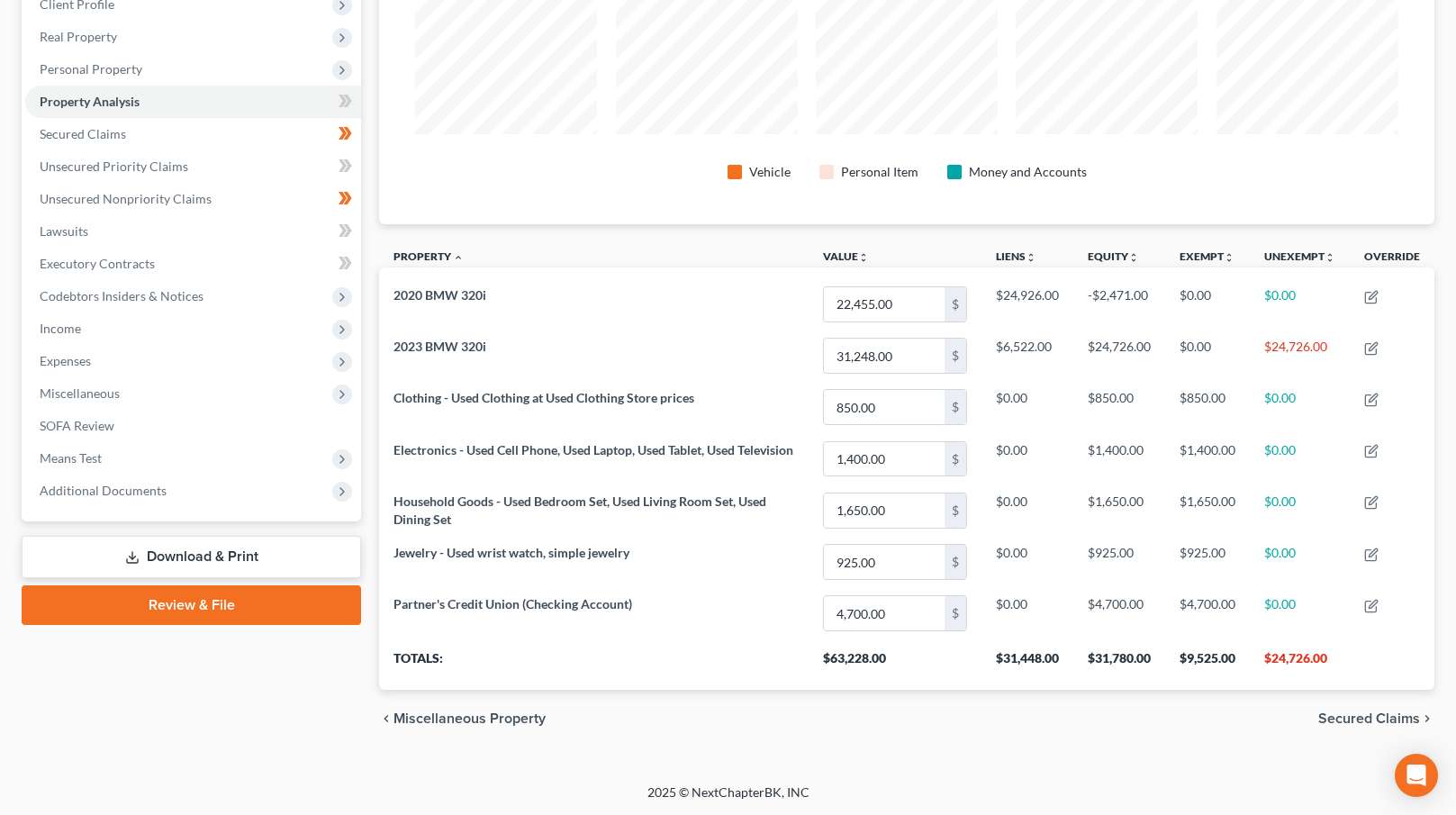
click at [1360, 719] on span "Secured Claims" at bounding box center [1369, 718] width 102 height 14
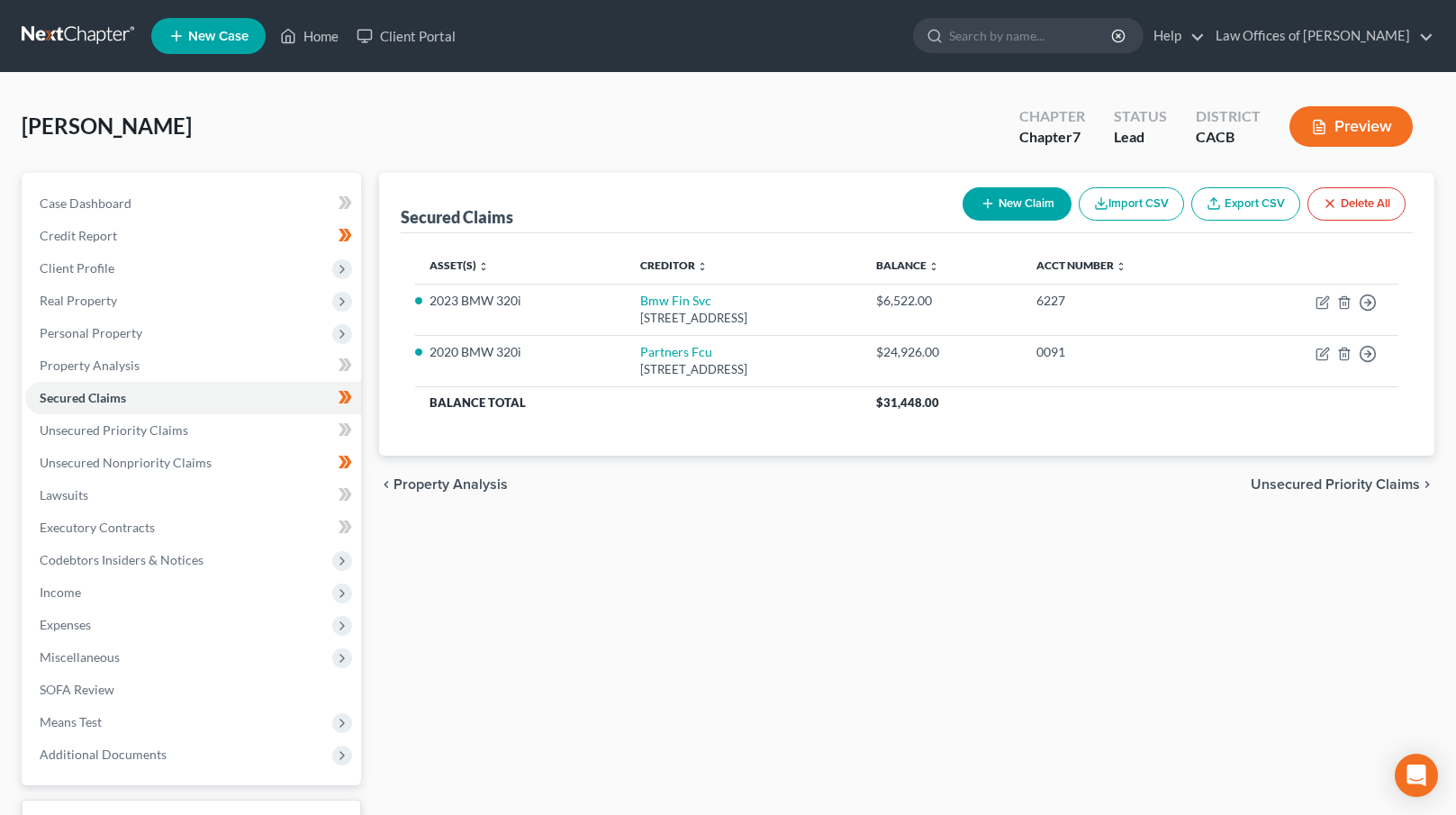
click at [1345, 484] on span "Unsecured Priority Claims" at bounding box center [1335, 484] width 169 height 14
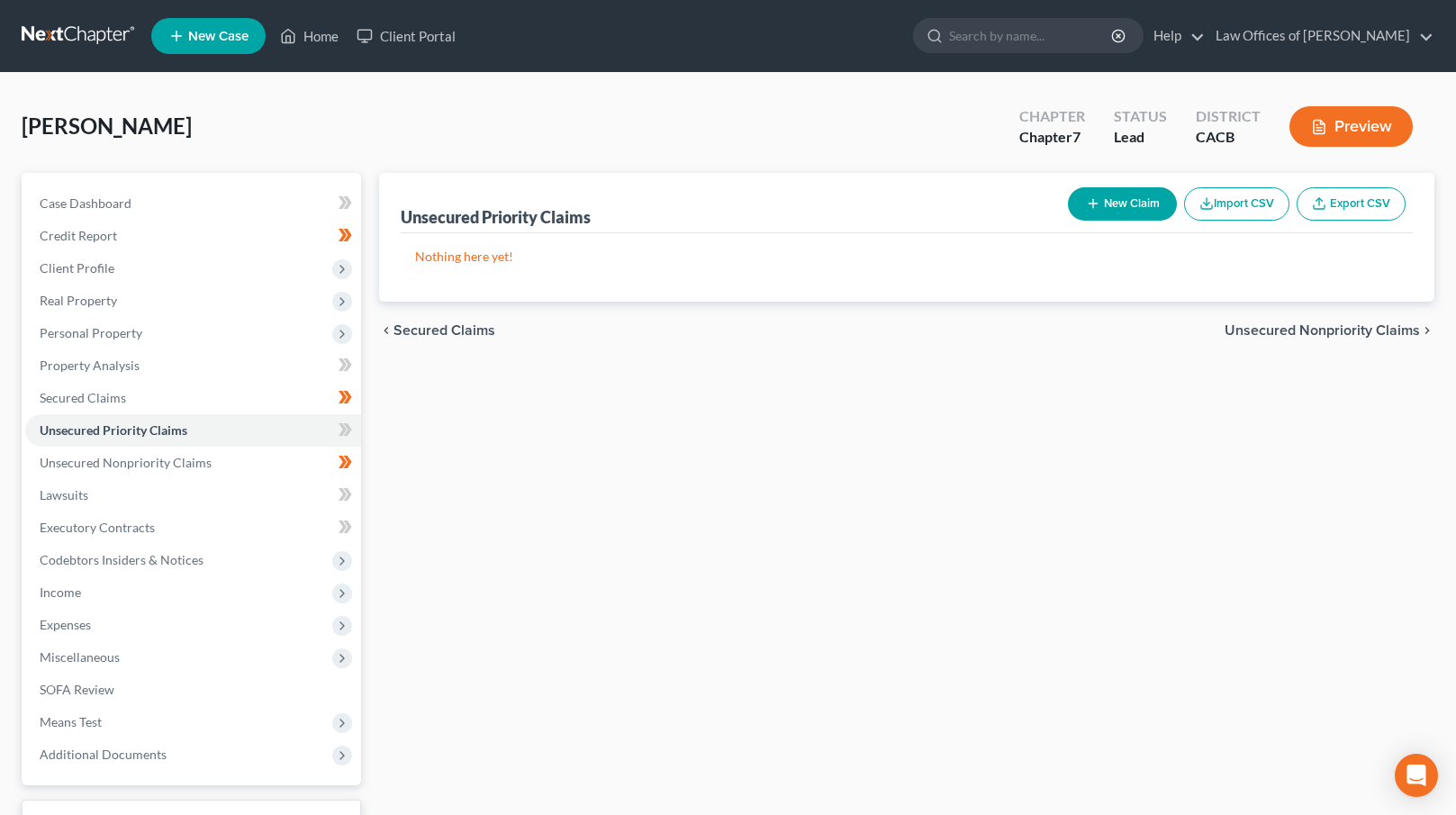
click at [1325, 335] on span "Unsecured Nonpriority Claims" at bounding box center [1322, 330] width 196 height 14
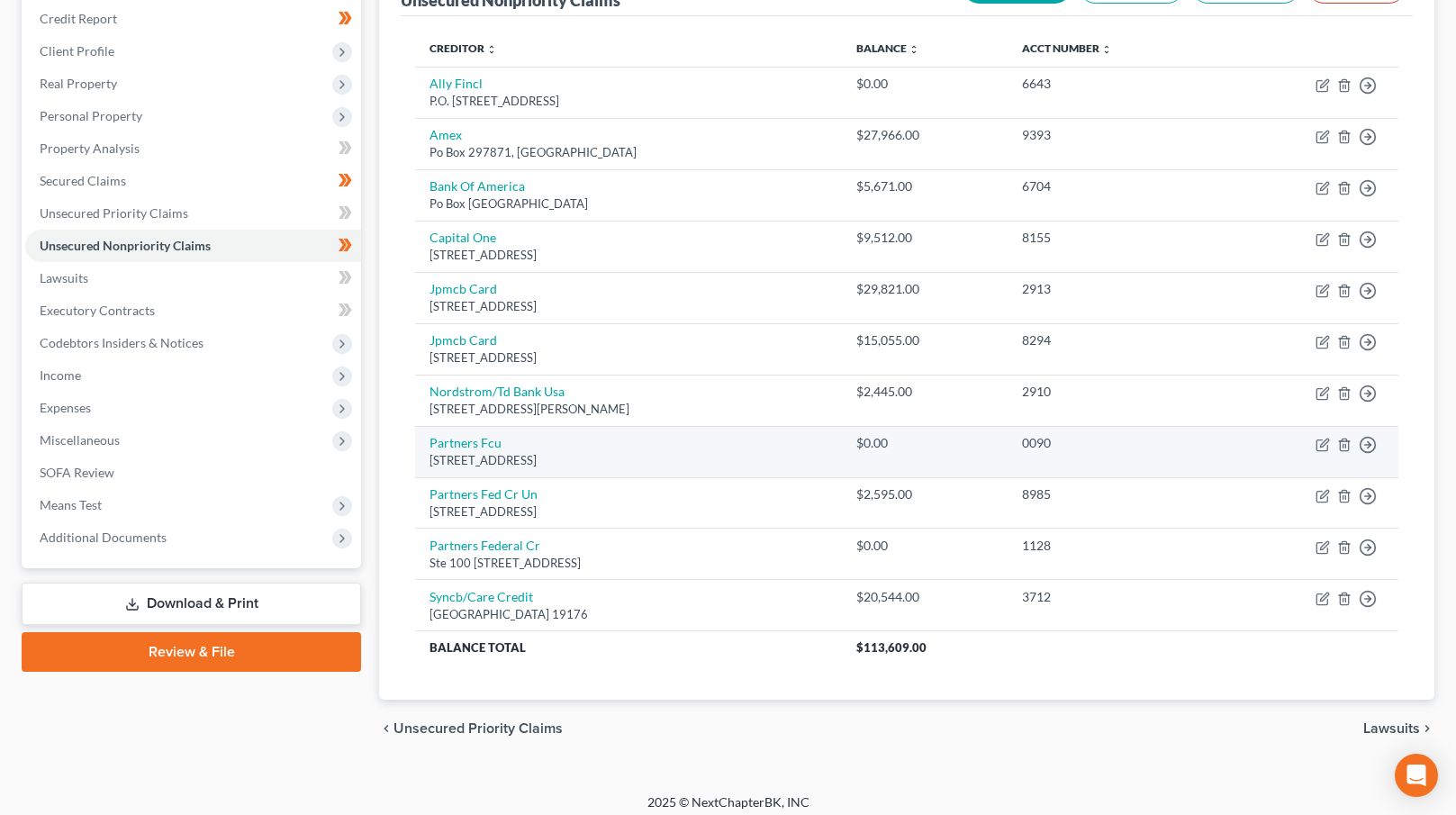
scroll to position [227, 0]
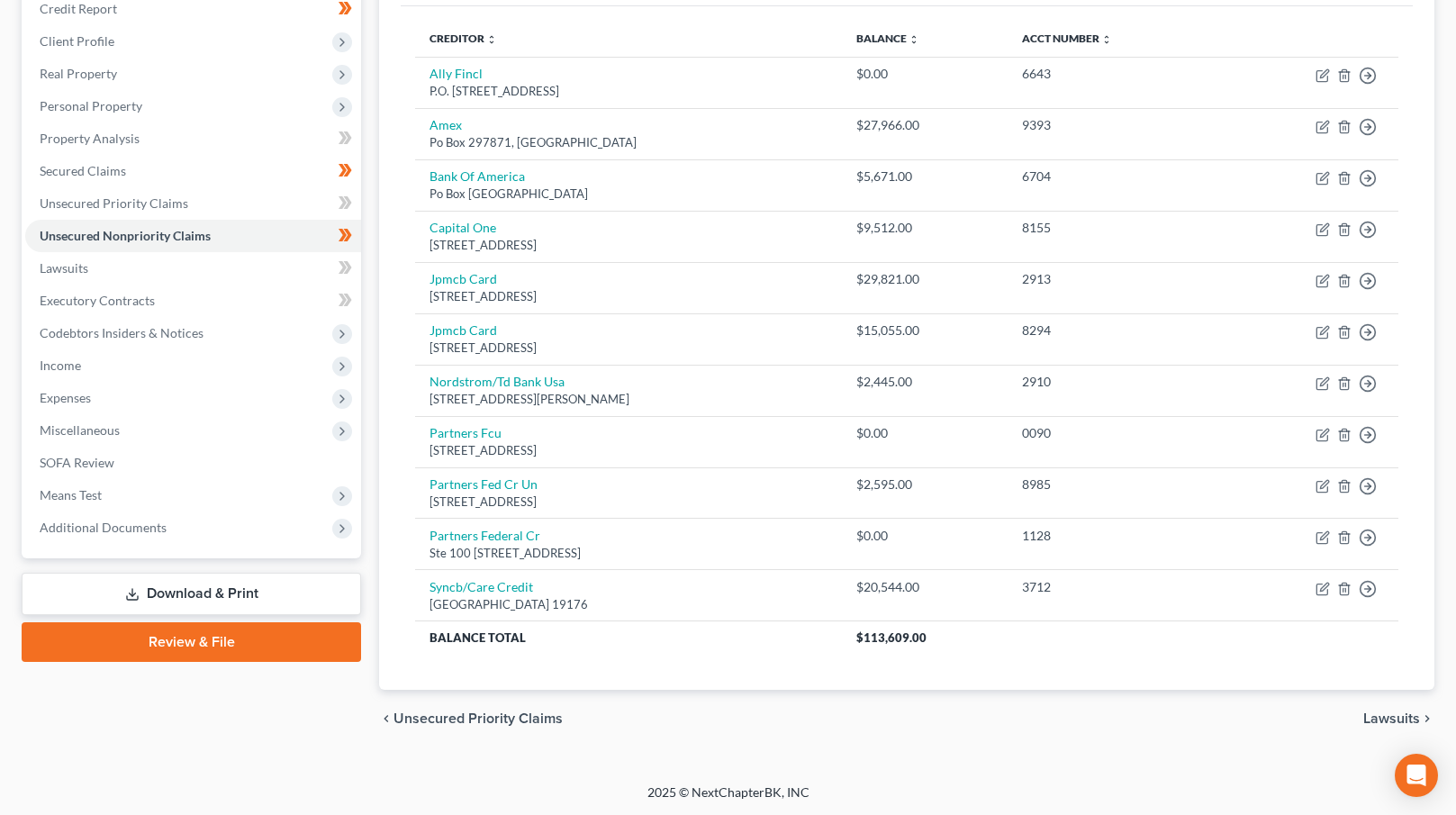
click at [1388, 711] on span "Lawsuits" at bounding box center [1391, 718] width 57 height 14
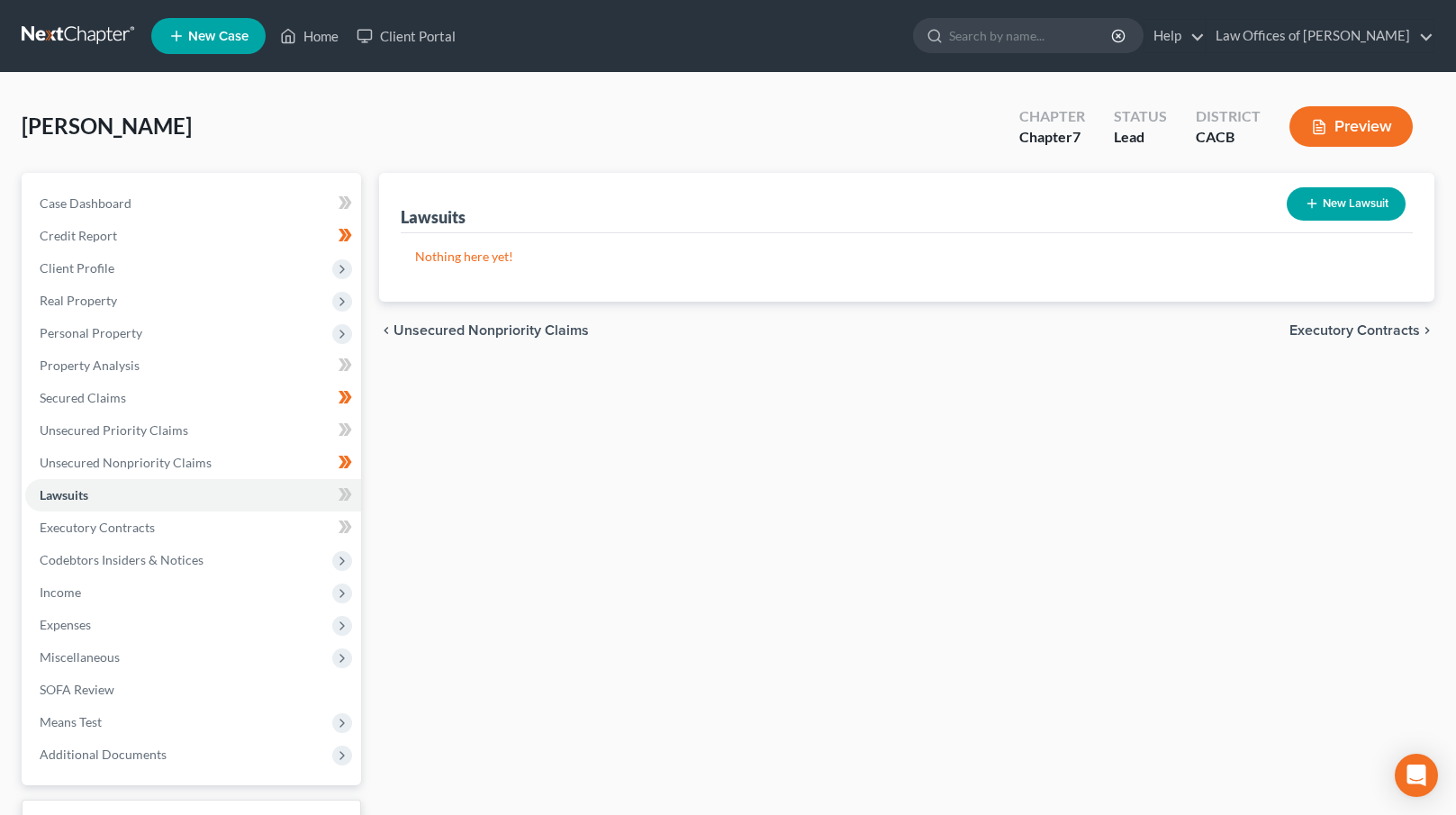
click at [1333, 334] on span "Executory Contracts" at bounding box center [1354, 330] width 130 height 14
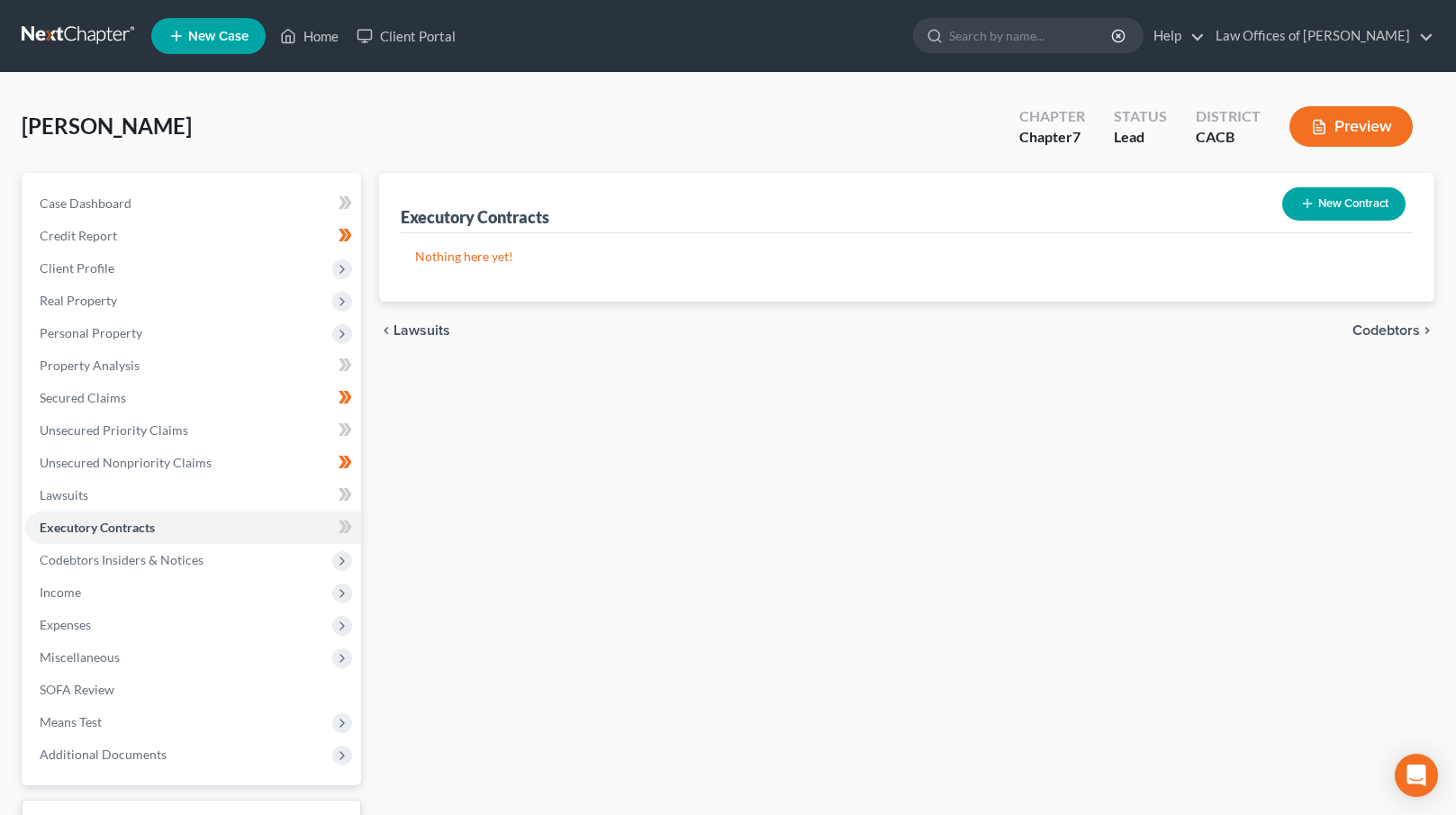
click at [1334, 333] on div "chevron_left Lawsuits Codebtors chevron_right" at bounding box center [906, 331] width 1055 height 58
click at [1366, 332] on span "Codebtors" at bounding box center [1386, 330] width 67 height 14
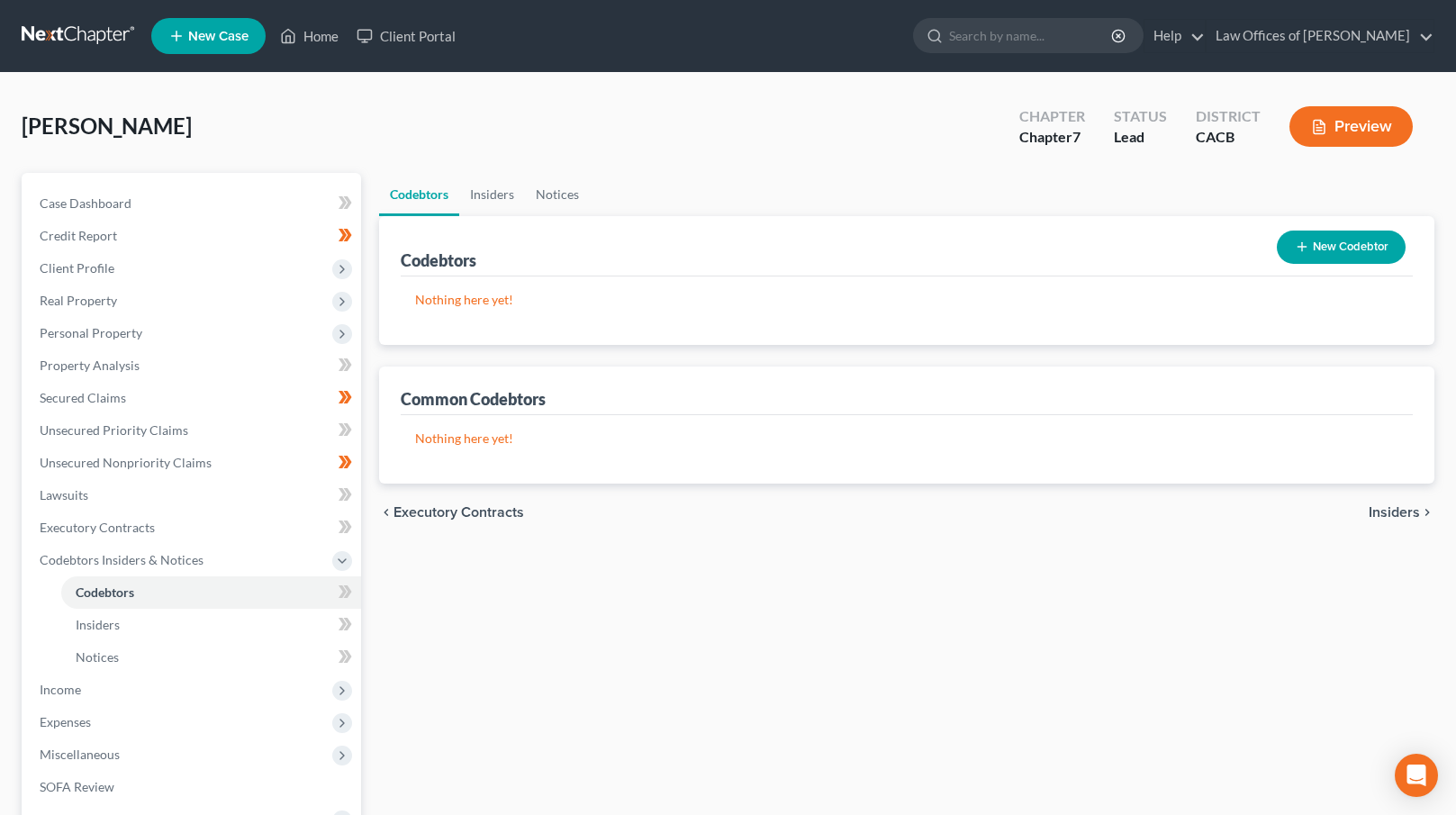
click at [1407, 513] on span "Insiders" at bounding box center [1394, 512] width 51 height 14
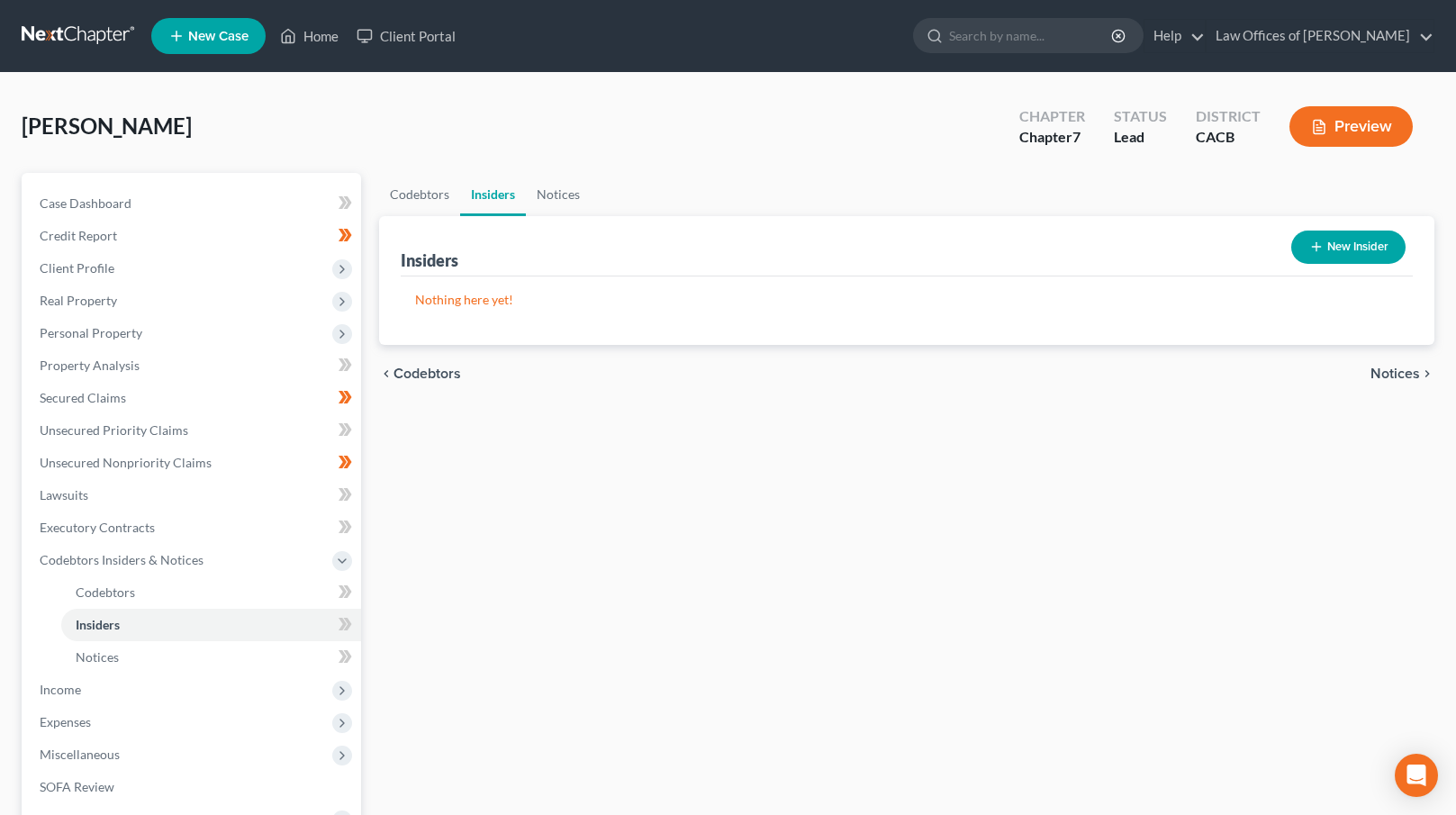
click at [1372, 360] on div "chevron_left Codebtors Notices chevron_right" at bounding box center [906, 373] width 1055 height 58
click at [1379, 367] on span "Notices" at bounding box center [1395, 373] width 49 height 14
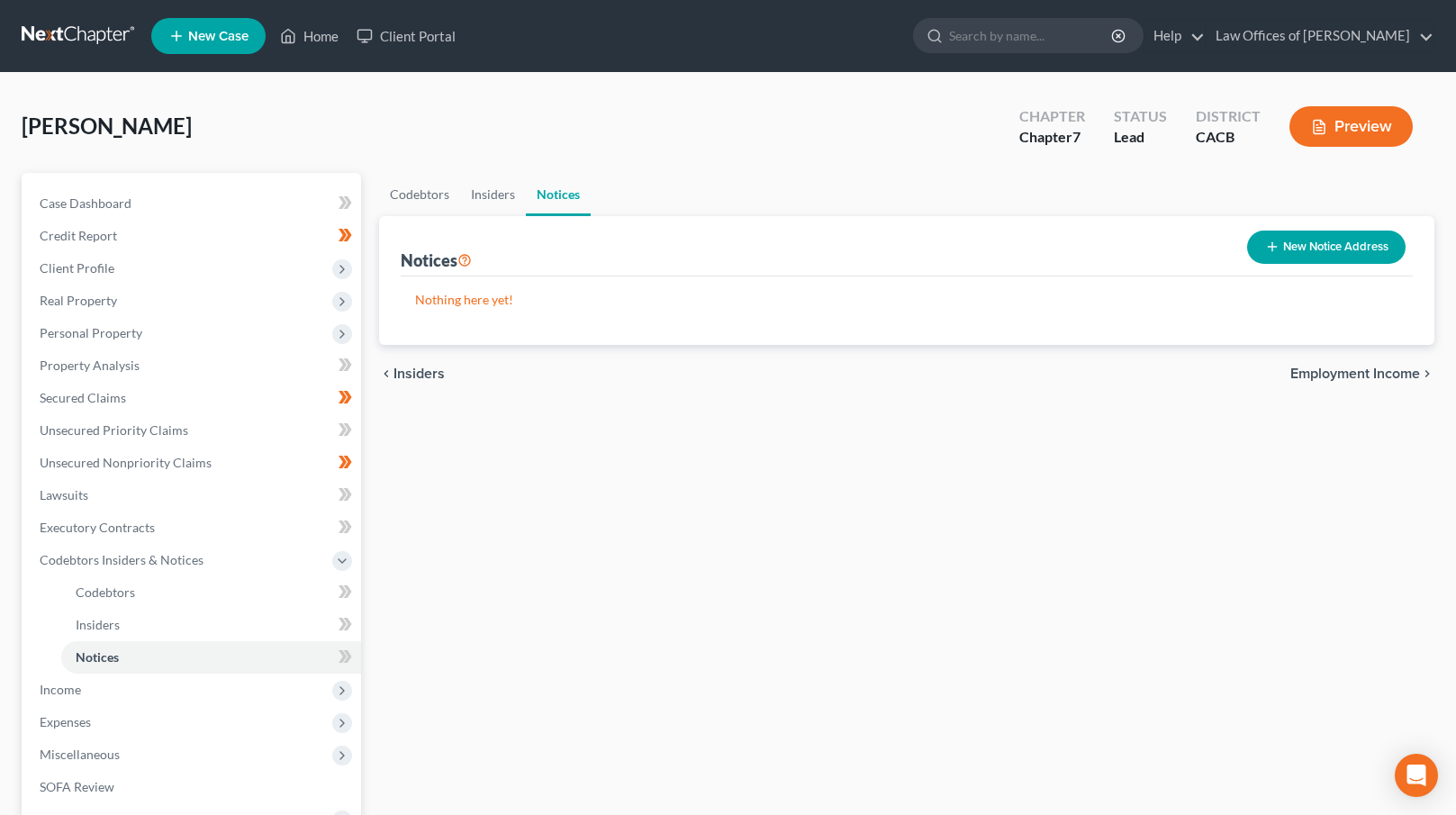
click at [1385, 373] on span "Employment Income" at bounding box center [1355, 373] width 130 height 14
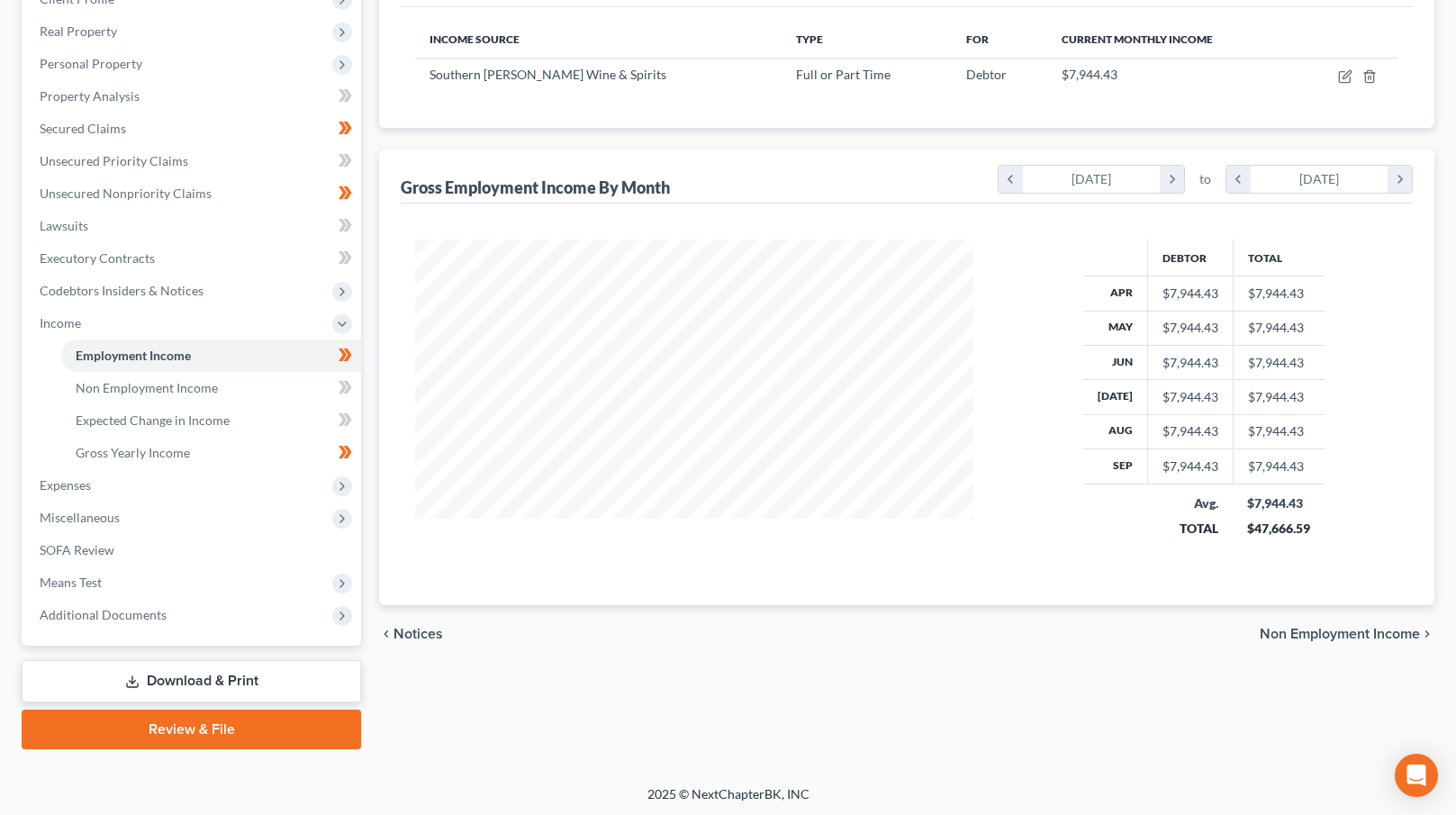
scroll to position [270, 0]
click at [1330, 629] on span "Non Employment Income" at bounding box center [1339, 633] width 161 height 14
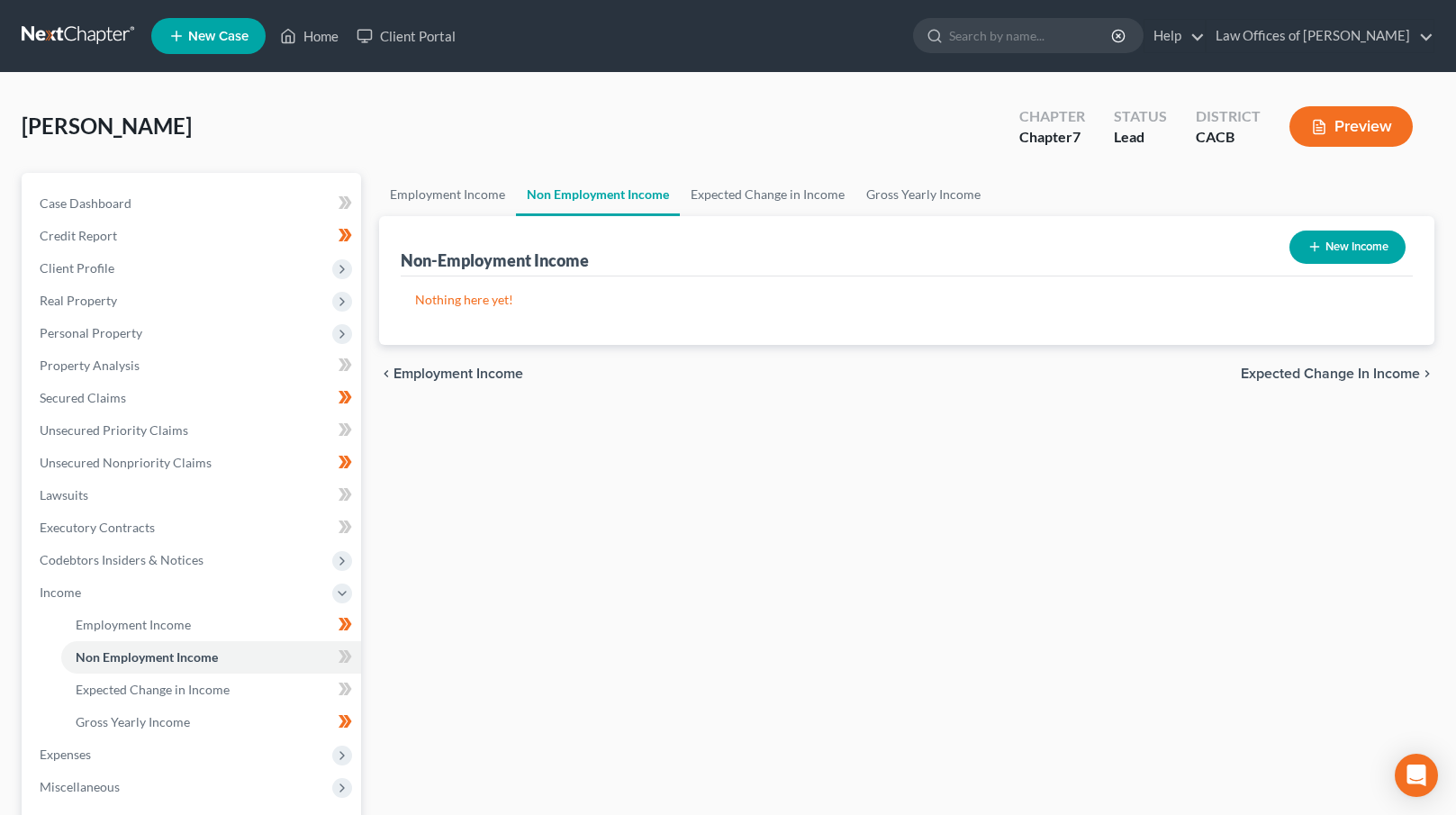
click at [1322, 373] on span "Expected Change in Income" at bounding box center [1331, 373] width 180 height 14
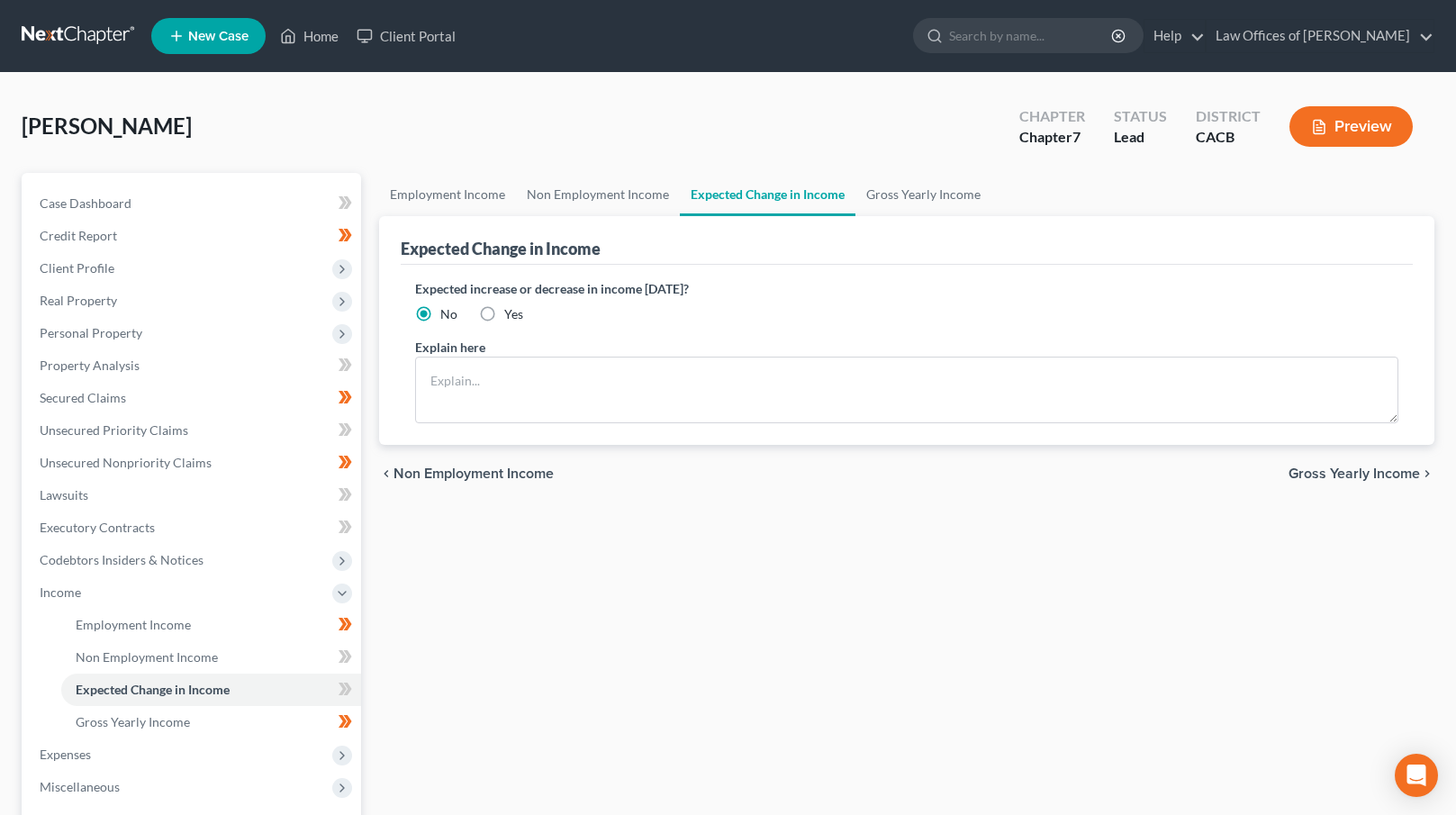
click at [1342, 466] on span "Gross Yearly Income" at bounding box center [1354, 473] width 131 height 14
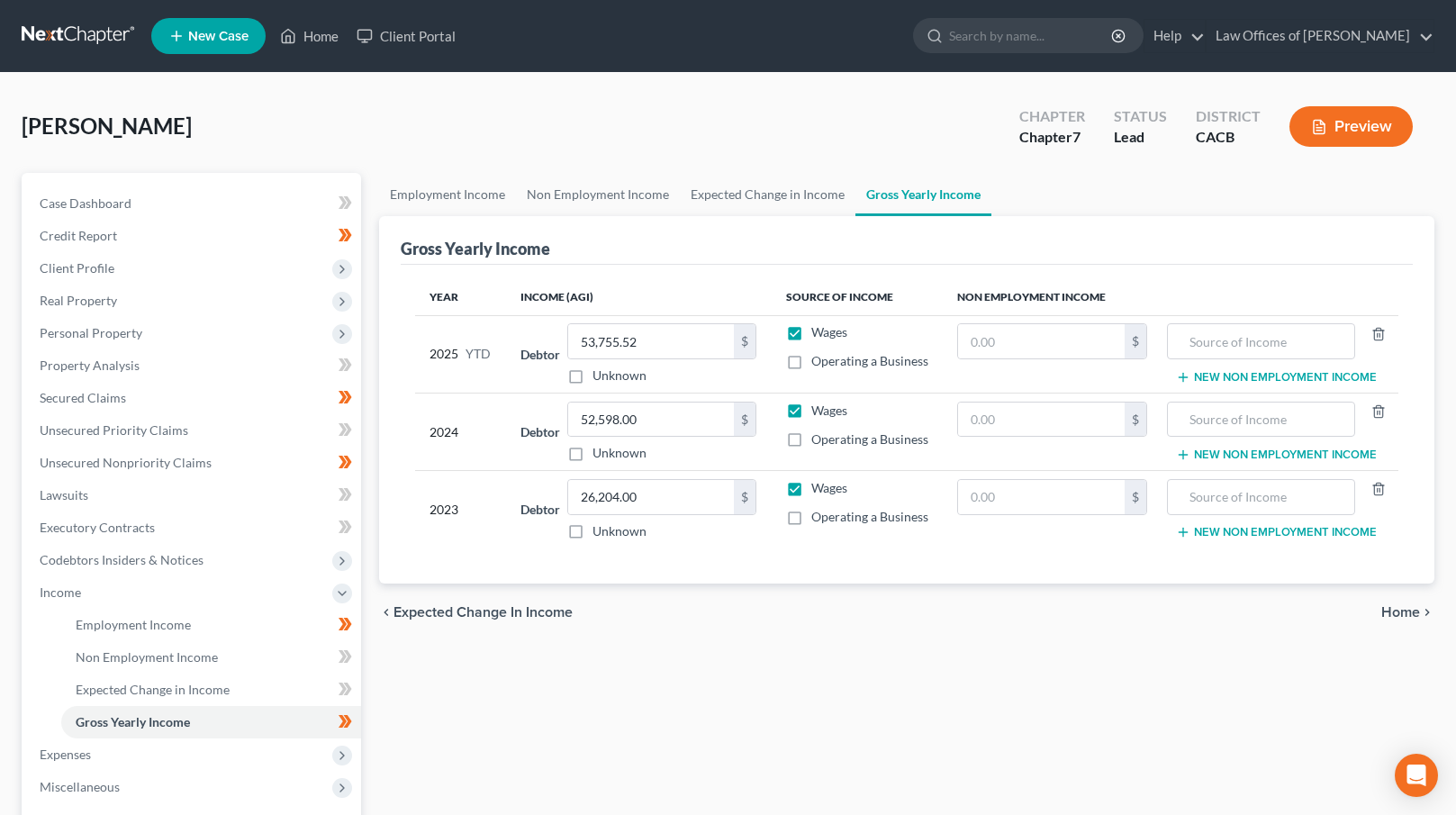
click at [1393, 609] on span "Home" at bounding box center [1400, 612] width 39 height 14
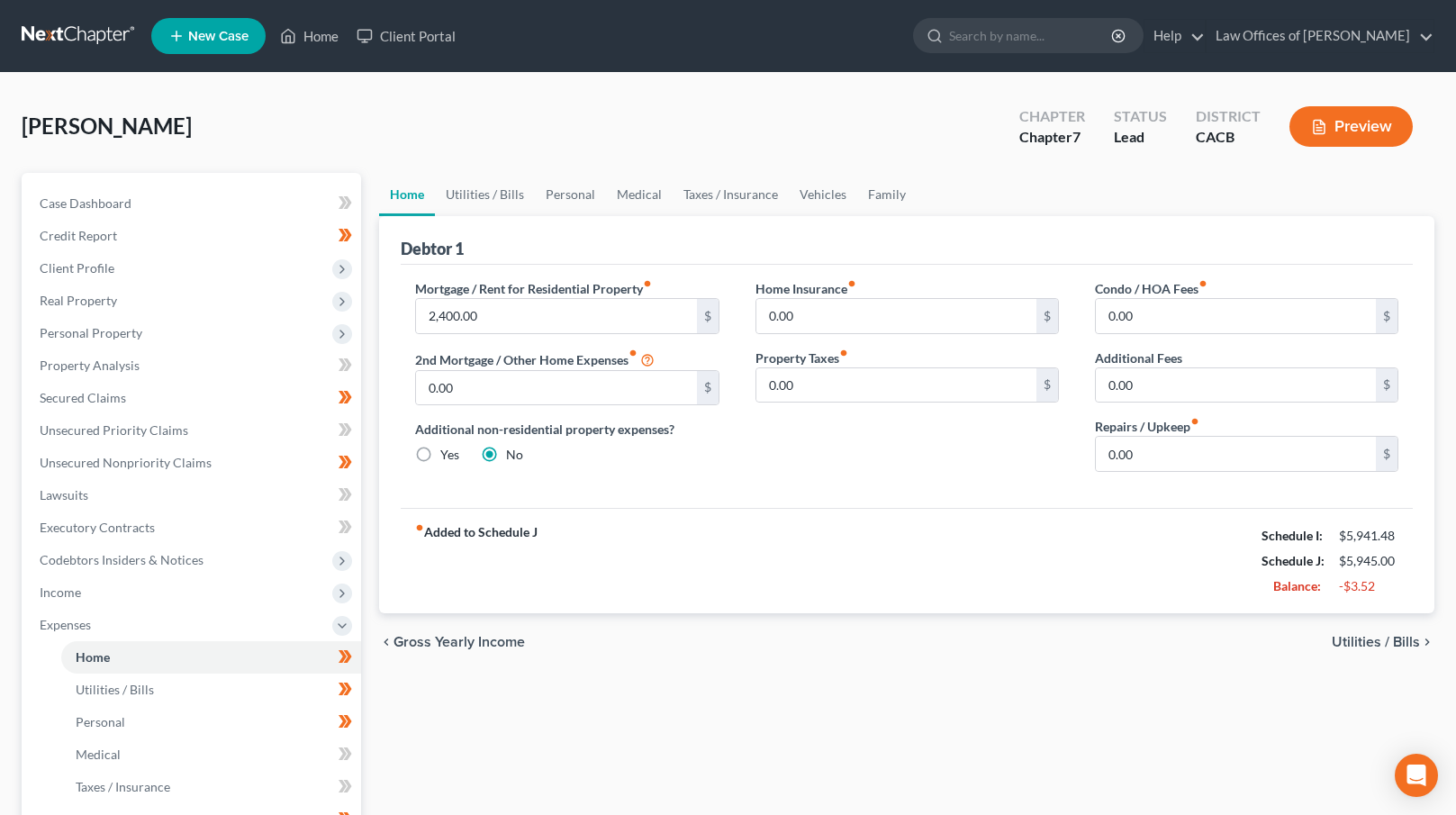
click at [1366, 643] on span "Utilities / Bills" at bounding box center [1375, 641] width 88 height 14
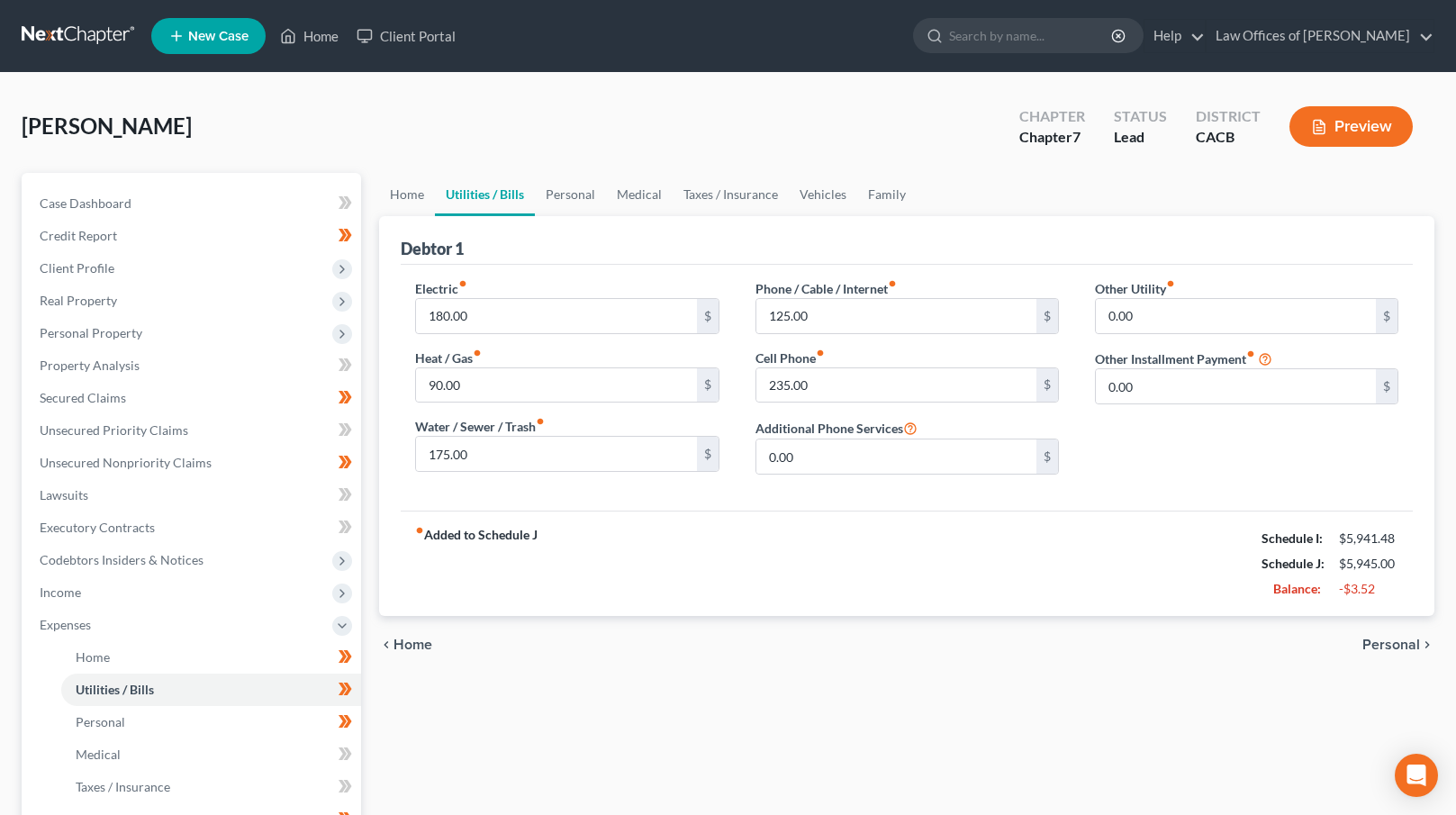
click at [1366, 643] on span "Personal" at bounding box center [1391, 644] width 58 height 14
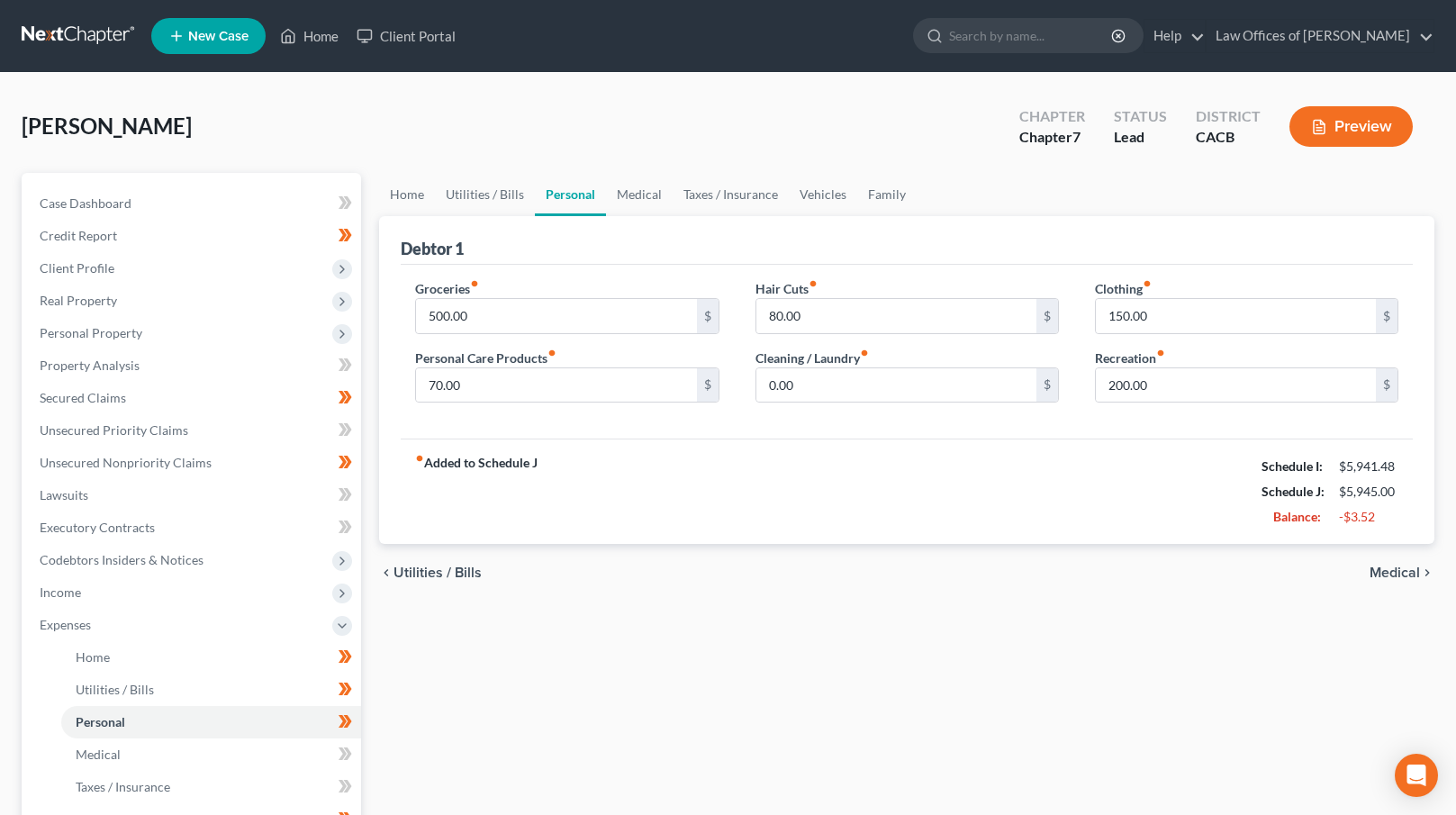
click at [1381, 573] on span "Medical" at bounding box center [1394, 572] width 50 height 14
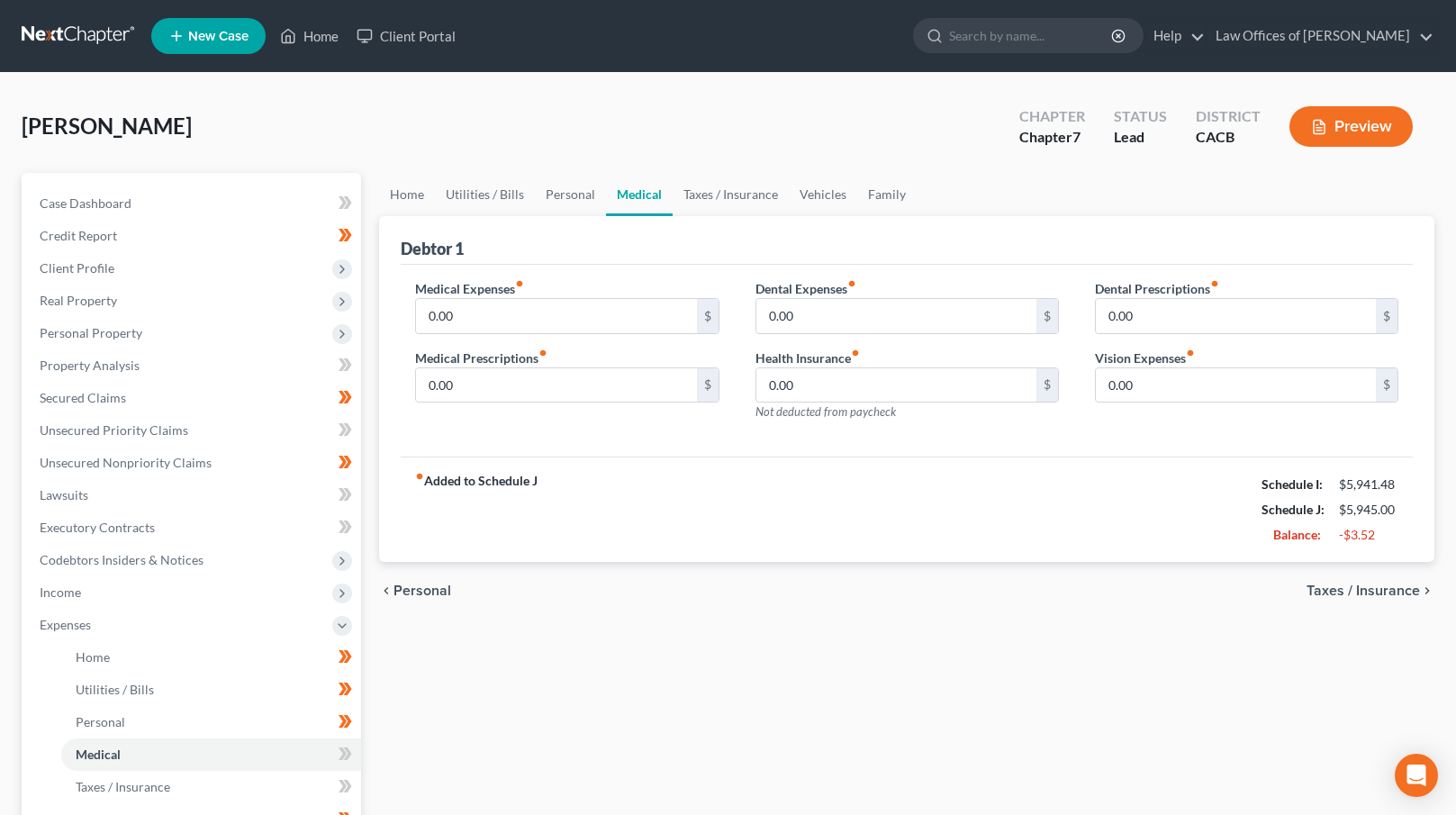
click at [1389, 588] on span "Taxes / Insurance" at bounding box center [1363, 590] width 113 height 14
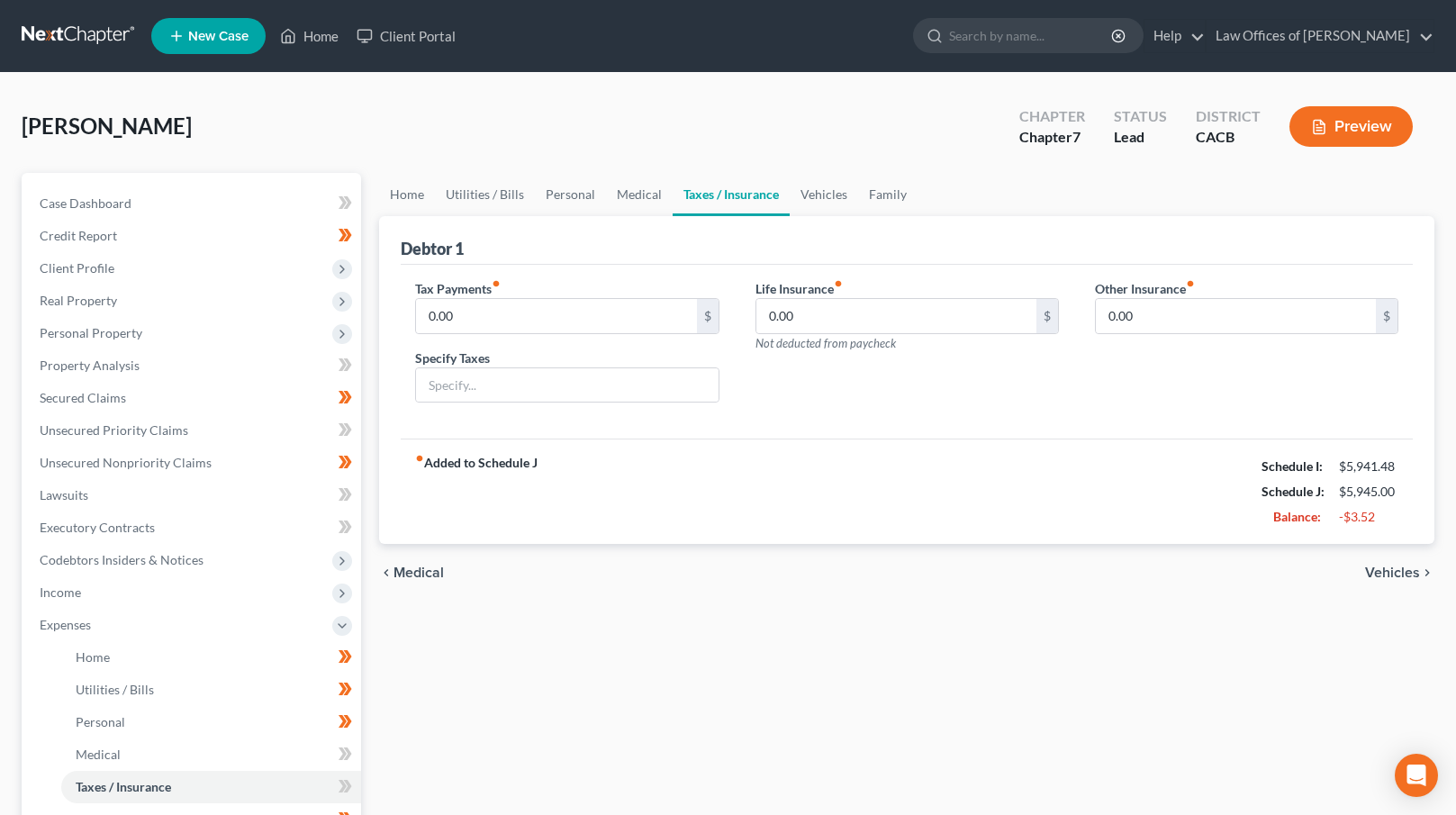
click at [1380, 570] on span "Vehicles" at bounding box center [1392, 572] width 55 height 14
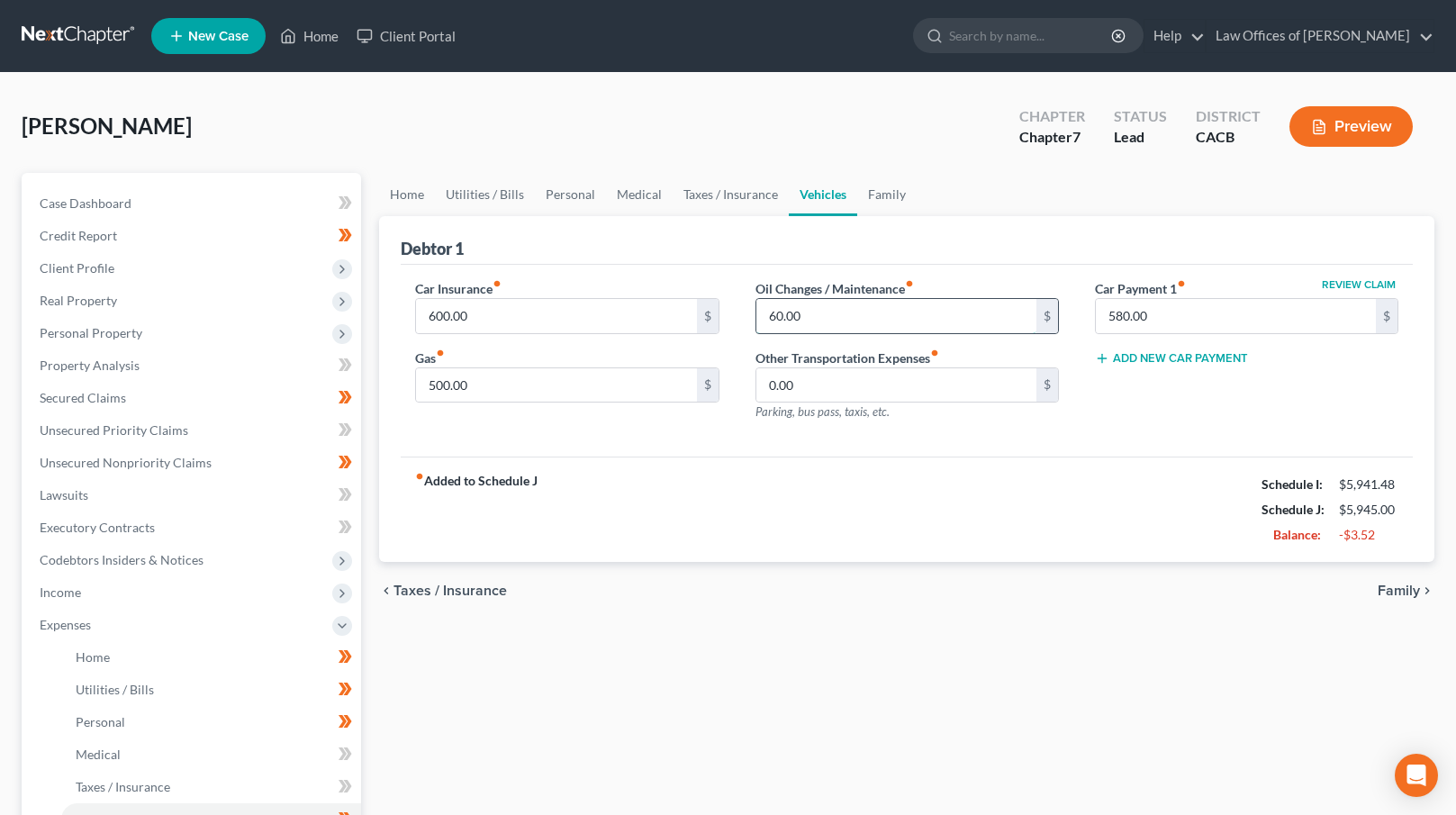
click at [784, 313] on input "60.00" at bounding box center [896, 316] width 280 height 34
type input "55.00"
click at [821, 556] on div "fiber_manual_record Added to Schedule J Schedule I: $5,941.48 Schedule J: $5,94…" at bounding box center [907, 509] width 1012 height 105
click at [1396, 594] on span "Family" at bounding box center [1399, 590] width 43 height 14
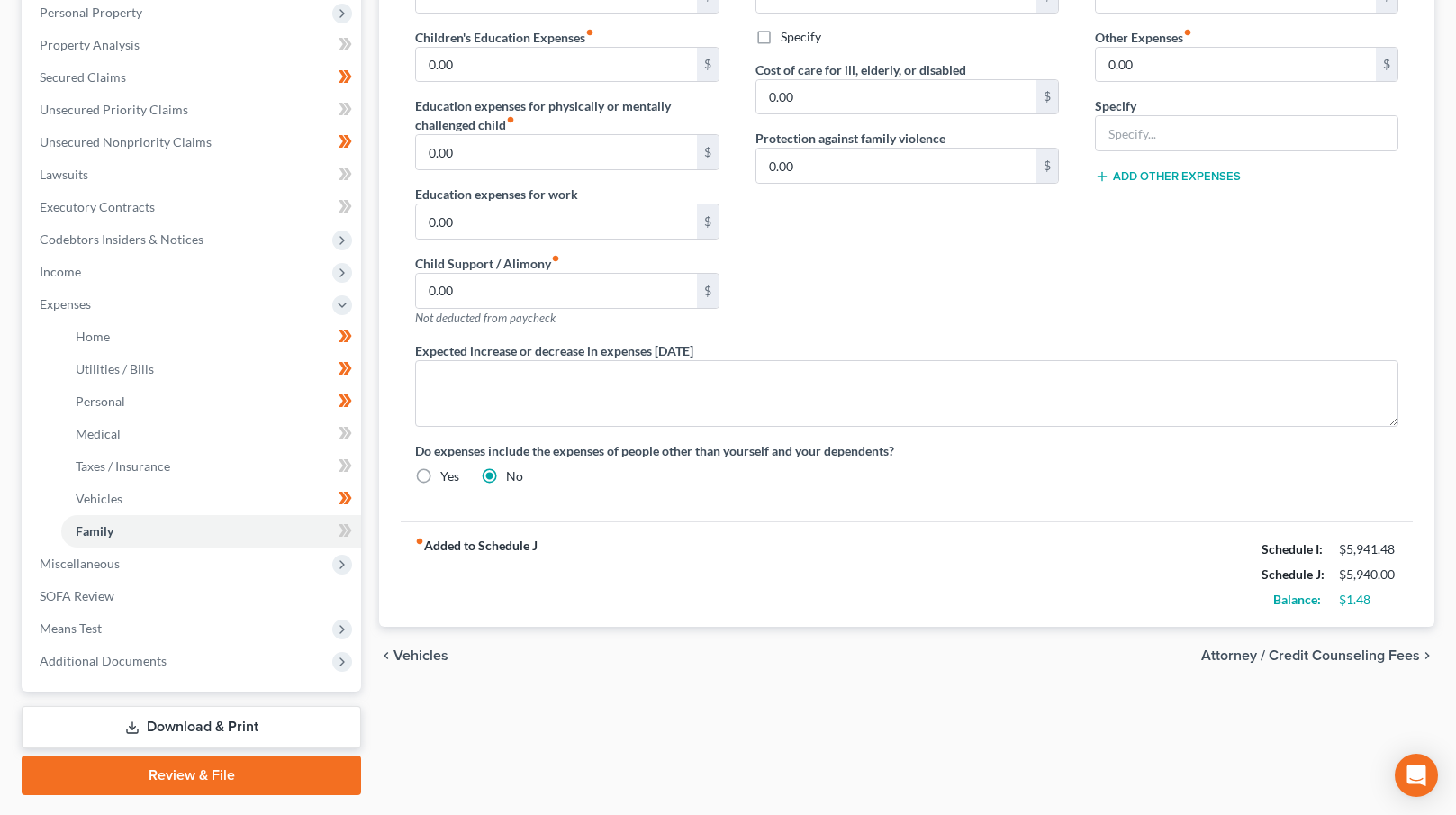
scroll to position [368, 0]
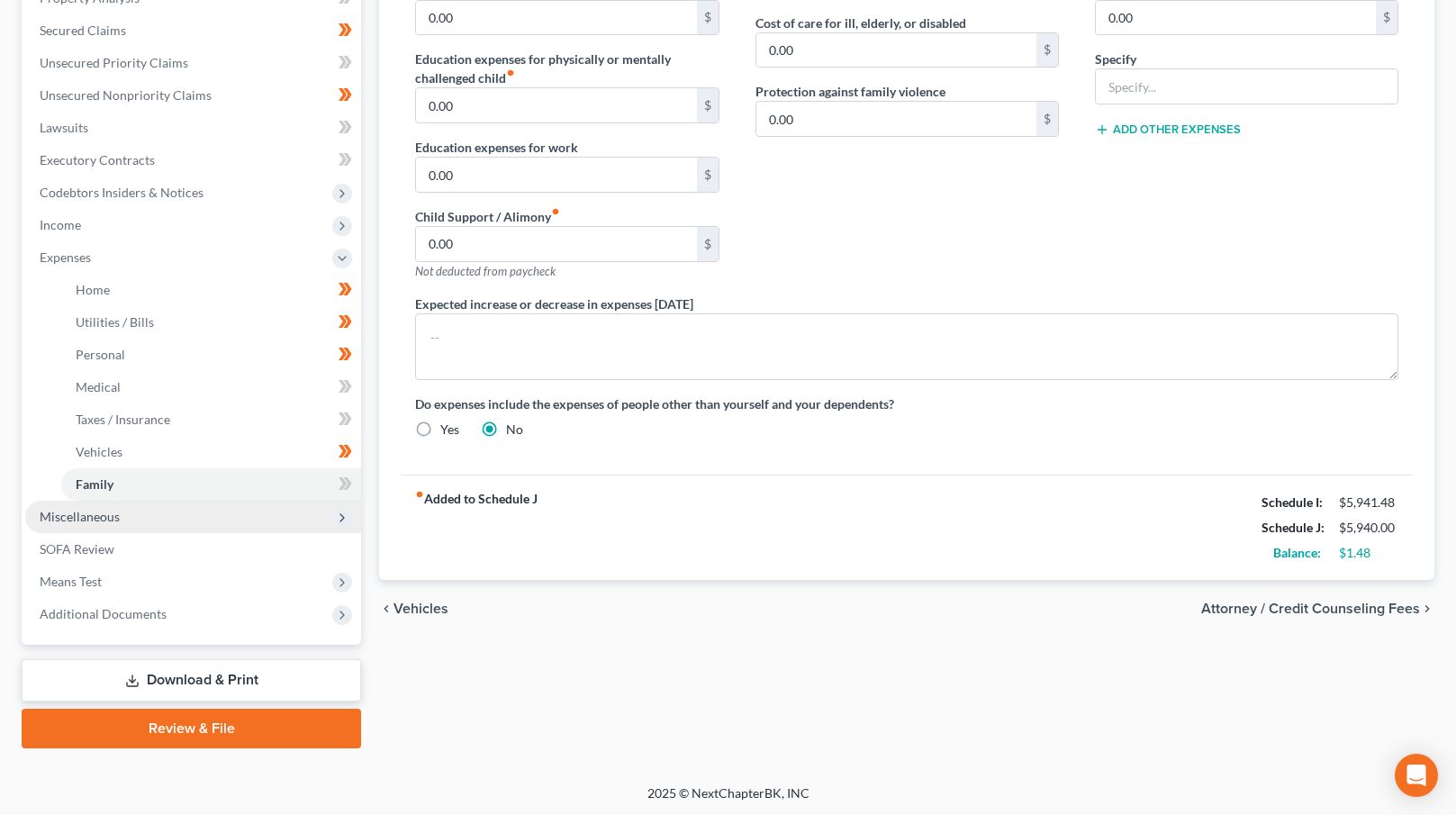
click at [199, 521] on span "Miscellaneous" at bounding box center [194, 517] width 336 height 32
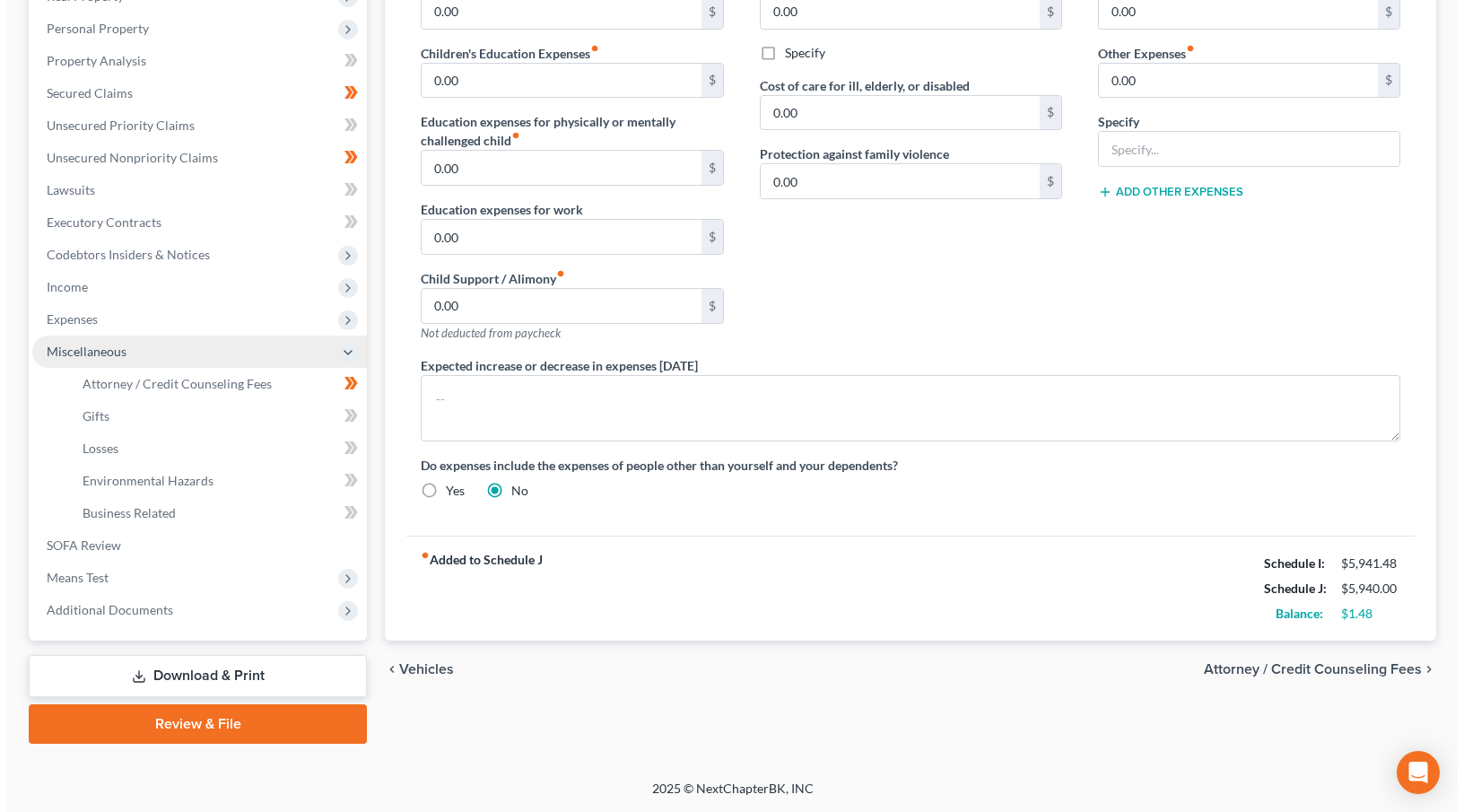
scroll to position [302, 0]
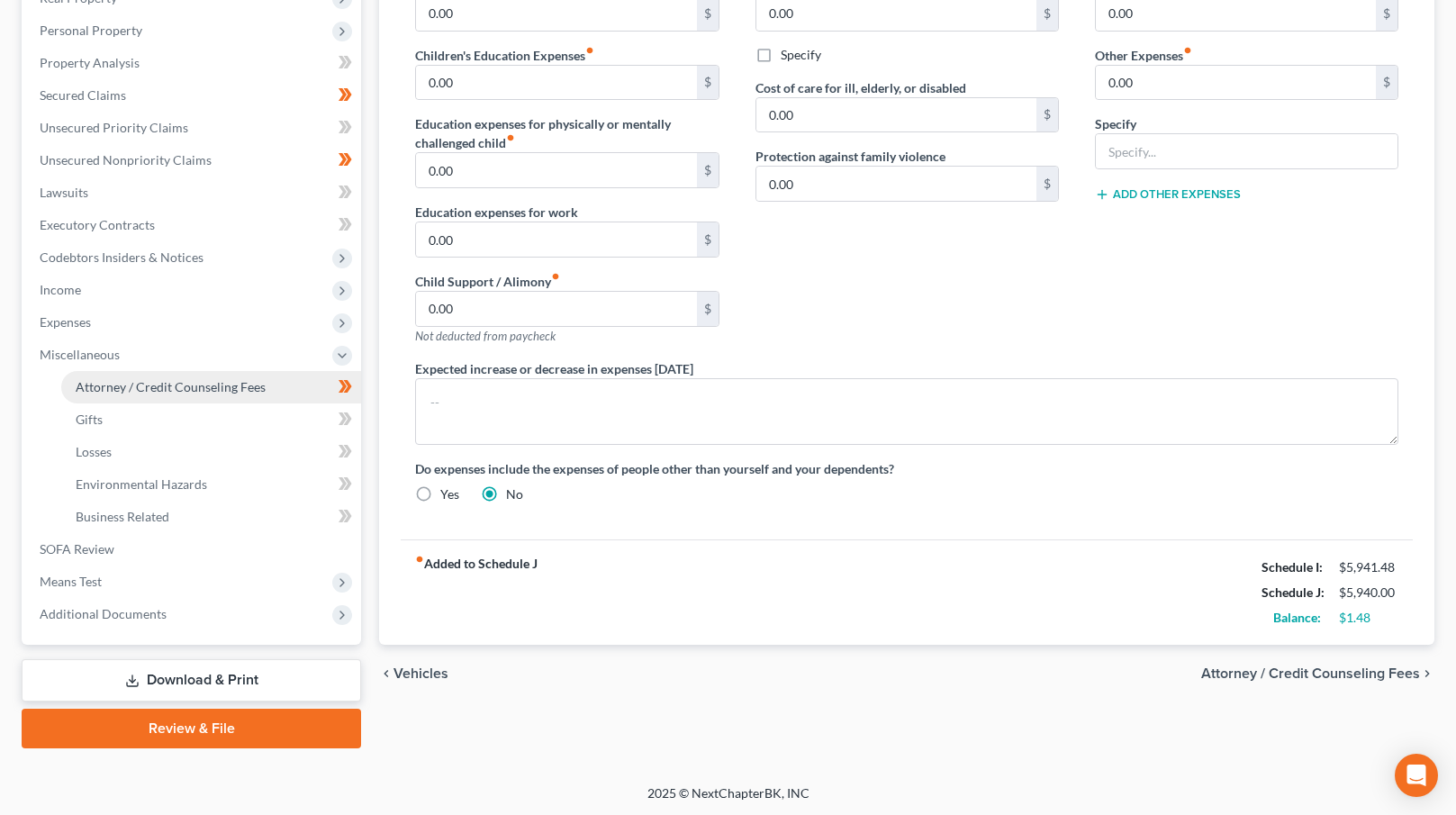
click at [170, 387] on span "Attorney / Credit Counseling Fees" at bounding box center [171, 387] width 190 height 15
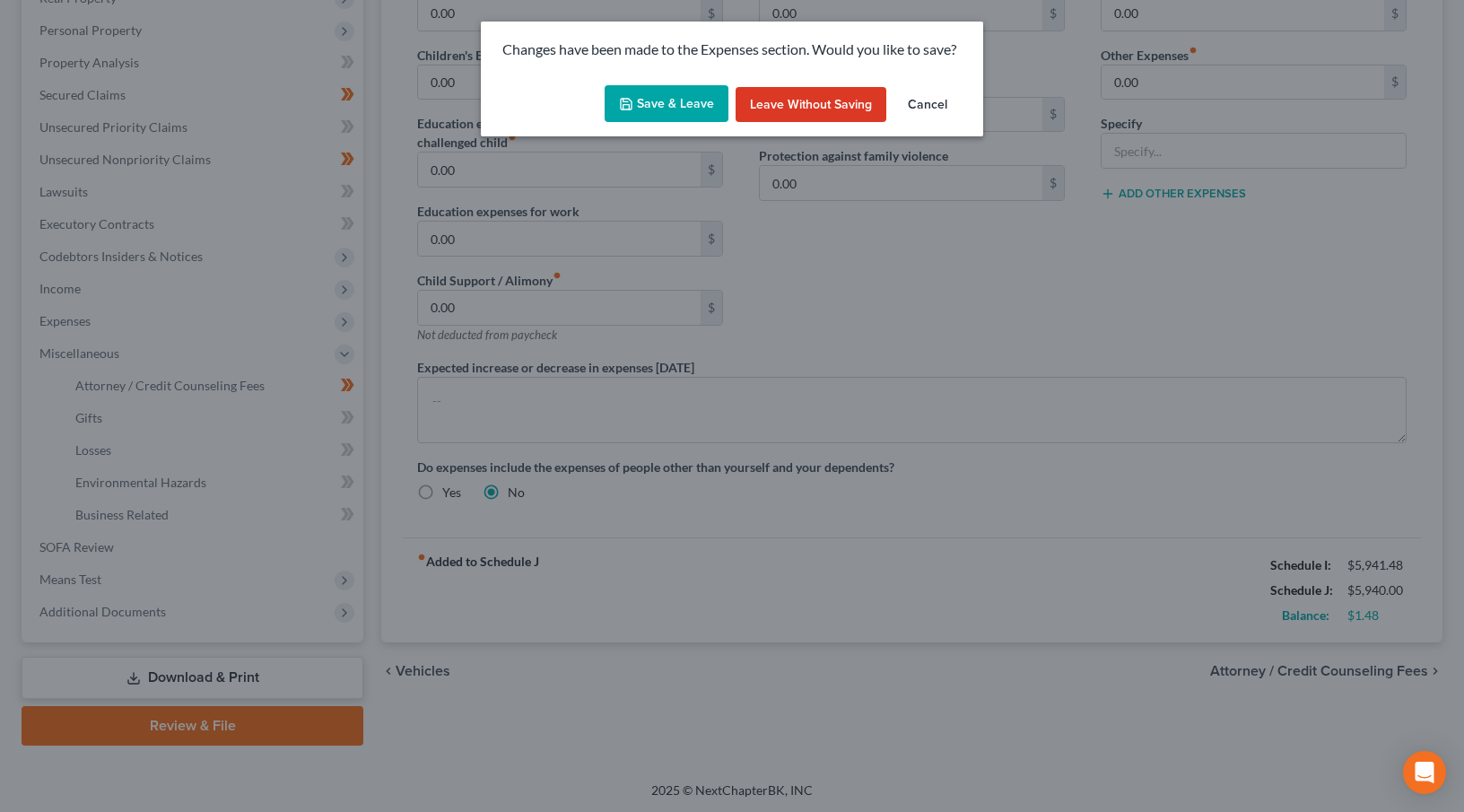
click at [676, 97] on button "Save & Leave" at bounding box center [666, 104] width 124 height 38
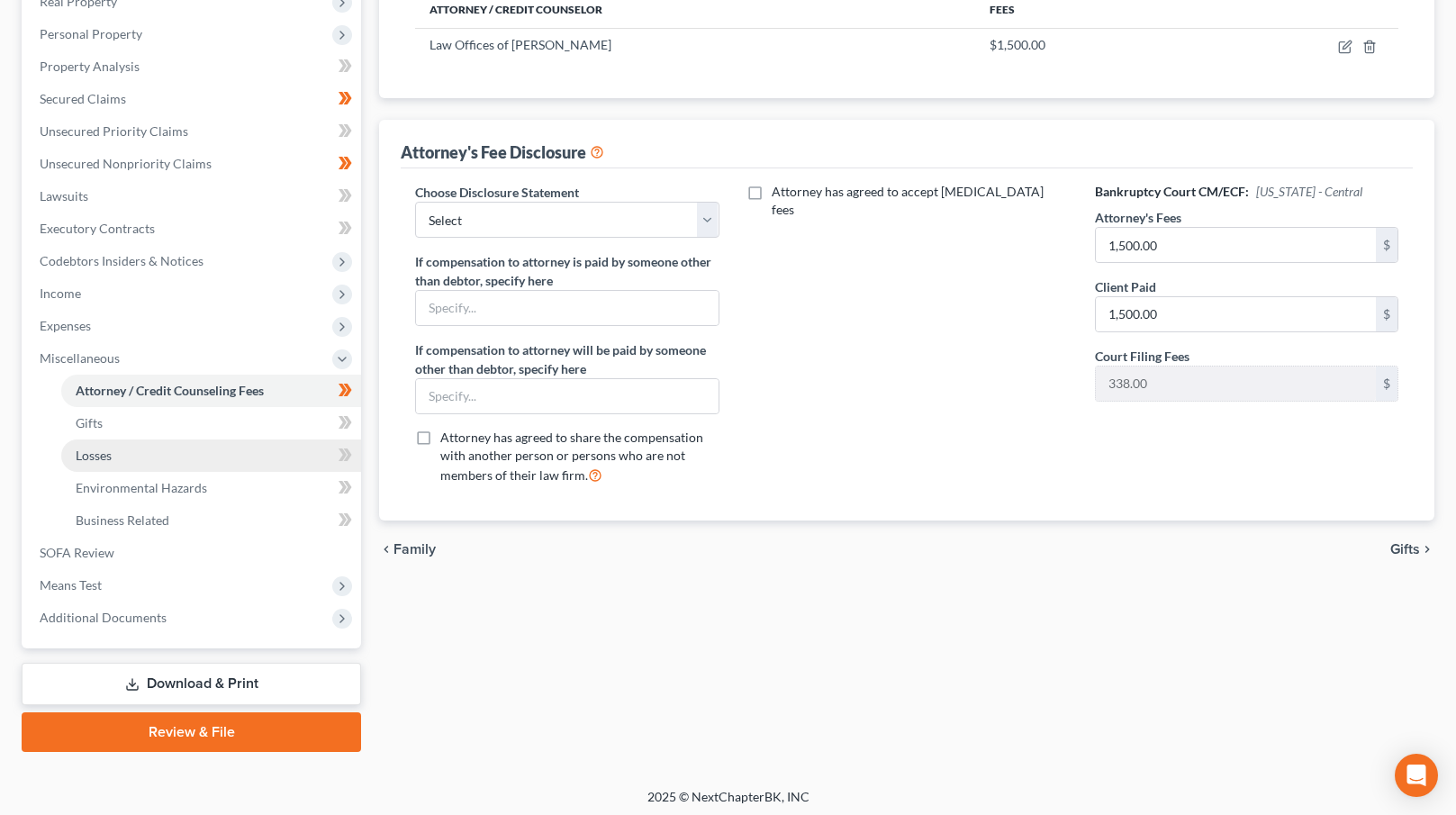
scroll to position [300, 0]
click at [1403, 547] on span "Gifts" at bounding box center [1405, 548] width 29 height 14
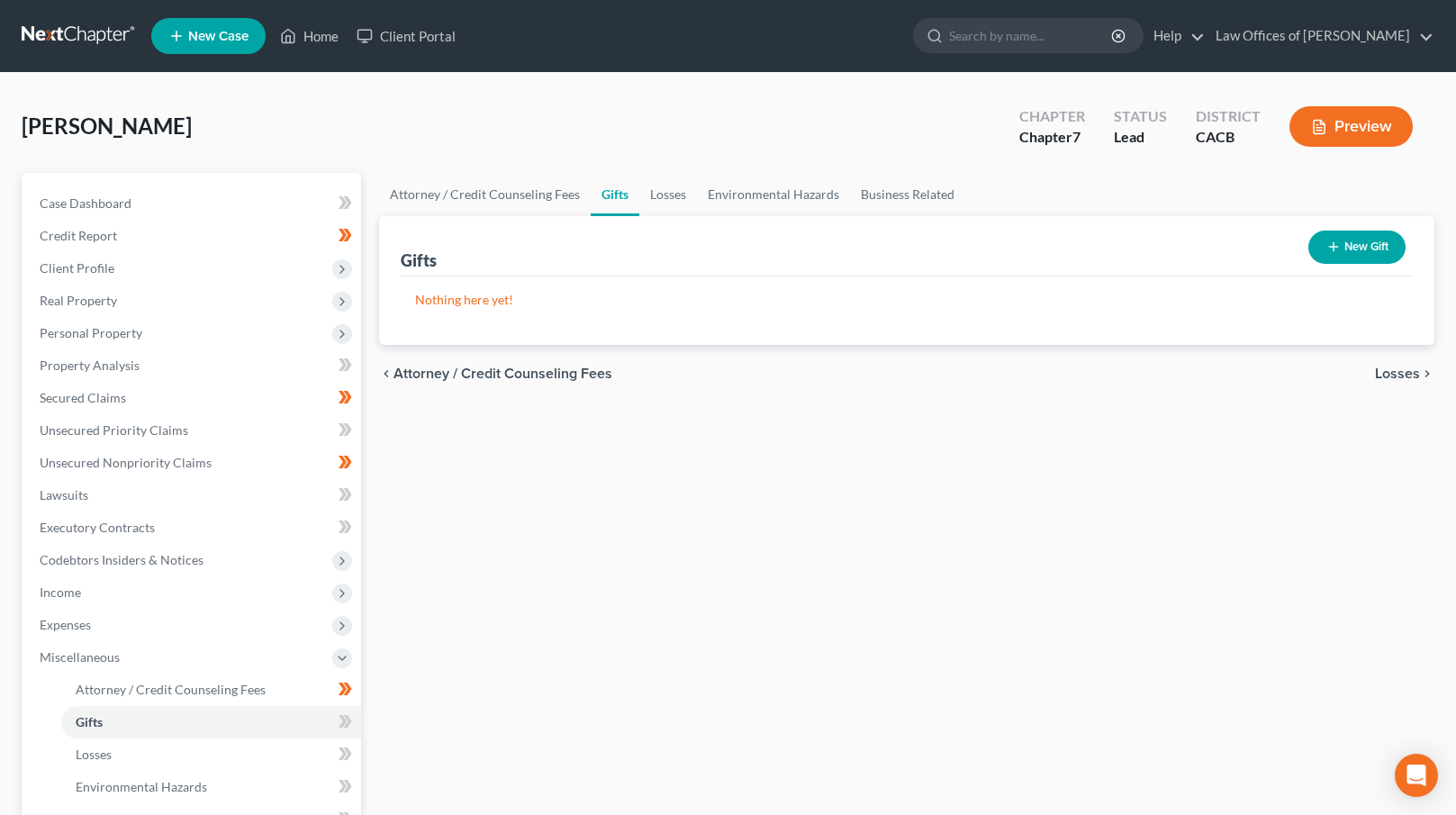
click at [1409, 373] on span "Losses" at bounding box center [1397, 373] width 45 height 14
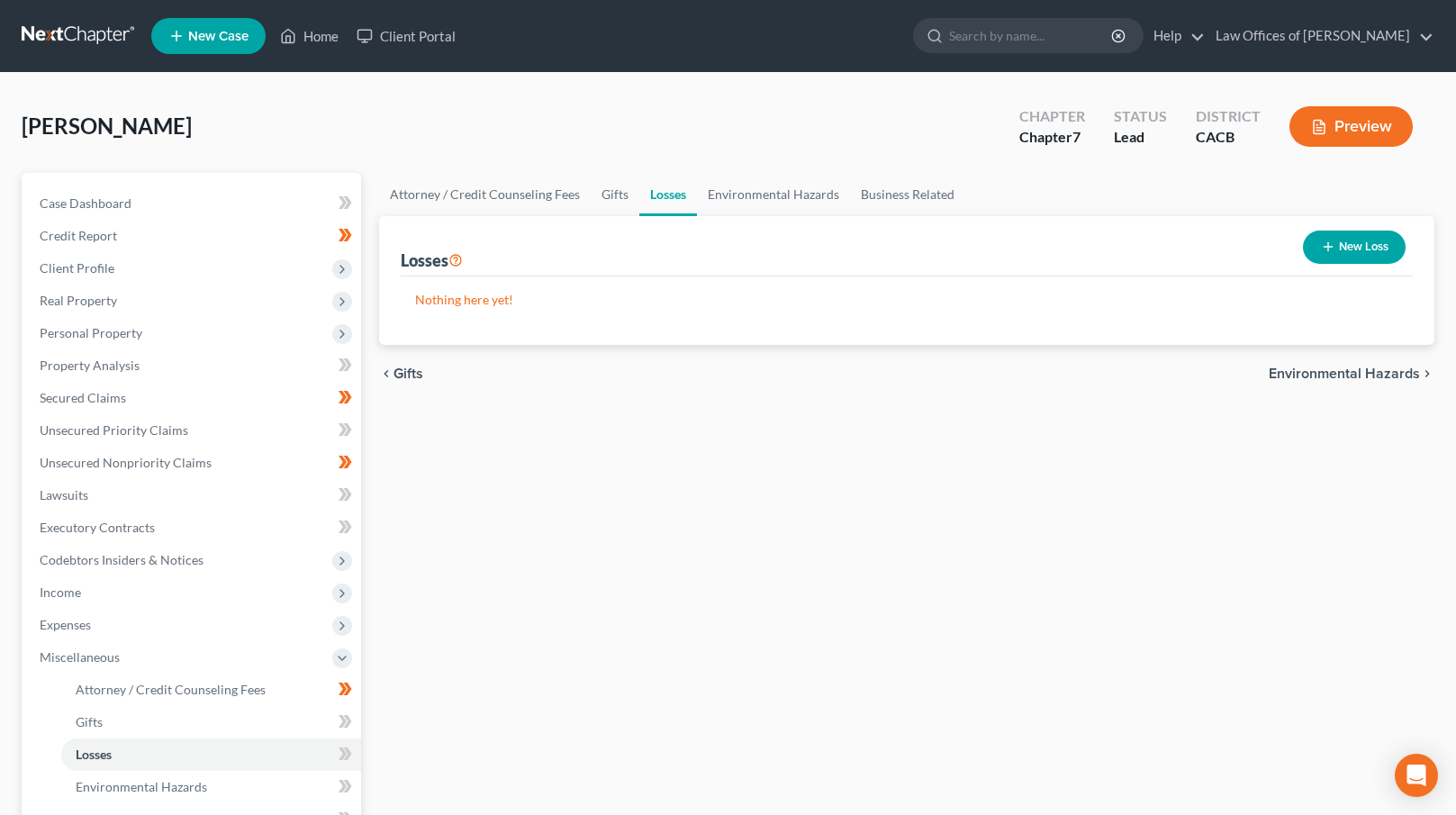
click at [1409, 373] on span "Environmental Hazards" at bounding box center [1344, 373] width 151 height 14
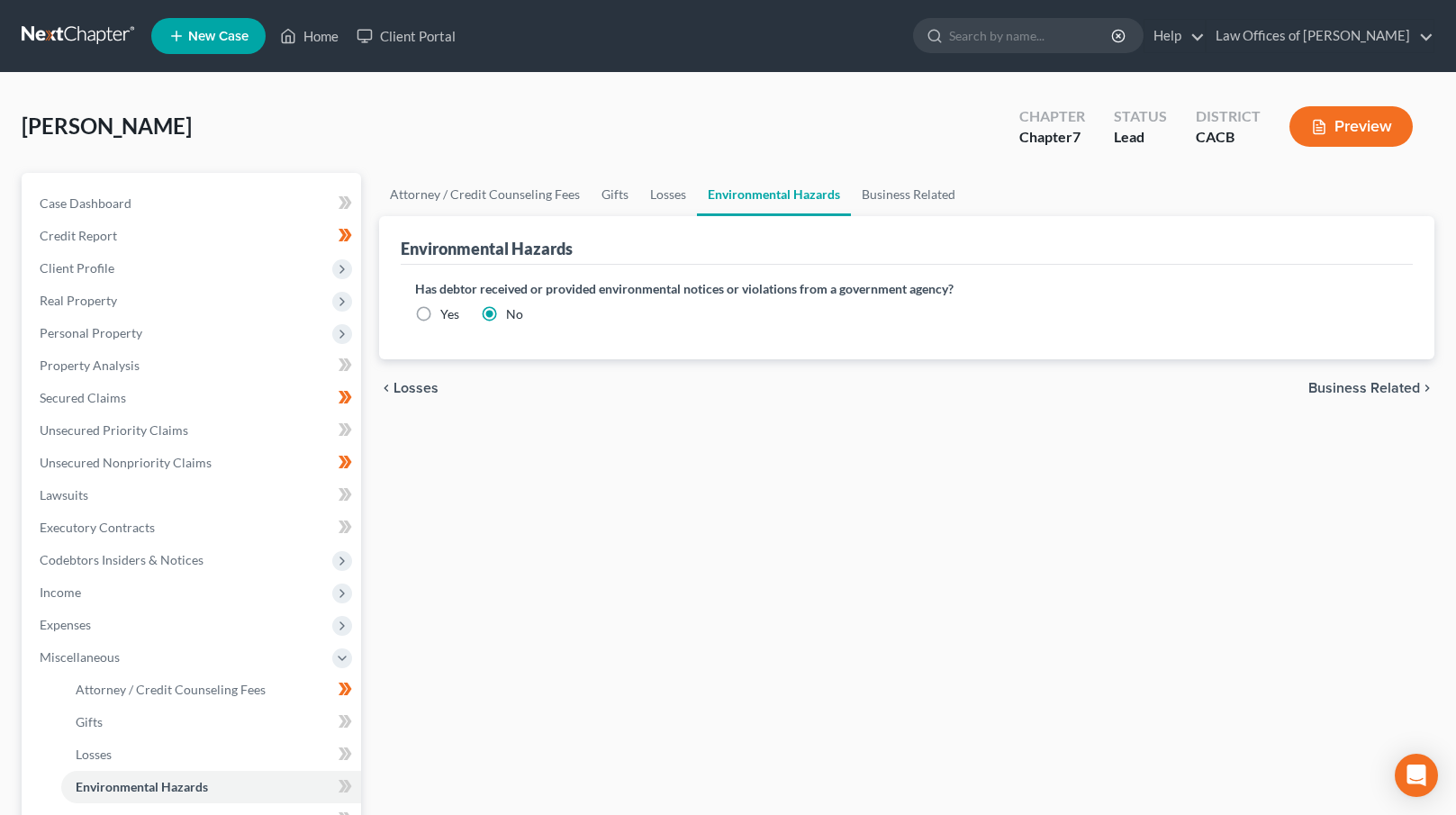
click at [1391, 385] on span "Business Related" at bounding box center [1365, 388] width 112 height 14
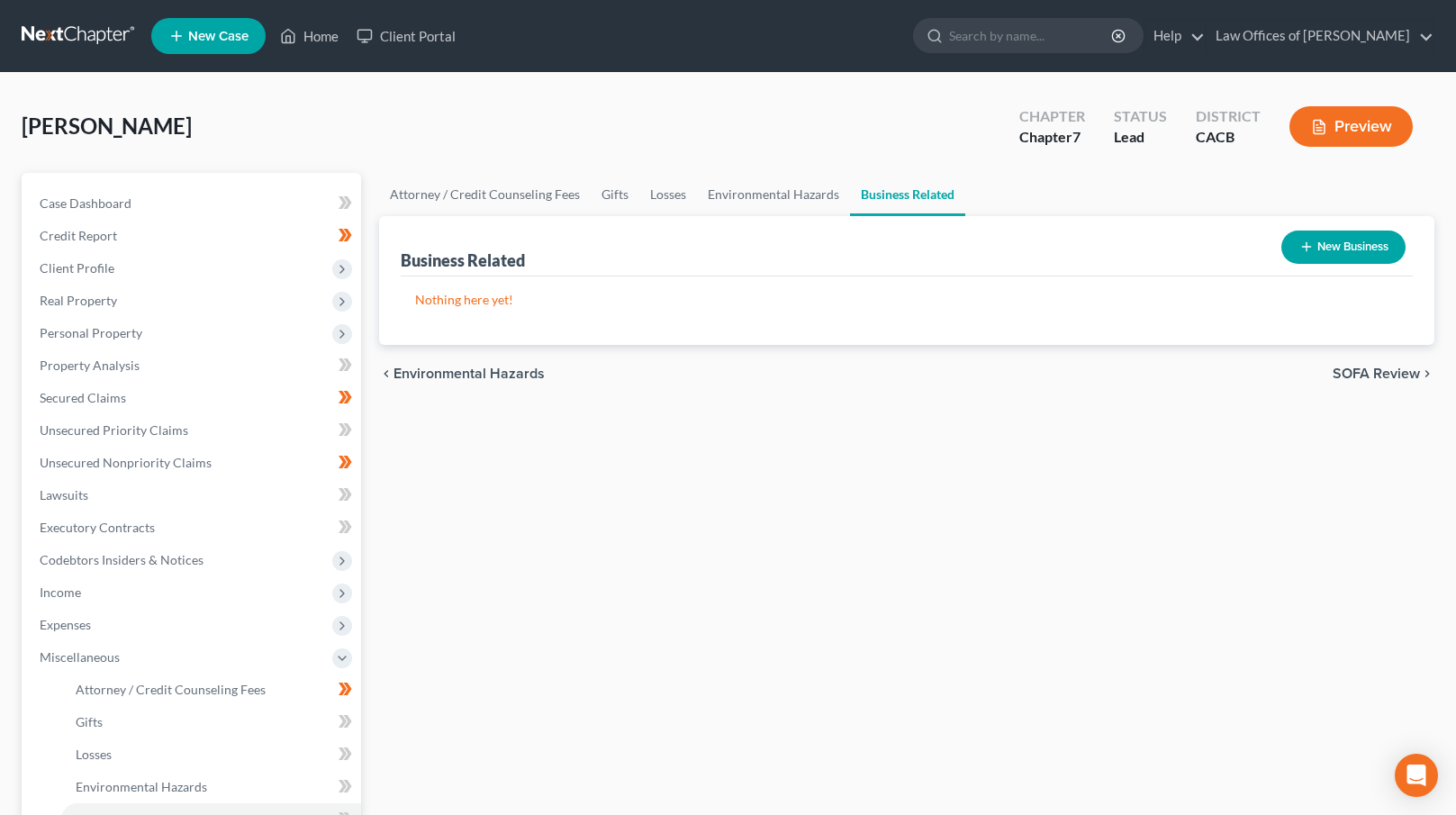
click at [1386, 372] on span "SOFA Review" at bounding box center [1376, 373] width 87 height 14
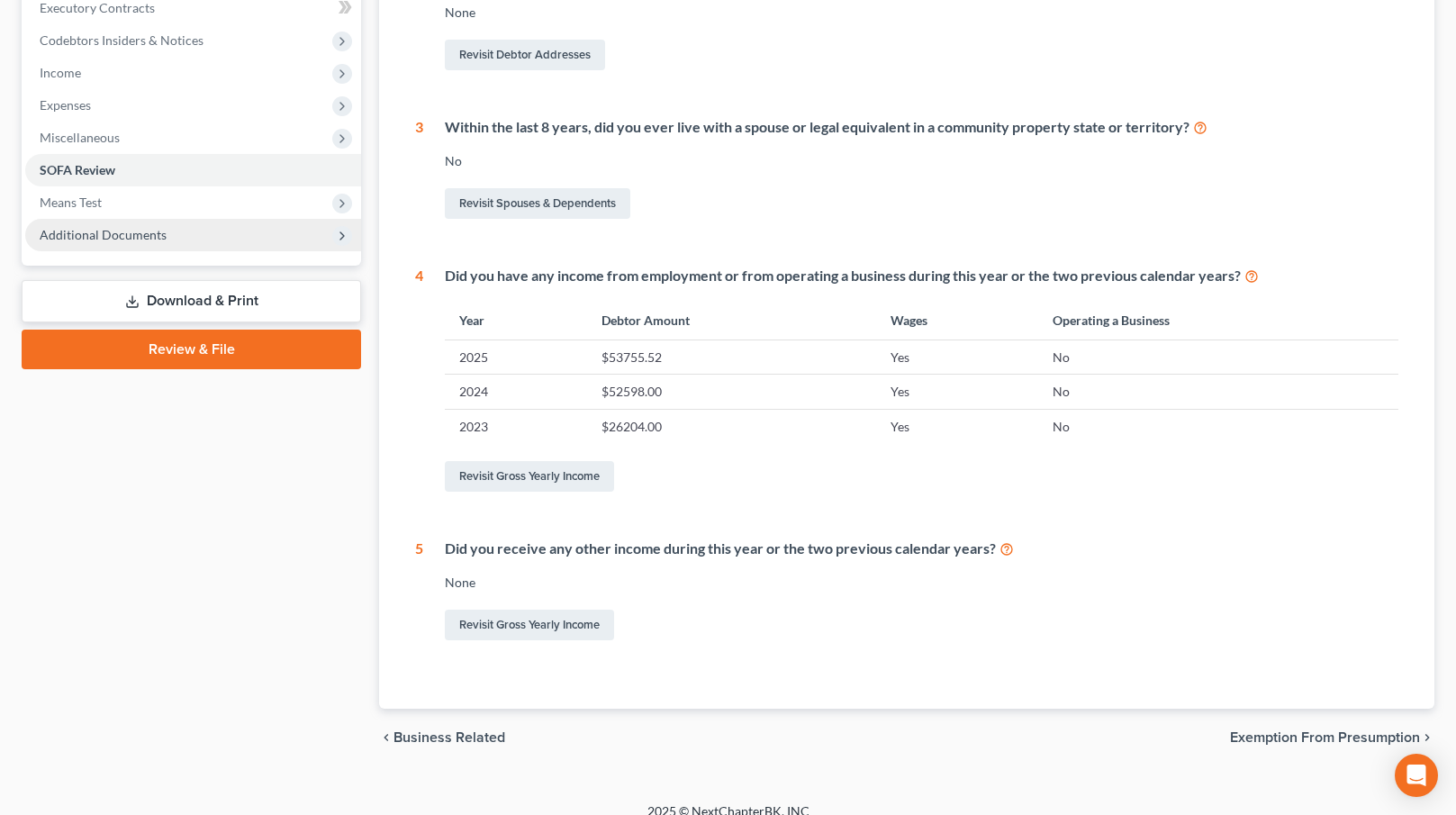
scroll to position [519, 0]
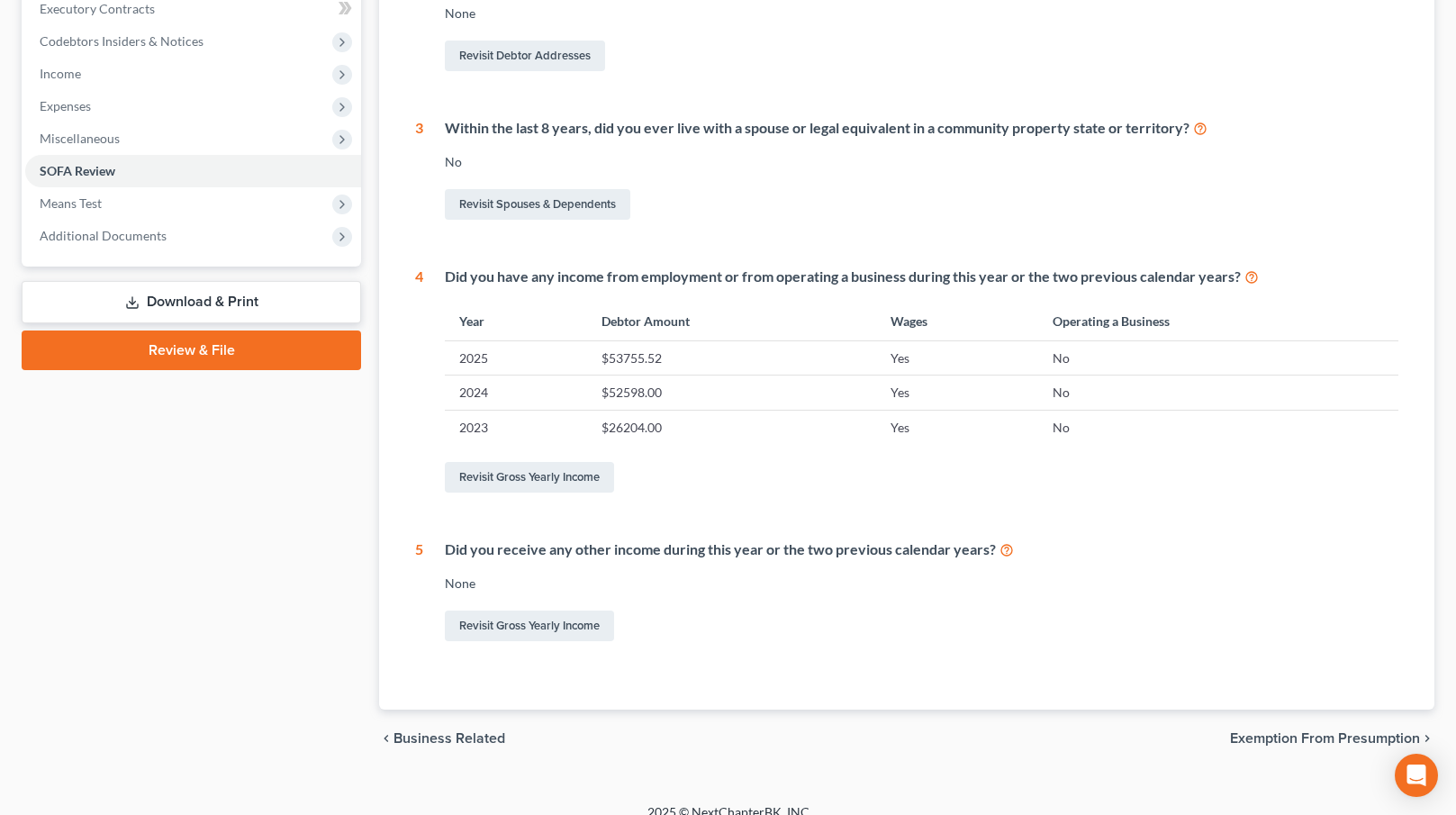
drag, startPoint x: 89, startPoint y: 209, endPoint x: 259, endPoint y: 268, distance: 179.9
click at [89, 209] on span "Means Test" at bounding box center [70, 203] width 62 height 15
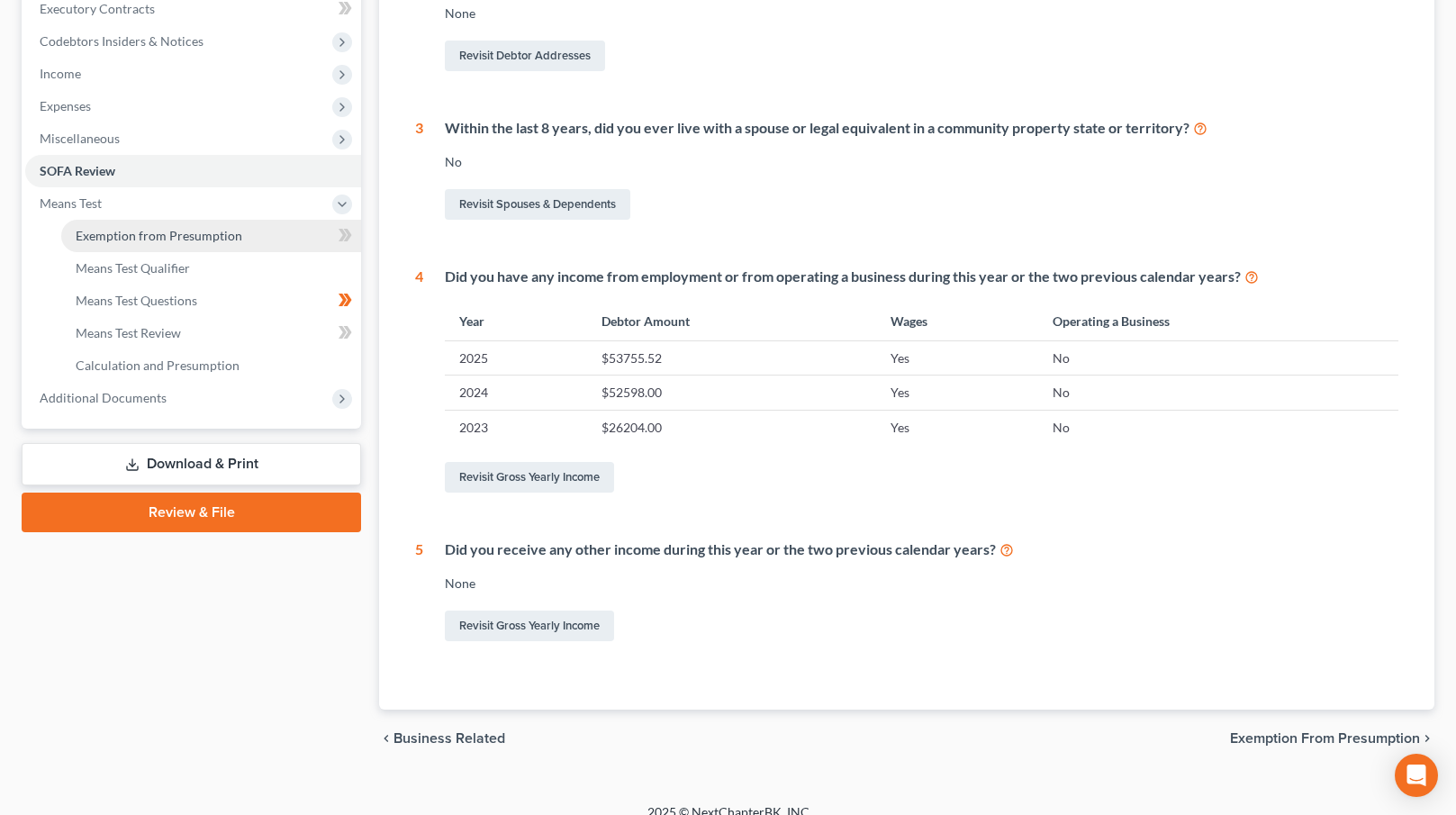
click at [214, 228] on span "Exemption from Presumption" at bounding box center [159, 236] width 166 height 15
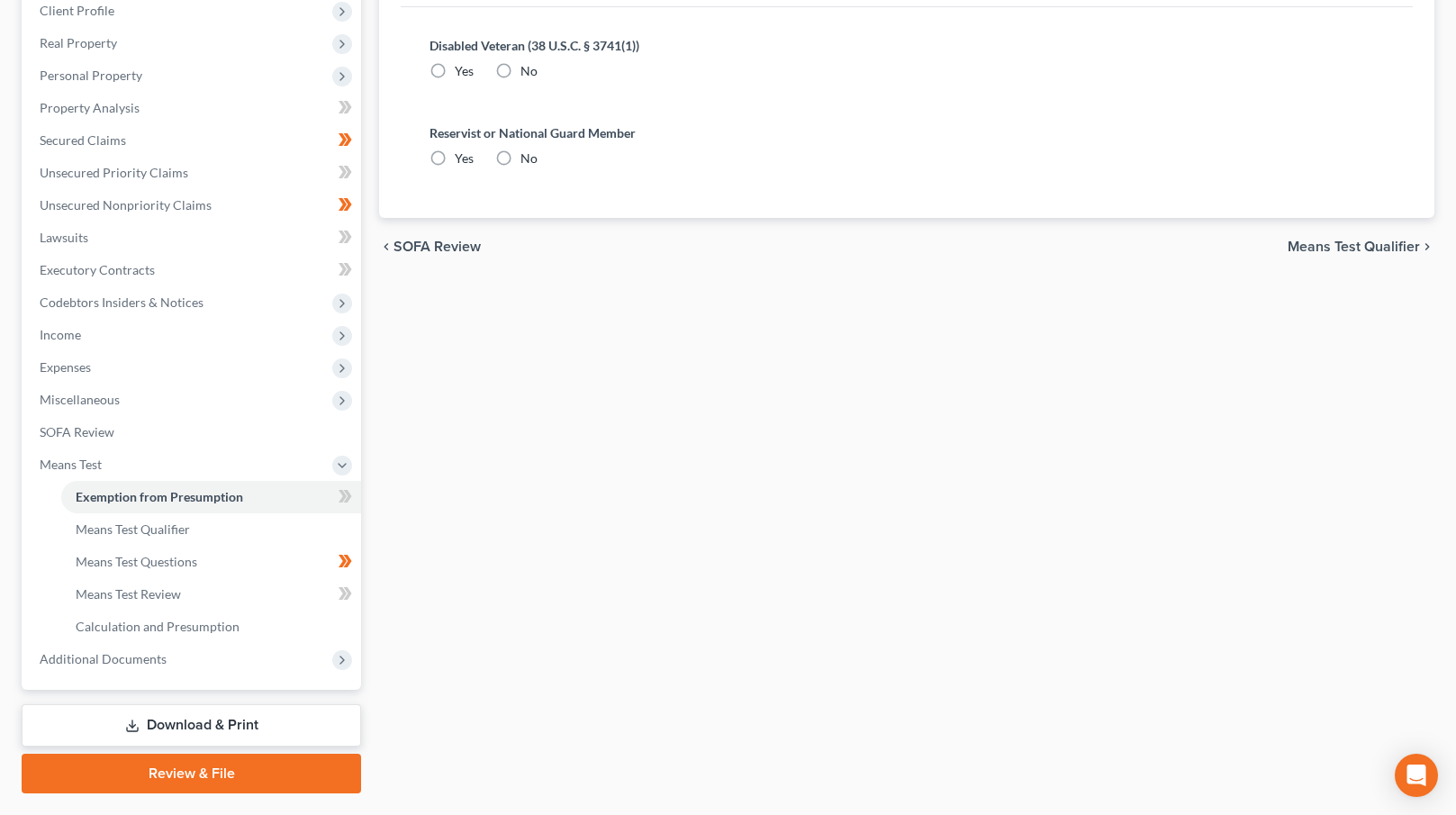
radio input "true"
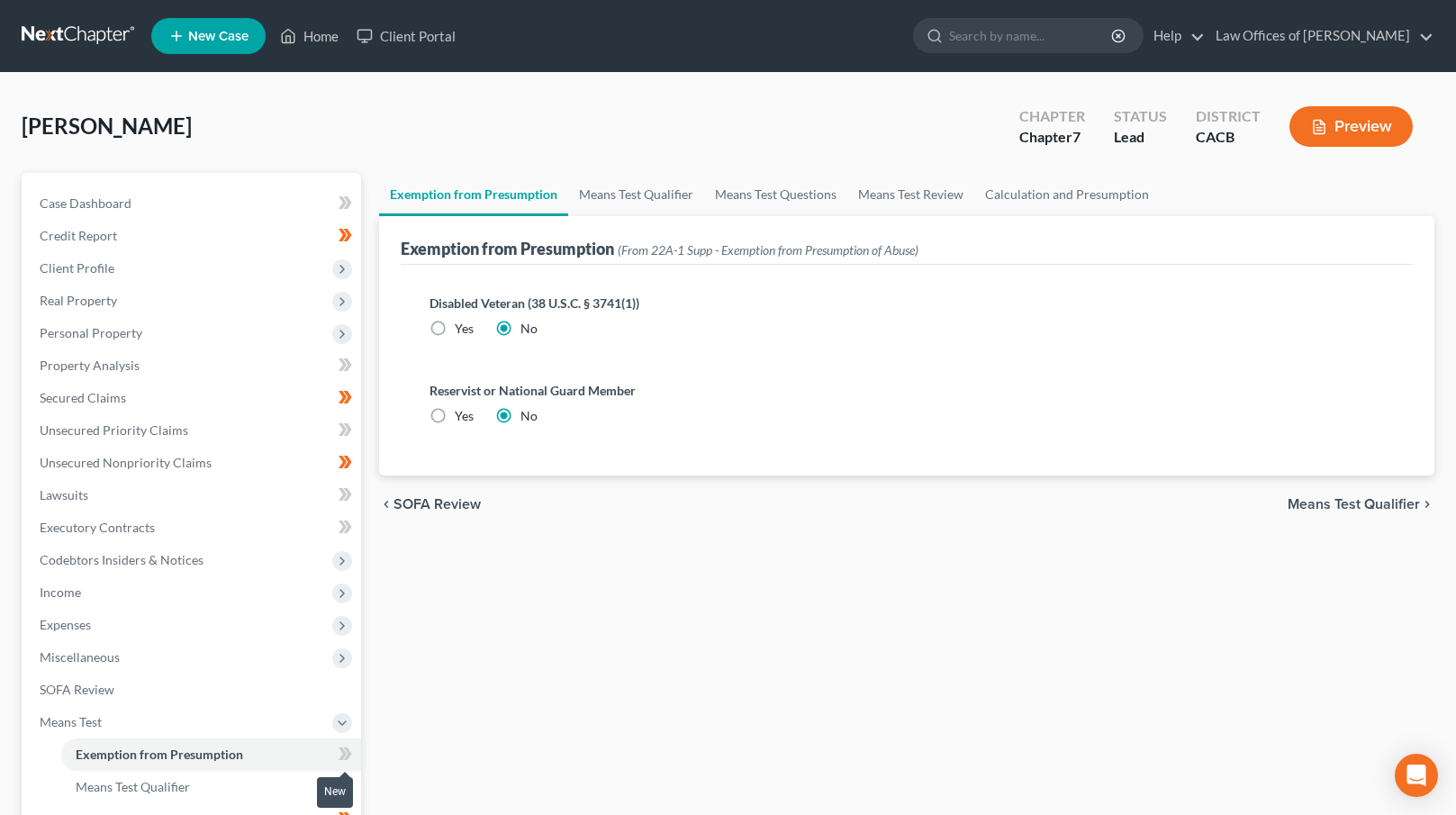
click at [350, 758] on icon at bounding box center [346, 754] width 13 height 23
click at [1397, 505] on span "Means Test Qualifier" at bounding box center [1353, 503] width 132 height 14
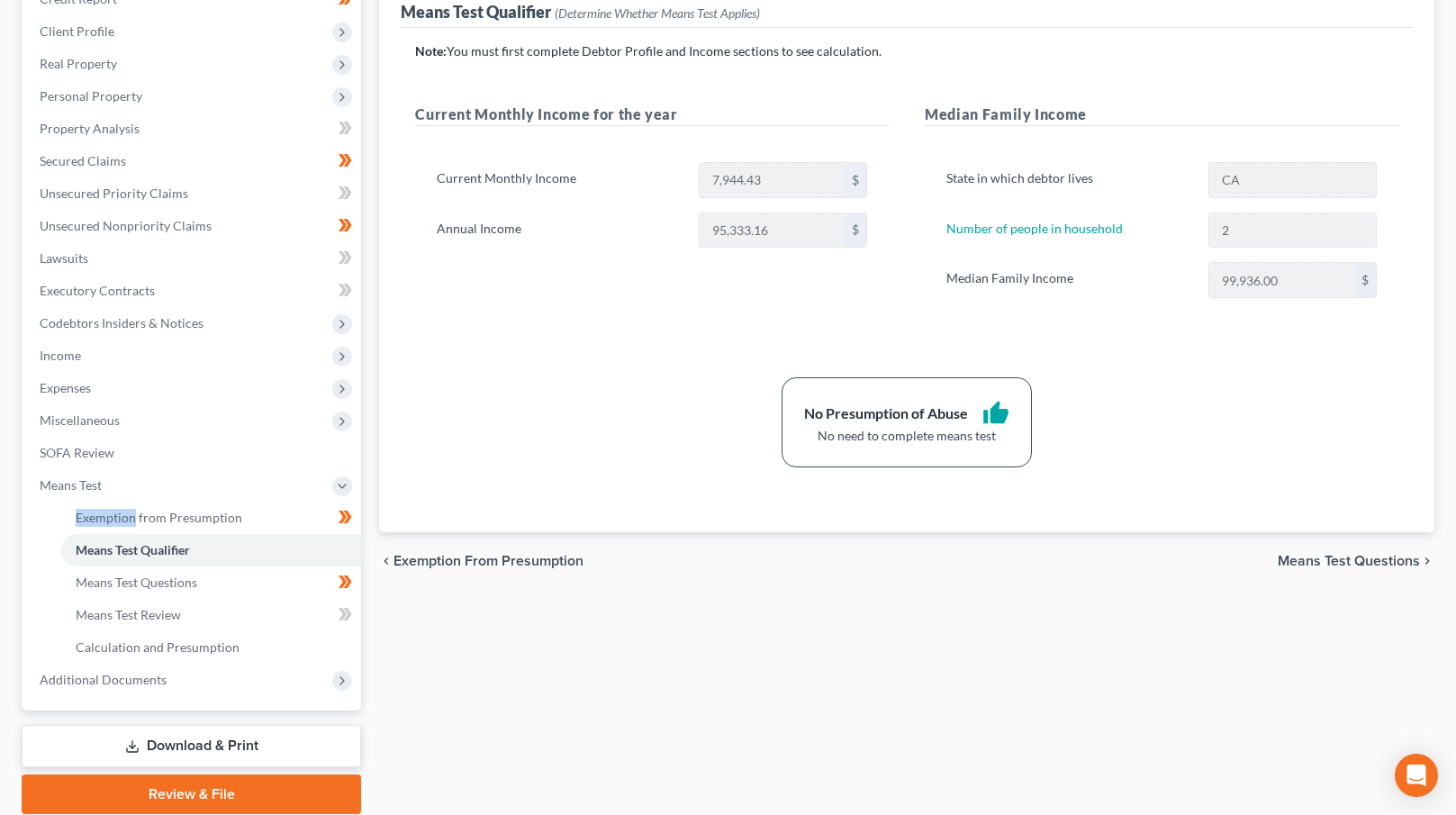
click at [1342, 560] on span "Means Test Questions" at bounding box center [1349, 560] width 142 height 14
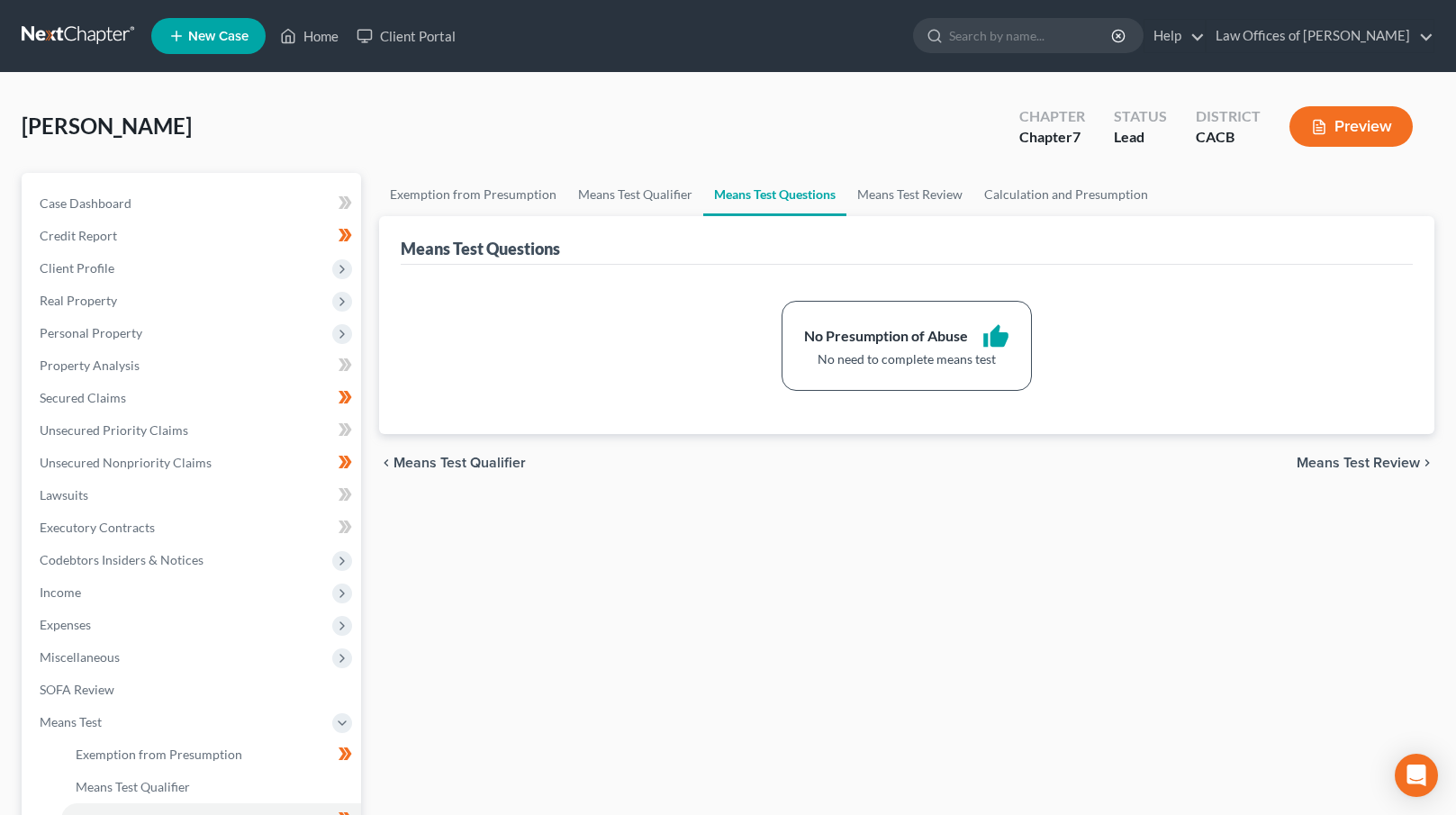
click at [1326, 477] on div "chevron_left Means Test Qualifier Means Test Review chevron_right" at bounding box center [906, 463] width 1055 height 58
click at [1329, 470] on div "chevron_left Means Test Qualifier Means Test Review chevron_right" at bounding box center [906, 463] width 1055 height 58
click at [1329, 464] on span "Means Test Review" at bounding box center [1358, 463] width 123 height 14
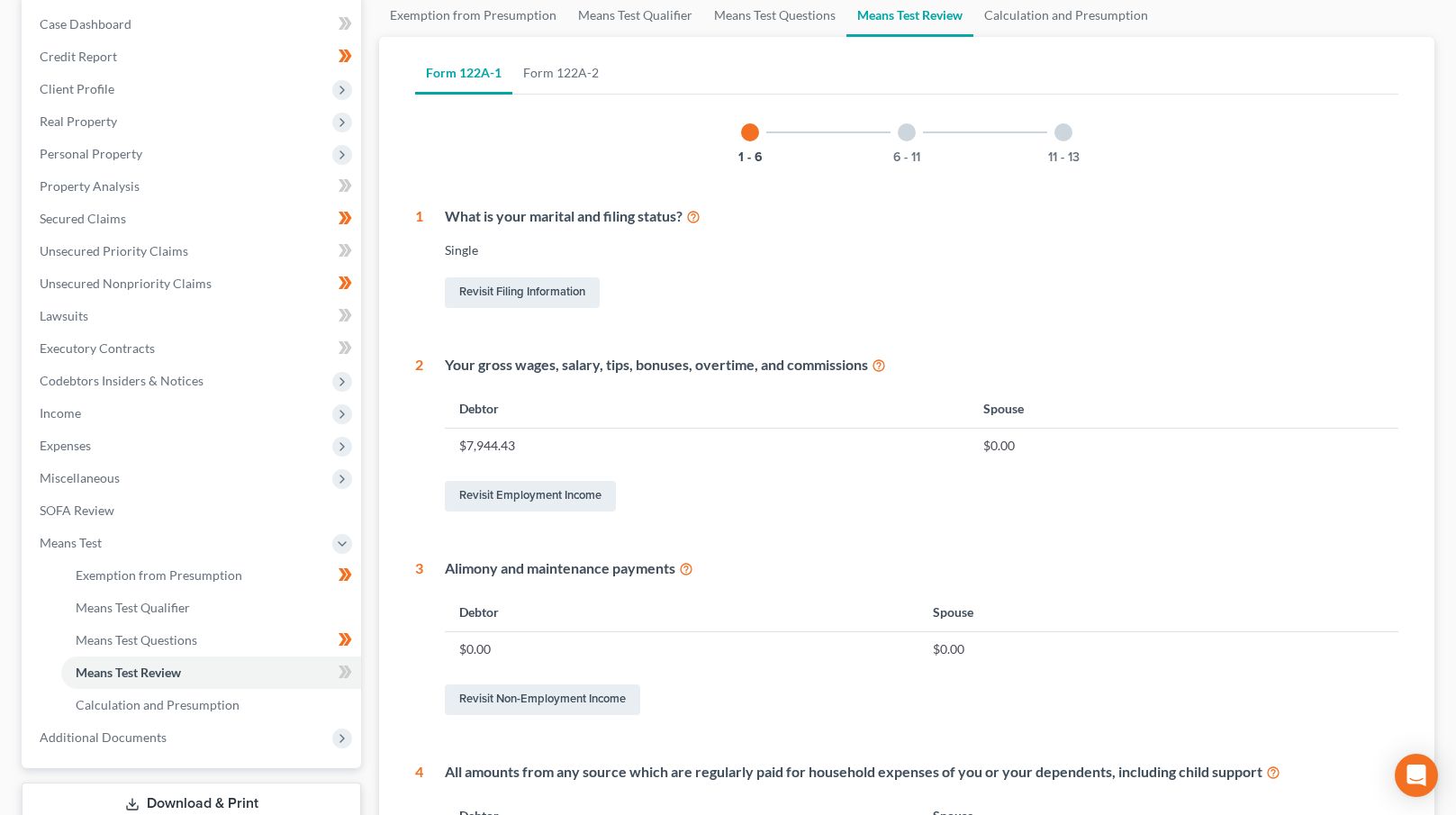
scroll to position [607, 0]
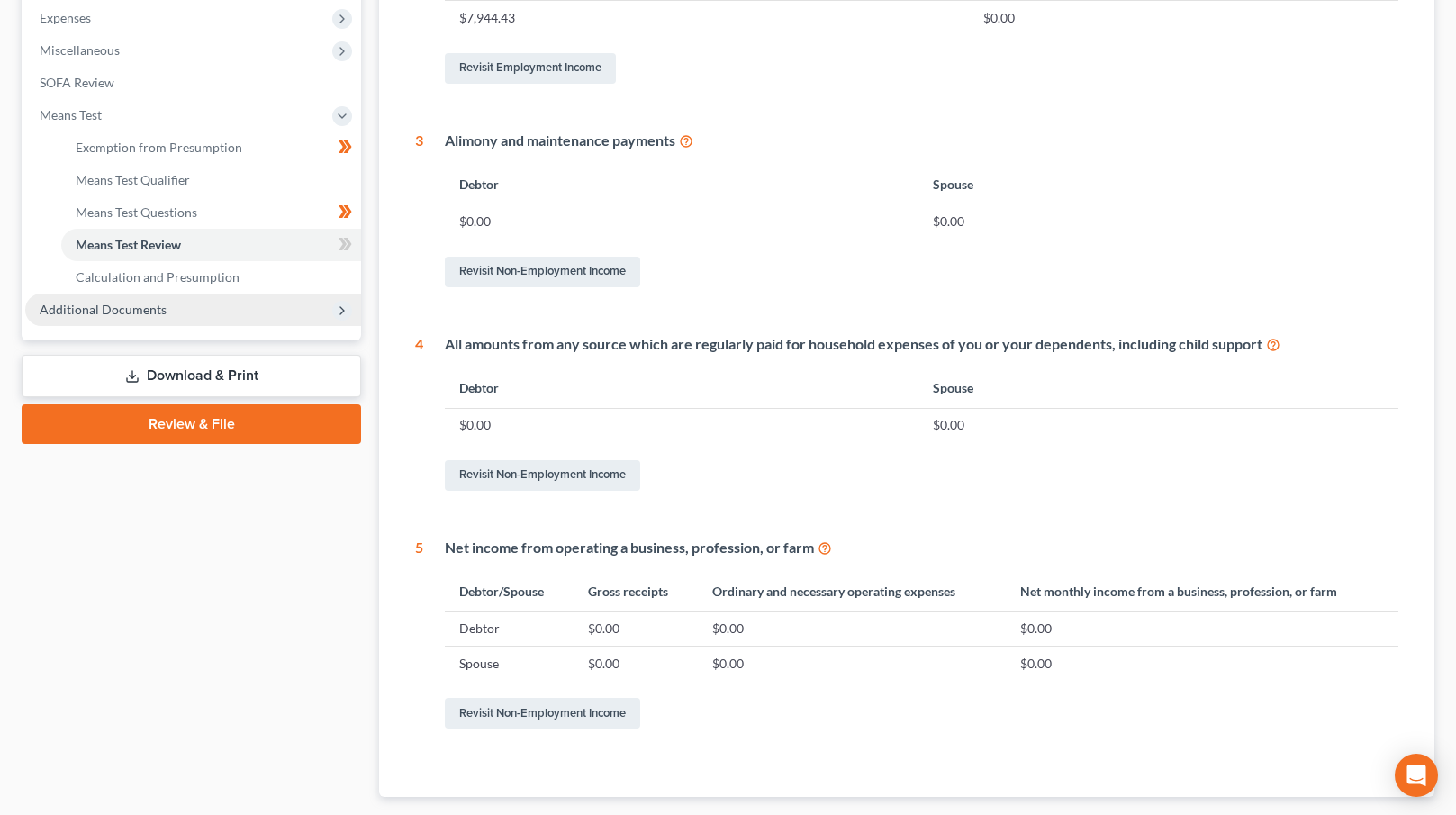
click at [149, 312] on span "Additional Documents" at bounding box center [104, 310] width 127 height 15
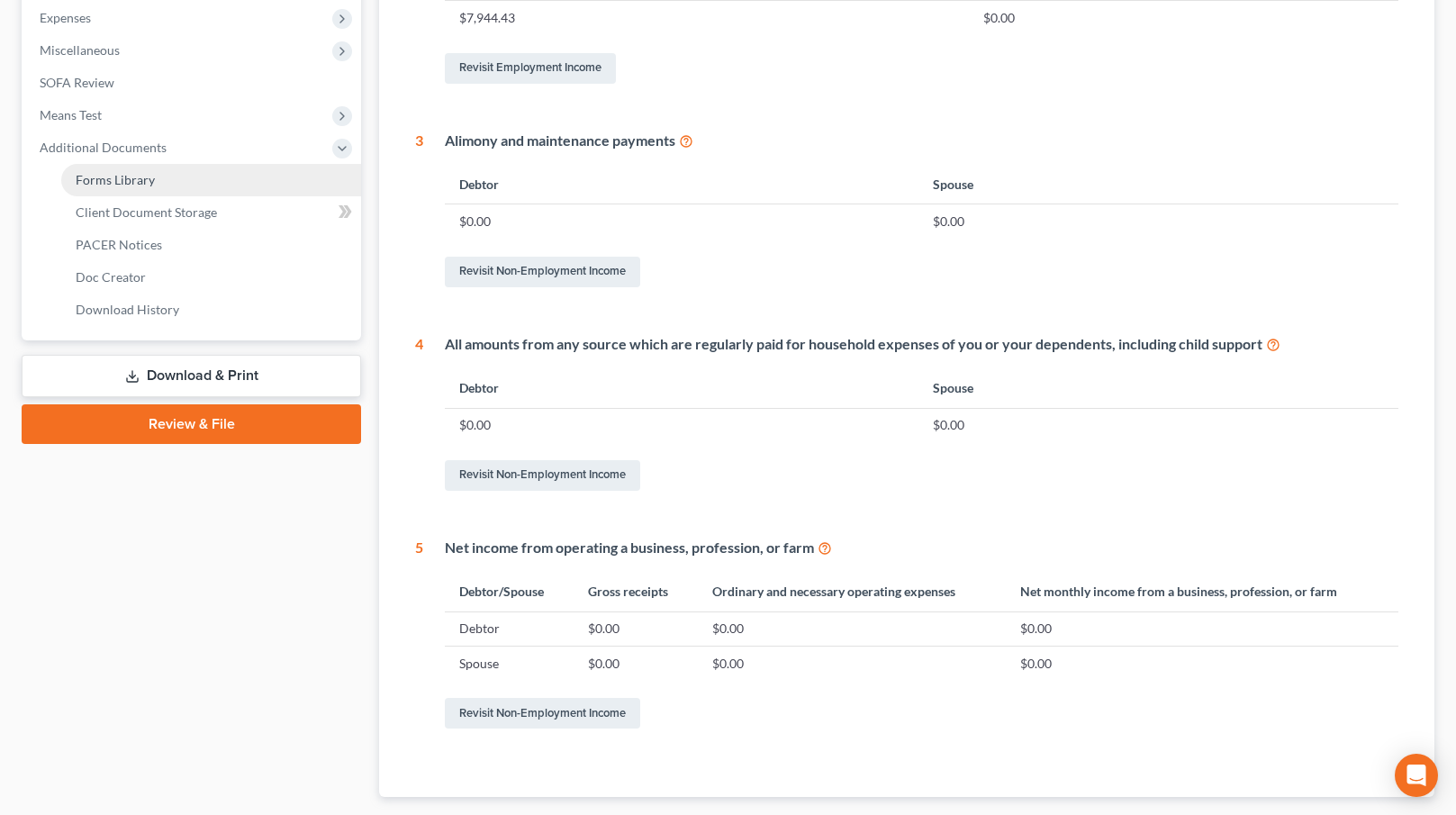
click at [148, 180] on span "Forms Library" at bounding box center [115, 180] width 79 height 15
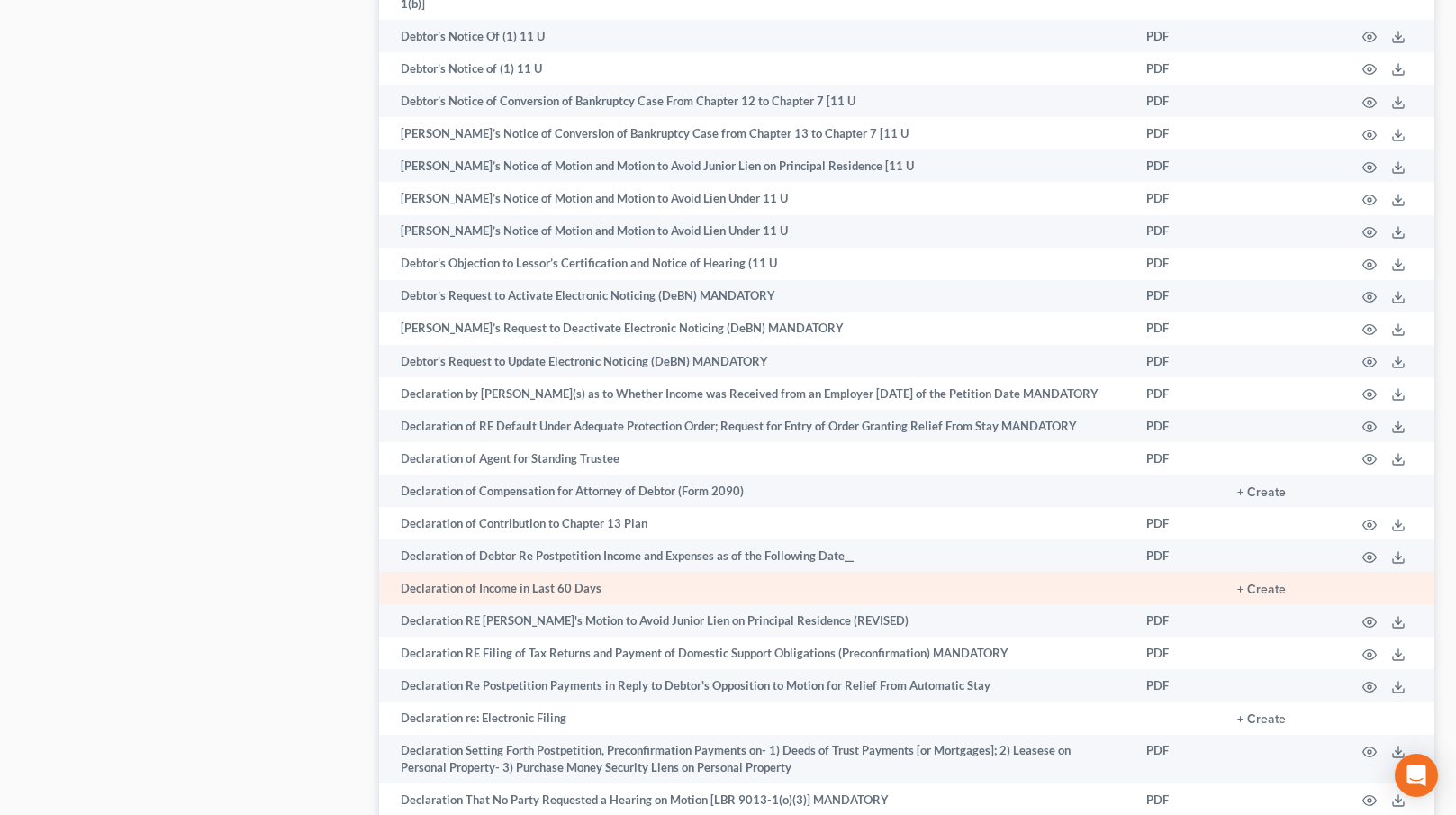
scroll to position [2739, 0]
click at [1263, 582] on button "+ Create" at bounding box center [1261, 588] width 48 height 12
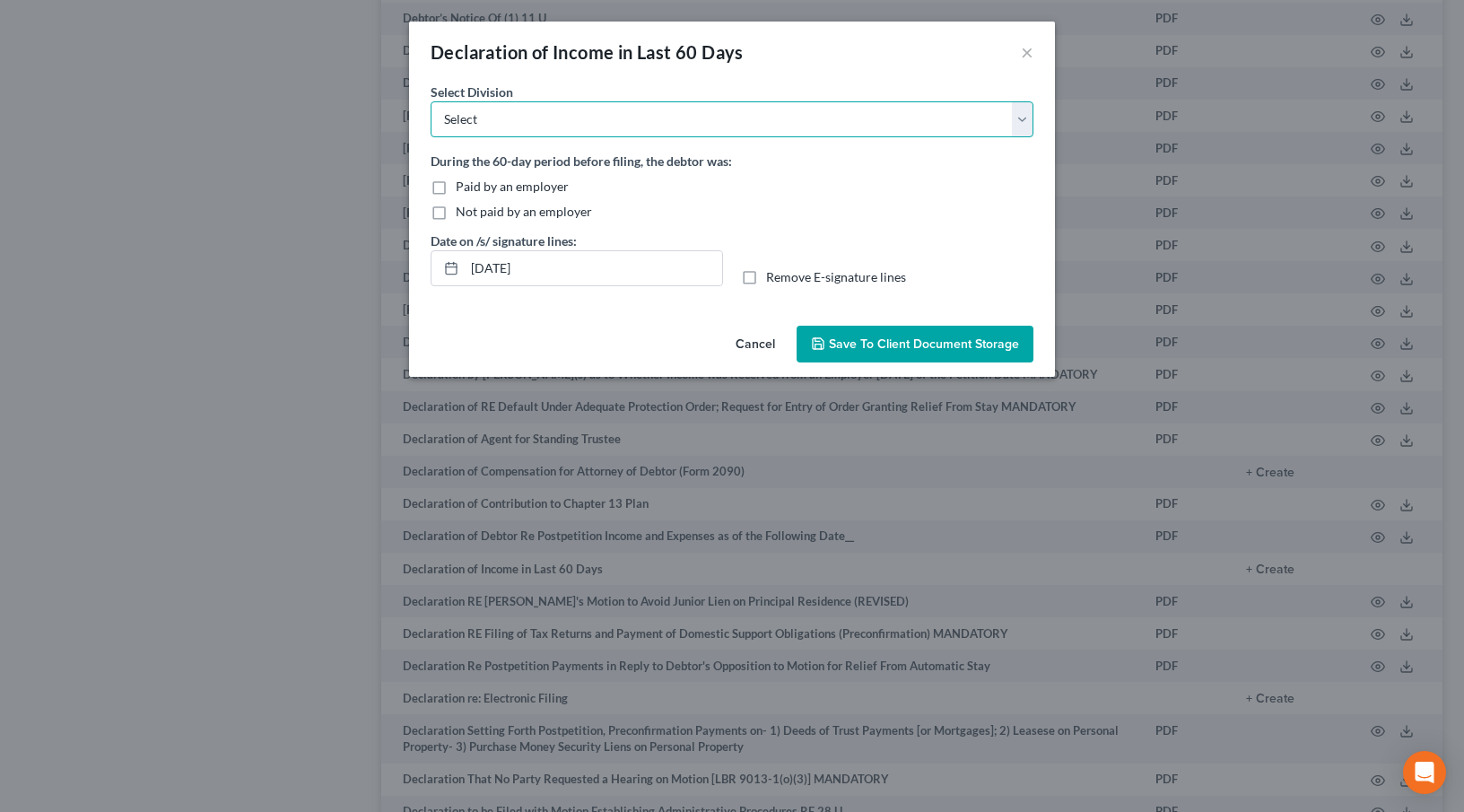
click at [486, 130] on select "Select [GEOGRAPHIC_DATA] [GEOGRAPHIC_DATA] [GEOGRAPHIC_DATA][PERSON_NAME] [GEOG…" at bounding box center [732, 119] width 603 height 36
select select "0"
click at [431, 101] on select "Select [GEOGRAPHIC_DATA] [GEOGRAPHIC_DATA] [GEOGRAPHIC_DATA][PERSON_NAME] [GEOG…" at bounding box center [732, 119] width 603 height 36
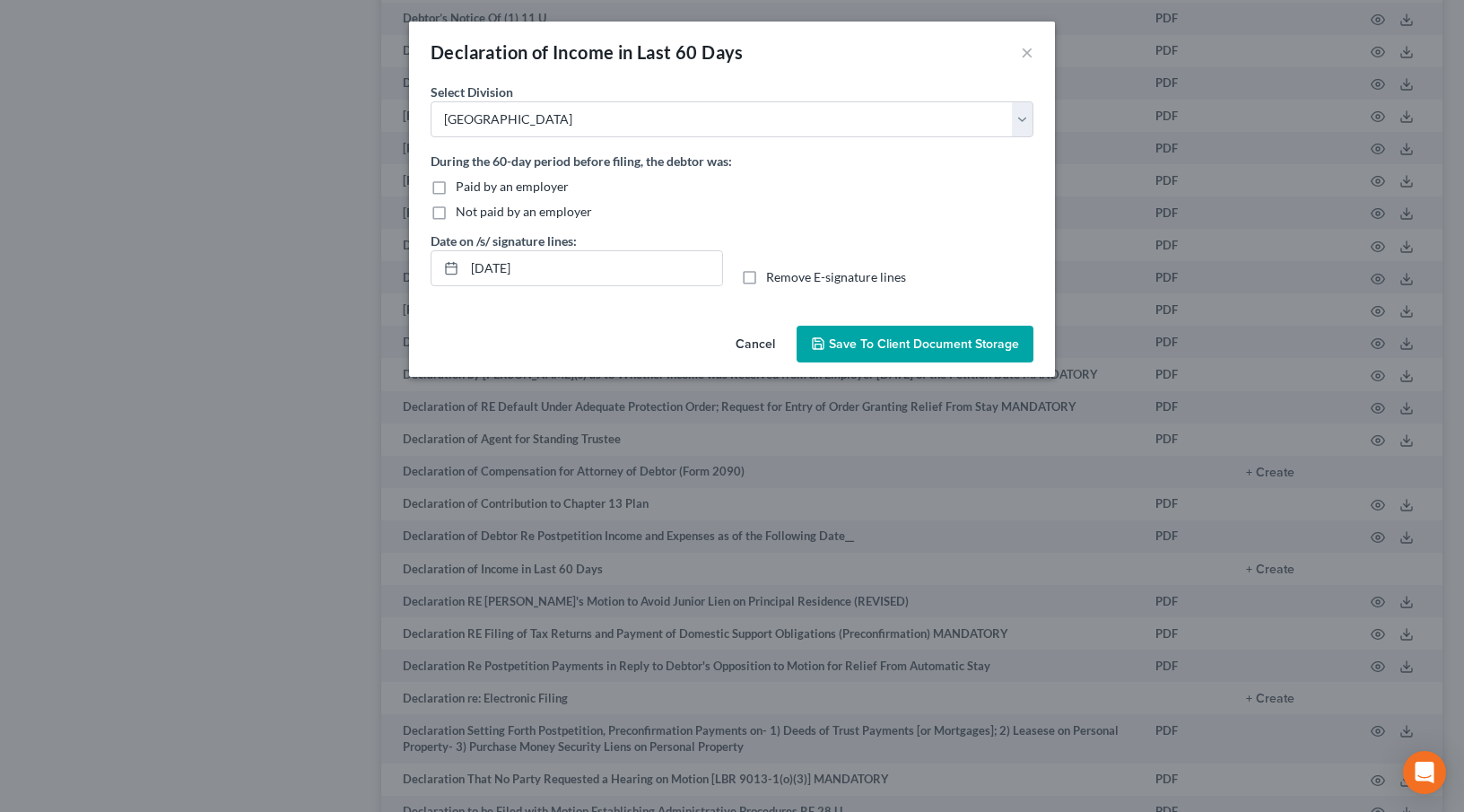
click at [456, 185] on label "Paid by an employer" at bounding box center [512, 186] width 113 height 18
click at [463, 185] on input "Paid by an employer" at bounding box center [468, 184] width 11 height 11
checkbox input "true"
click at [767, 282] on label "Remove E-signature lines" at bounding box center [837, 276] width 140 height 18
click at [773, 280] on input "Remove E-signature lines" at bounding box center [779, 274] width 11 height 11
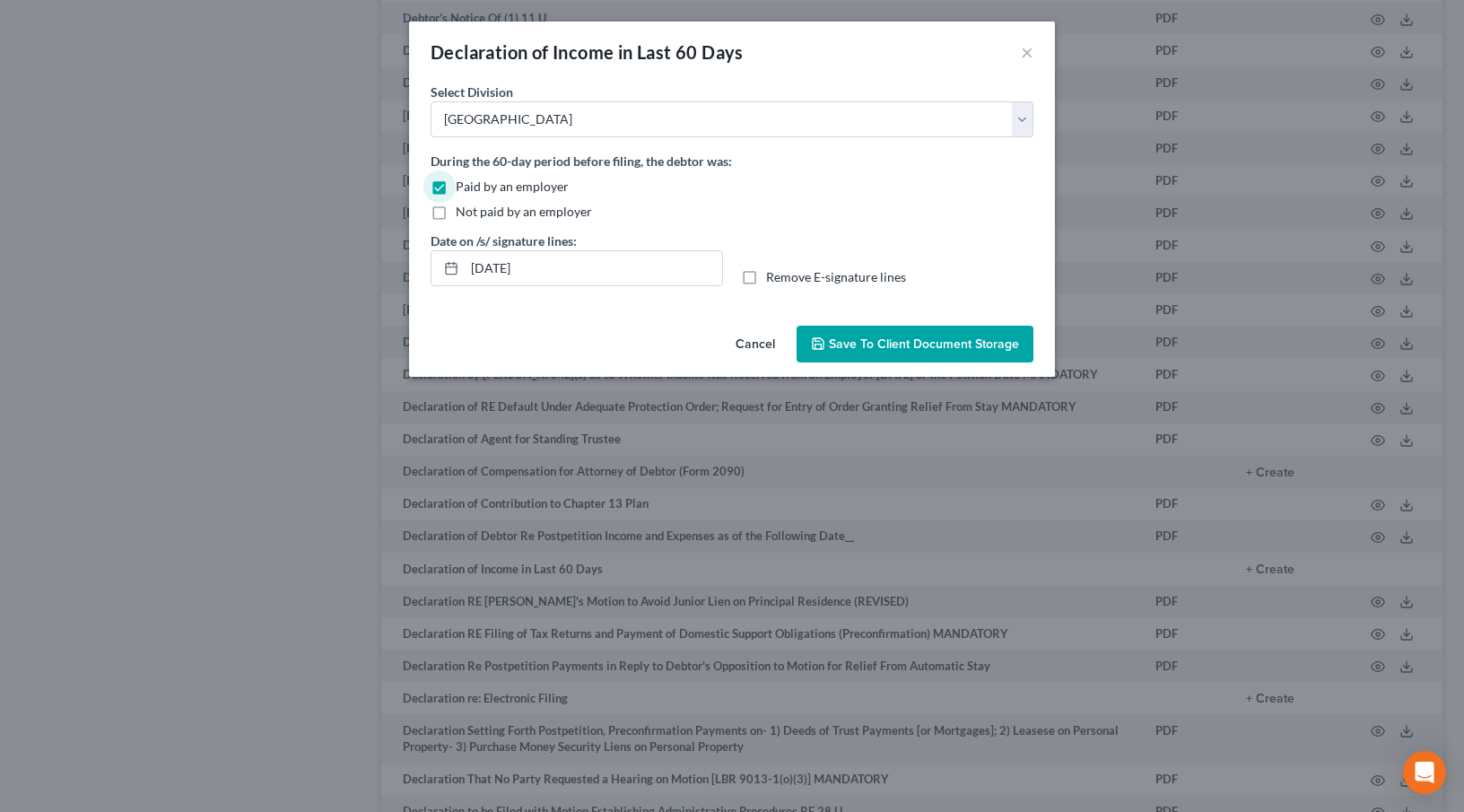
checkbox input "true"
click at [963, 341] on span "Save to Client Document Storage" at bounding box center [924, 344] width 190 height 15
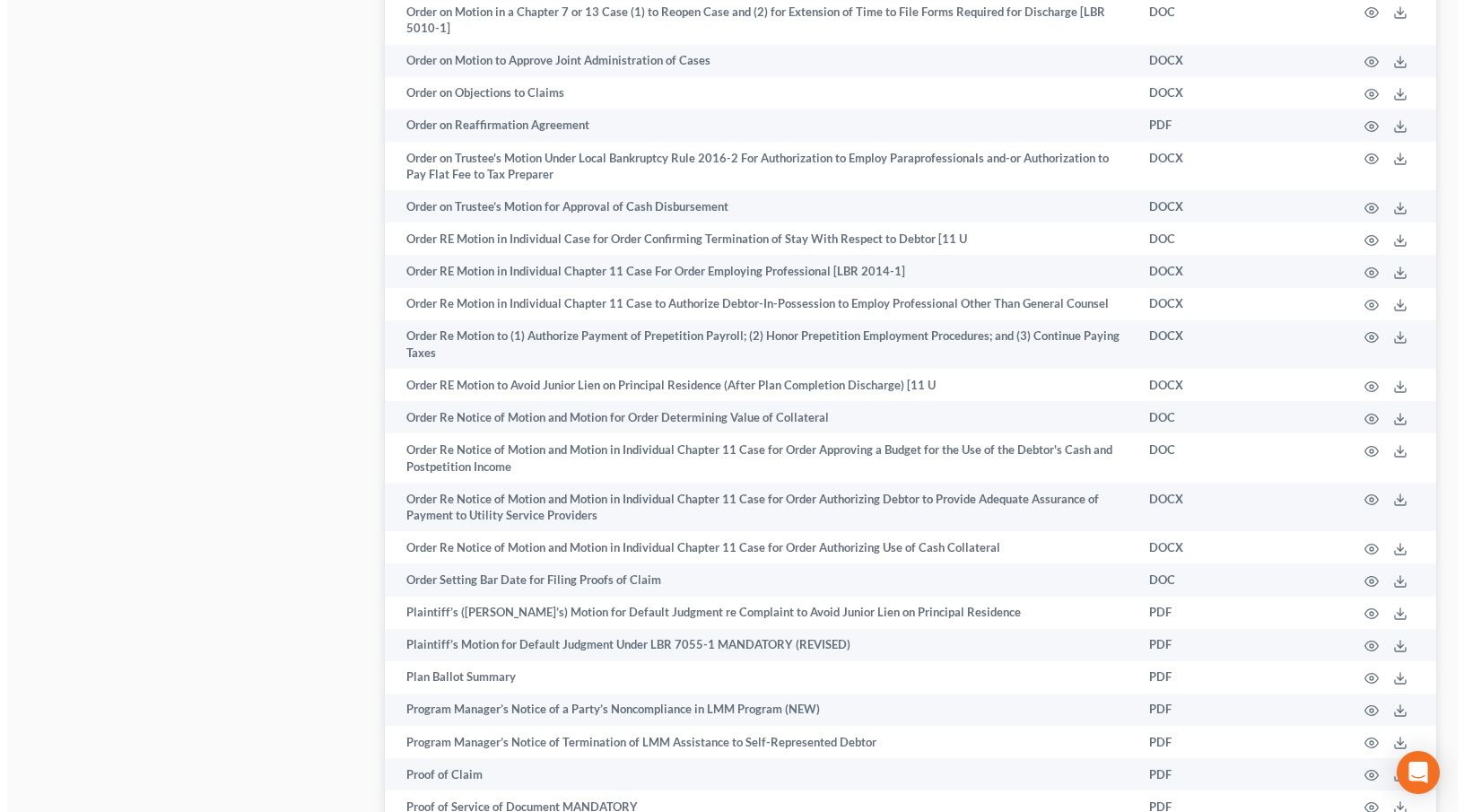
scroll to position [8808, 0]
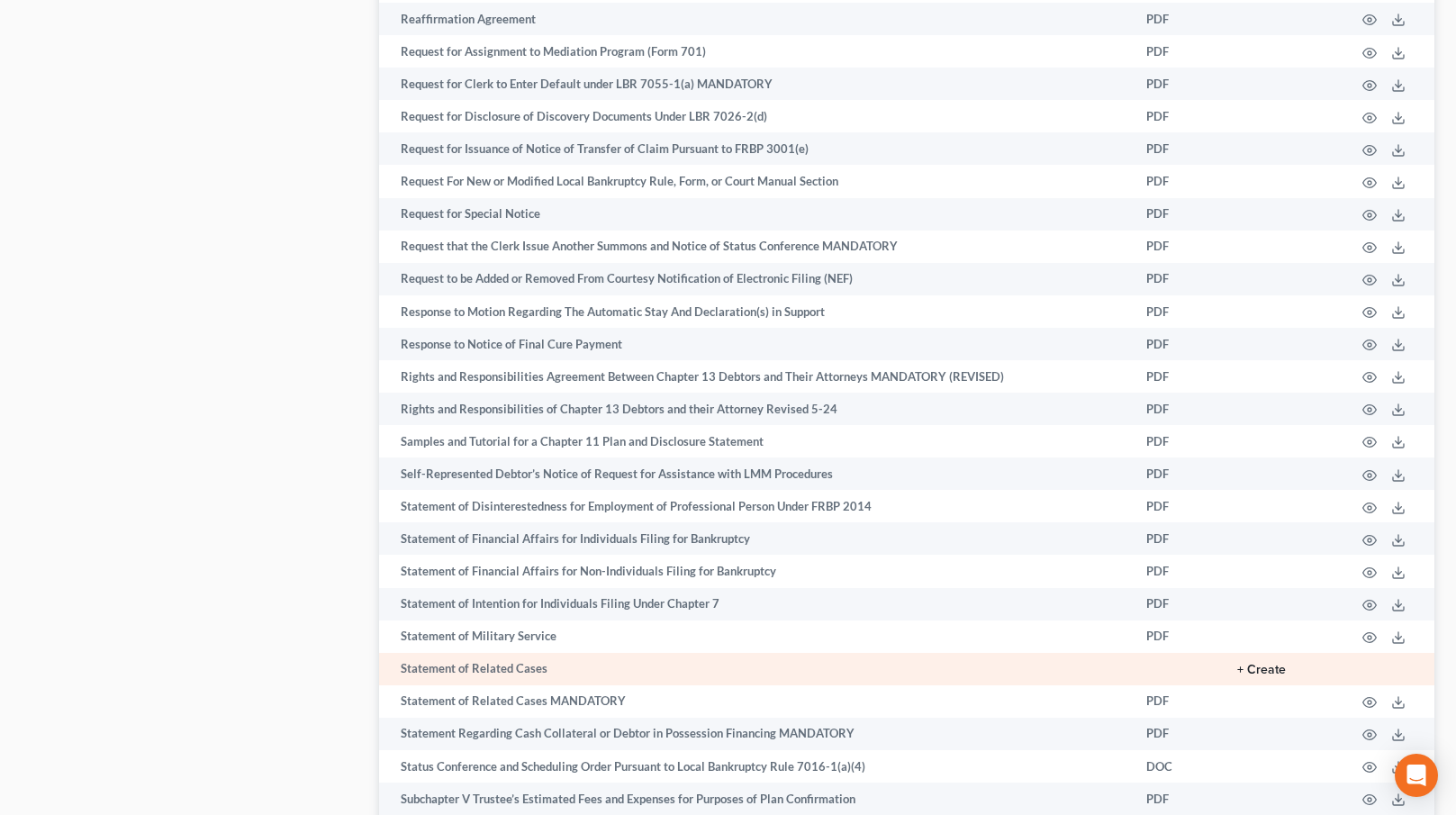
click at [1265, 664] on button "+ Create" at bounding box center [1261, 670] width 48 height 12
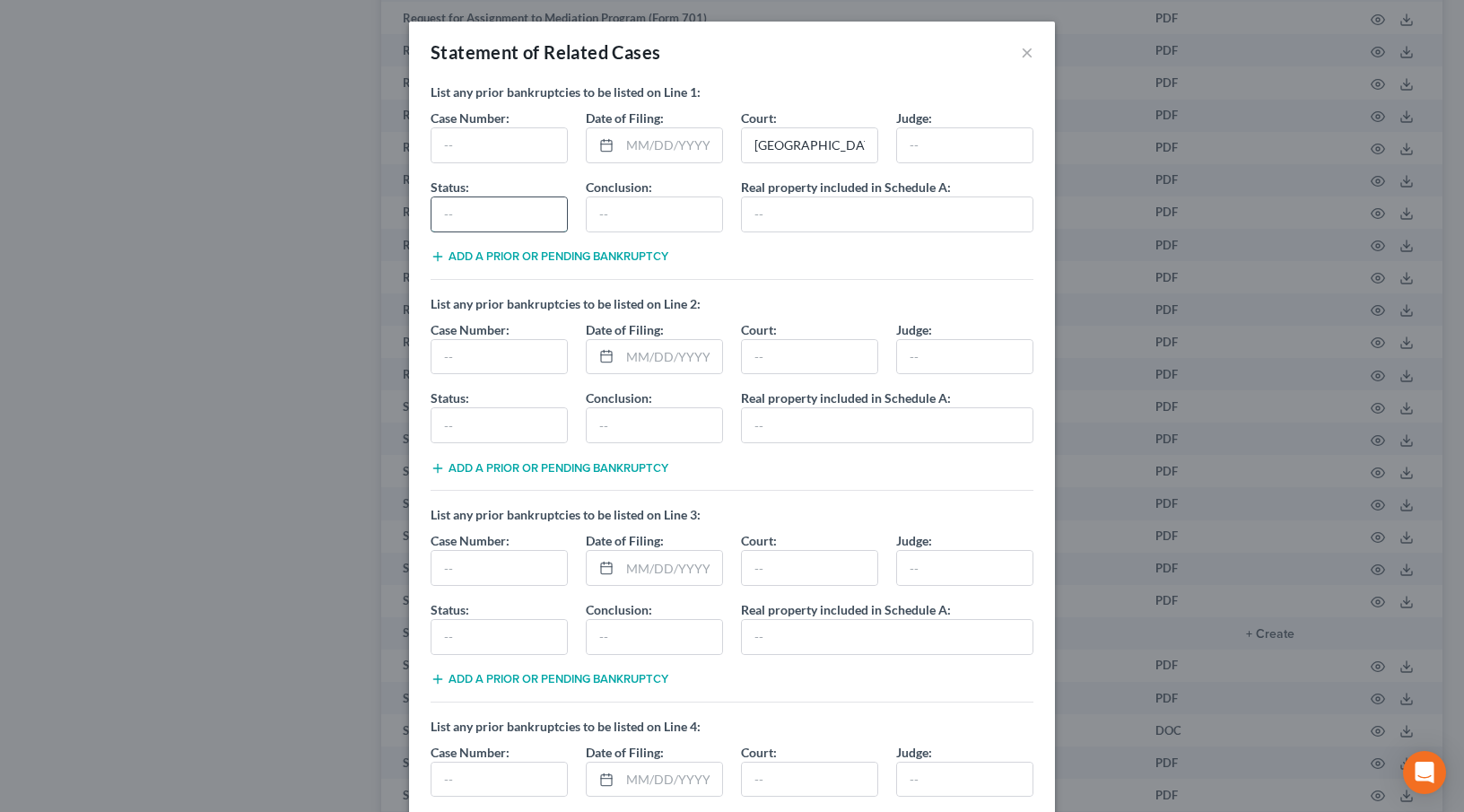
click at [508, 210] on input "text" at bounding box center [499, 215] width 135 height 34
type input "Discharge"
type input "C"
type input "Dicharge"
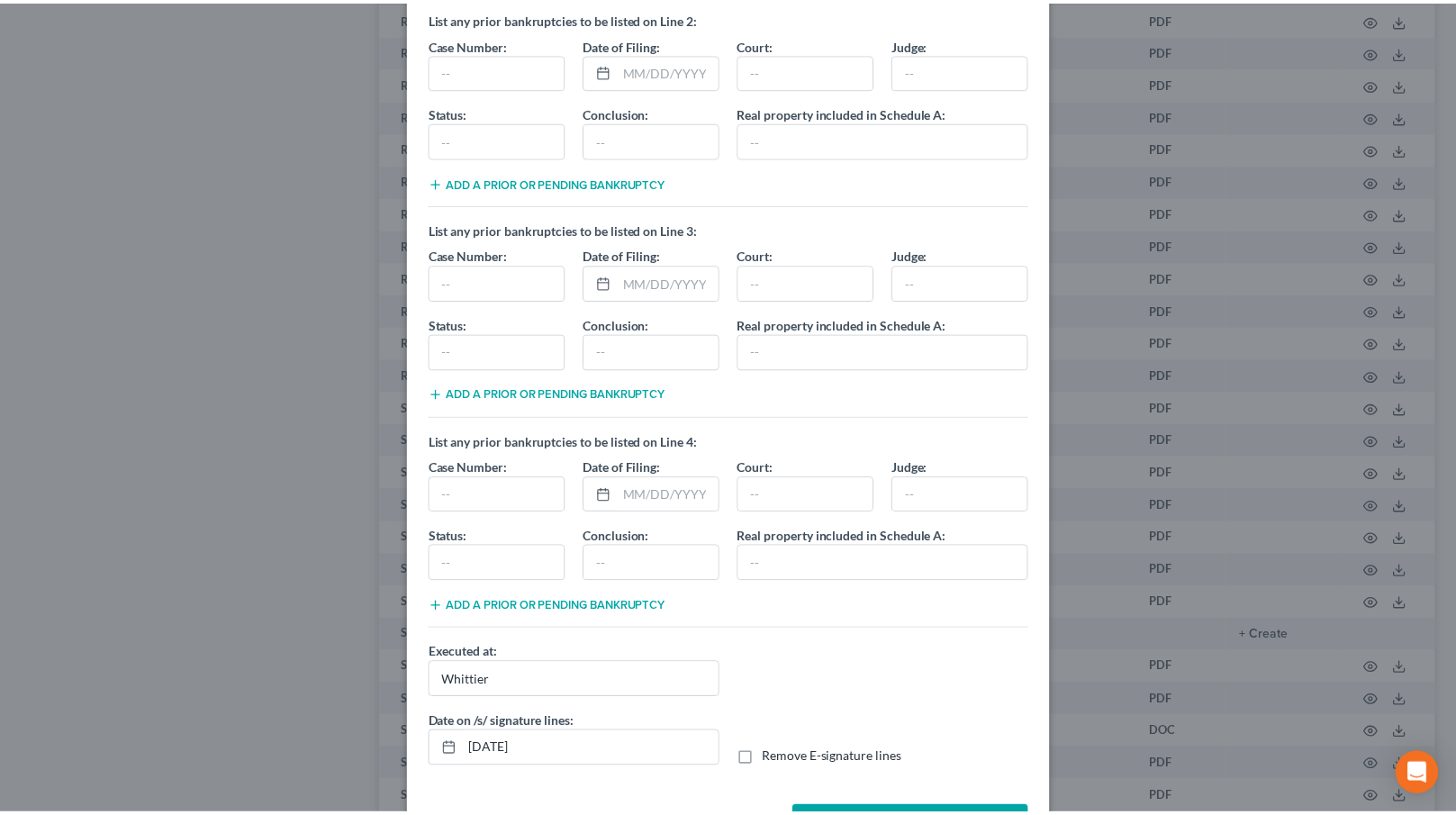
scroll to position [353, 0]
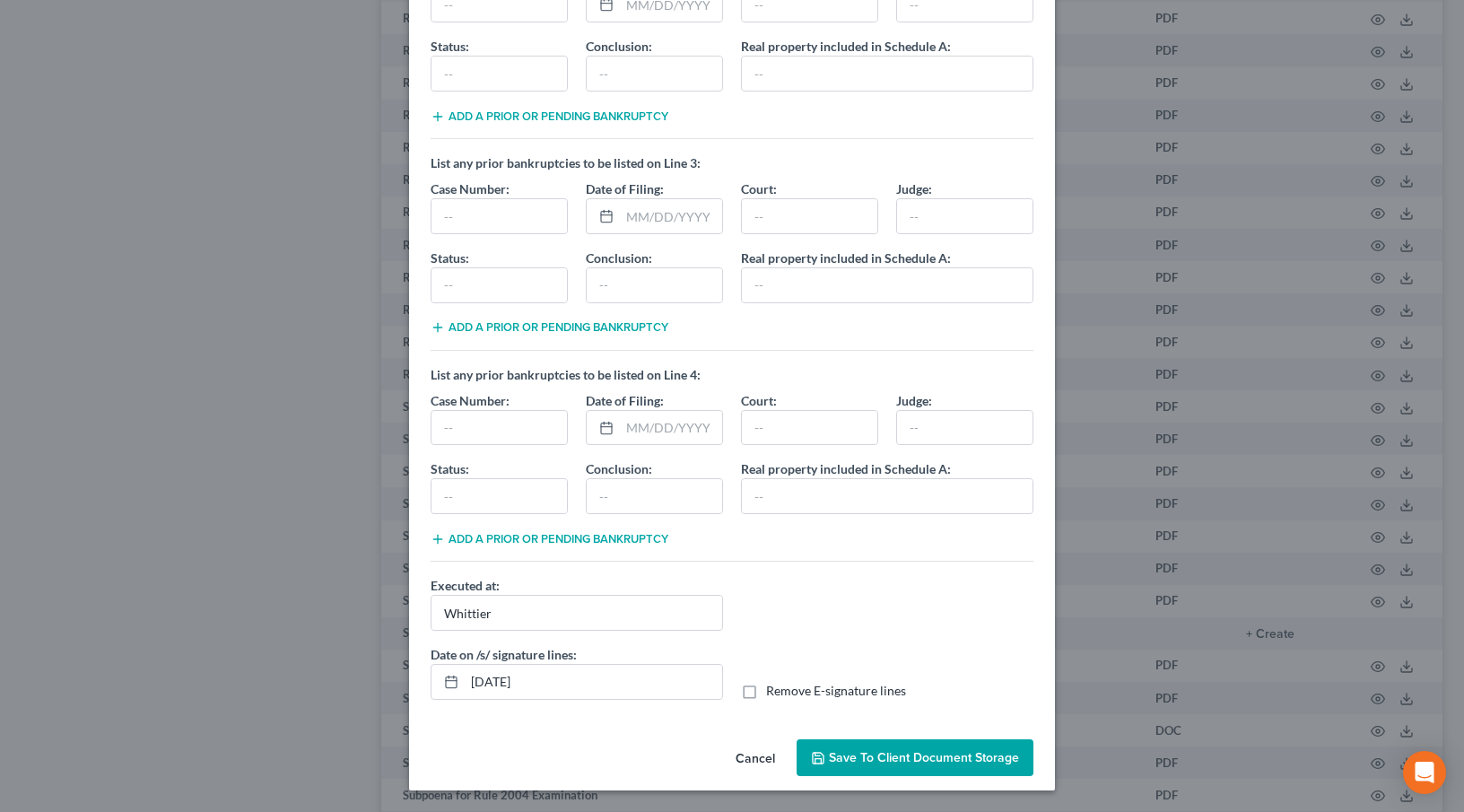
type input "Closed"
click at [767, 692] on label "Remove E-signature lines" at bounding box center [837, 691] width 140 height 18
click at [773, 692] on input "Remove E-signature lines" at bounding box center [779, 688] width 11 height 11
checkbox input "true"
click at [919, 762] on span "Save to Client Document Storage" at bounding box center [924, 758] width 190 height 15
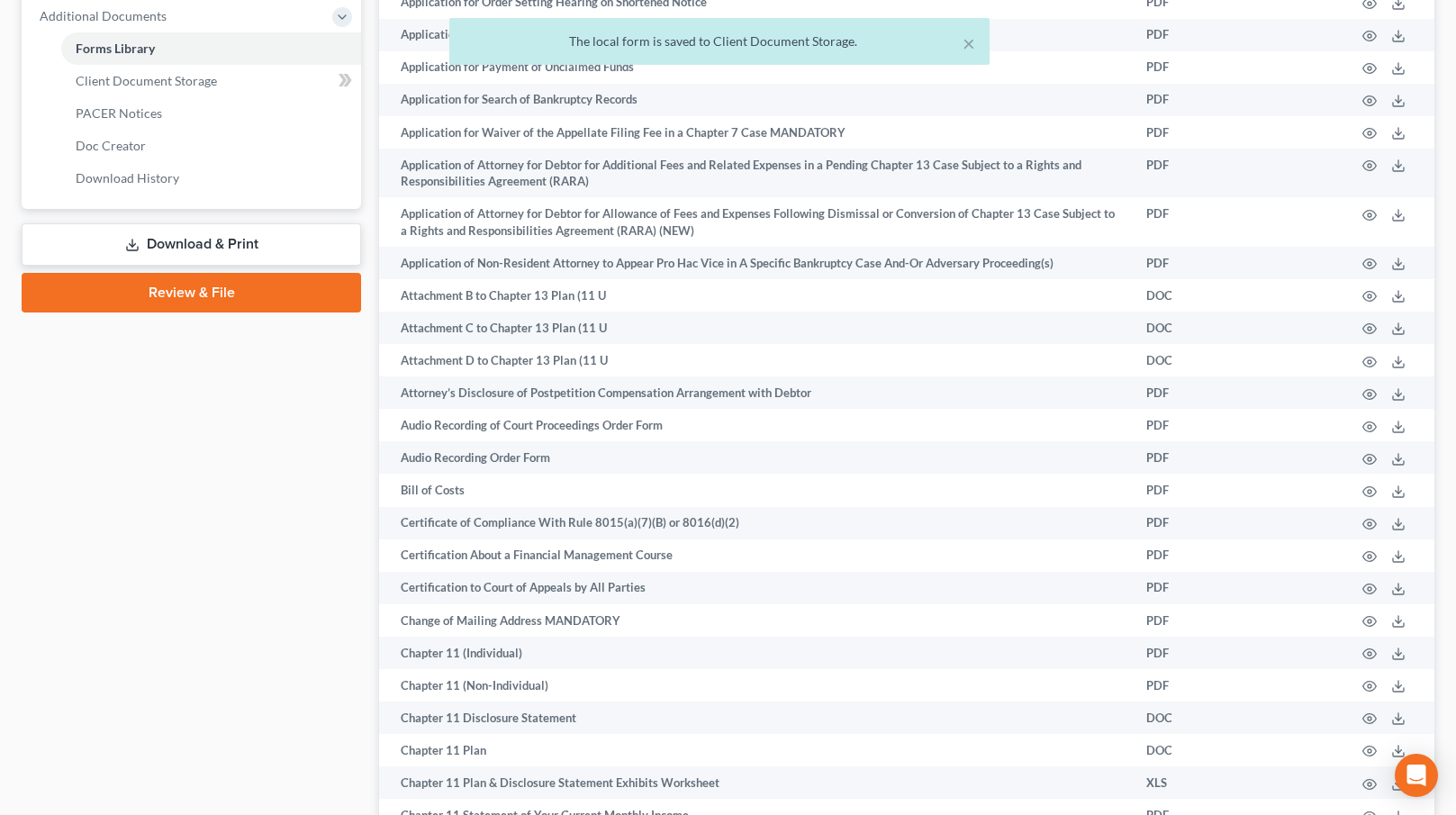
scroll to position [616, 0]
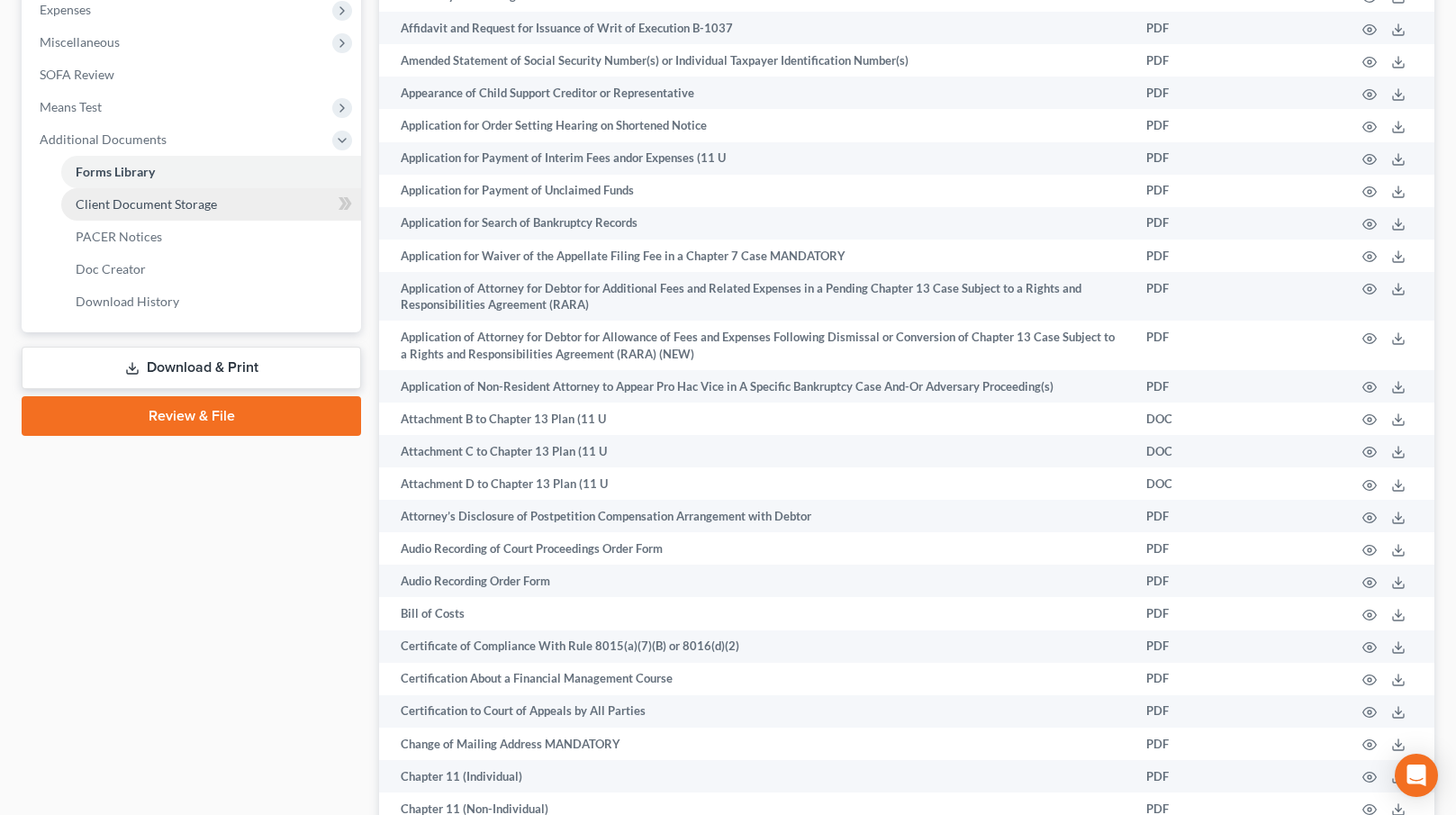
click at [201, 201] on span "Client Document Storage" at bounding box center [146, 204] width 142 height 15
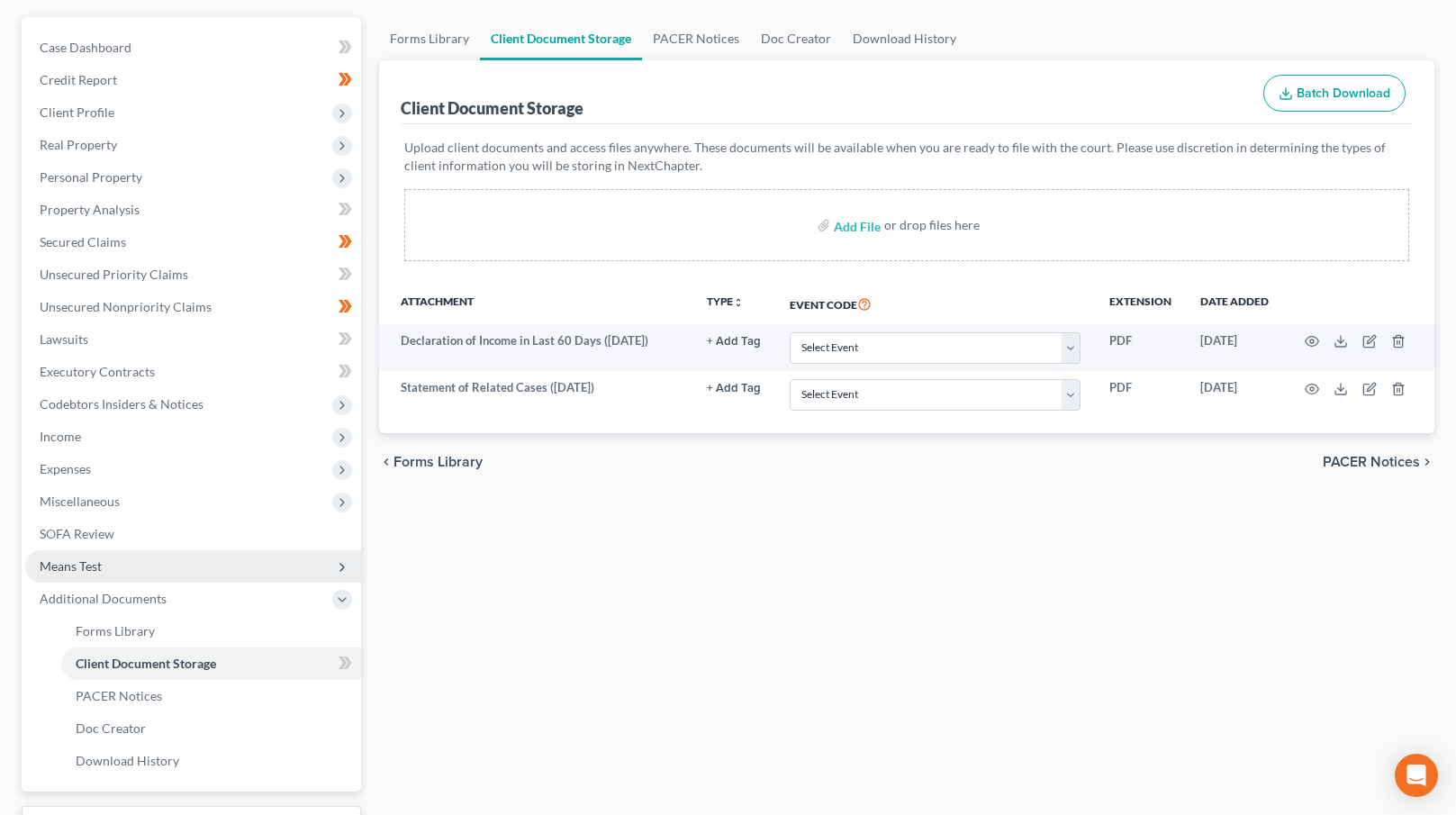
scroll to position [303, 0]
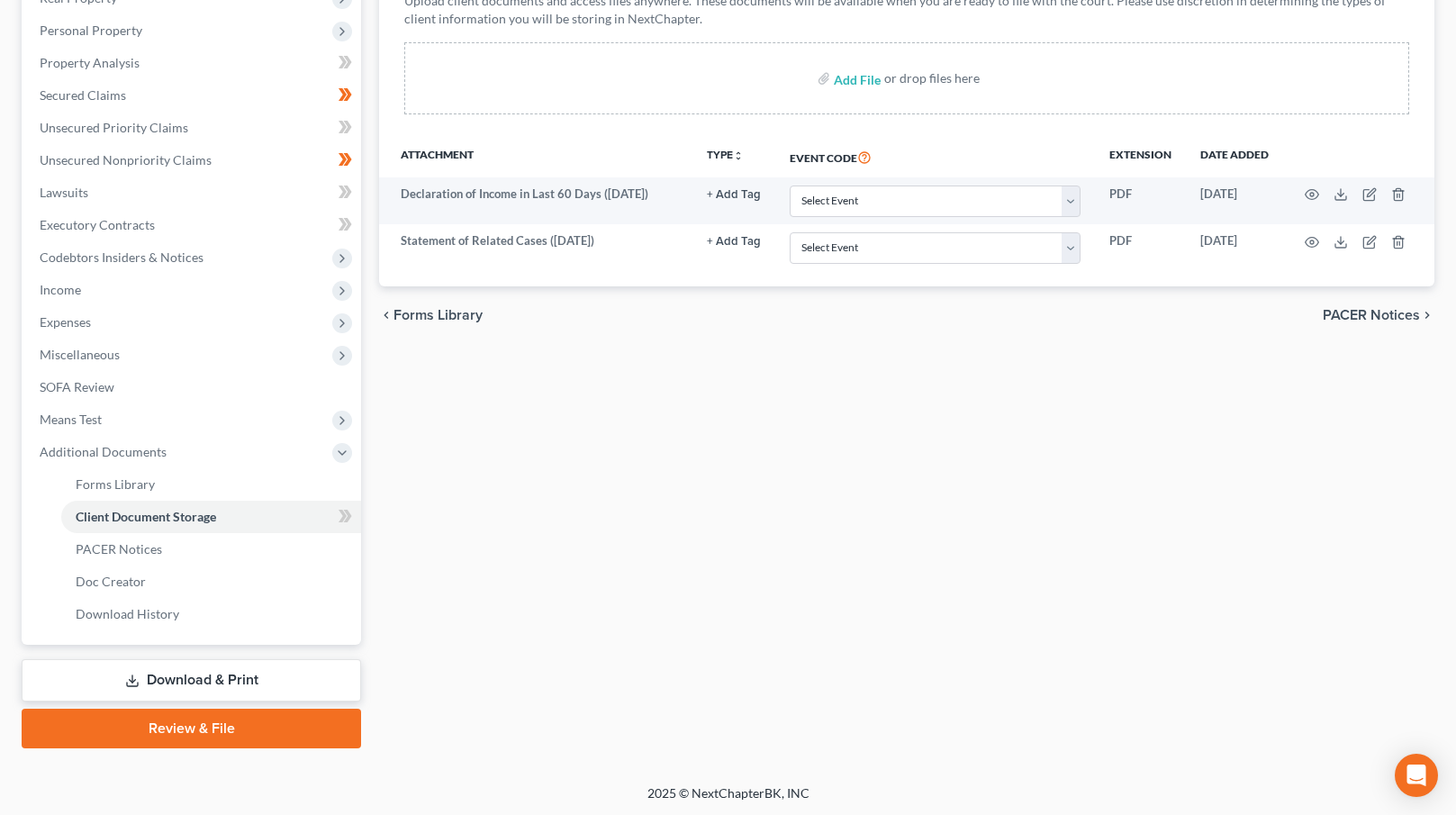
click at [216, 673] on link "Download & Print" at bounding box center [191, 680] width 339 height 43
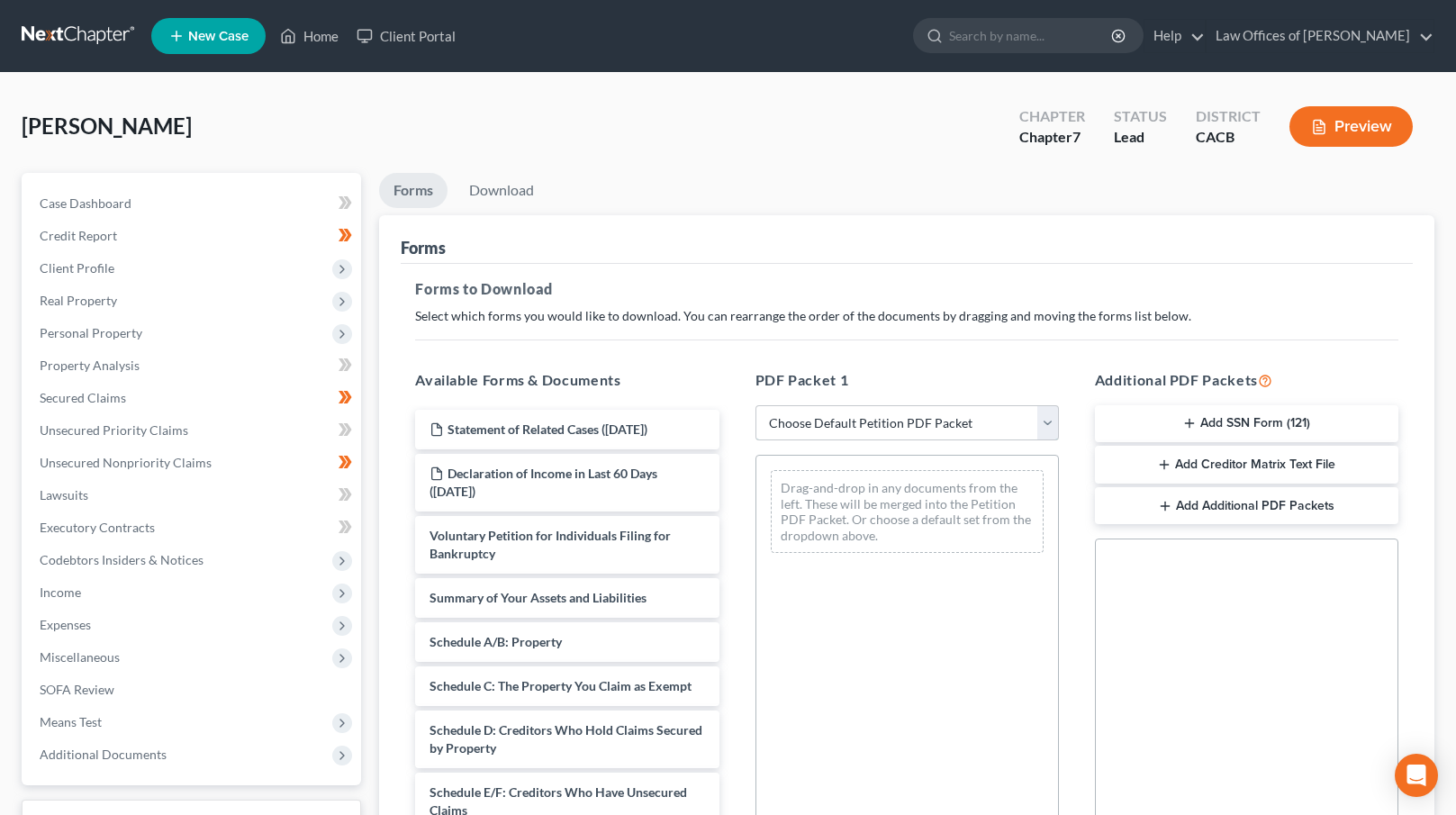
click at [917, 414] on select "Choose Default Petition PDF Packet Complete Bankruptcy Petition (all forms and …" at bounding box center [907, 424] width 304 height 36
select select "0"
click at [762, 406] on select "Choose Default Petition PDF Packet Complete Bankruptcy Petition (all forms and …" at bounding box center [907, 424] width 304 height 36
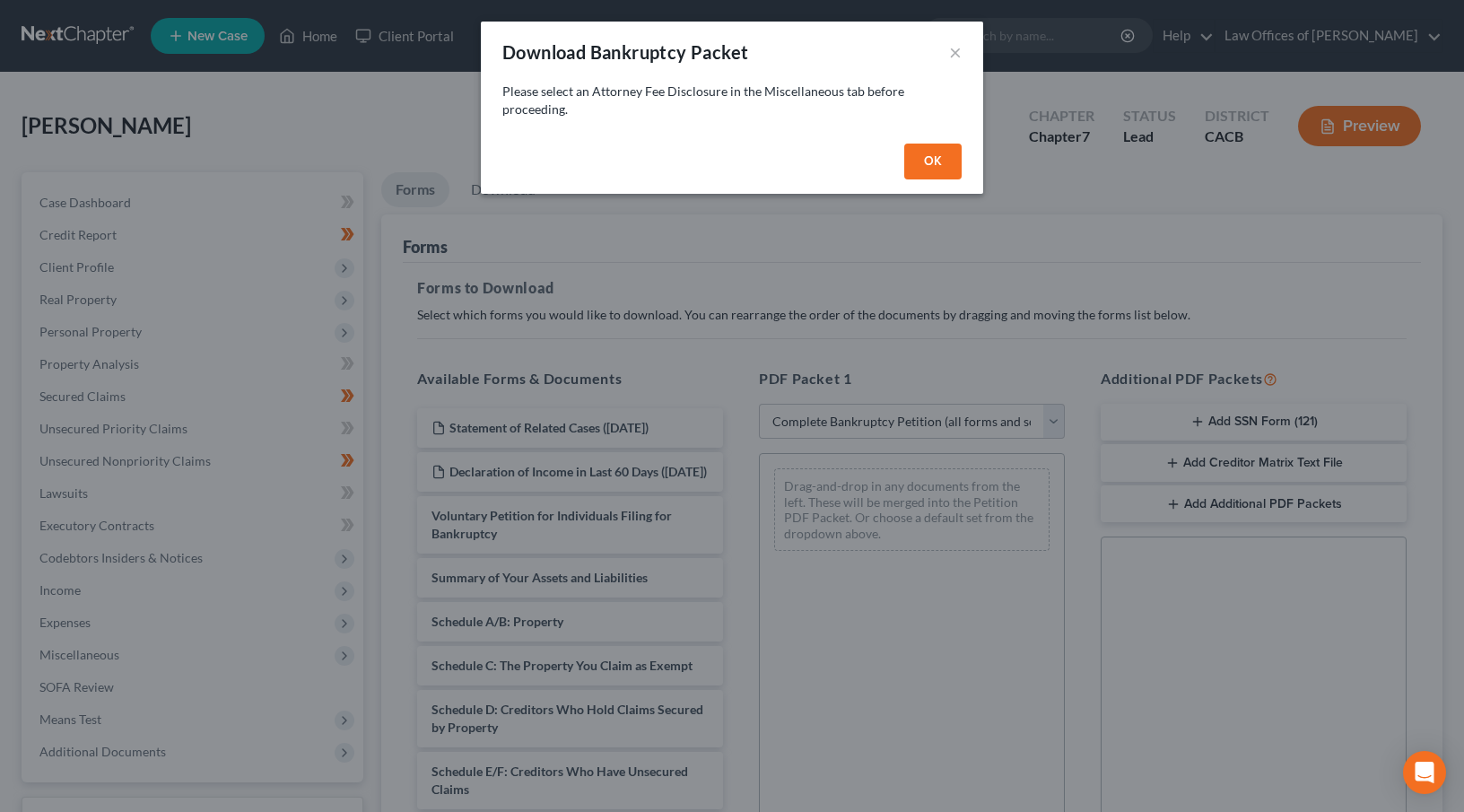
click at [944, 162] on button "OK" at bounding box center [933, 162] width 58 height 36
select select
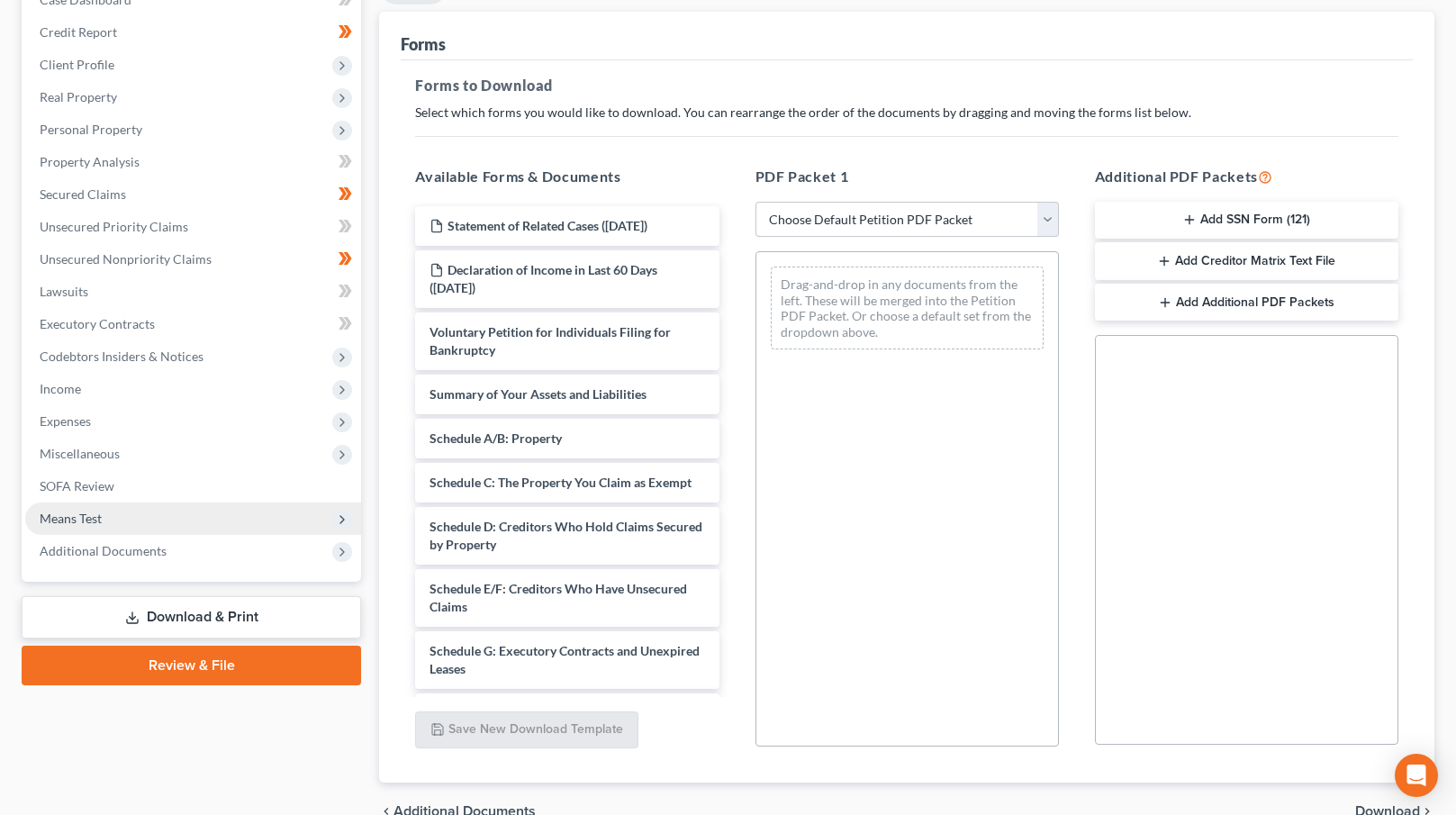
scroll to position [218, 0]
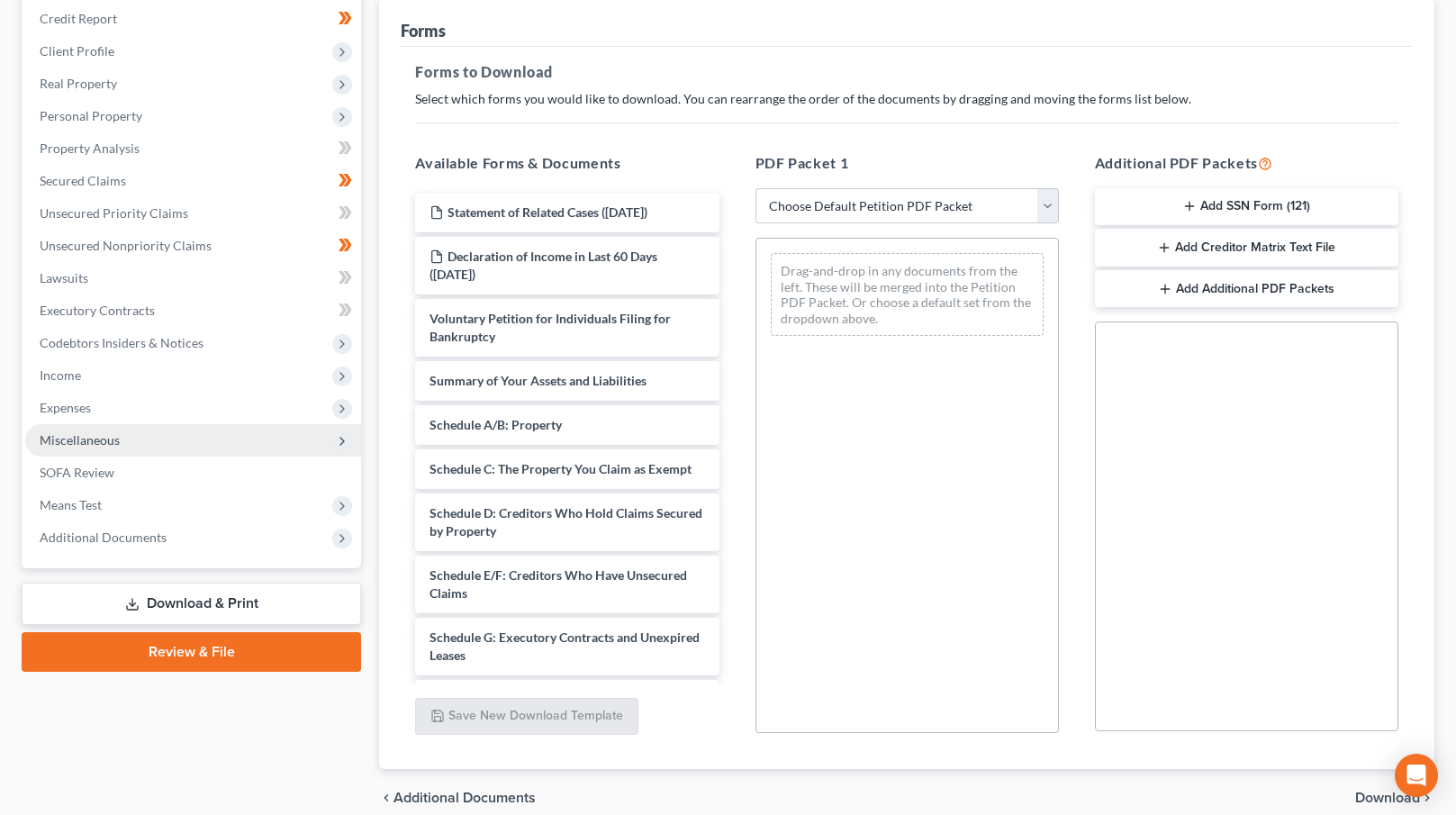
click at [147, 443] on span "Miscellaneous" at bounding box center [194, 441] width 336 height 32
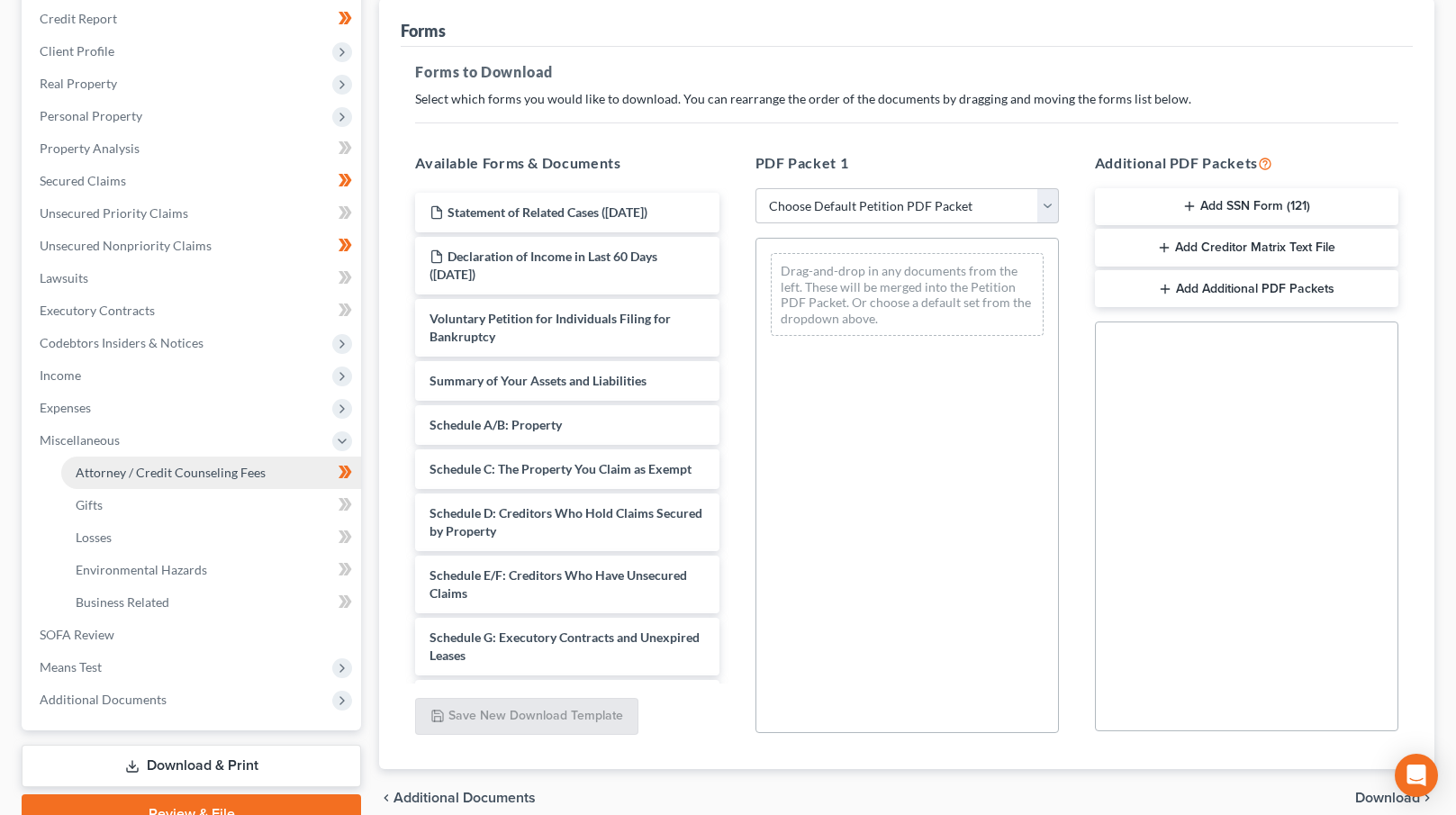
click at [180, 473] on span "Attorney / Credit Counseling Fees" at bounding box center [171, 472] width 190 height 15
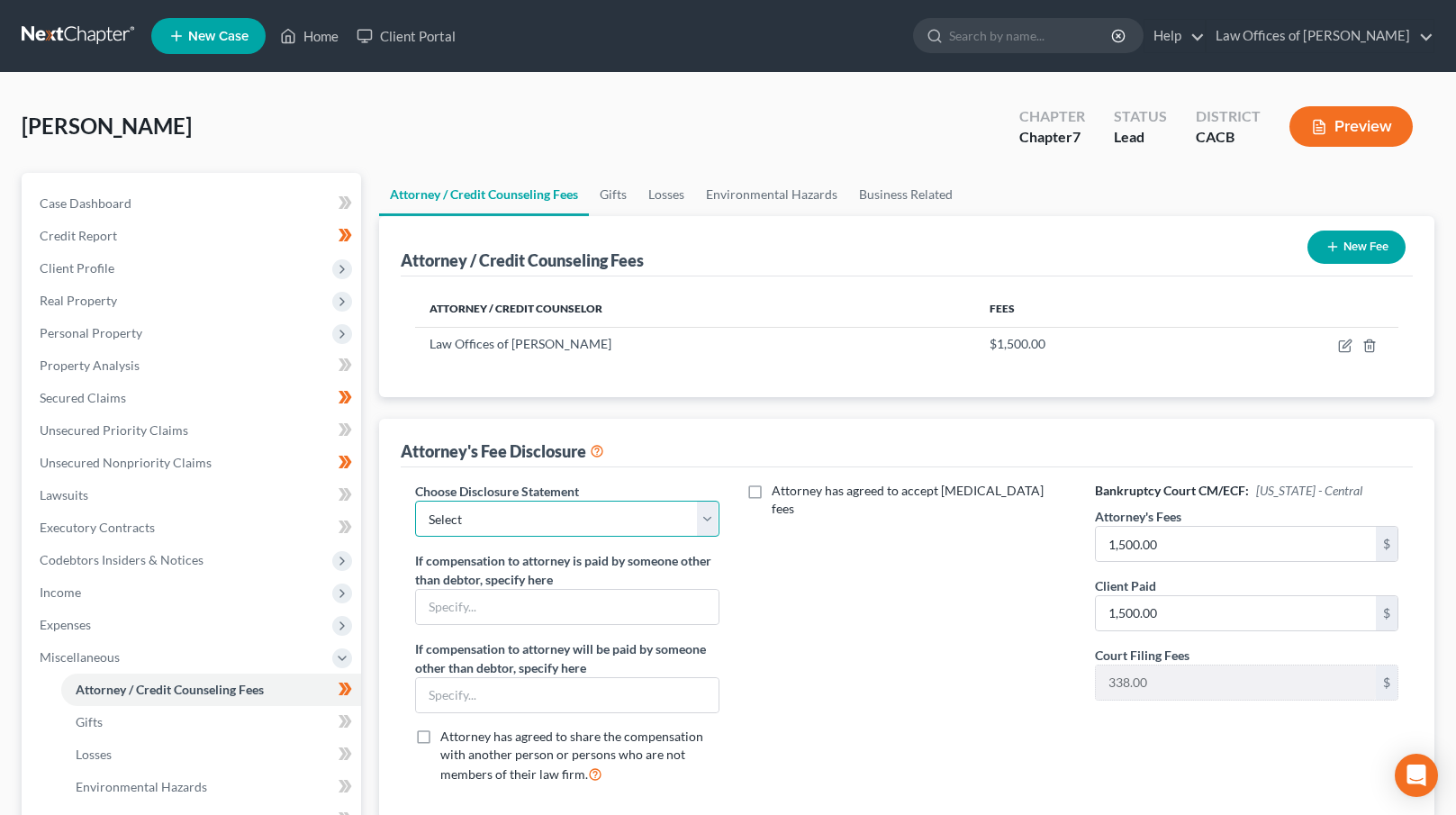
click at [576, 521] on select "Select Attorney Fees" at bounding box center [567, 519] width 304 height 36
select select "0"
click at [415, 501] on select "Select Attorney Fees" at bounding box center [567, 519] width 304 height 36
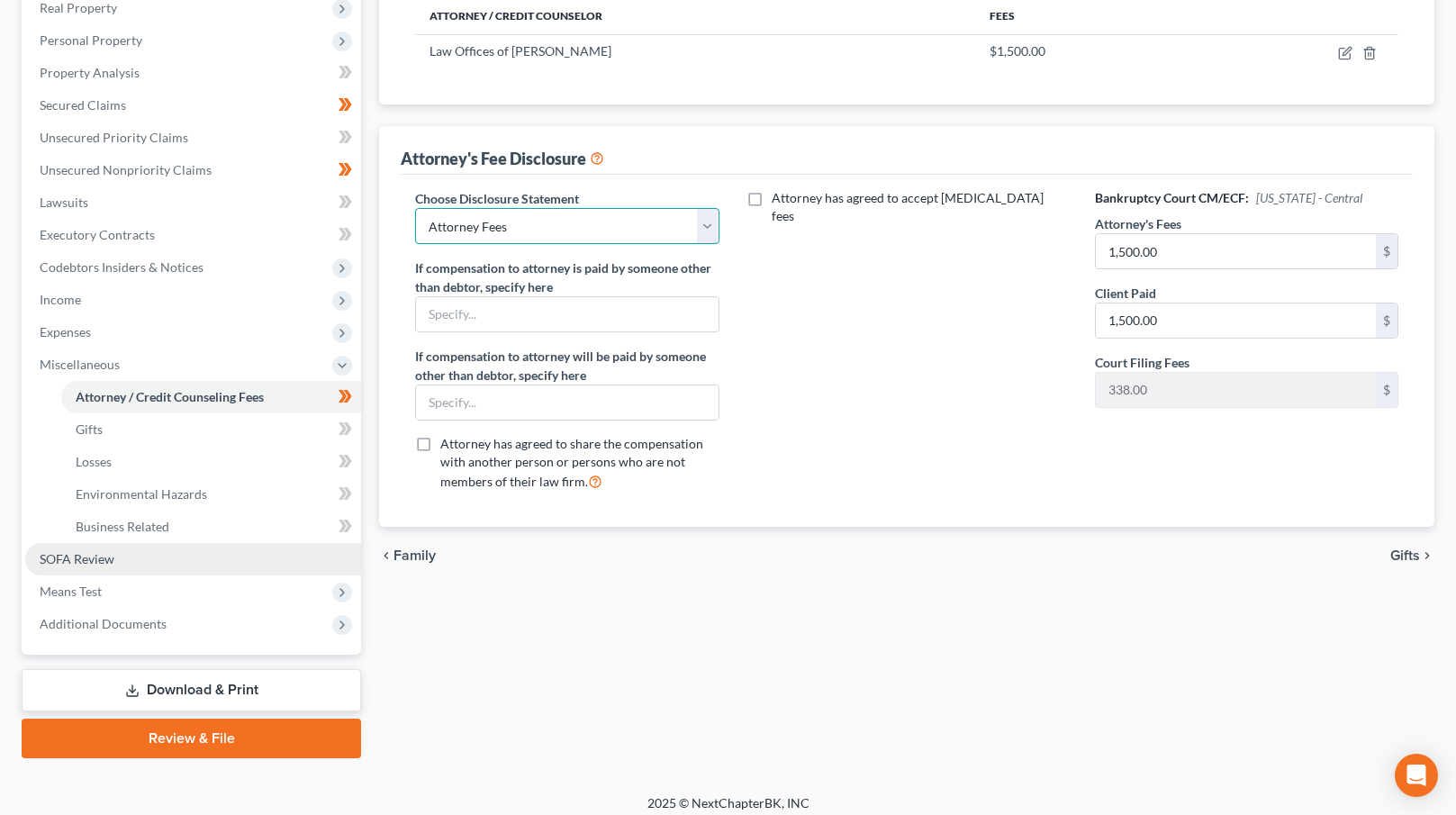
scroll to position [303, 0]
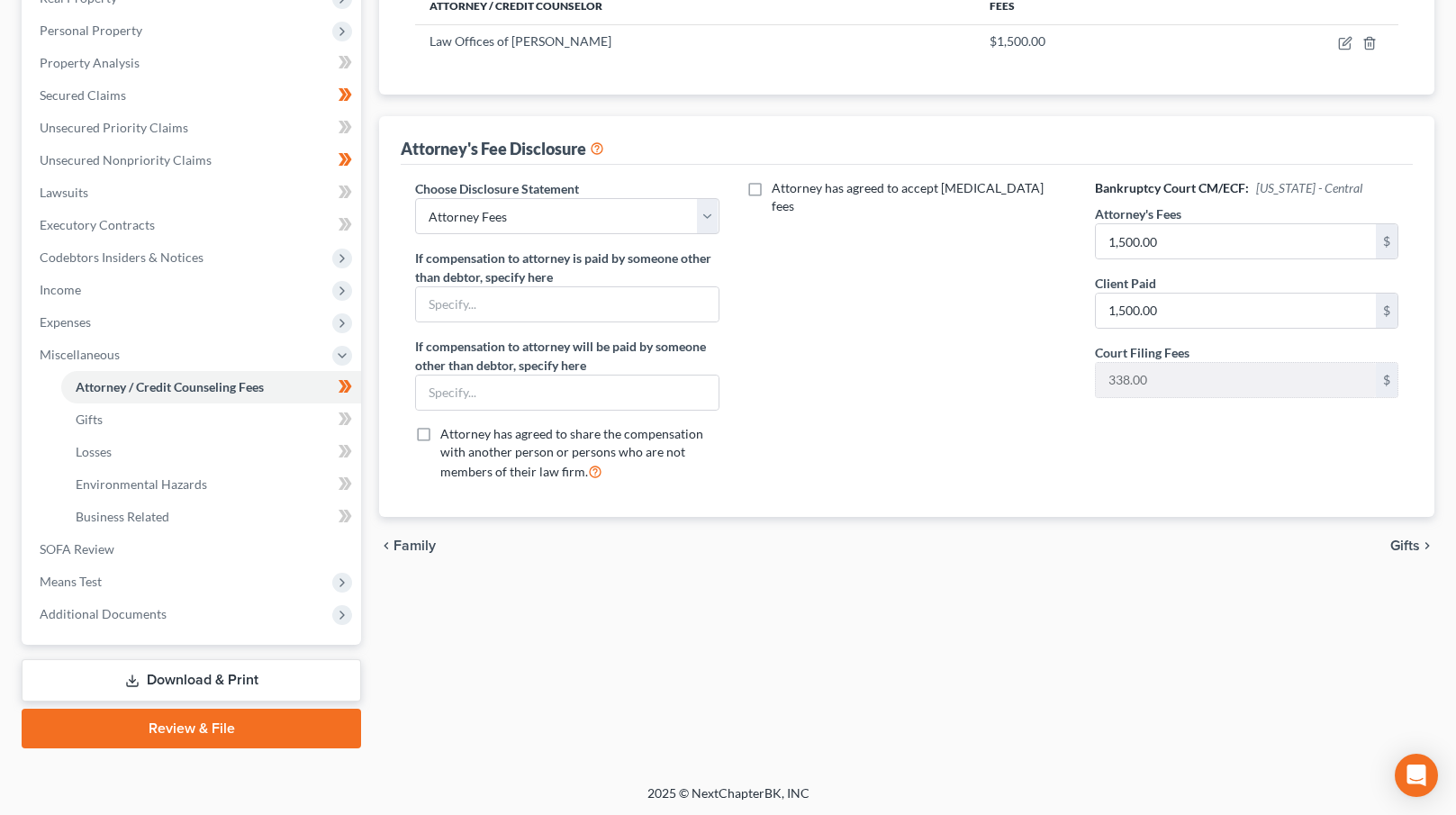
click at [172, 674] on link "Download & Print" at bounding box center [191, 680] width 339 height 43
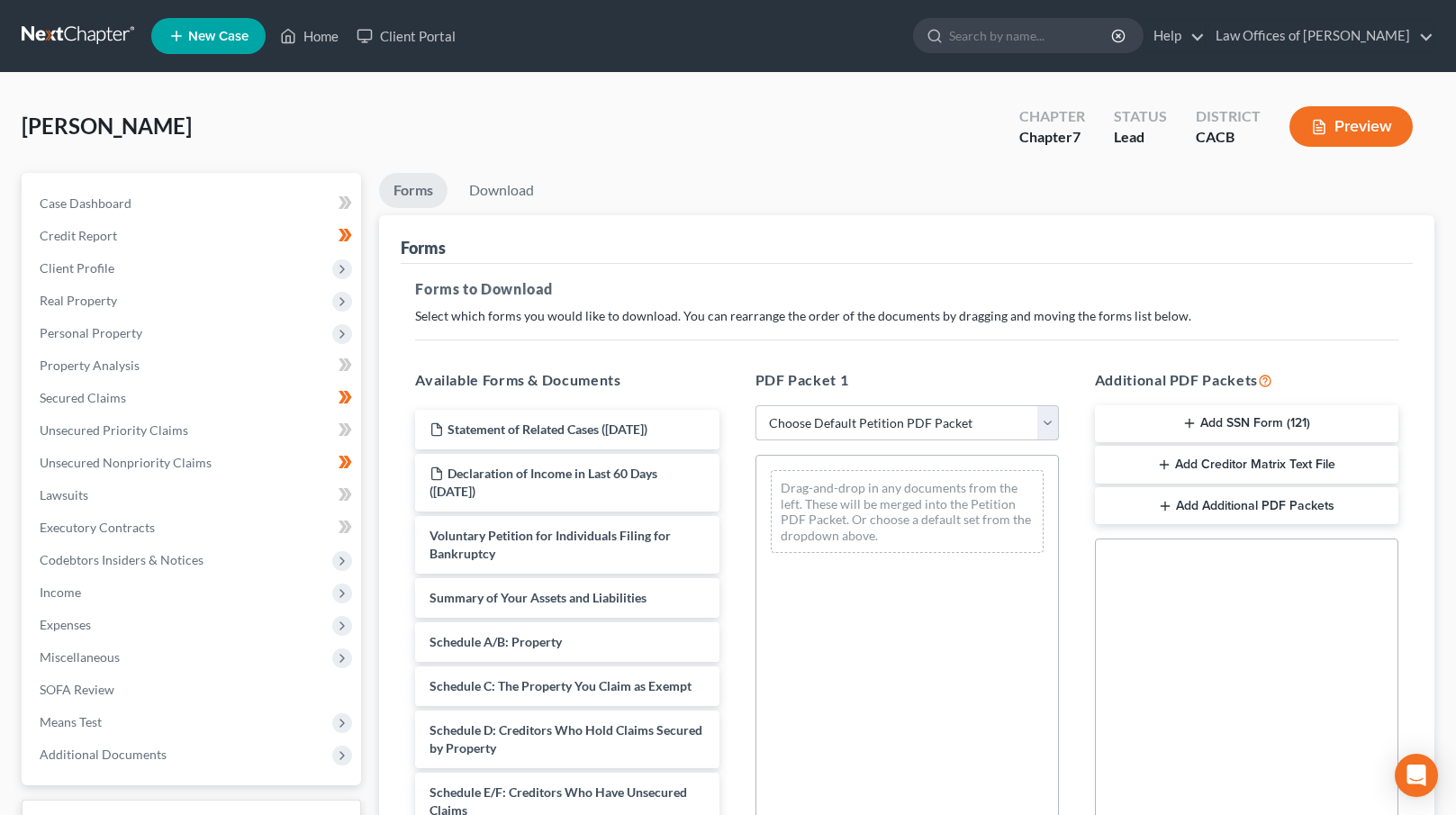
click at [942, 420] on select "Choose Default Petition PDF Packet Complete Bankruptcy Petition (all forms and …" at bounding box center [907, 424] width 304 height 36
select select "0"
click at [755, 406] on select "Choose Default Petition PDF Packet Complete Bankruptcy Petition (all forms and …" at bounding box center [907, 424] width 304 height 36
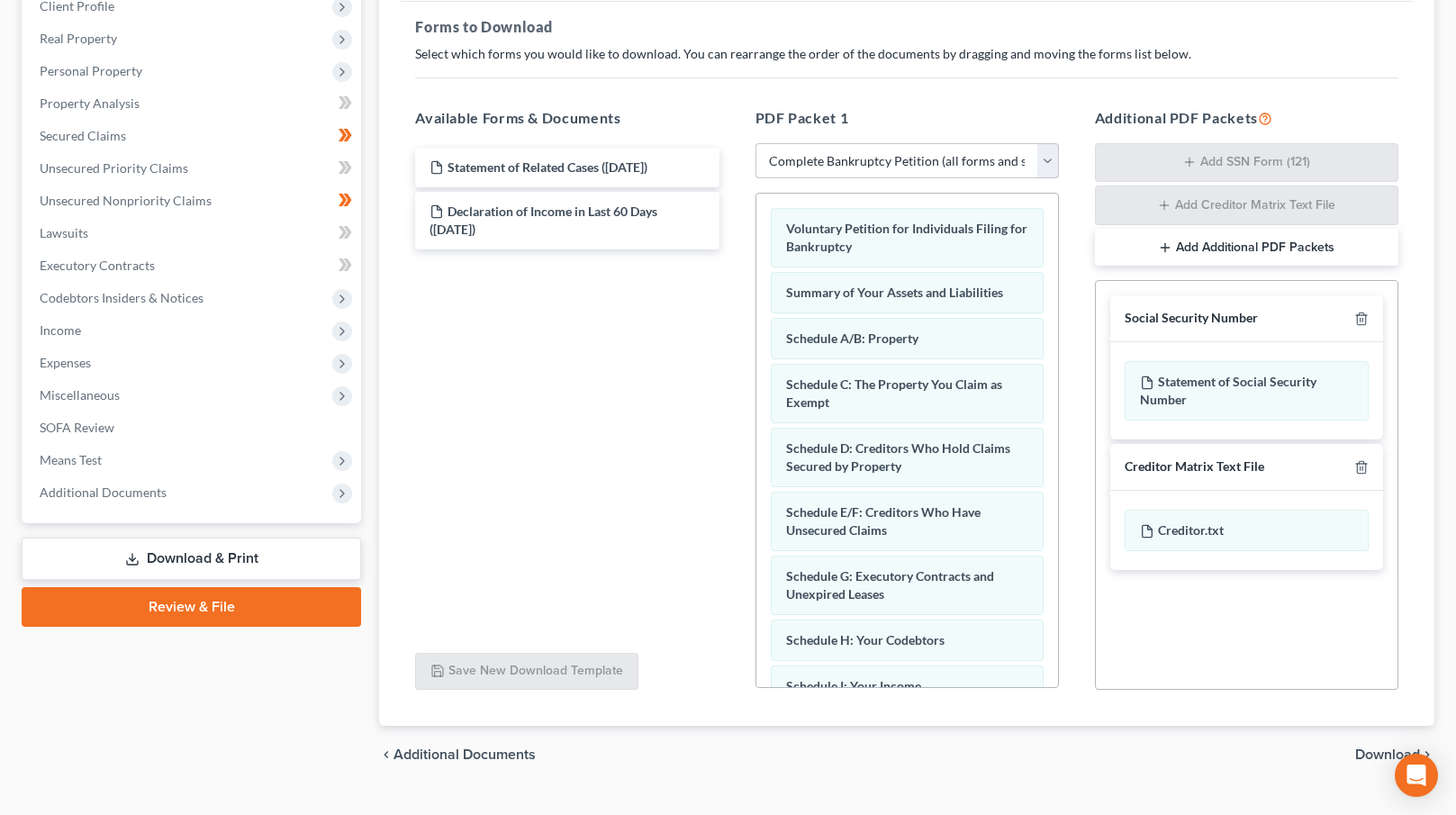
scroll to position [298, 0]
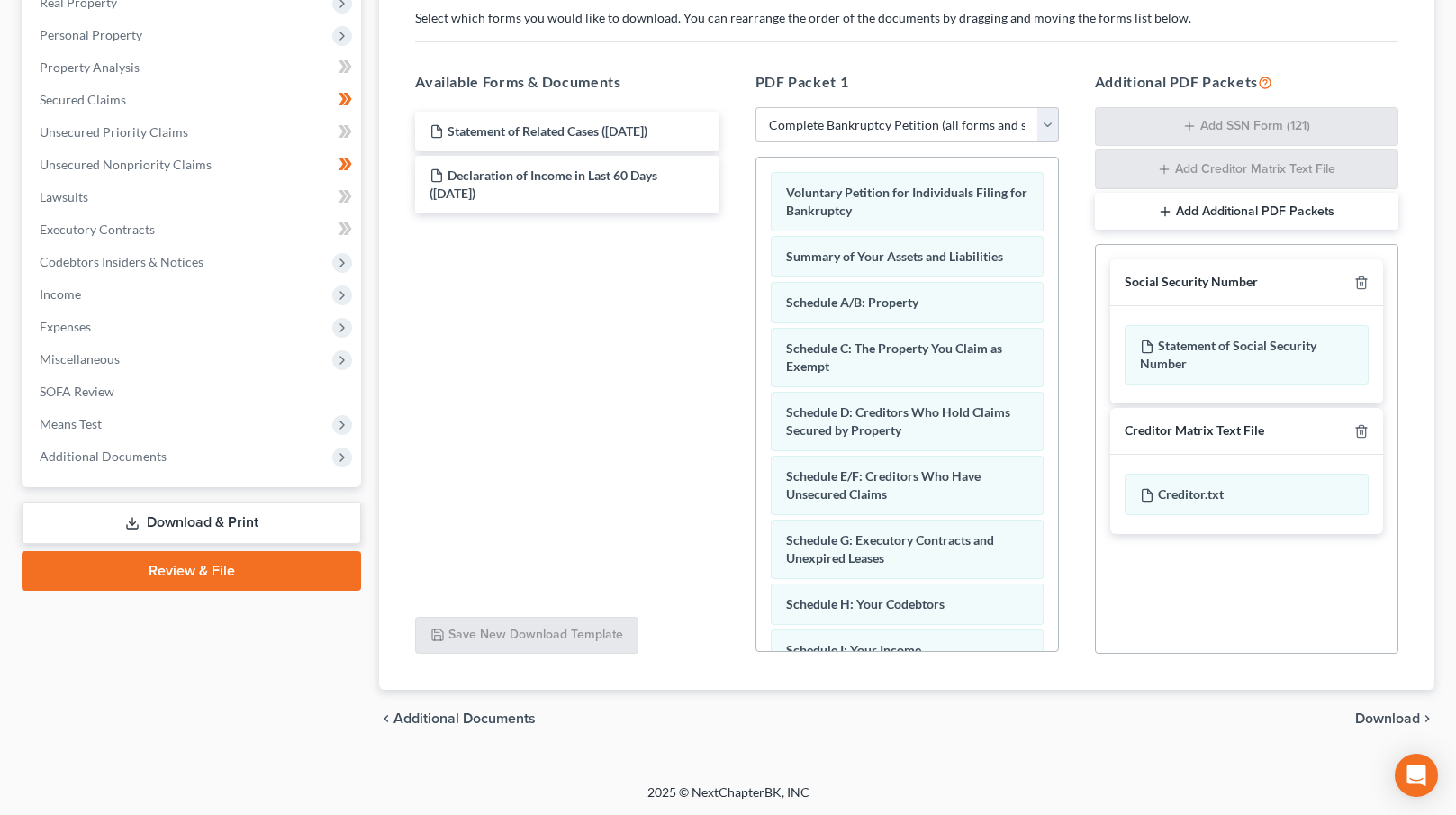
click at [1204, 205] on button "Add Additional PDF Packets" at bounding box center [1247, 212] width 304 height 38
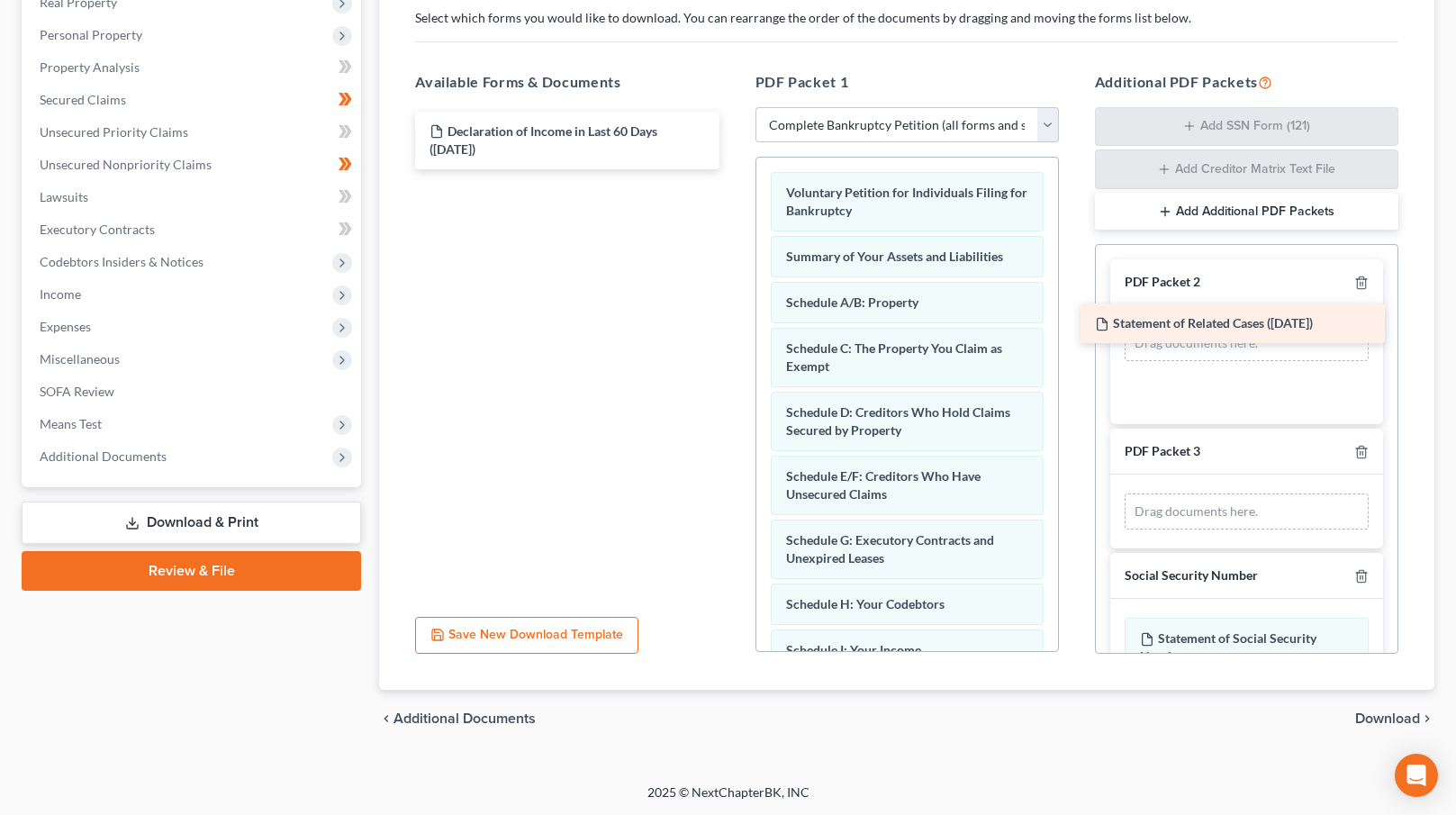
drag, startPoint x: 507, startPoint y: 129, endPoint x: 1172, endPoint y: 330, distance: 694.7
click at [733, 169] on div "Statement of Related Cases ([DATE]) Statement of Related Cases ([DATE]) Declara…" at bounding box center [567, 141] width 332 height 58
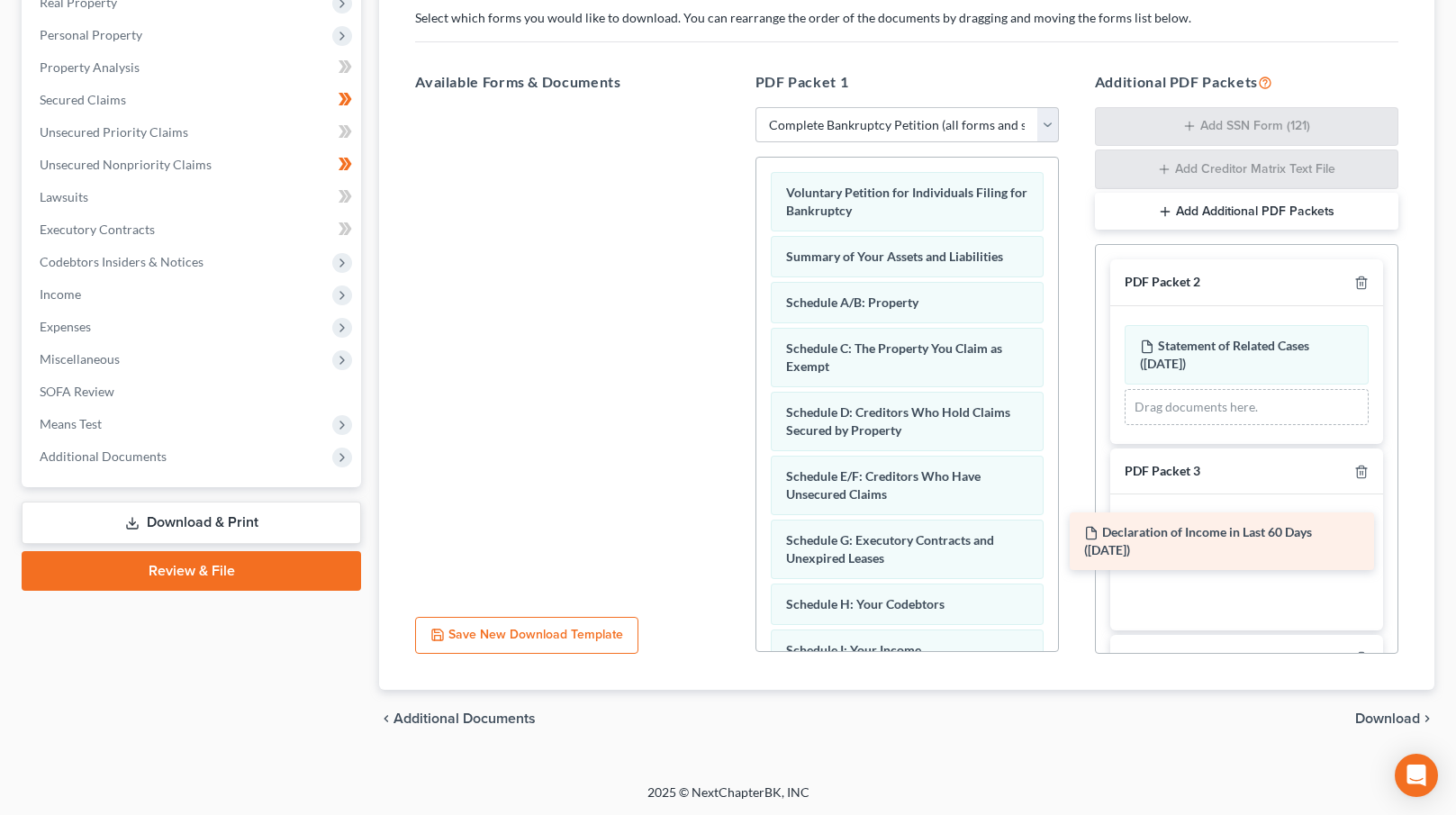
drag, startPoint x: 571, startPoint y: 143, endPoint x: 1227, endPoint y: 539, distance: 766.3
click at [733, 107] on div "Declaration of Income in Last 60 Days ([DATE]) Declaration of Income in Last 60…" at bounding box center [567, 107] width 332 height 0
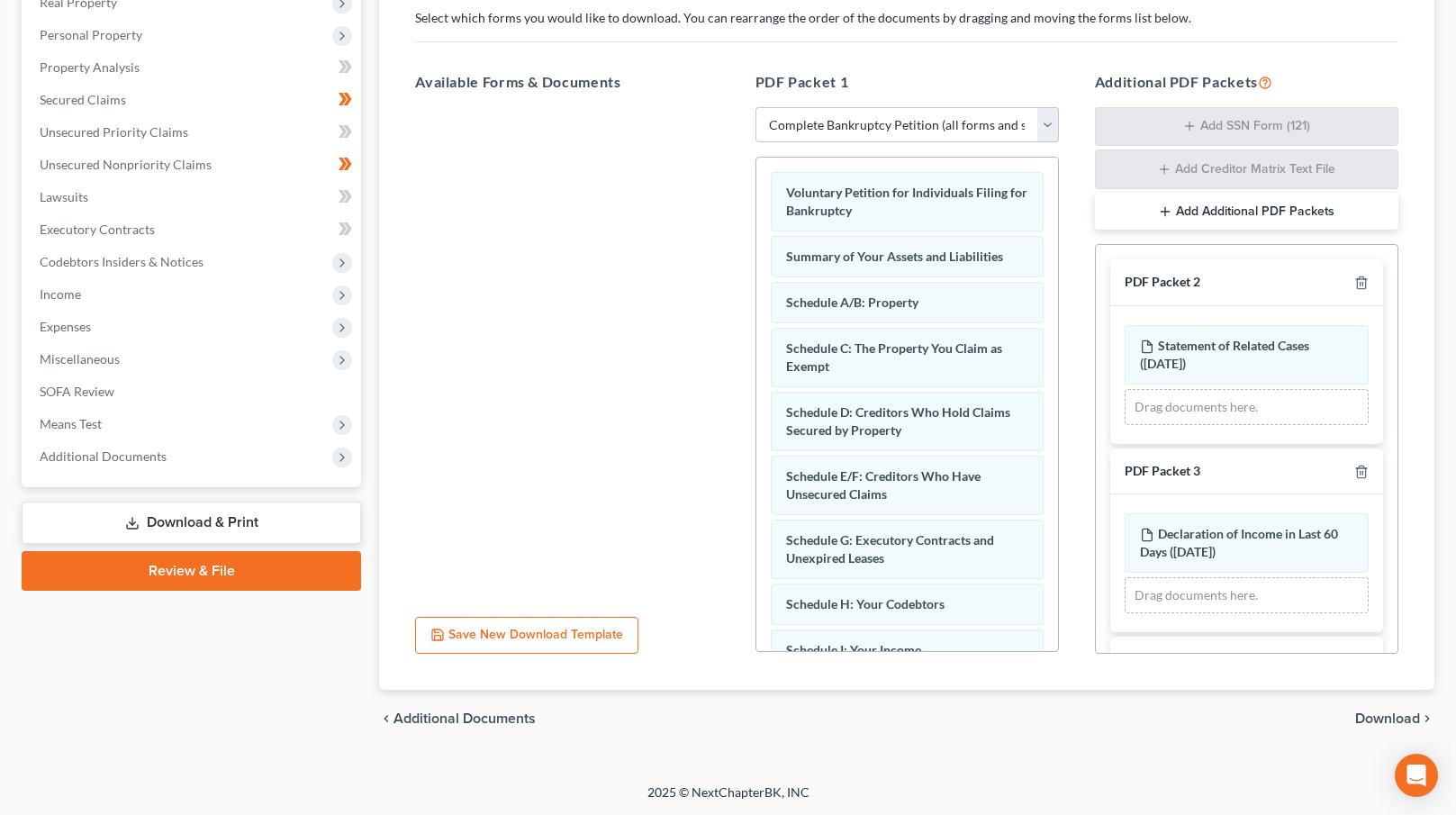
click at [1372, 728] on div "chevron_left Additional Documents Download chevron_right" at bounding box center [906, 718] width 1055 height 58
click at [1374, 721] on span "Download" at bounding box center [1388, 718] width 65 height 14
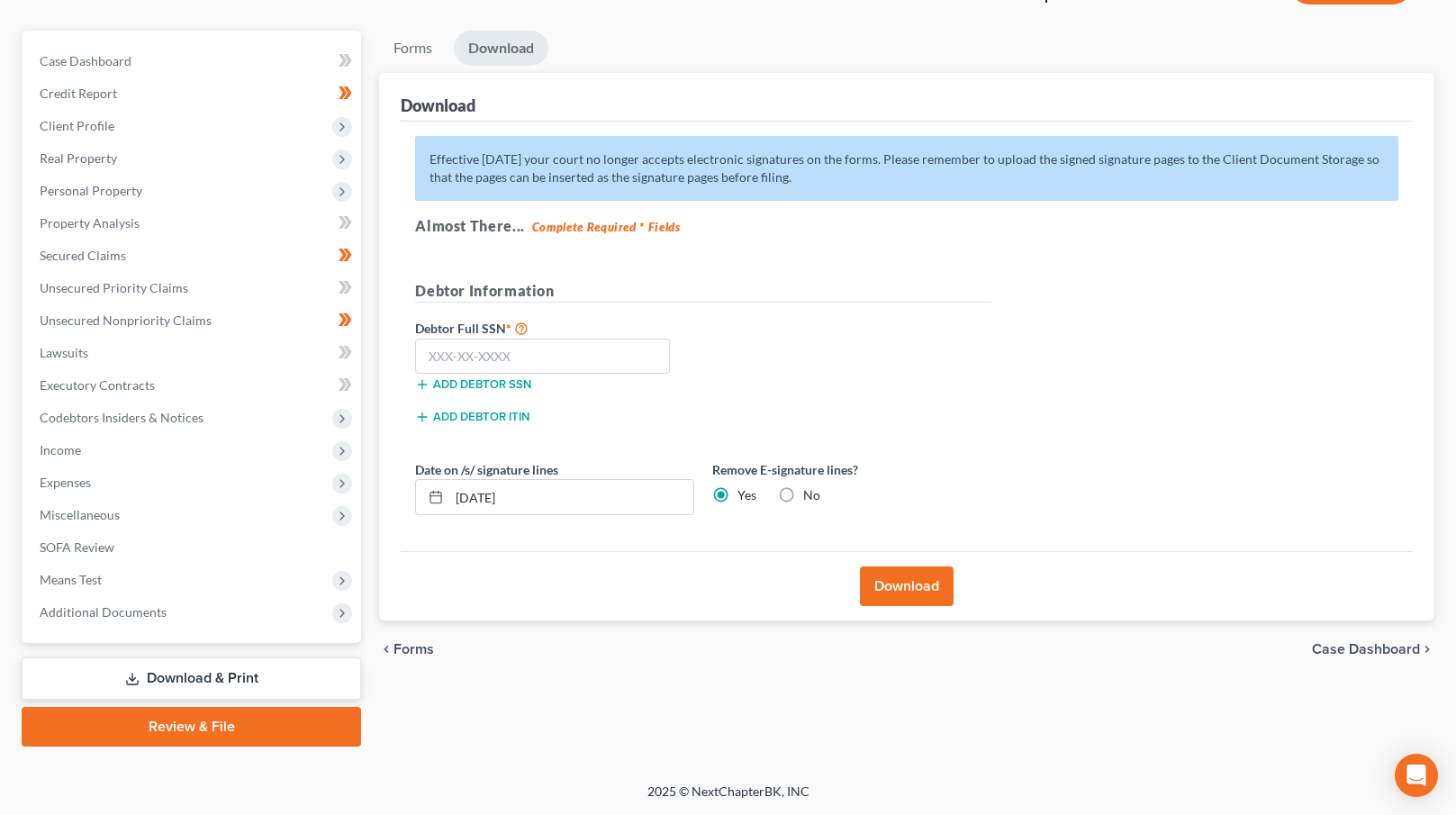
scroll to position [141, 0]
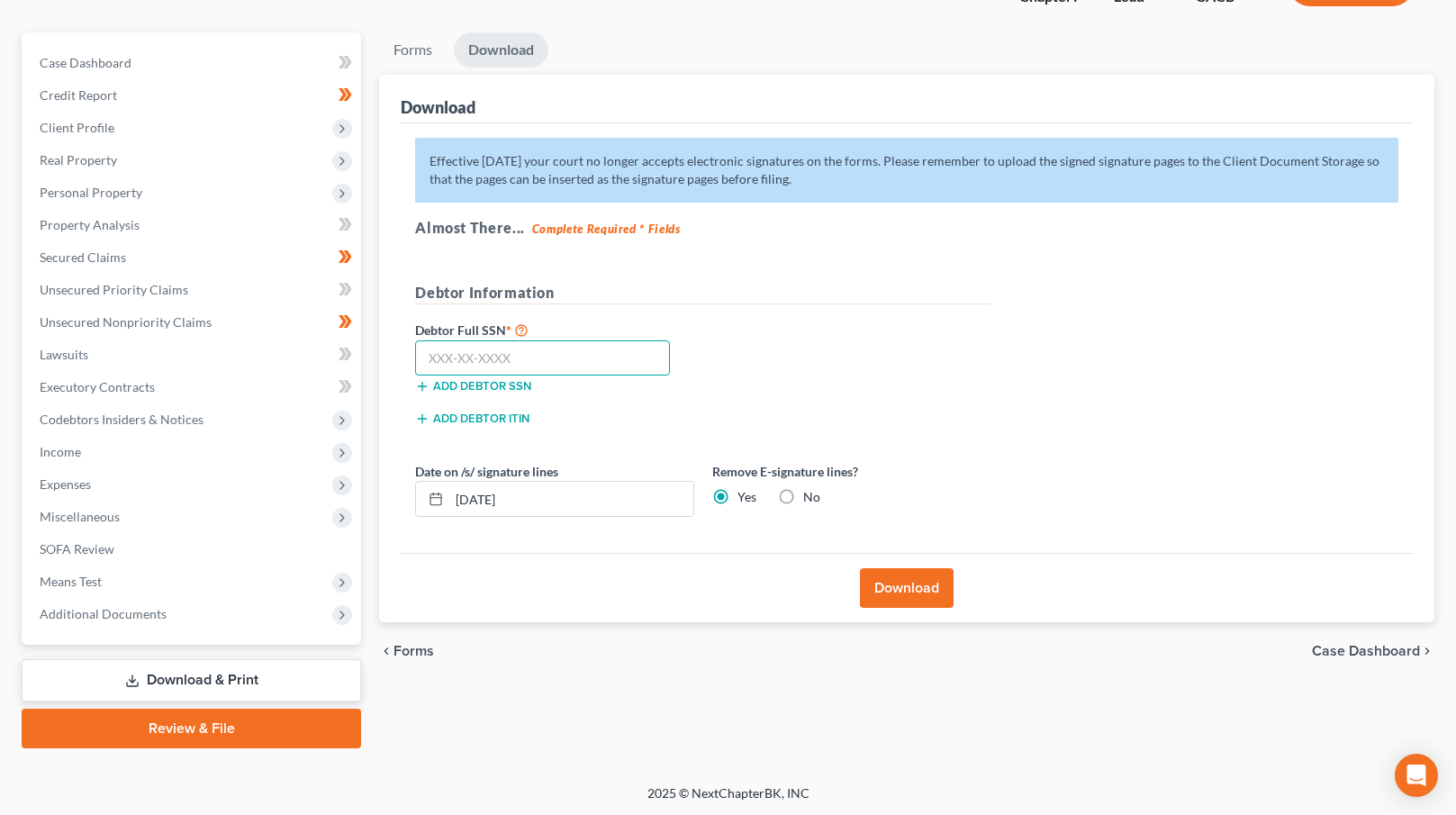
click at [465, 351] on input "text" at bounding box center [542, 358] width 255 height 36
click at [460, 361] on input "text" at bounding box center [542, 358] width 255 height 36
type input "547-95-6220"
click at [906, 585] on button "Download" at bounding box center [906, 588] width 94 height 40
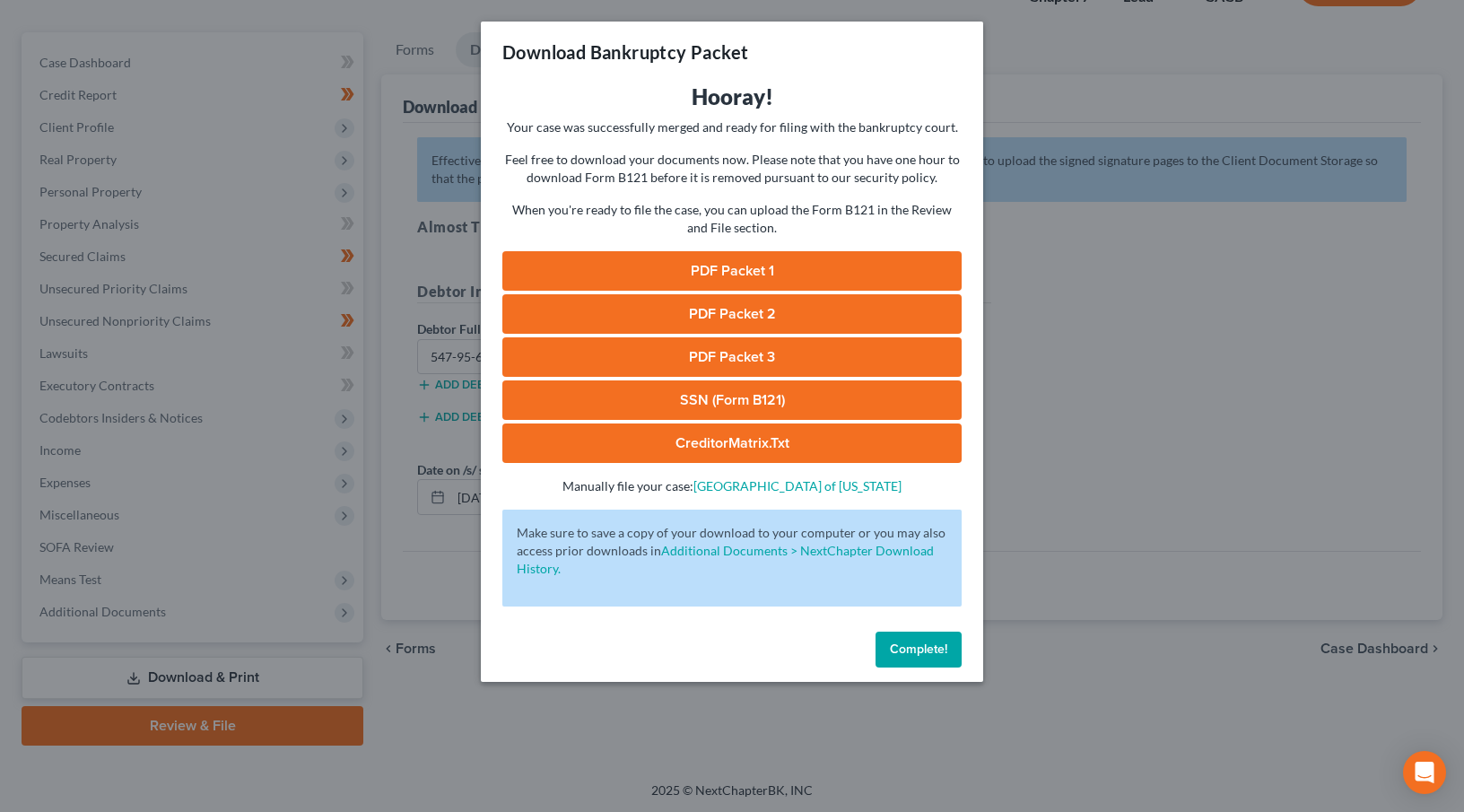
click at [714, 269] on link "PDF Packet 1" at bounding box center [732, 271] width 459 height 40
click at [811, 304] on link "PDF Packet 2" at bounding box center [732, 314] width 459 height 40
click at [725, 349] on link "PDF Packet 3" at bounding box center [732, 358] width 459 height 40
click at [757, 404] on link "SSN (Form B121)" at bounding box center [732, 400] width 459 height 40
click at [746, 443] on link "CreditorMatrix.txt" at bounding box center [732, 444] width 459 height 40
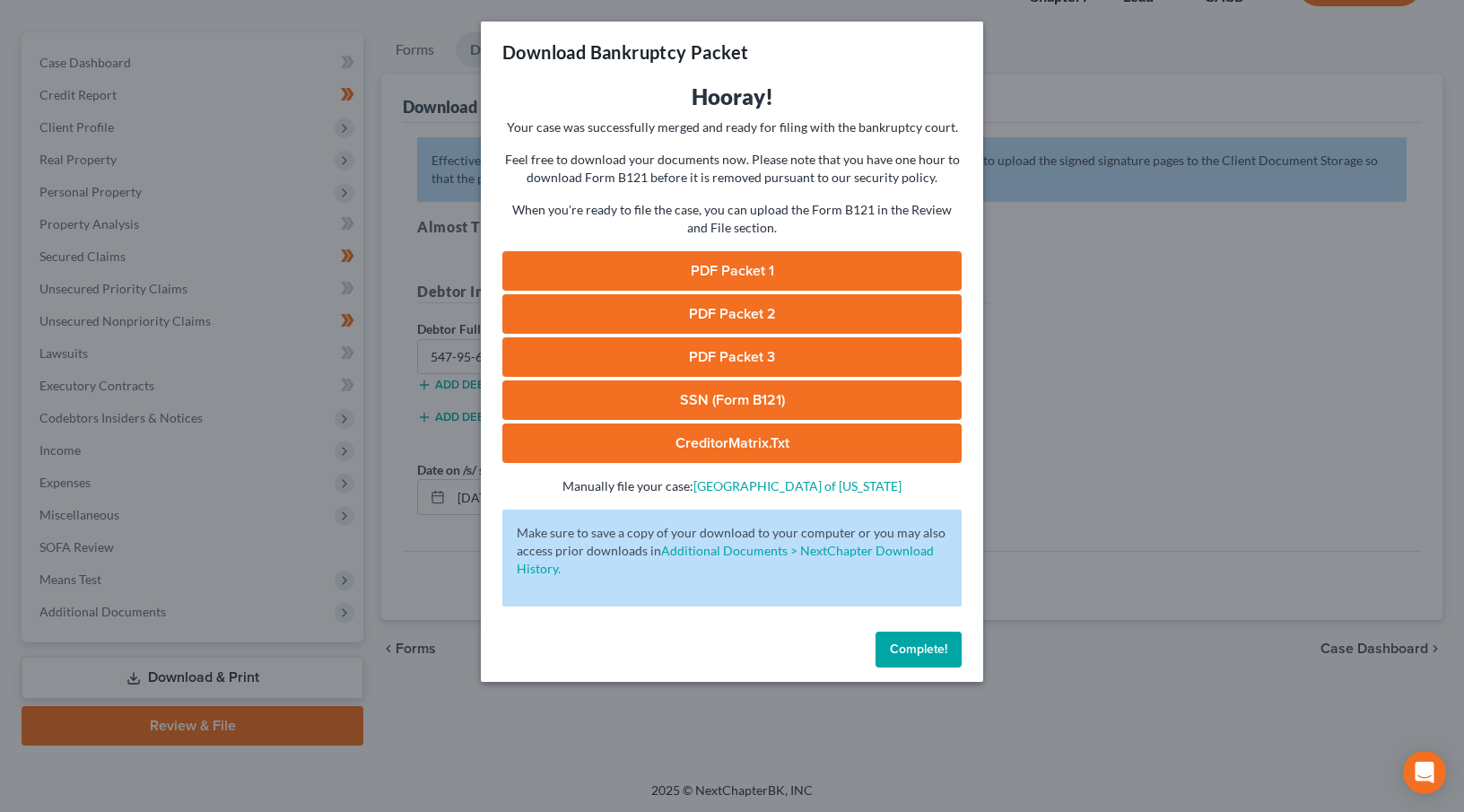
click at [917, 644] on span "Complete!" at bounding box center [919, 649] width 58 height 15
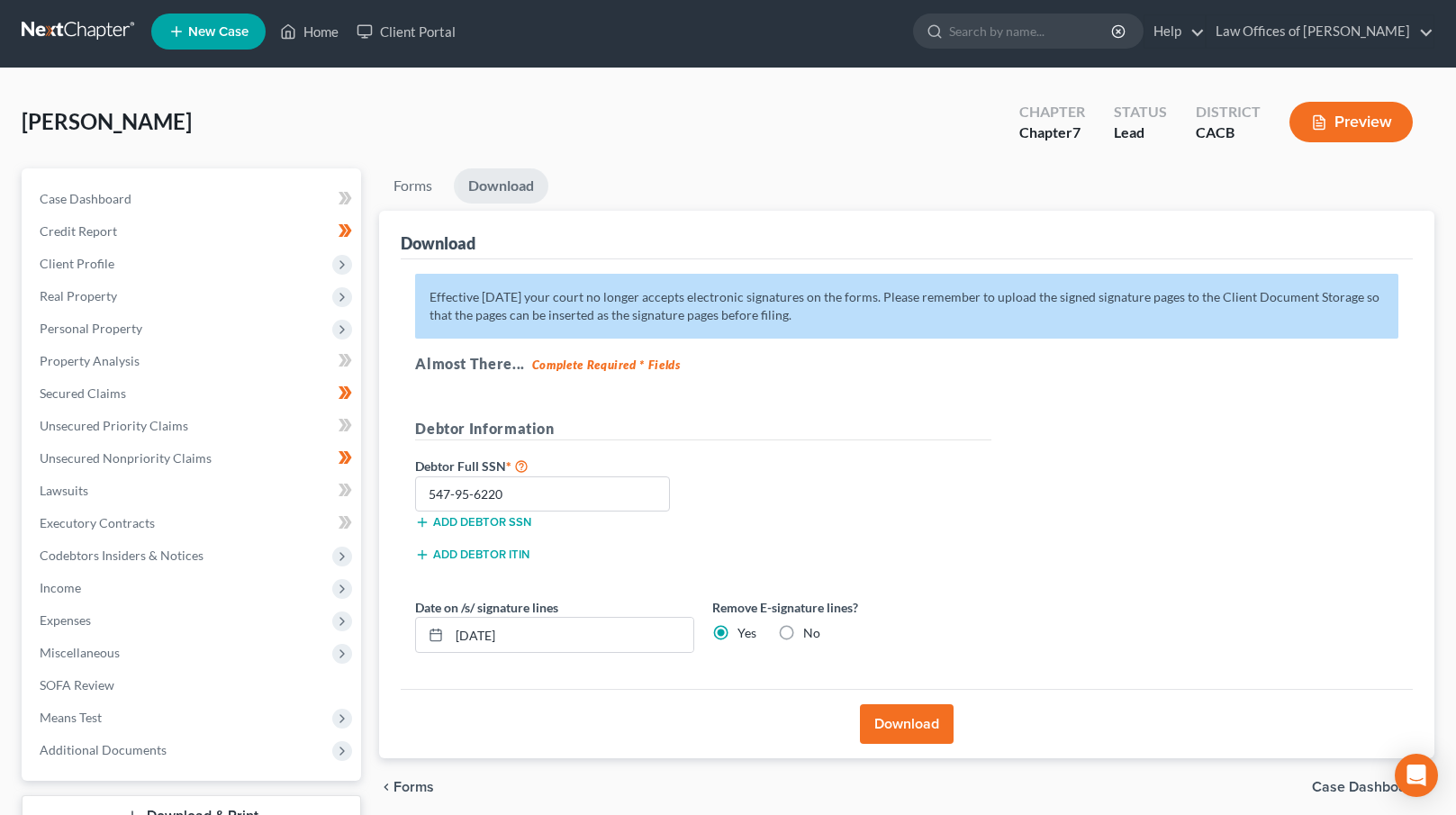
scroll to position [0, 0]
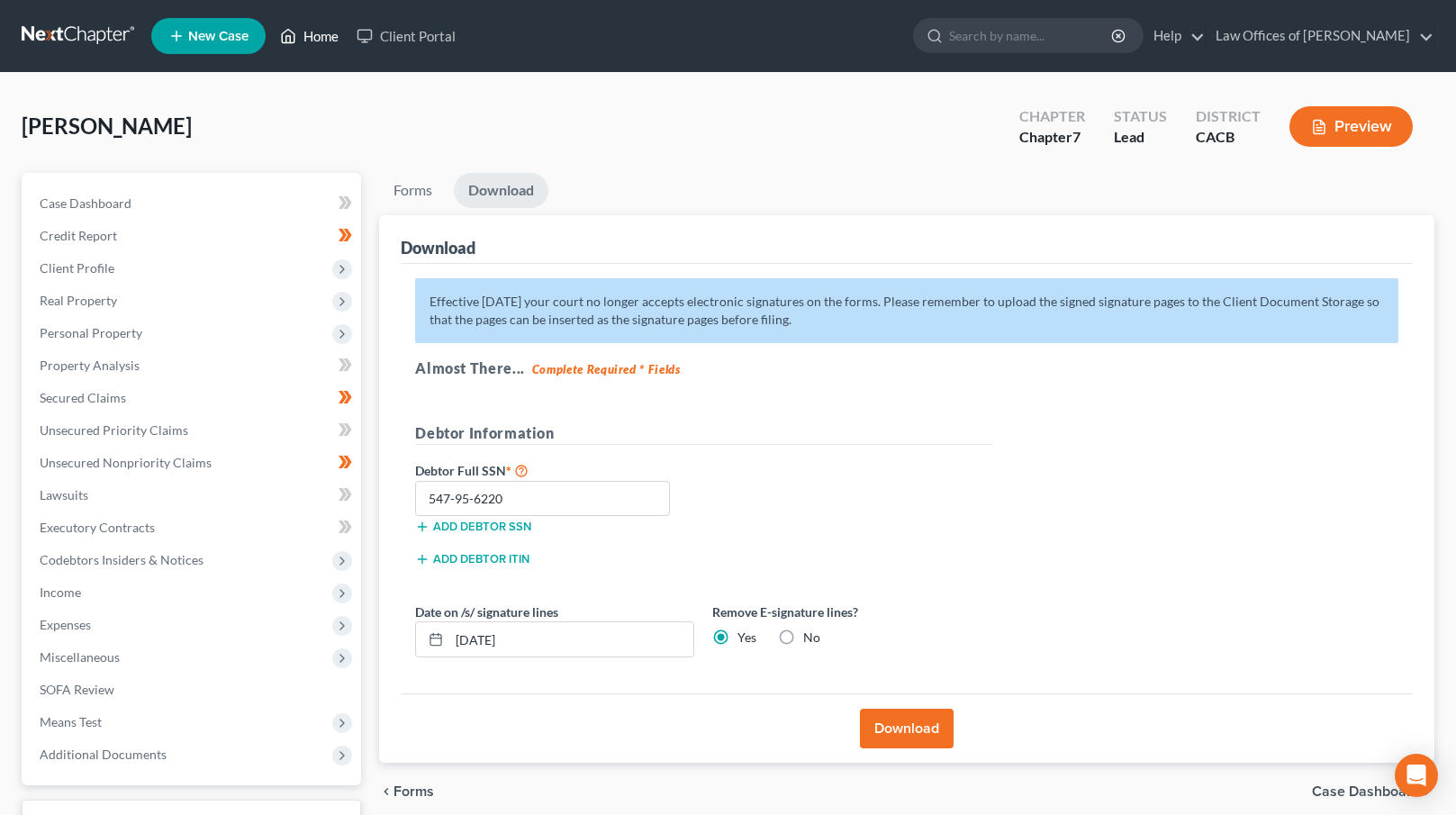
click at [328, 39] on link "Home" at bounding box center [309, 36] width 77 height 32
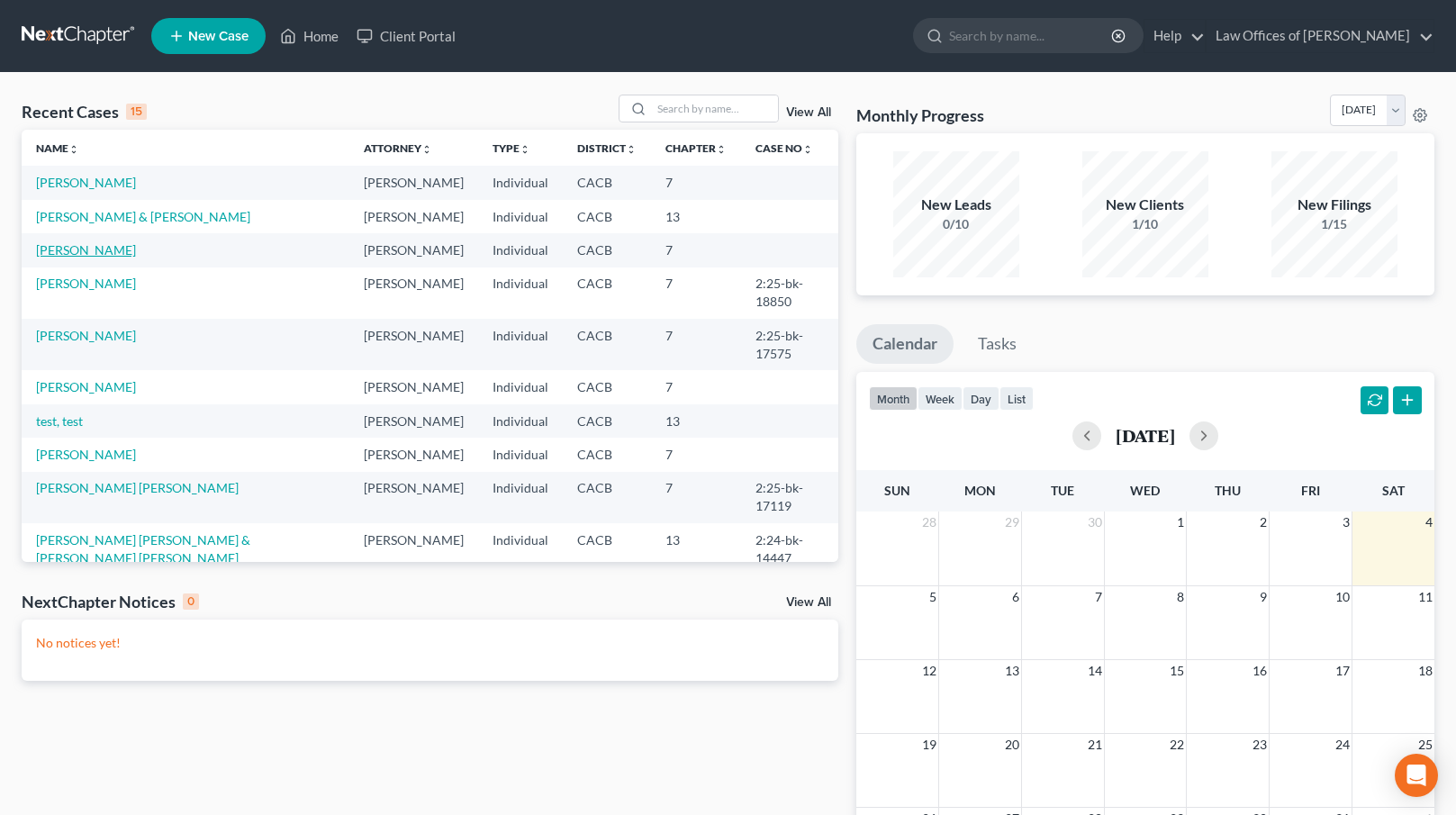
click at [89, 252] on link "[PERSON_NAME]" at bounding box center [85, 250] width 100 height 15
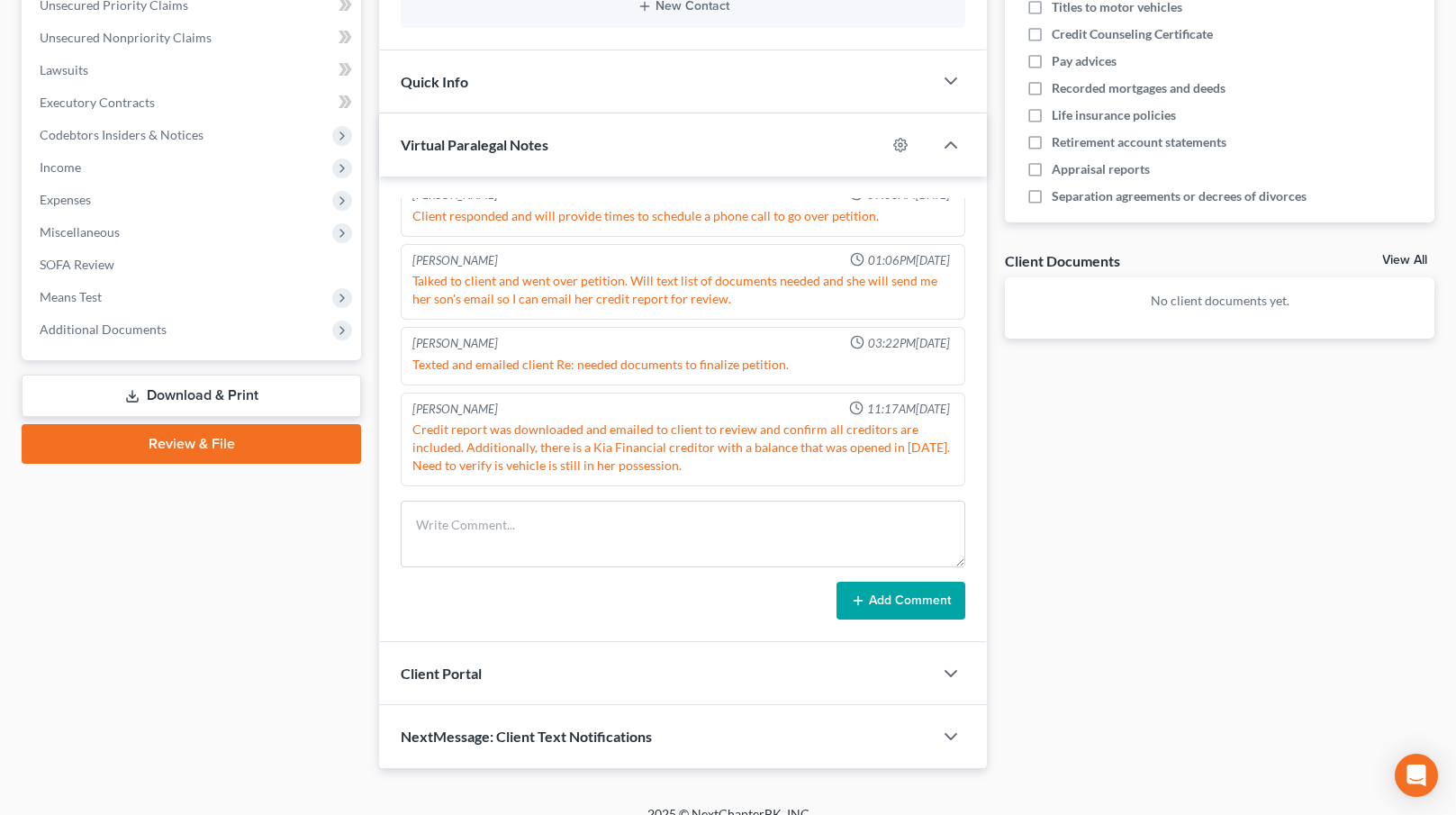
scroll to position [445, 0]
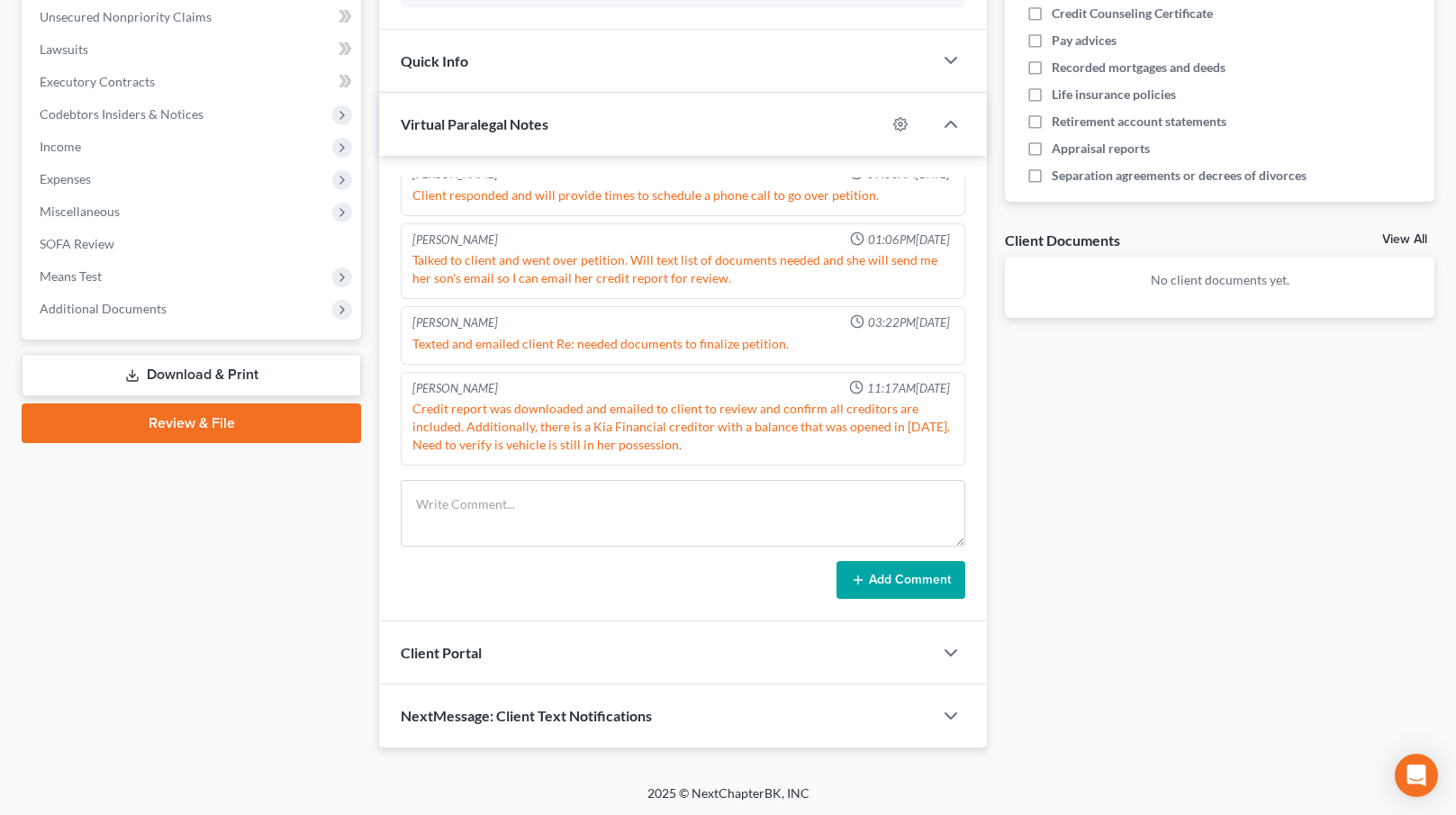
click at [476, 646] on span "Client Portal" at bounding box center [441, 653] width 81 height 17
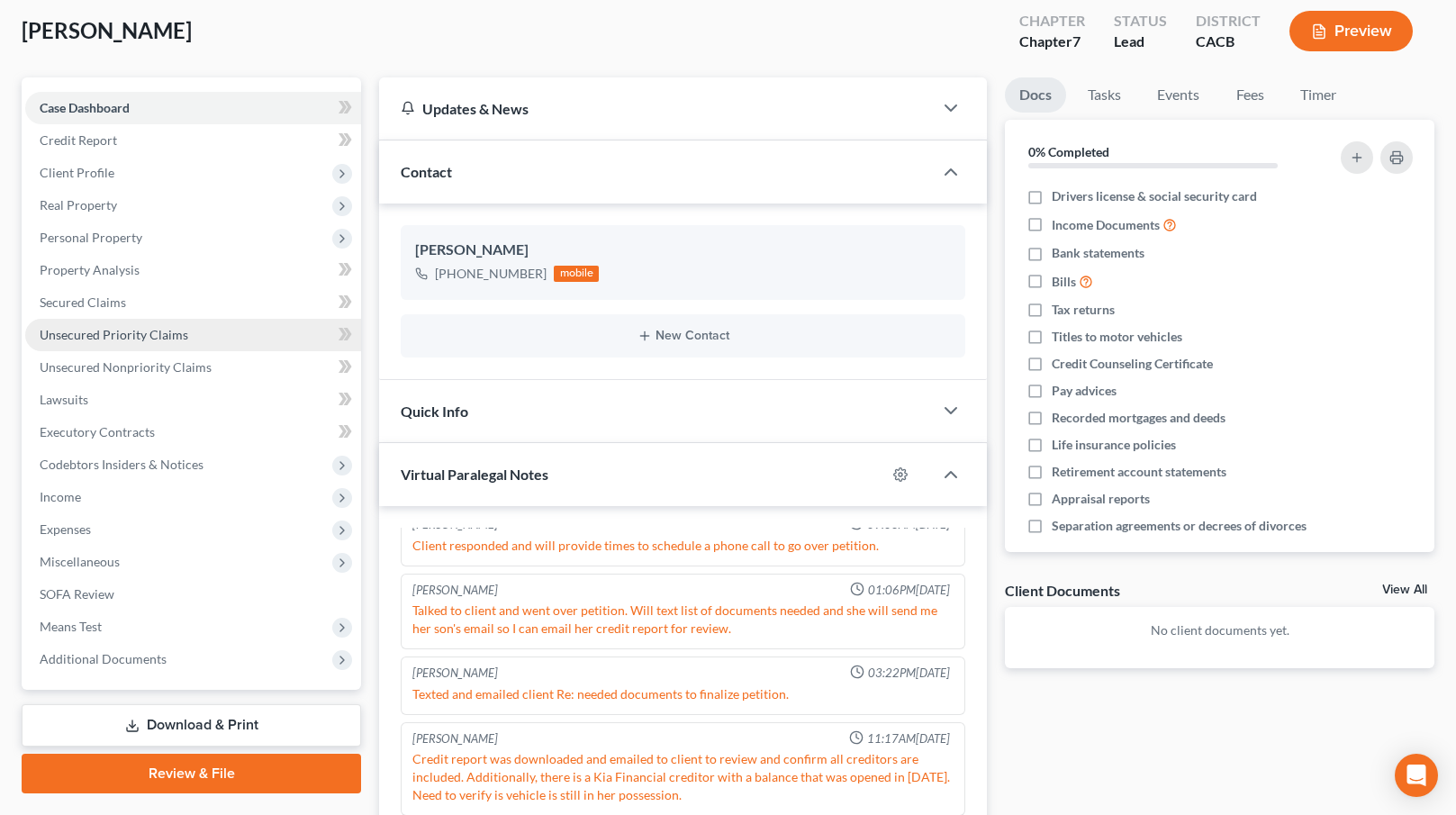
scroll to position [95, 0]
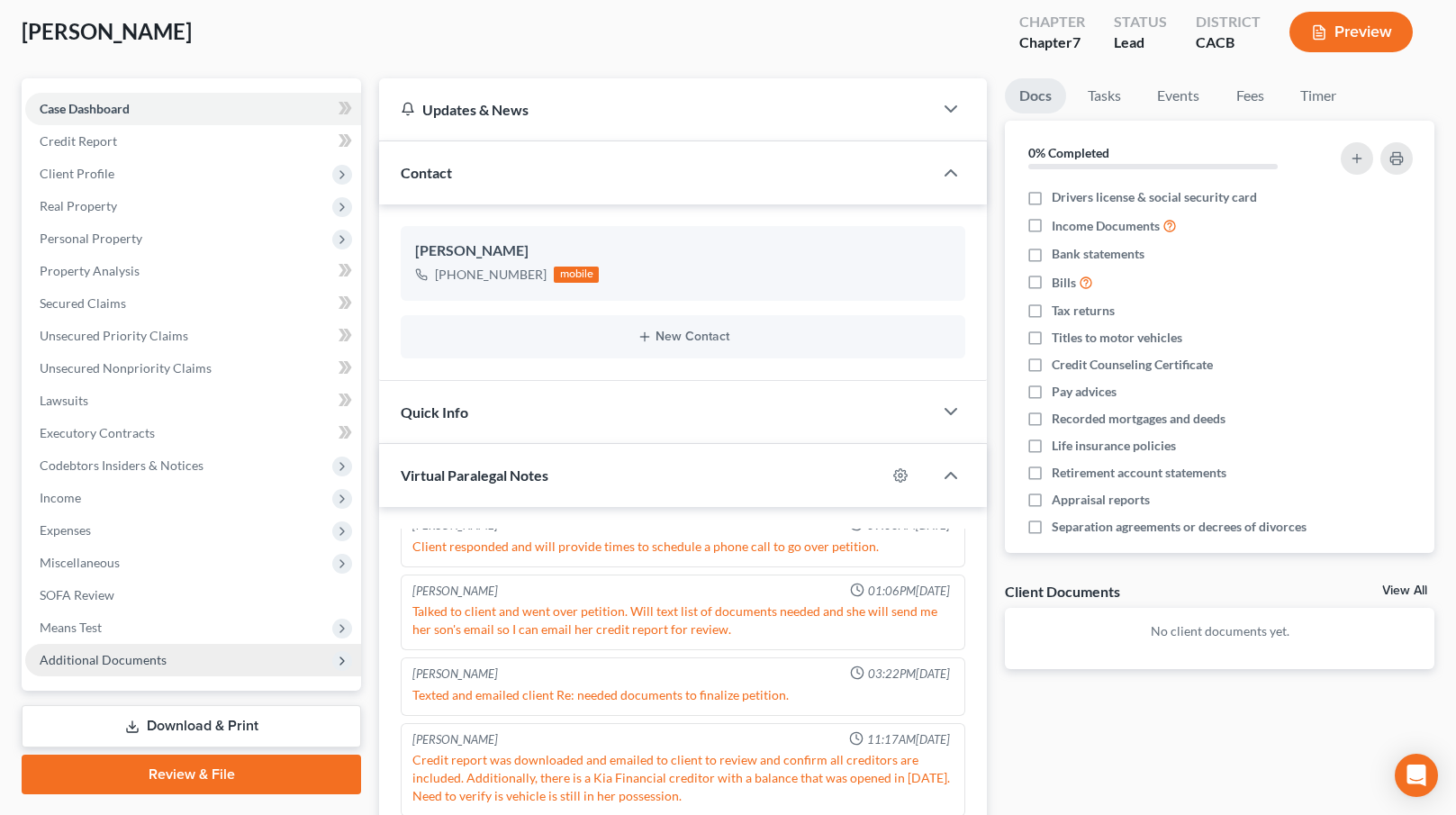
click at [148, 660] on span "Additional Documents" at bounding box center [104, 659] width 127 height 15
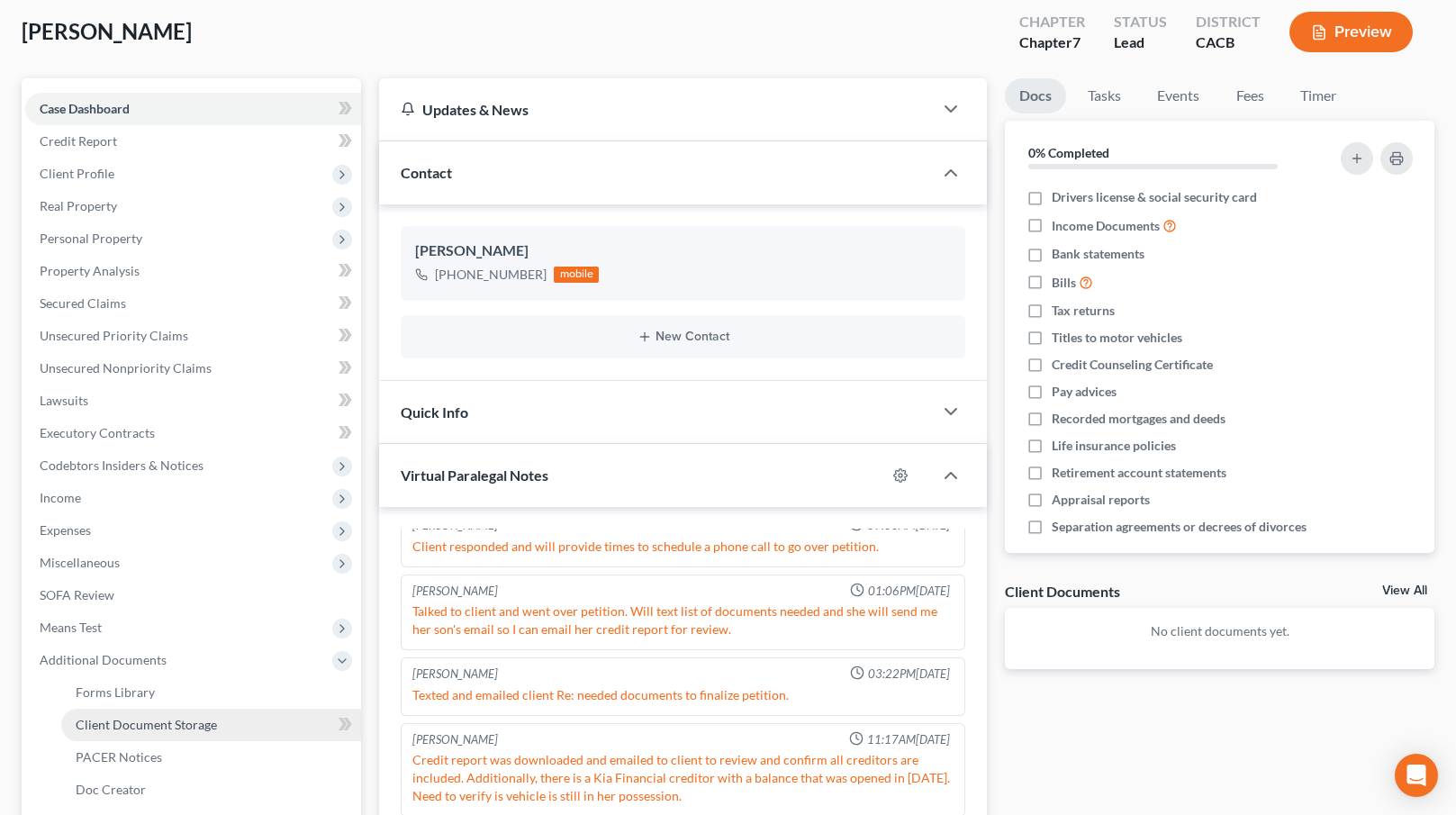
click at [147, 717] on span "Client Document Storage" at bounding box center [146, 725] width 142 height 15
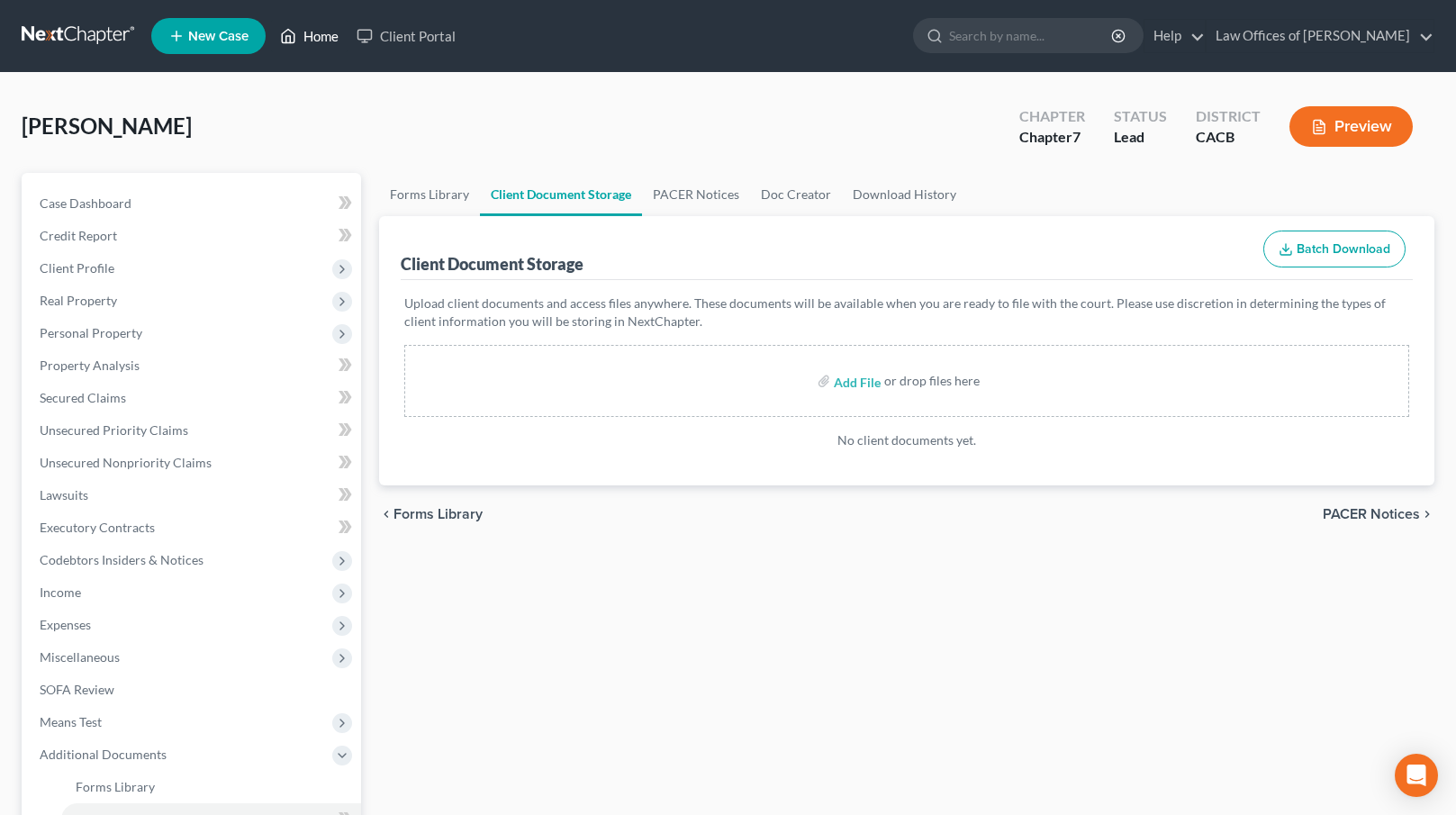
click at [325, 34] on link "Home" at bounding box center [309, 36] width 77 height 32
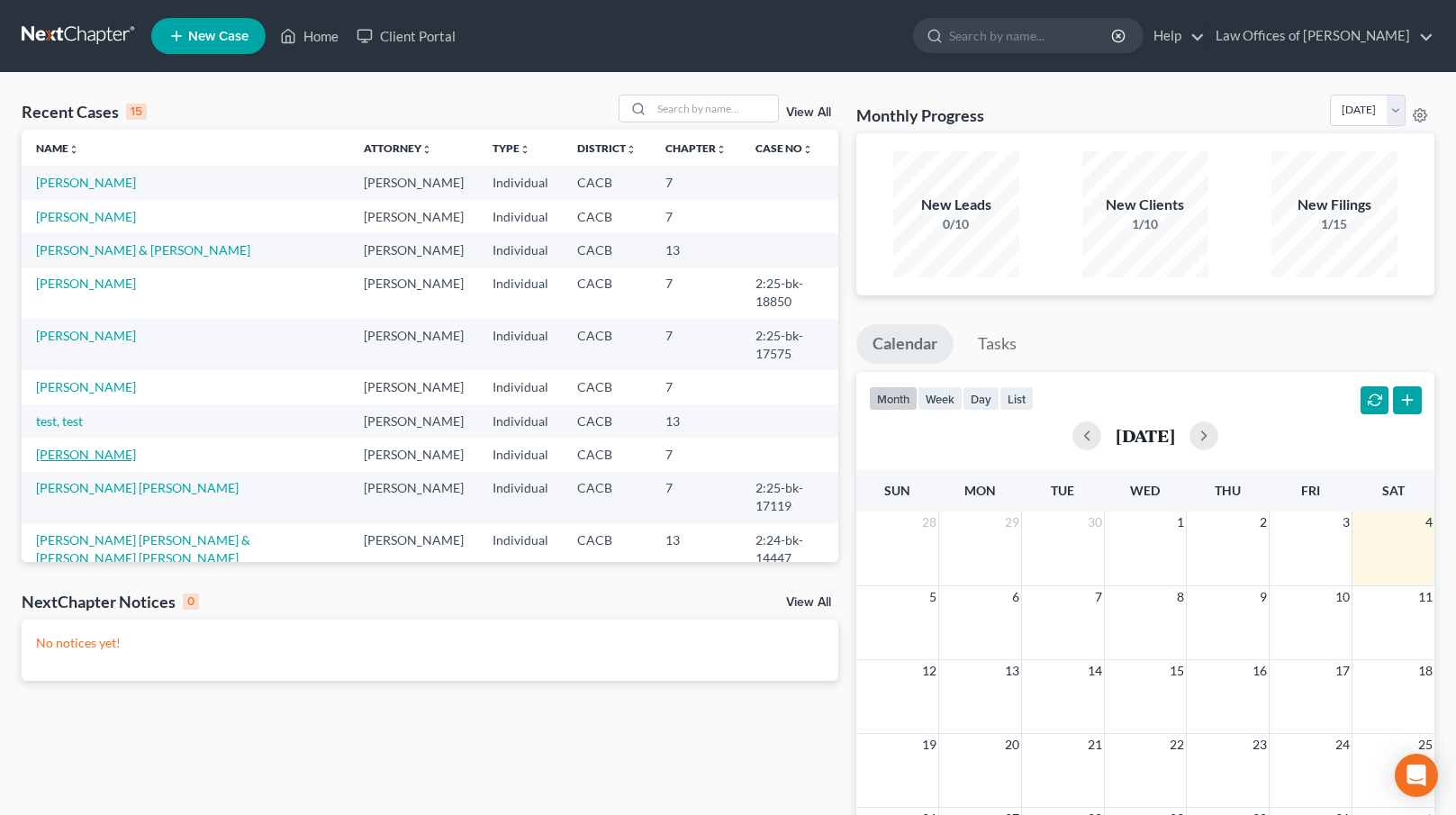
click at [80, 446] on link "[PERSON_NAME]" at bounding box center [85, 454] width 100 height 15
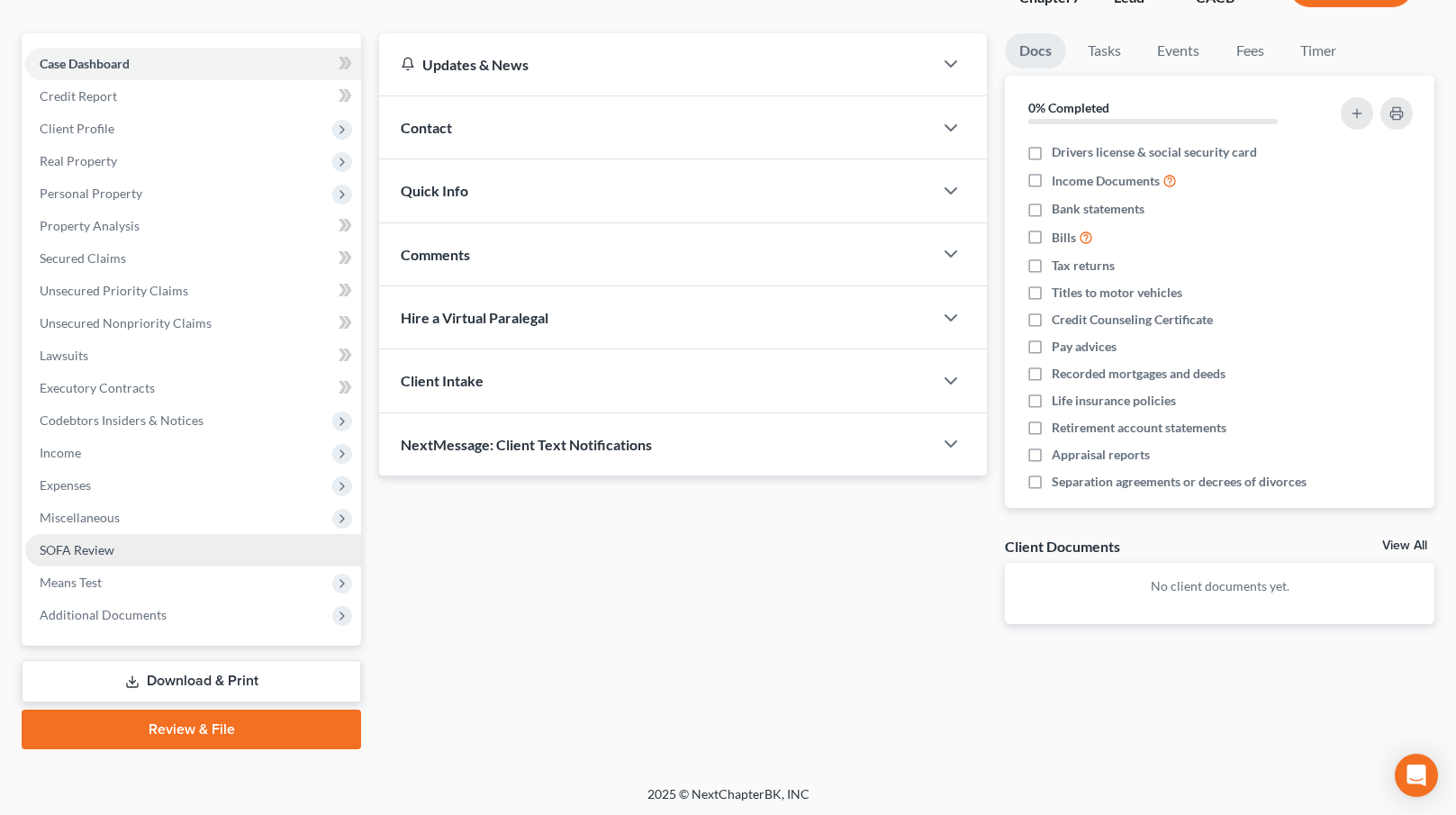
scroll to position [141, 0]
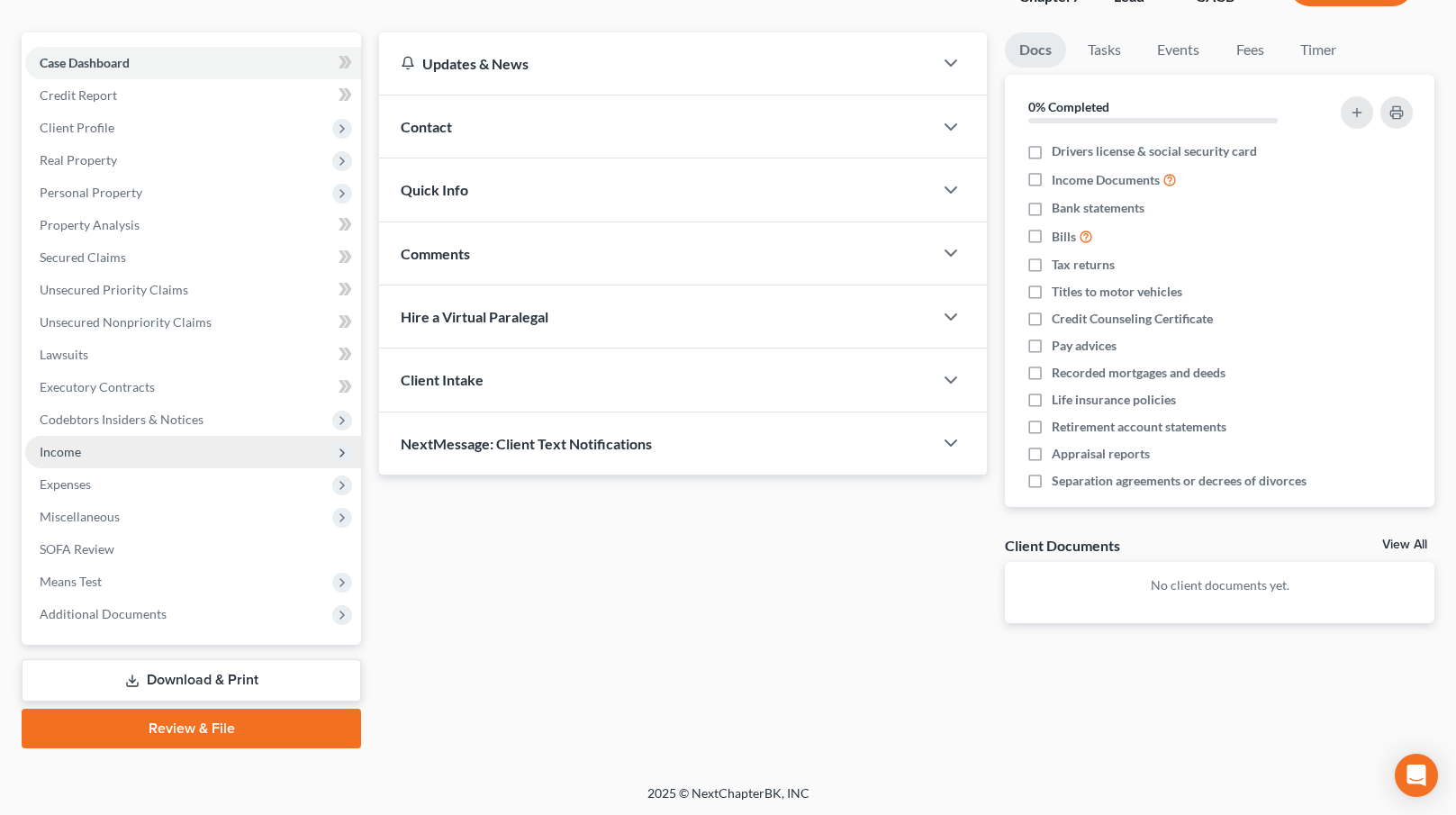
click at [112, 457] on span "Income" at bounding box center [194, 452] width 336 height 32
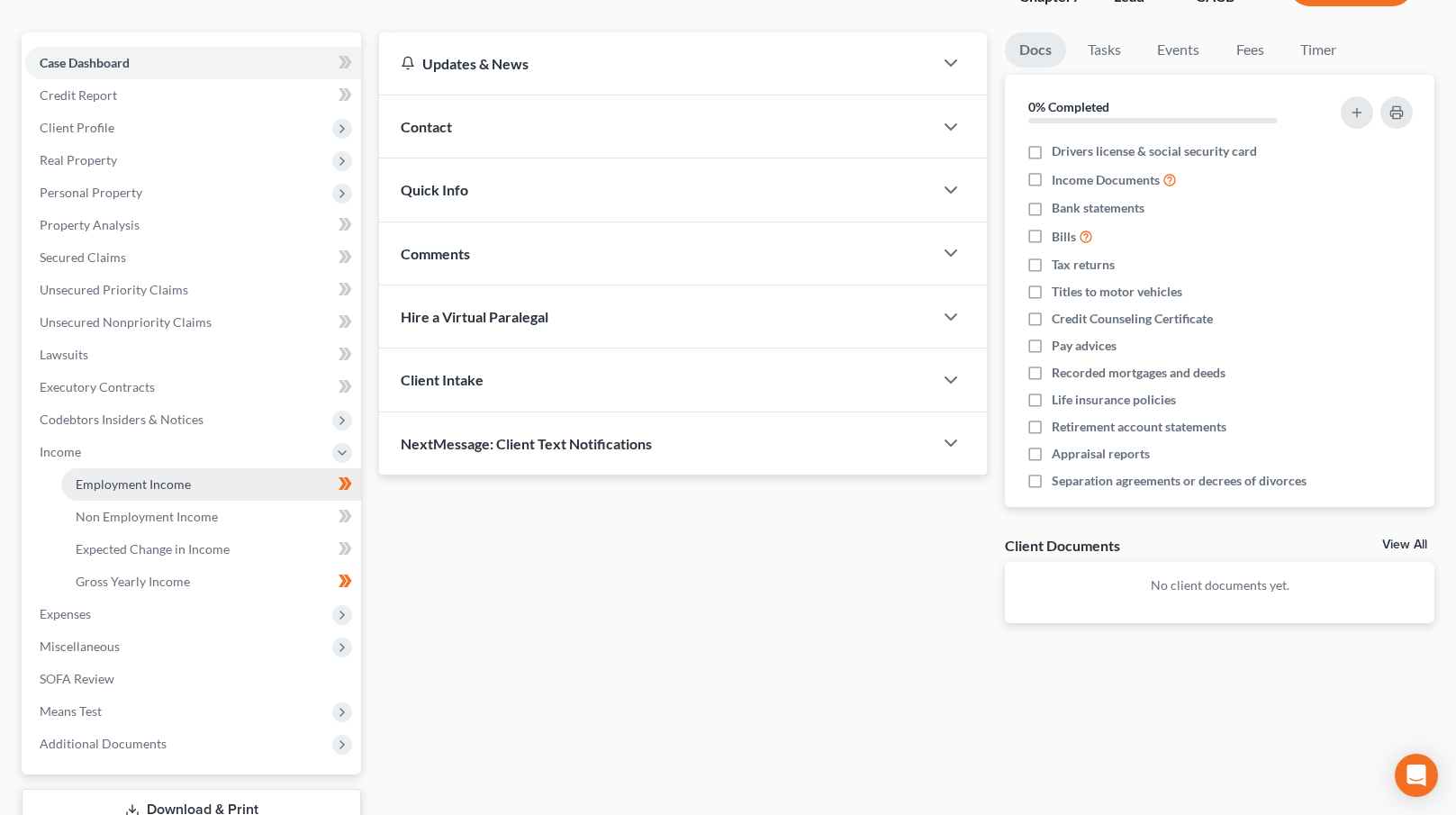
click at [128, 482] on span "Employment Income" at bounding box center [133, 484] width 115 height 15
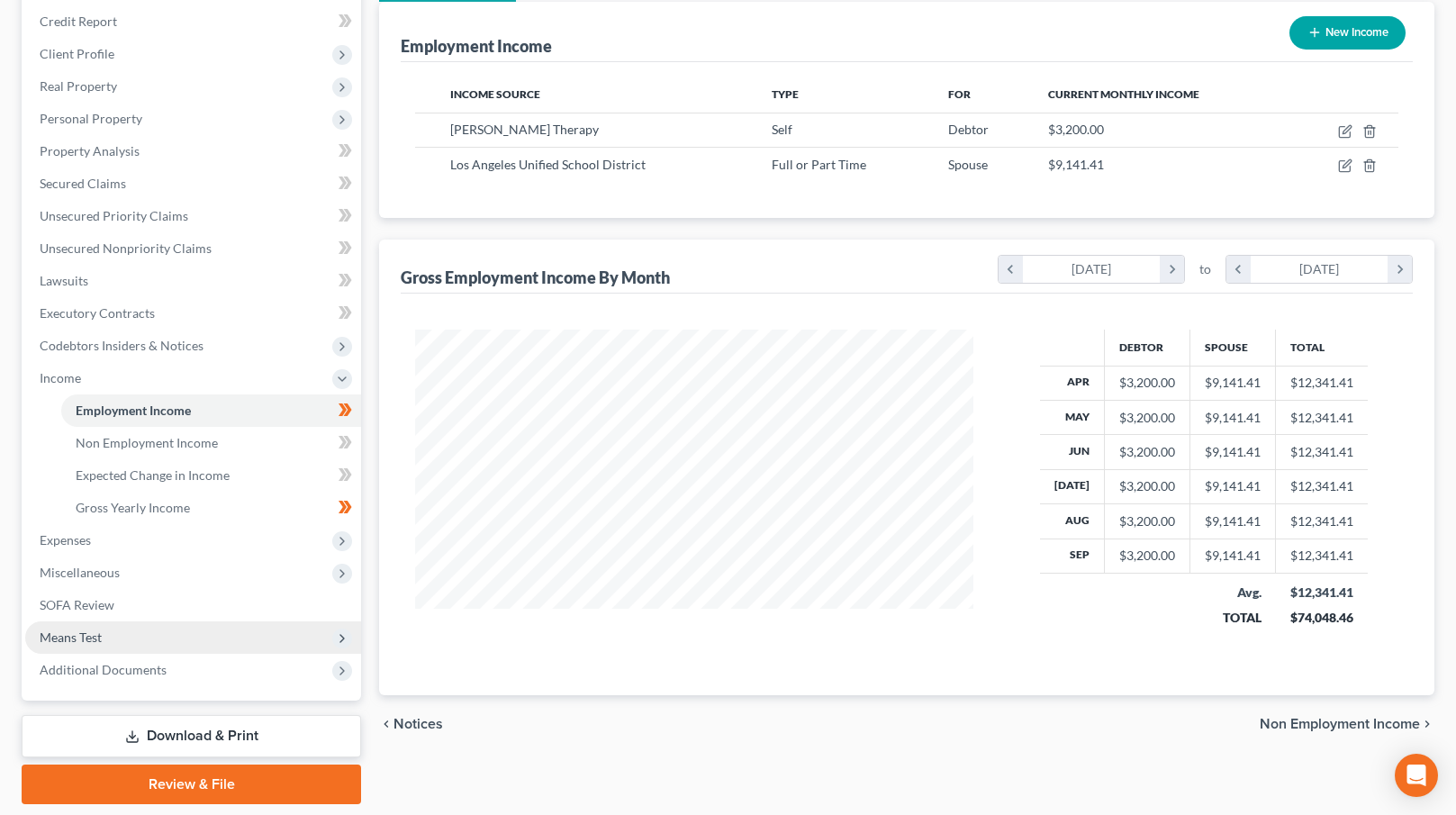
scroll to position [215, 0]
click at [191, 640] on span "Means Test" at bounding box center [194, 637] width 336 height 32
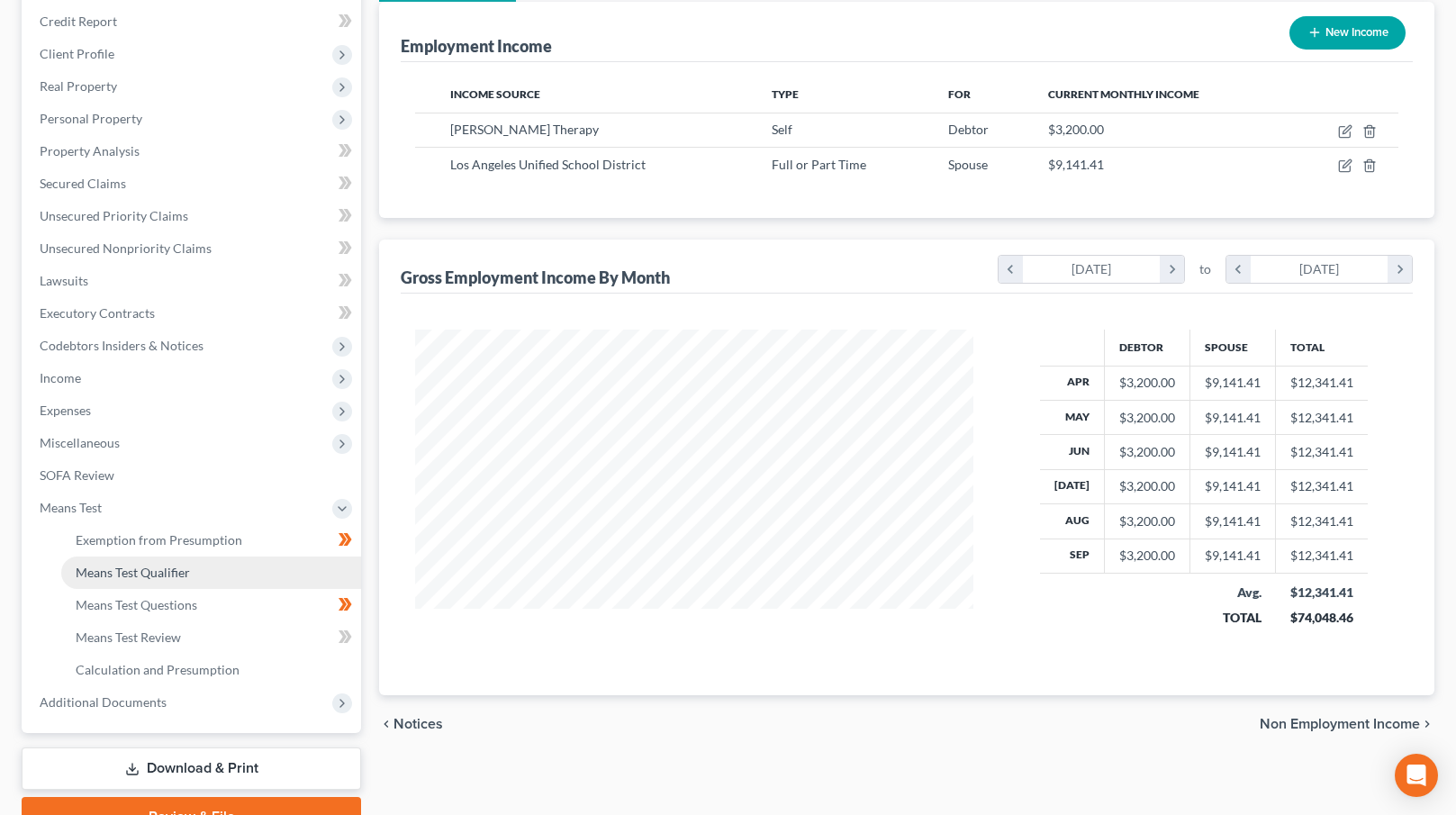
click at [199, 576] on link "Means Test Qualifier" at bounding box center [211, 573] width 300 height 32
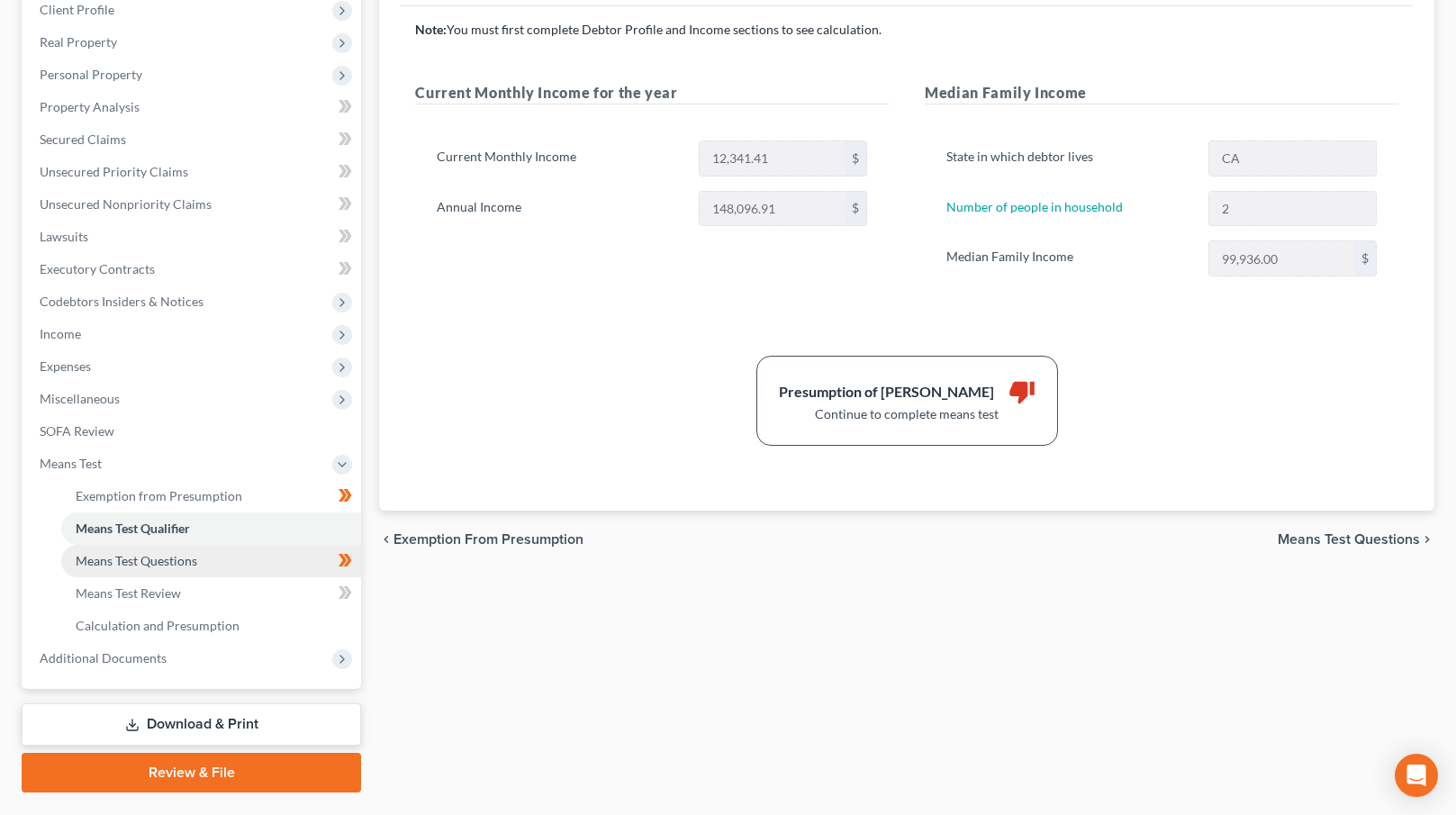
scroll to position [264, 0]
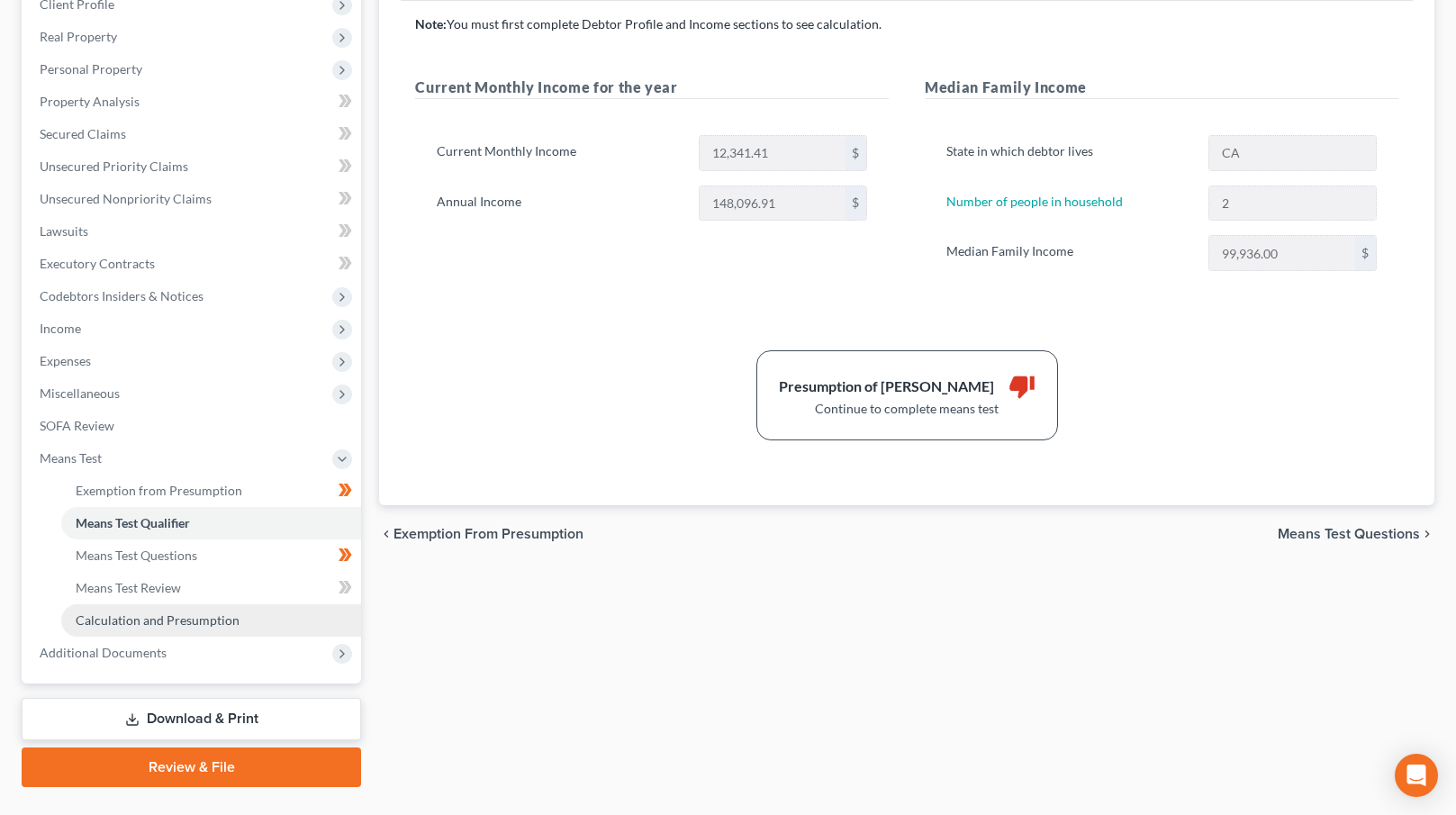
click at [182, 627] on span "Calculation and Presumption" at bounding box center [158, 620] width 164 height 15
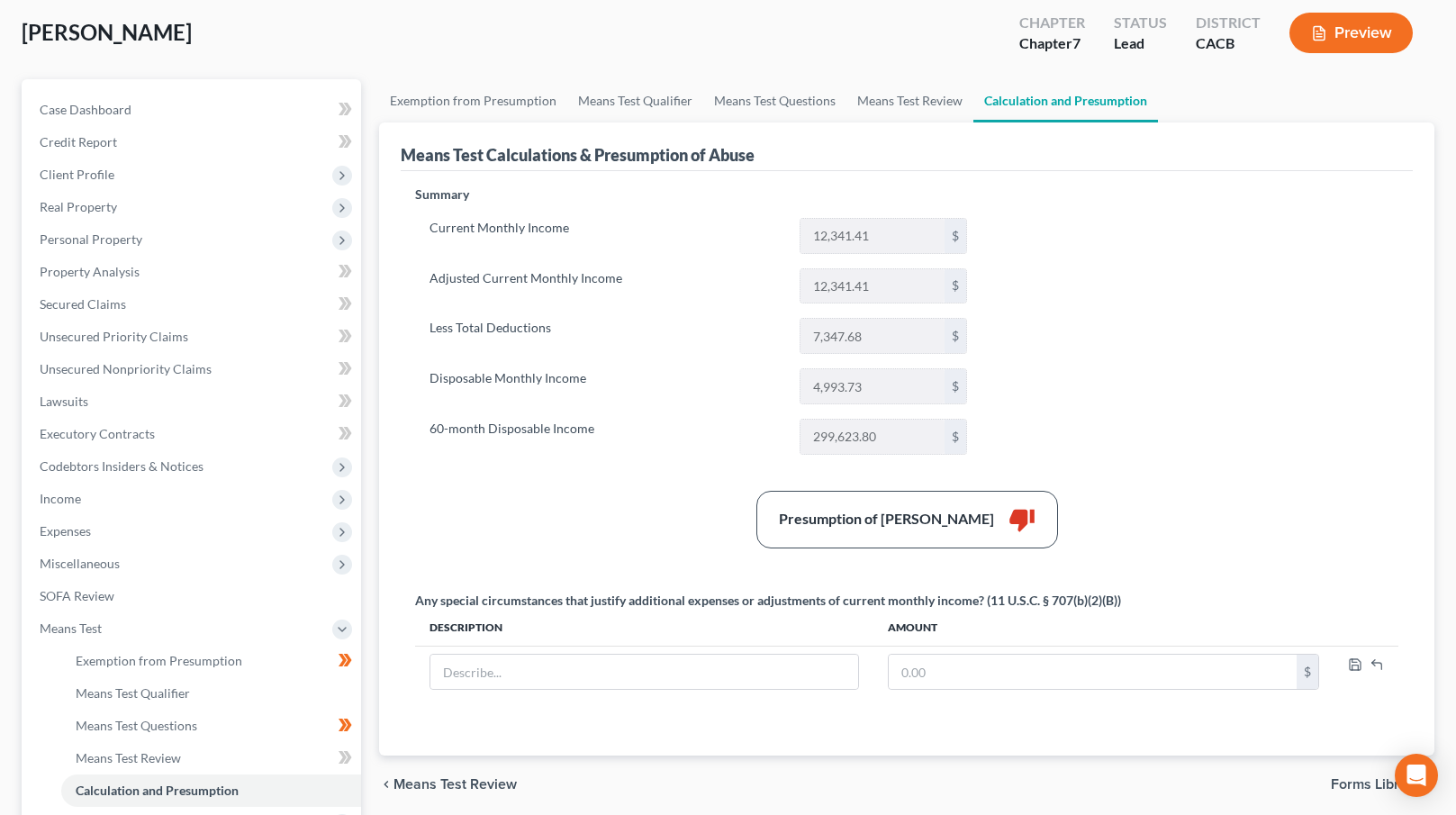
scroll to position [81, 0]
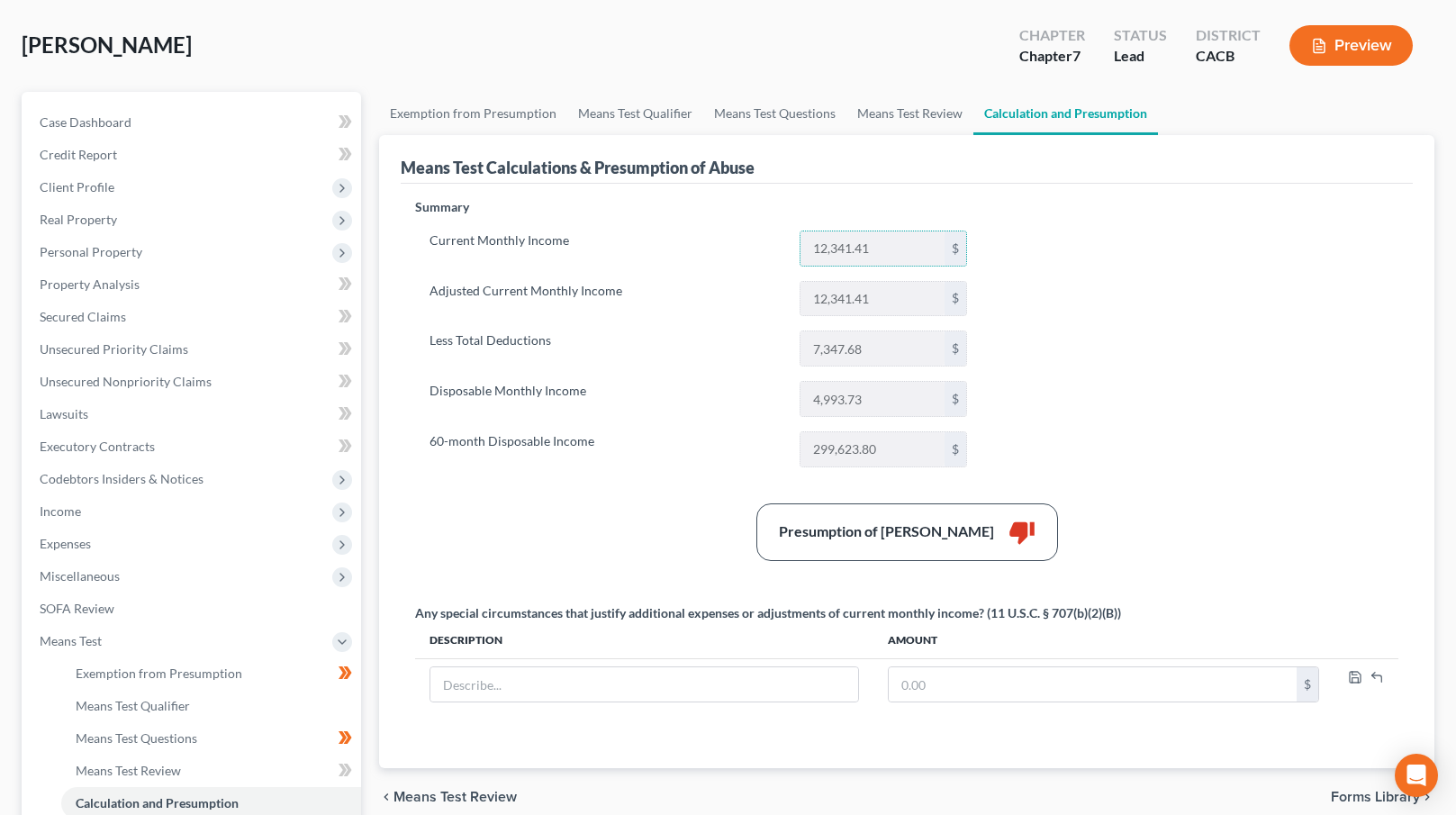
drag, startPoint x: 814, startPoint y: 244, endPoint x: 529, endPoint y: 458, distance: 356.4
click at [919, 462] on div "Current Monthly Income 12,341.41 $ Adjusted Current Monthly Income 12,341.41 $ …" at bounding box center [698, 349] width 566 height 237
drag, startPoint x: 428, startPoint y: 229, endPoint x: 416, endPoint y: 238, distance: 15.0
click at [429, 231] on label "Current Monthly Income" at bounding box center [606, 249] width 370 height 36
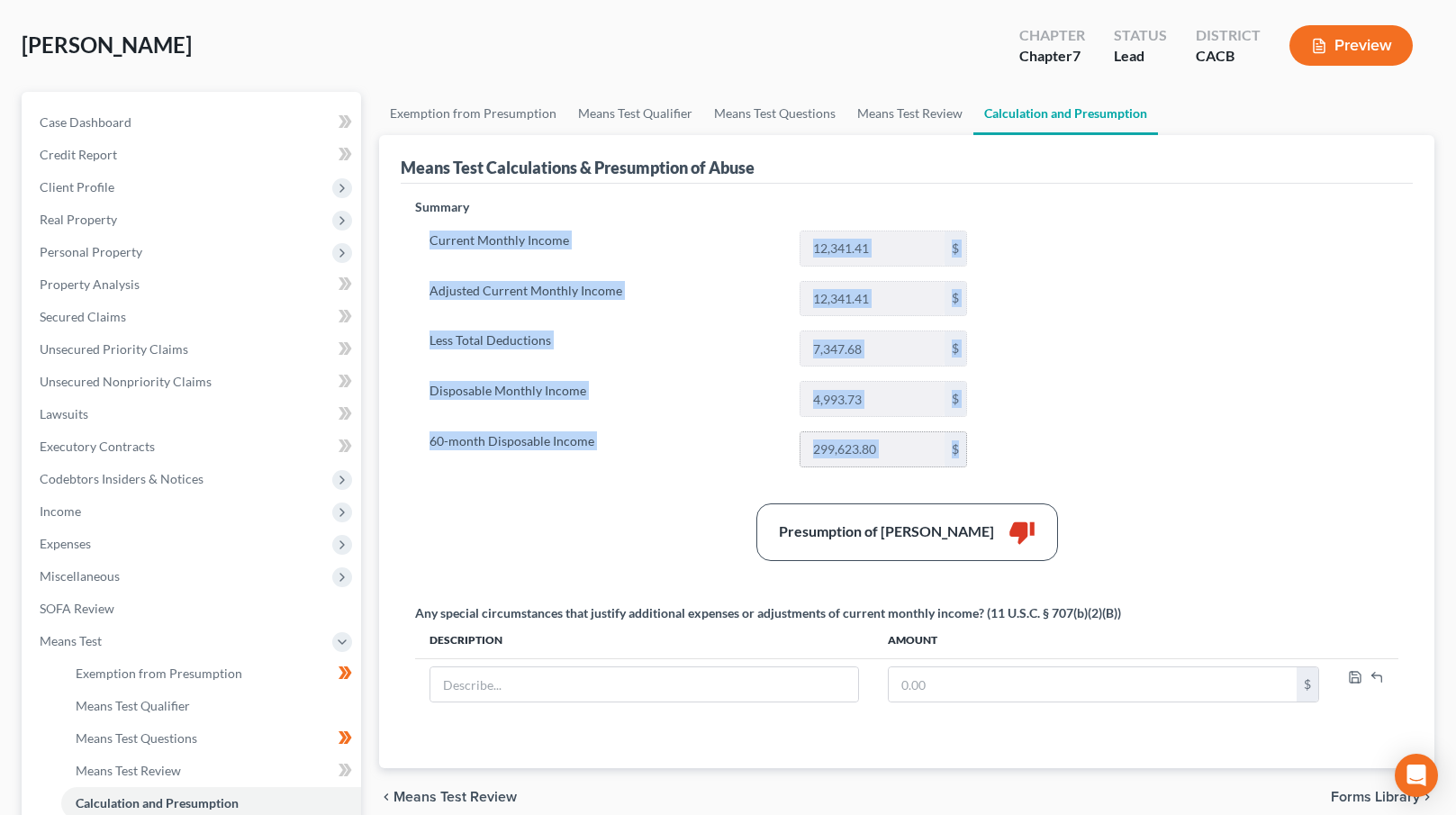
drag, startPoint x: 425, startPoint y: 236, endPoint x: 954, endPoint y: 459, distance: 574.1
click at [954, 459] on div "Current Monthly Income 12,341.41 $ Adjusted Current Monthly Income 12,341.41 $ …" at bounding box center [698, 349] width 566 height 237
copy div "Current Monthly Income $ Adjusted Current Monthly Income $ Less Total Deduction…"
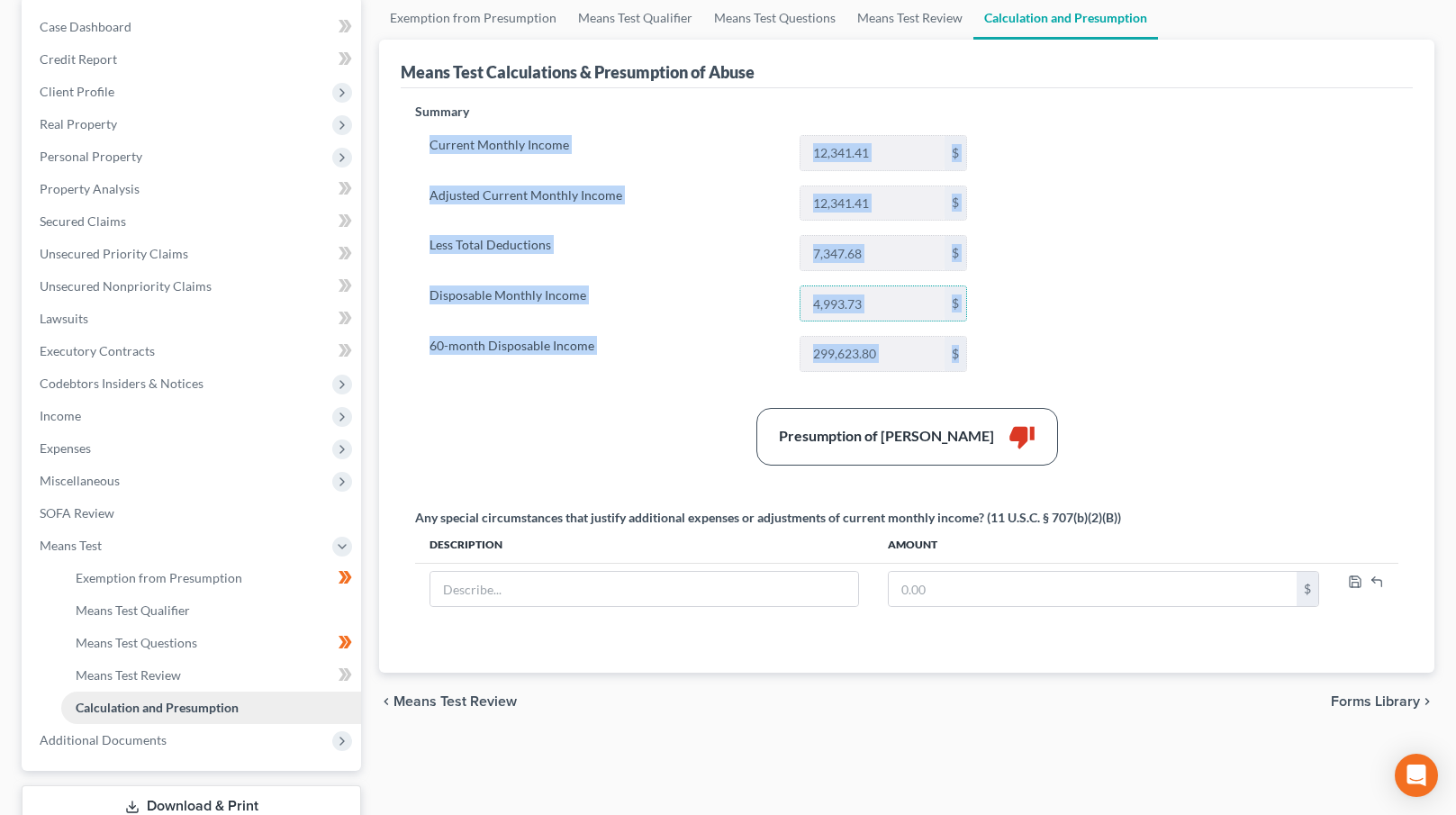
scroll to position [197, 0]
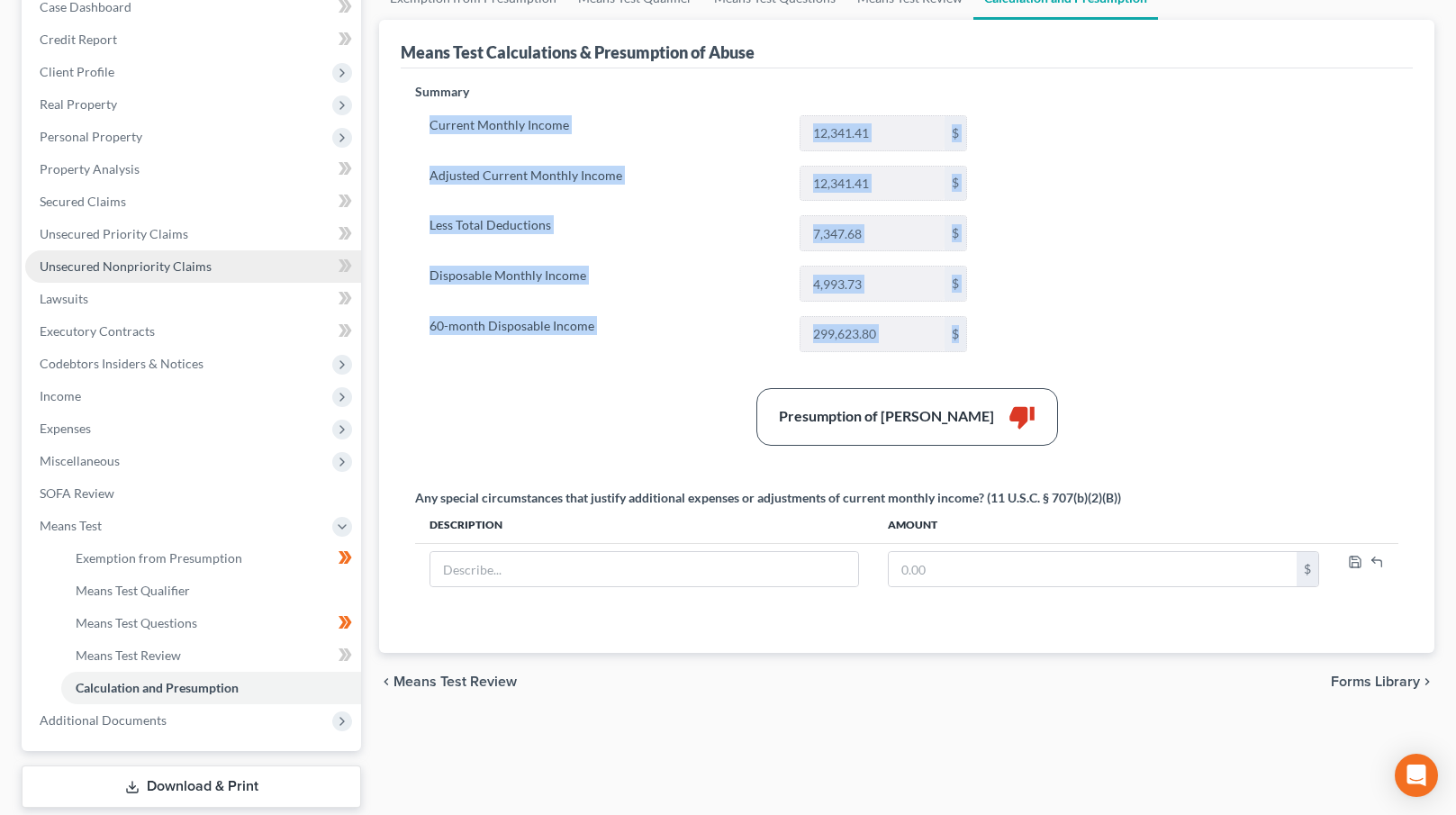
click at [165, 268] on span "Unsecured Nonpriority Claims" at bounding box center [125, 266] width 172 height 15
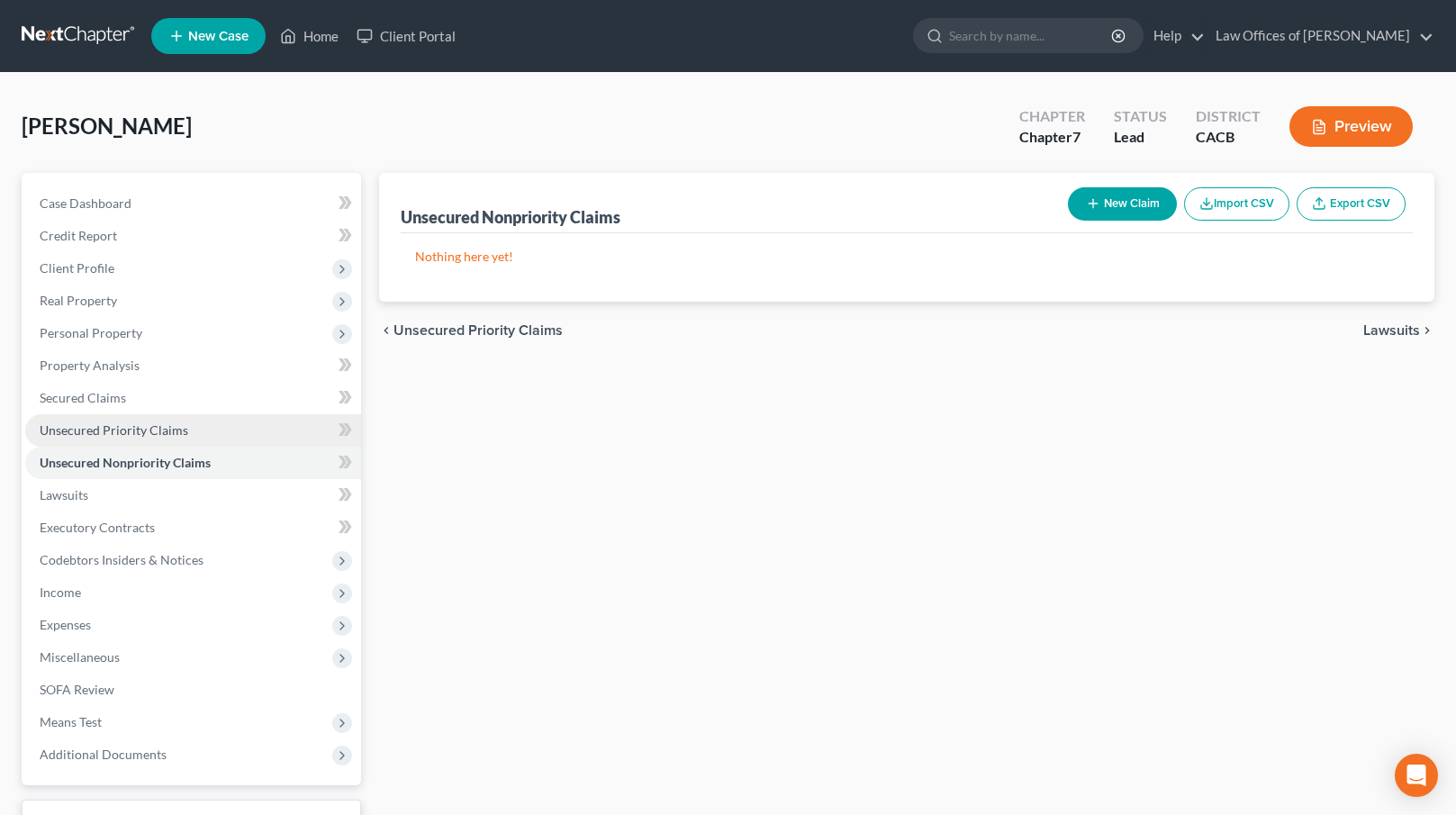
click at [202, 426] on link "Unsecured Priority Claims" at bounding box center [194, 430] width 336 height 32
click at [191, 465] on span "Unsecured Nonpriority Claims" at bounding box center [125, 463] width 172 height 15
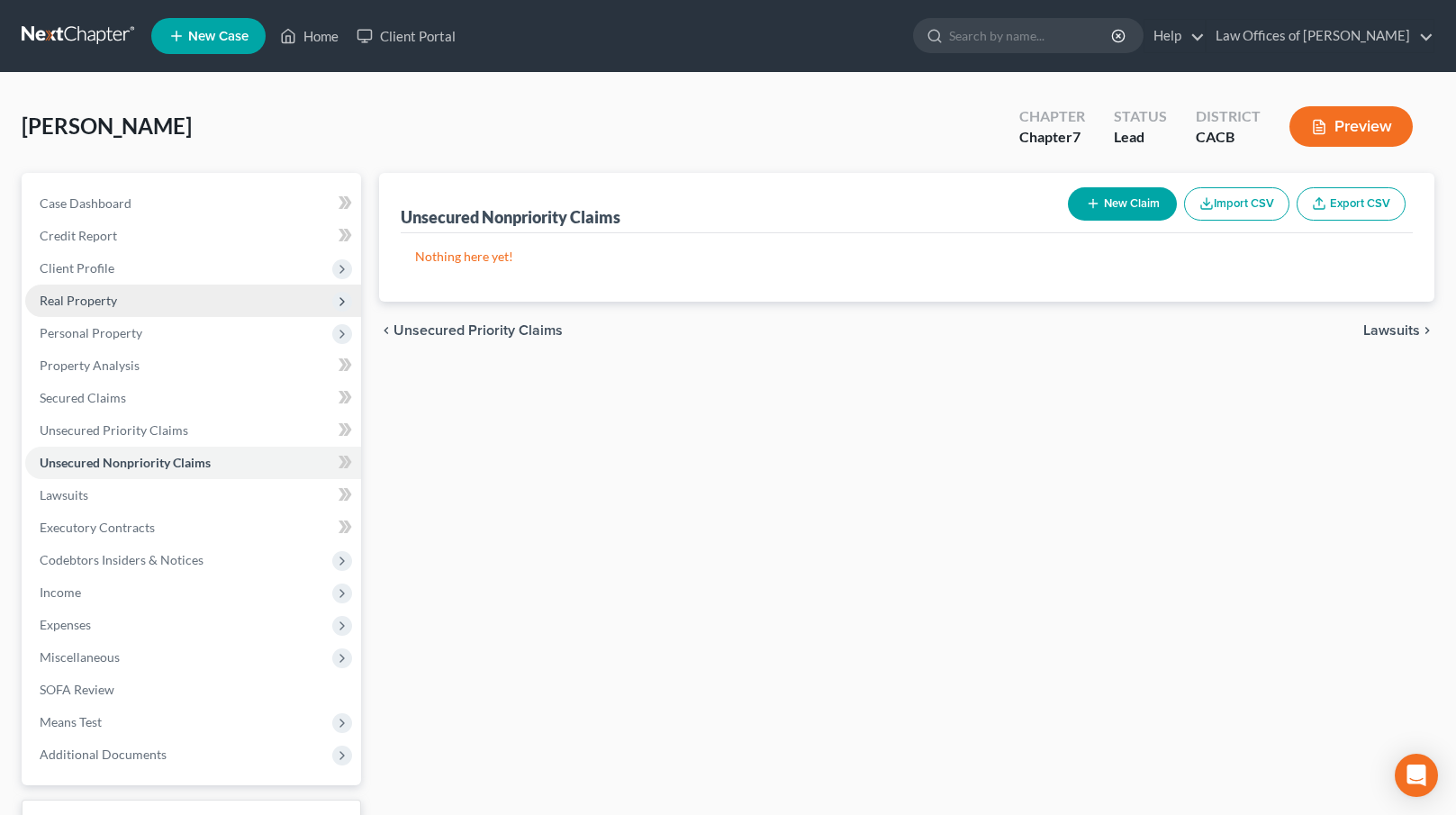
click at [180, 300] on span "Real Property" at bounding box center [194, 301] width 336 height 32
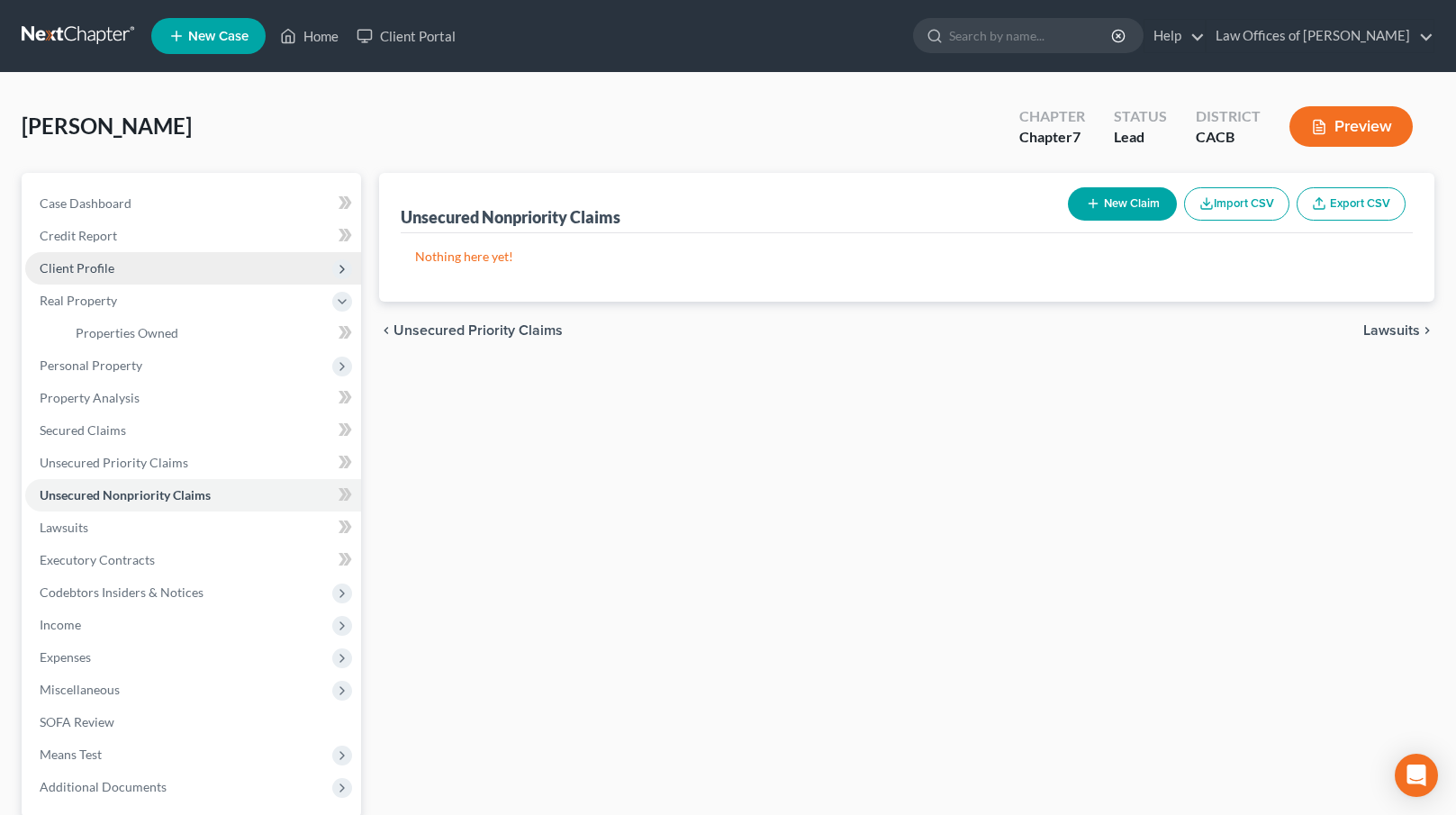
click at [164, 261] on span "Client Profile" at bounding box center [194, 268] width 336 height 32
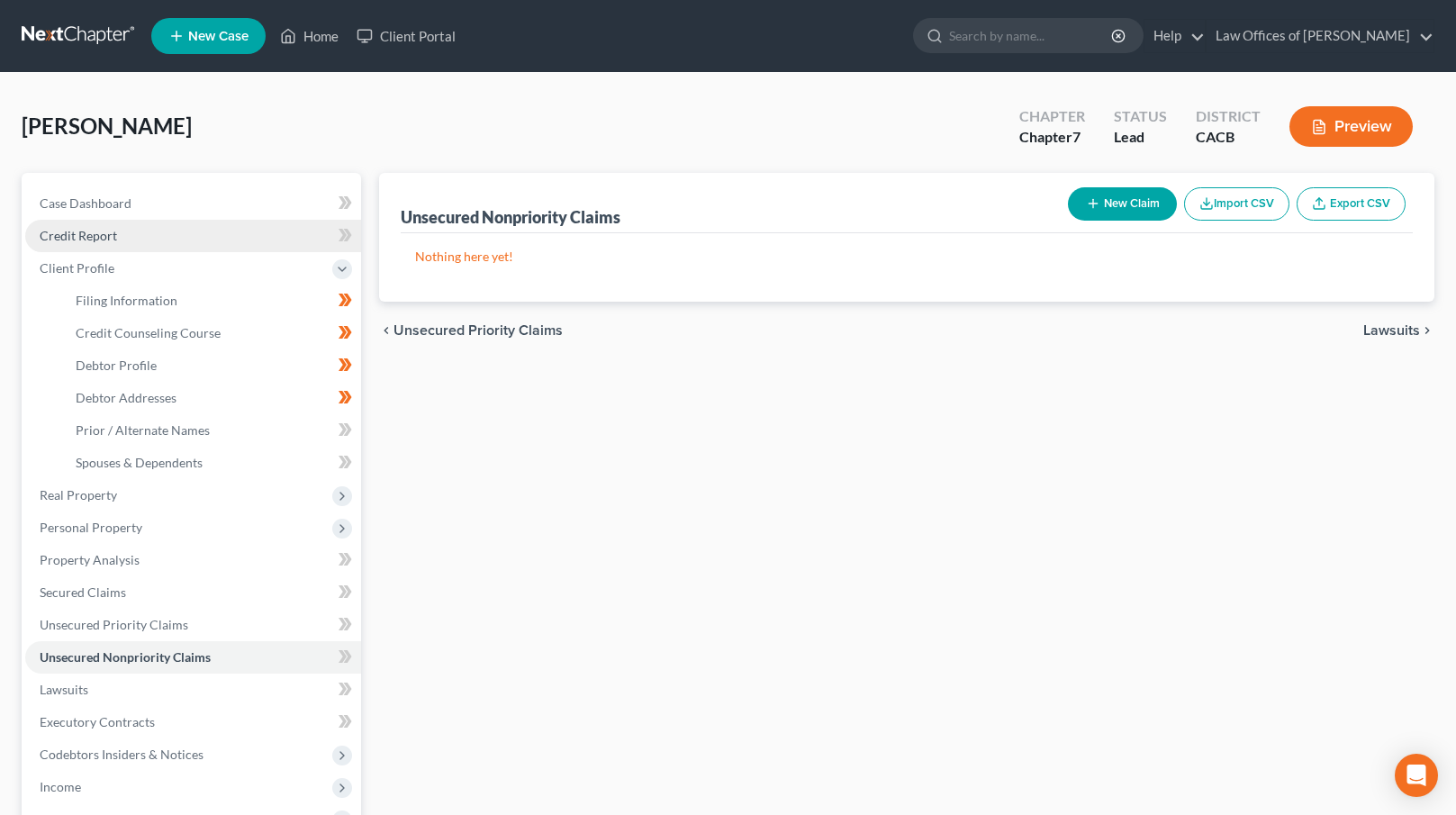
click at [174, 244] on link "Credit Report" at bounding box center [194, 236] width 336 height 32
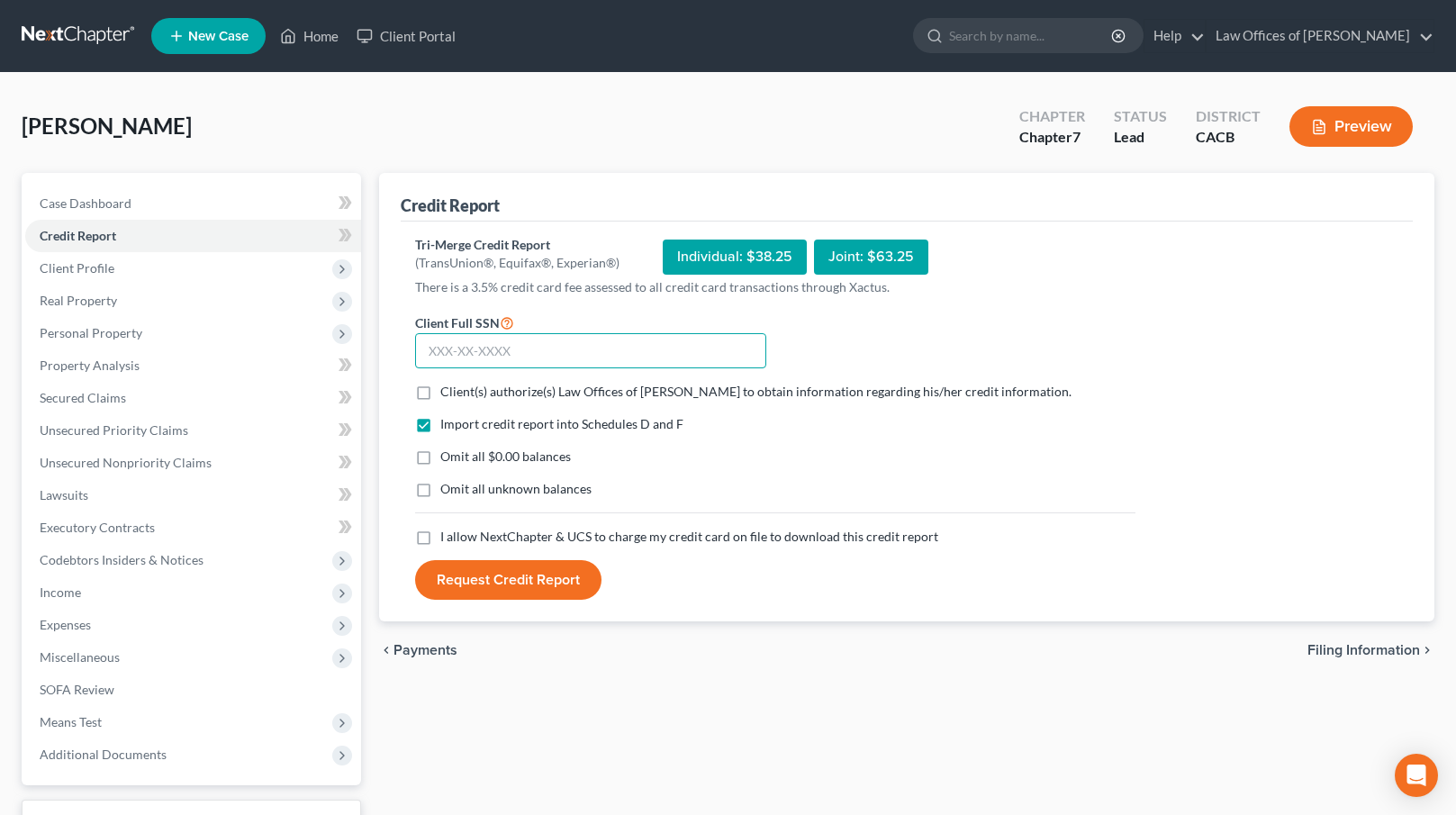
click at [459, 353] on input "text" at bounding box center [591, 351] width 351 height 36
type input "348-80-5445"
click at [495, 392] on span "Client(s) authorize(s) Law Offices of [PERSON_NAME] to obtain information regar…" at bounding box center [756, 391] width 632 height 15
click at [460, 392] on input "Client(s) authorize(s) Law Offices of [PERSON_NAME] to obtain information regar…" at bounding box center [453, 389] width 11 height 11
checkbox input "true"
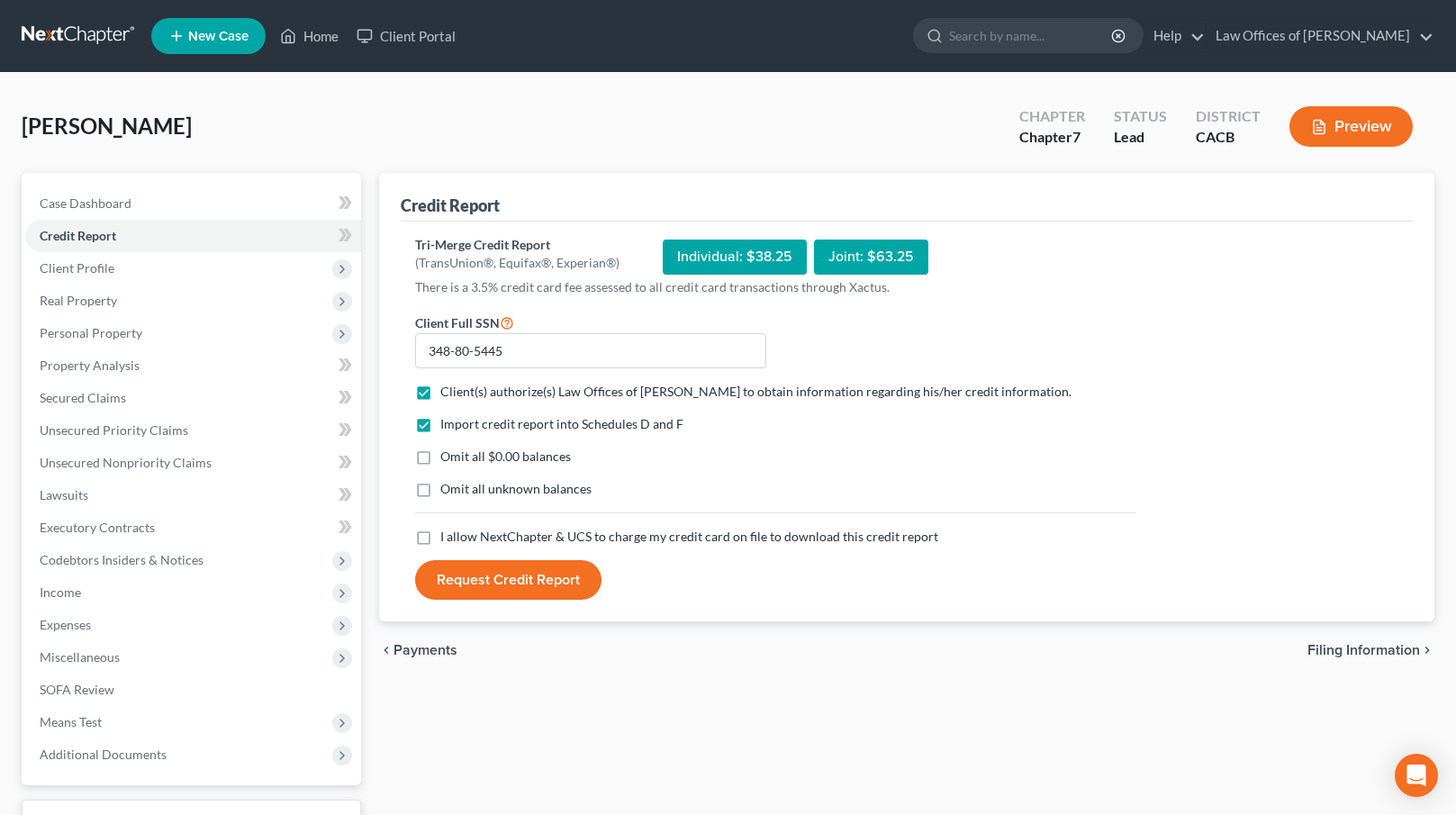
click at [441, 541] on label "I allow NextChapter & UCS to charge my credit card on file to download this cre…" at bounding box center [690, 537] width 498 height 18
click at [447, 540] on input "I allow NextChapter & UCS to charge my credit card on file to download this cre…" at bounding box center [453, 534] width 11 height 11
checkbox input "true"
click at [501, 587] on button "Request Credit Report" at bounding box center [508, 580] width 186 height 40
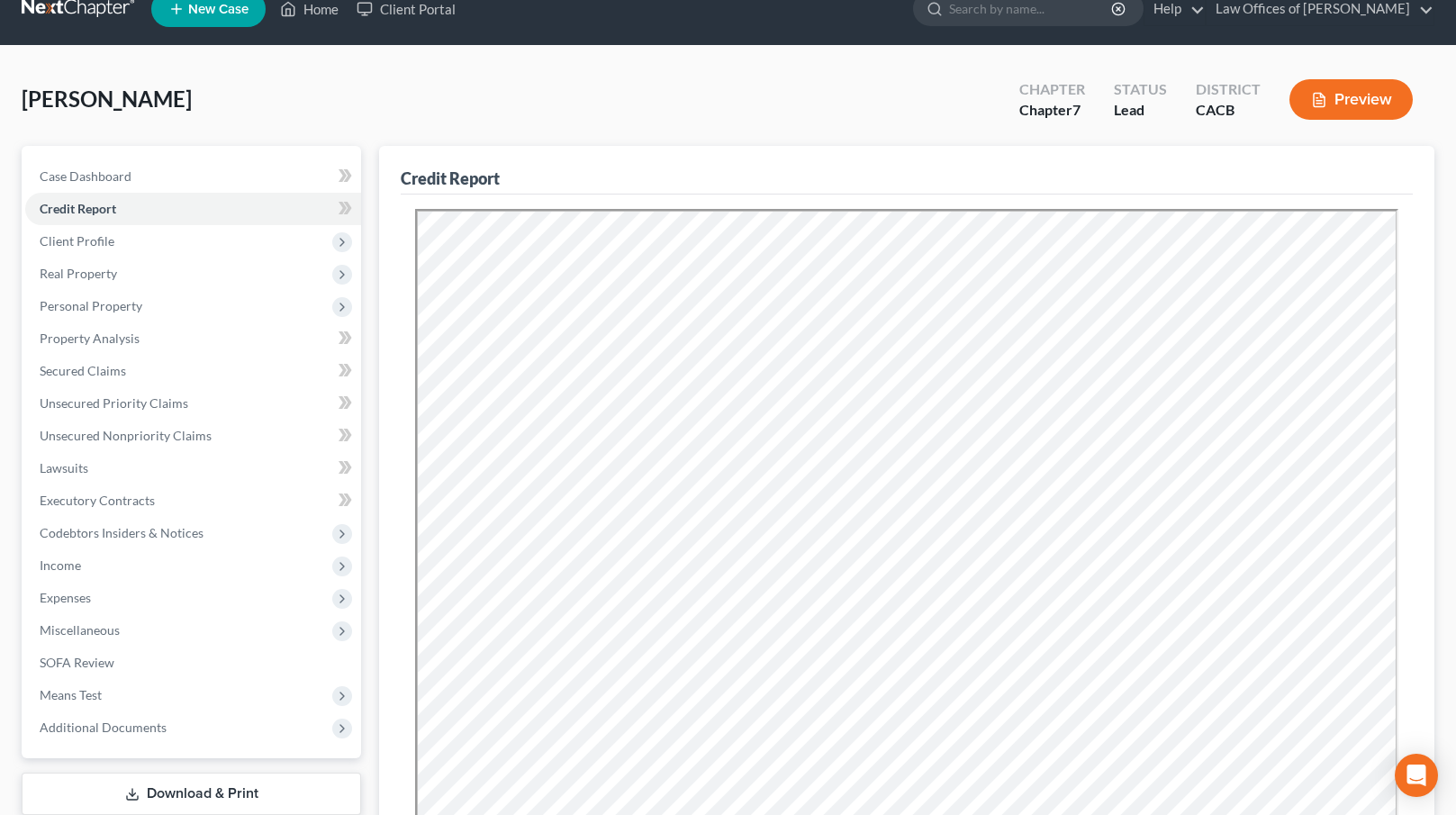
scroll to position [28, 0]
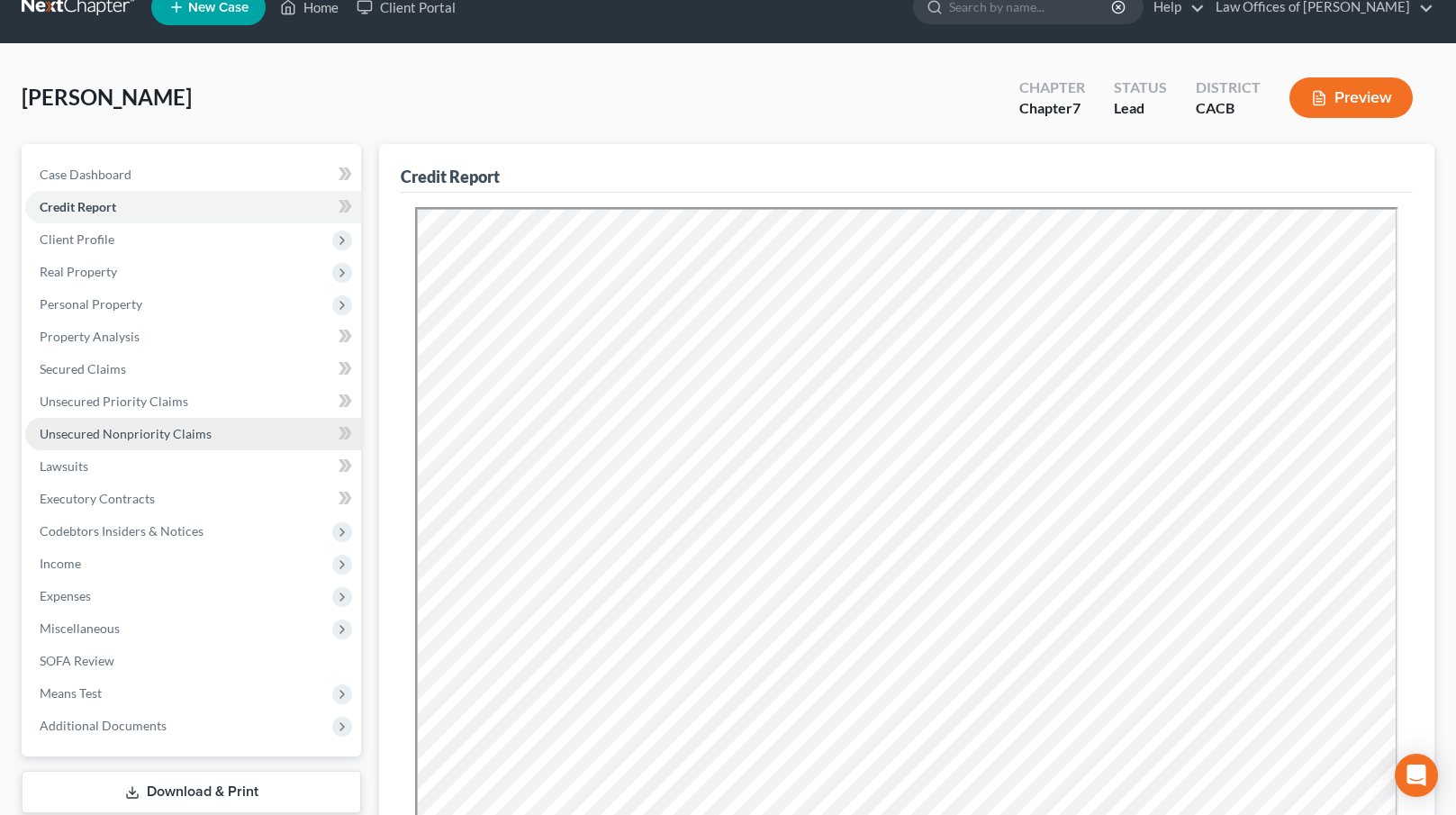
drag, startPoint x: 198, startPoint y: 436, endPoint x: 241, endPoint y: 446, distance: 44.1
click at [198, 436] on span "Unsecured Nonpriority Claims" at bounding box center [125, 433] width 172 height 15
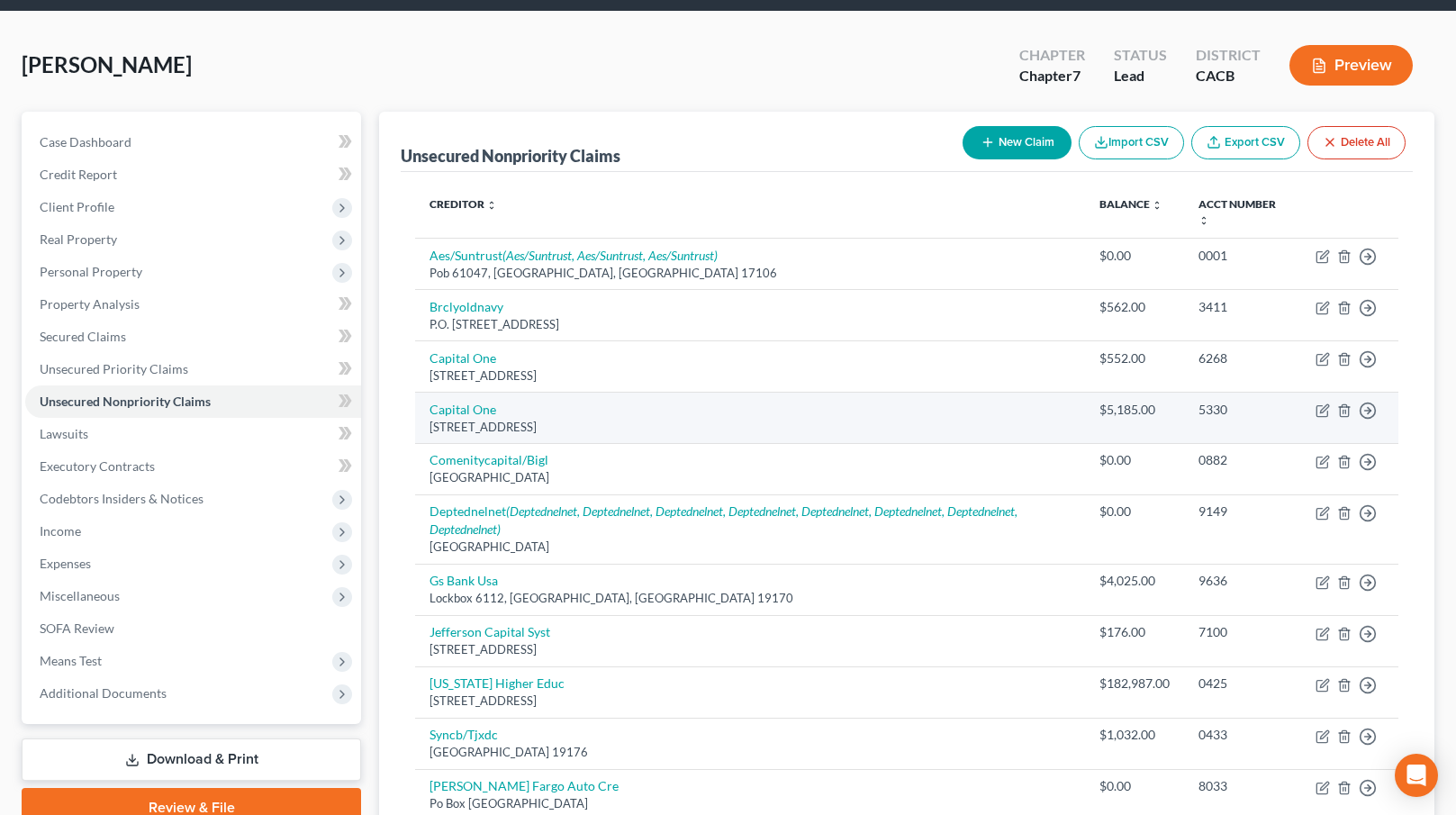
scroll to position [261, 0]
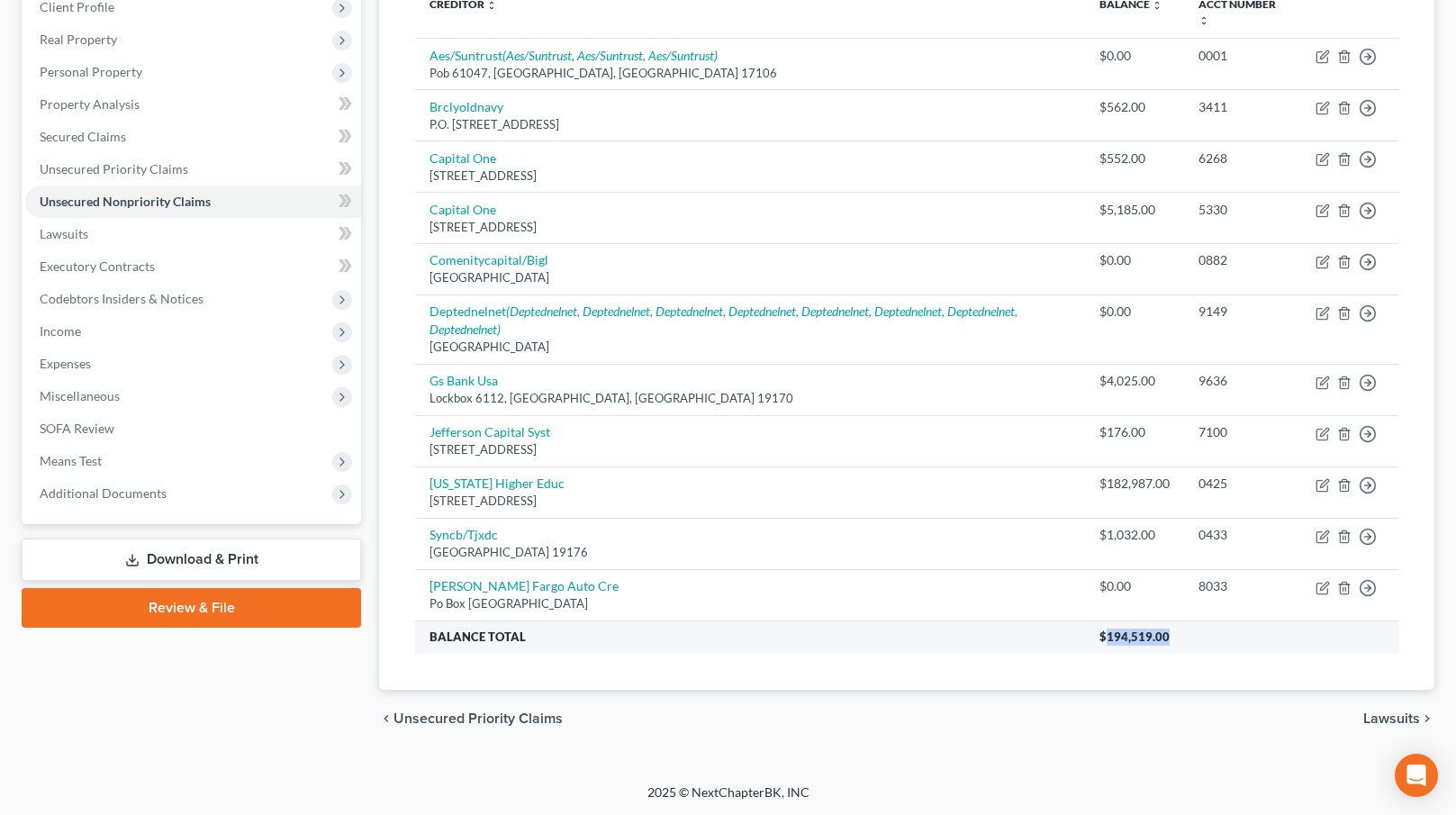
drag, startPoint x: 1106, startPoint y: 637, endPoint x: 1172, endPoint y: 637, distance: 66.0
click at [1172, 637] on th "$194,519.00" at bounding box center [1242, 636] width 313 height 32
copy span "194,519.00"
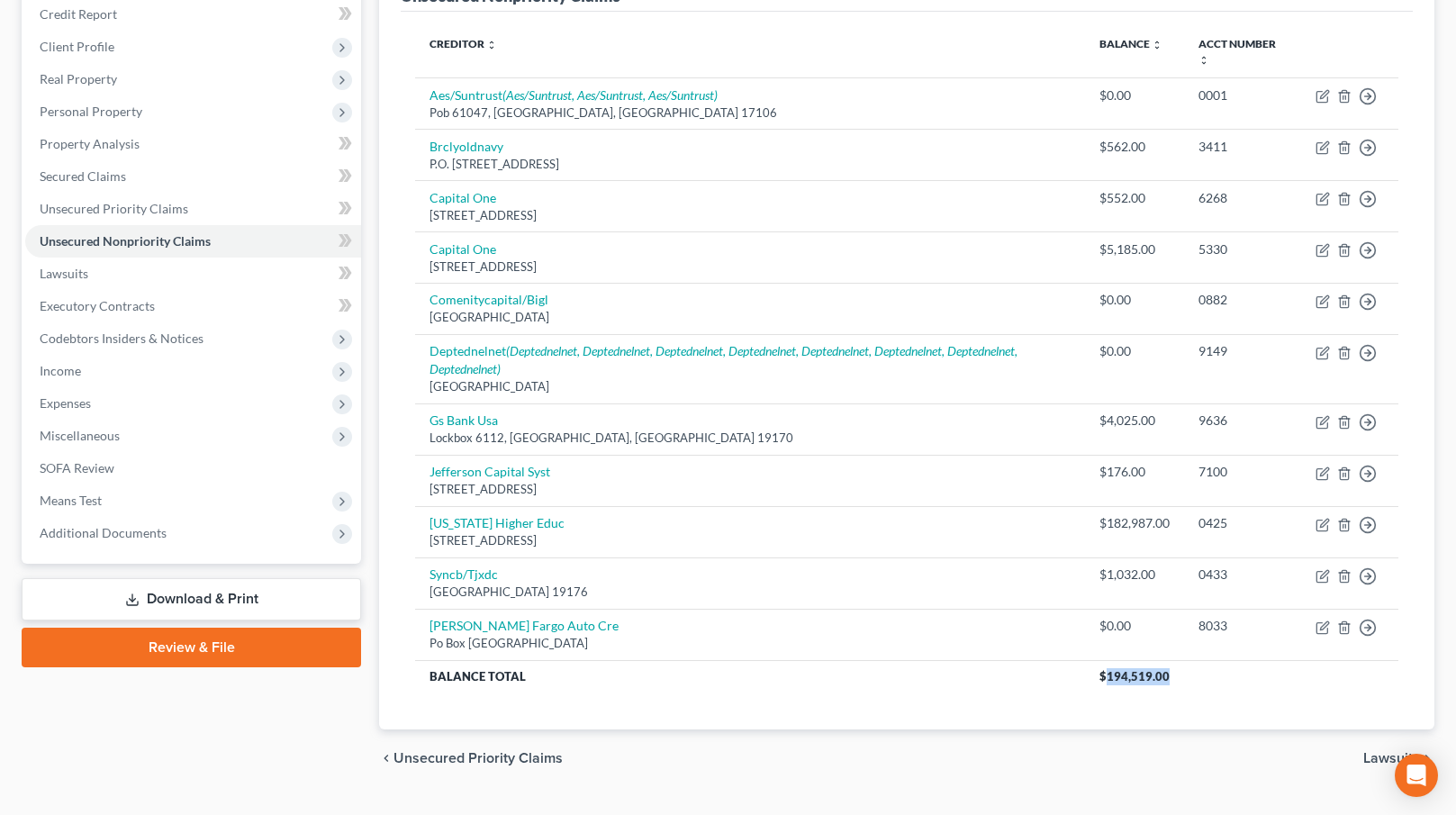
scroll to position [0, 0]
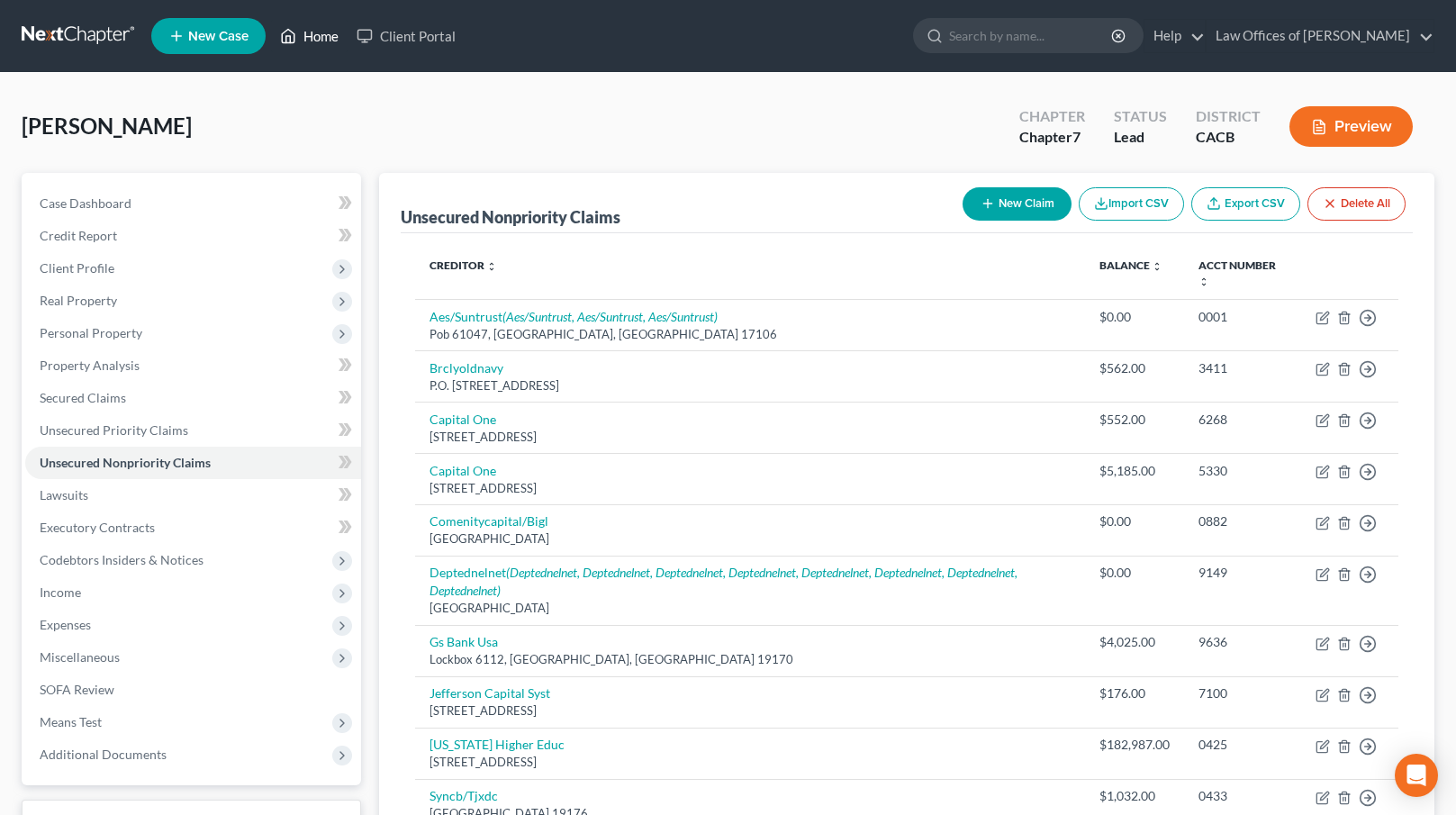
click at [318, 40] on link "Home" at bounding box center [309, 36] width 77 height 32
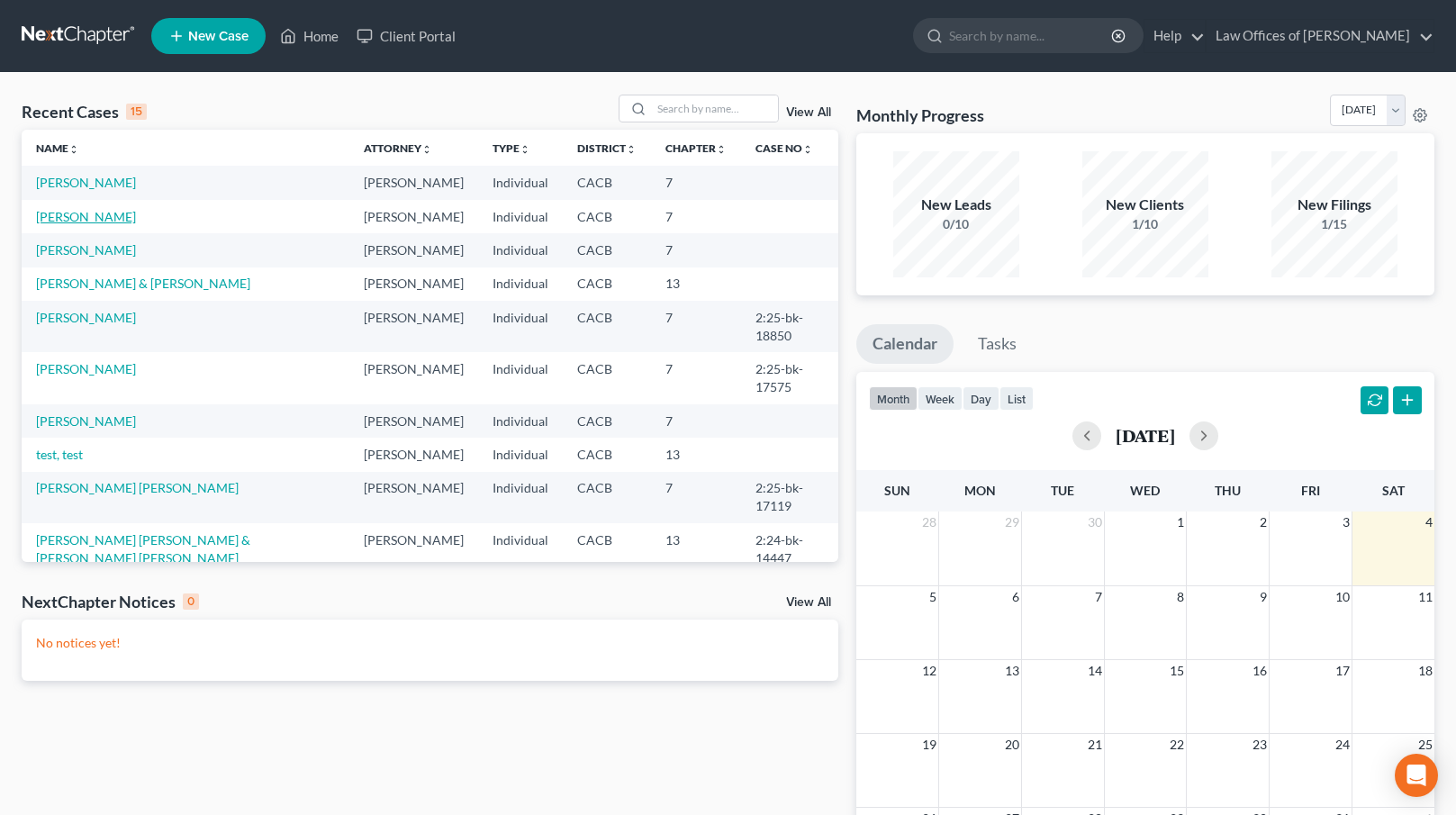
click at [85, 223] on link "[PERSON_NAME]" at bounding box center [85, 217] width 100 height 15
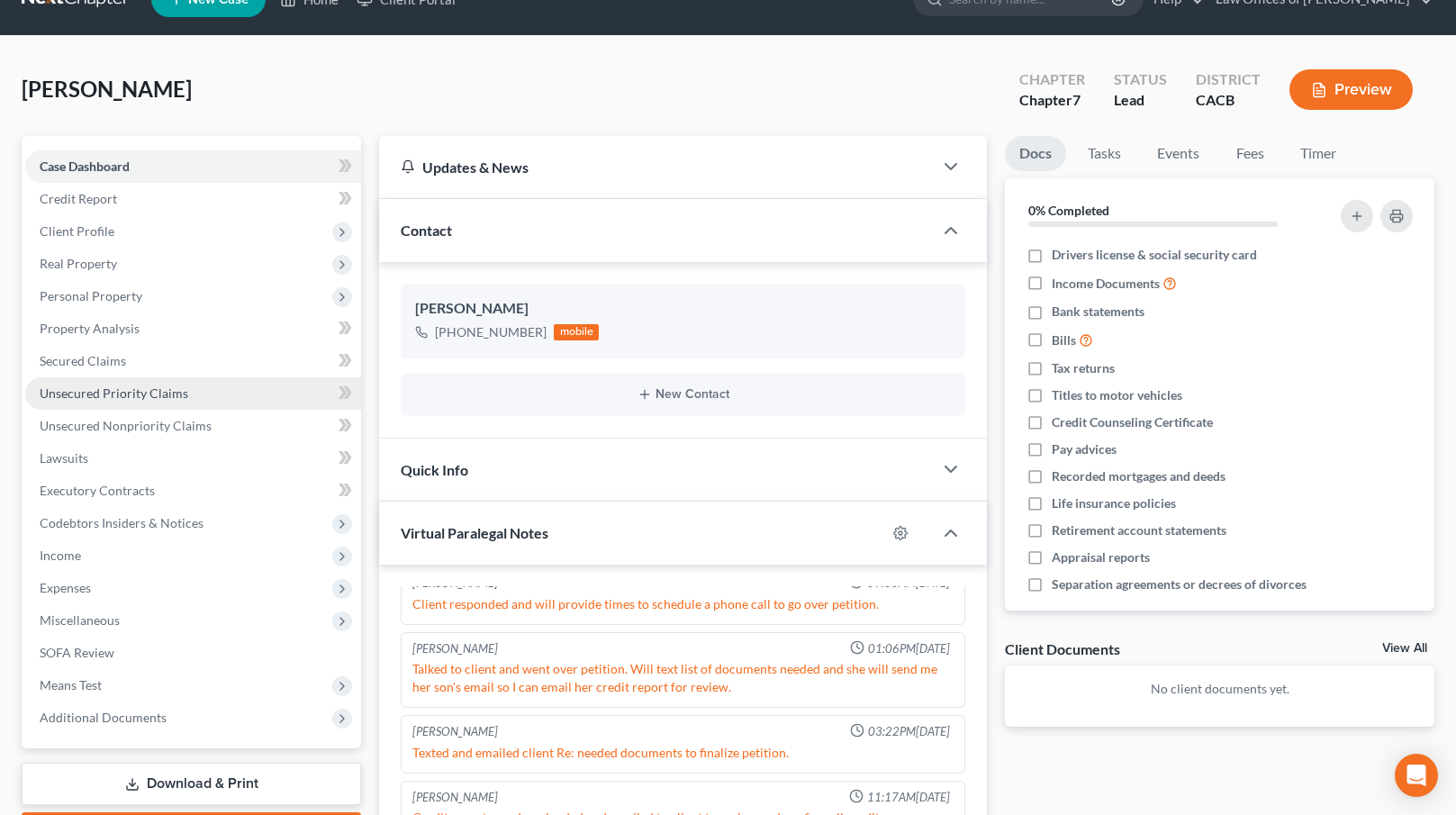
scroll to position [39, 0]
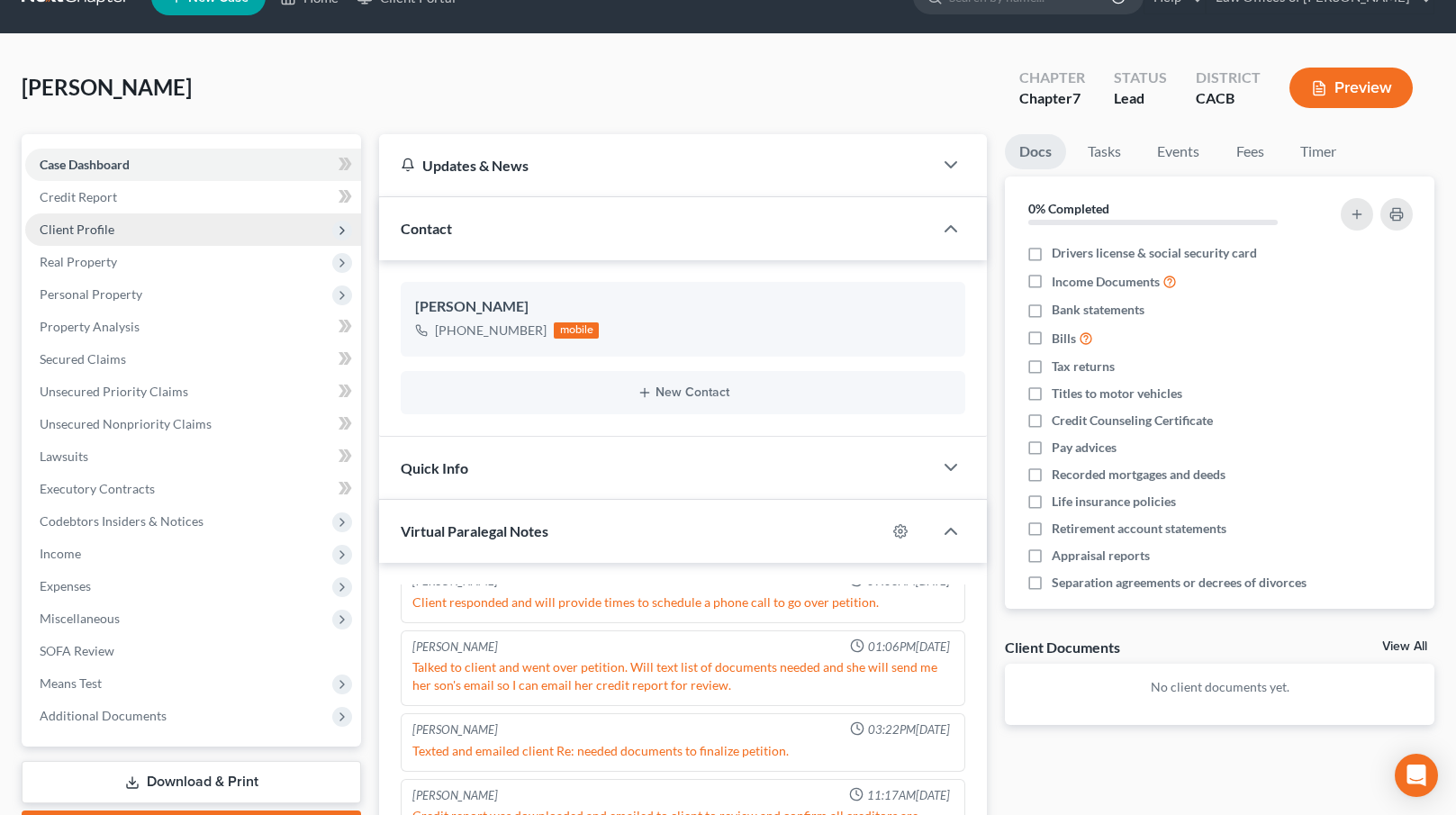
click at [133, 226] on span "Client Profile" at bounding box center [194, 230] width 336 height 32
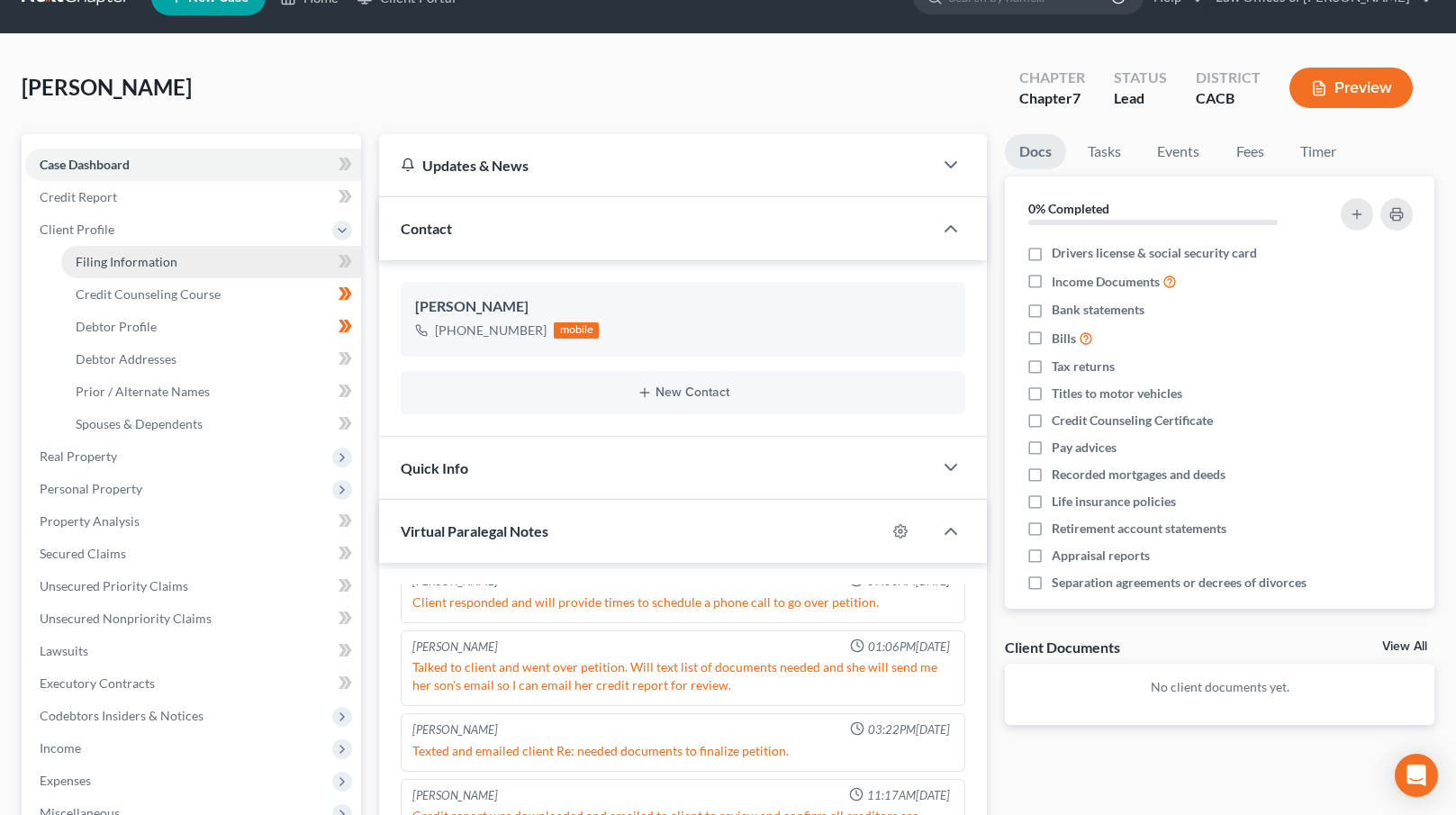
click at [134, 262] on span "Filing Information" at bounding box center [126, 261] width 102 height 15
select select "1"
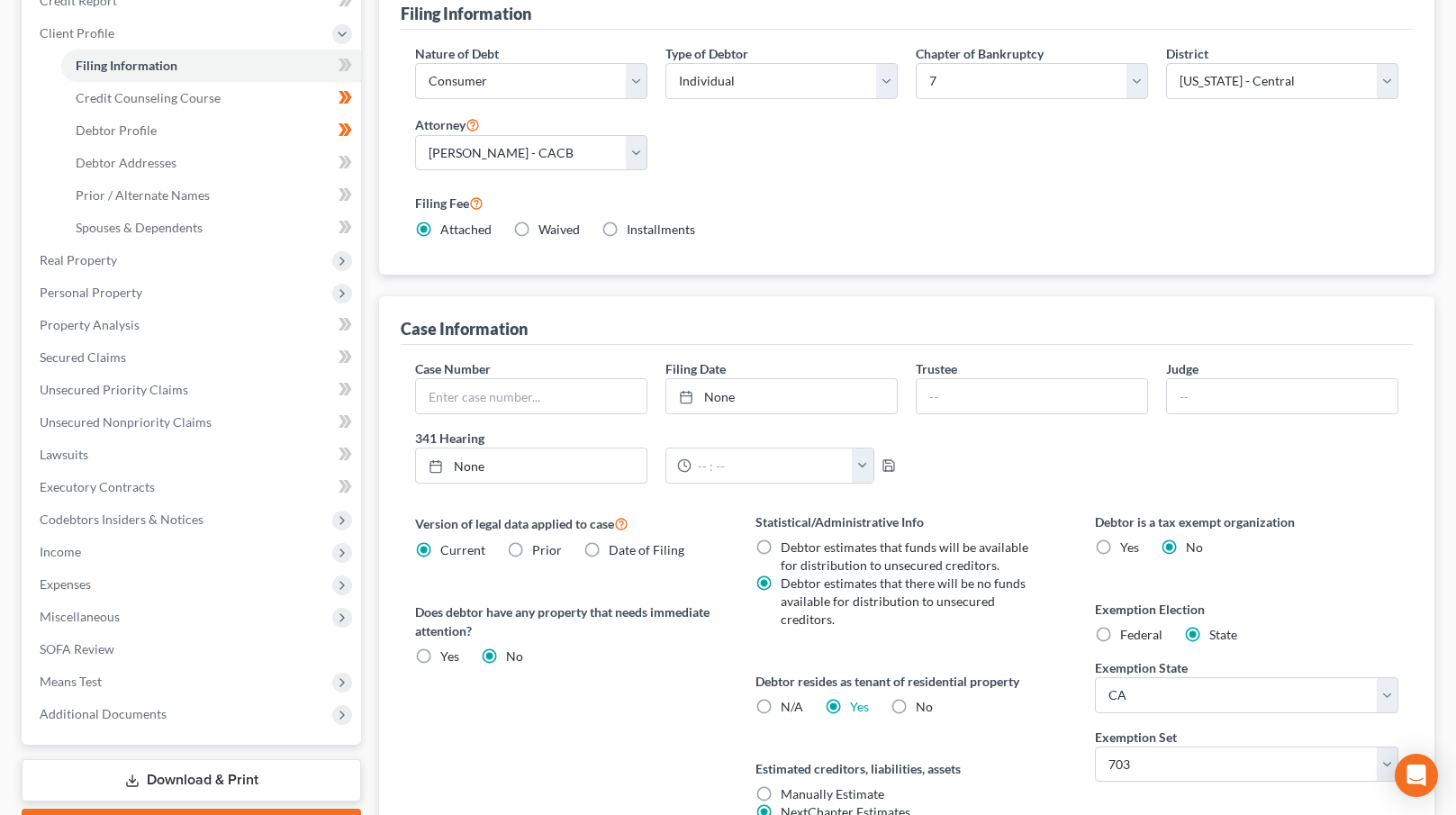
scroll to position [409, 0]
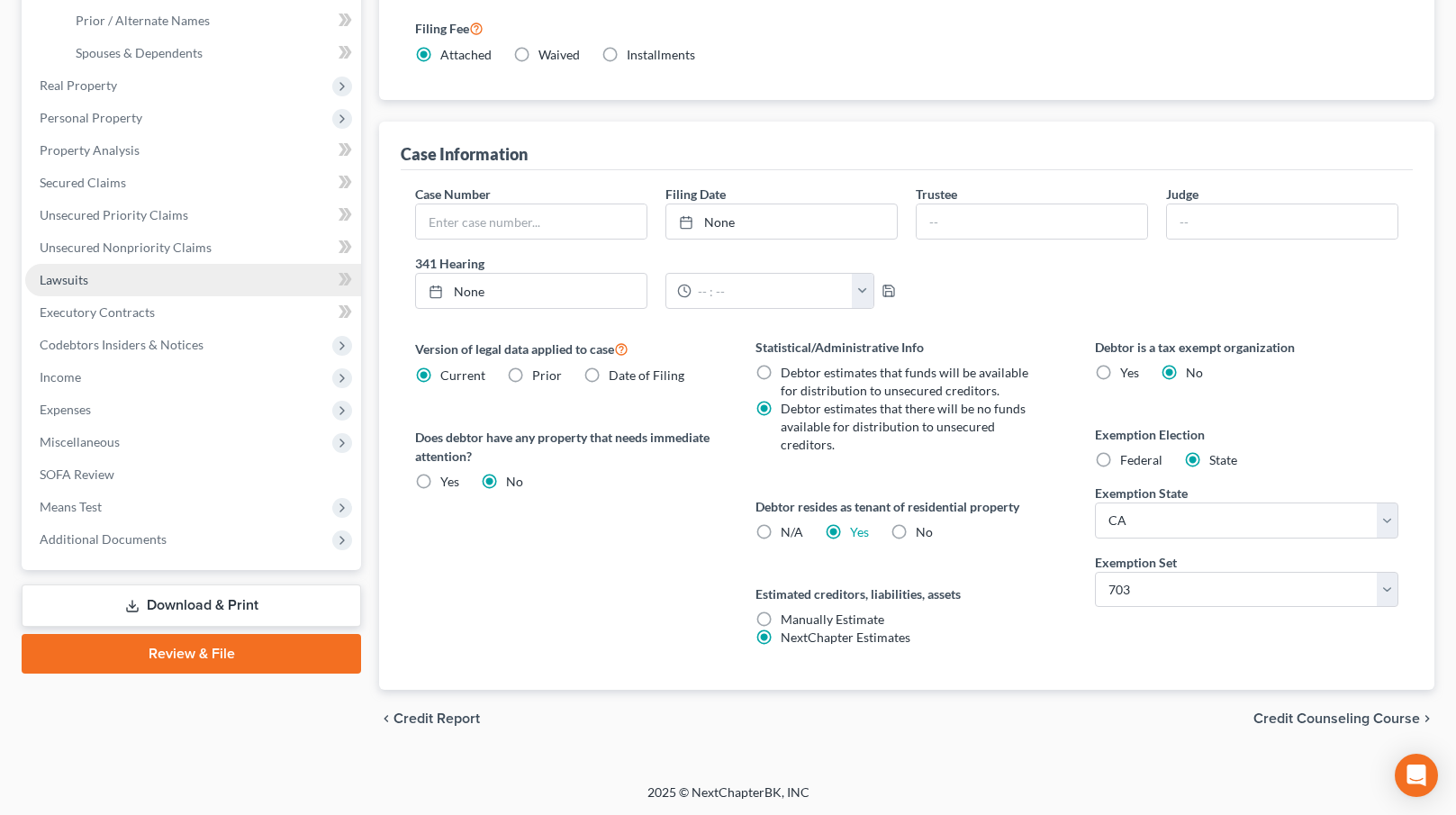
click at [149, 273] on link "Lawsuits" at bounding box center [194, 280] width 336 height 32
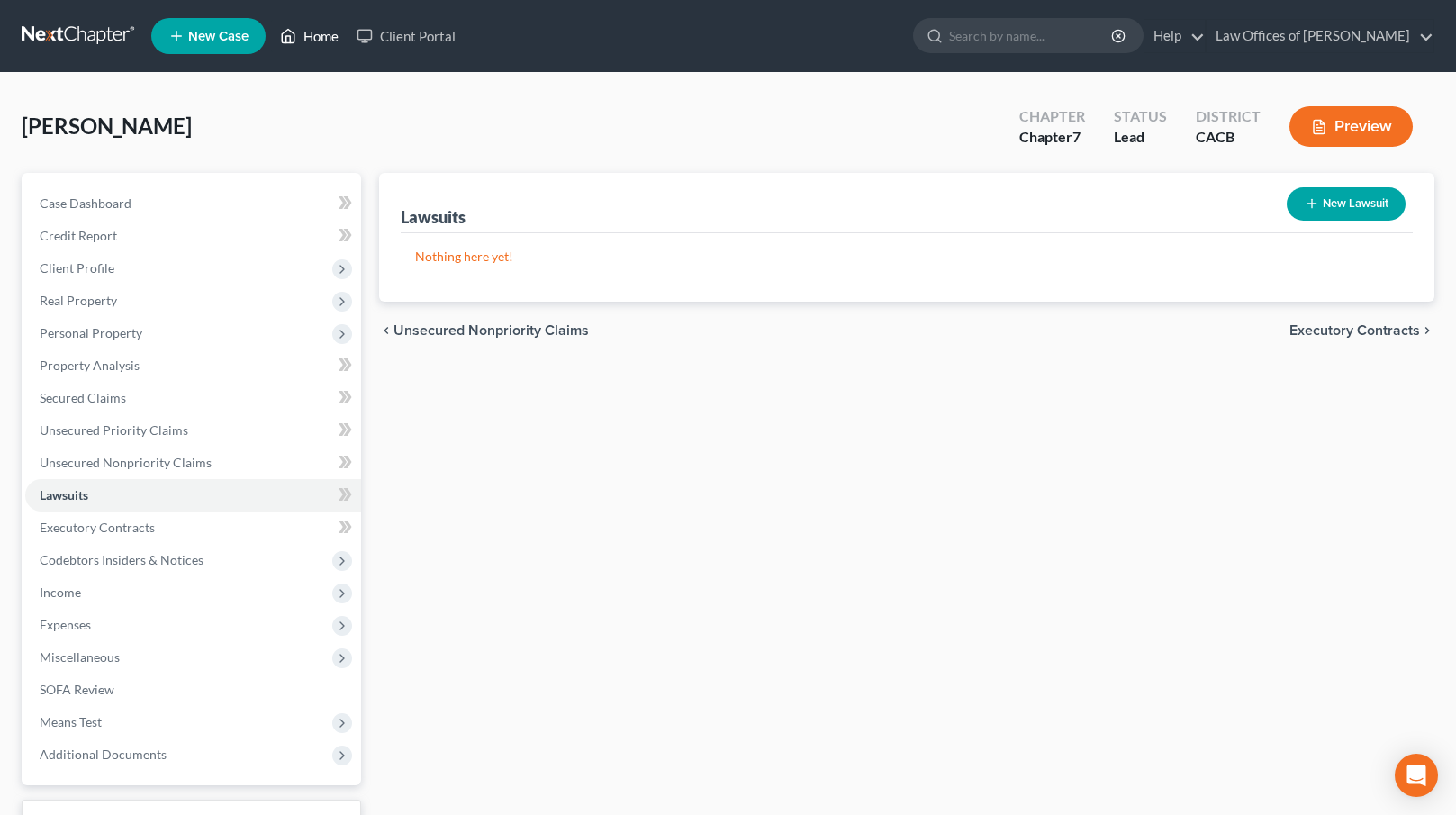
click at [328, 36] on link "Home" at bounding box center [309, 36] width 77 height 32
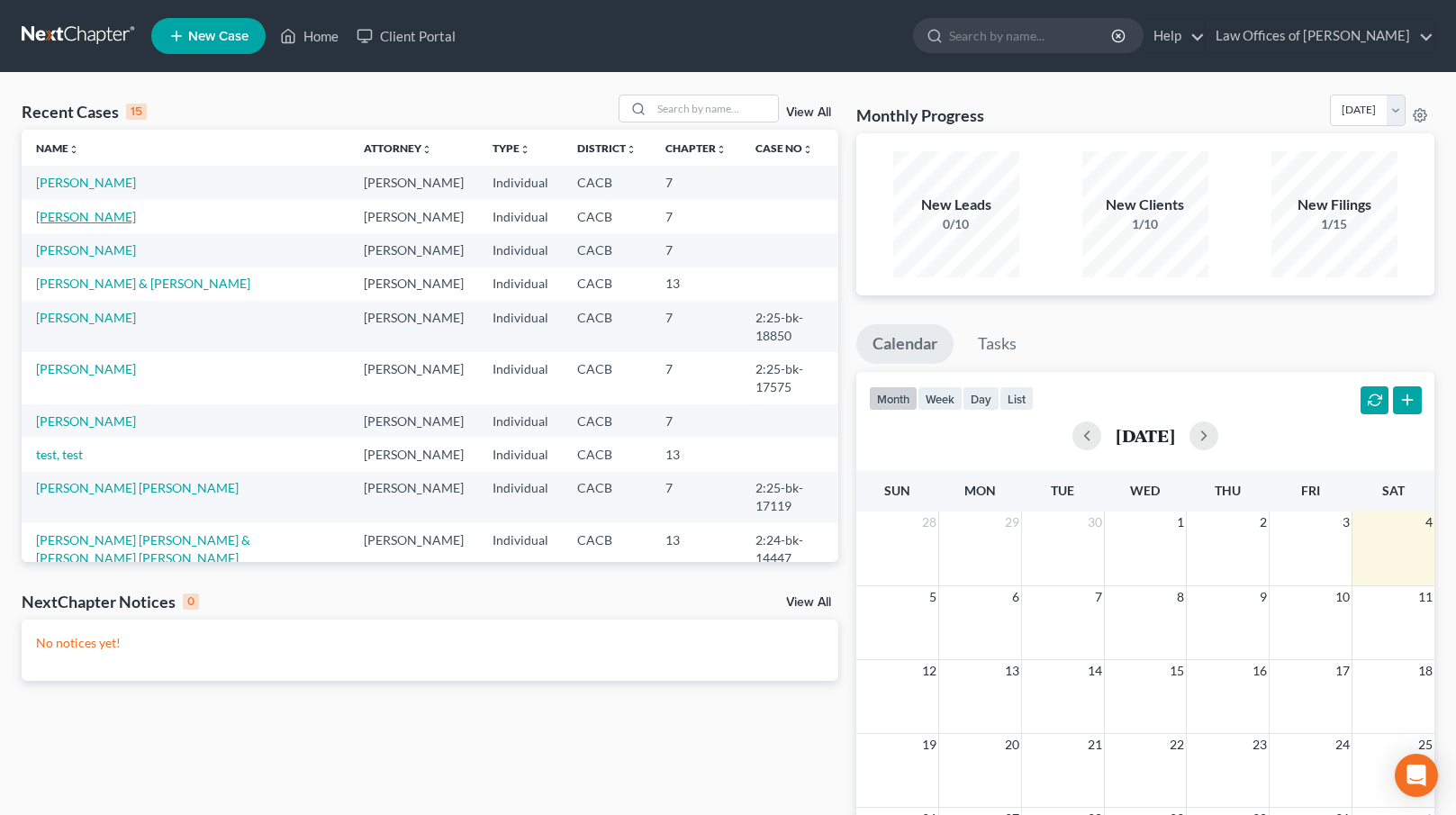
click at [52, 218] on link "[PERSON_NAME]" at bounding box center [85, 217] width 100 height 15
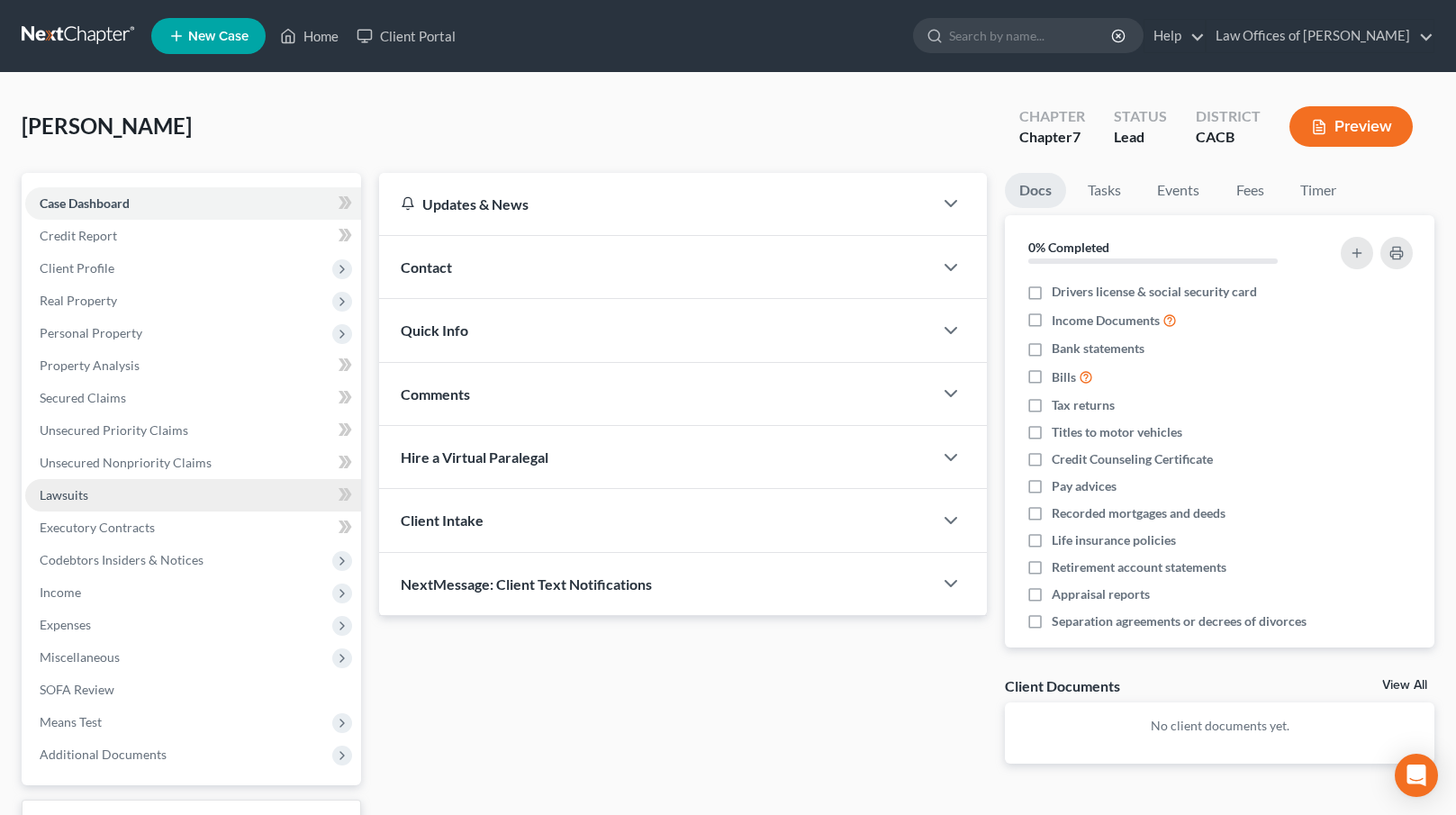
click at [135, 490] on link "Lawsuits" at bounding box center [194, 495] width 336 height 32
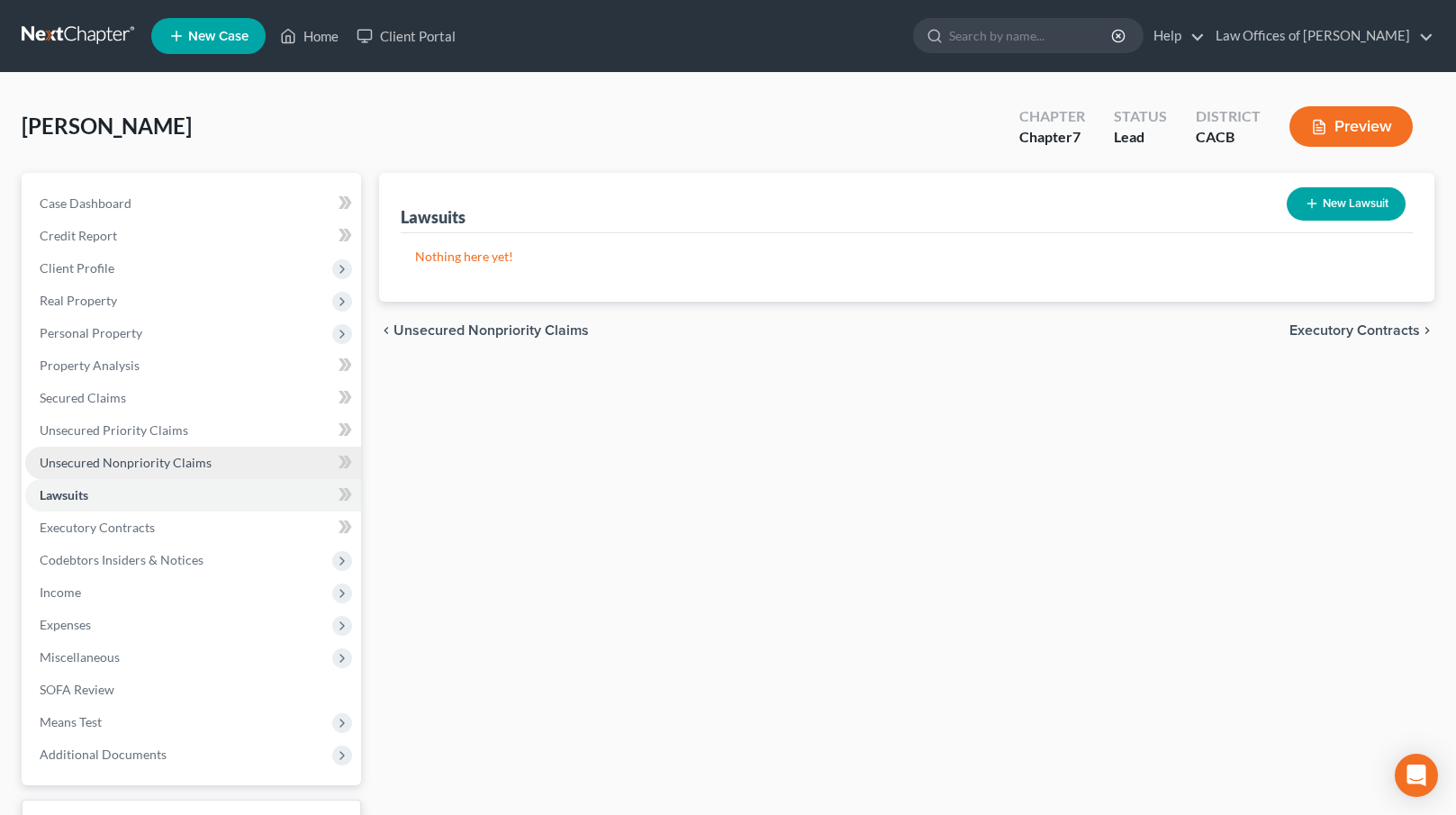
click at [161, 461] on span "Unsecured Nonpriority Claims" at bounding box center [125, 463] width 172 height 15
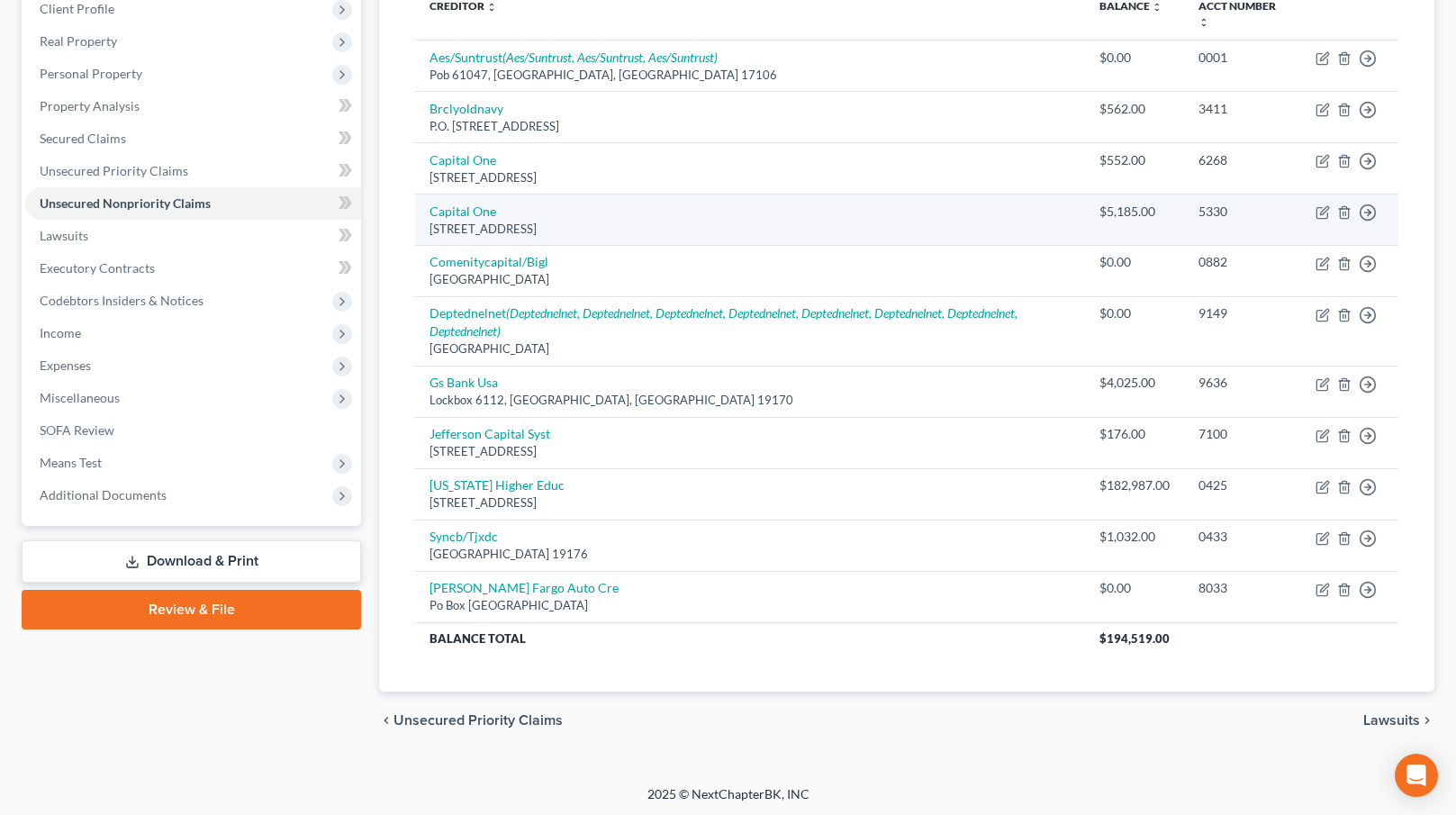
scroll to position [261, 0]
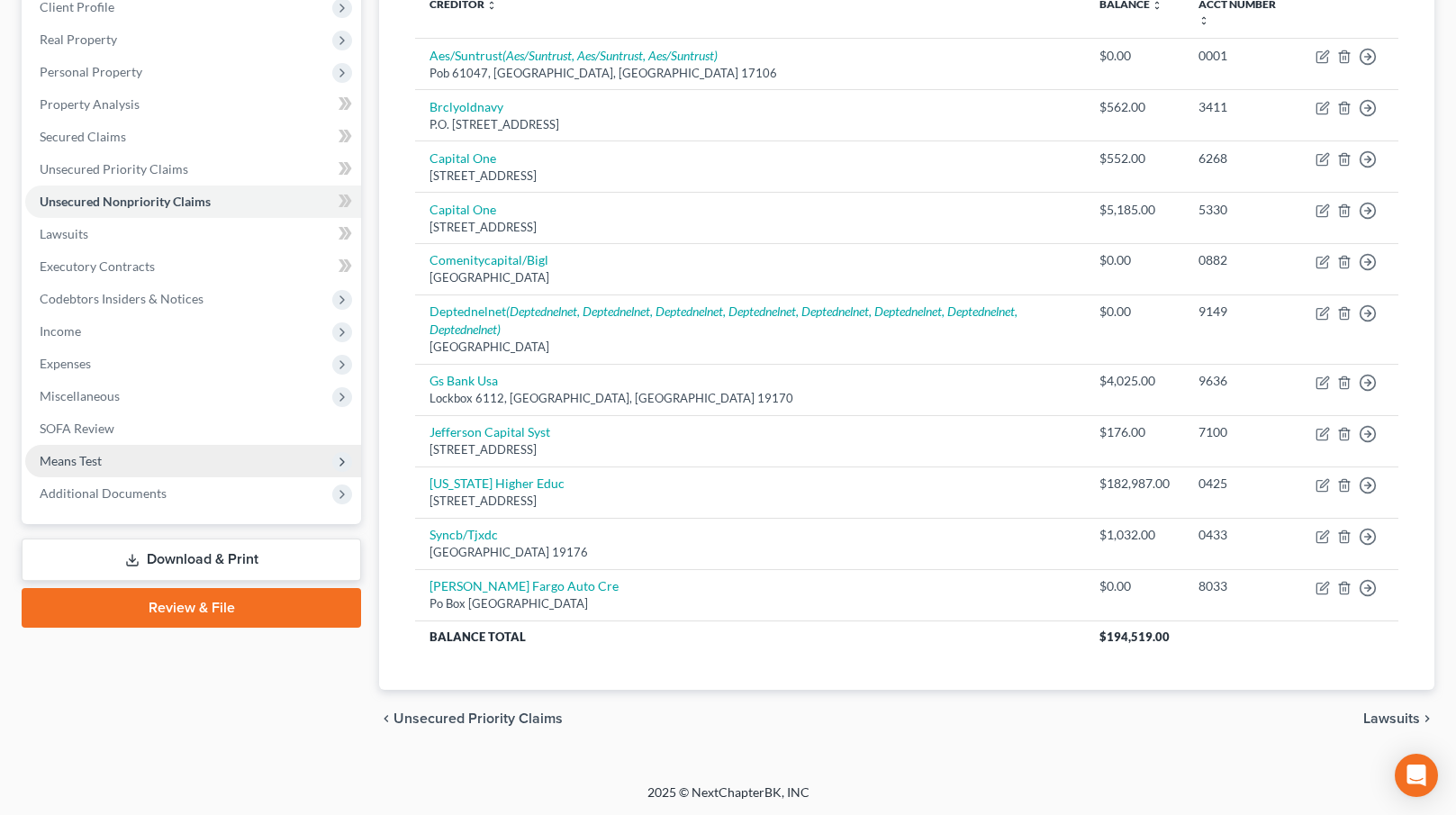
click at [182, 464] on span "Means Test" at bounding box center [194, 461] width 336 height 32
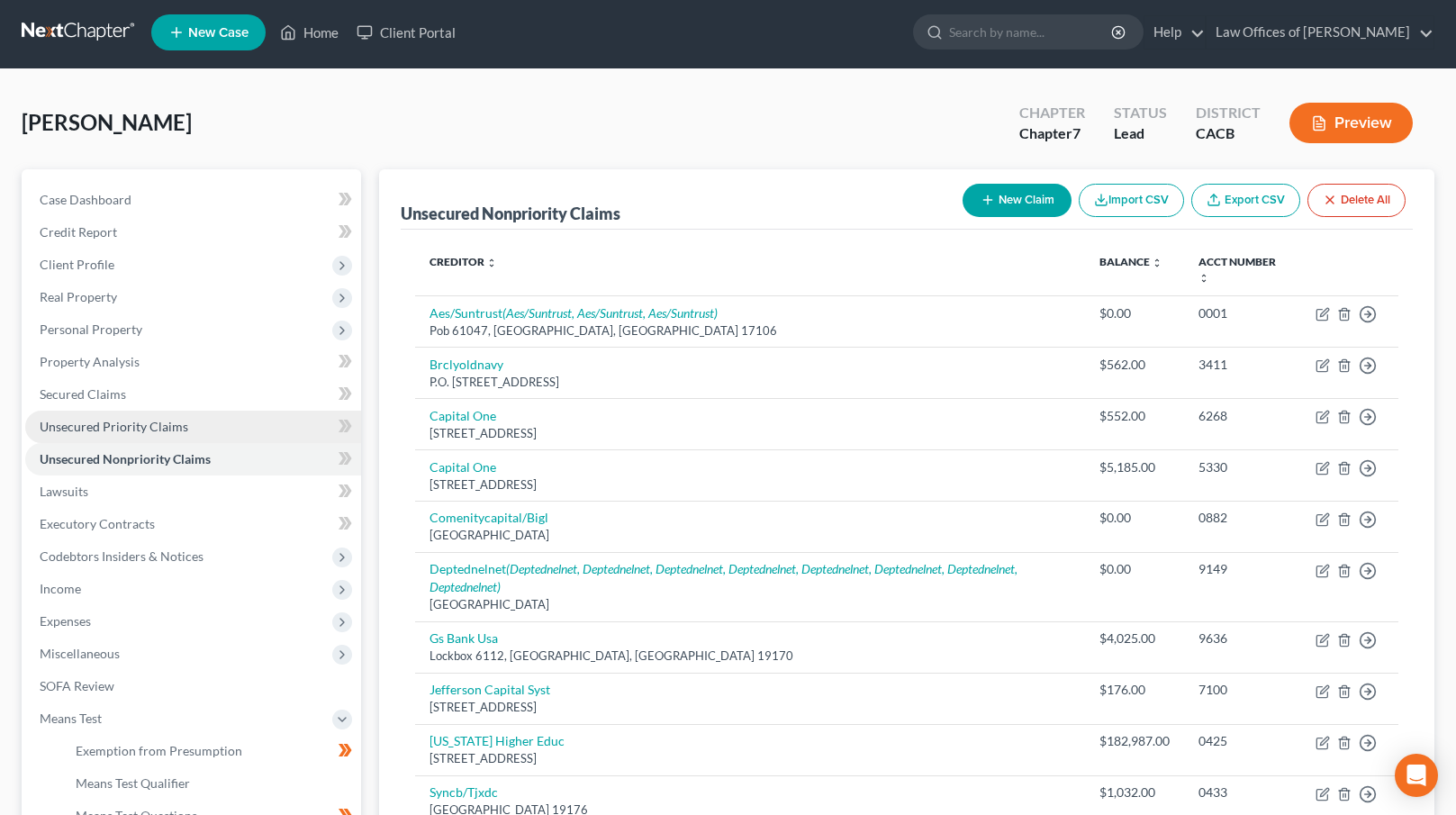
scroll to position [0, 0]
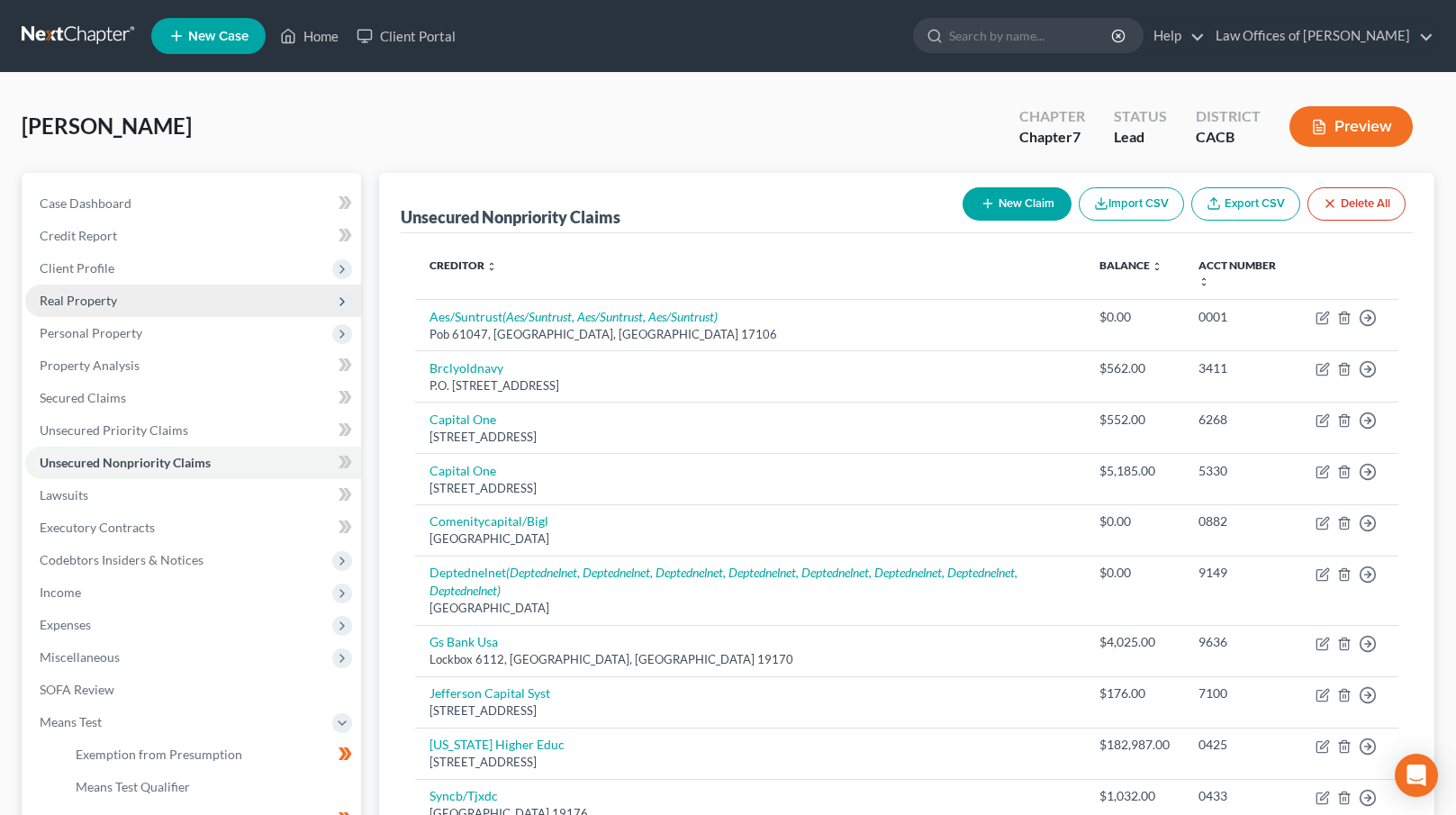
click at [168, 303] on span "Real Property" at bounding box center [194, 301] width 336 height 32
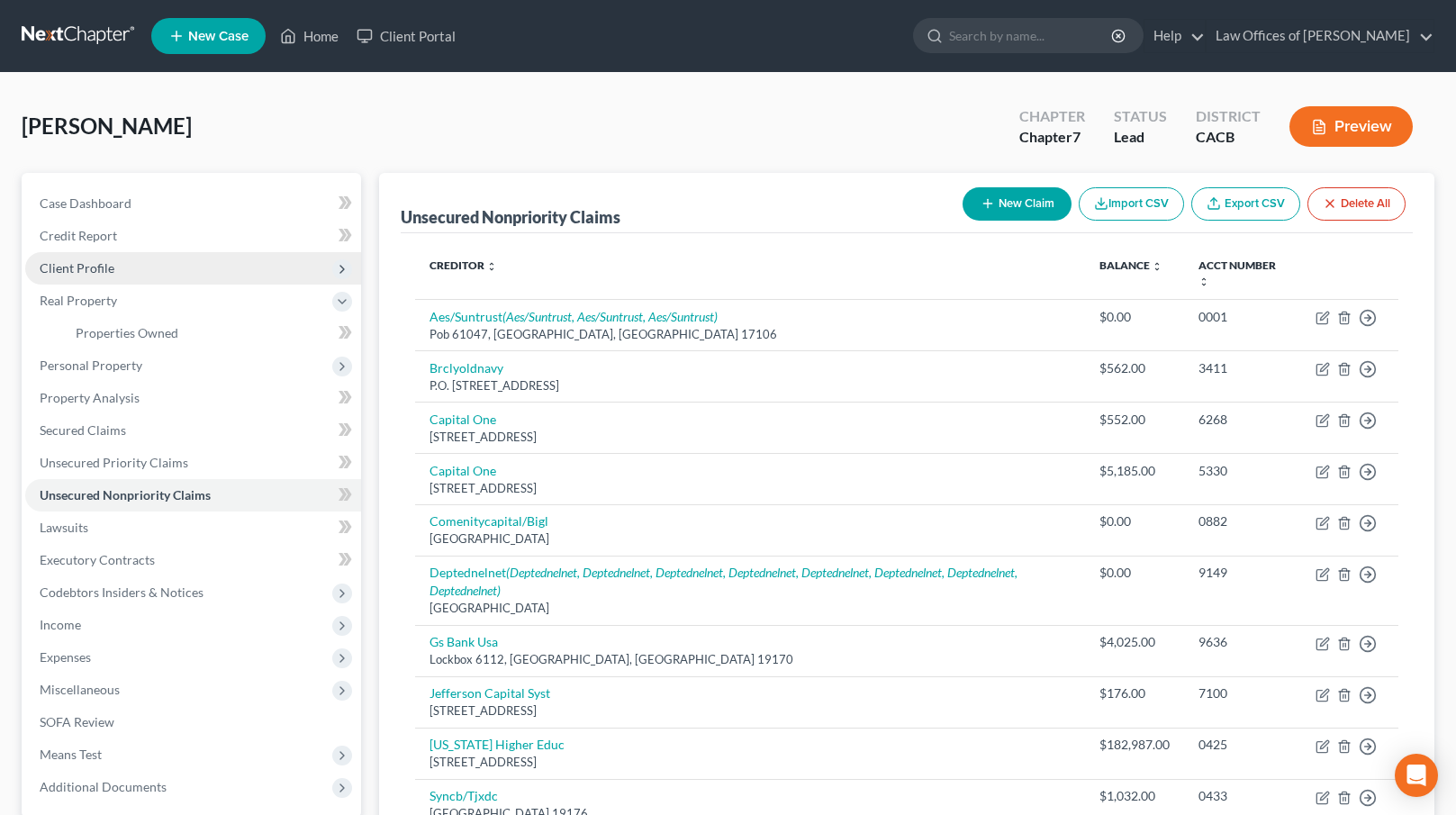
click at [154, 257] on span "Client Profile" at bounding box center [194, 268] width 336 height 32
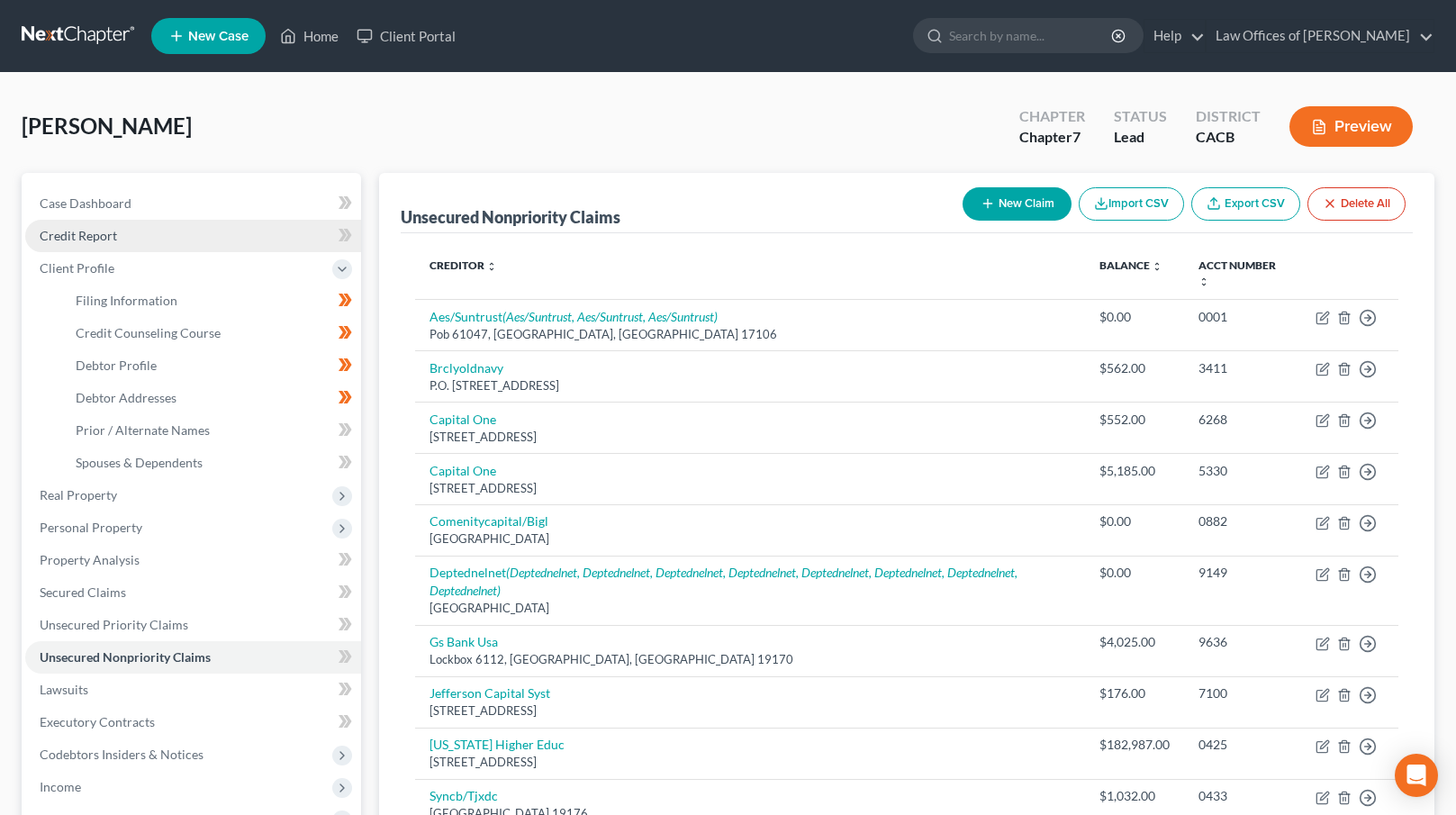
click at [149, 235] on link "Credit Report" at bounding box center [194, 236] width 336 height 32
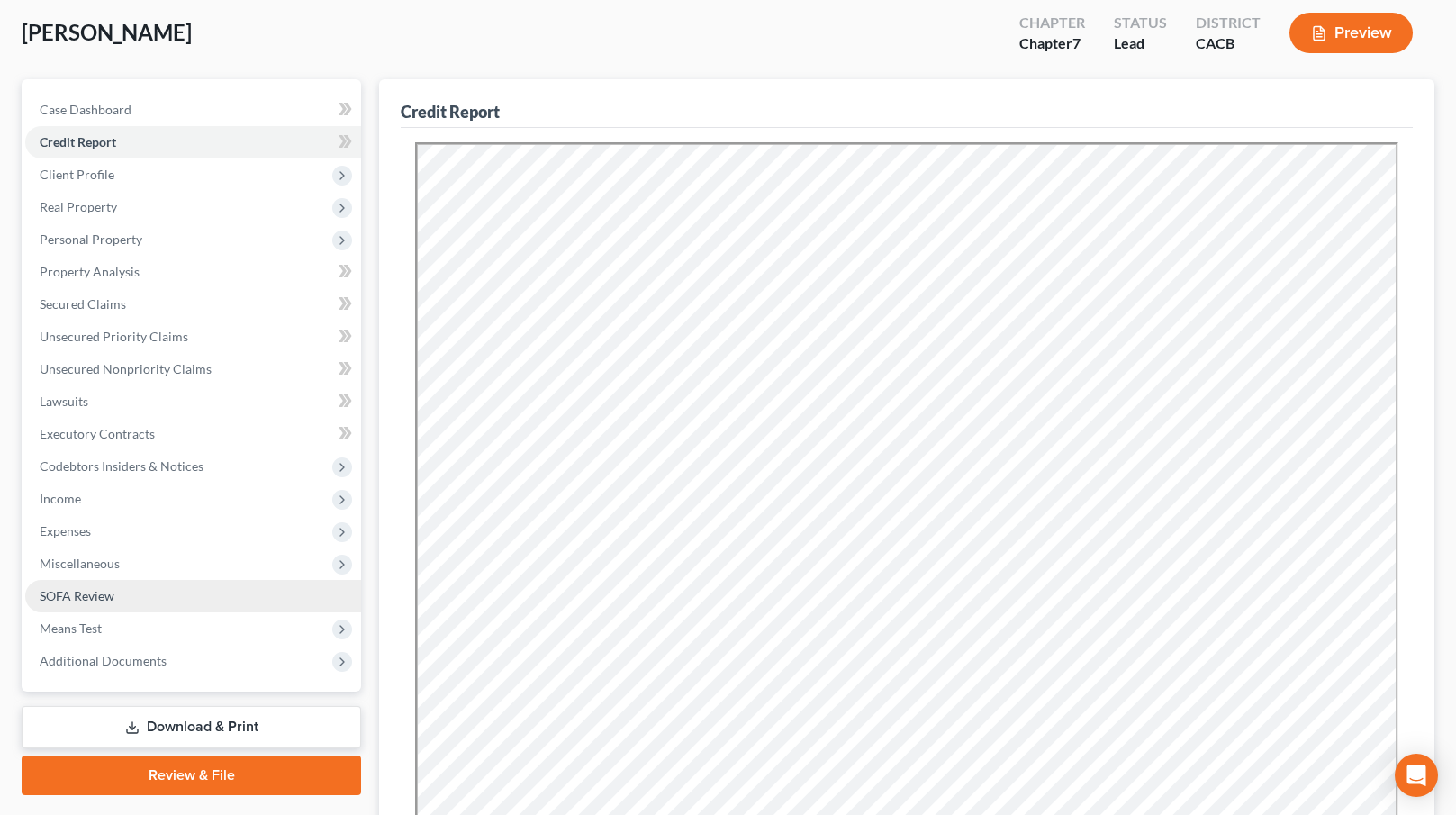
scroll to position [94, 0]
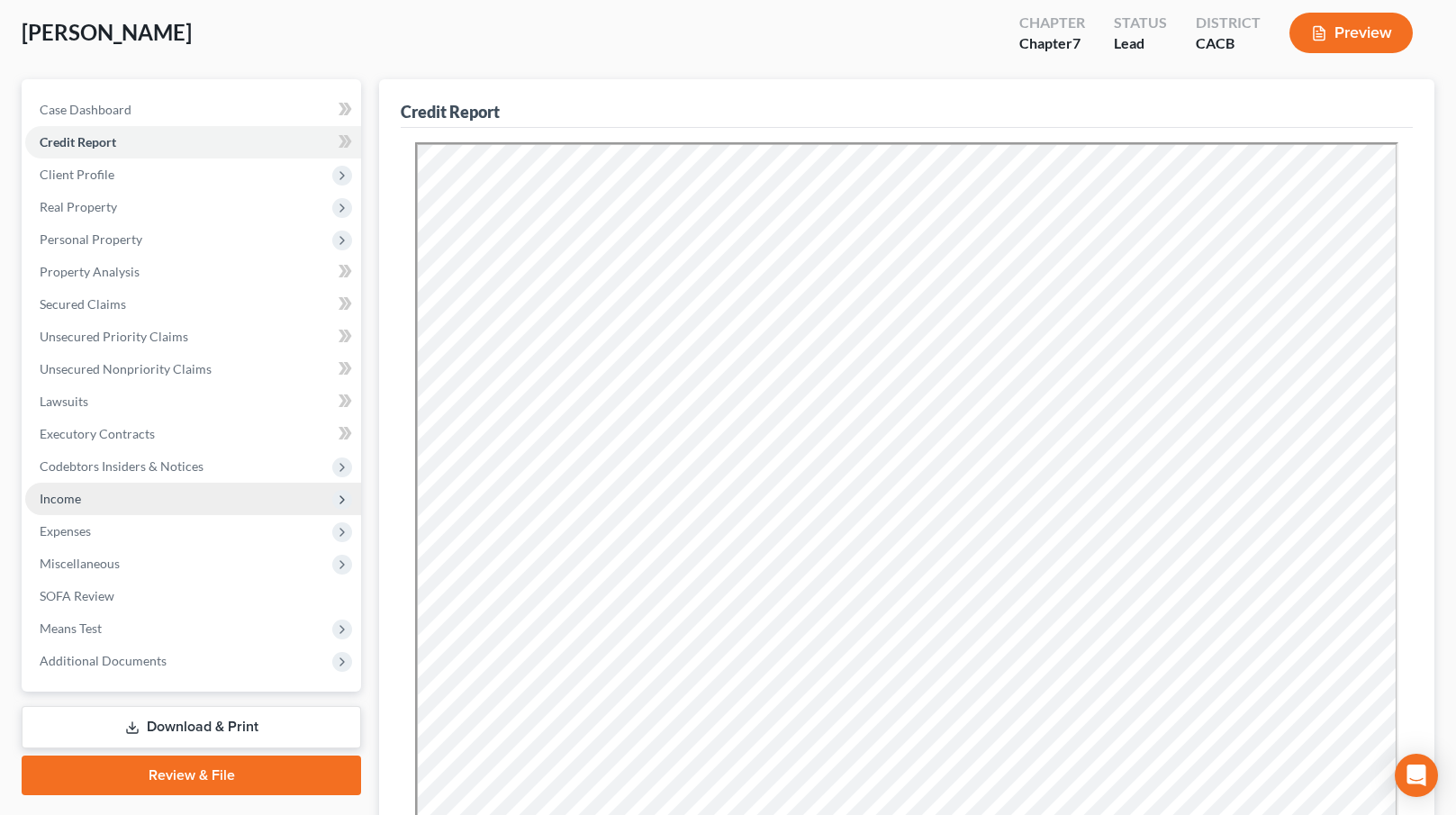
click at [146, 488] on span "Income" at bounding box center [194, 499] width 336 height 32
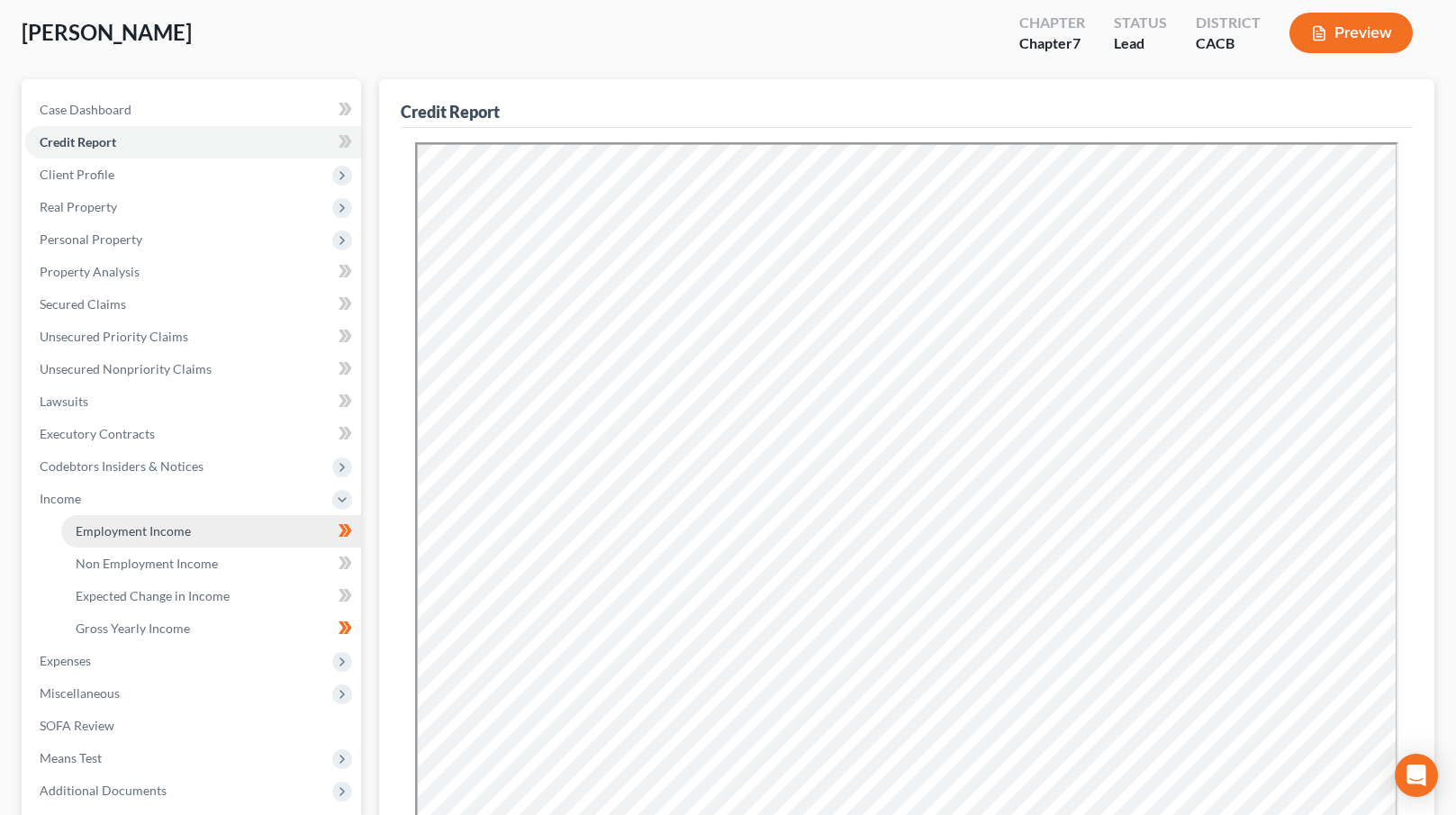
click at [174, 529] on span "Employment Income" at bounding box center [133, 531] width 115 height 15
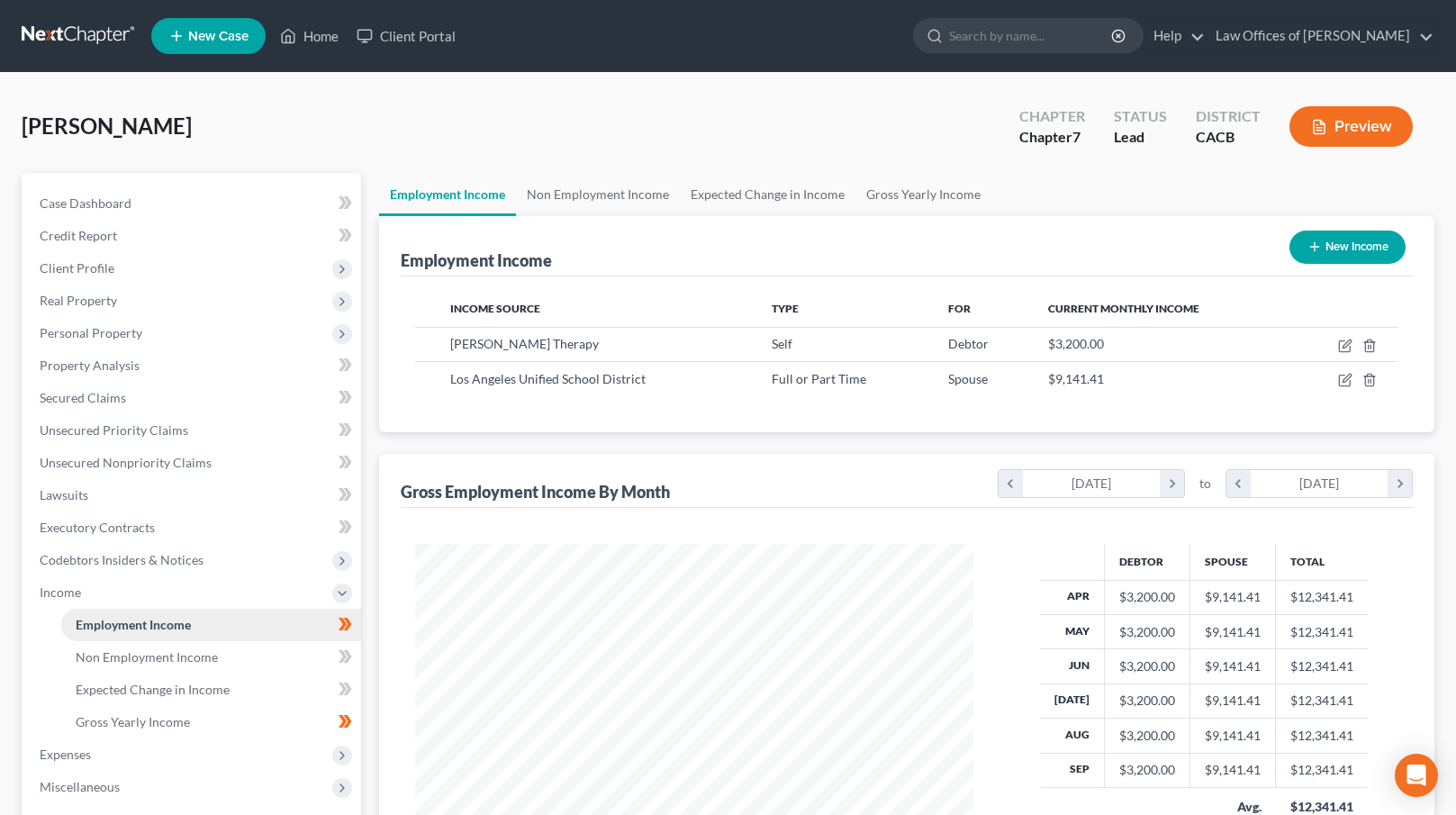
scroll to position [322, 595]
click at [320, 39] on link "Home" at bounding box center [309, 36] width 77 height 32
